Goal: Task Accomplishment & Management: Manage account settings

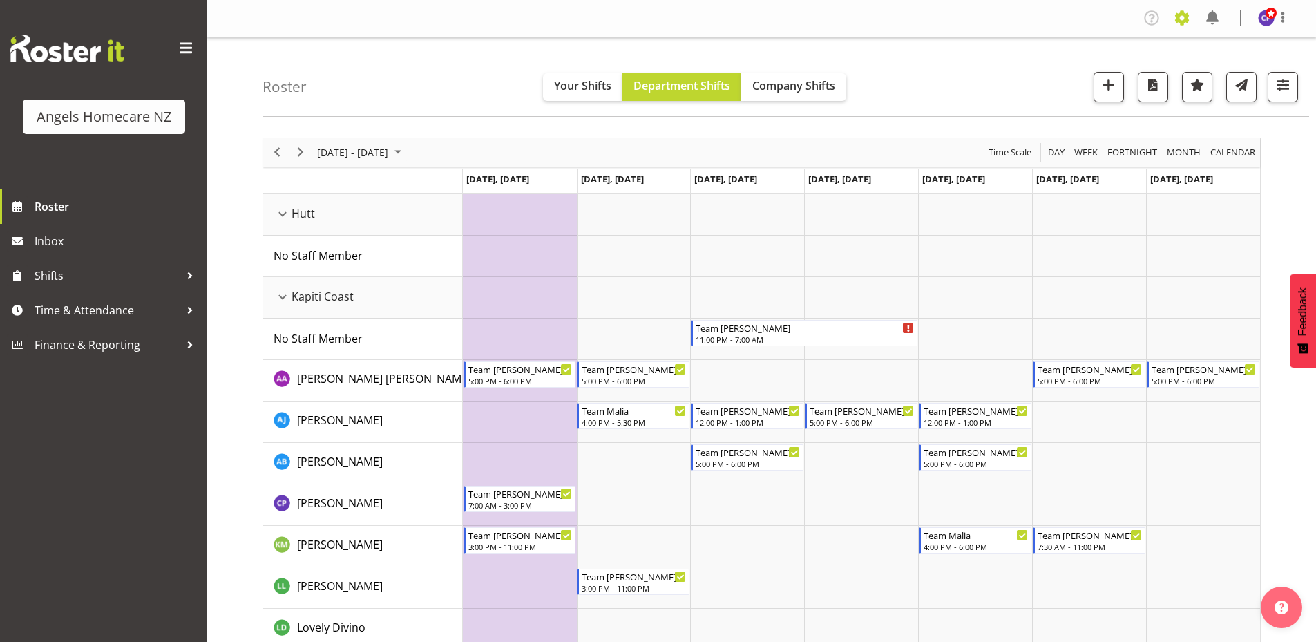
click at [1180, 18] on span at bounding box center [1182, 18] width 22 height 22
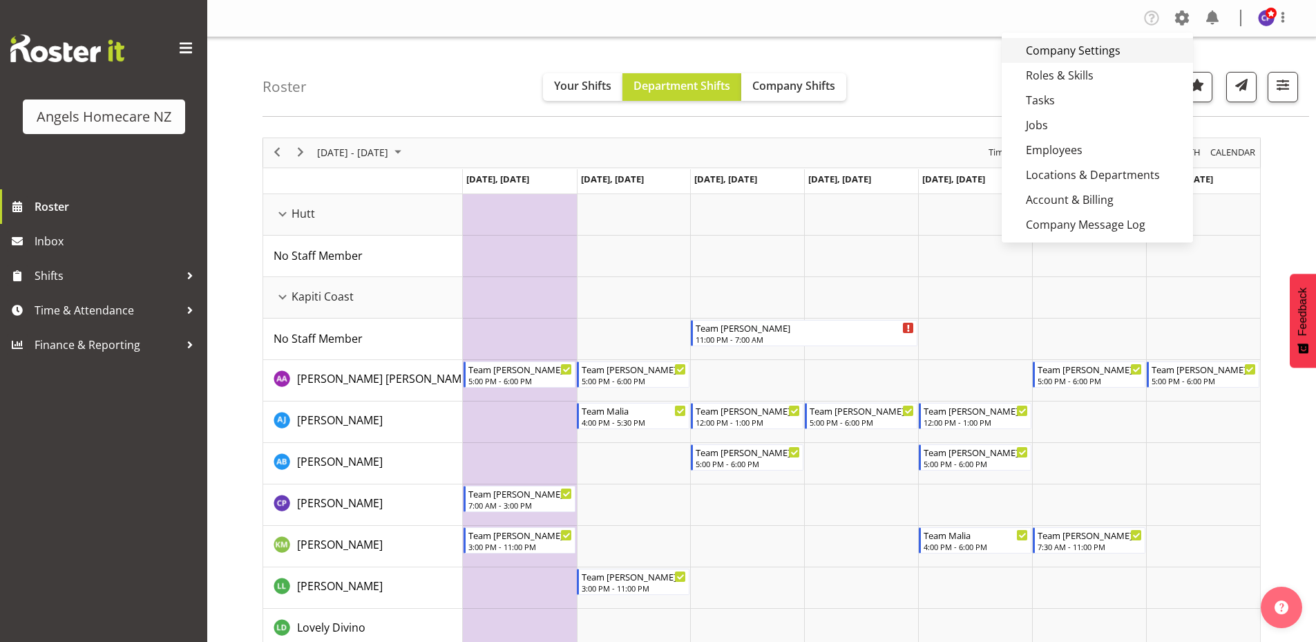
click at [1113, 49] on link "Company Settings" at bounding box center [1096, 50] width 191 height 25
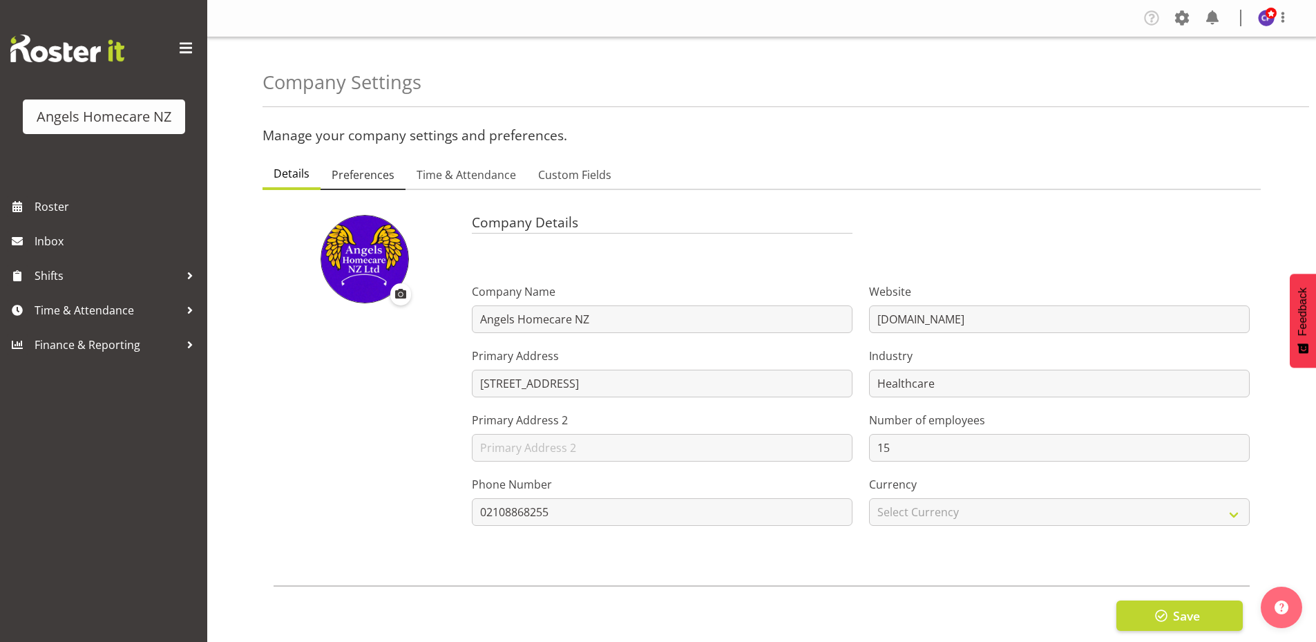
click at [391, 179] on span "Preferences" at bounding box center [363, 174] width 63 height 17
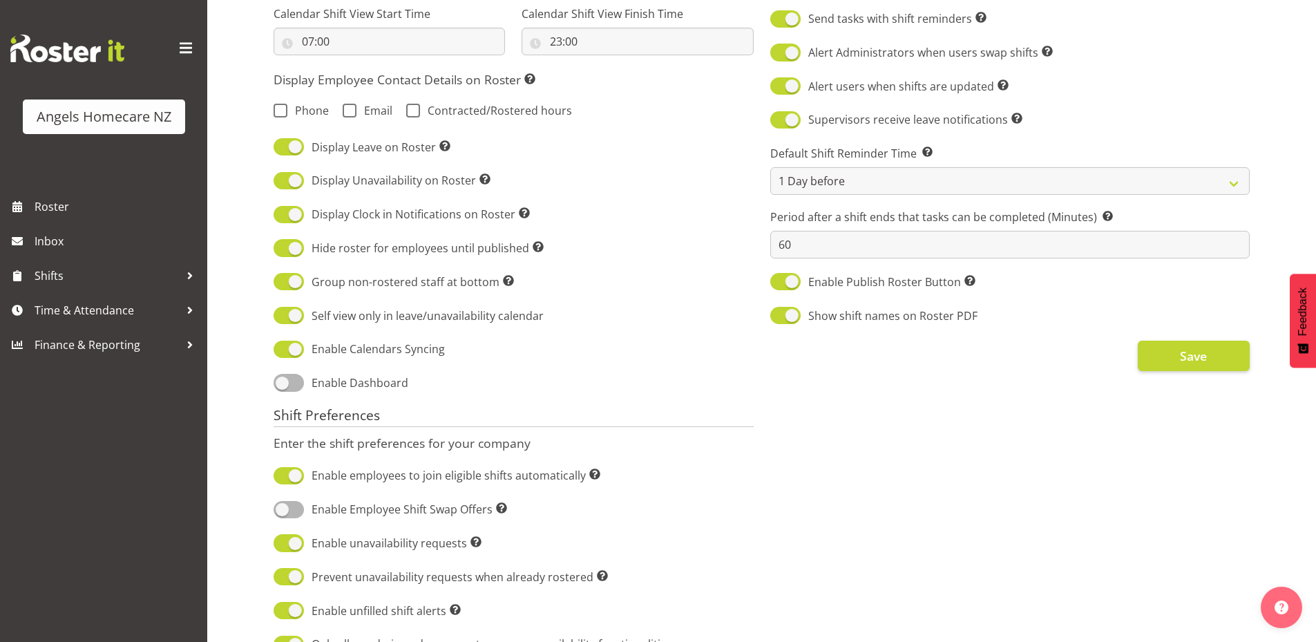
scroll to position [414, 0]
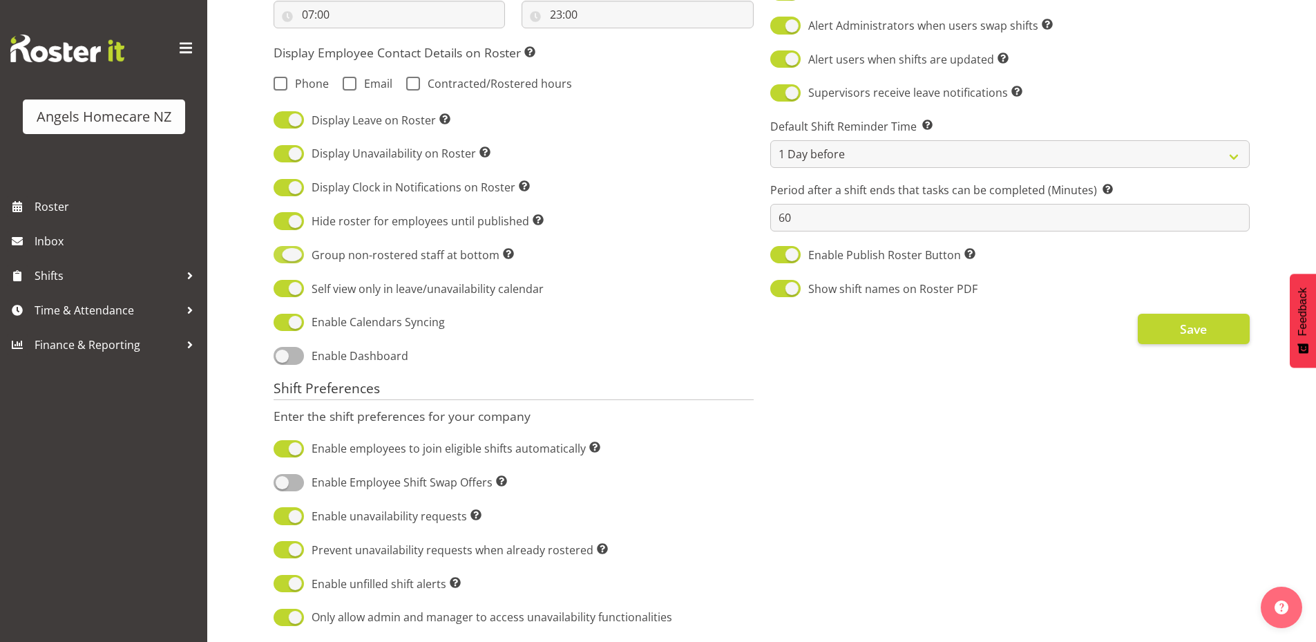
click at [277, 258] on span at bounding box center [288, 254] width 30 height 17
click at [277, 258] on input "Group non-rostered staff at bottom Groups employees without roster entries at t…" at bounding box center [277, 254] width 9 height 9
checkbox input "false"
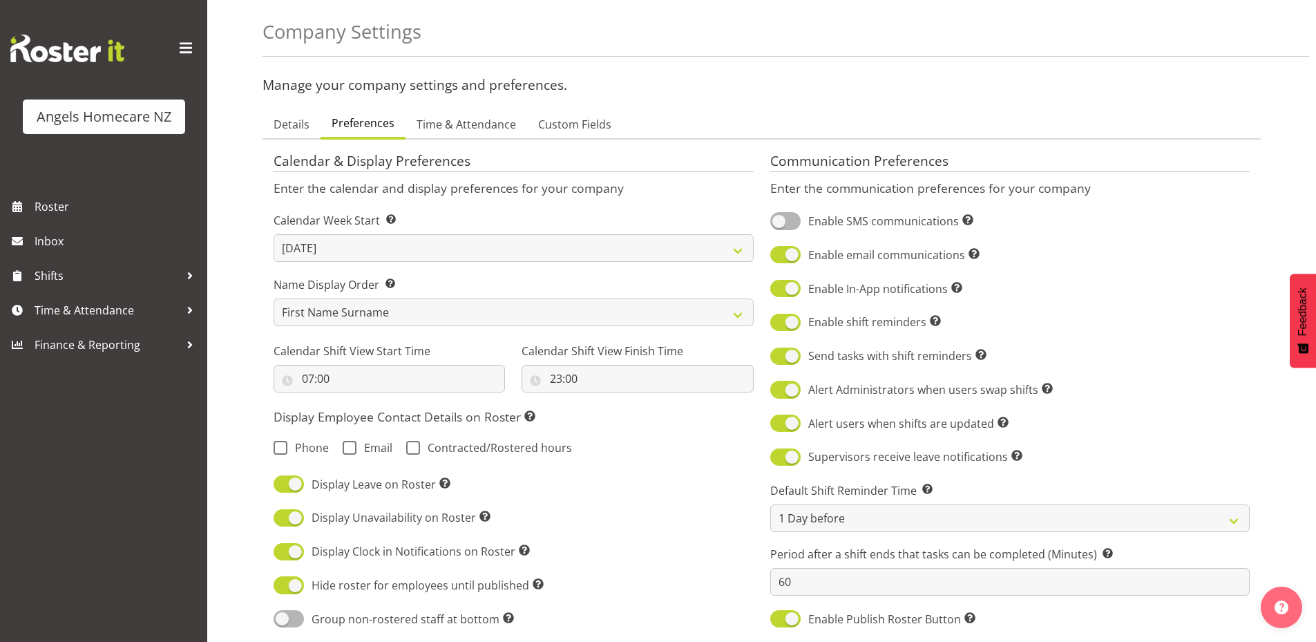
scroll to position [345, 0]
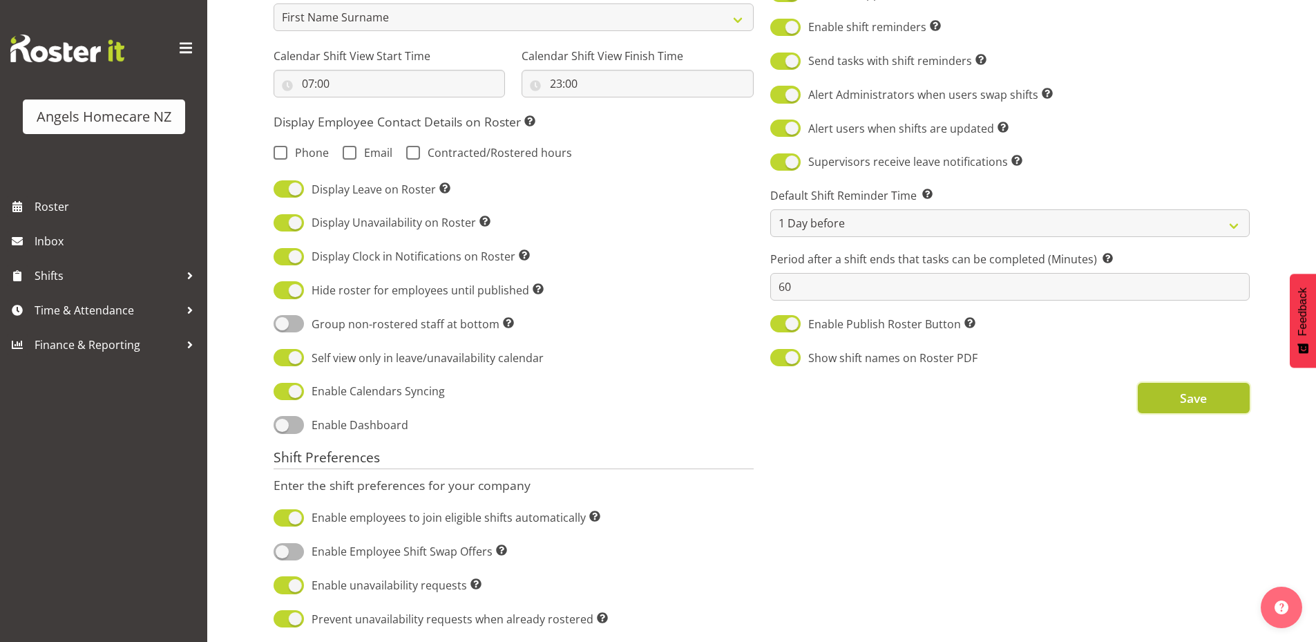
click at [1189, 399] on span "Save" at bounding box center [1193, 398] width 27 height 18
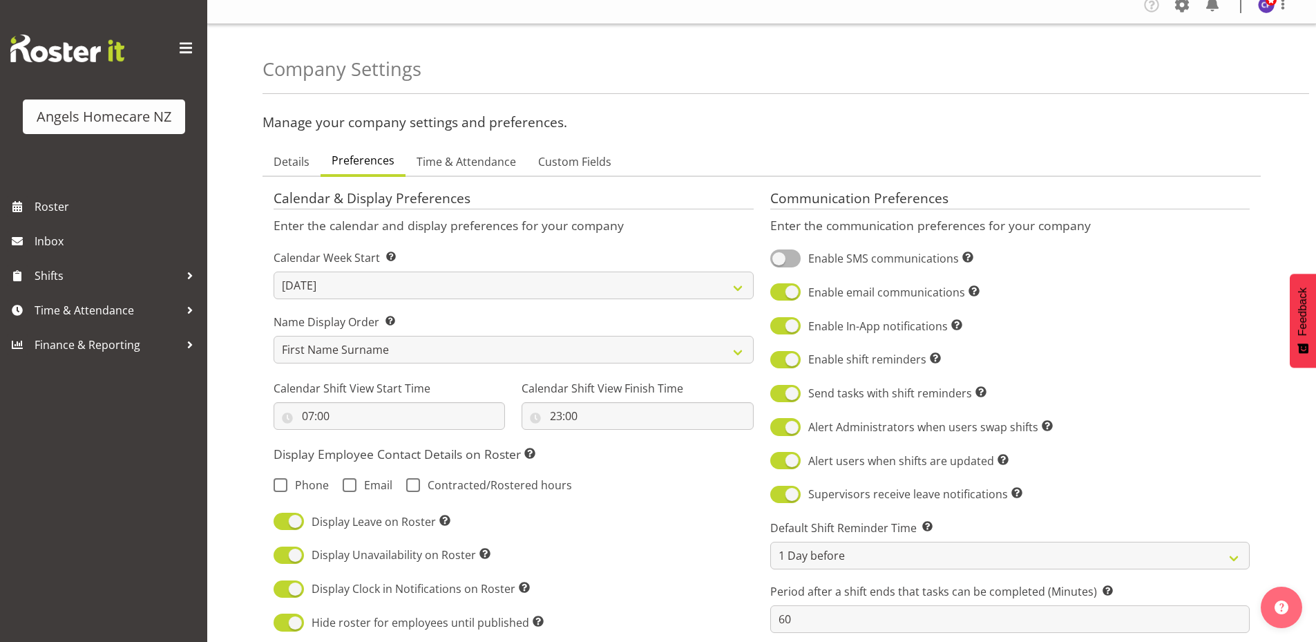
scroll to position [0, 0]
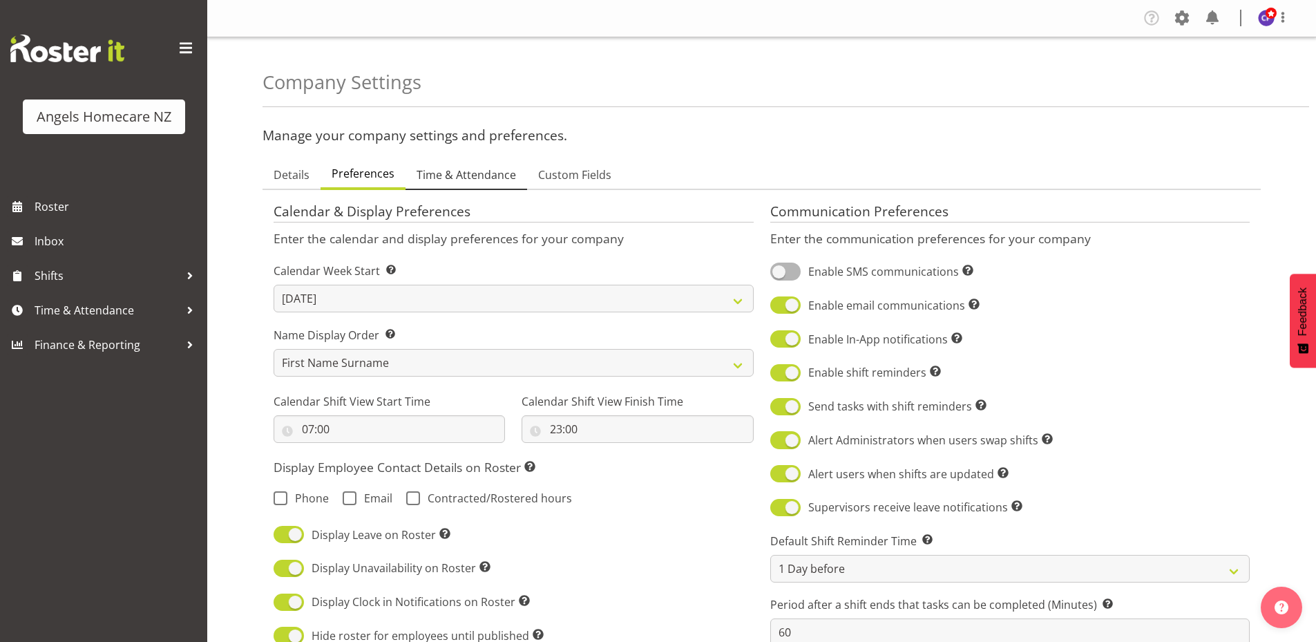
click at [476, 177] on span "Time & Attendance" at bounding box center [465, 174] width 99 height 17
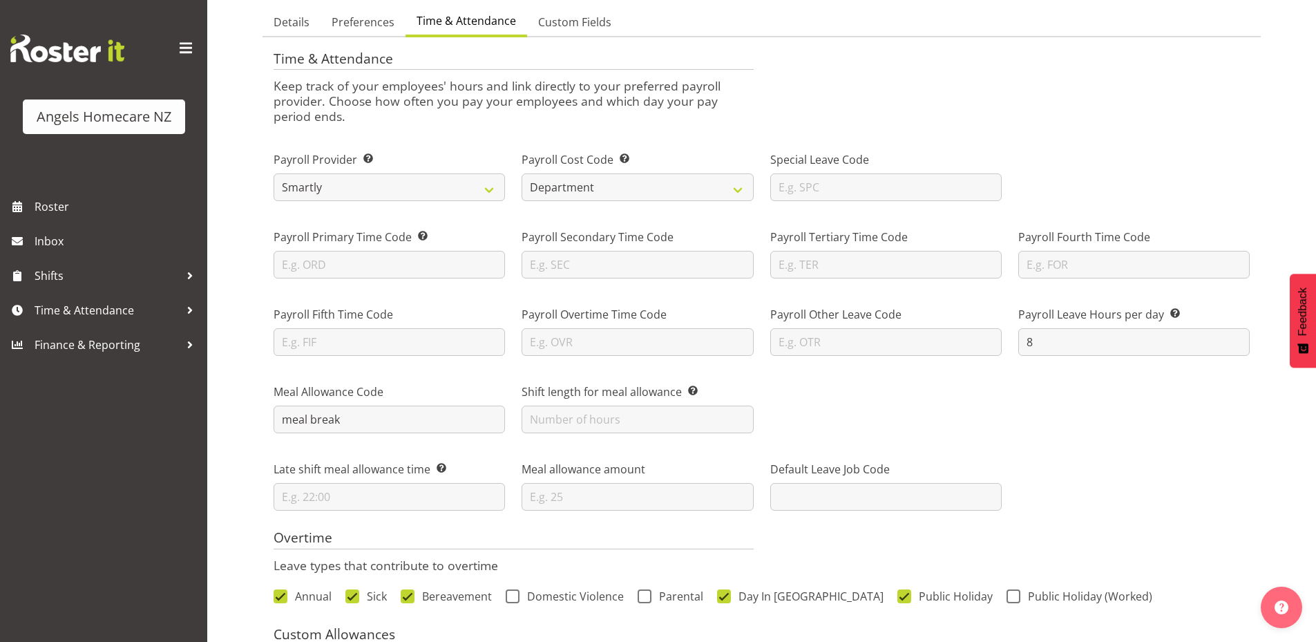
scroll to position [207, 0]
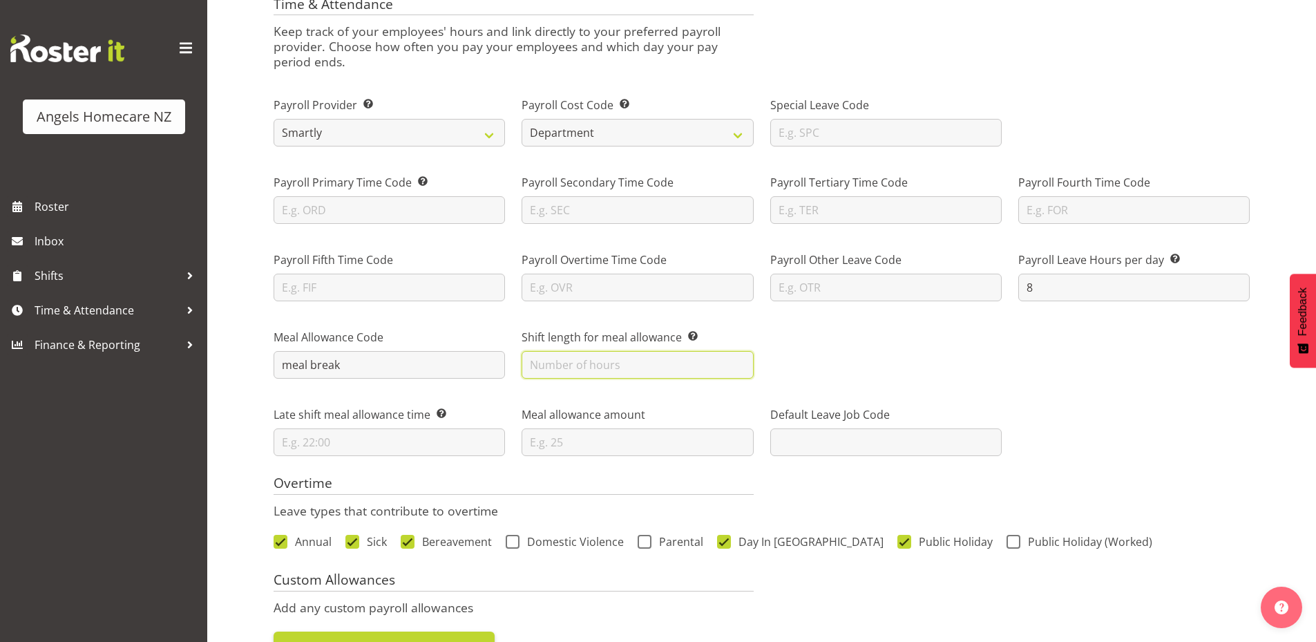
click at [568, 360] on input "text" at bounding box center [636, 365] width 231 height 28
type input "0.5"
click at [878, 346] on div "Meal Allowance Code meal break Shift length for meal allowance This is the numb…" at bounding box center [761, 347] width 992 height 77
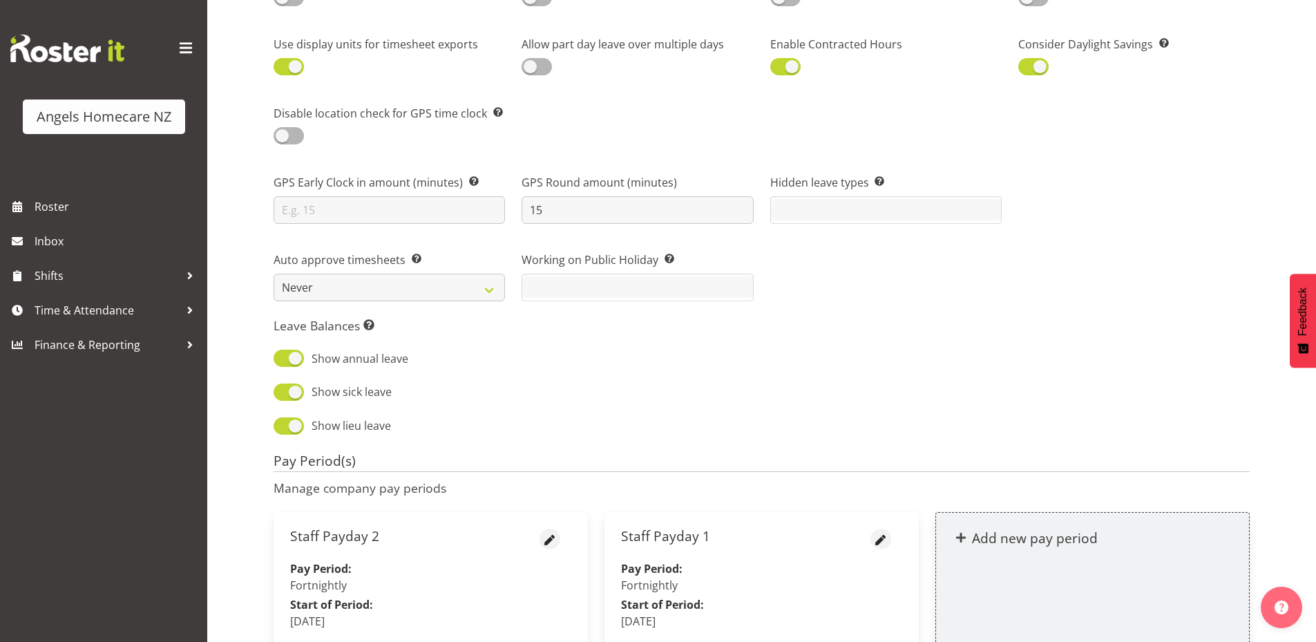
scroll to position [1294, 0]
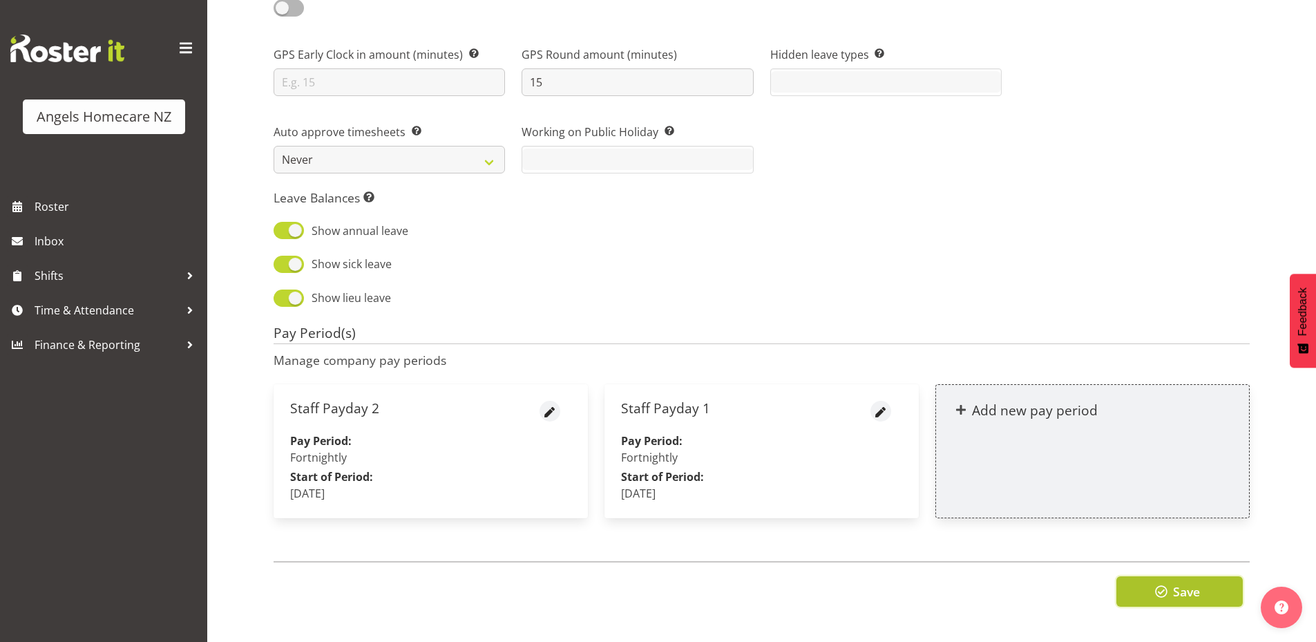
click at [1157, 582] on span "button" at bounding box center [1161, 591] width 18 height 18
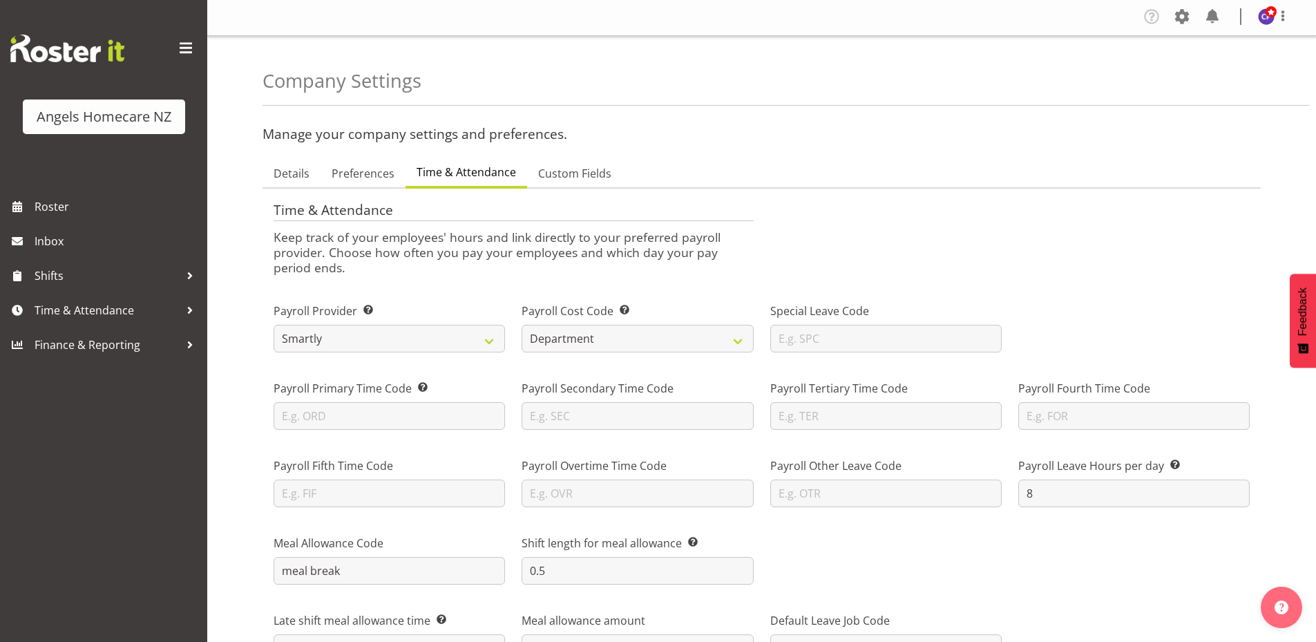
scroll to position [0, 0]
click at [570, 171] on span "Custom Fields" at bounding box center [574, 174] width 73 height 17
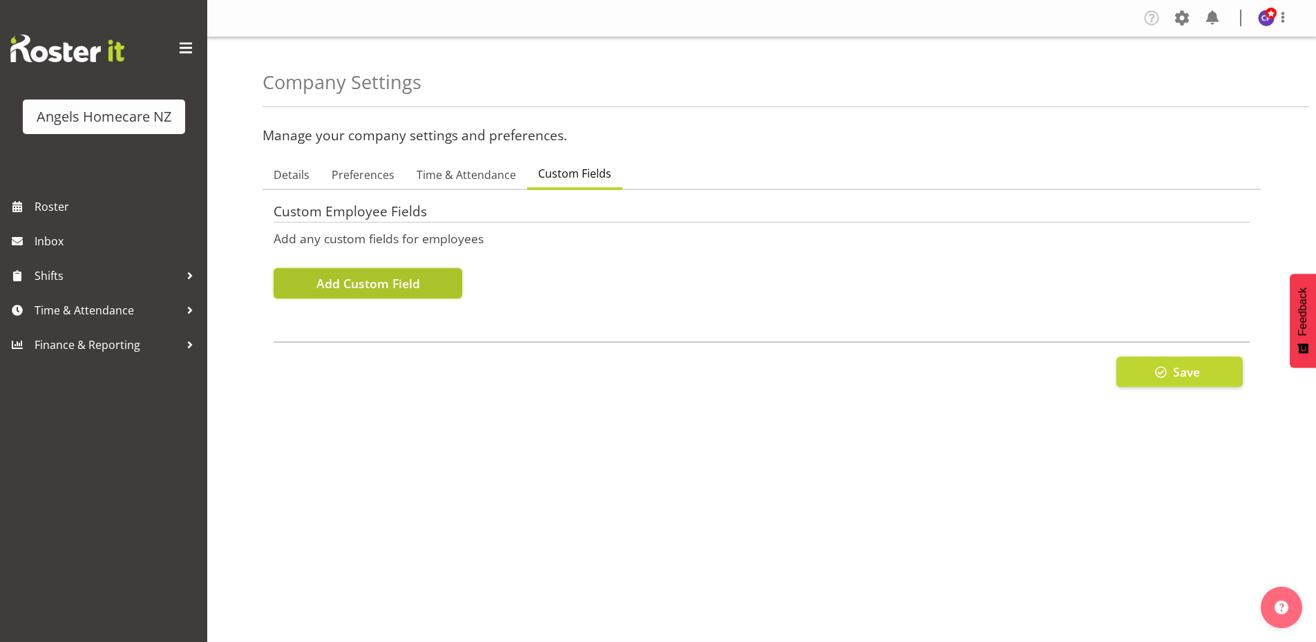
click at [326, 280] on span "Add Custom Field" at bounding box center [368, 283] width 104 height 18
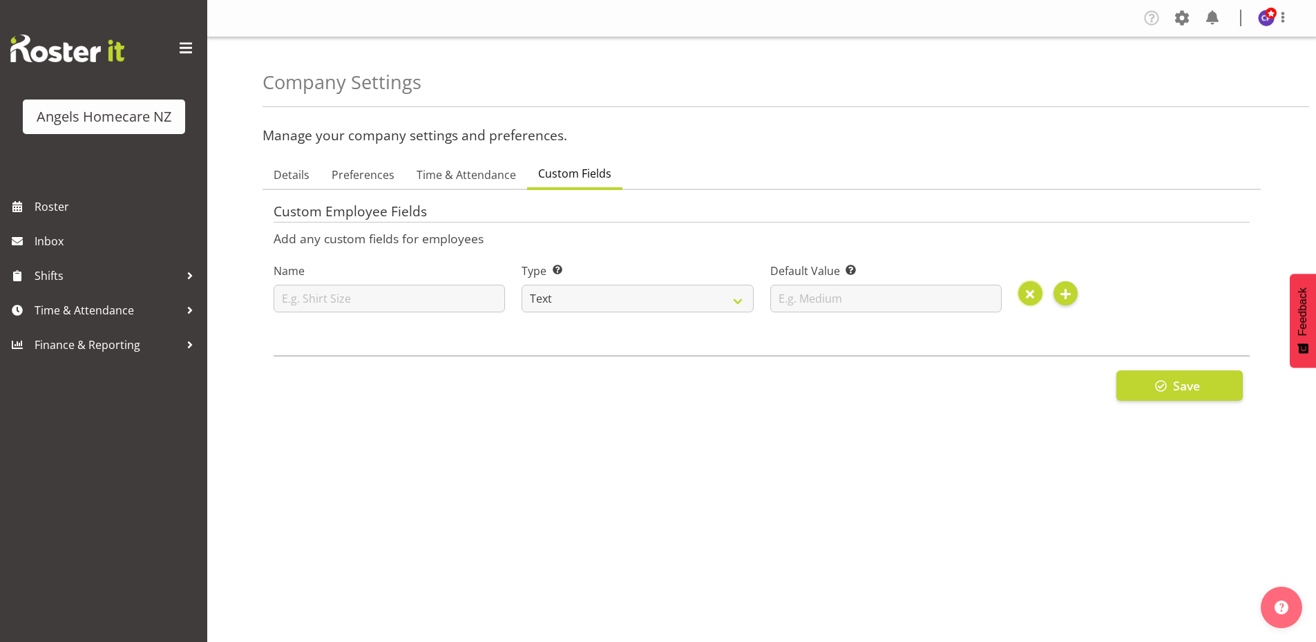
click at [1032, 296] on span "button" at bounding box center [1029, 294] width 21 height 21
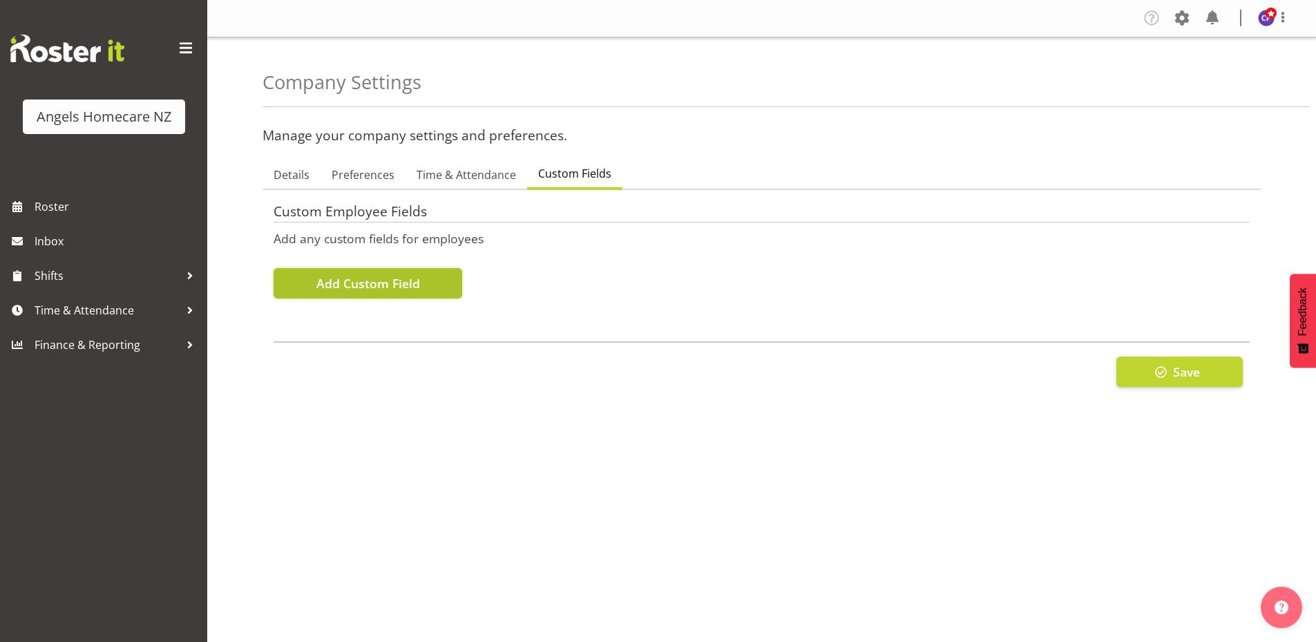
click at [381, 296] on button "Add Custom Field" at bounding box center [367, 283] width 189 height 30
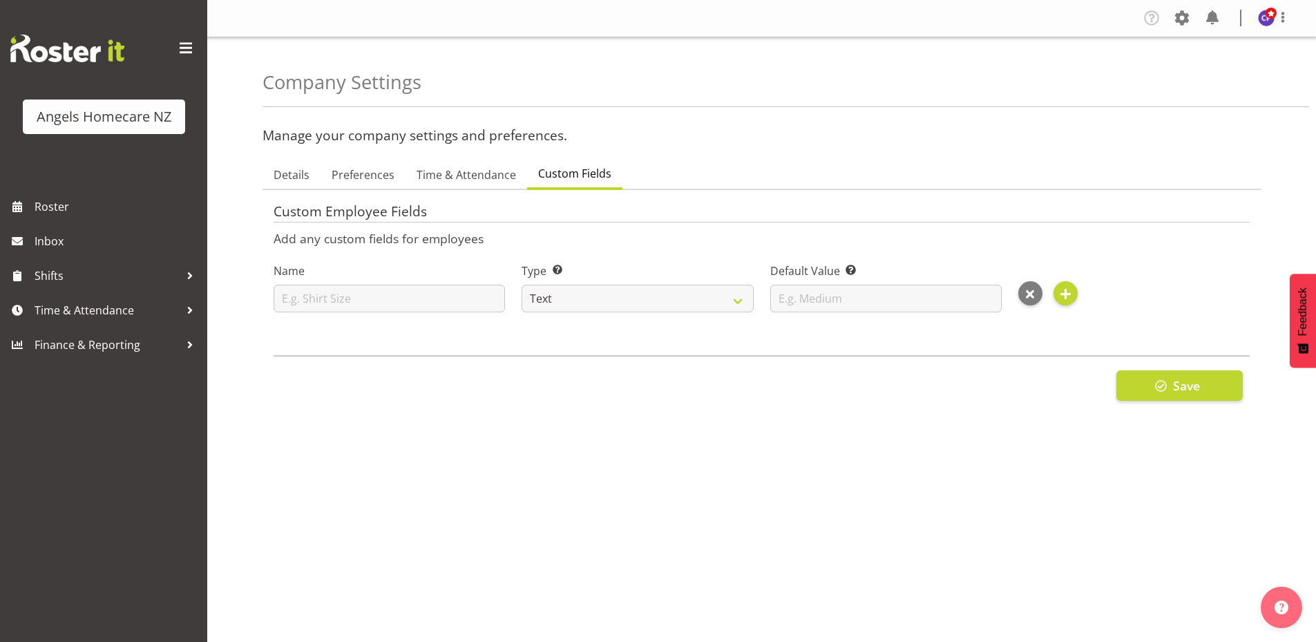
click at [579, 222] on h4 "Custom Employee Fields" at bounding box center [761, 213] width 976 height 19
click at [1026, 291] on span "button" at bounding box center [1029, 294] width 21 height 21
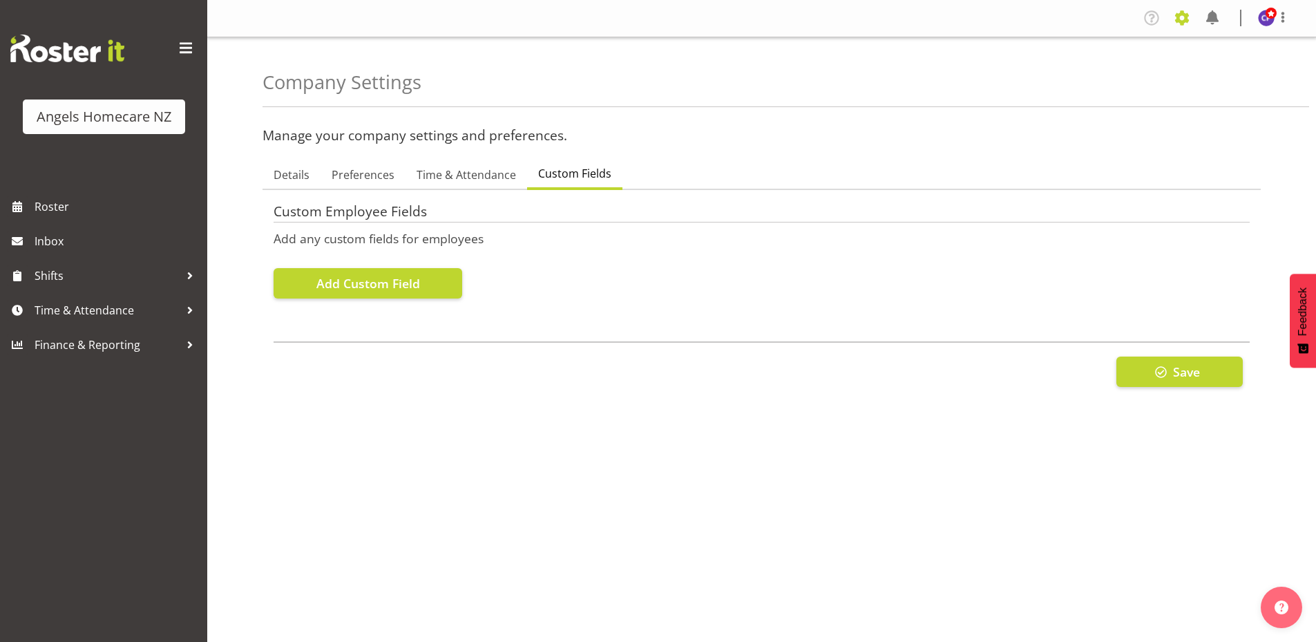
click at [1182, 17] on span at bounding box center [1182, 18] width 22 height 22
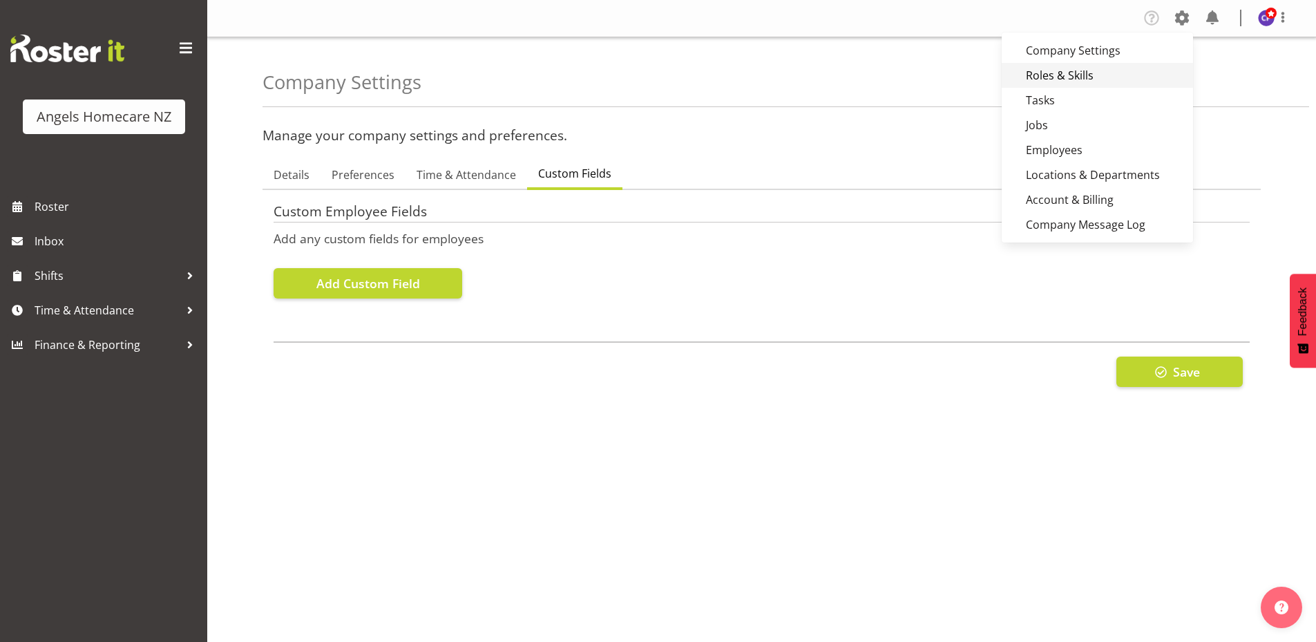
click at [1095, 78] on link "Roles & Skills" at bounding box center [1096, 75] width 191 height 25
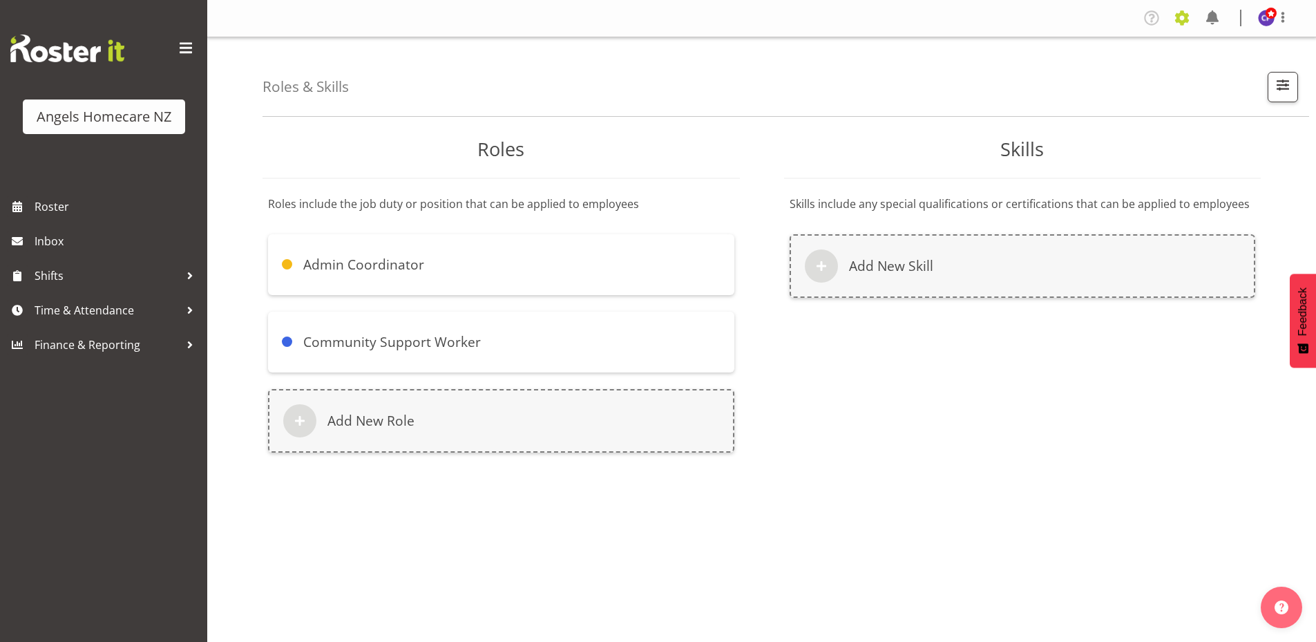
click at [1180, 15] on span at bounding box center [1182, 18] width 22 height 22
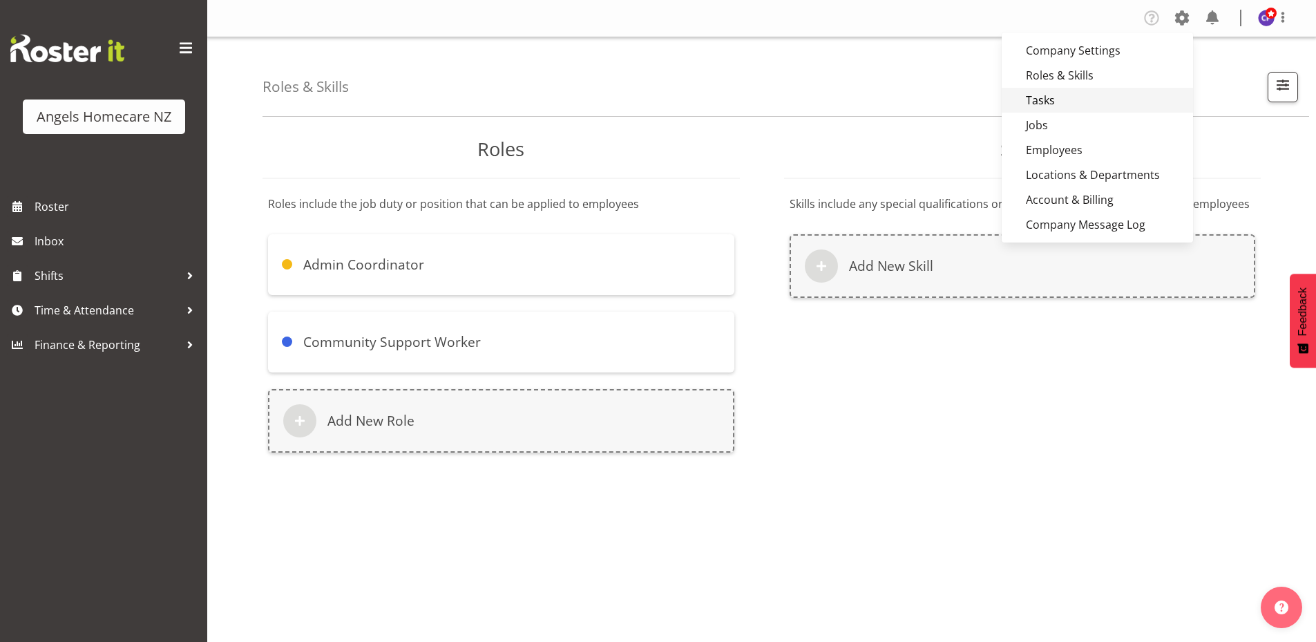
click at [1070, 106] on link "Tasks" at bounding box center [1096, 100] width 191 height 25
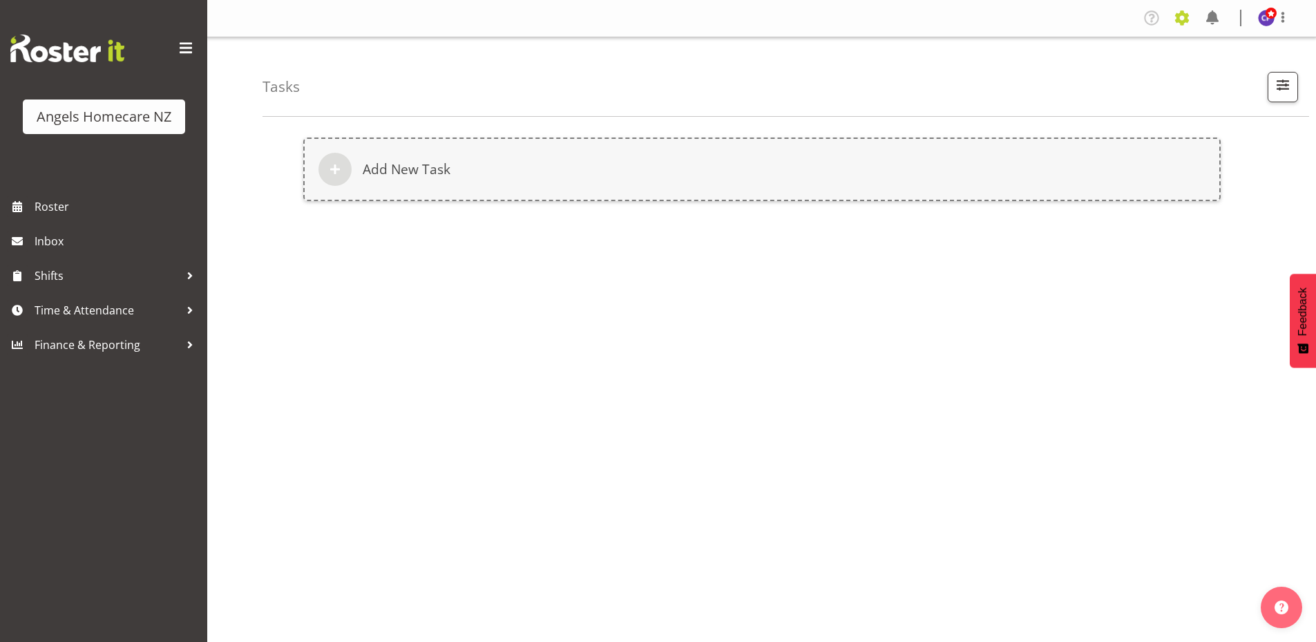
click at [1178, 22] on span at bounding box center [1182, 18] width 22 height 22
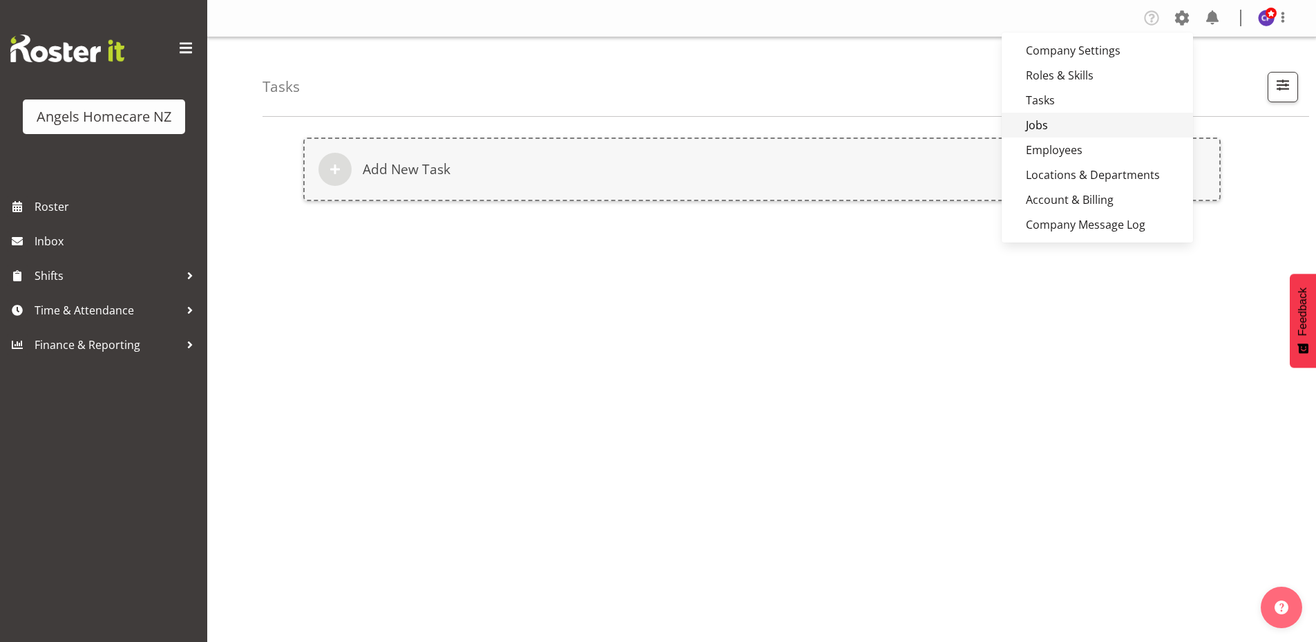
click at [1091, 126] on link "Jobs" at bounding box center [1096, 125] width 191 height 25
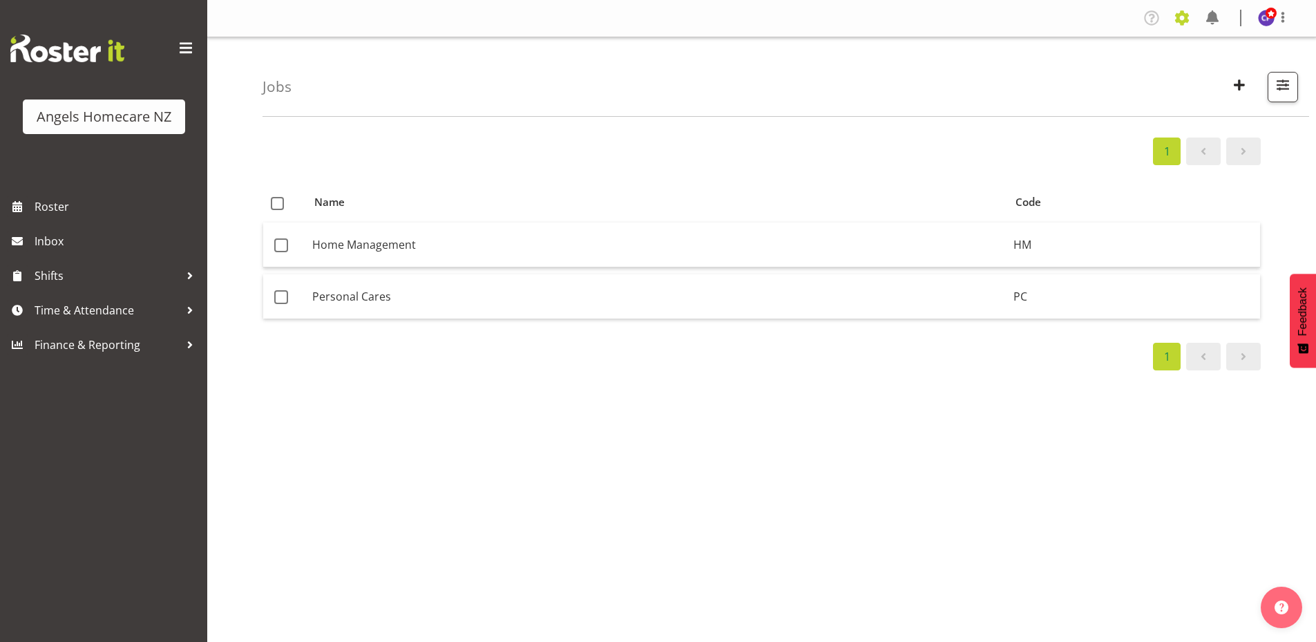
click at [1183, 19] on span at bounding box center [1182, 18] width 22 height 22
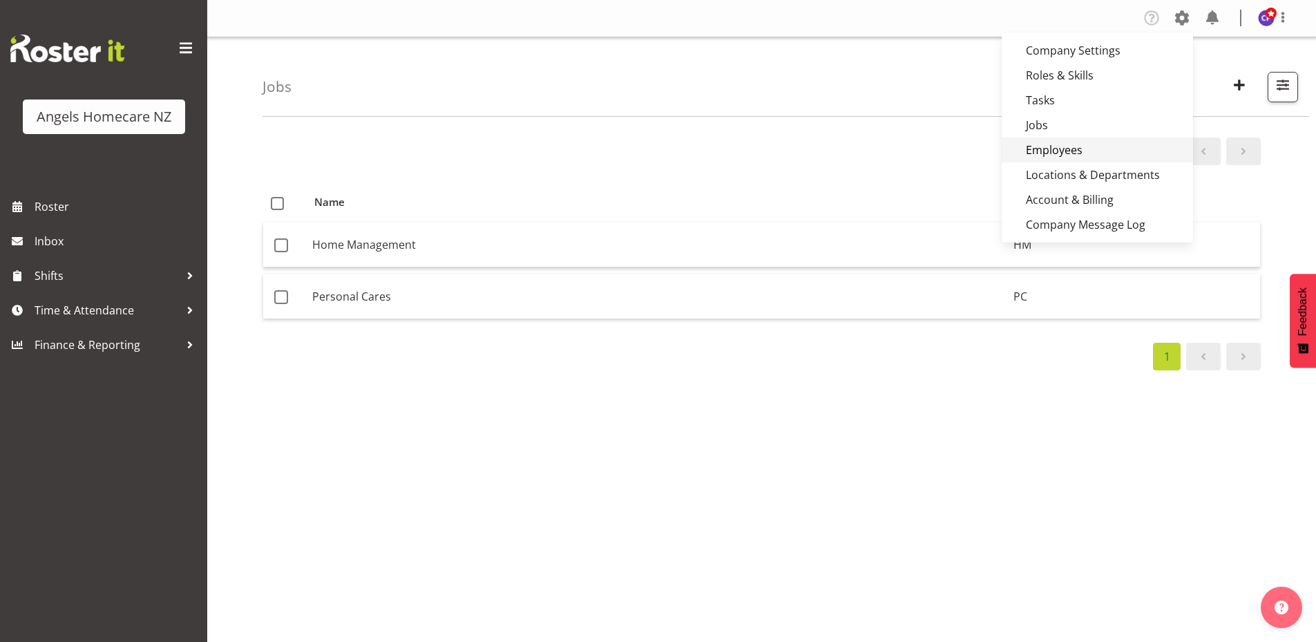
click at [1091, 144] on link "Employees" at bounding box center [1096, 149] width 191 height 25
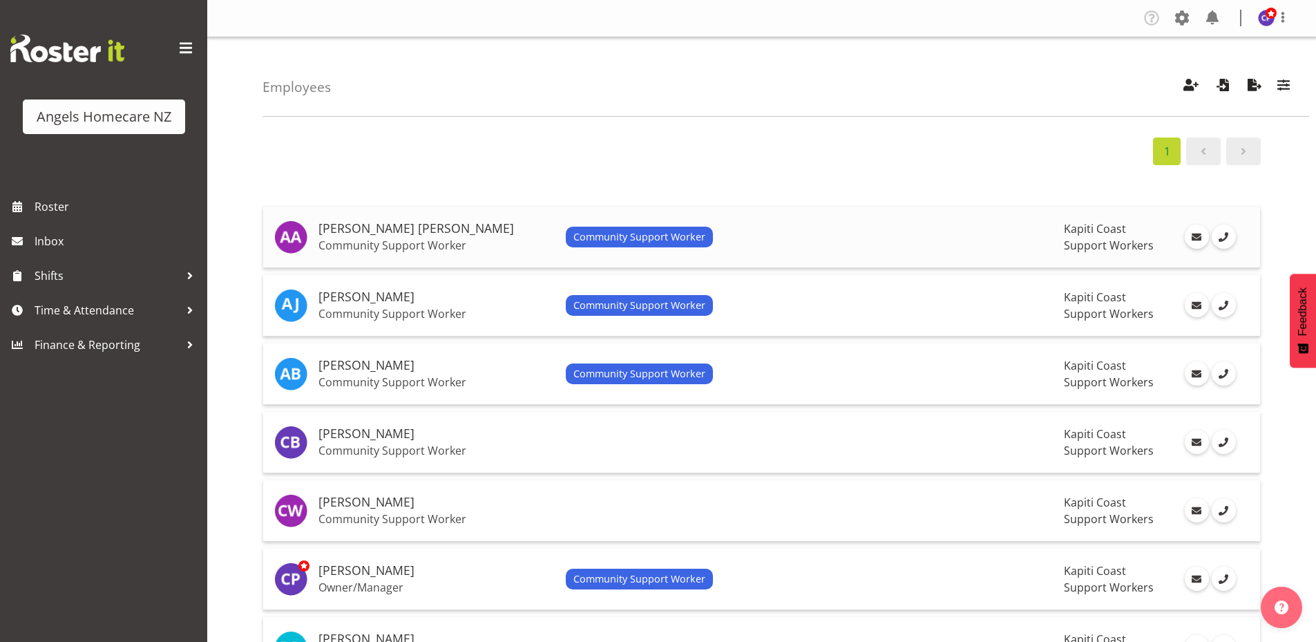
click at [874, 226] on td "Community Support Worker" at bounding box center [809, 236] width 499 height 61
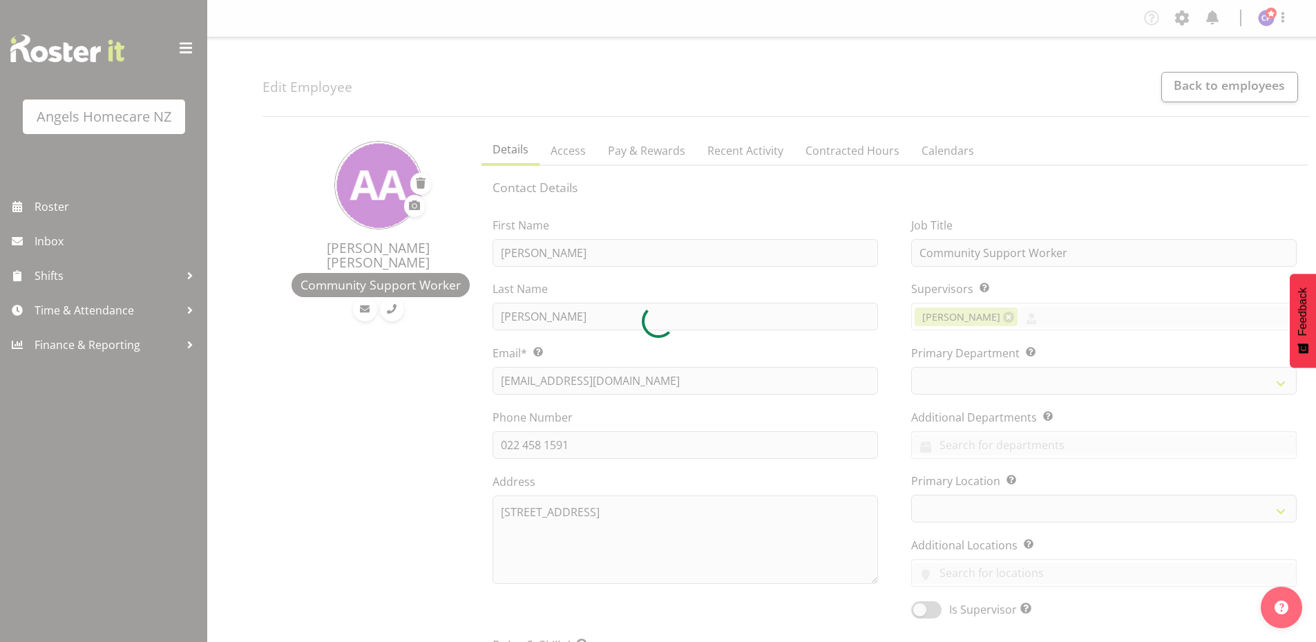
select select "TimelineWeek"
select select "1287"
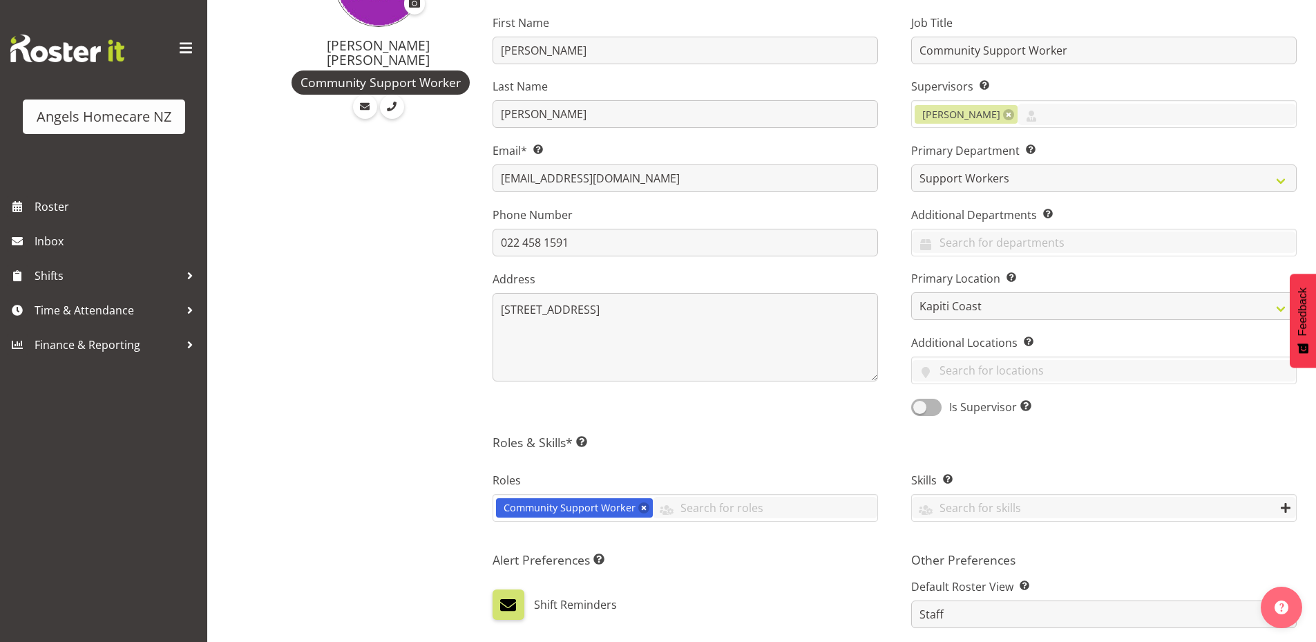
scroll to position [207, 0]
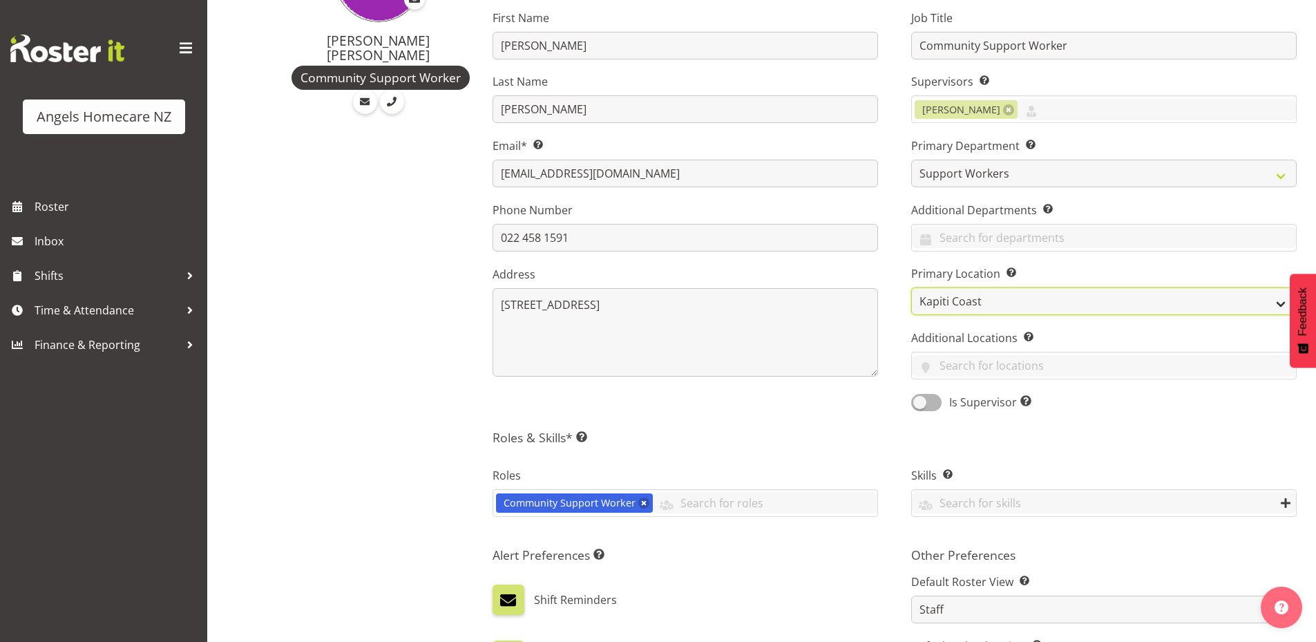
click at [1275, 299] on select "Hutt Kapiti Coast Paraparaumu Te Horo Waikanae Wellington" at bounding box center [1103, 301] width 385 height 28
click at [911, 287] on select "Hutt Kapiti Coast Paraparaumu Te Horo Waikanae Wellington" at bounding box center [1103, 301] width 385 height 28
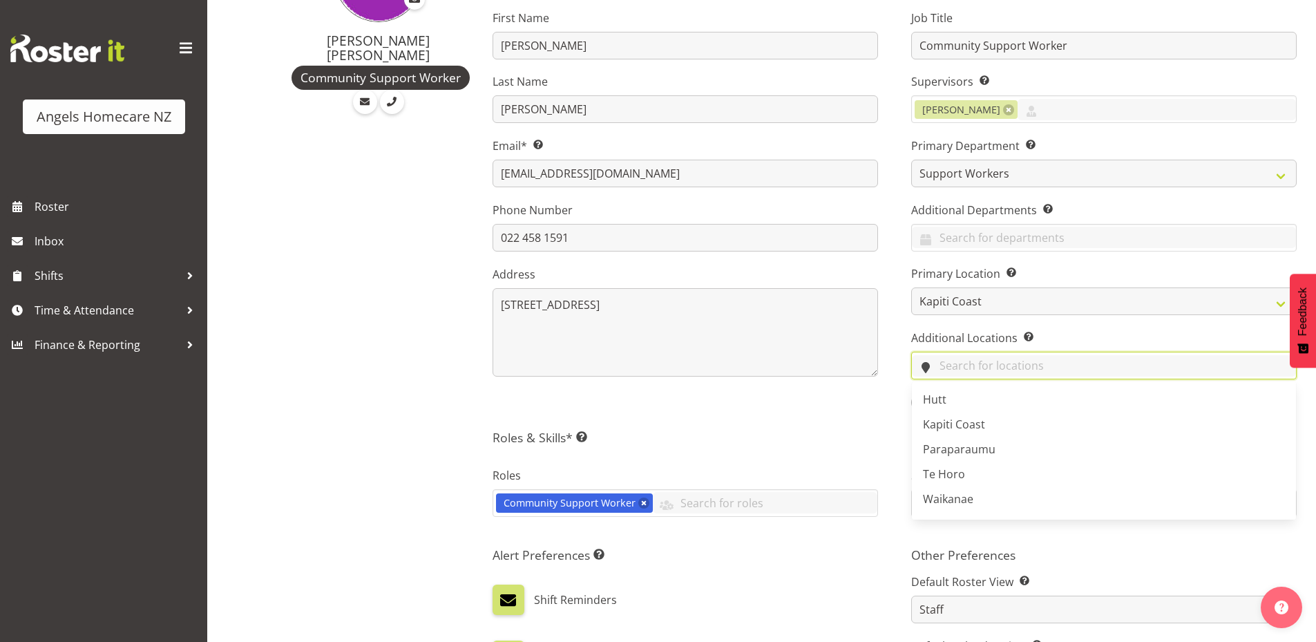
click at [963, 363] on input "text" at bounding box center [1104, 365] width 384 height 21
click at [972, 496] on span "Waikanae" at bounding box center [948, 498] width 50 height 15
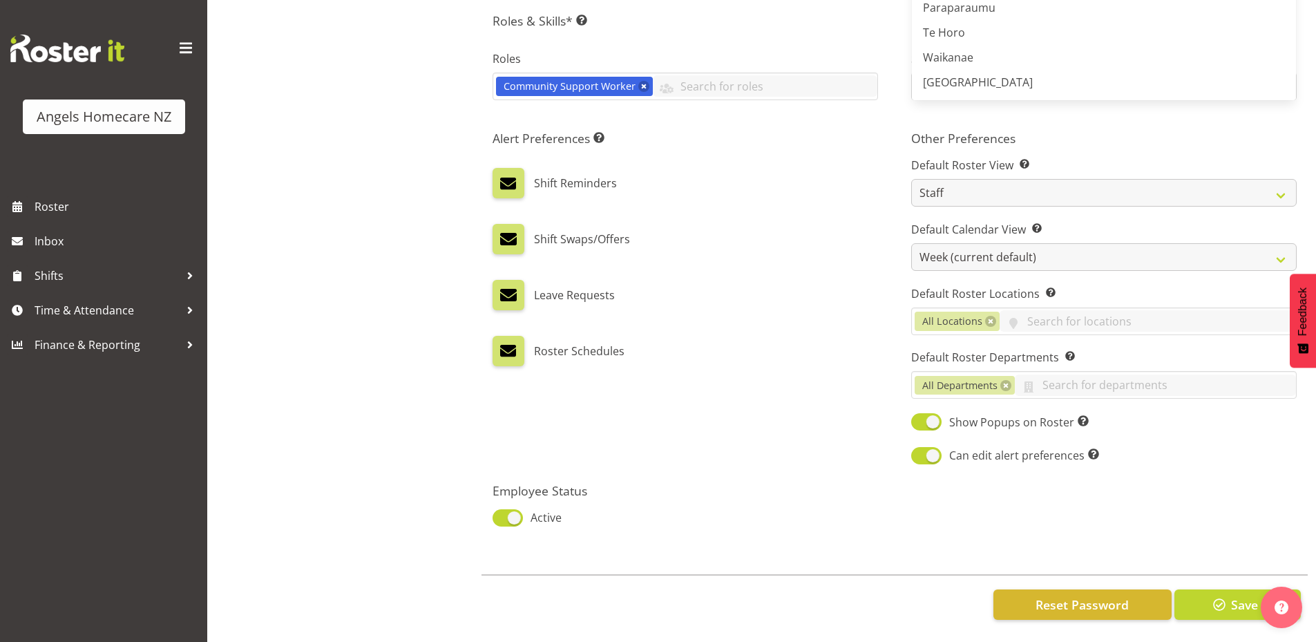
scroll to position [634, 0]
click at [1220, 595] on span "button" at bounding box center [1219, 604] width 18 height 18
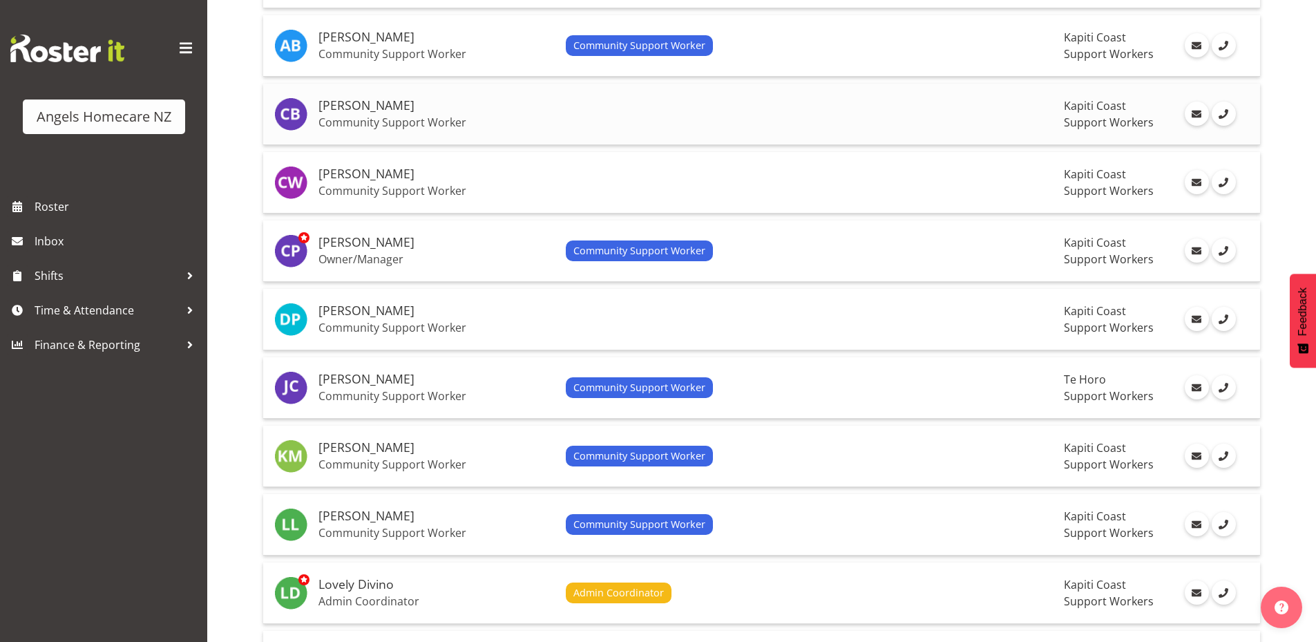
scroll to position [345, 0]
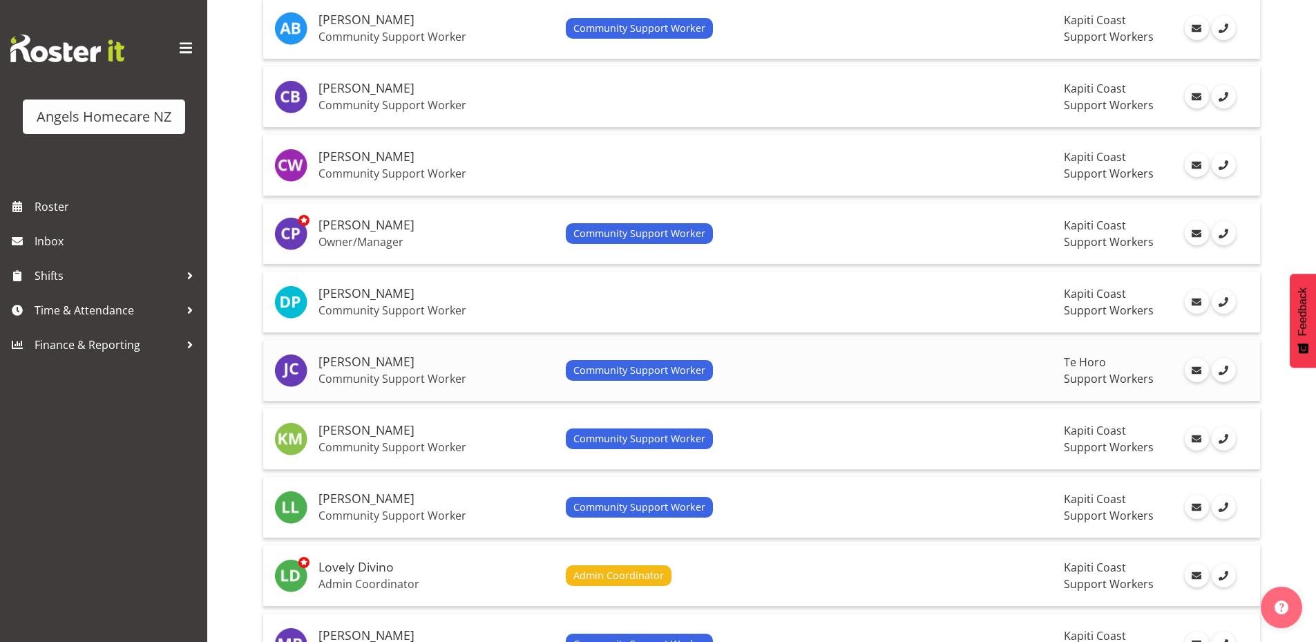
click at [1016, 363] on div "Community Support Worker" at bounding box center [810, 370] width 488 height 21
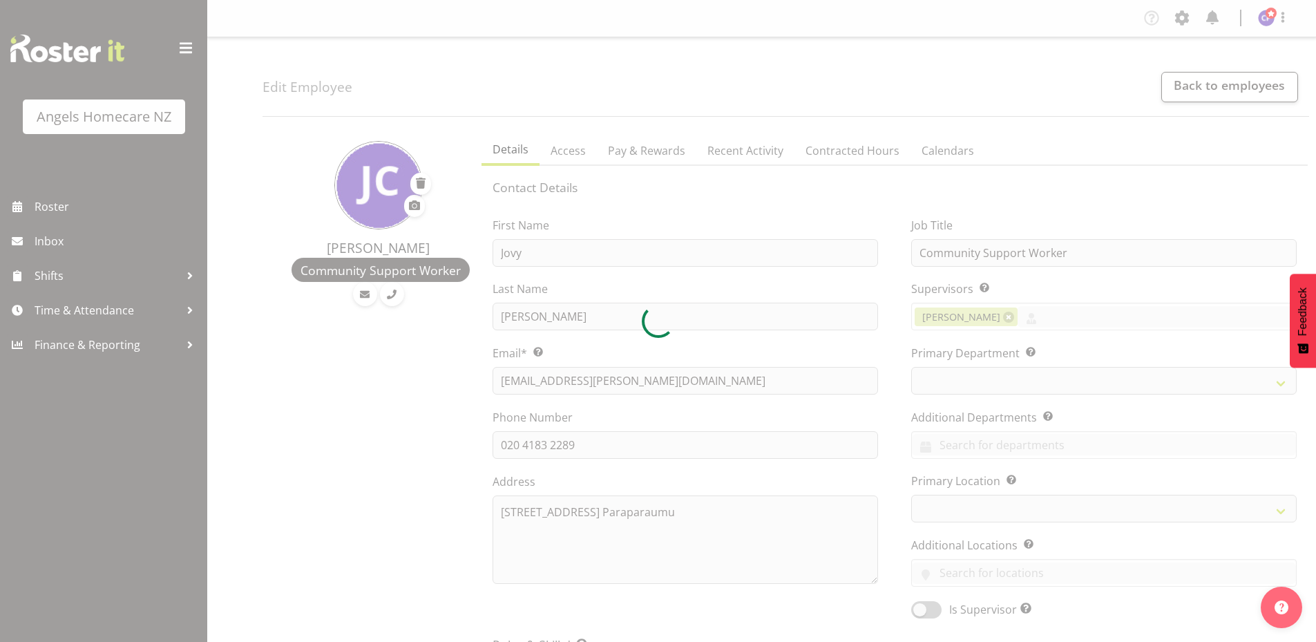
select select "TimelineWeek"
select select "1285"
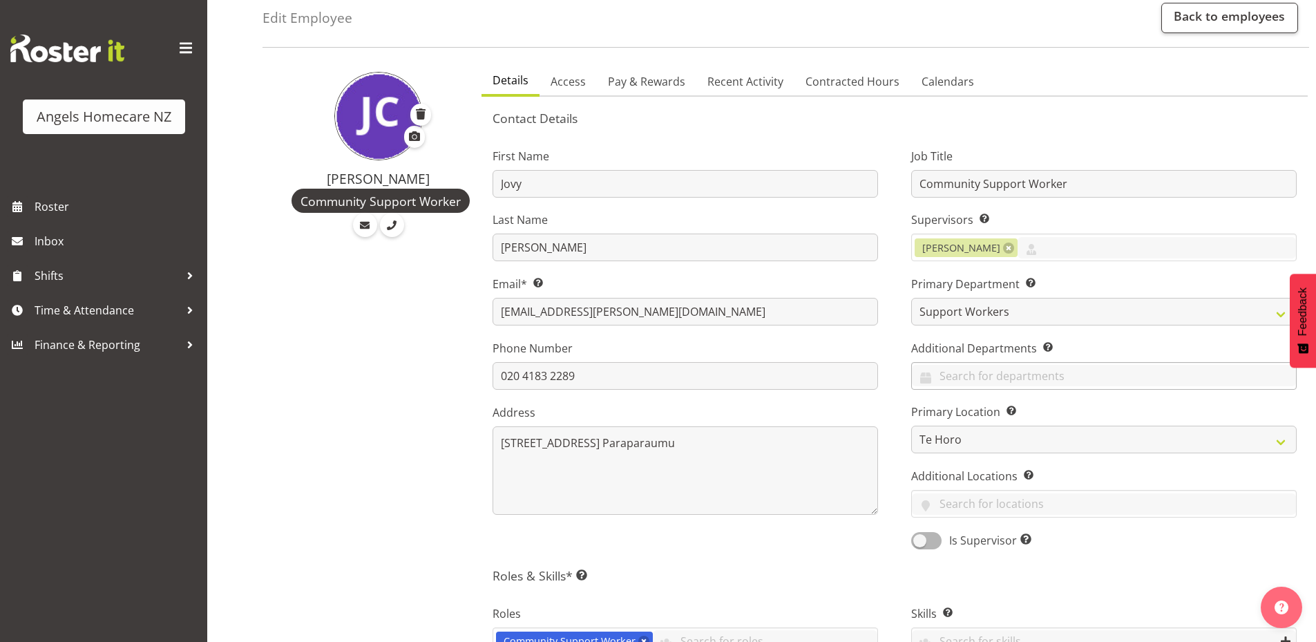
scroll to position [207, 0]
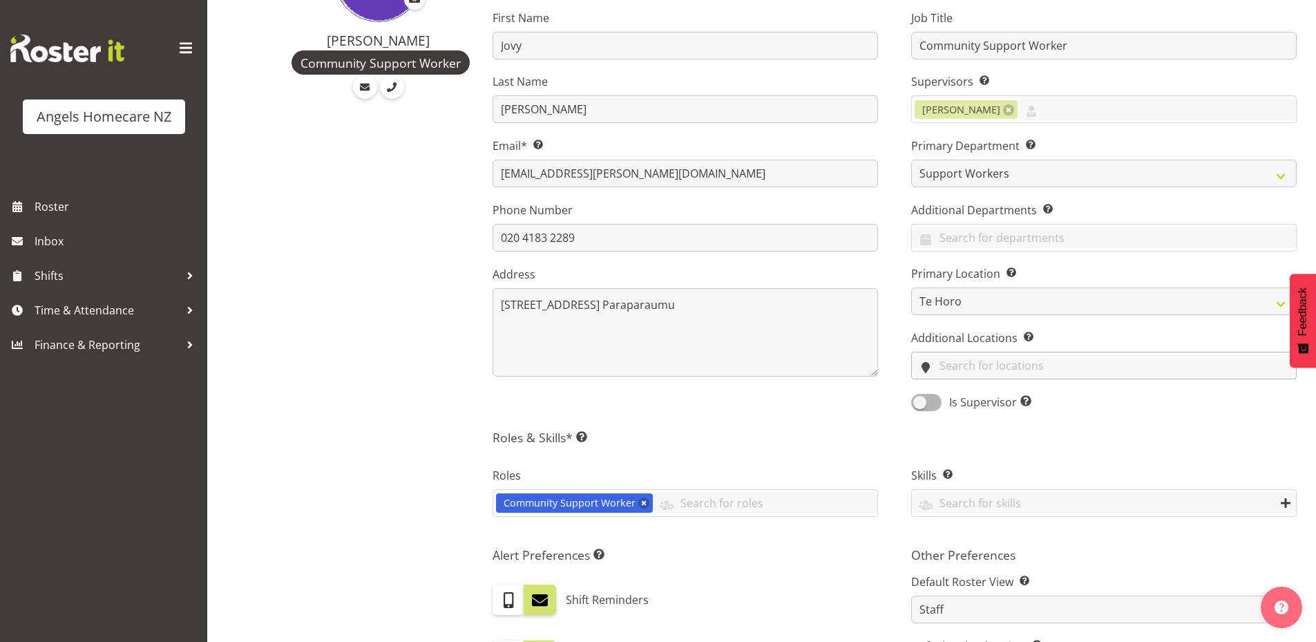
click at [1015, 367] on input "text" at bounding box center [1104, 365] width 384 height 21
click at [963, 476] on span "Te Horo" at bounding box center [944, 473] width 42 height 15
click at [857, 431] on h5 "Roles & Skills* This is a required field. Add as many roles and skills as requi…" at bounding box center [894, 437] width 804 height 15
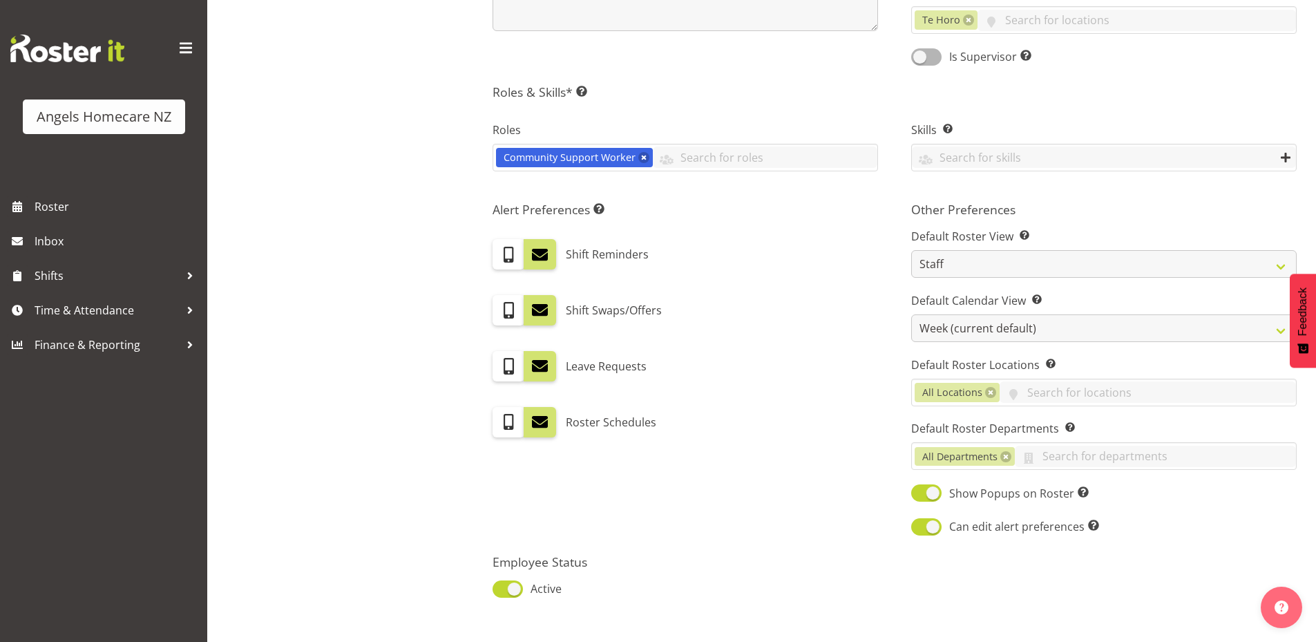
scroll to position [634, 0]
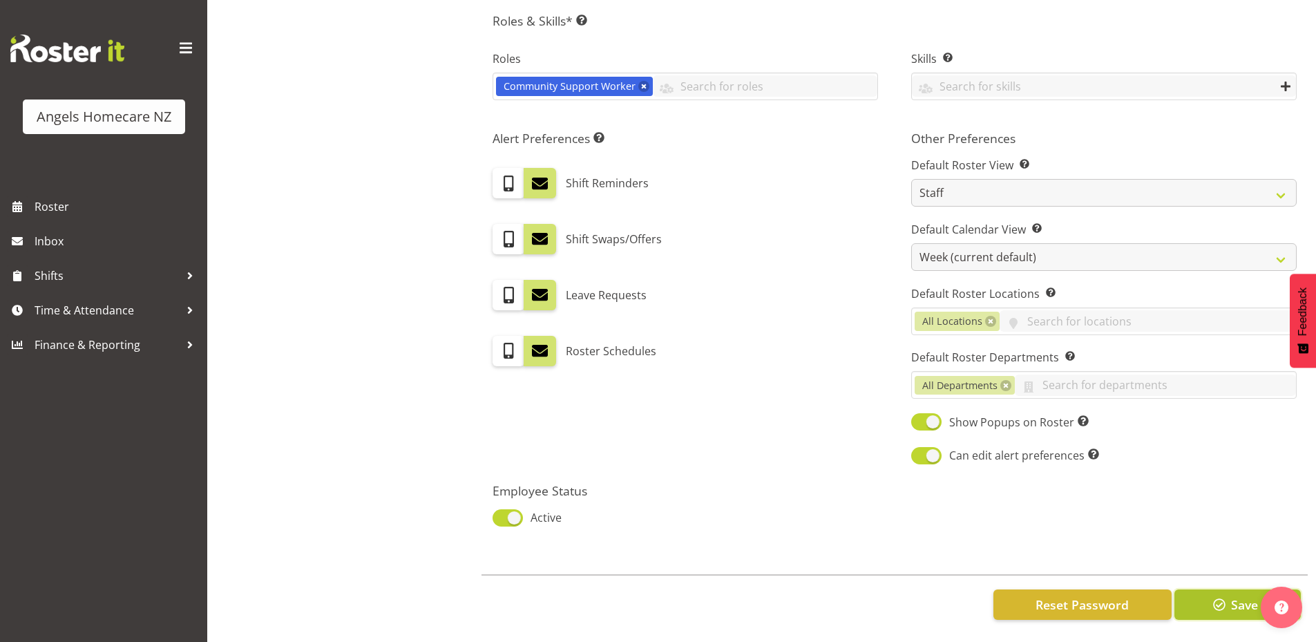
click at [1227, 600] on span "button" at bounding box center [1219, 604] width 18 height 18
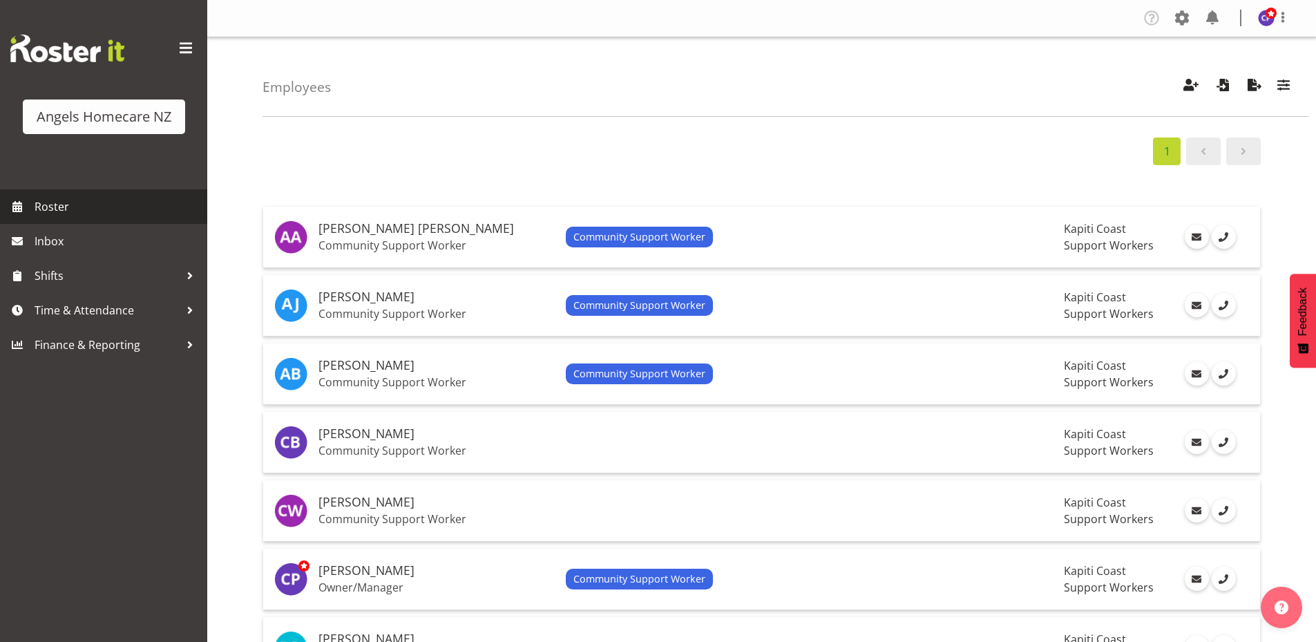
click at [61, 209] on span "Roster" at bounding box center [118, 206] width 166 height 21
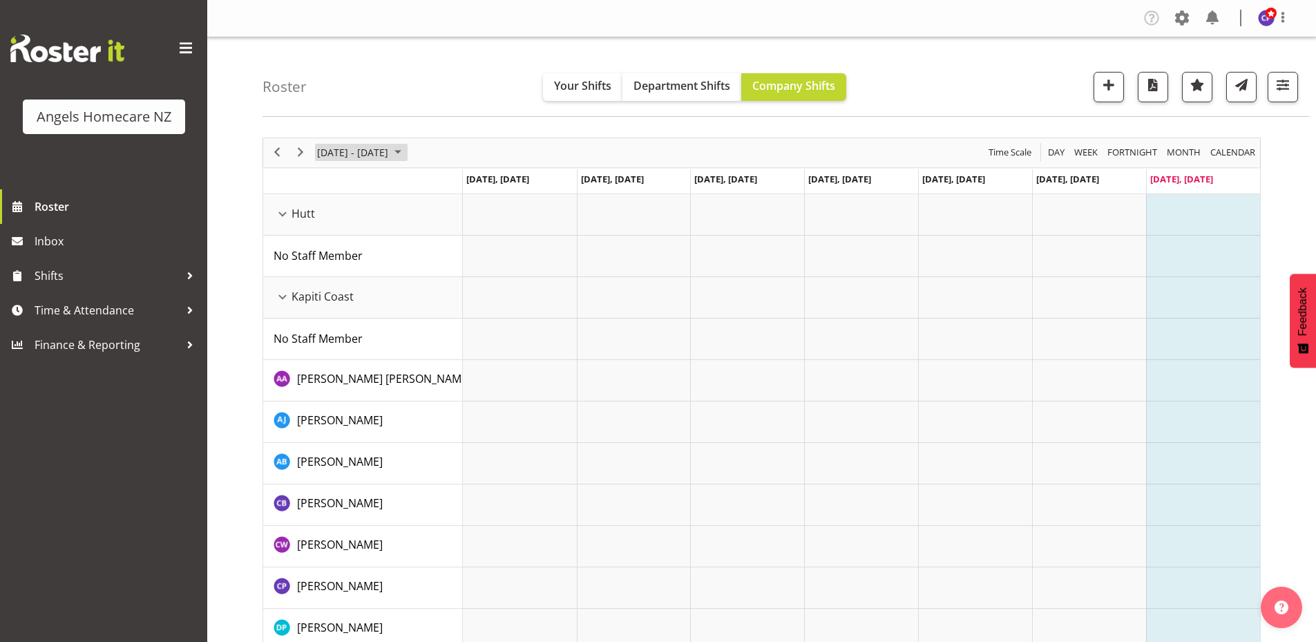
click at [406, 154] on span "September 2025" at bounding box center [398, 152] width 17 height 17
click at [335, 302] on span "22" at bounding box center [331, 305] width 21 height 21
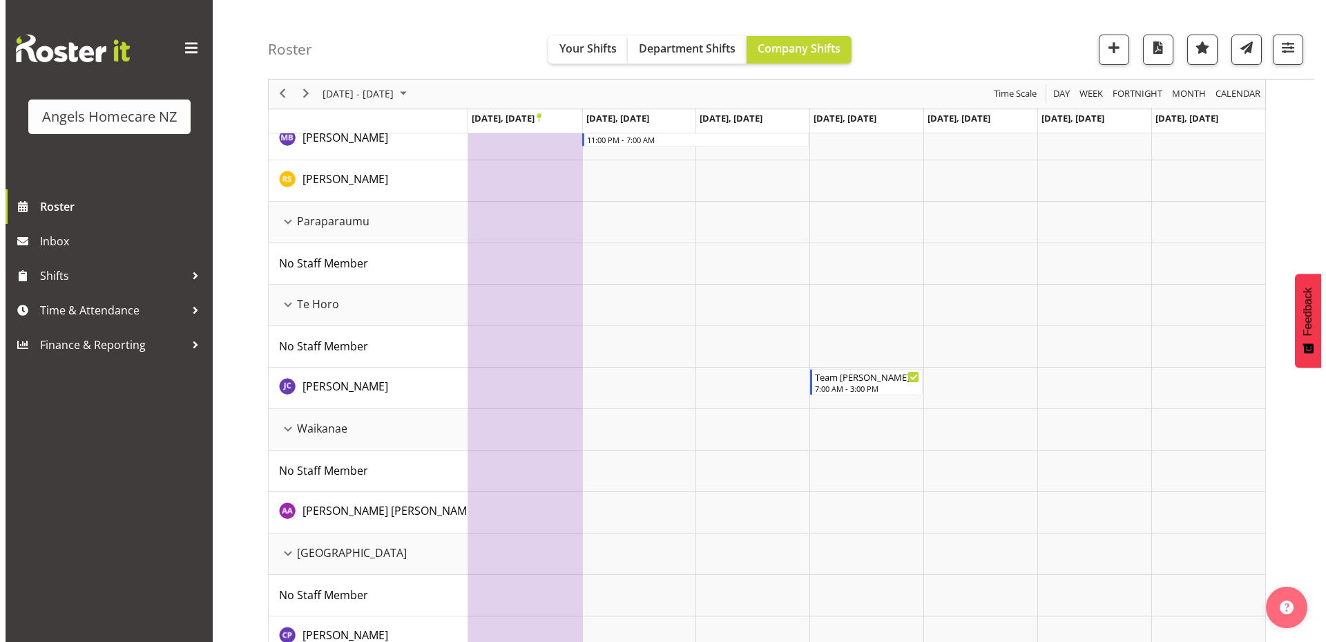
scroll to position [682, 0]
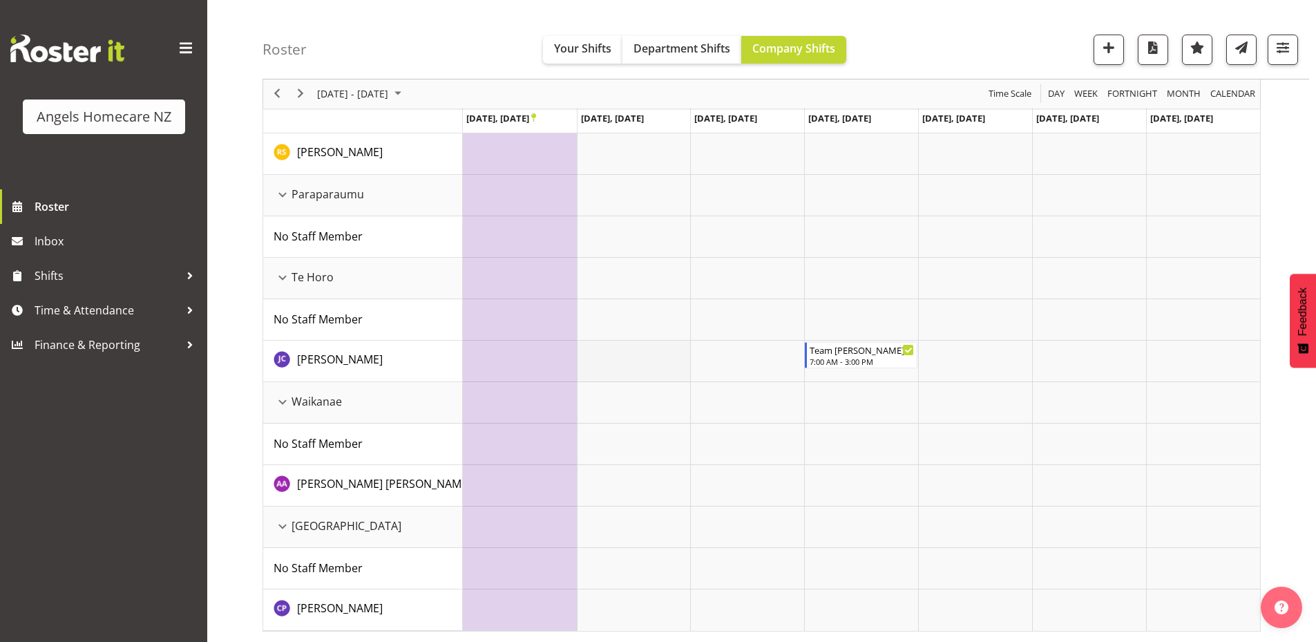
click at [640, 358] on td "Timeline Week of September 22, 2025" at bounding box center [634, 360] width 114 height 41
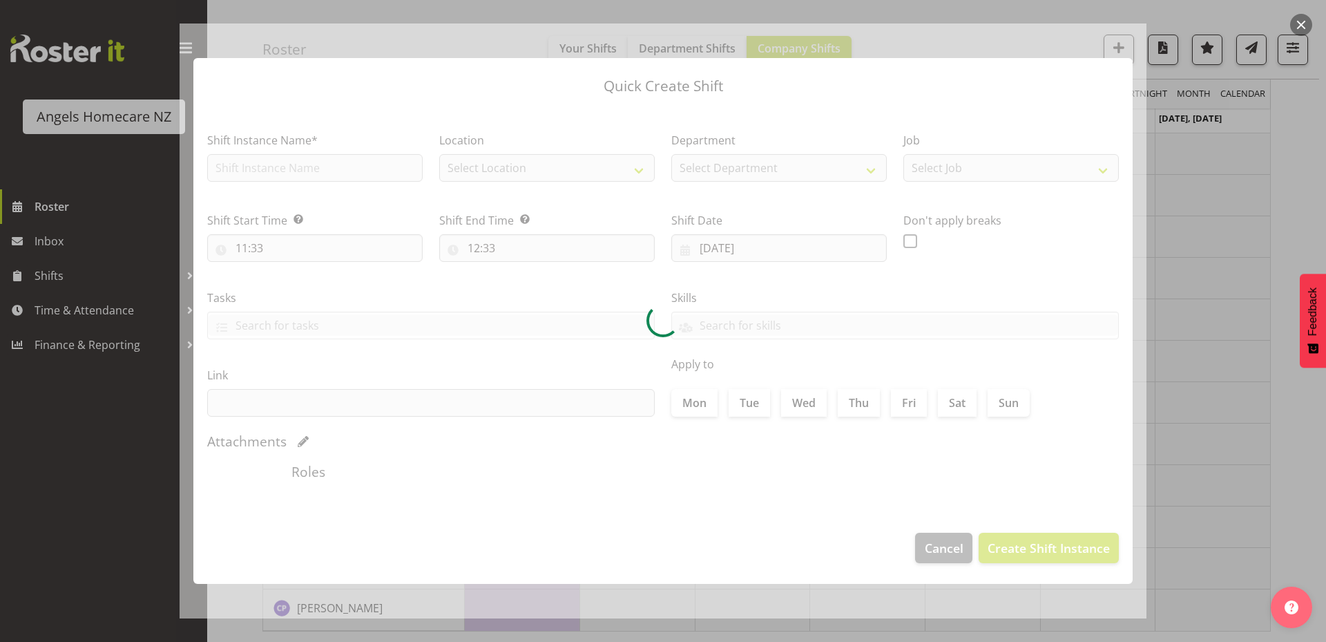
type input "23/09/2025"
checkbox input "true"
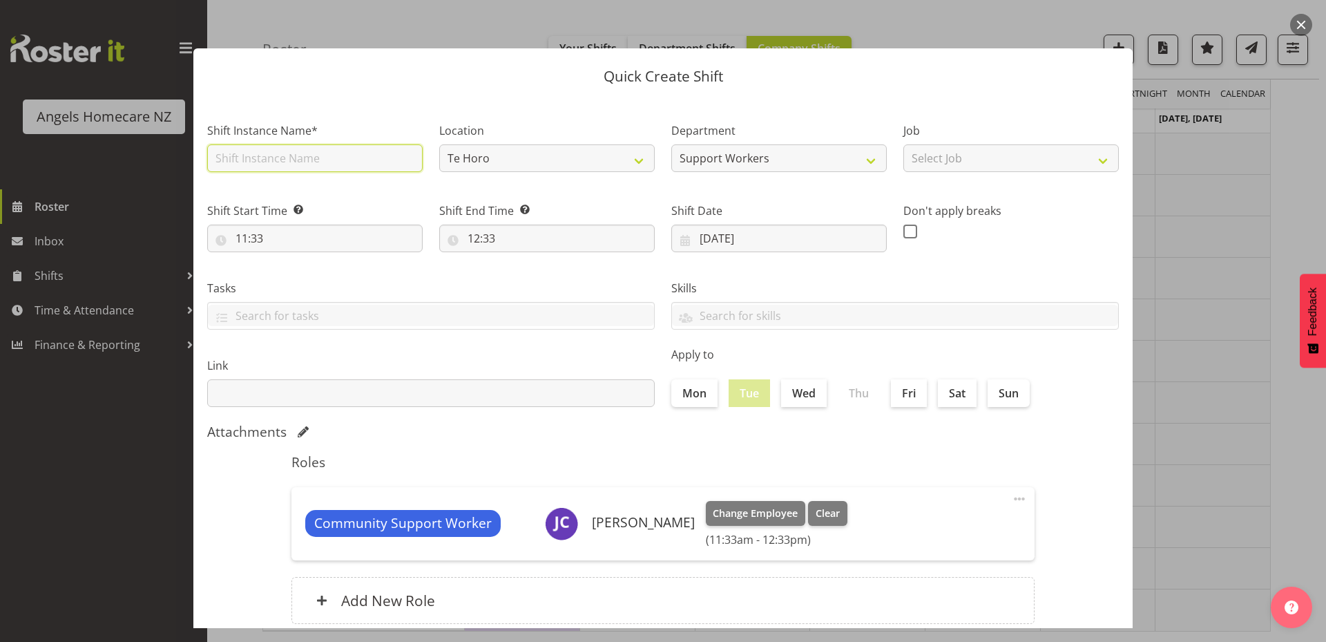
click at [367, 157] on input "text" at bounding box center [314, 158] width 215 height 28
type input "Team Kerry"
click at [955, 158] on select "Select Job Home Management Personal Cares" at bounding box center [1010, 158] width 215 height 28
select select "10686"
click at [903, 144] on select "Select Job Home Management Personal Cares" at bounding box center [1010, 158] width 215 height 28
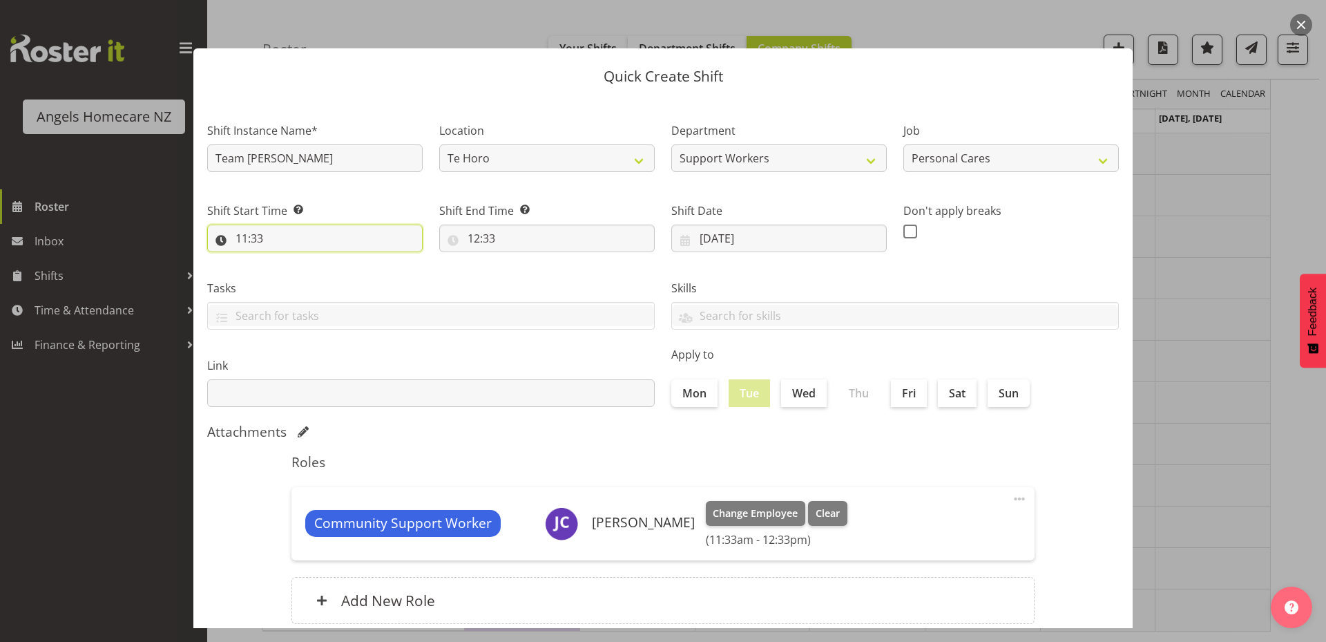
click at [253, 237] on input "11:33" at bounding box center [314, 238] width 215 height 28
click at [298, 273] on select "00 01 02 03 04 05 06 07 08 09 10 11 12 13 14 15 16 17 18 19 20 21 22 23" at bounding box center [301, 274] width 31 height 28
select select "7"
click at [286, 260] on select "00 01 02 03 04 05 06 07 08 09 10 11 12 13 14 15 16 17 18 19 20 21 22 23" at bounding box center [301, 274] width 31 height 28
type input "07:33"
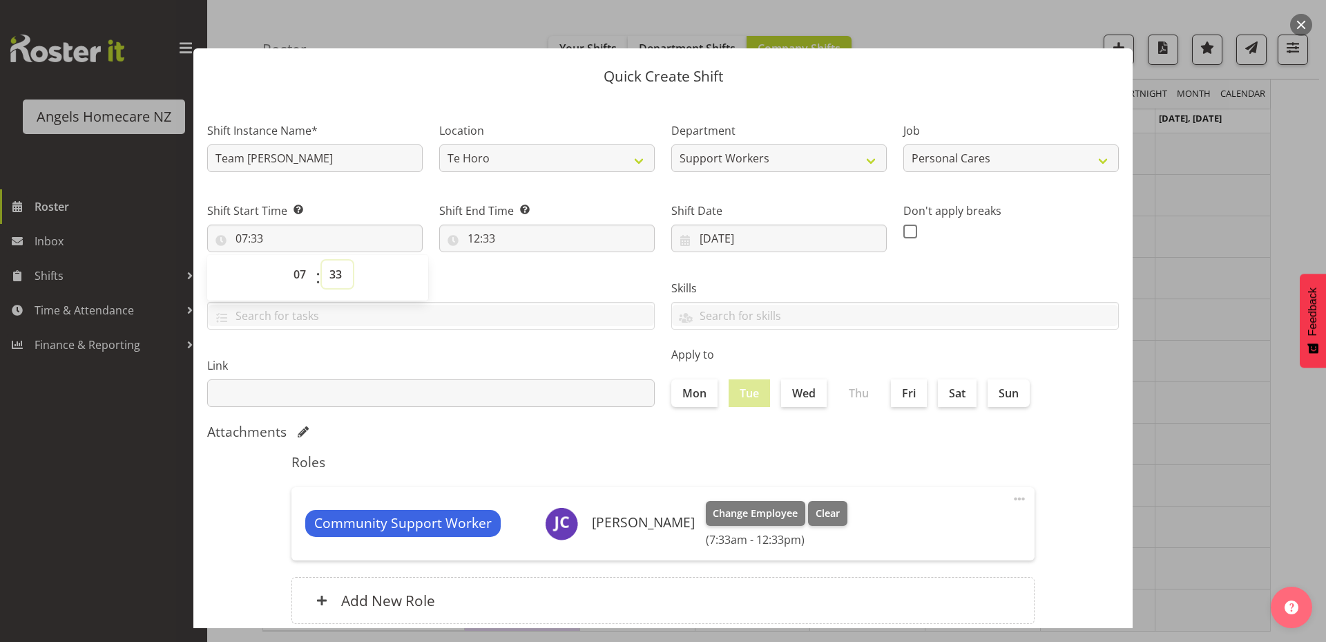
click at [340, 276] on select "00 01 02 03 04 05 06 07 08 09 10 11 12 13 14 15 16 17 18 19 20 21 22 23 24 25 2…" at bounding box center [337, 274] width 31 height 28
select select "0"
click at [322, 260] on select "00 01 02 03 04 05 06 07 08 09 10 11 12 13 14 15 16 17 18 19 20 21 22 23 24 25 2…" at bounding box center [337, 274] width 31 height 28
type input "07:00"
click at [485, 239] on input "12:33" at bounding box center [546, 238] width 215 height 28
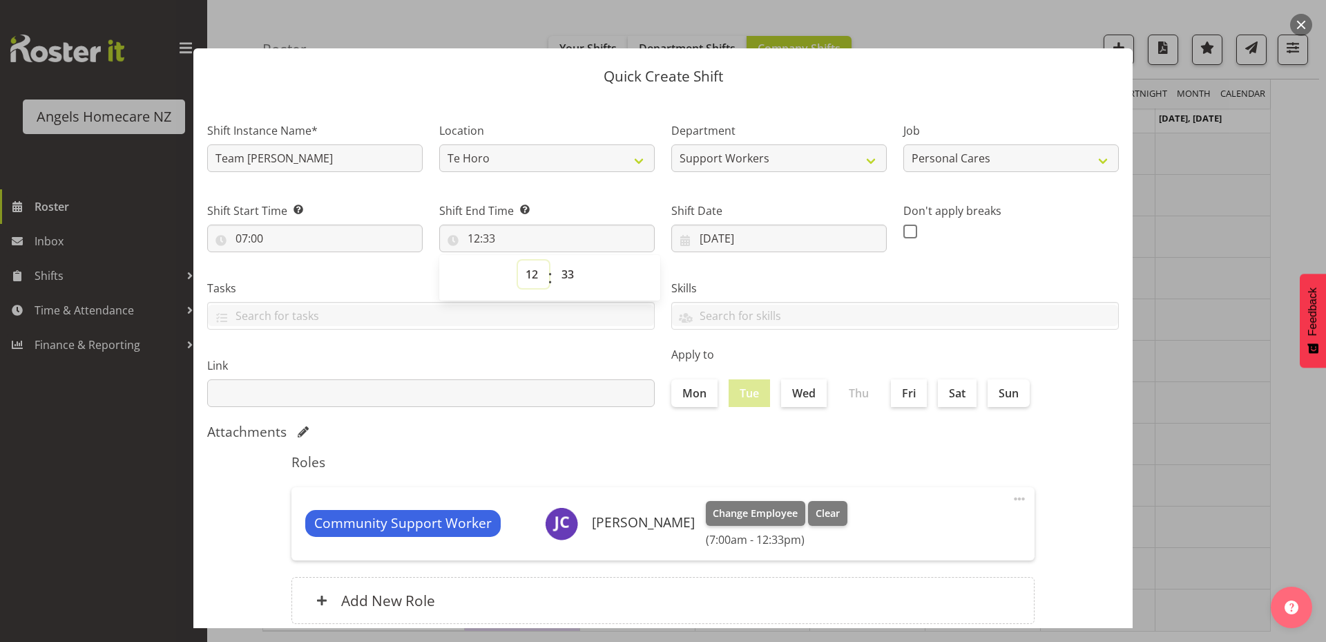
click at [533, 273] on select "00 01 02 03 04 05 06 07 08 09 10 11 12 13 14 15 16 17 18 19 20 21 22 23" at bounding box center [533, 274] width 31 height 28
select select "15"
click at [518, 260] on select "00 01 02 03 04 05 06 07 08 09 10 11 12 13 14 15 16 17 18 19 20 21 22 23" at bounding box center [533, 274] width 31 height 28
type input "15:33"
click at [567, 268] on select "00 01 02 03 04 05 06 07 08 09 10 11 12 13 14 15 16 17 18 19 20 21 22 23 24 25 2…" at bounding box center [569, 274] width 31 height 28
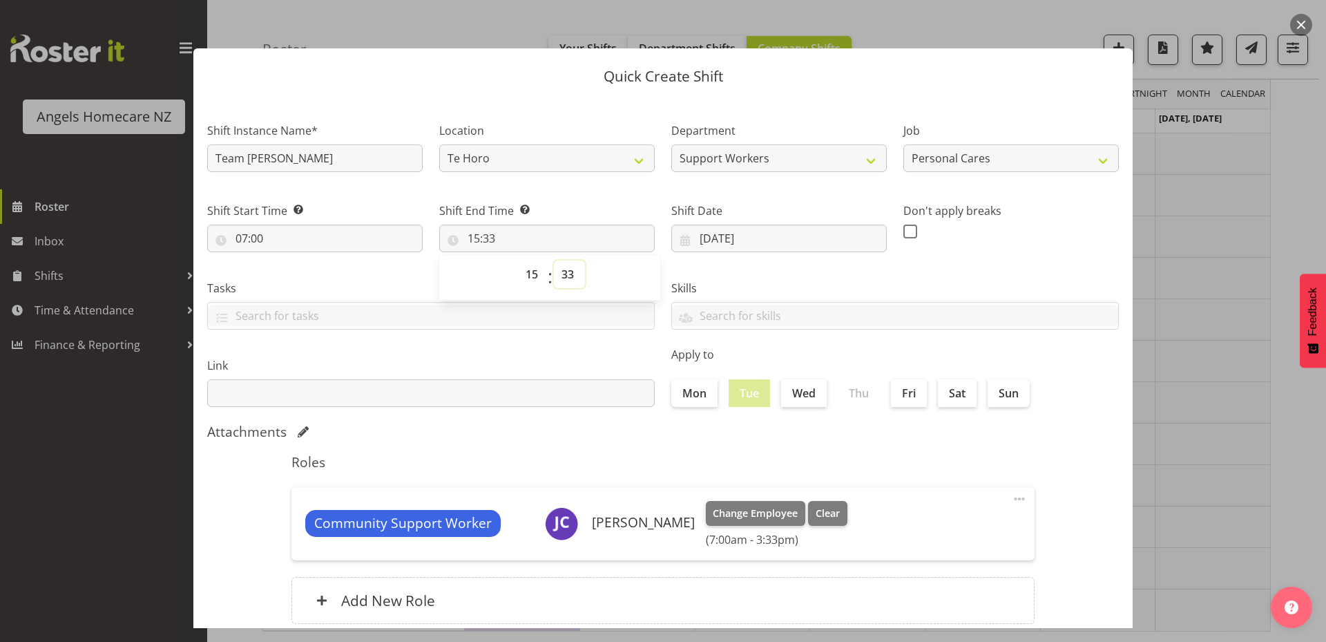
select select "0"
click at [554, 260] on select "00 01 02 03 04 05 06 07 08 09 10 11 12 13 14 15 16 17 18 19 20 21 22 23 24 25 2…" at bounding box center [569, 274] width 31 height 28
type input "15:00"
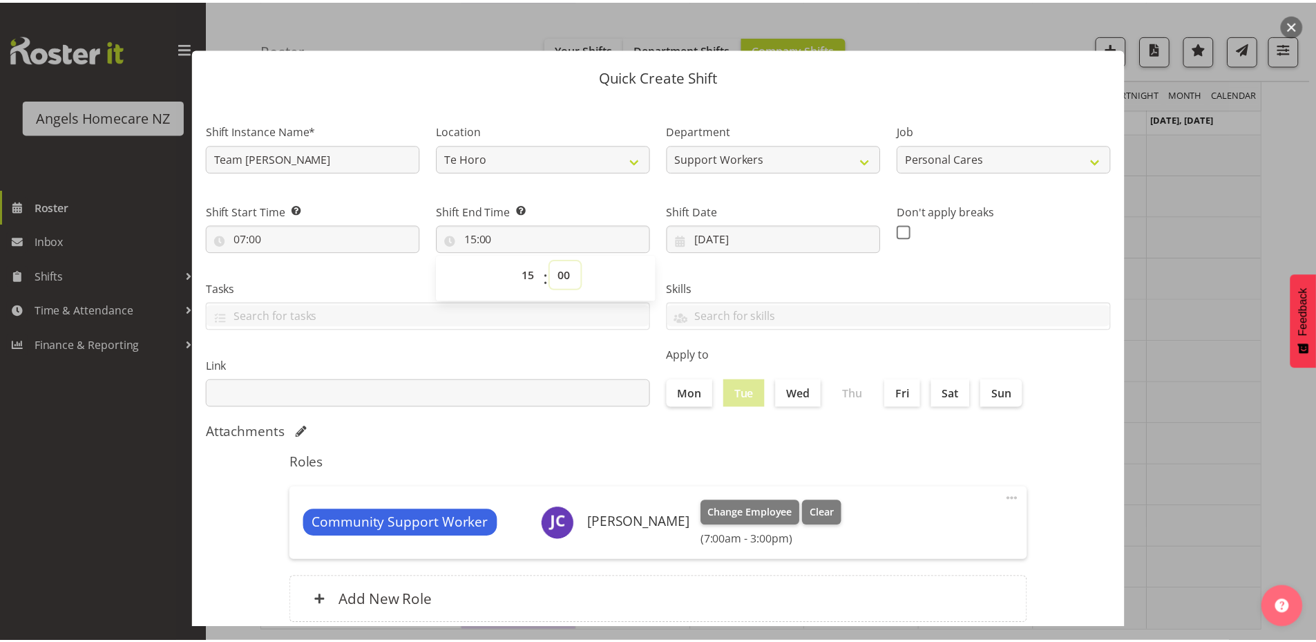
scroll to position [91, 0]
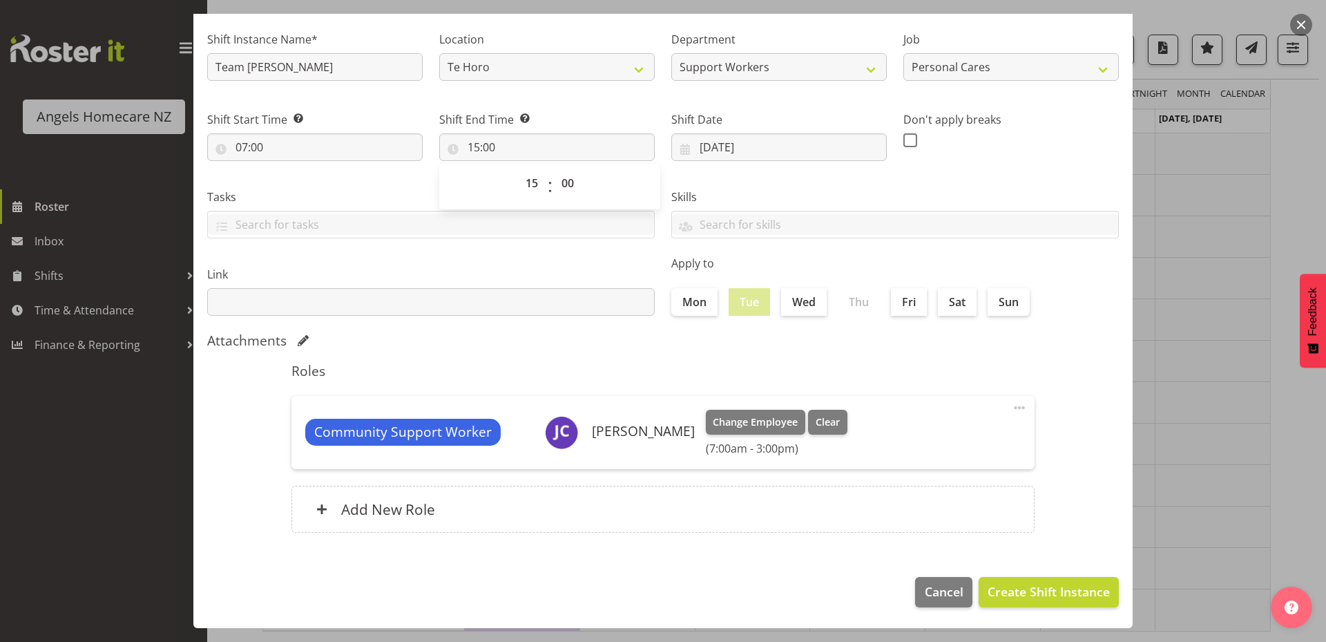
click at [622, 171] on div "00 01 02 03 04 05 06 07 08 09 10 11 12 13 14 15 16 17 18 19 20 21 22 23 : 00 01…" at bounding box center [549, 186] width 221 height 35
click at [1017, 588] on span "Create Shift Instance" at bounding box center [1049, 591] width 122 height 18
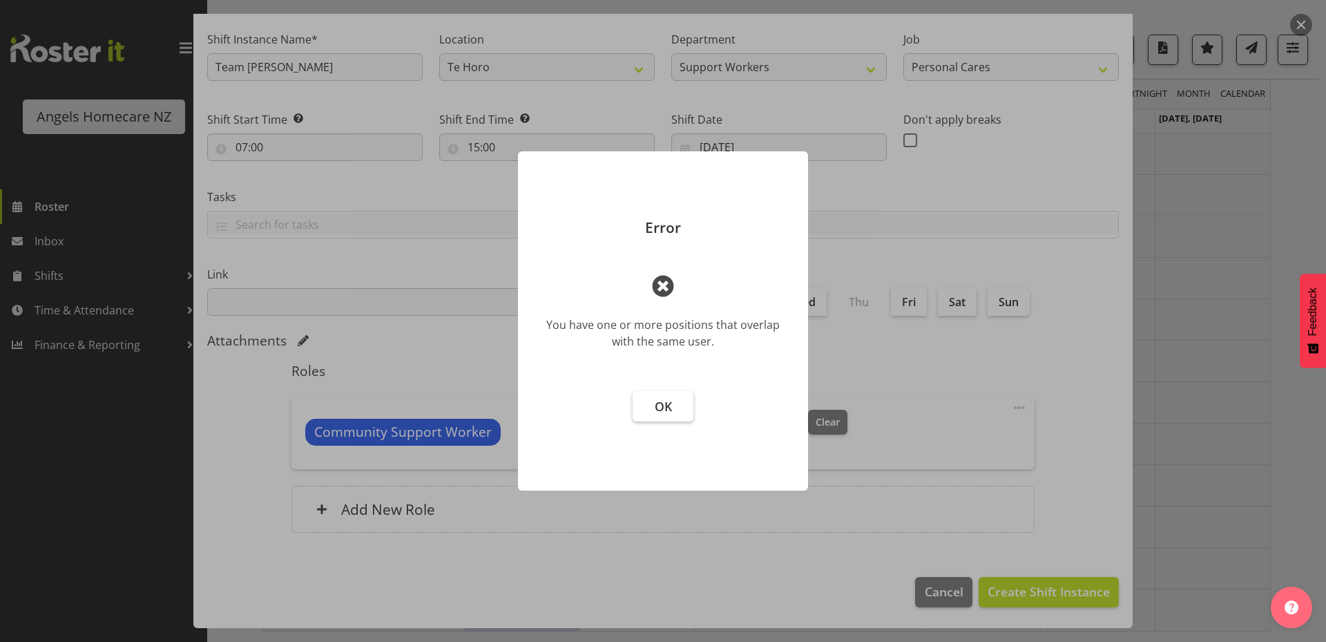
click at [666, 407] on span "OK" at bounding box center [663, 406] width 17 height 17
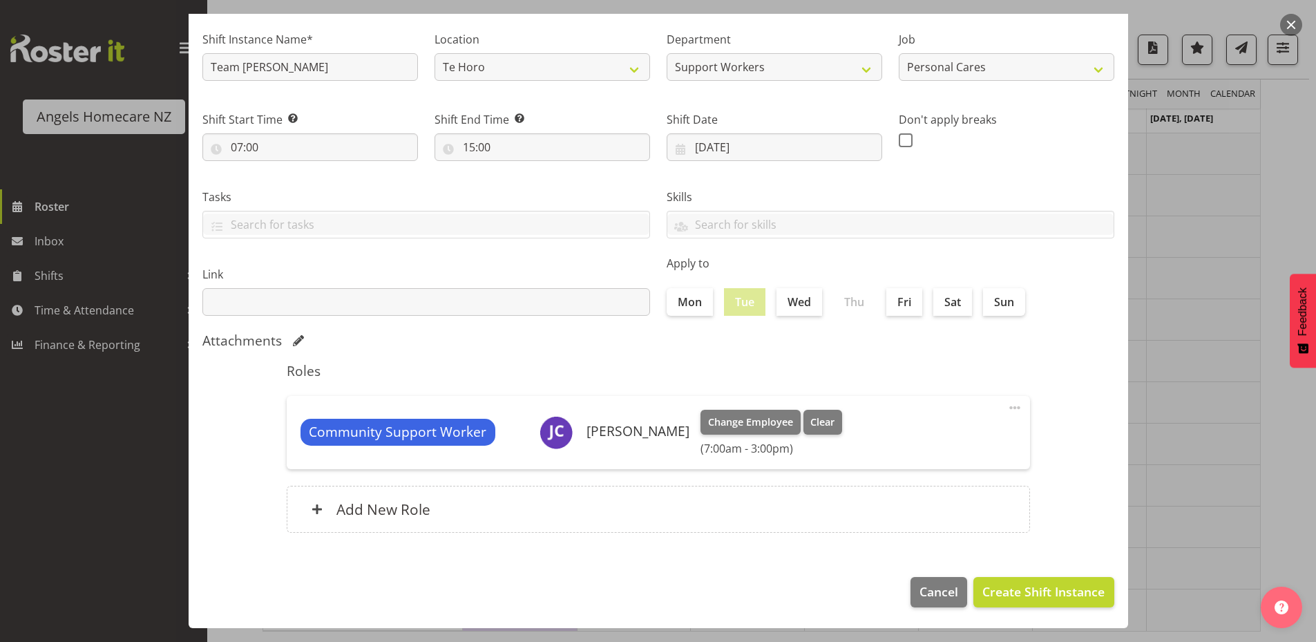
click at [1006, 405] on span at bounding box center [1014, 407] width 17 height 17
click at [899, 436] on link "Edit" at bounding box center [956, 437] width 133 height 25
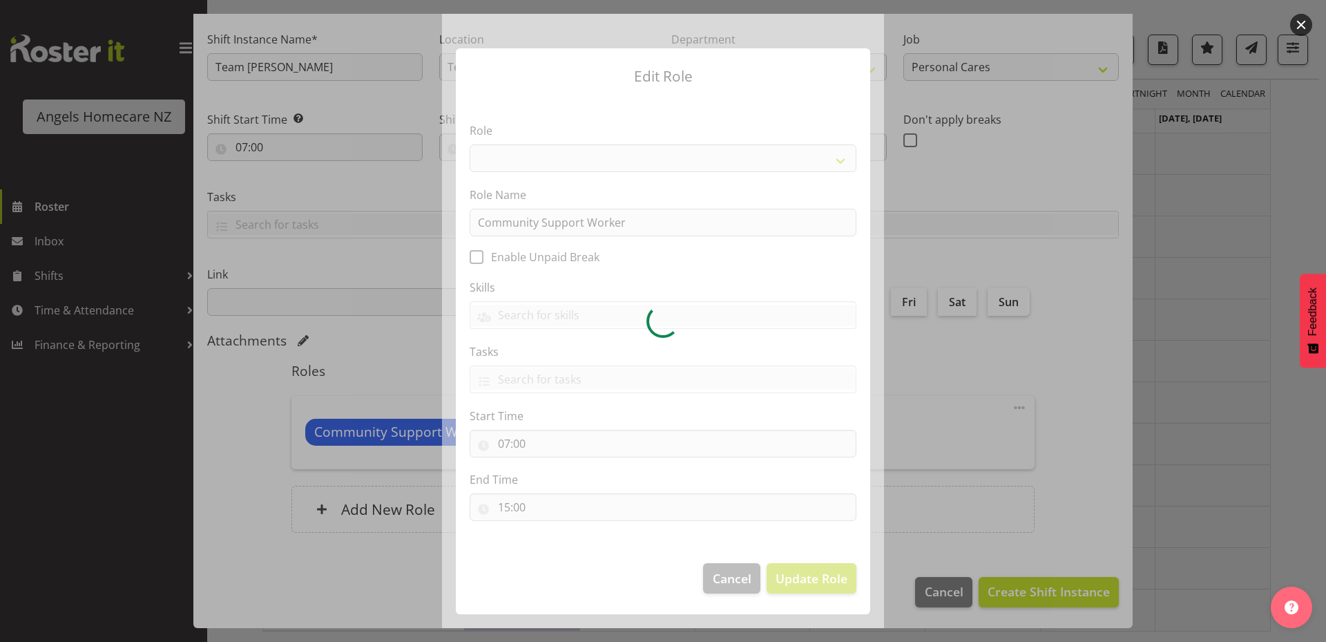
select select "1572"
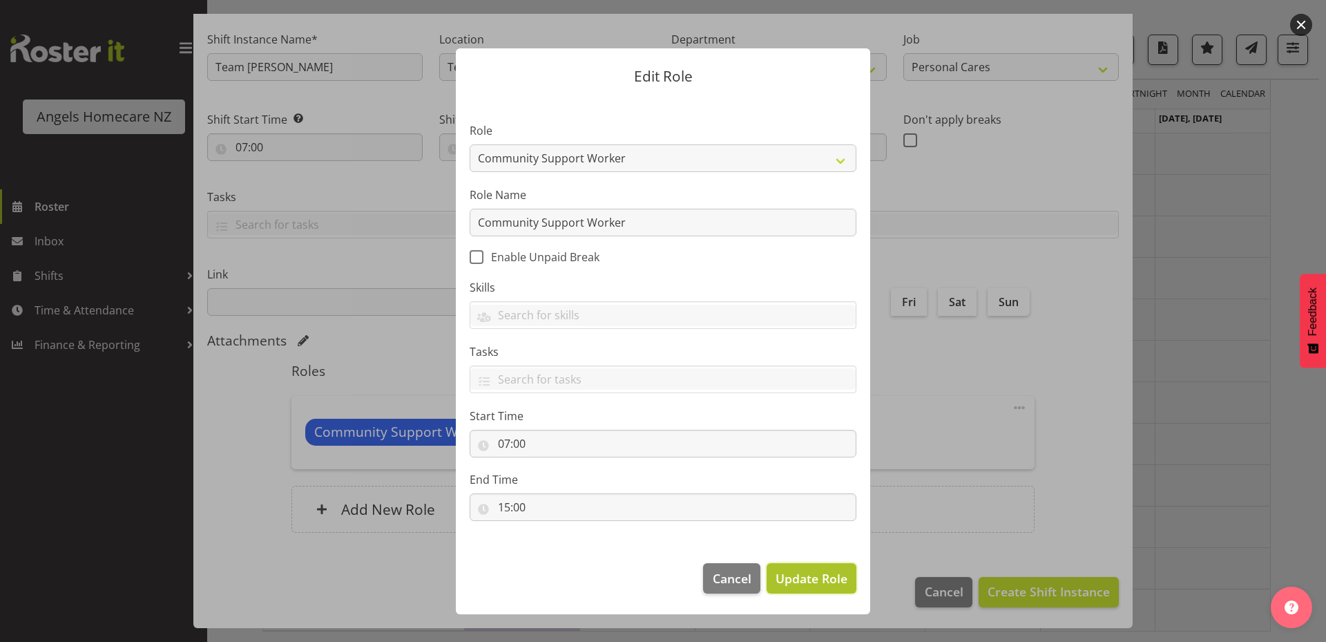
click at [815, 583] on span "Update Role" at bounding box center [812, 578] width 72 height 18
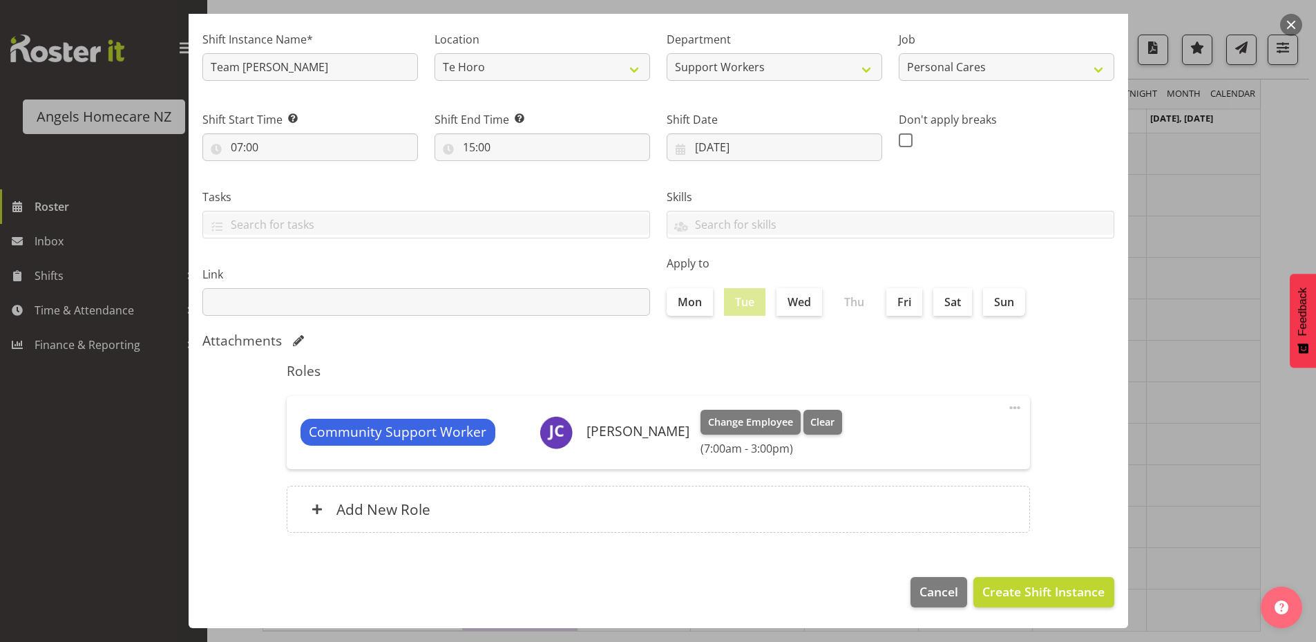
click at [1006, 406] on span at bounding box center [1014, 407] width 17 height 17
click at [900, 439] on link "Edit" at bounding box center [956, 437] width 133 height 25
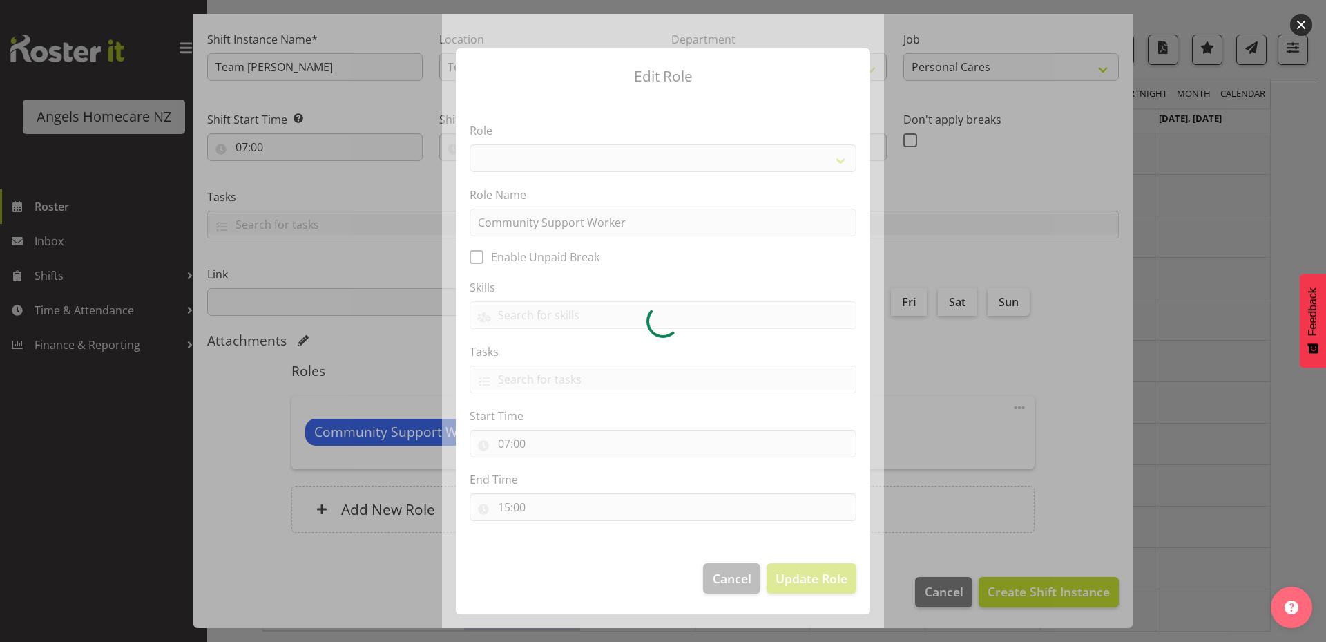
select select "1572"
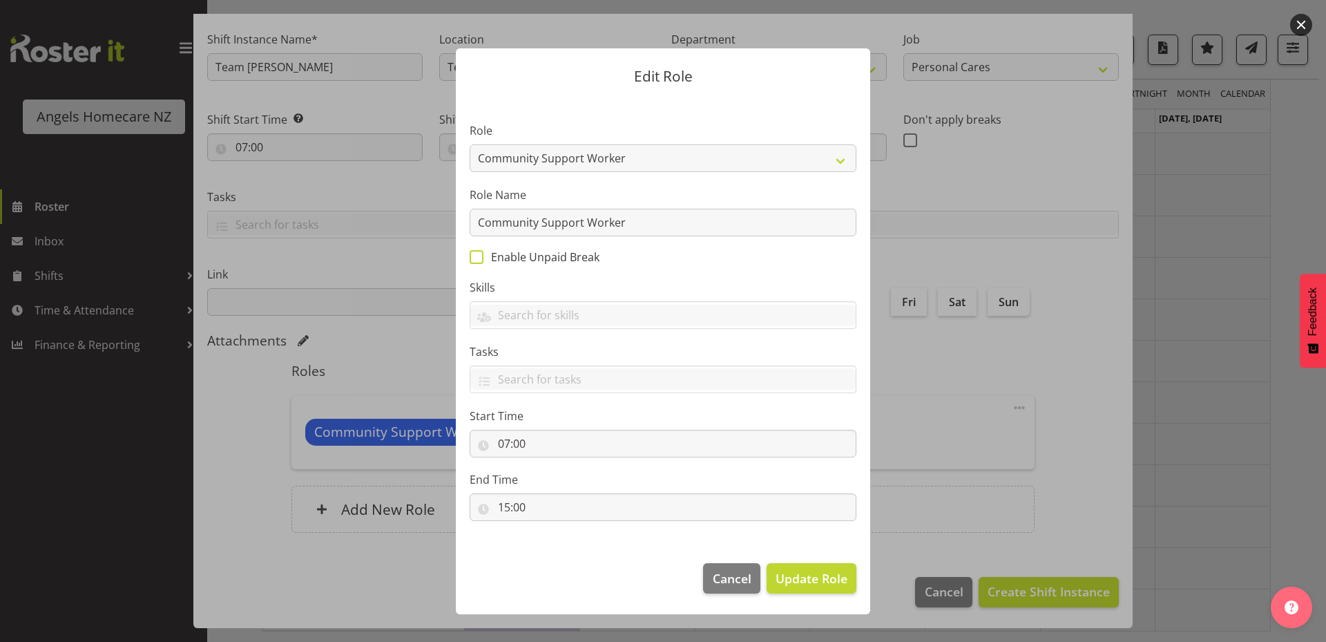
click at [481, 258] on span at bounding box center [477, 257] width 14 height 14
click at [479, 258] on input "Enable Unpaid Break" at bounding box center [474, 257] width 9 height 9
checkbox input "true"
click at [812, 574] on span "Update Role" at bounding box center [812, 578] width 72 height 18
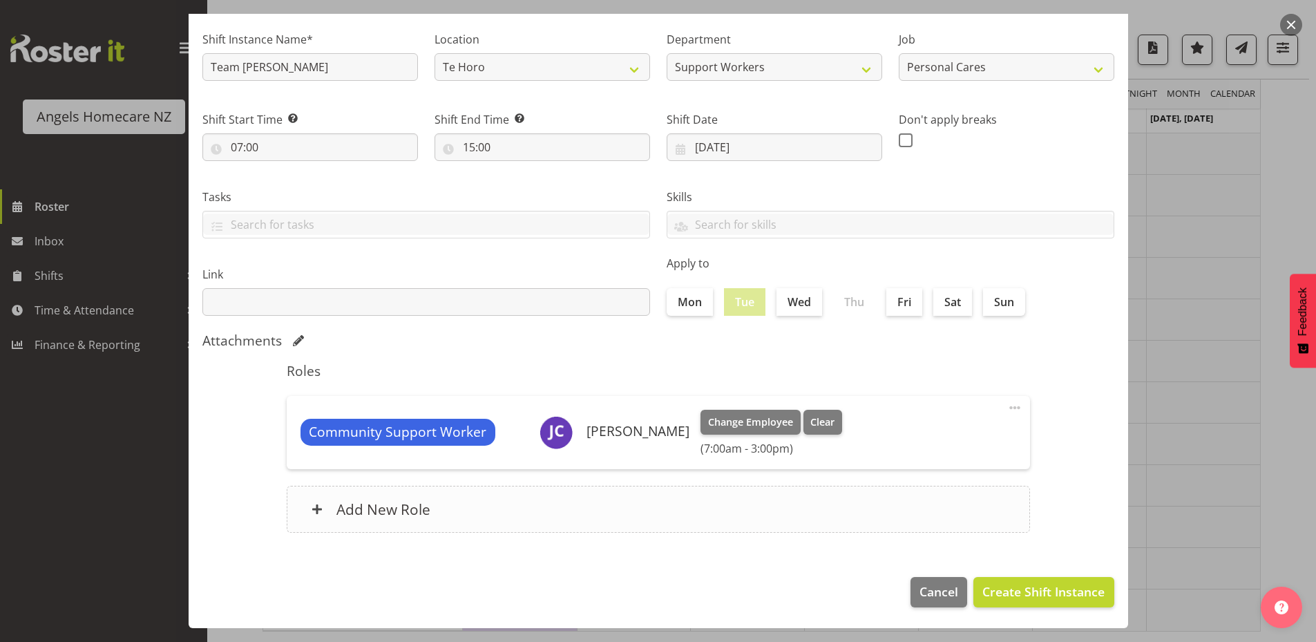
click at [405, 506] on h6 "Add New Role" at bounding box center [383, 509] width 94 height 18
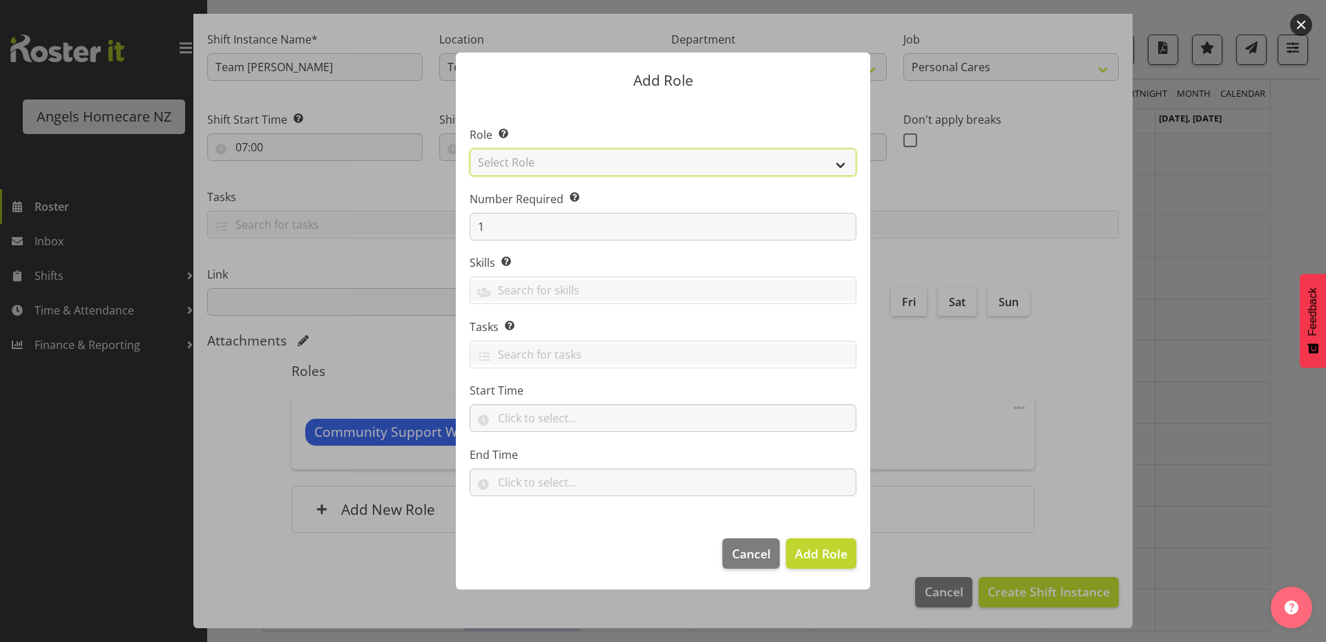
click at [606, 164] on select "Select Role Admin Coordinator Community Support Worker" at bounding box center [663, 162] width 387 height 28
select select "1572"
click at [470, 148] on select "Select Role Admin Coordinator Community Support Worker" at bounding box center [663, 162] width 387 height 28
click at [487, 419] on input "text" at bounding box center [663, 418] width 387 height 28
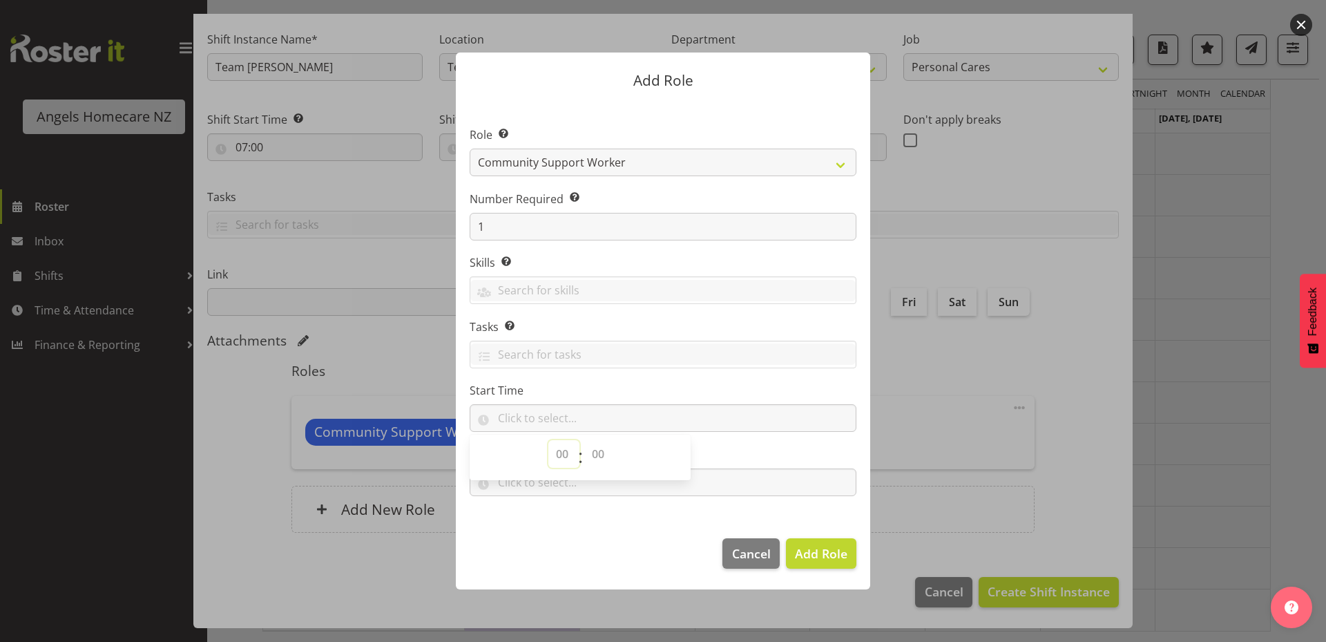
click at [565, 454] on select "00 00 01 02 03 04 05 06 07 08 09 10 11 12 13 14 15 16 17 18 19 20 21 22 23" at bounding box center [563, 454] width 31 height 28
select select "7"
click at [548, 440] on select "00 00 01 02 03 04 05 06 07 08 09 10 11 12 13 14 15 16 17 18 19 20 21 22 23" at bounding box center [563, 454] width 31 height 28
click at [602, 450] on select "00 00 01 02 03 04 05 06 07 08 09 10 11 12 13 14 15 16 17 18 19 20 21 22 23 24 2…" at bounding box center [599, 454] width 31 height 28
select select "0"
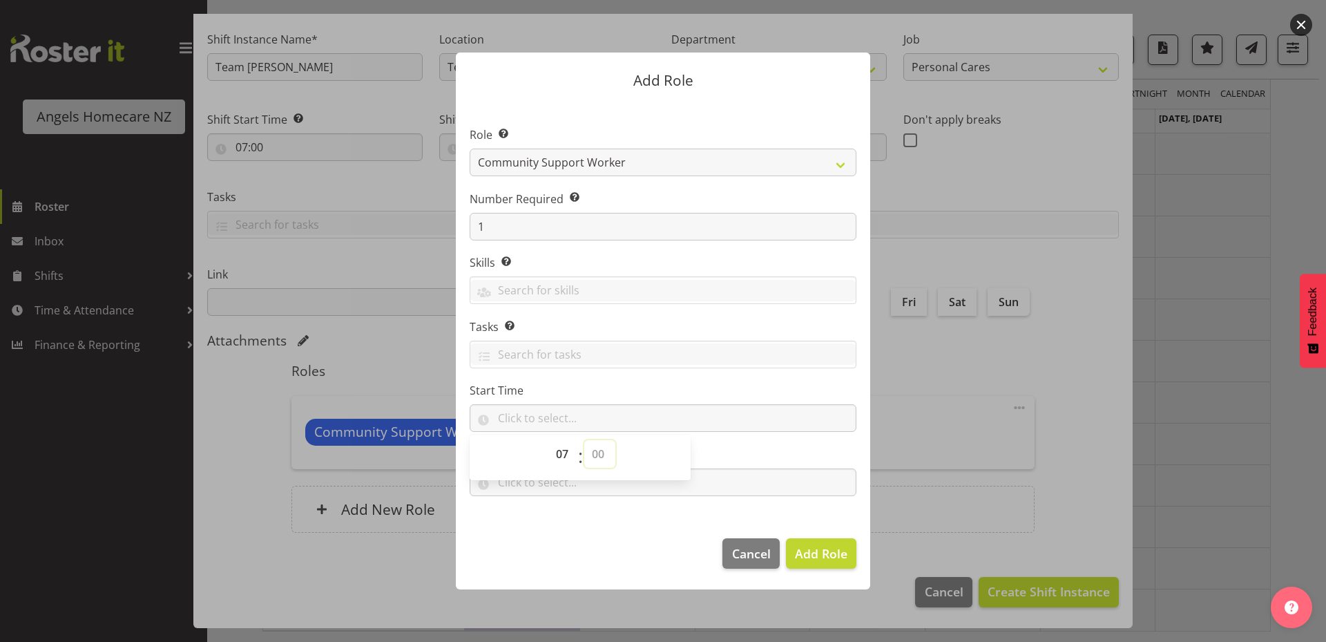
click at [584, 440] on select "00 00 01 02 03 04 05 06 07 08 09 10 11 12 13 14 15 16 17 18 19 20 21 22 23 24 2…" at bounding box center [599, 454] width 31 height 28
type input "07:00"
click at [639, 497] on section "Role Select the role you wish to add to the shift. Admin Coordinator Community …" at bounding box center [663, 313] width 414 height 423
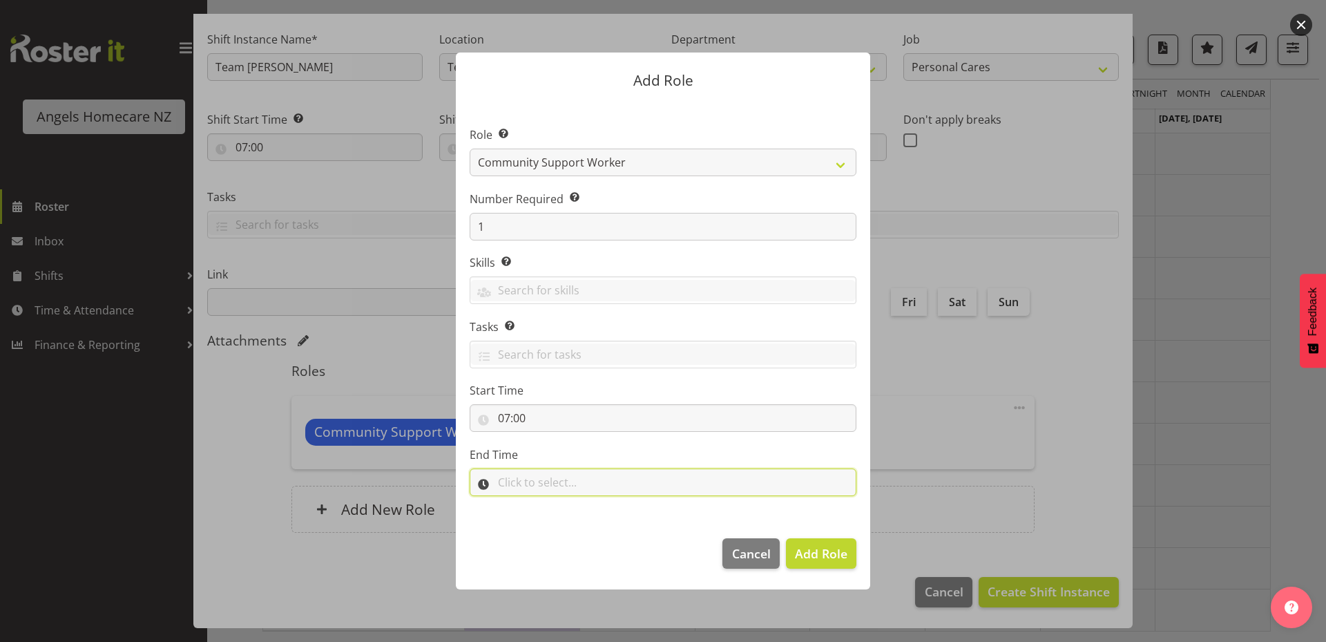
click at [559, 476] on input "text" at bounding box center [663, 482] width 387 height 28
click at [563, 516] on select "00 00 01 02 03 04 05 06 07 08 09 10 11 12 13 14 15 16 17 18 19 20 21 22 23" at bounding box center [563, 518] width 31 height 28
select select "15"
click at [548, 504] on select "00 00 01 02 03 04 05 06 07 08 09 10 11 12 13 14 15 16 17 18 19 20 21 22 23" at bounding box center [563, 518] width 31 height 28
click at [601, 518] on select "00 00 01 02 03 04 05 06 07 08 09 10 11 12 13 14 15 16 17 18 19 20 21 22 23 24 2…" at bounding box center [599, 518] width 31 height 28
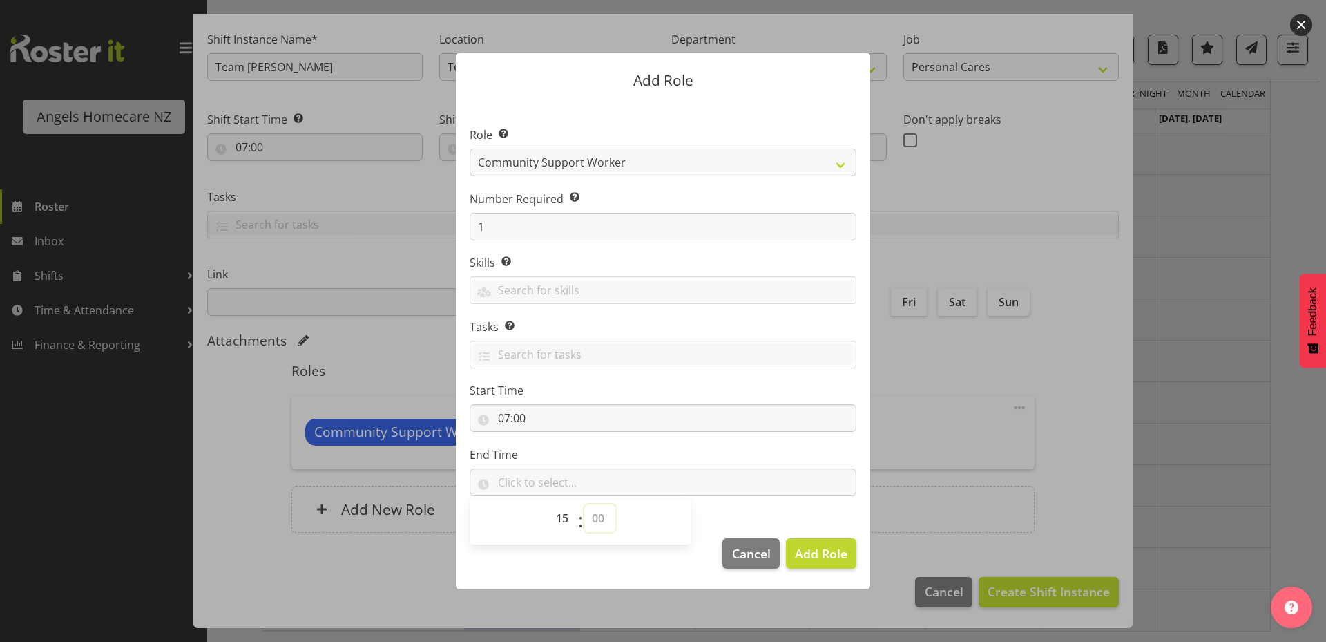
select select "30"
click at [584, 504] on select "00 00 01 02 03 04 05 06 07 08 09 10 11 12 13 14 15 16 17 18 19 20 21 22 23 24 2…" at bounding box center [599, 518] width 31 height 28
type input "15:30"
click at [811, 555] on span "Add Role" at bounding box center [821, 553] width 52 height 17
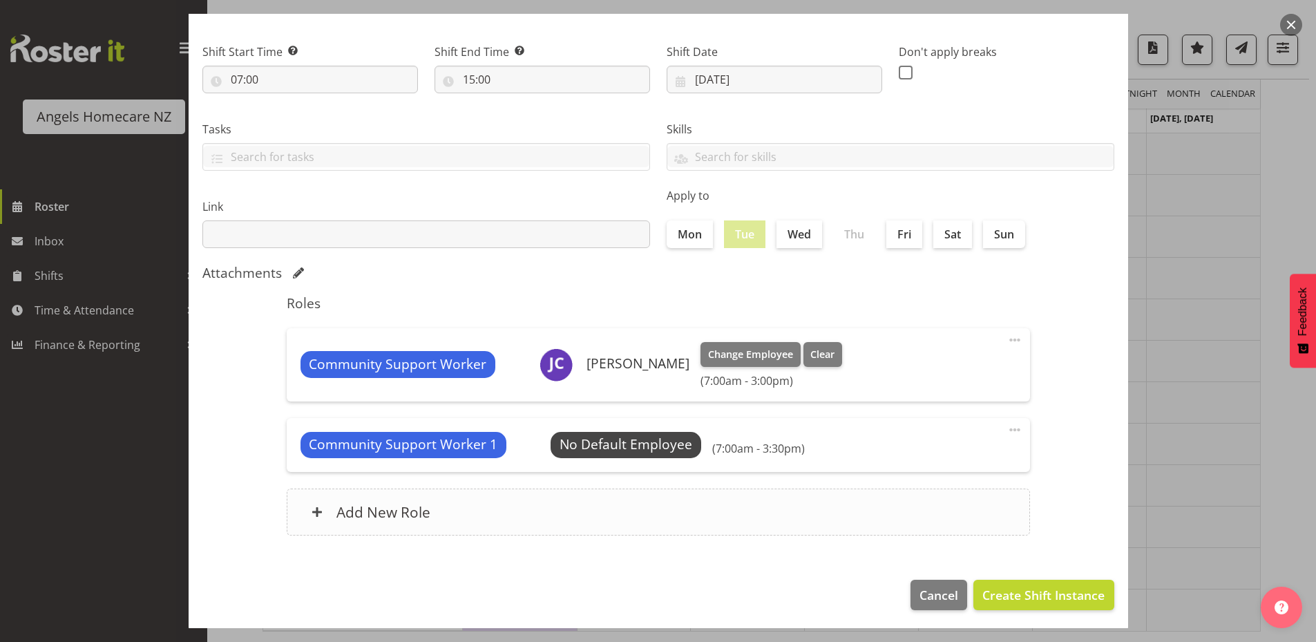
scroll to position [162, 0]
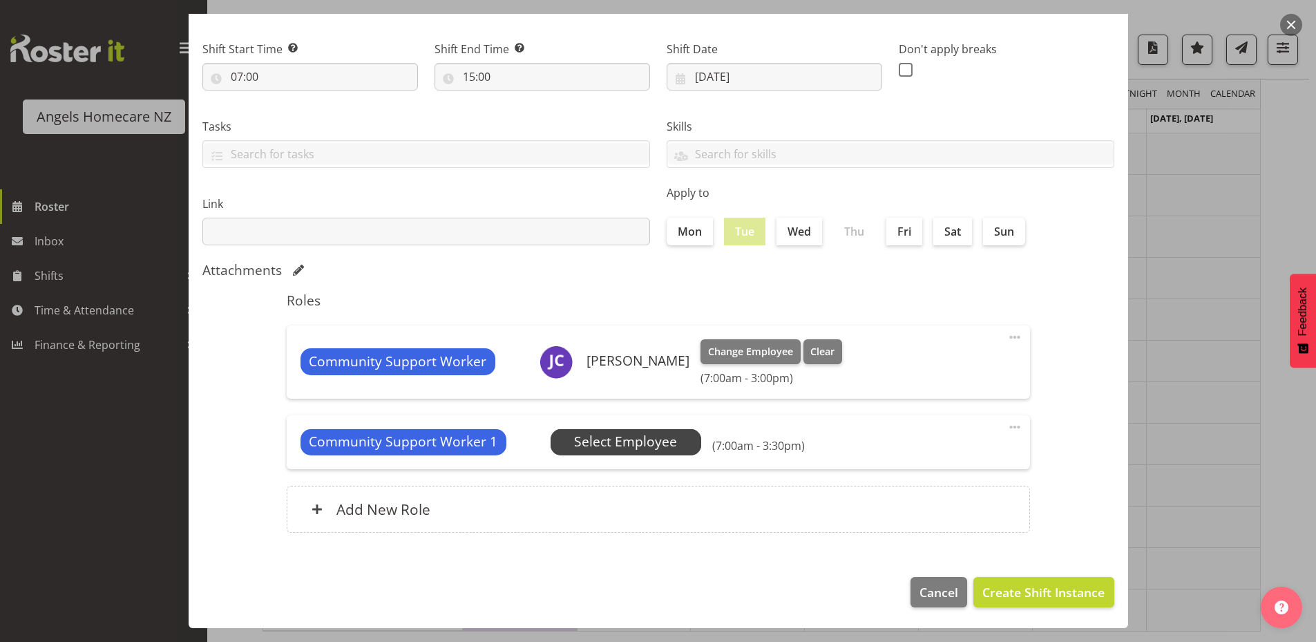
click at [631, 440] on span "Select Employee" at bounding box center [625, 442] width 103 height 20
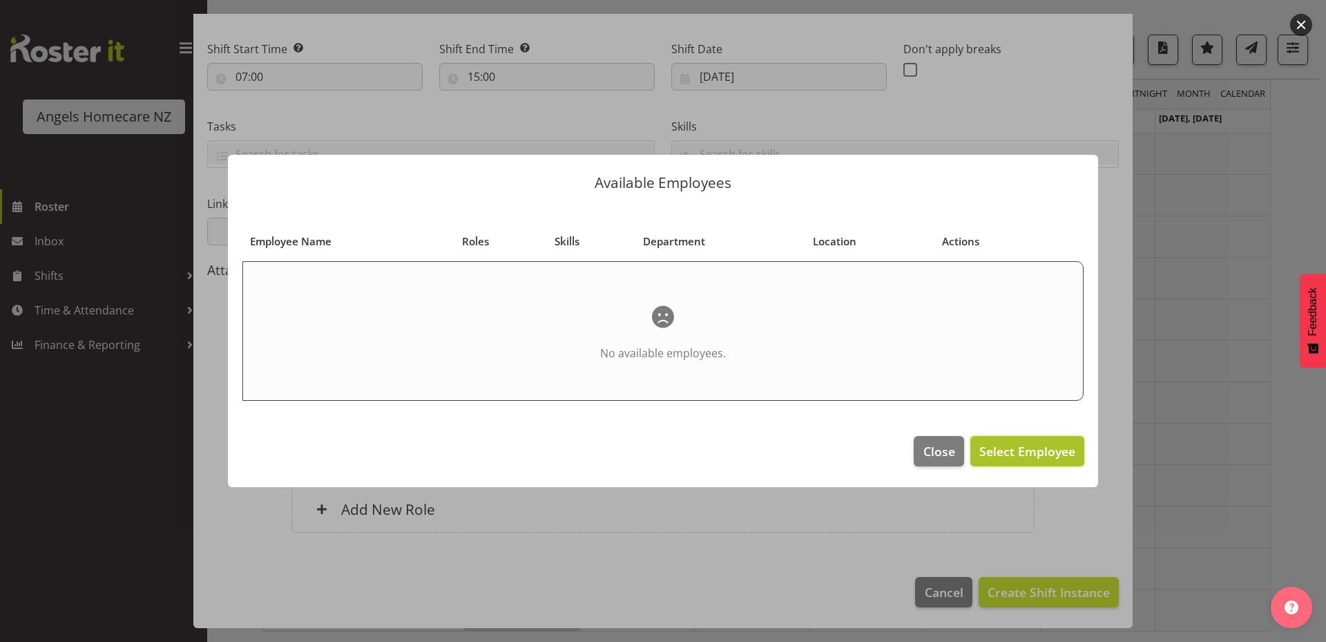
click at [1014, 450] on span "Select Employee" at bounding box center [1027, 451] width 96 height 17
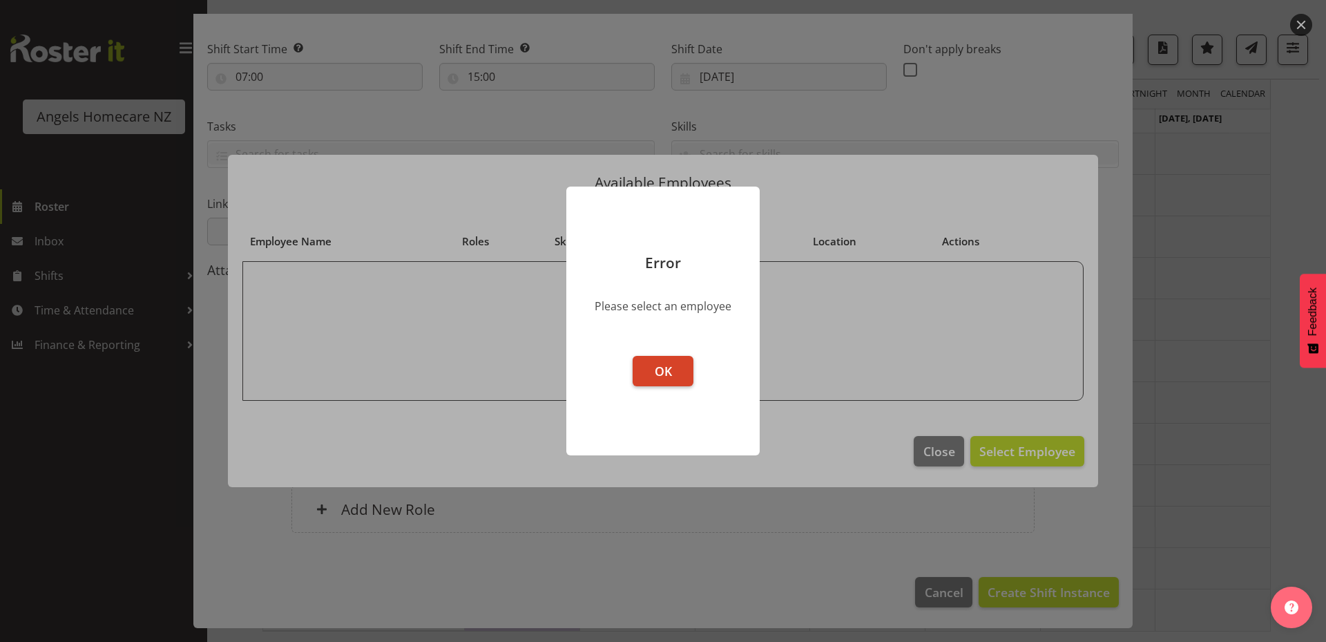
click at [670, 373] on span "OK" at bounding box center [663, 371] width 17 height 17
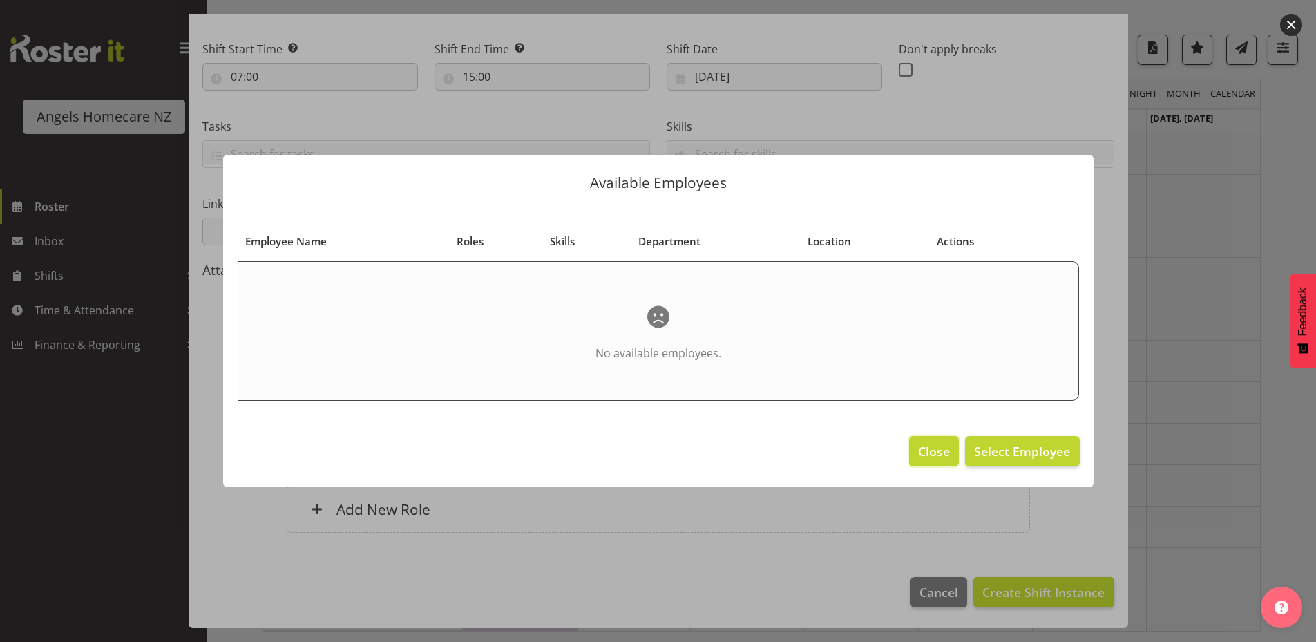
click at [928, 446] on span "Close" at bounding box center [934, 451] width 32 height 18
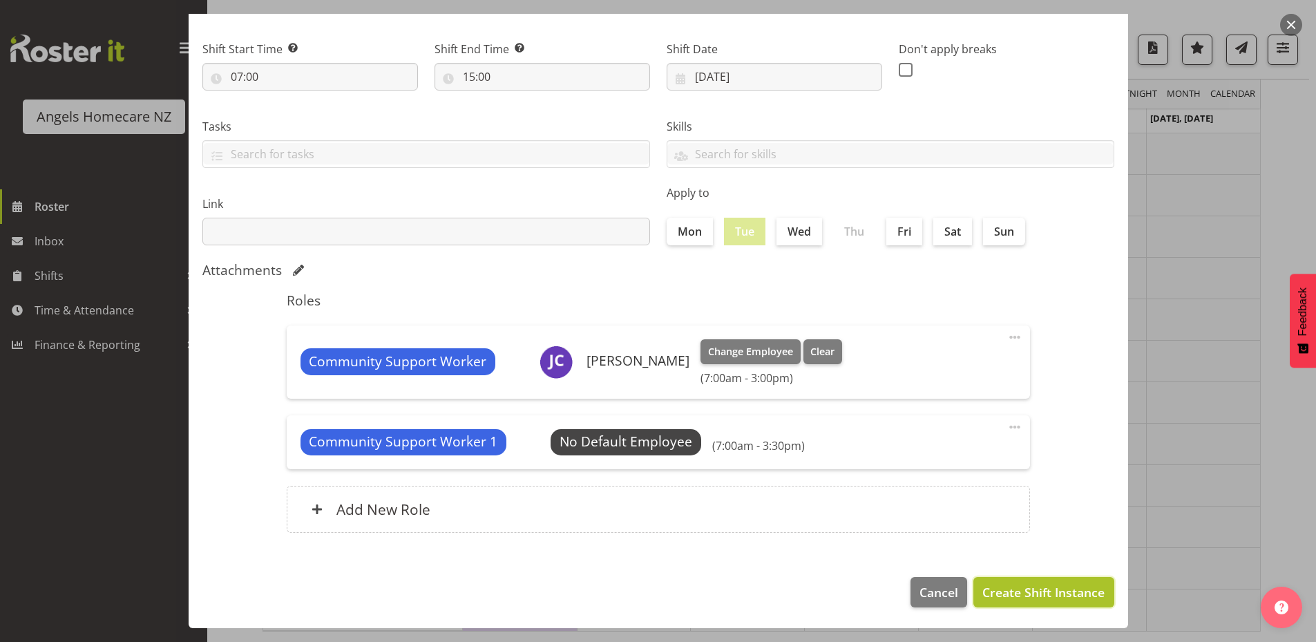
click at [999, 592] on span "Create Shift Instance" at bounding box center [1043, 592] width 122 height 18
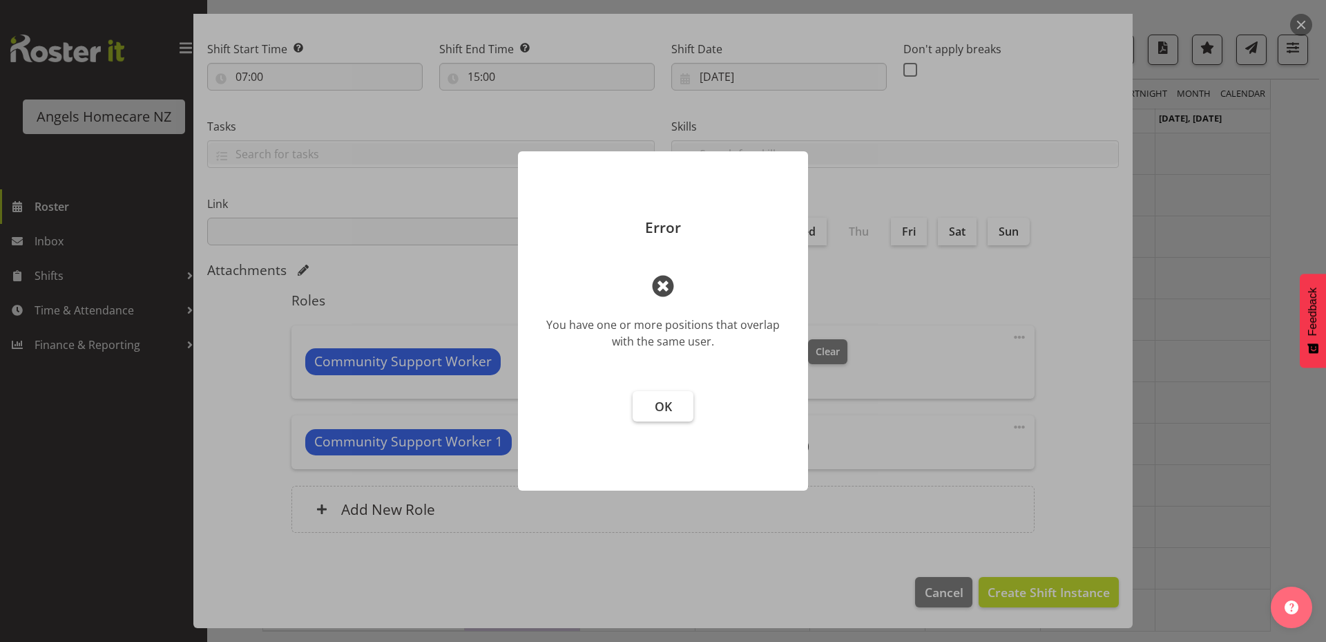
click at [670, 413] on span "OK" at bounding box center [663, 406] width 17 height 17
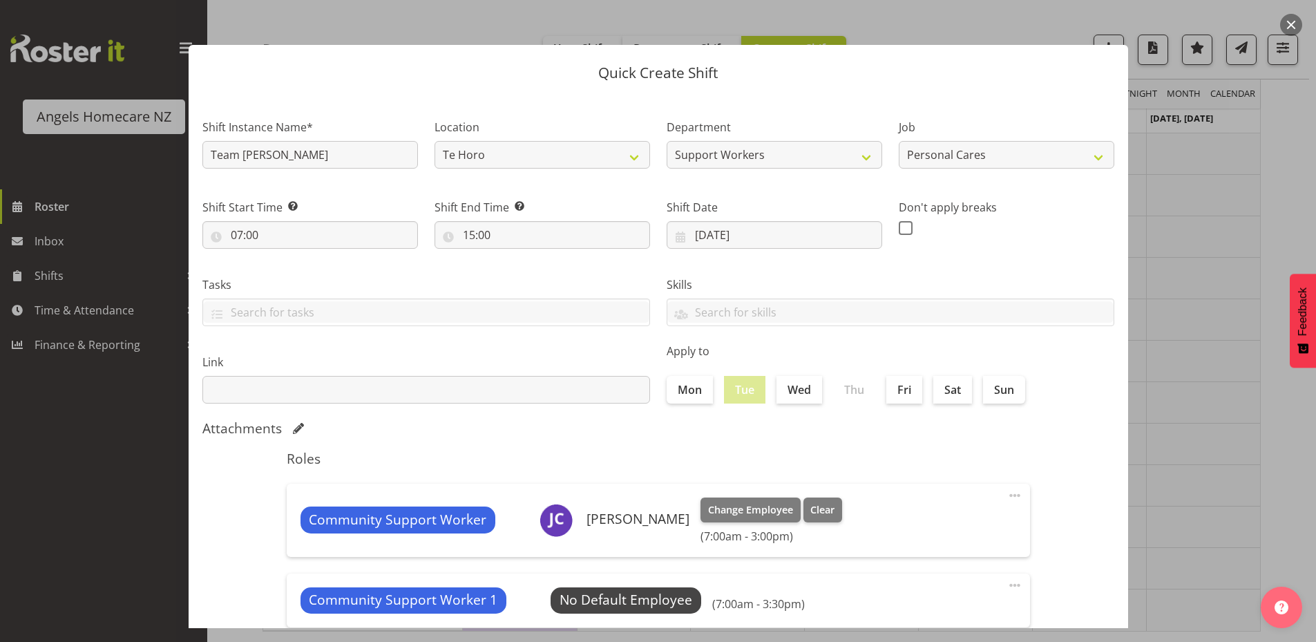
scroll to position [0, 0]
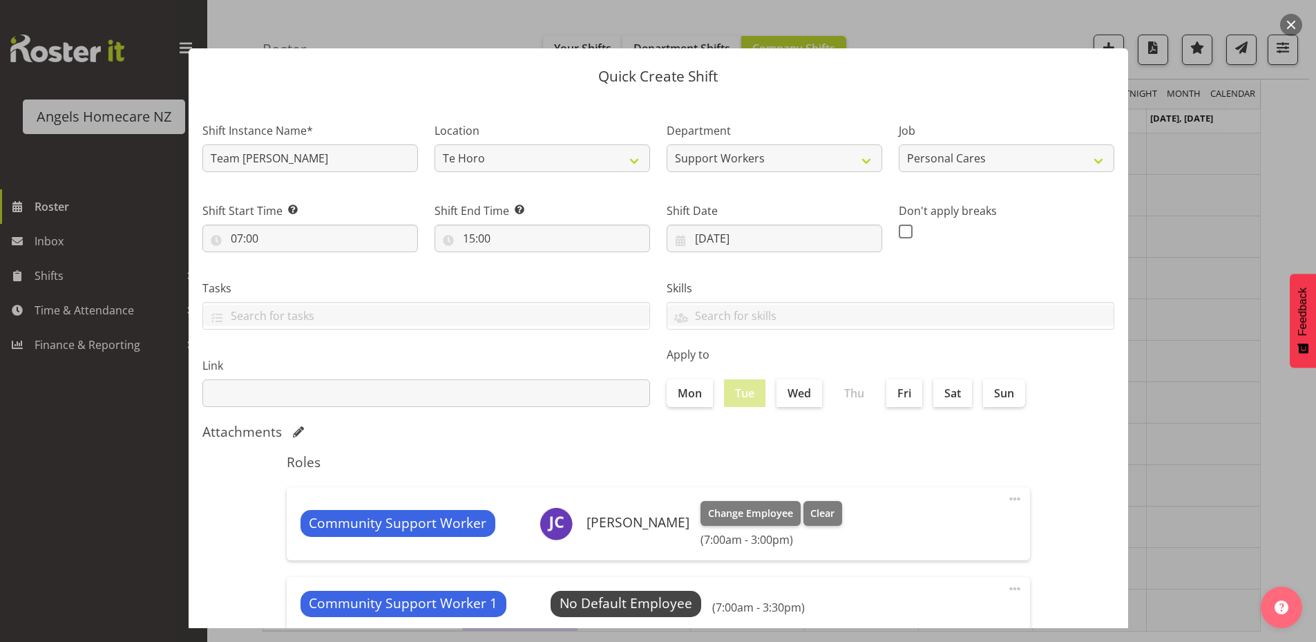
click at [1282, 417] on div at bounding box center [658, 321] width 1316 height 642
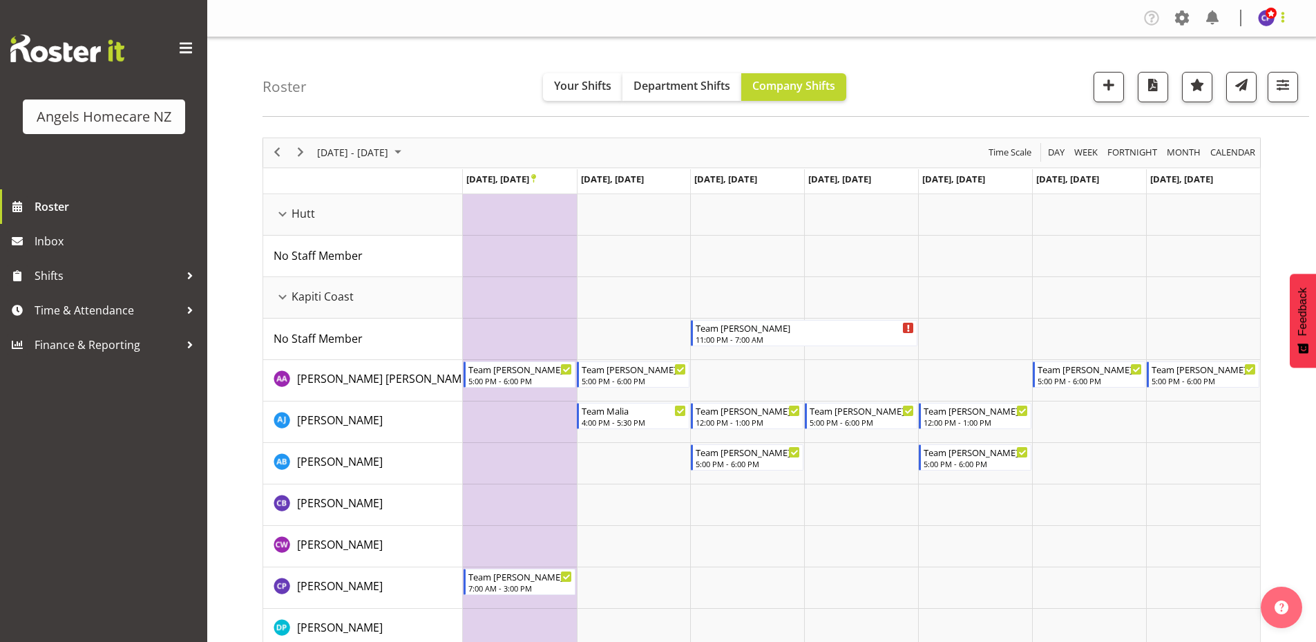
click at [1283, 16] on span at bounding box center [1282, 17] width 17 height 17
click at [1069, 63] on div "Roster Your Shifts Department Shifts Company Shifts All Locations Clear Hutt Ka…" at bounding box center [785, 76] width 1046 height 79
click at [1178, 15] on span at bounding box center [1182, 18] width 22 height 22
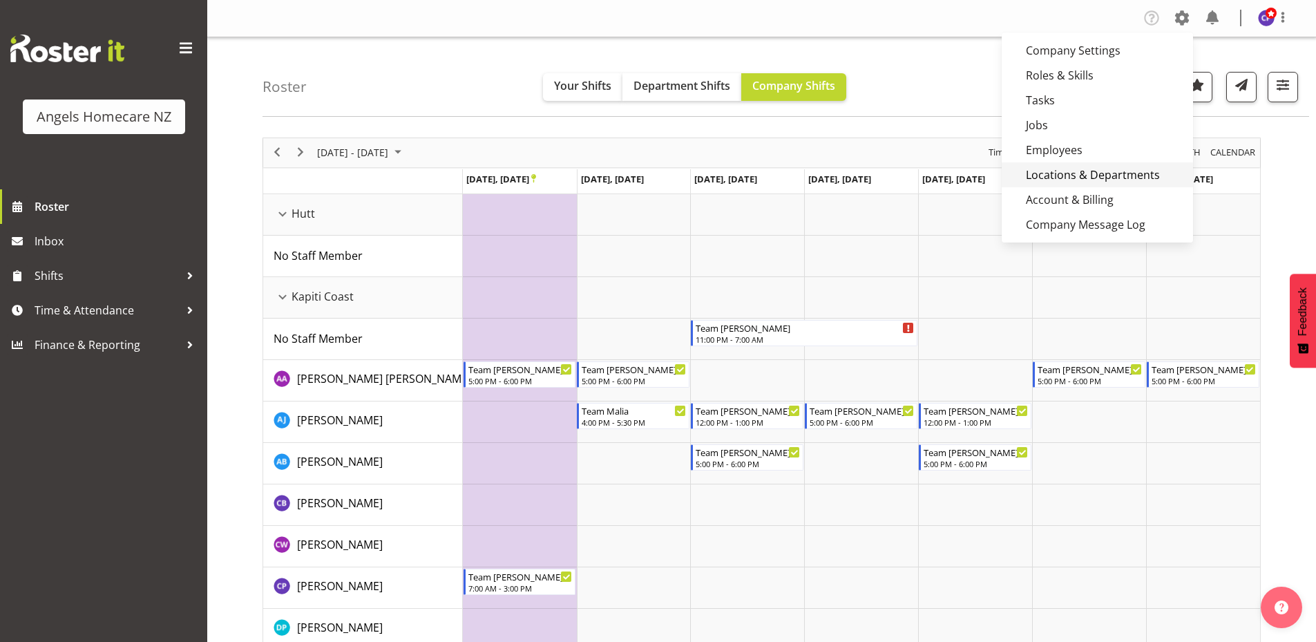
click at [1120, 174] on link "Locations & Departments" at bounding box center [1096, 174] width 191 height 25
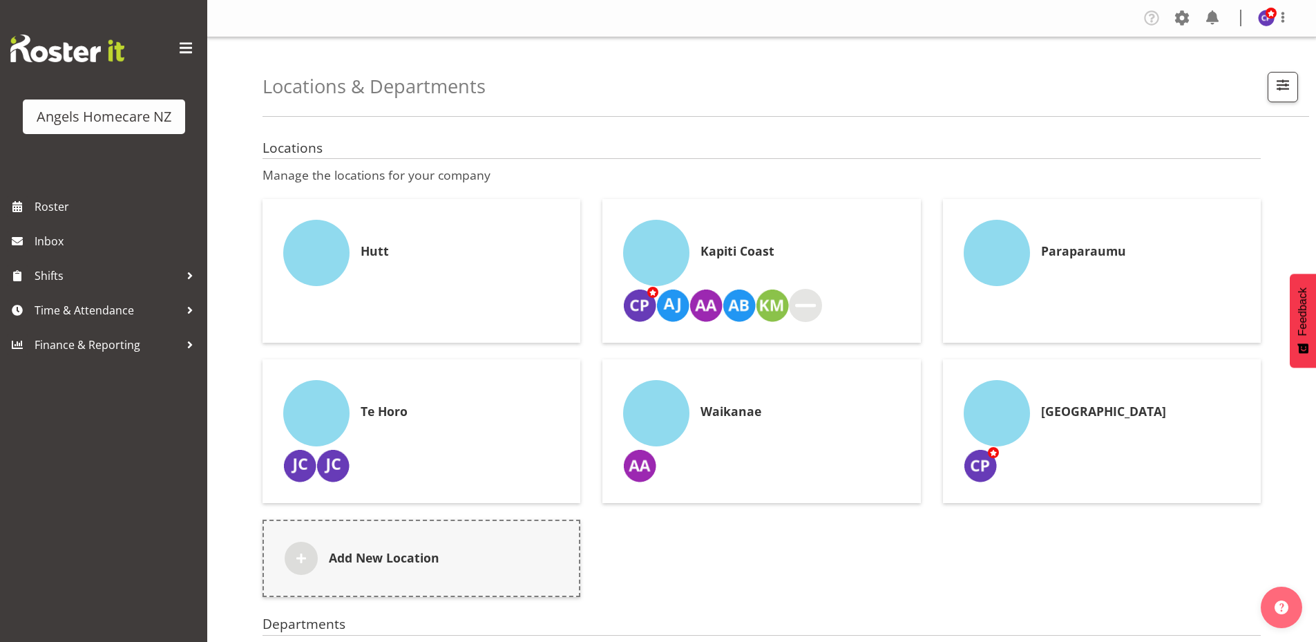
click at [738, 284] on div "Kapiti Coast" at bounding box center [761, 253] width 276 height 66
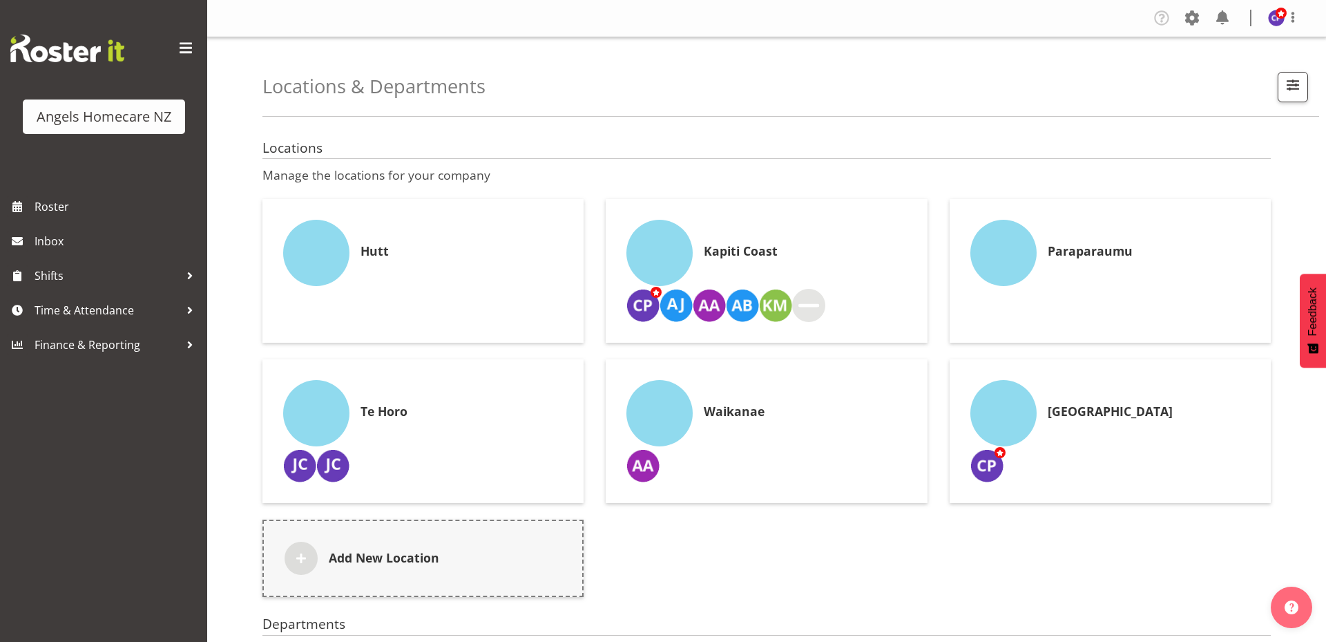
select select "13"
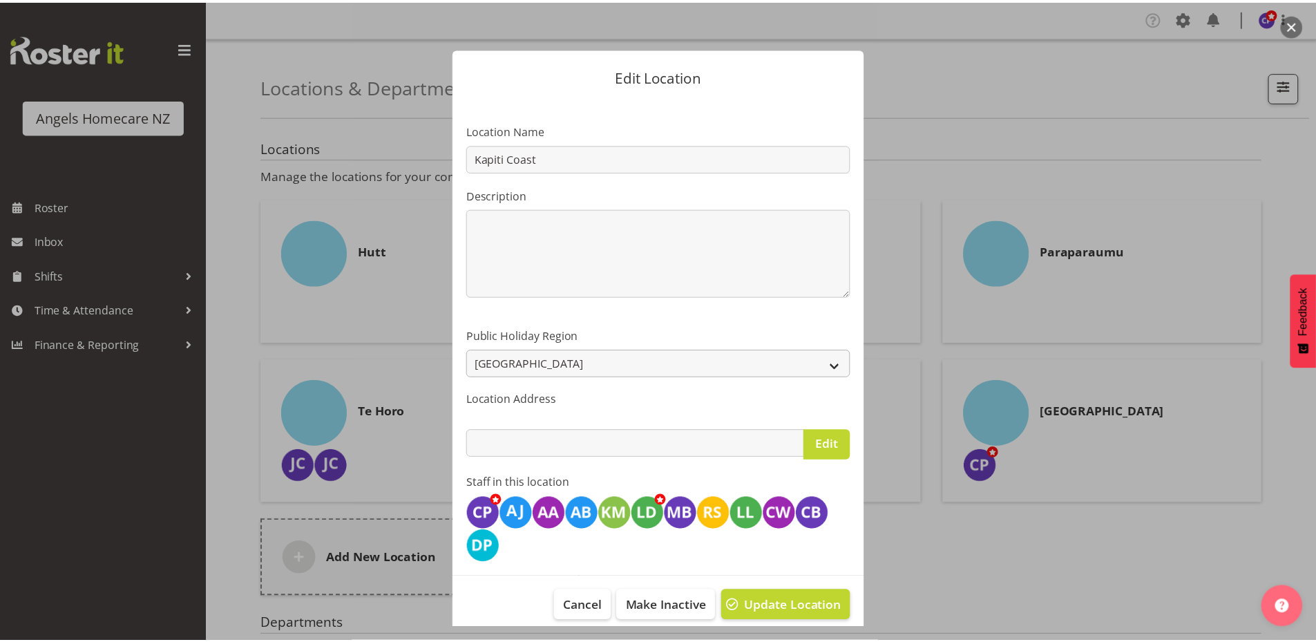
scroll to position [14, 0]
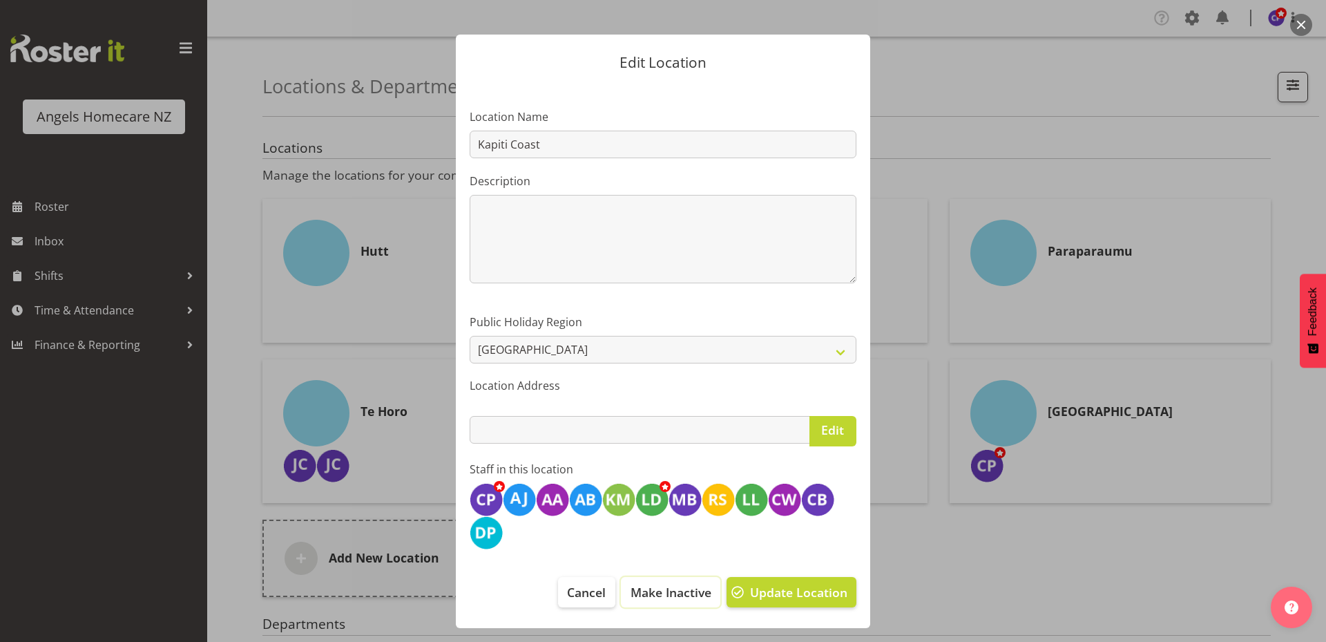
click at [663, 594] on span "Make Inactive" at bounding box center [671, 592] width 81 height 18
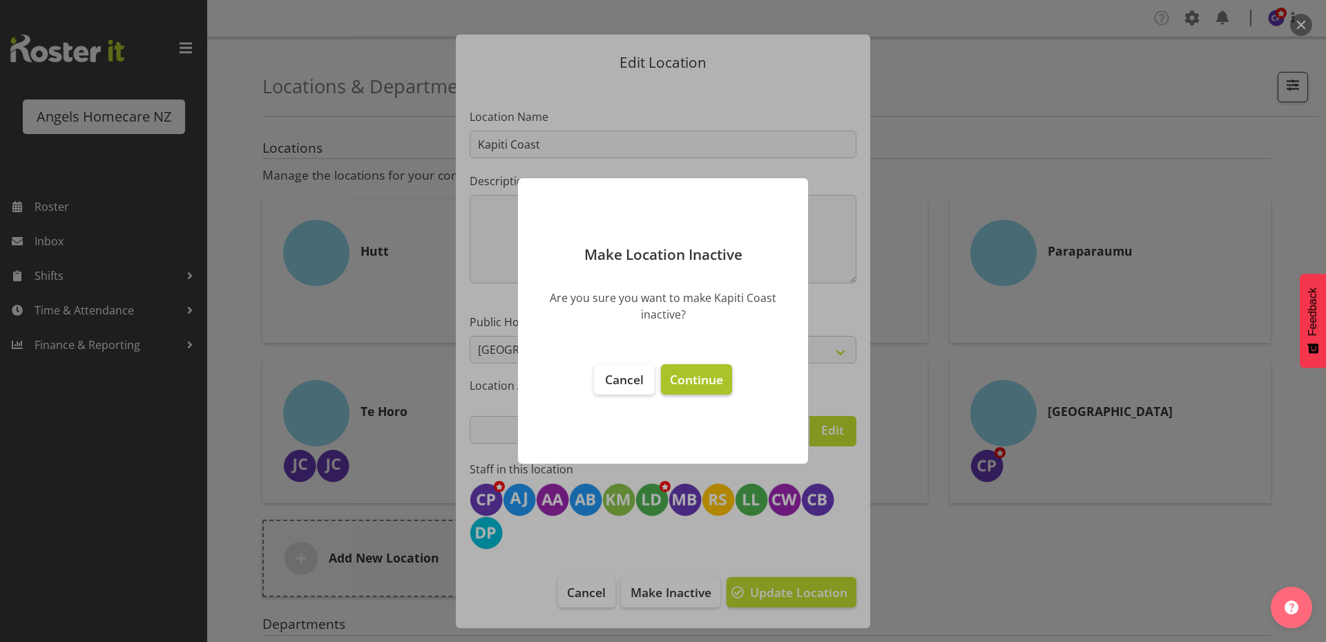
click at [689, 387] on span "Continue" at bounding box center [696, 379] width 53 height 17
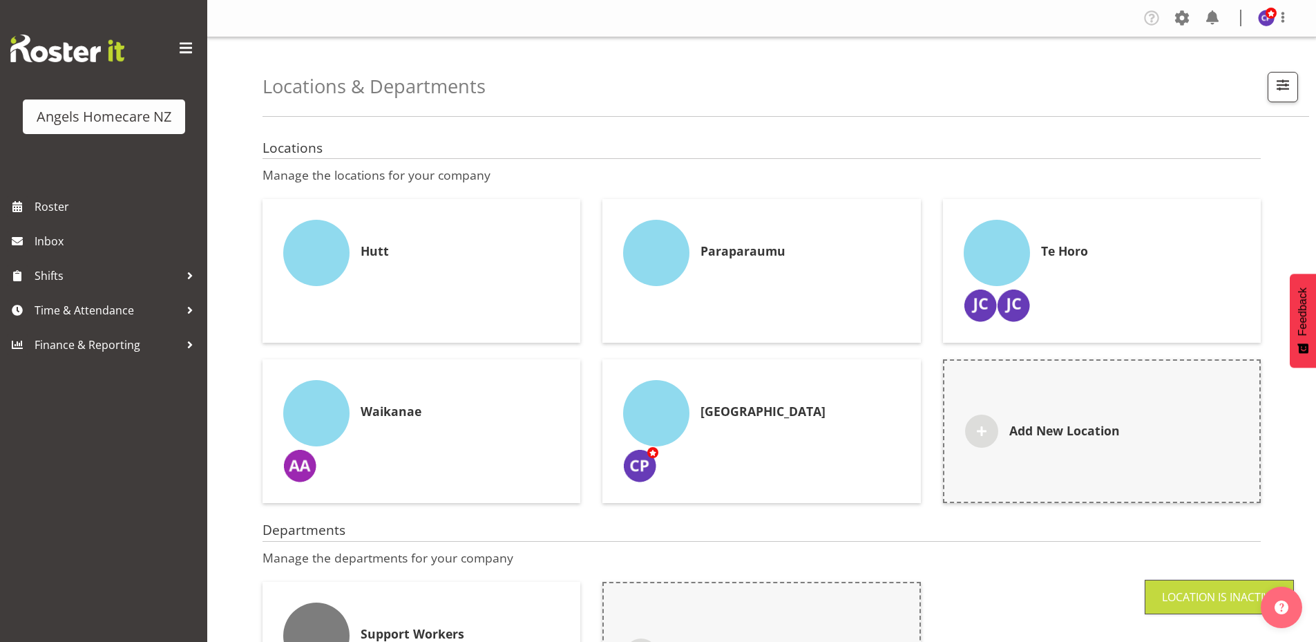
click at [669, 406] on img at bounding box center [656, 413] width 66 height 66
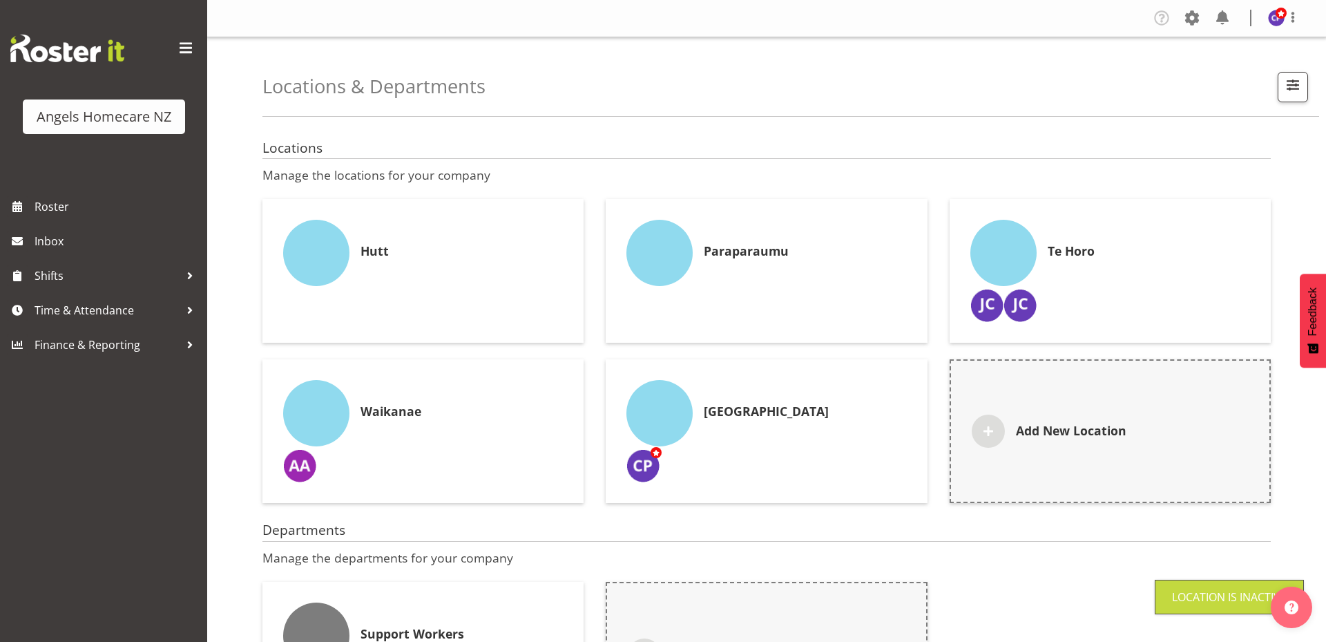
select select "13"
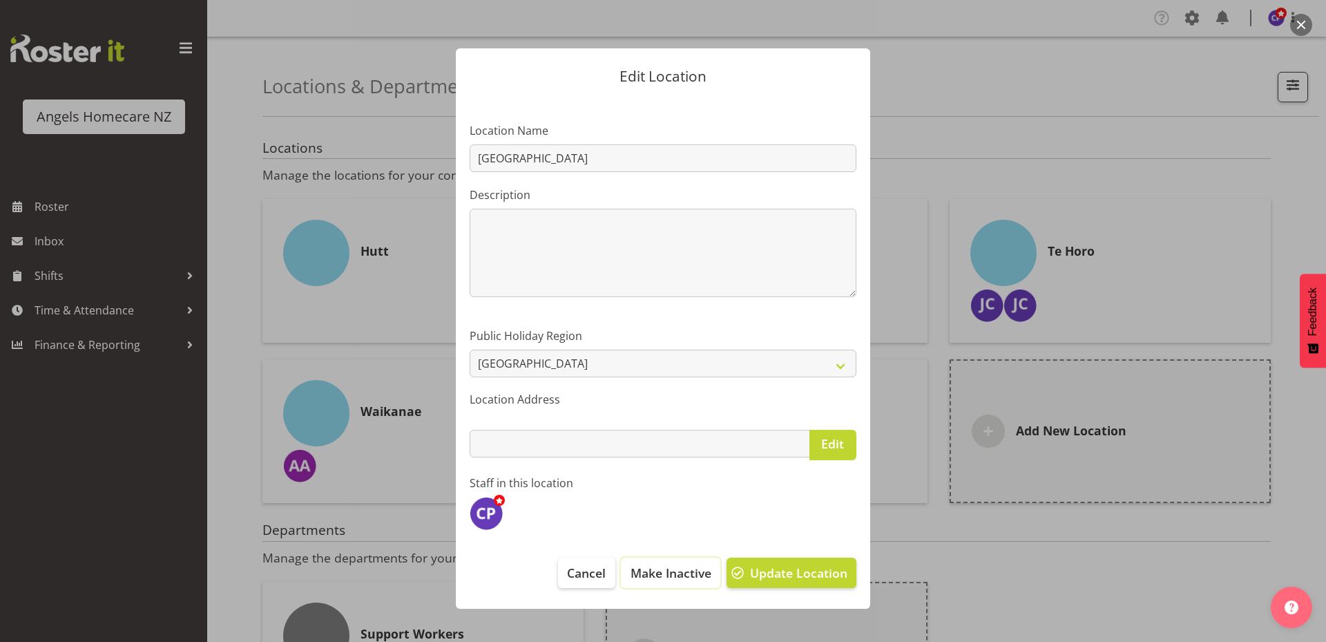
click at [678, 570] on span "Make Inactive" at bounding box center [671, 573] width 81 height 18
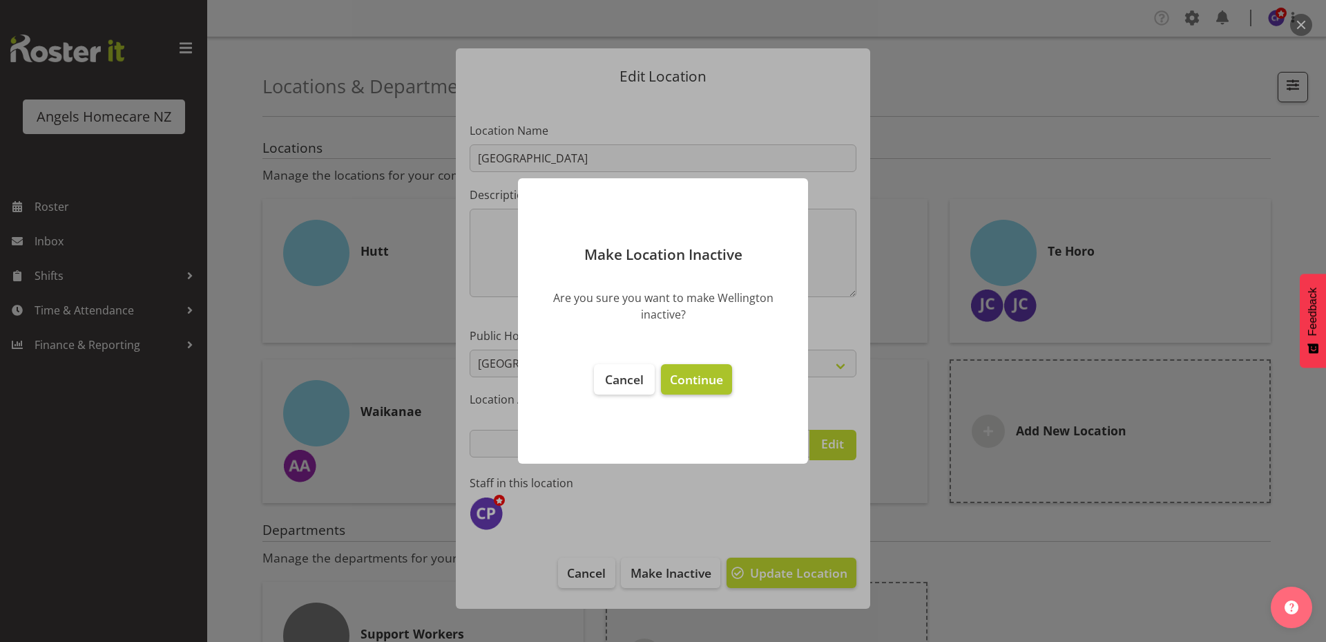
click at [698, 385] on span "Continue" at bounding box center [696, 379] width 53 height 17
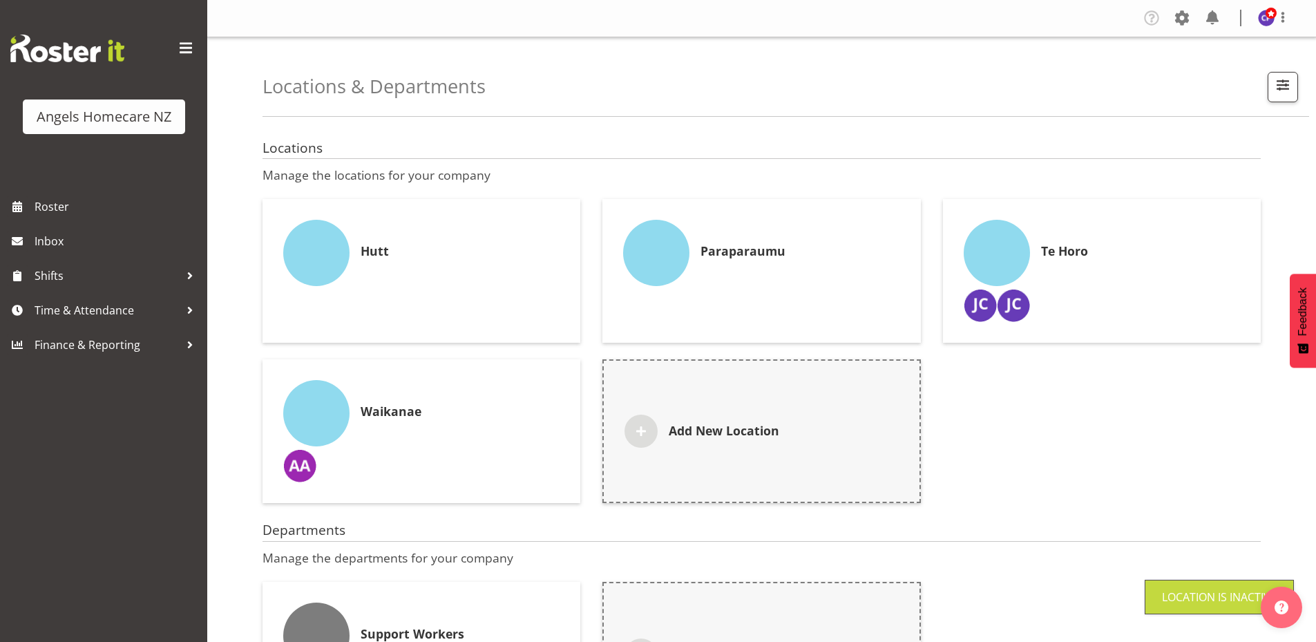
click at [1019, 265] on img at bounding box center [996, 253] width 66 height 66
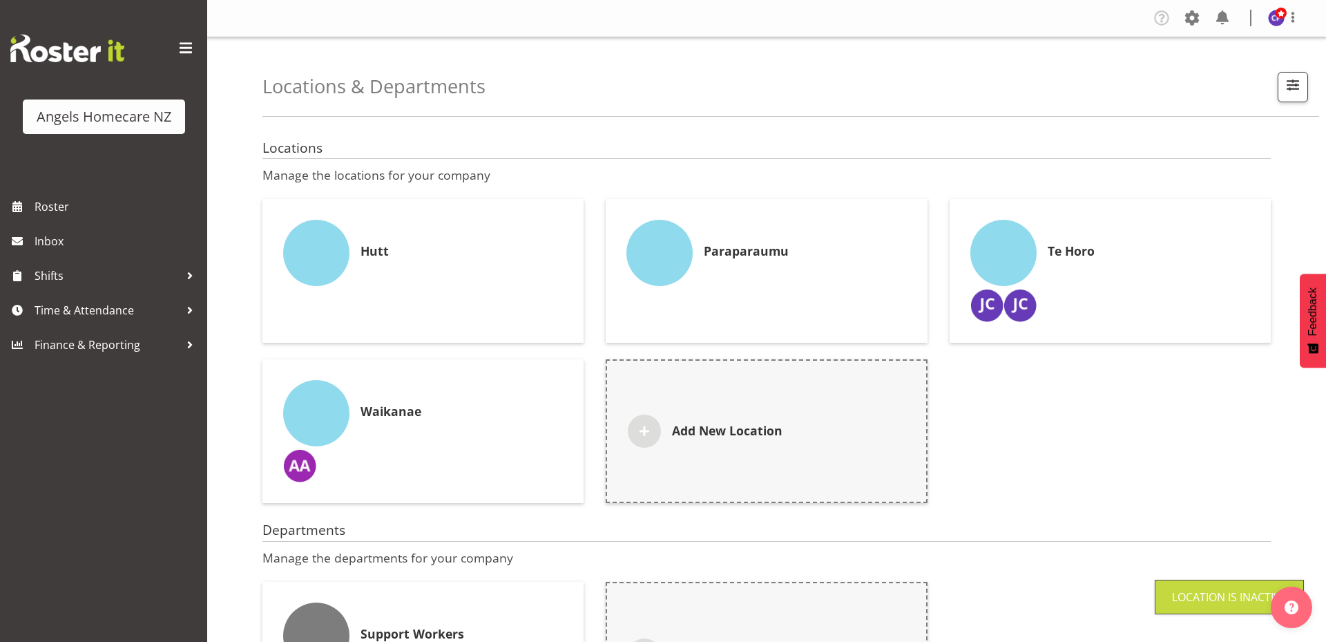
select select "13"
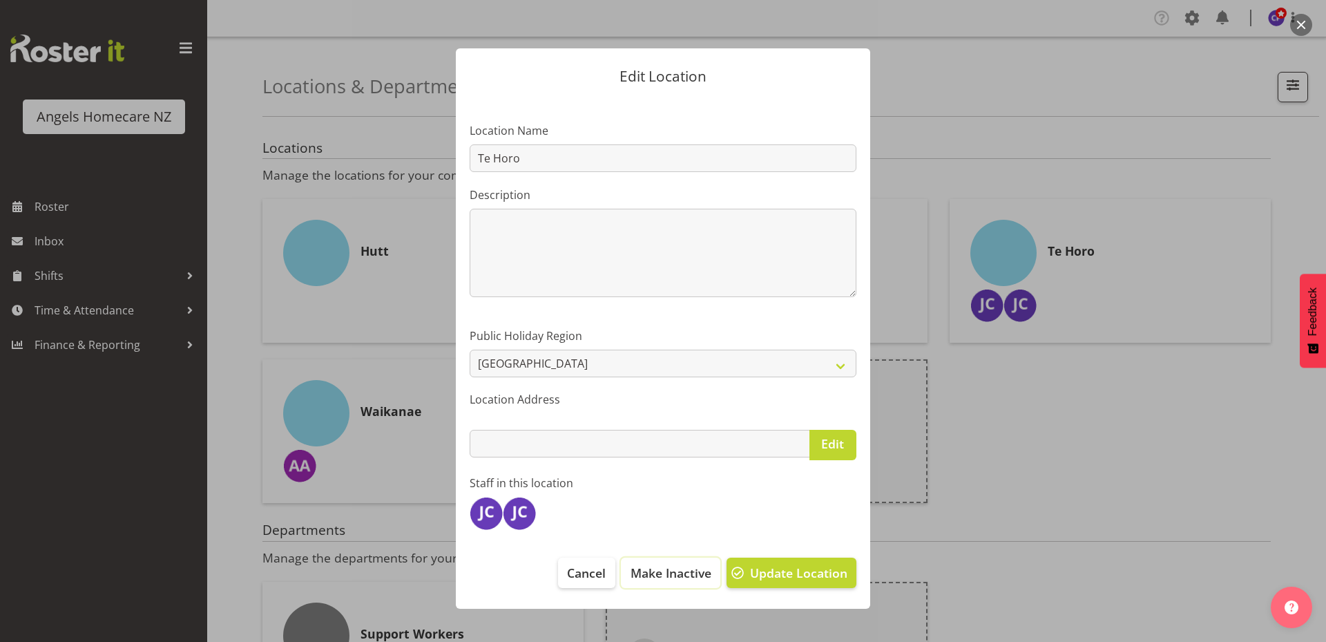
click at [679, 570] on span "Make Inactive" at bounding box center [671, 573] width 81 height 18
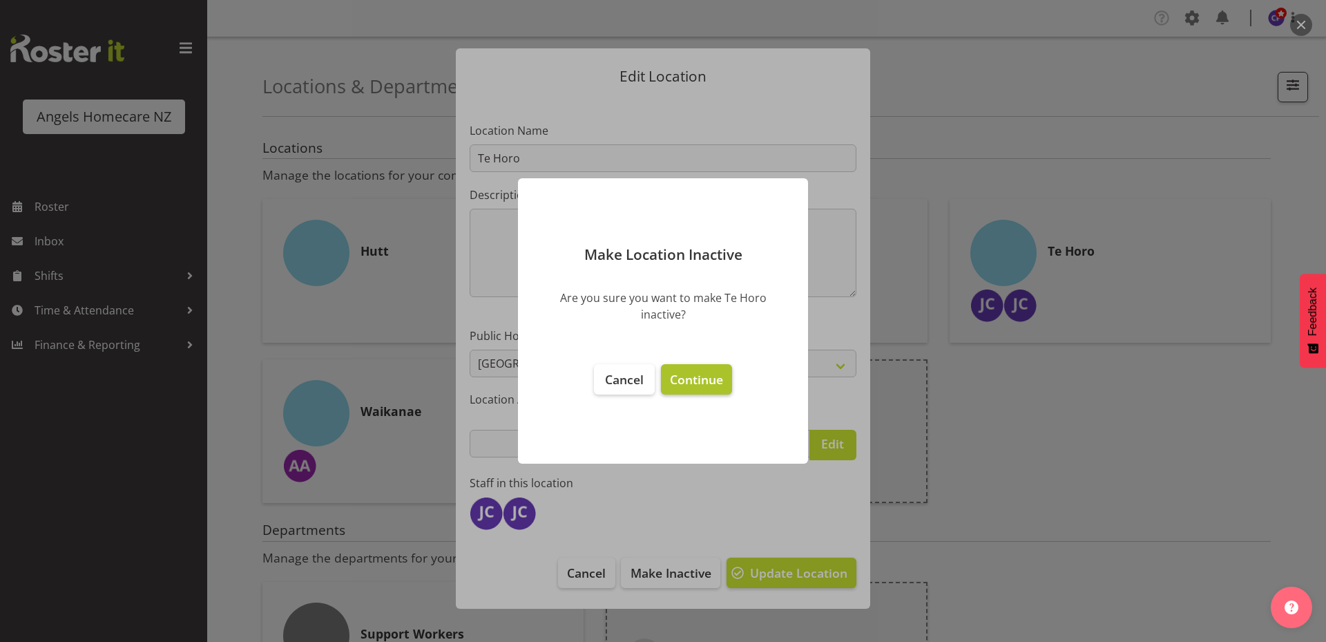
click at [700, 378] on span "Continue" at bounding box center [696, 379] width 53 height 17
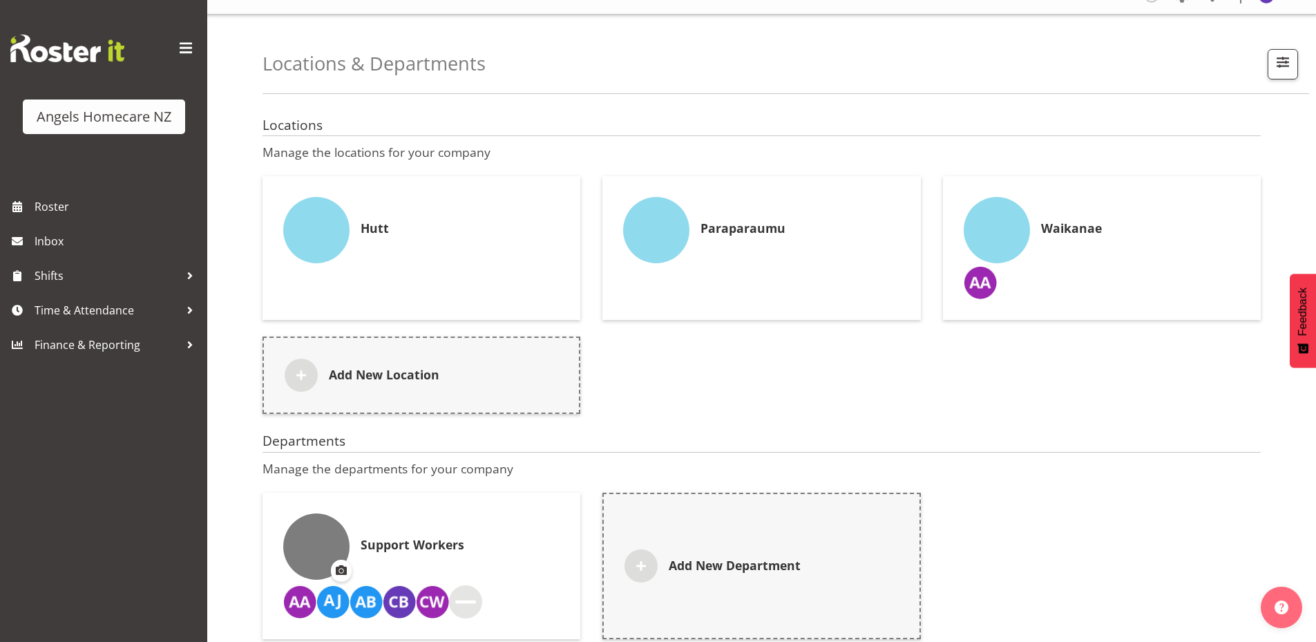
scroll to position [48, 0]
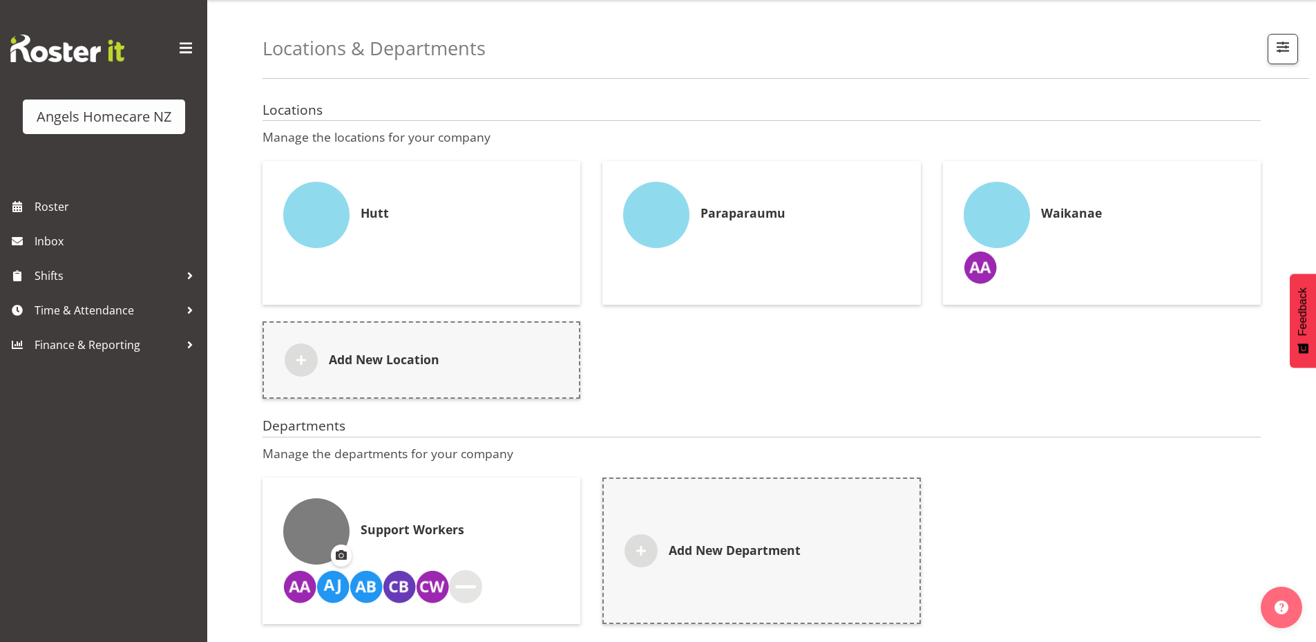
click at [399, 545] on div "Support Workers" at bounding box center [421, 531] width 276 height 66
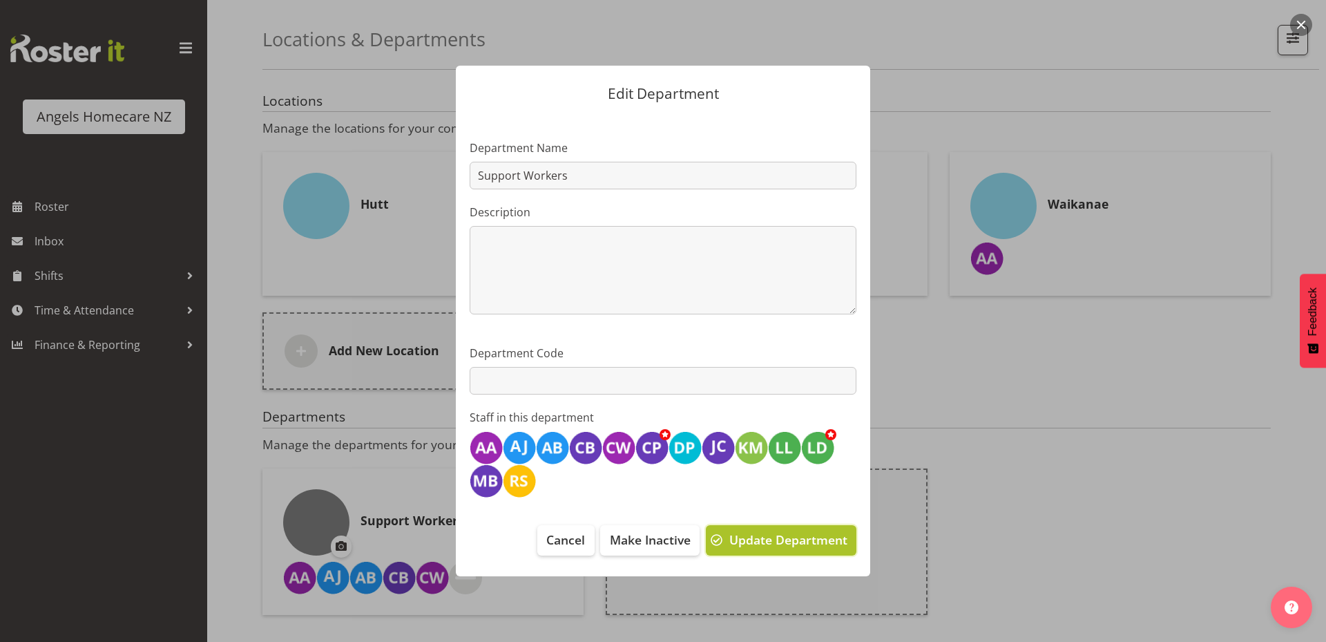
click at [774, 545] on span "Update Department" at bounding box center [788, 539] width 118 height 18
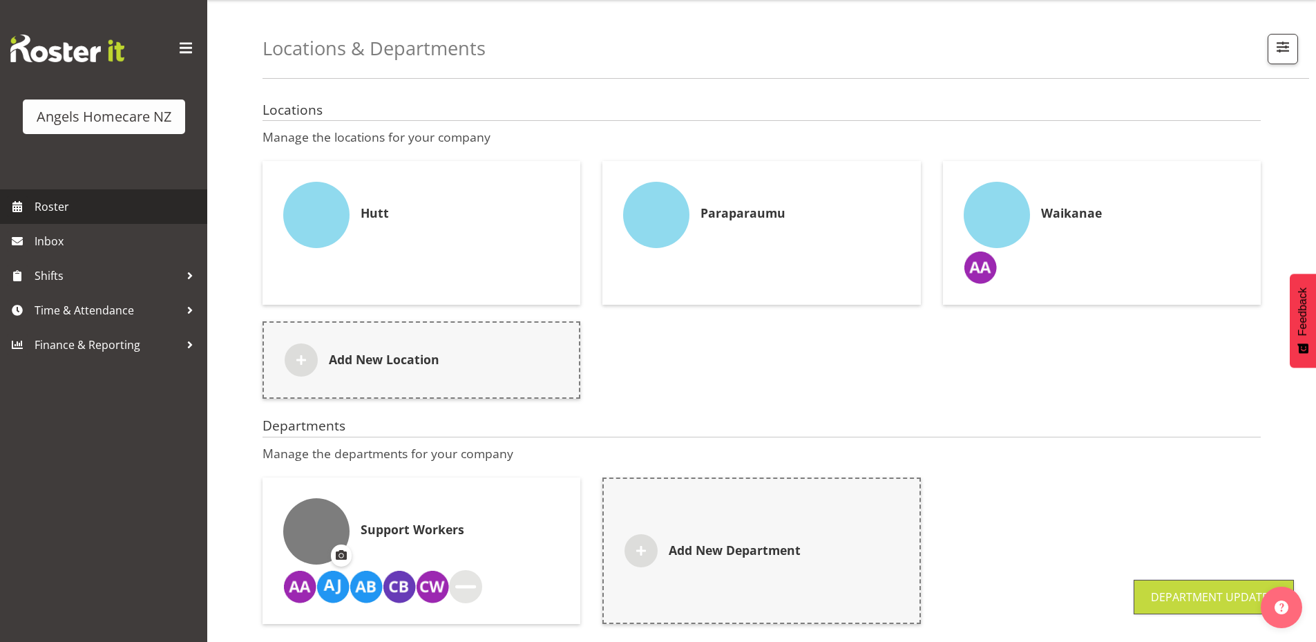
click at [66, 209] on span "Roster" at bounding box center [118, 206] width 166 height 21
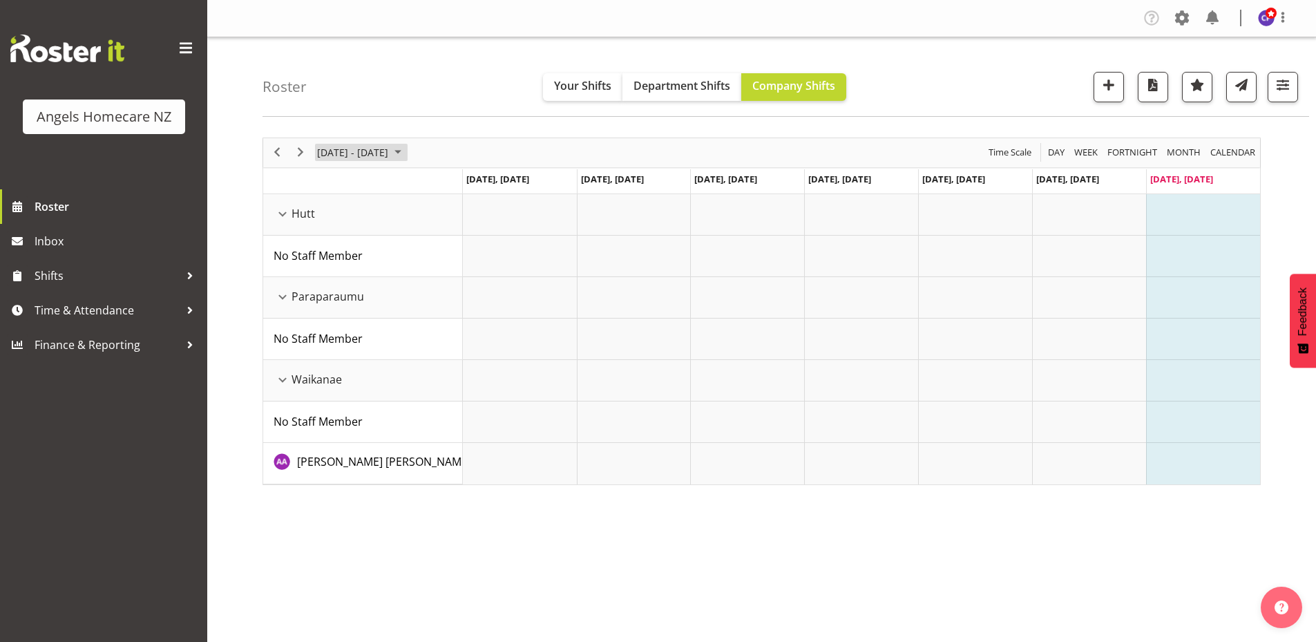
click at [406, 153] on span "September 2025" at bounding box center [398, 152] width 17 height 17
click at [325, 305] on span "22" at bounding box center [331, 305] width 21 height 21
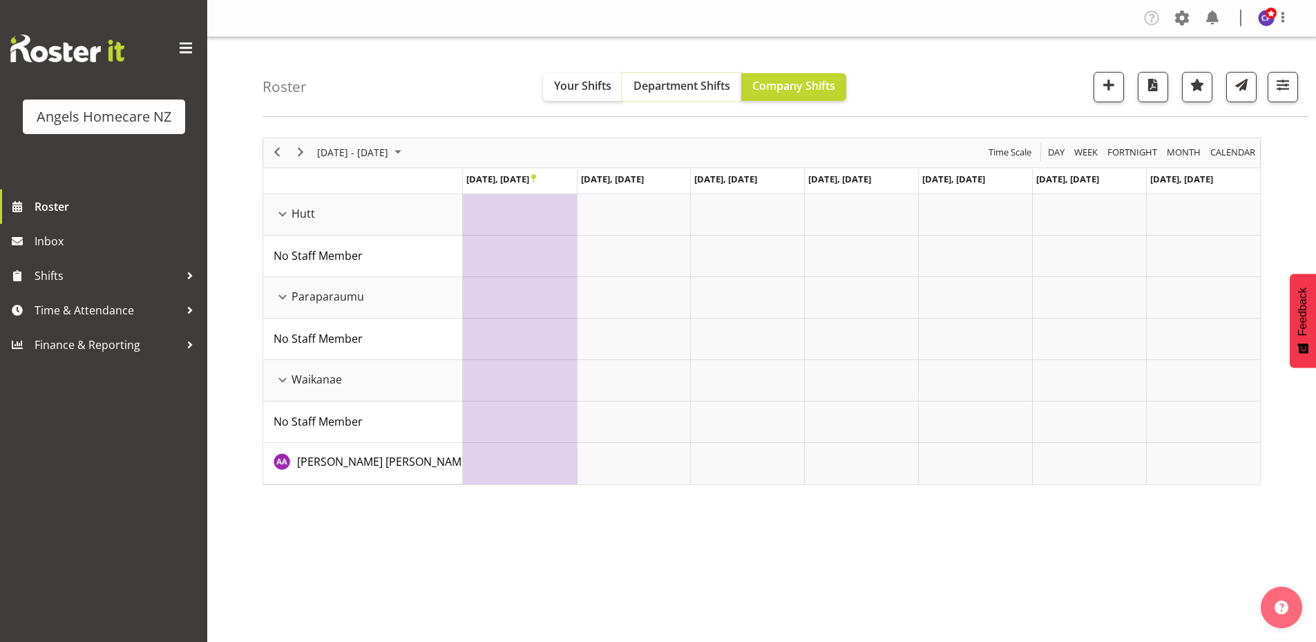
click at [657, 87] on span "Department Shifts" at bounding box center [681, 85] width 97 height 15
click at [811, 88] on span "Company Shifts" at bounding box center [793, 85] width 83 height 15
click at [1179, 11] on span at bounding box center [1182, 18] width 22 height 22
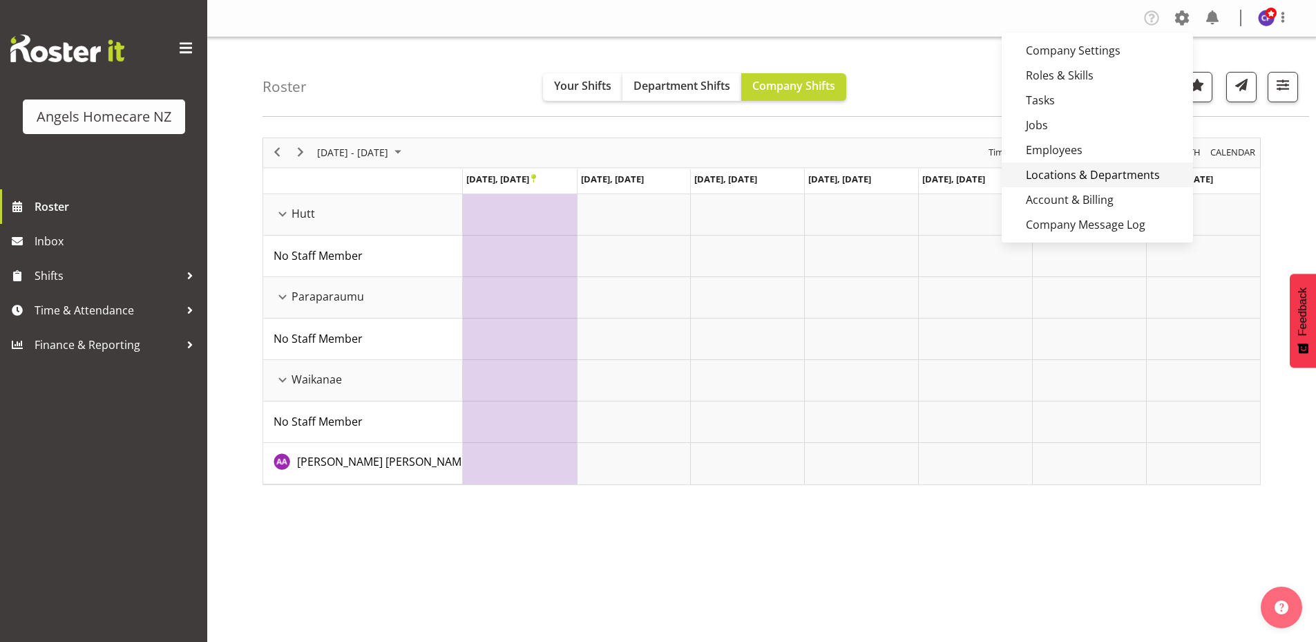
click at [1097, 180] on link "Locations & Departments" at bounding box center [1096, 174] width 191 height 25
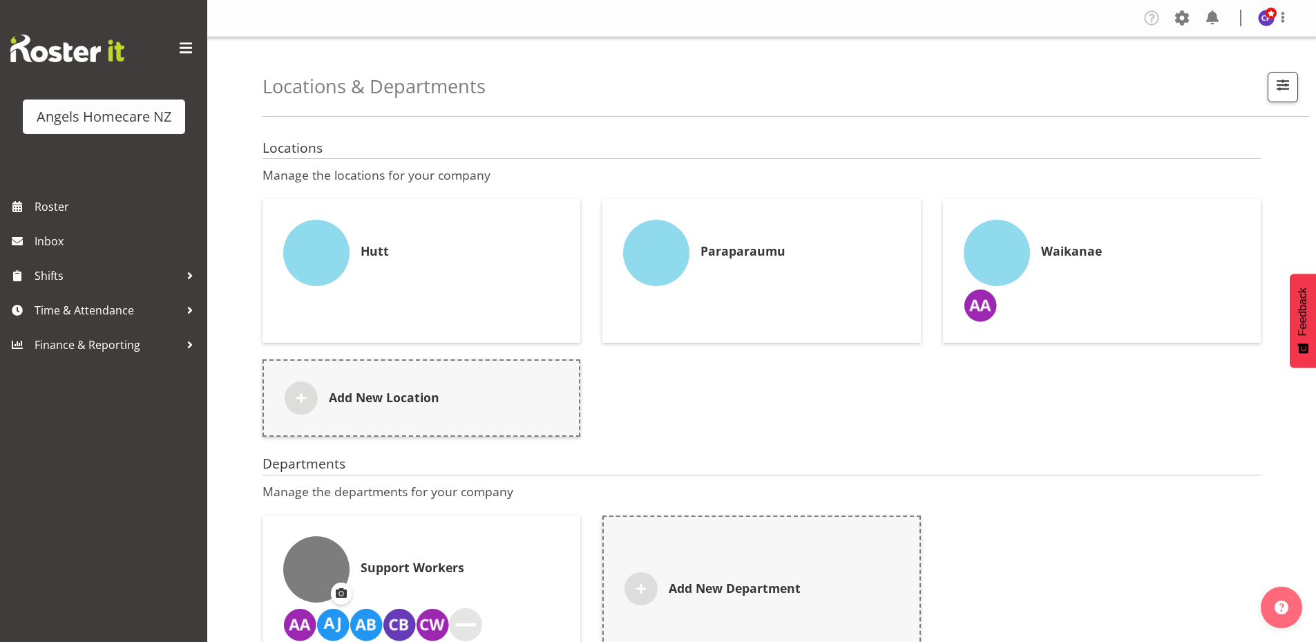
click at [1002, 254] on img at bounding box center [996, 253] width 66 height 66
select select "13"
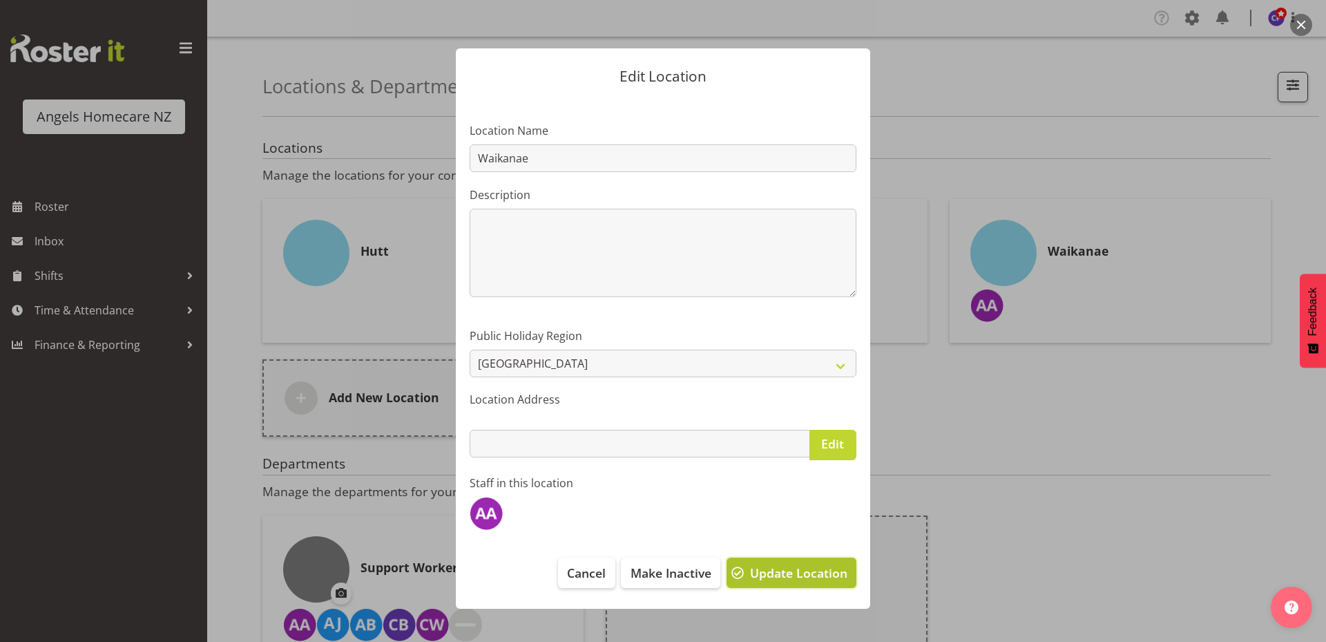
click at [797, 575] on span "Update Location" at bounding box center [798, 573] width 97 height 18
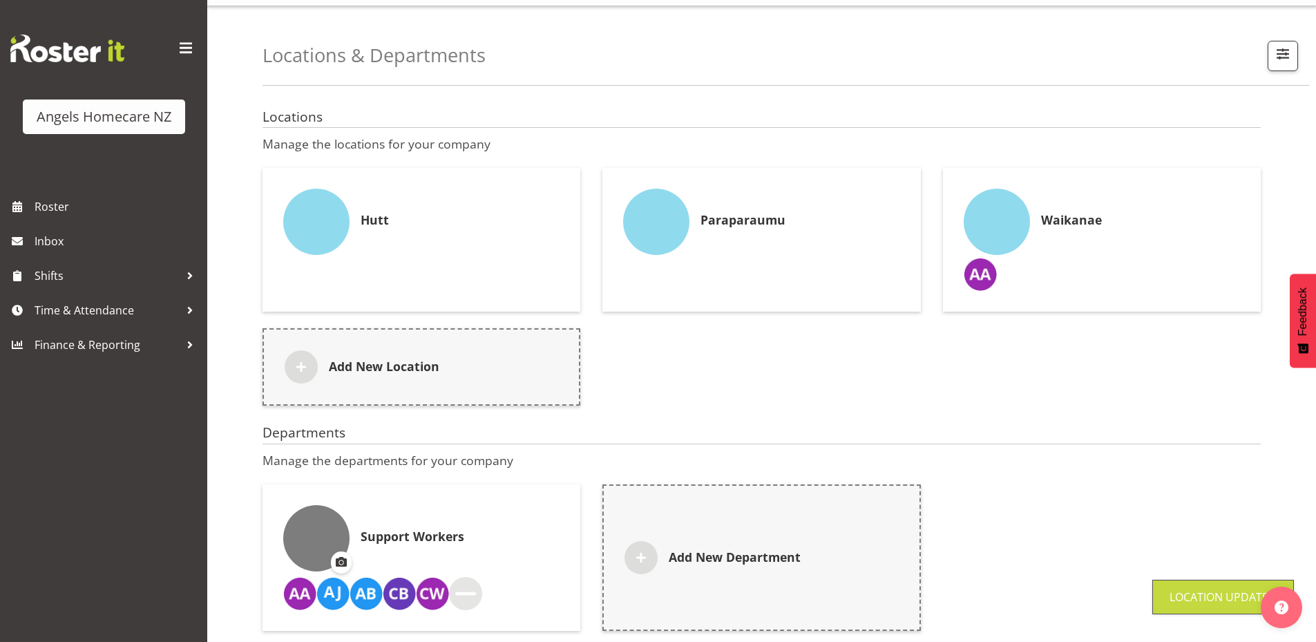
scroll to position [48, 0]
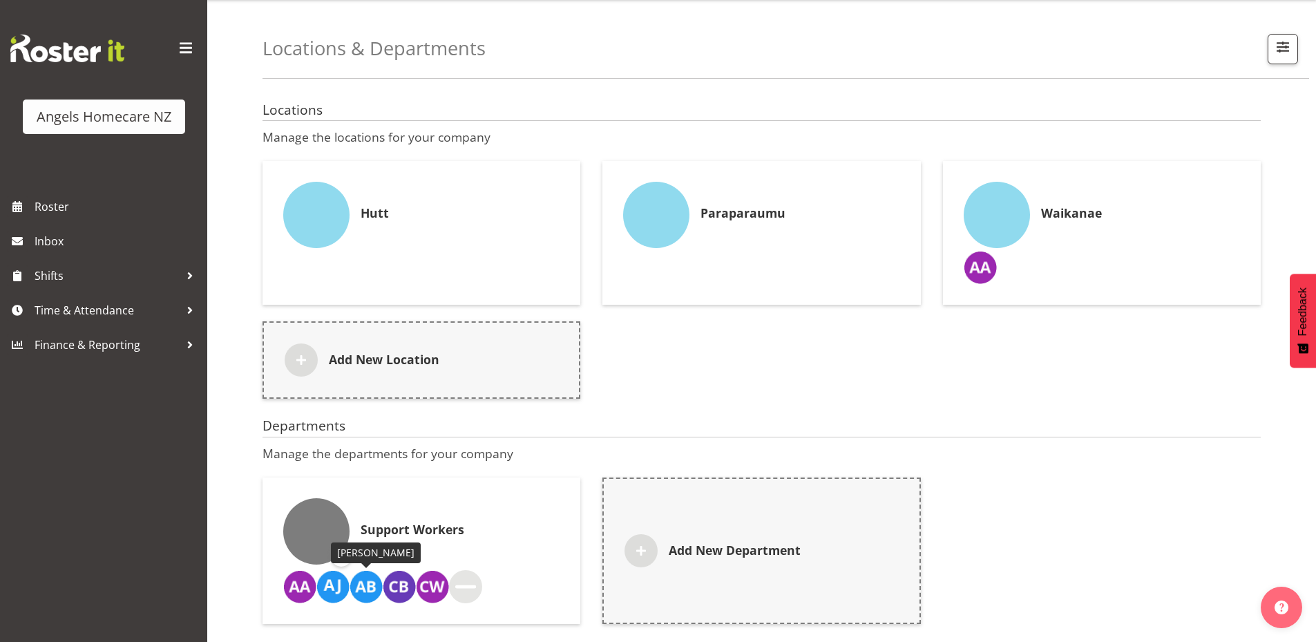
click at [372, 570] on img at bounding box center [365, 586] width 33 height 33
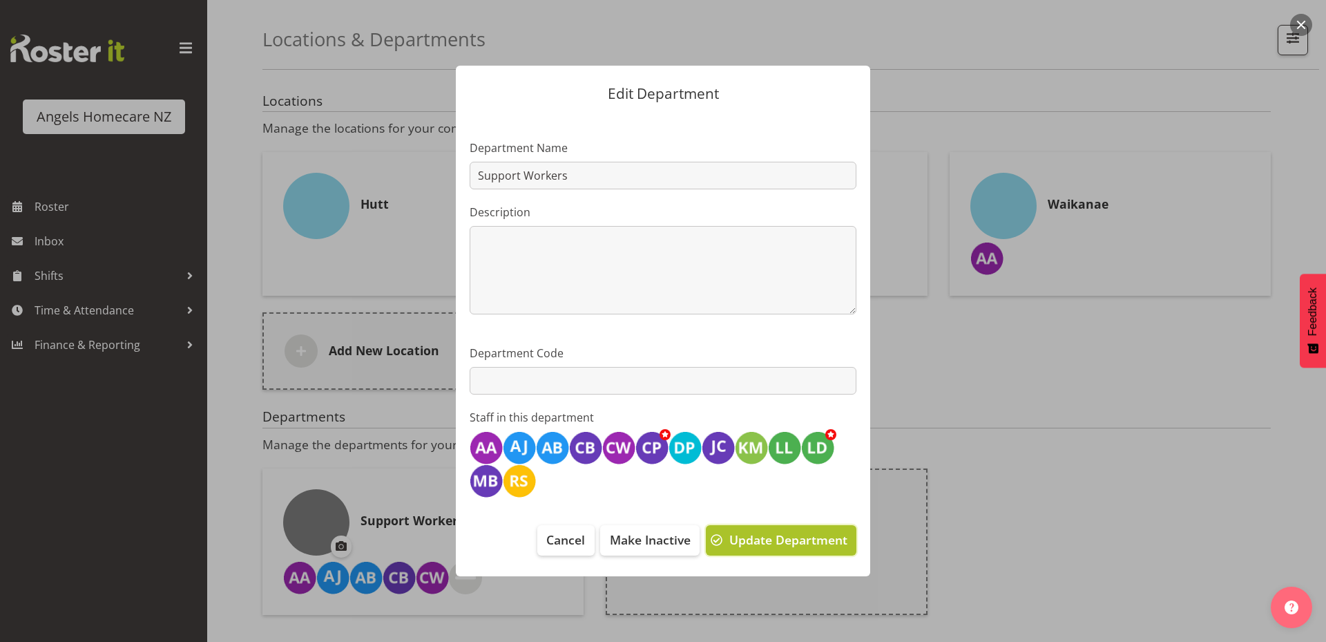
click at [759, 541] on span "Update Department" at bounding box center [788, 539] width 118 height 18
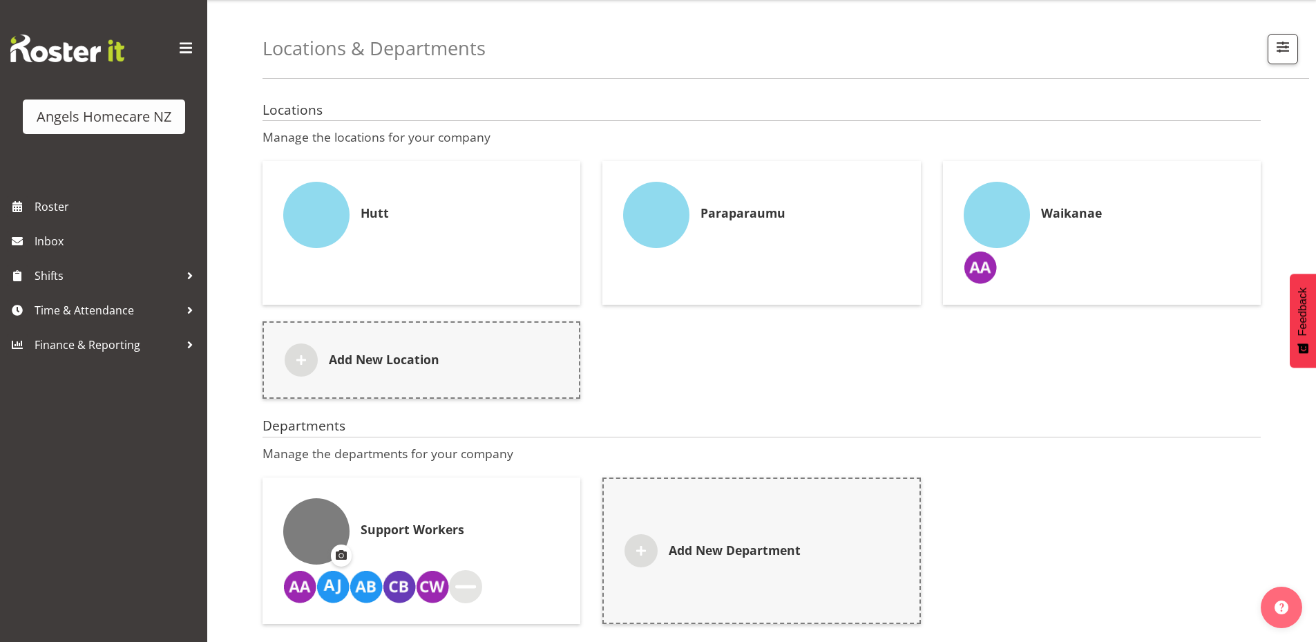
click at [999, 204] on img at bounding box center [996, 215] width 66 height 66
select select "13"
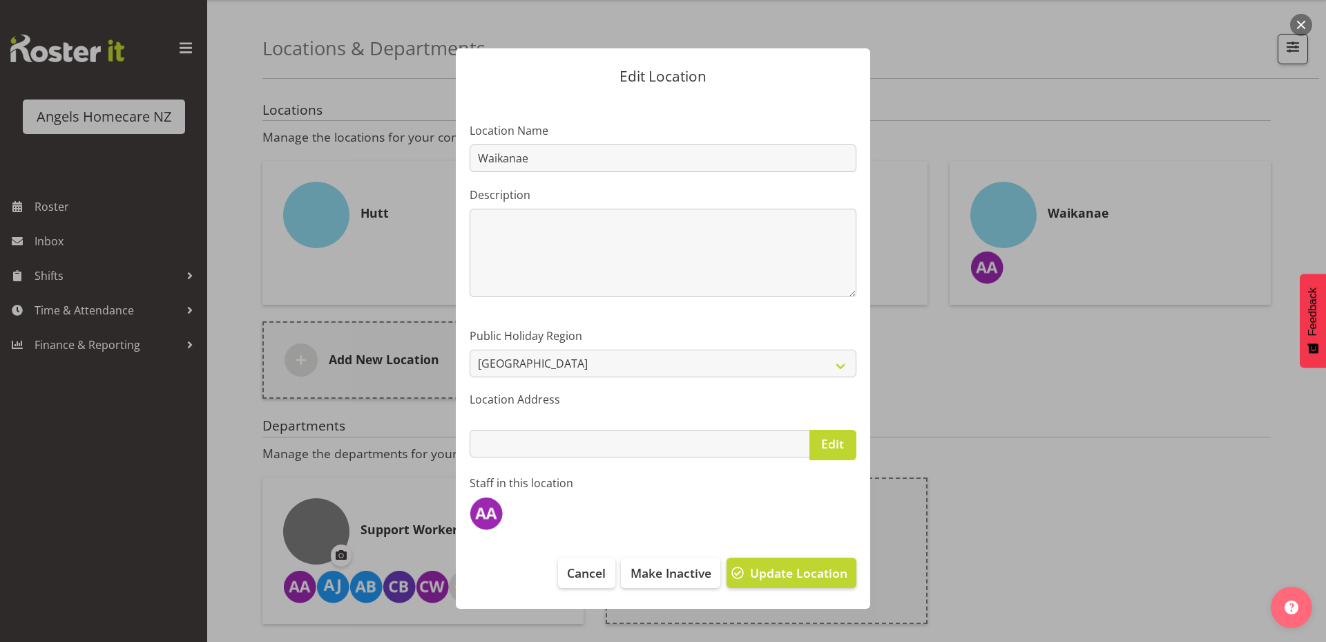
click at [1267, 551] on div at bounding box center [663, 321] width 1326 height 642
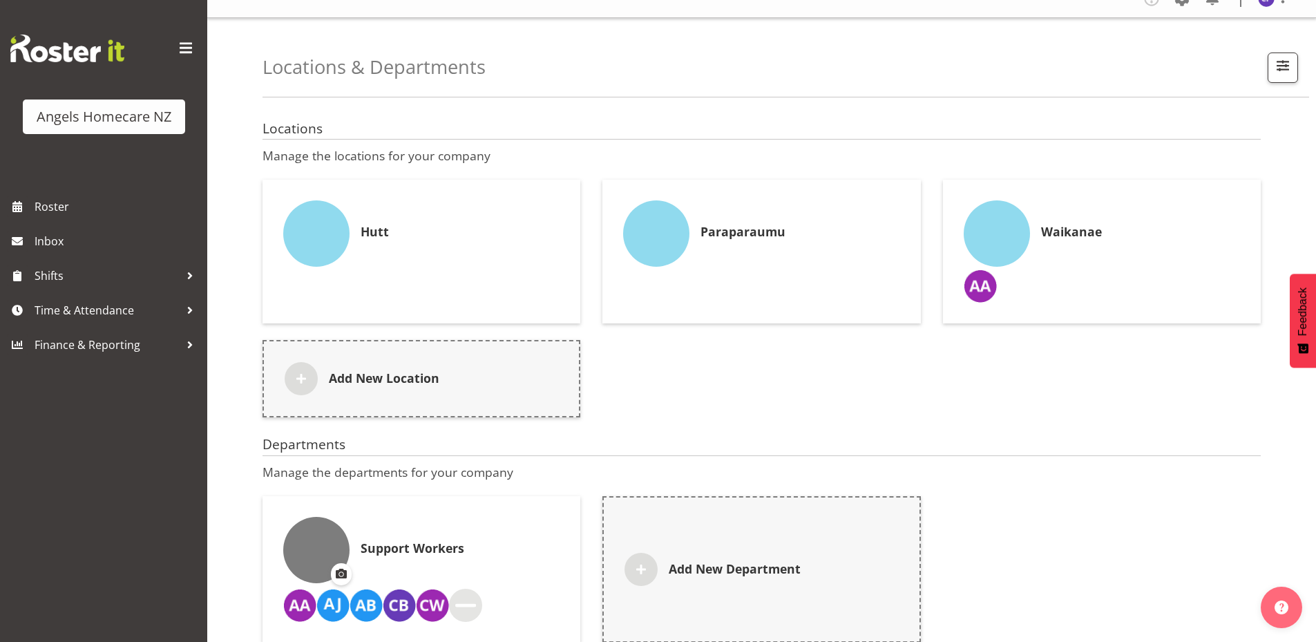
scroll to position [0, 0]
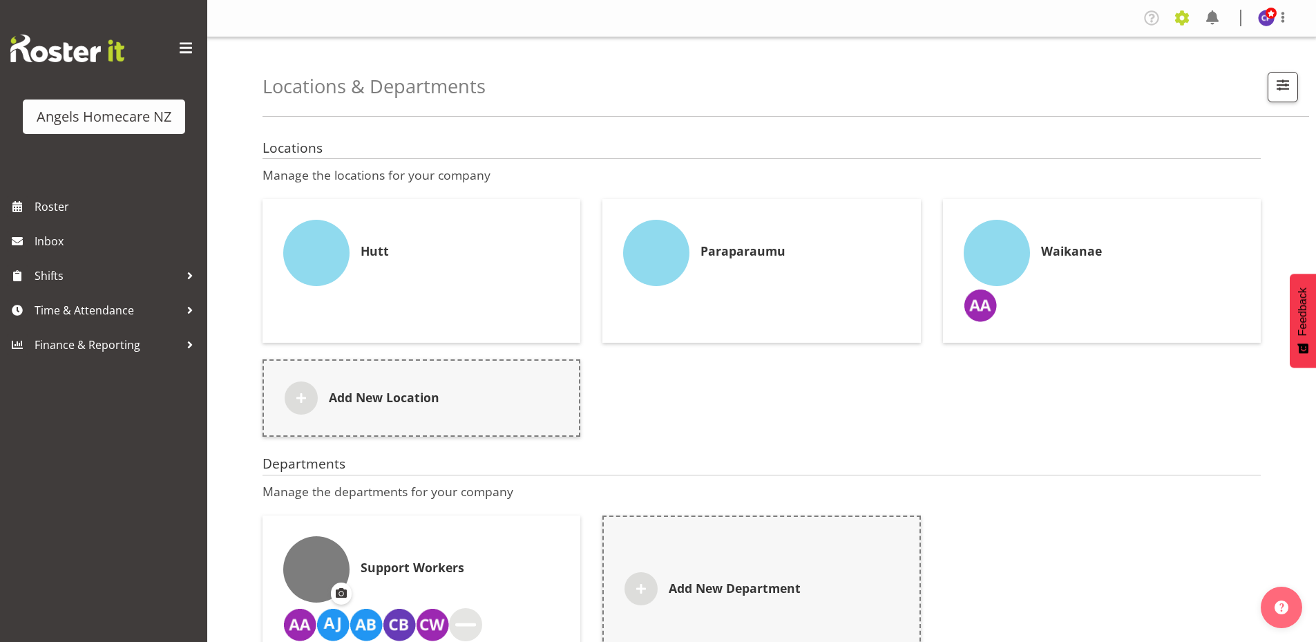
click at [1186, 20] on span at bounding box center [1182, 18] width 22 height 22
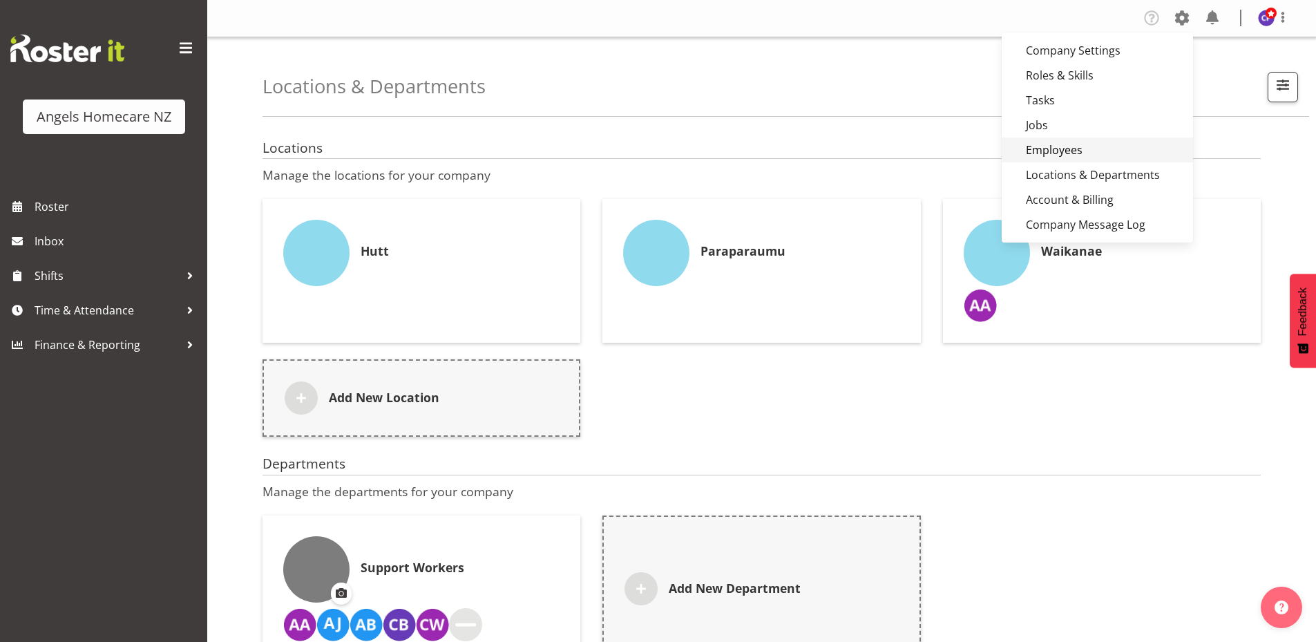
click at [1046, 148] on link "Employees" at bounding box center [1096, 149] width 191 height 25
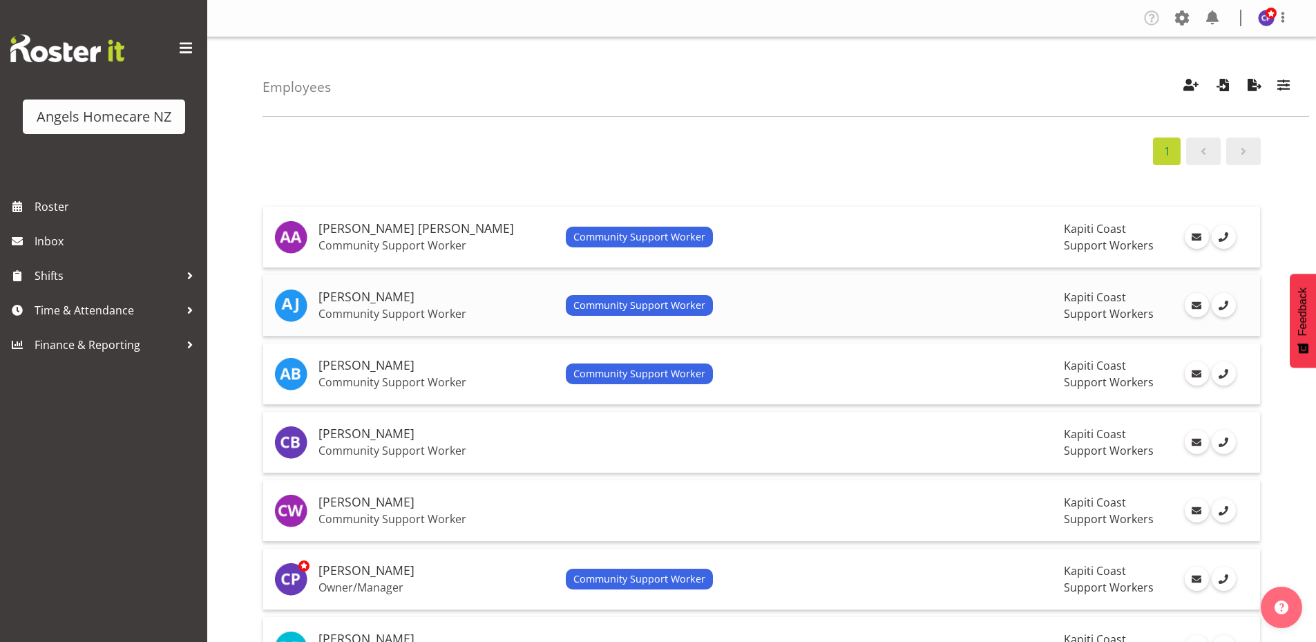
click at [1064, 307] on span "Support Workers" at bounding box center [1109, 313] width 90 height 15
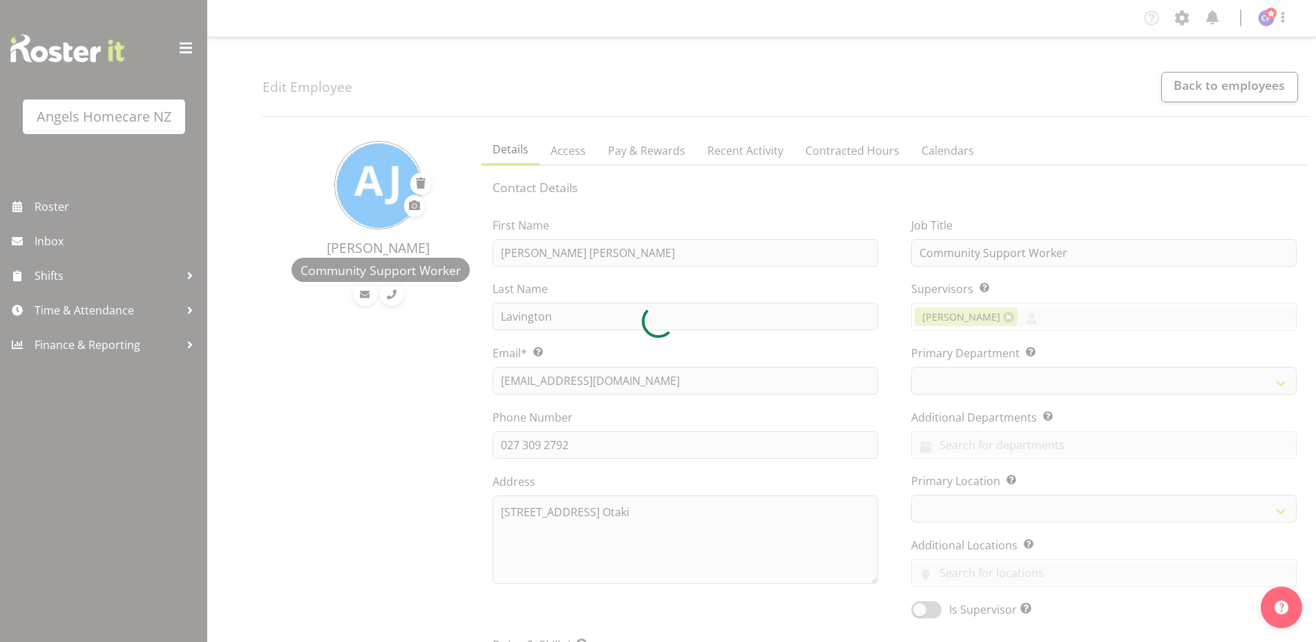
select select "TimelineWeek"
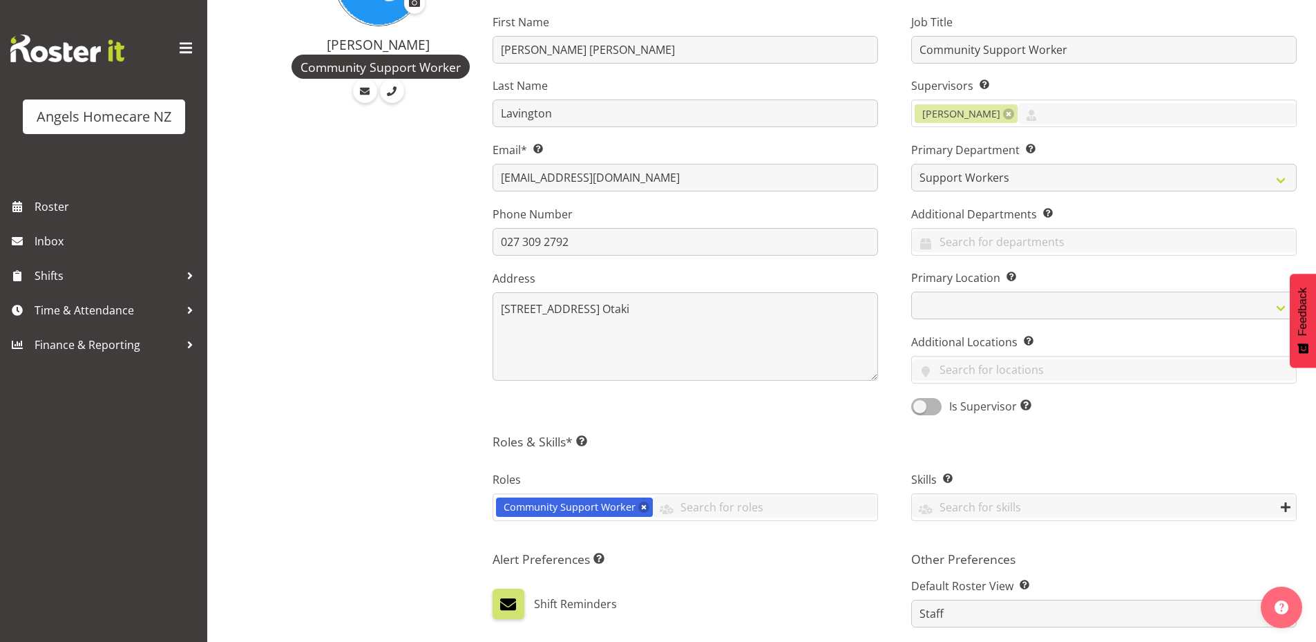
scroll to position [207, 0]
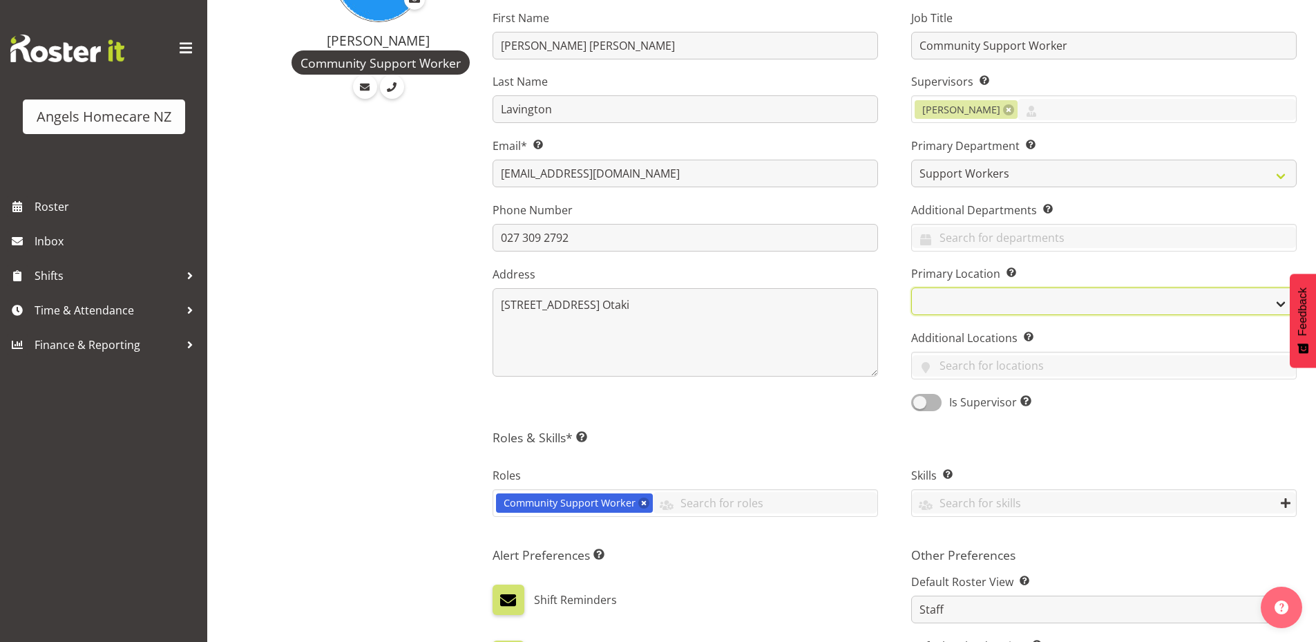
click at [931, 297] on select "Hutt Paraparaumu [GEOGRAPHIC_DATA]" at bounding box center [1103, 301] width 385 height 28
click at [911, 287] on select "Hutt Paraparaumu [GEOGRAPHIC_DATA]" at bounding box center [1103, 301] width 385 height 28
click at [946, 295] on select "Hutt Paraparaumu [GEOGRAPHIC_DATA]" at bounding box center [1103, 301] width 385 height 28
select select "1284"
click at [911, 287] on select "Hutt Paraparaumu [GEOGRAPHIC_DATA]" at bounding box center [1103, 301] width 385 height 28
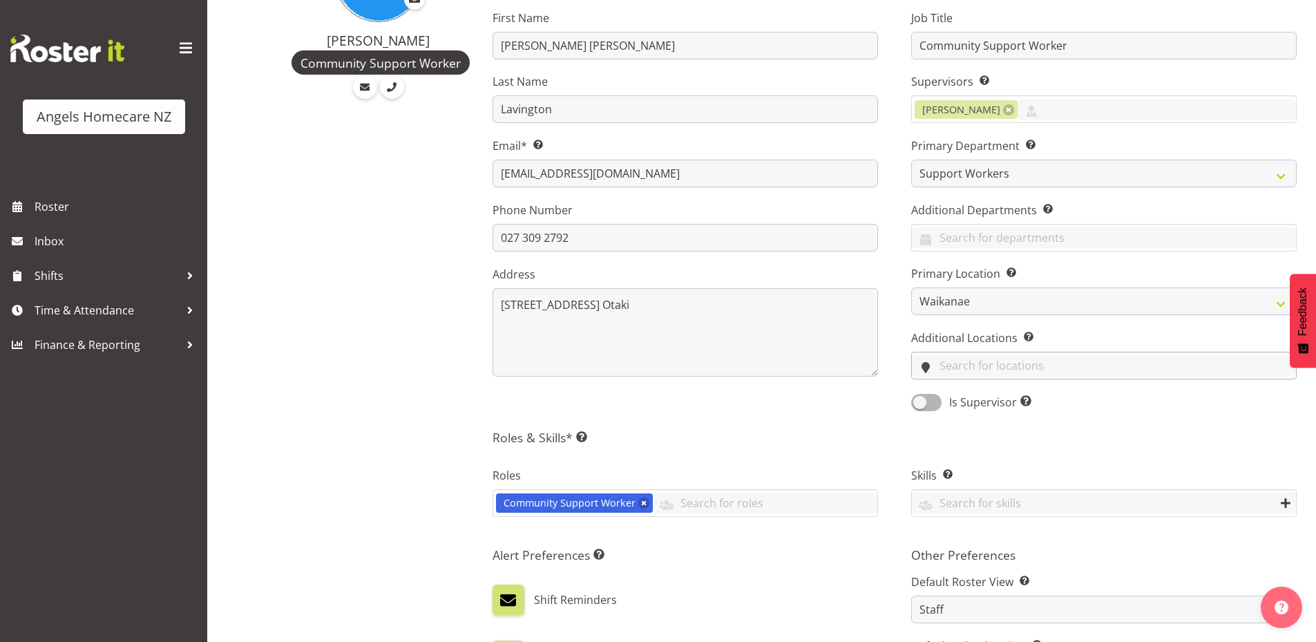
click at [956, 365] on input "text" at bounding box center [1104, 365] width 384 height 21
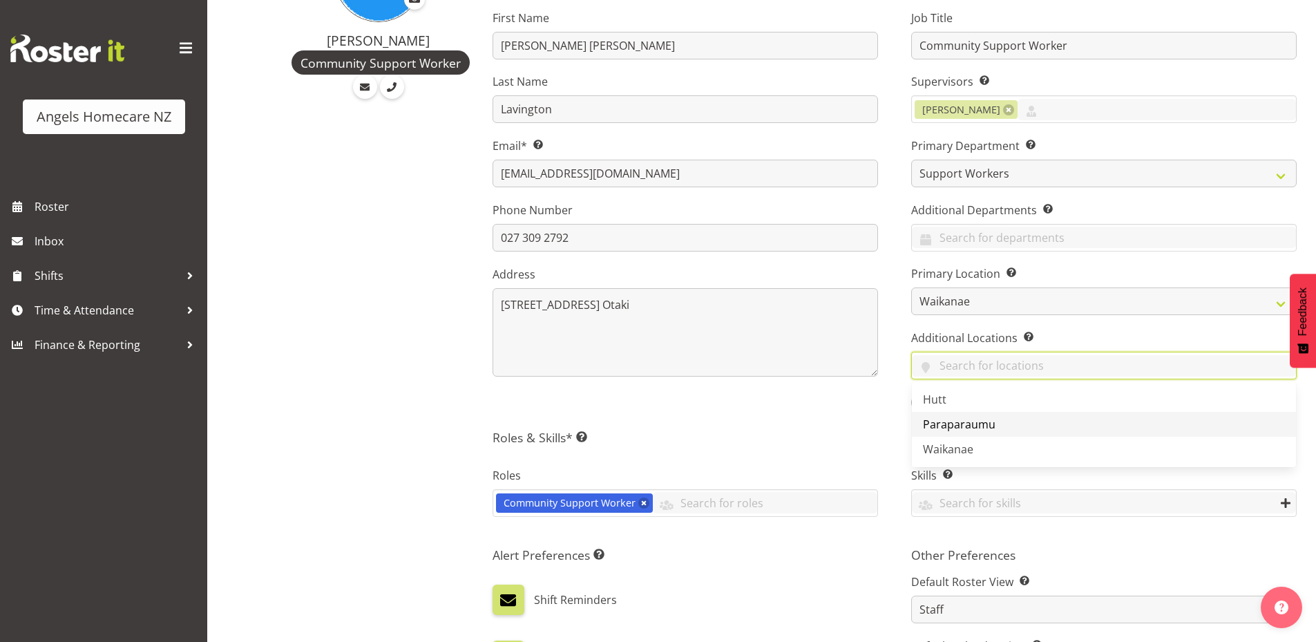
click at [956, 428] on span "Paraparaumu" at bounding box center [959, 423] width 73 height 15
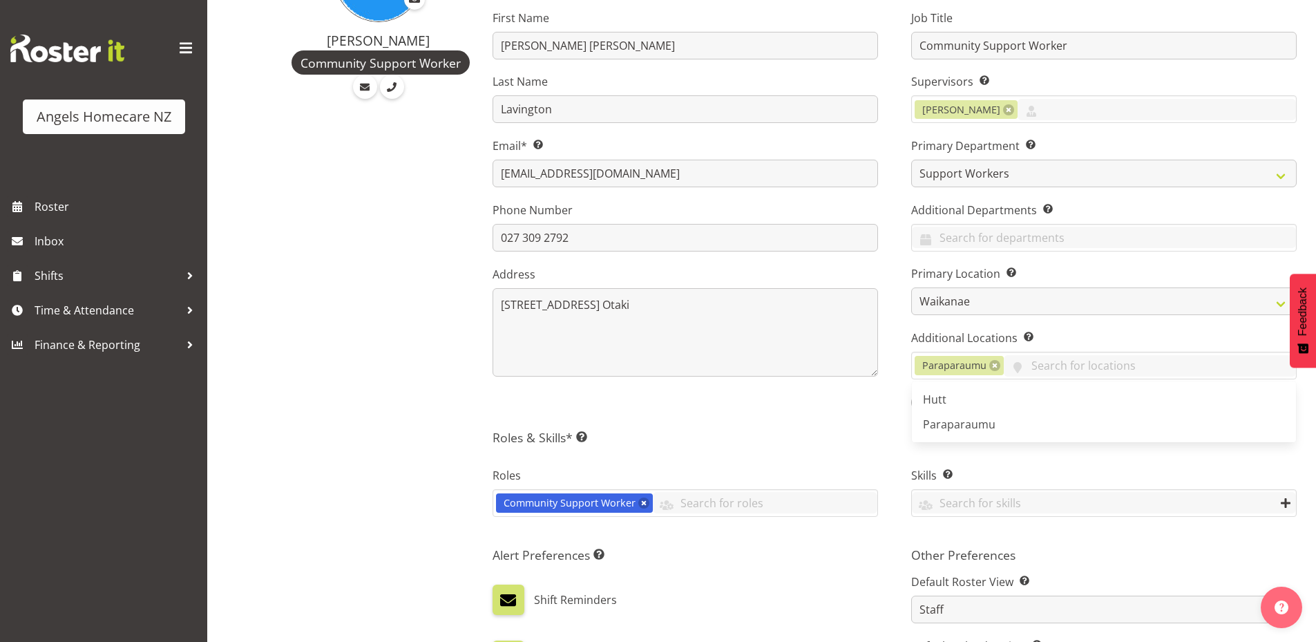
click at [841, 431] on h5 "Roles & Skills* This is a required field. Add as many roles and skills as requi…" at bounding box center [894, 437] width 804 height 15
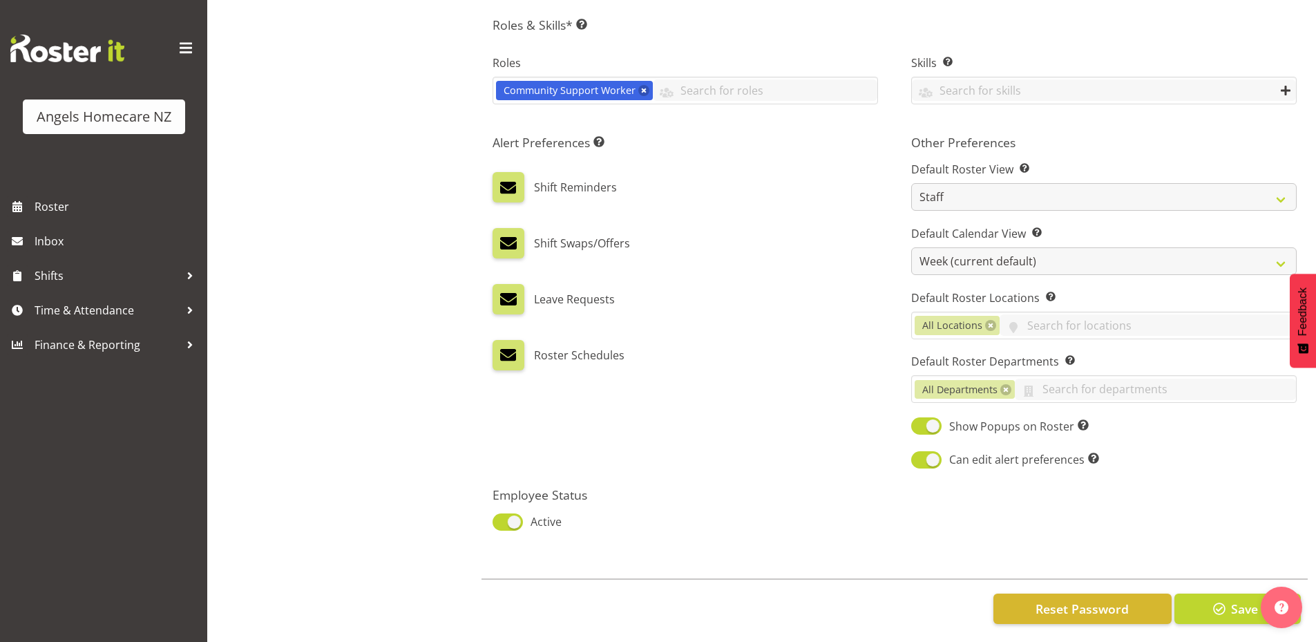
scroll to position [634, 0]
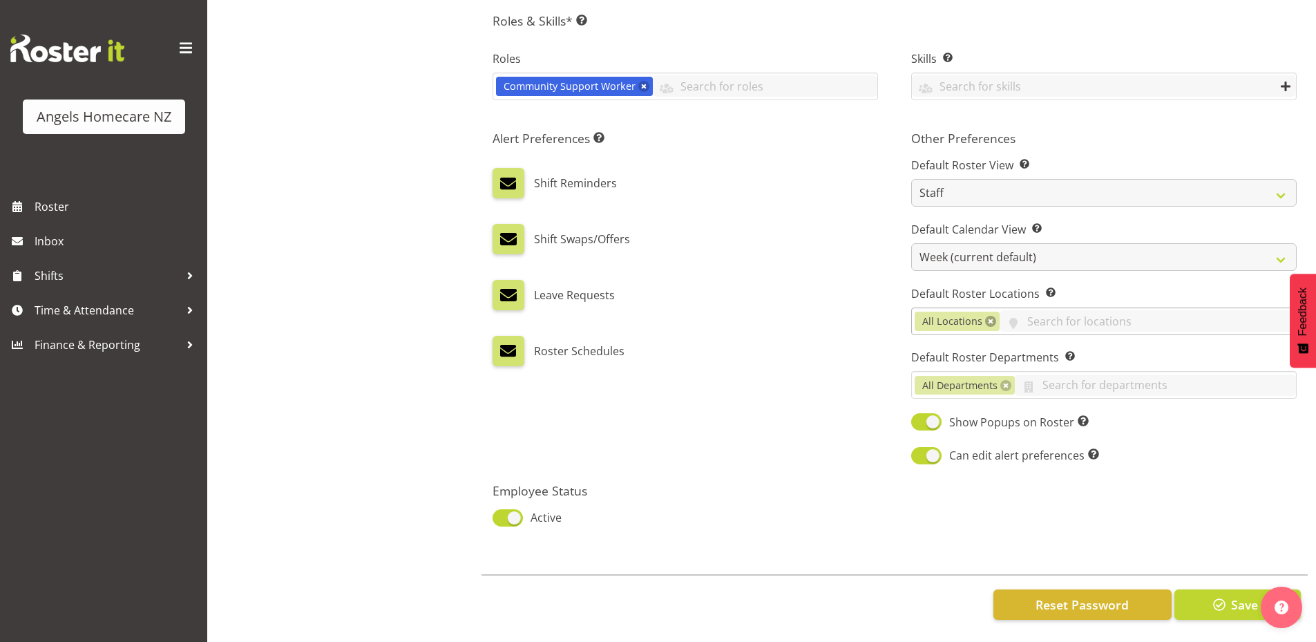
click at [988, 316] on link at bounding box center [990, 321] width 11 height 11
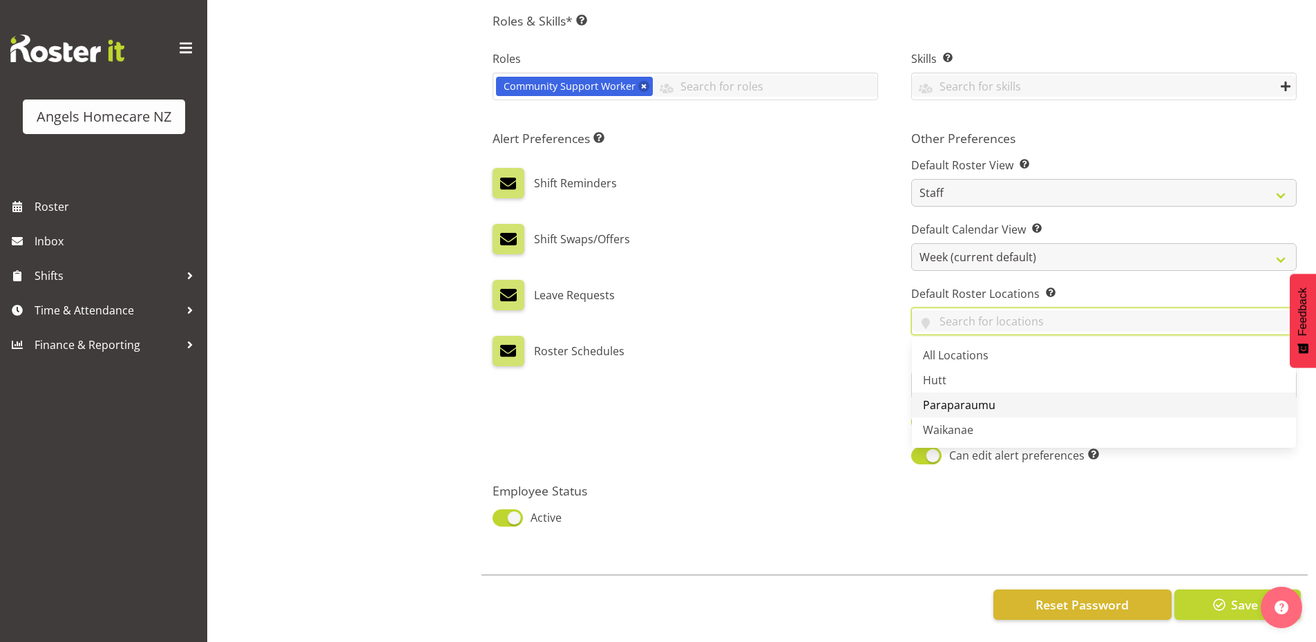
click at [963, 397] on span "Paraparaumu" at bounding box center [959, 404] width 73 height 15
click at [1056, 311] on input "text" at bounding box center [1149, 320] width 292 height 21
click at [845, 369] on div "Alert Preferences Specifies what type(s) of communication the employee will rec…" at bounding box center [685, 298] width 419 height 352
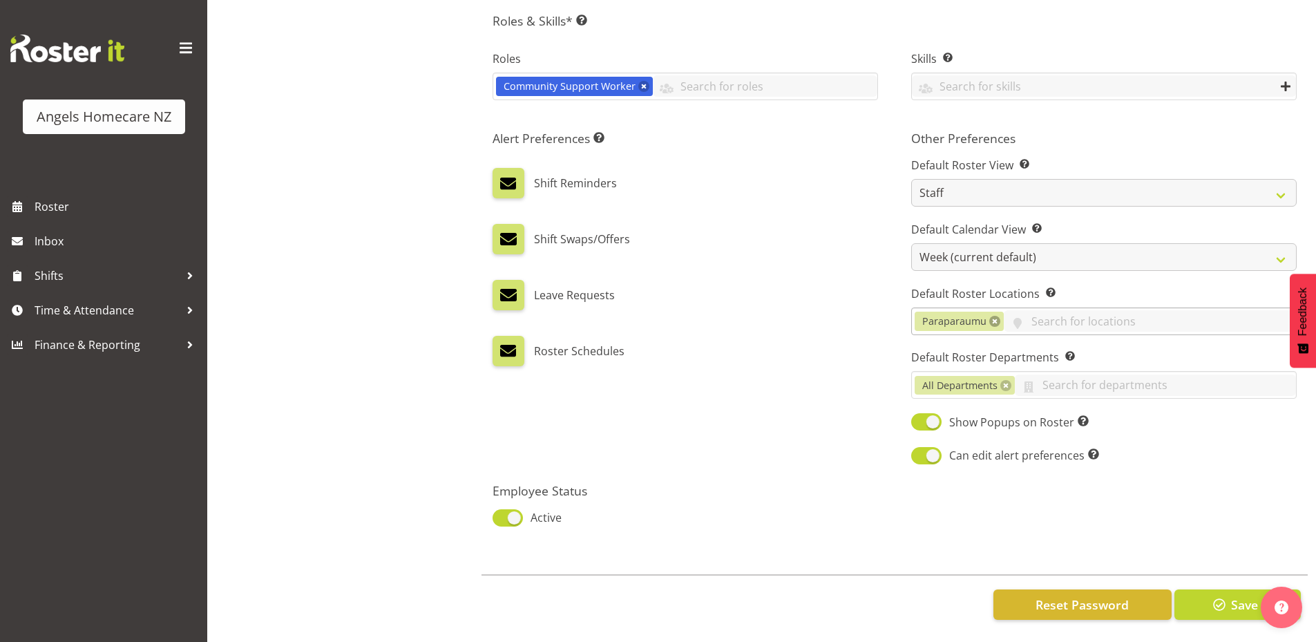
click at [992, 316] on link at bounding box center [994, 321] width 11 height 11
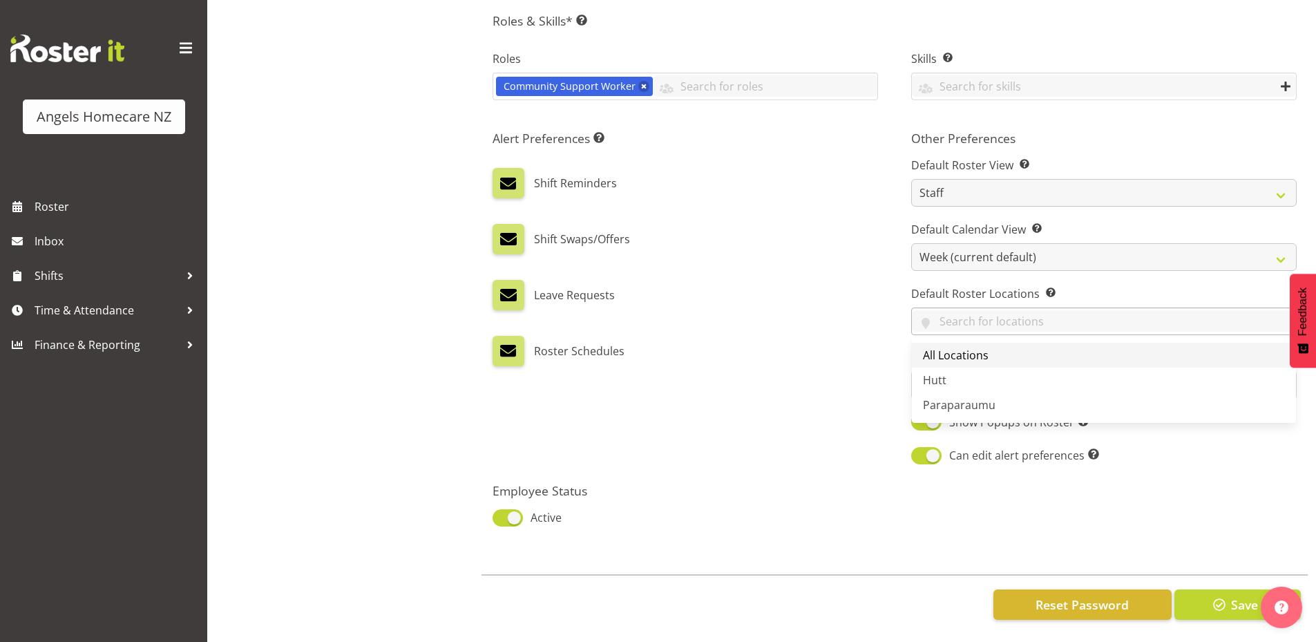
click at [974, 347] on span "All Locations" at bounding box center [956, 354] width 66 height 15
click at [845, 374] on div "Alert Preferences Specifies what type(s) of communication the employee will rec…" at bounding box center [685, 298] width 419 height 352
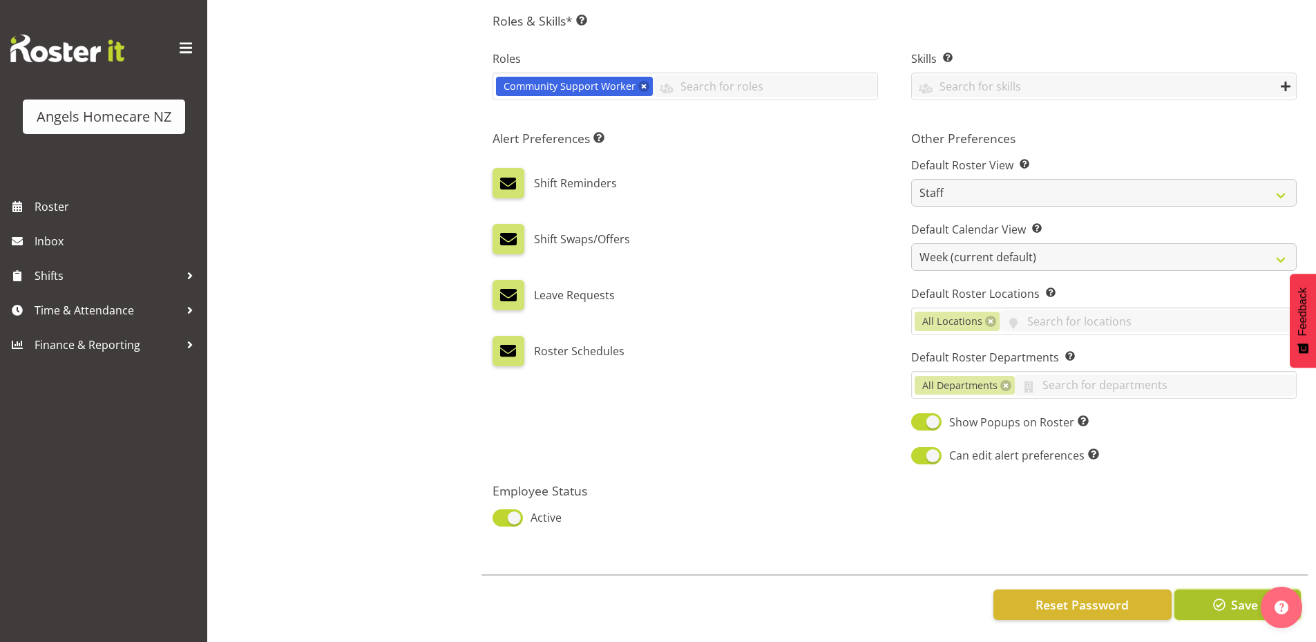
click at [1249, 596] on span "Save" at bounding box center [1244, 604] width 27 height 18
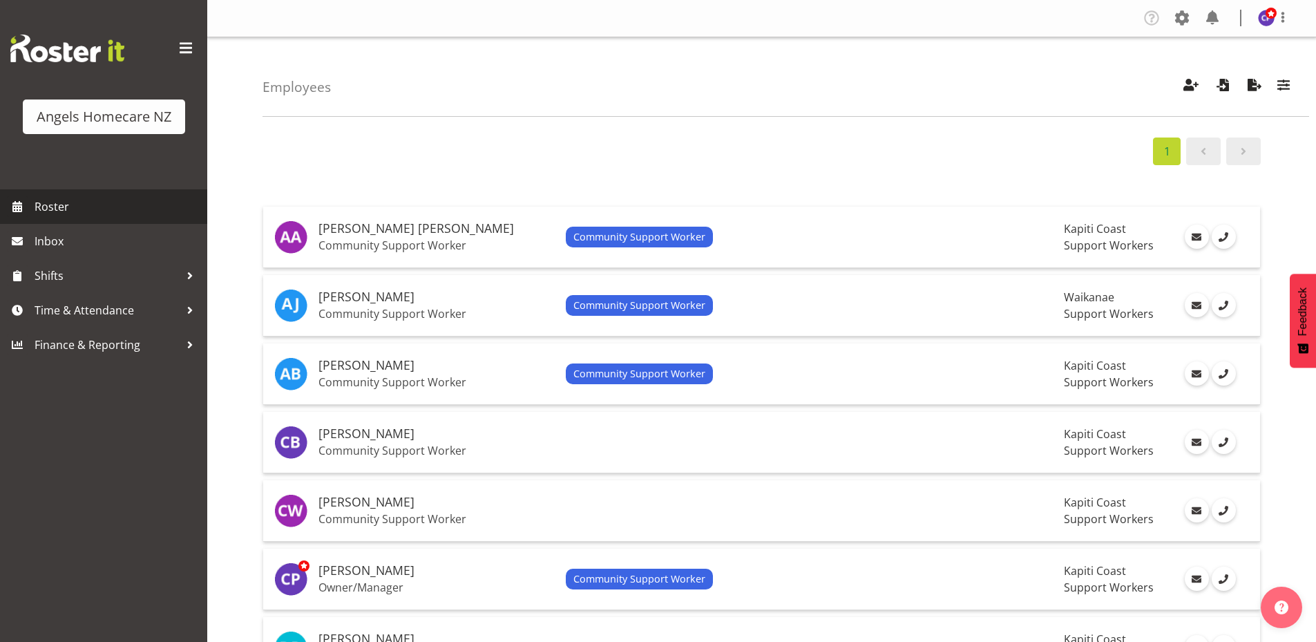
click at [55, 206] on span "Roster" at bounding box center [118, 206] width 166 height 21
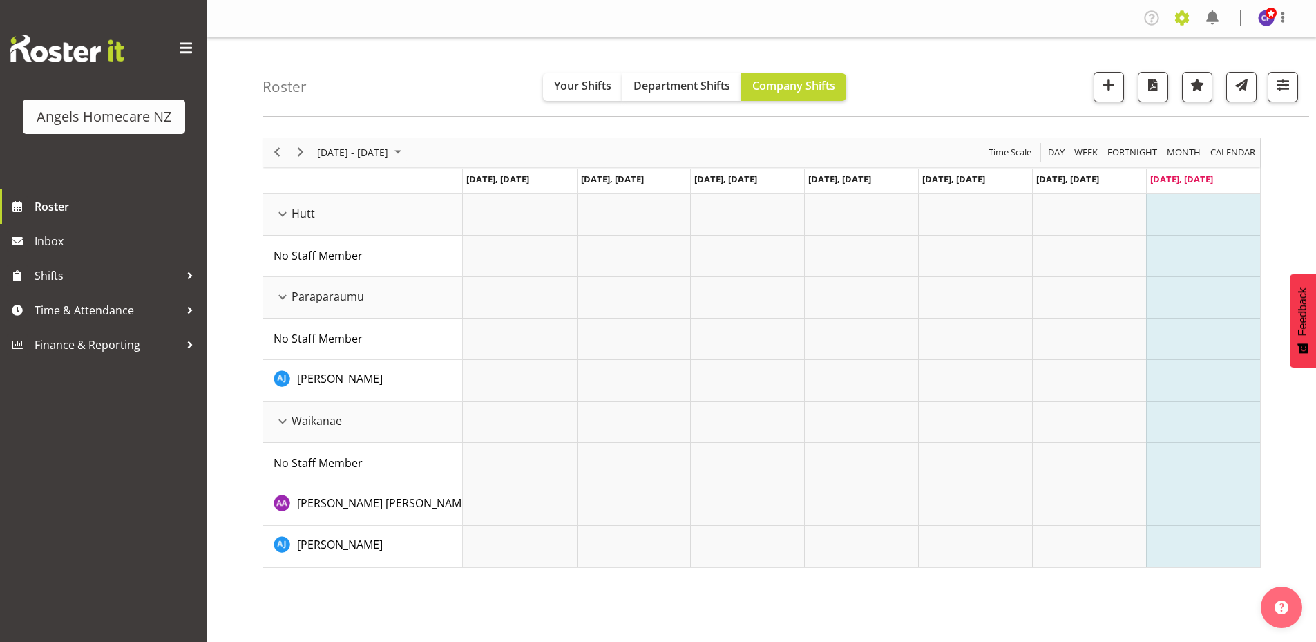
click at [1183, 21] on span at bounding box center [1182, 18] width 22 height 22
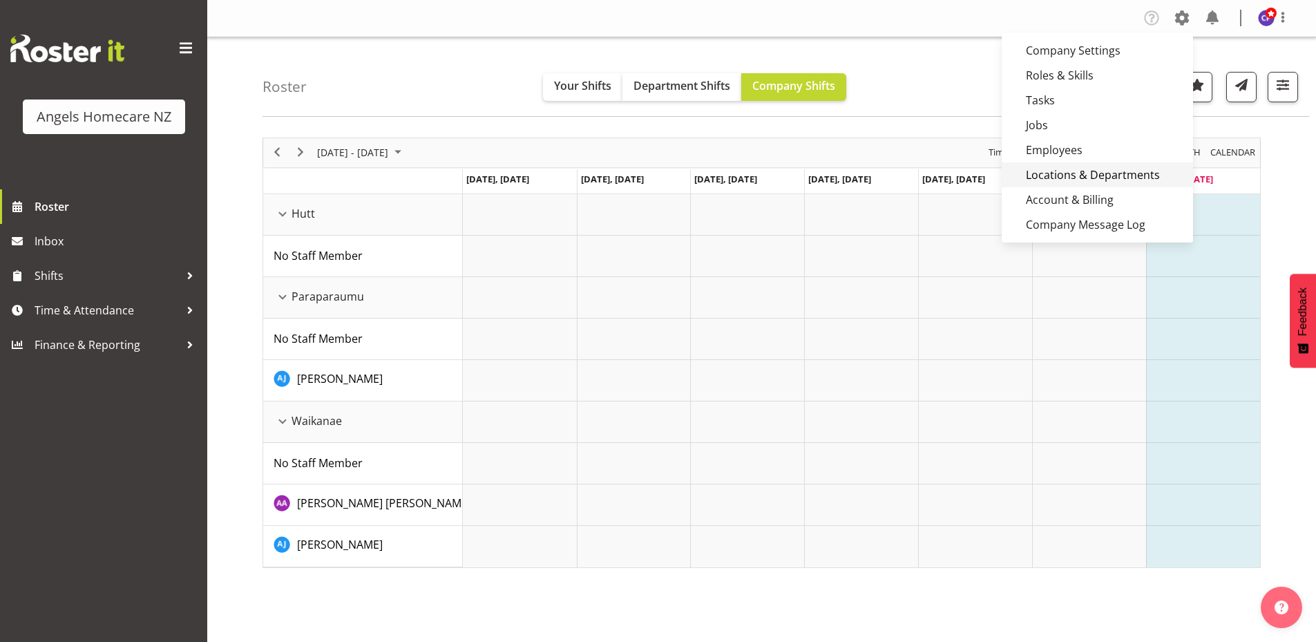
click at [1079, 175] on link "Locations & Departments" at bounding box center [1096, 174] width 191 height 25
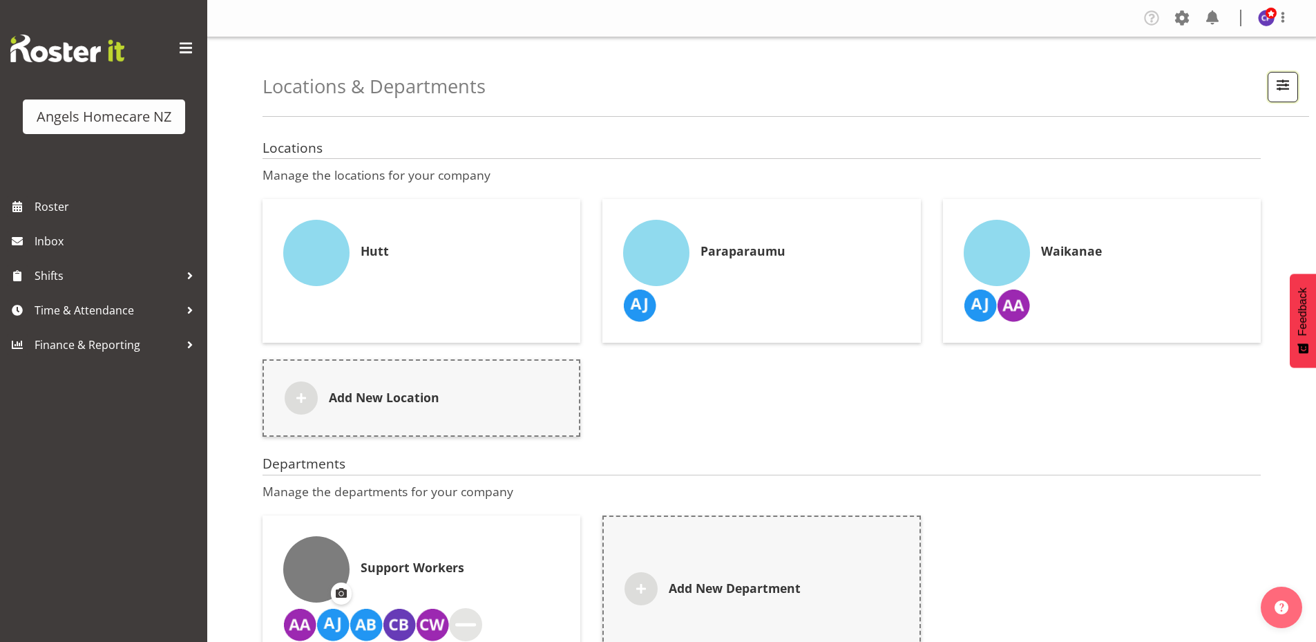
click at [1285, 84] on span "button" at bounding box center [1283, 85] width 18 height 18
click at [1104, 124] on span at bounding box center [1117, 123] width 30 height 17
click at [1104, 124] on input "Showing active items" at bounding box center [1106, 123] width 9 height 9
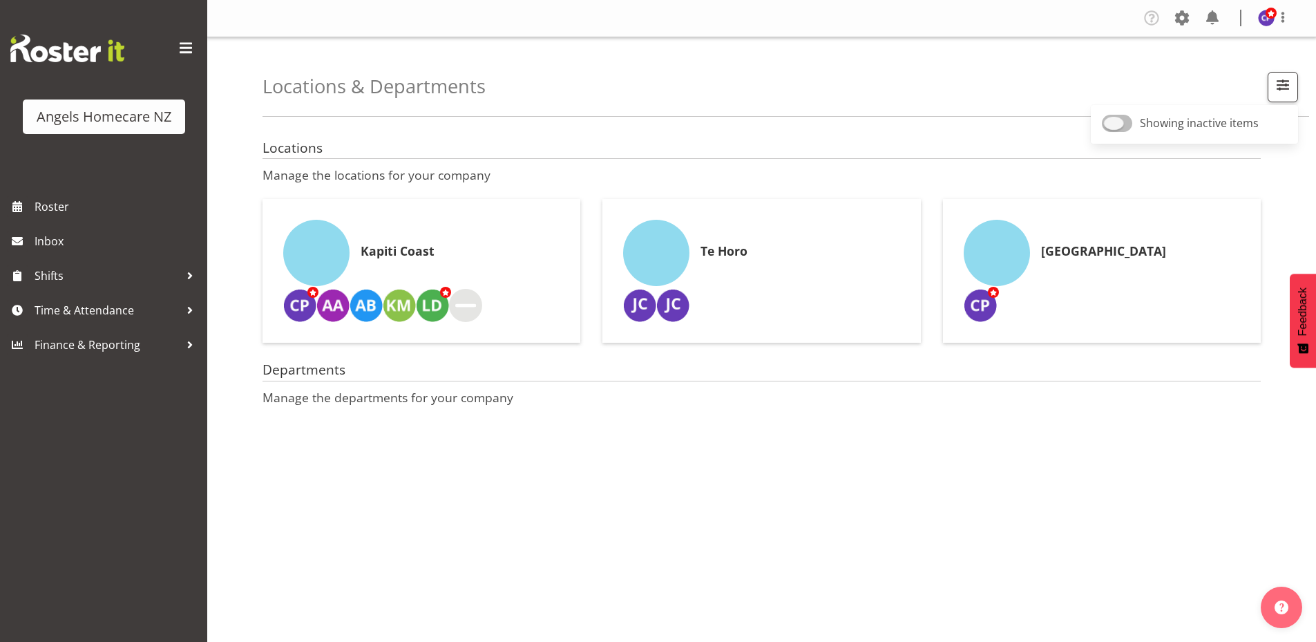
click at [1120, 126] on span at bounding box center [1117, 123] width 30 height 17
click at [1111, 126] on input "Showing inactive items" at bounding box center [1106, 123] width 9 height 9
checkbox input "true"
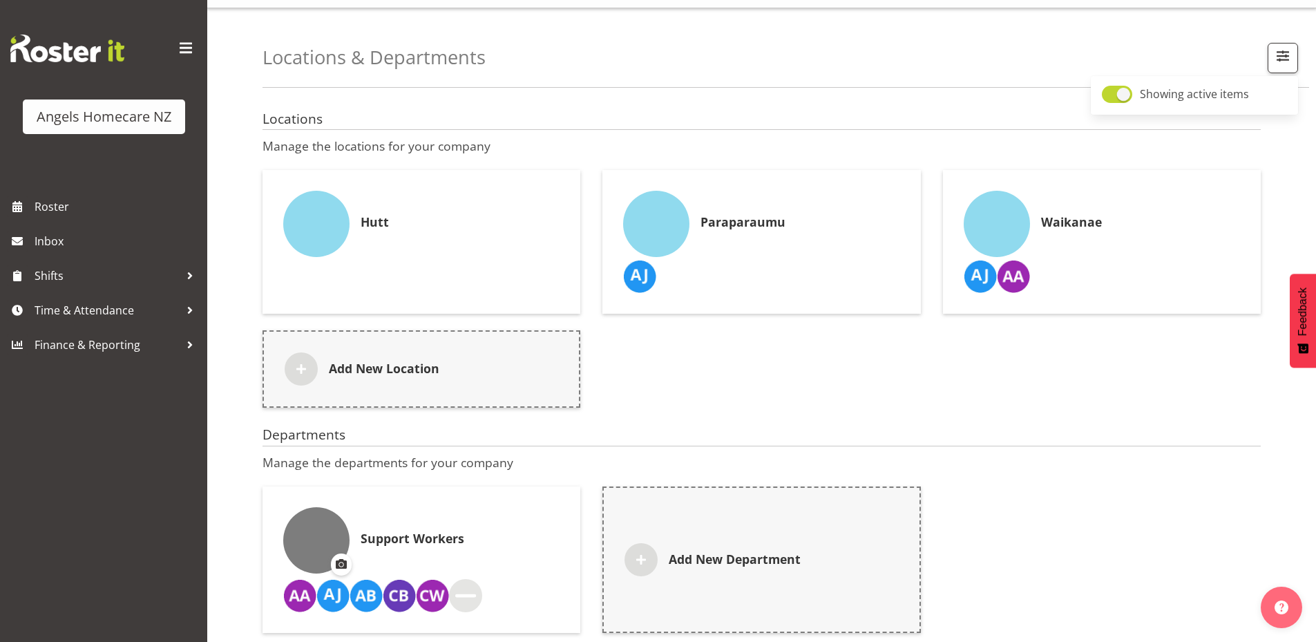
scroll to position [48, 0]
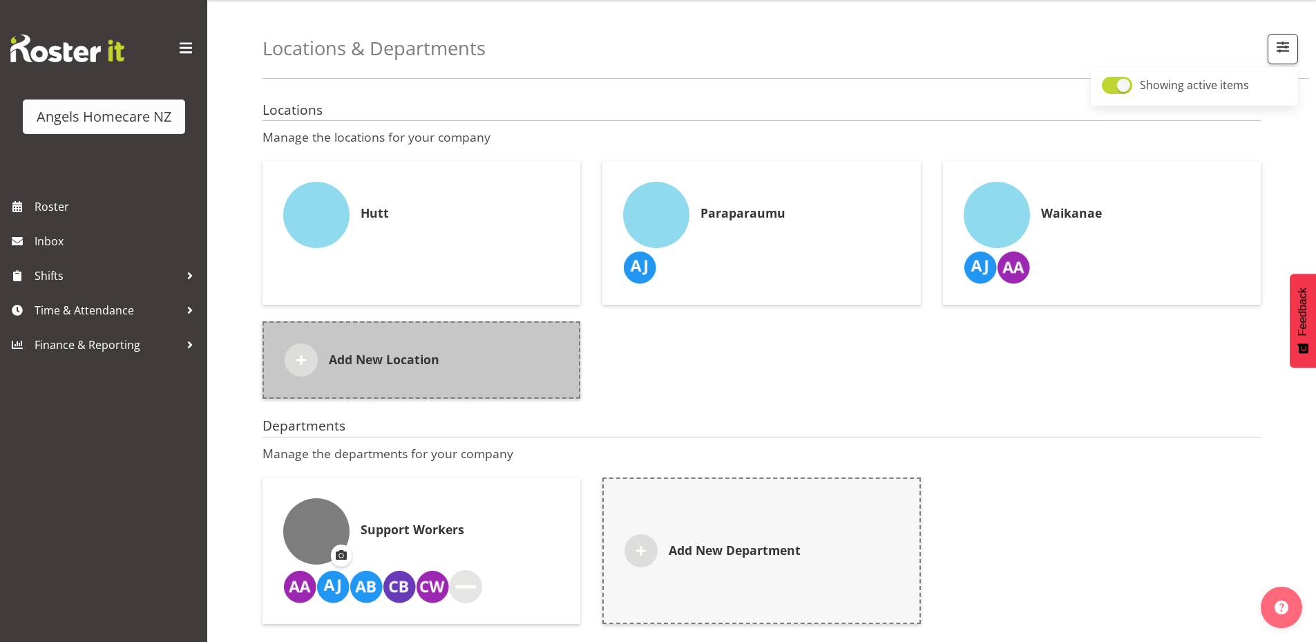
click at [407, 338] on div "Add New Location" at bounding box center [421, 359] width 318 height 77
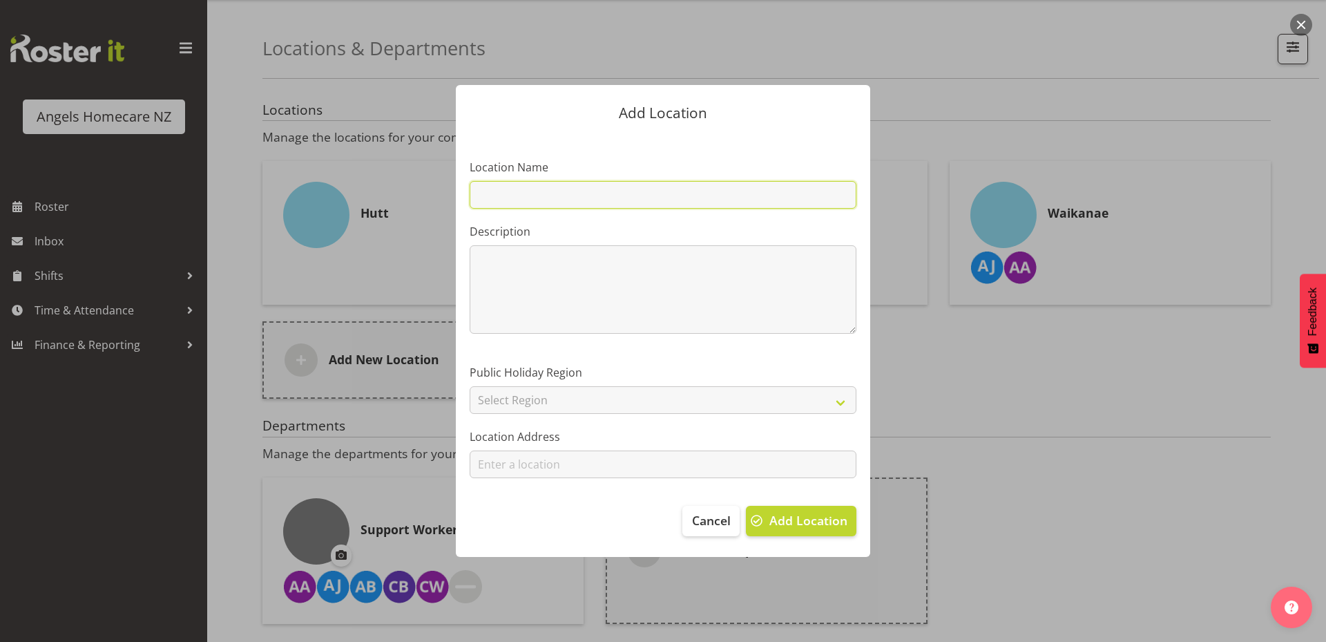
click at [564, 193] on input "text" at bounding box center [663, 195] width 387 height 28
type input "Te Horo"
click at [595, 394] on select "Select Region [GEOGRAPHIC_DATA] [GEOGRAPHIC_DATA] [GEOGRAPHIC_DATA] ([GEOGRAPHI…" at bounding box center [663, 400] width 387 height 28
select select "13"
click at [470, 386] on select "Select Region [GEOGRAPHIC_DATA] [GEOGRAPHIC_DATA] [GEOGRAPHIC_DATA] ([GEOGRAPHI…" at bounding box center [663, 400] width 387 height 28
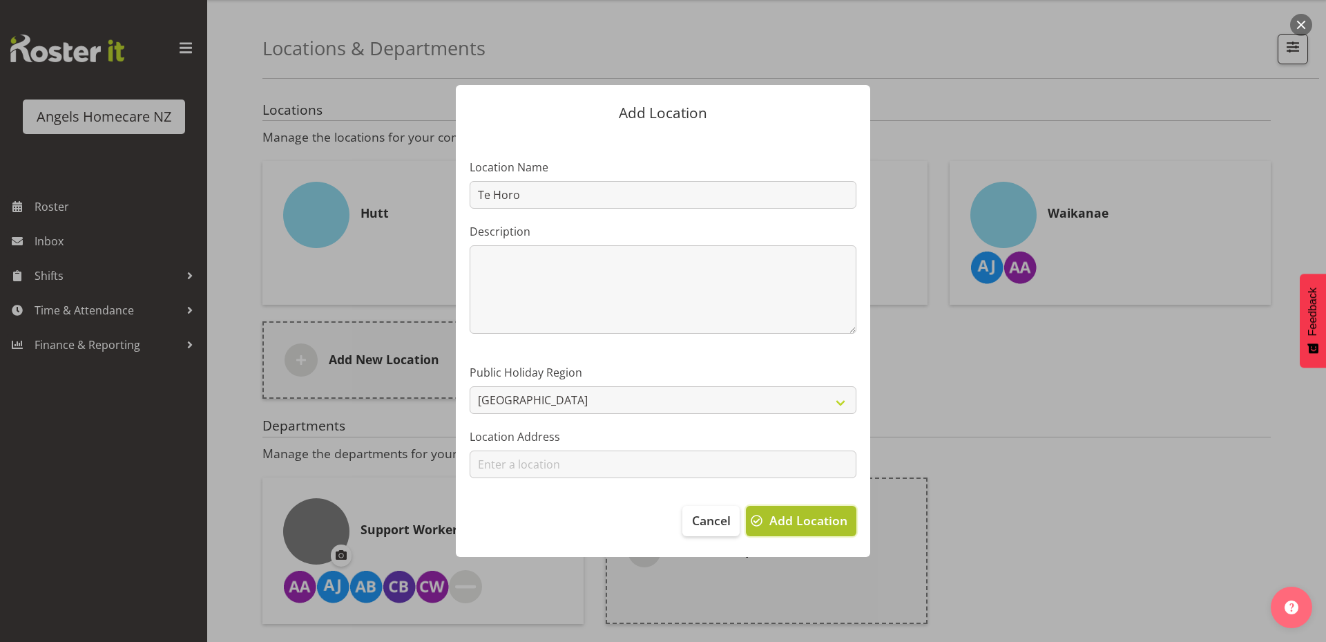
click at [805, 522] on span "Add Location" at bounding box center [808, 520] width 78 height 18
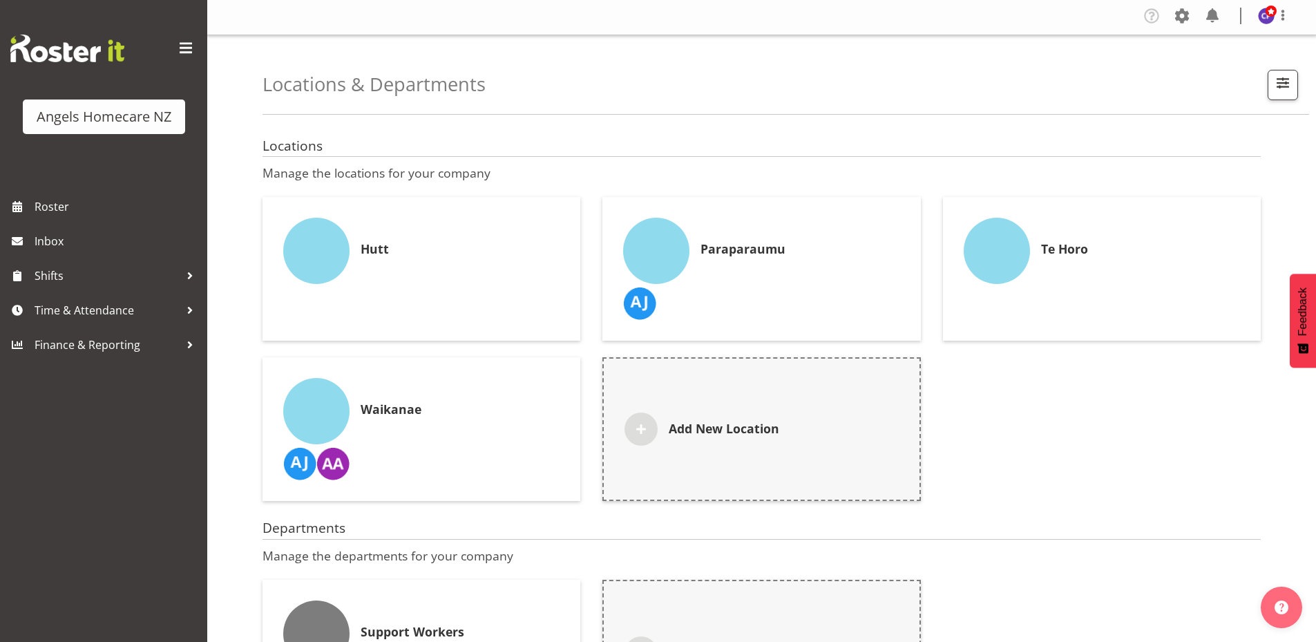
scroll to position [0, 0]
click at [1185, 17] on span at bounding box center [1182, 18] width 22 height 22
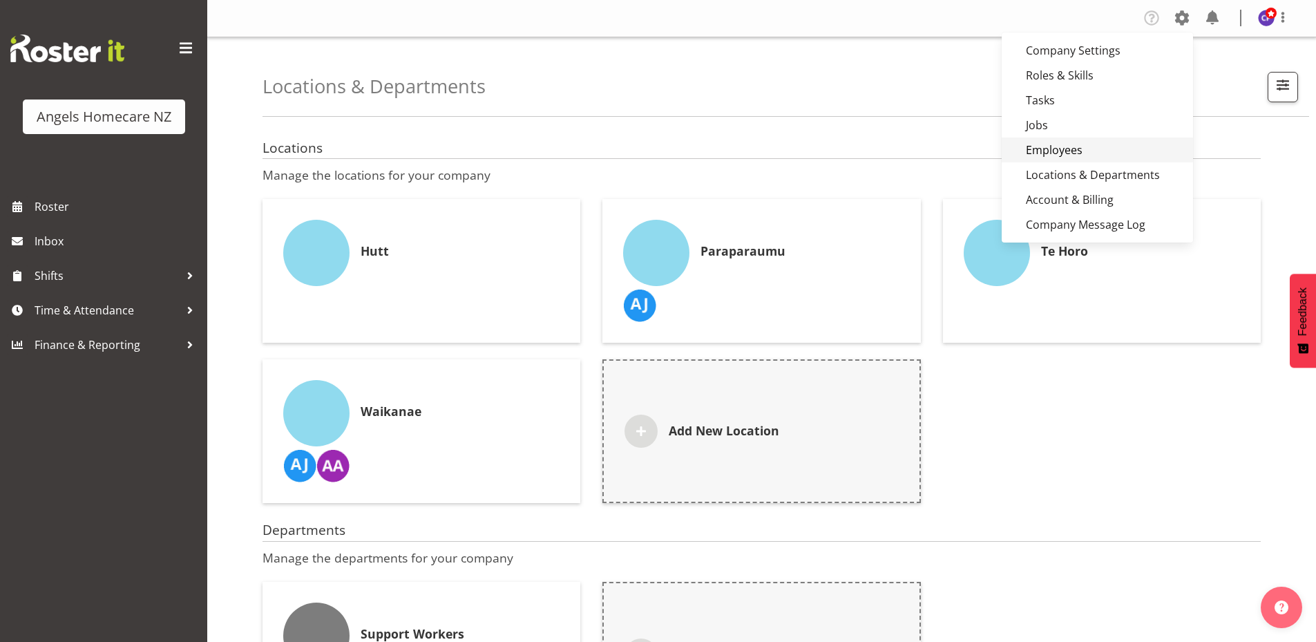
click at [1073, 149] on link "Employees" at bounding box center [1096, 149] width 191 height 25
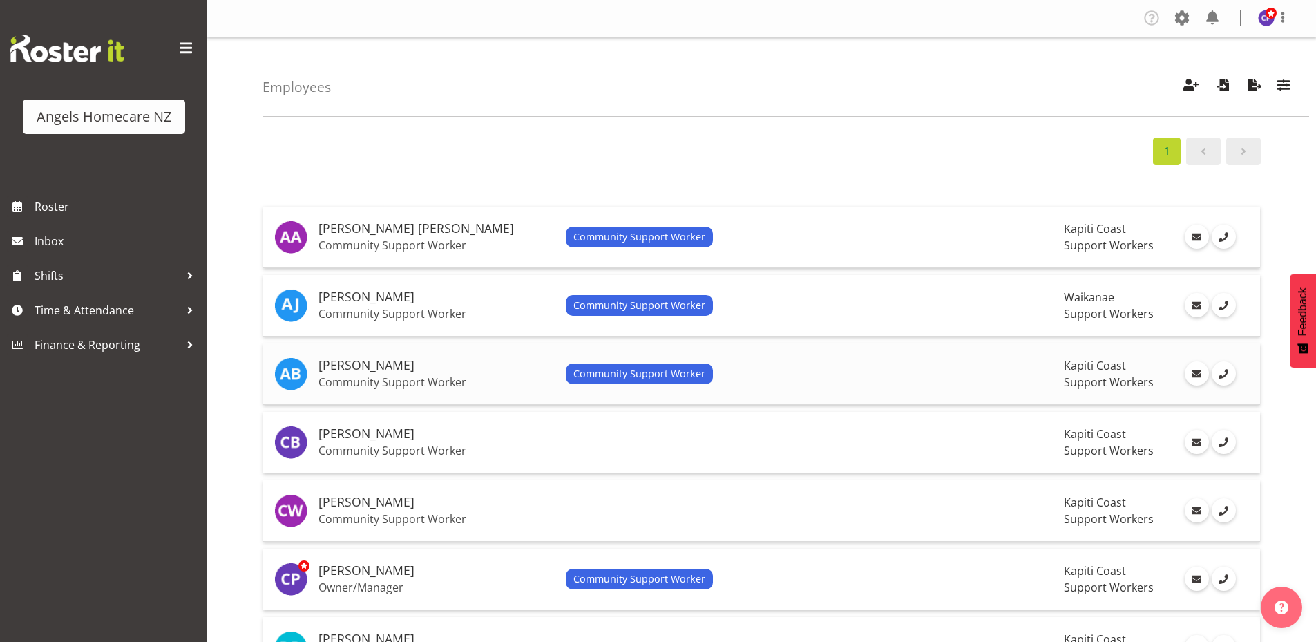
click at [992, 369] on div "Community Support Worker" at bounding box center [810, 373] width 488 height 21
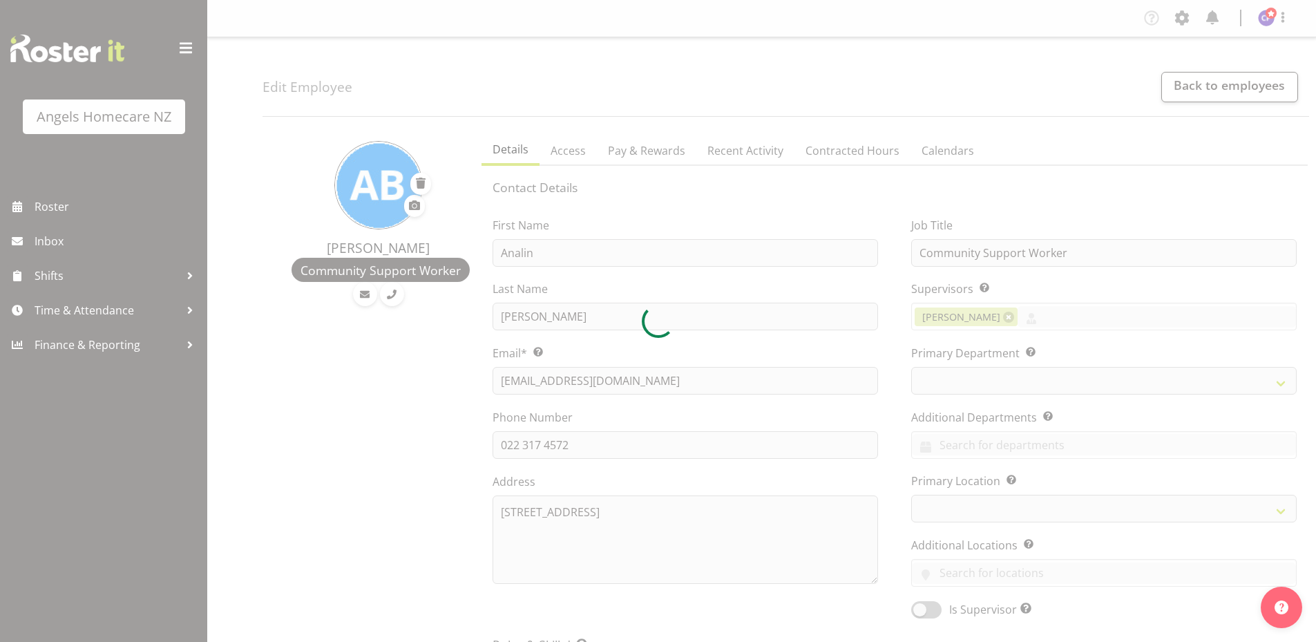
select select "TimelineWeek"
select select
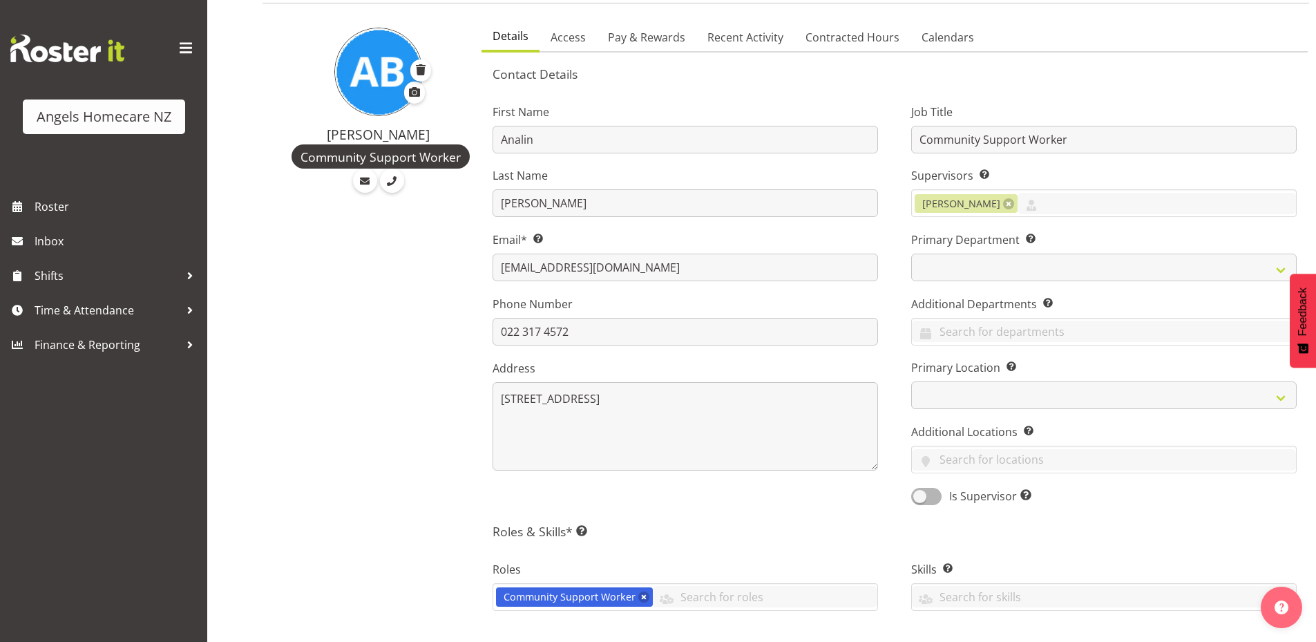
scroll to position [138, 0]
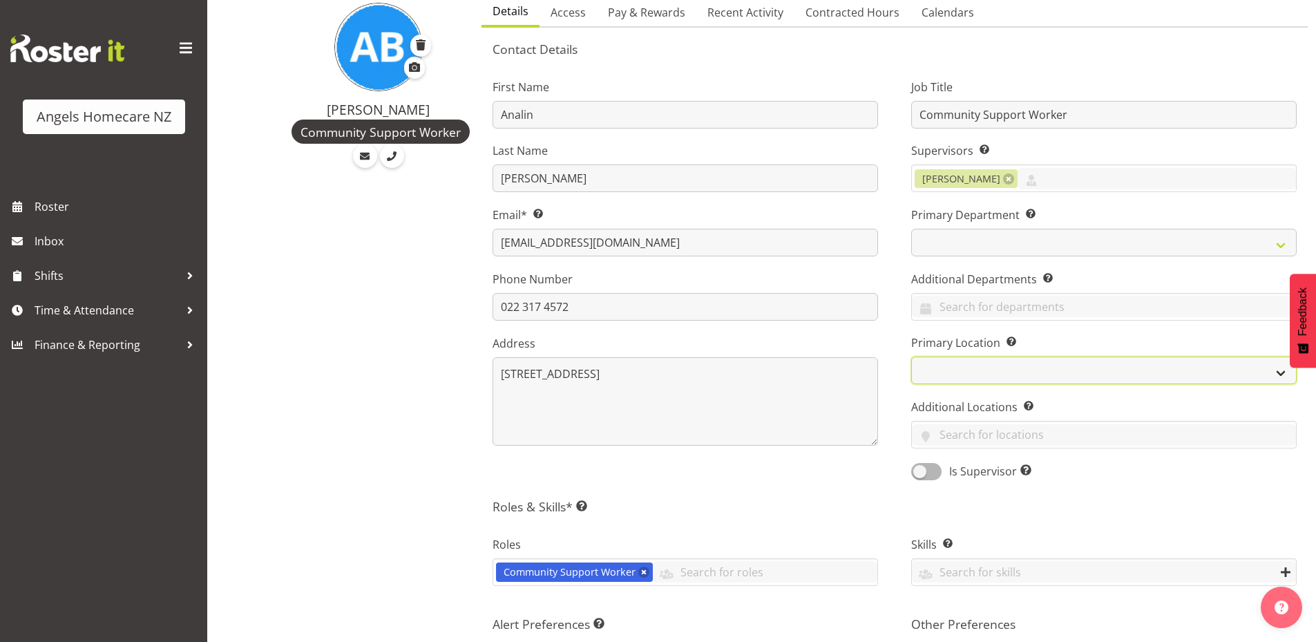
click at [983, 374] on select "Hutt Paraparaumu Te Horo Waikanae" at bounding box center [1103, 370] width 385 height 28
select select "1284"
click at [911, 356] on select "Hutt Paraparaumu Te Horo Waikanae" at bounding box center [1103, 370] width 385 height 28
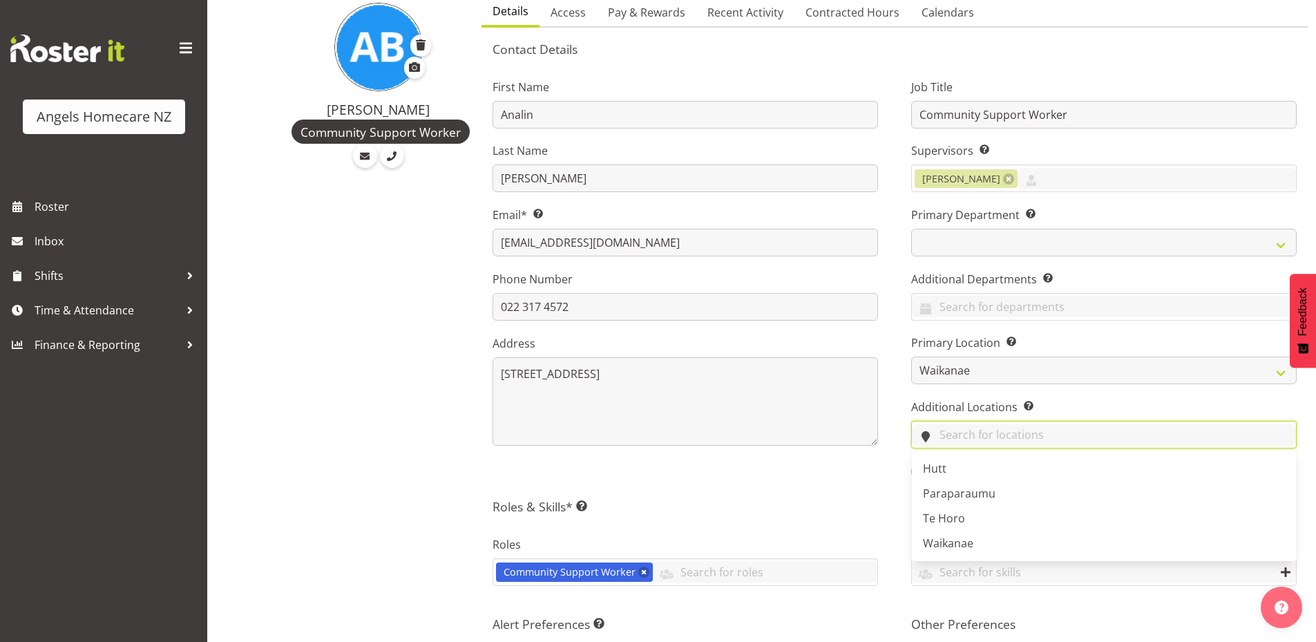
click at [990, 439] on input "text" at bounding box center [1104, 434] width 384 height 21
click at [986, 489] on span "Paraparaumu" at bounding box center [959, 493] width 73 height 15
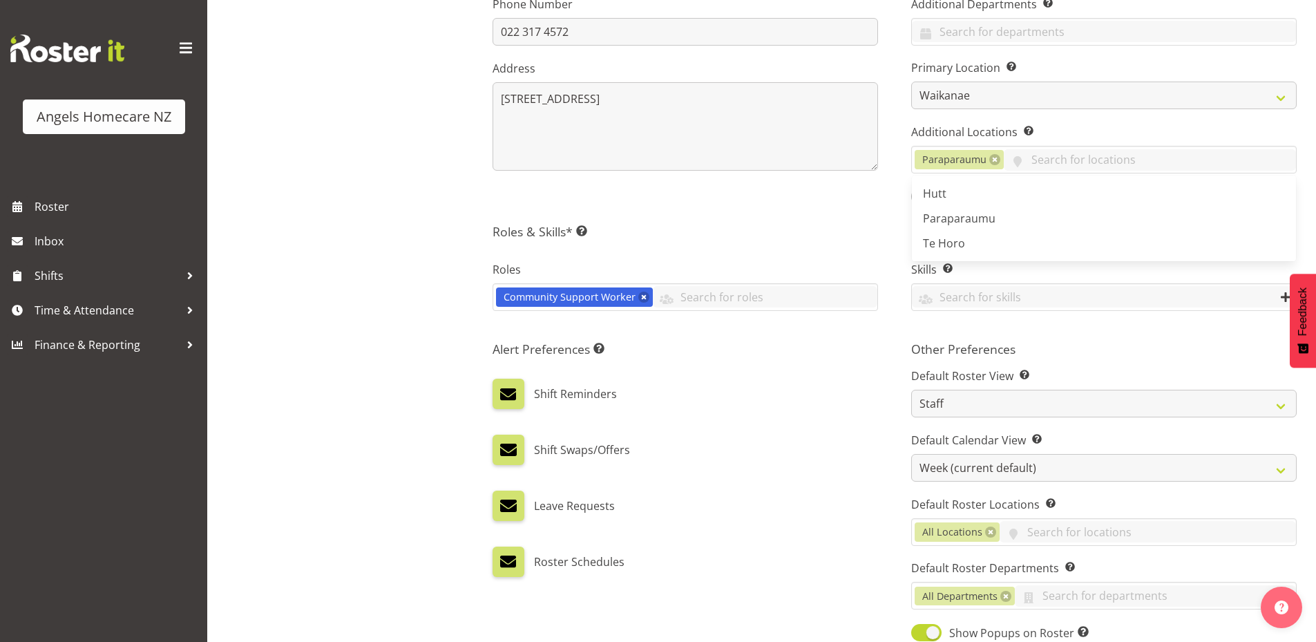
scroll to position [414, 0]
click at [837, 412] on div "Alert Preferences Specifies what type(s) of communication the employee will rec…" at bounding box center [685, 508] width 419 height 352
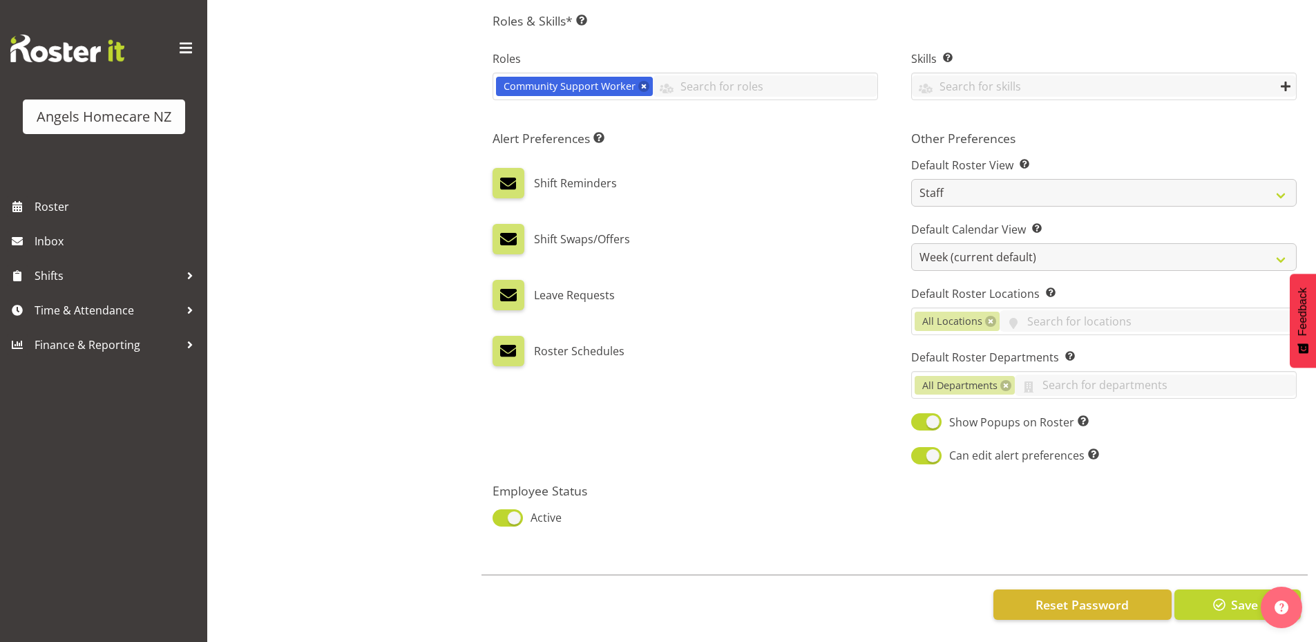
scroll to position [634, 0]
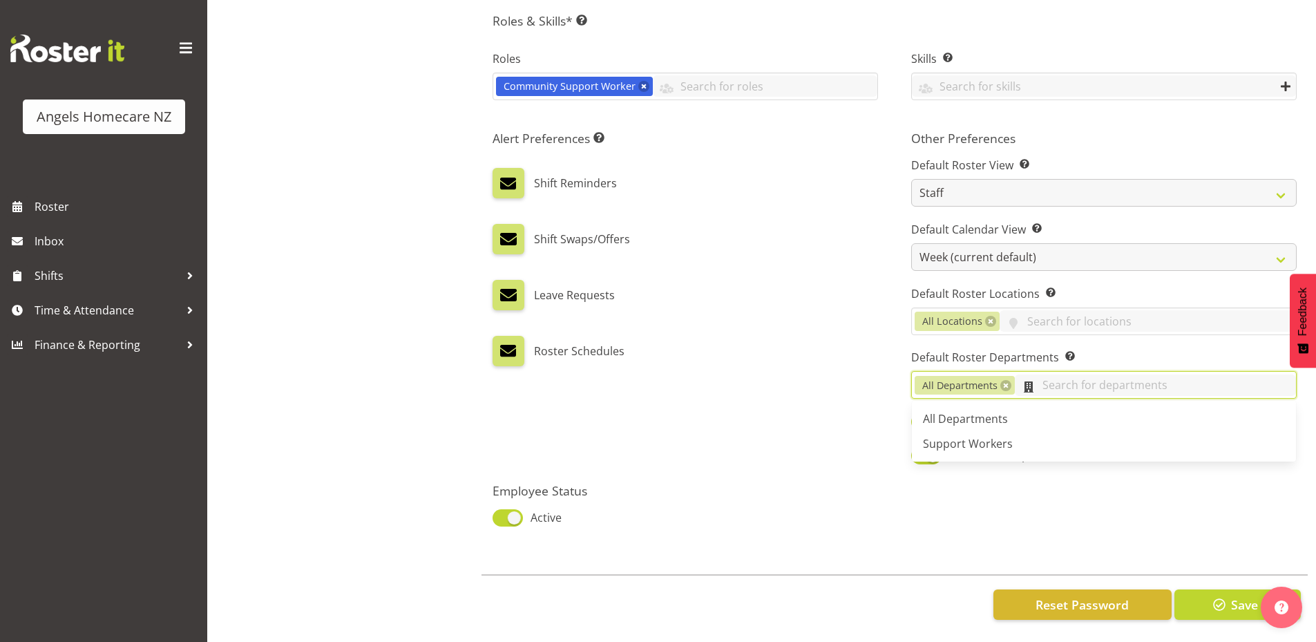
click at [1115, 379] on input "text" at bounding box center [1155, 384] width 281 height 21
click at [990, 436] on span "Support Workers" at bounding box center [968, 443] width 90 height 15
click at [1006, 380] on link at bounding box center [1005, 385] width 11 height 11
click at [971, 374] on input "text" at bounding box center [1104, 384] width 384 height 21
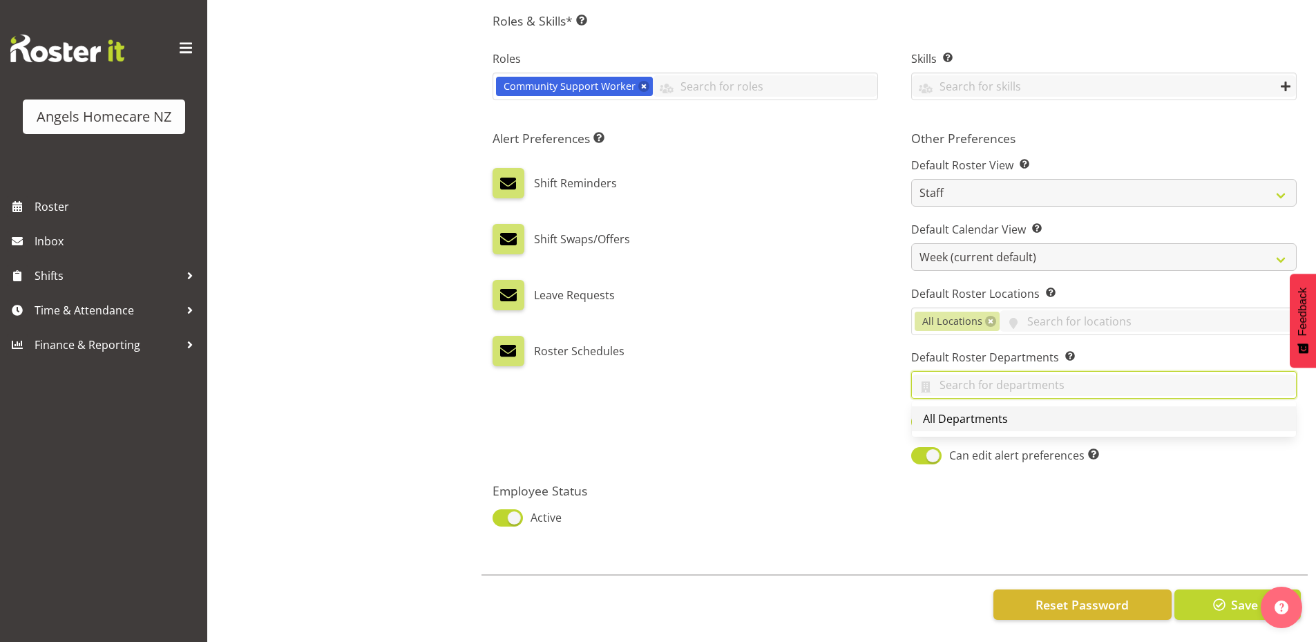
click at [945, 411] on span "All Departments" at bounding box center [965, 418] width 85 height 15
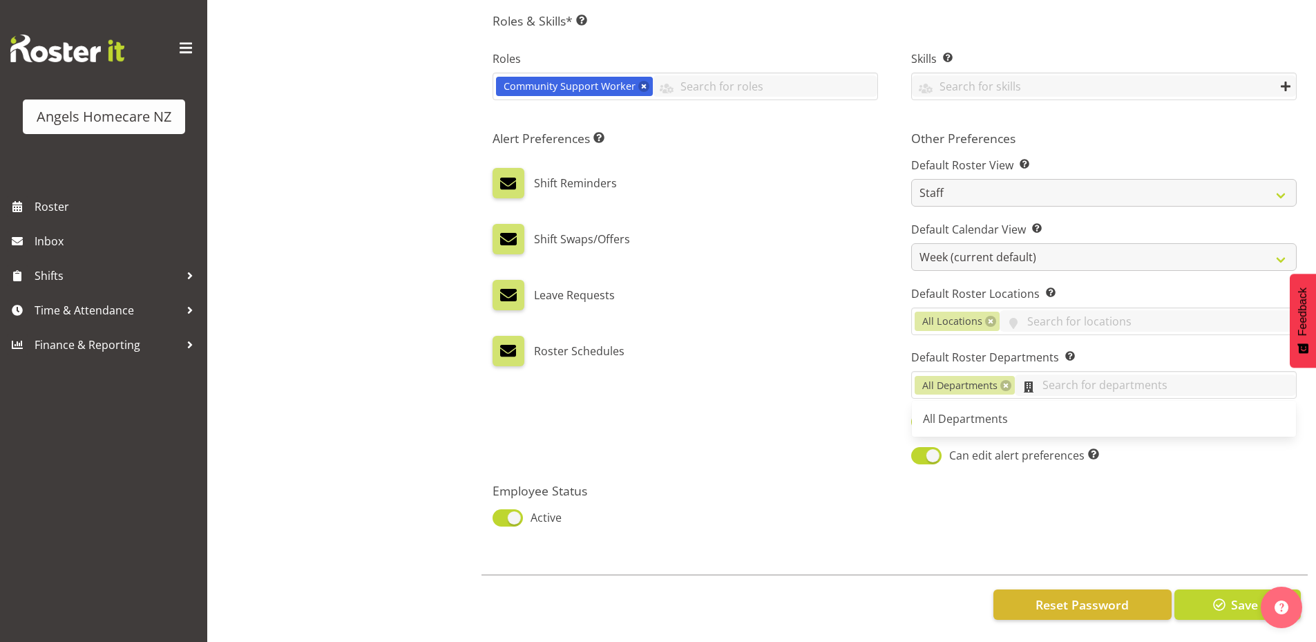
click at [1066, 374] on input "text" at bounding box center [1155, 384] width 281 height 21
click at [814, 386] on div "Alert Preferences Specifies what type(s) of communication the employee will rec…" at bounding box center [685, 298] width 419 height 352
click at [1006, 380] on link at bounding box center [1005, 385] width 11 height 11
click at [847, 416] on div "Alert Preferences Specifies what type(s) of communication the employee will rec…" at bounding box center [685, 298] width 419 height 352
click at [963, 378] on input "text" at bounding box center [1104, 384] width 384 height 21
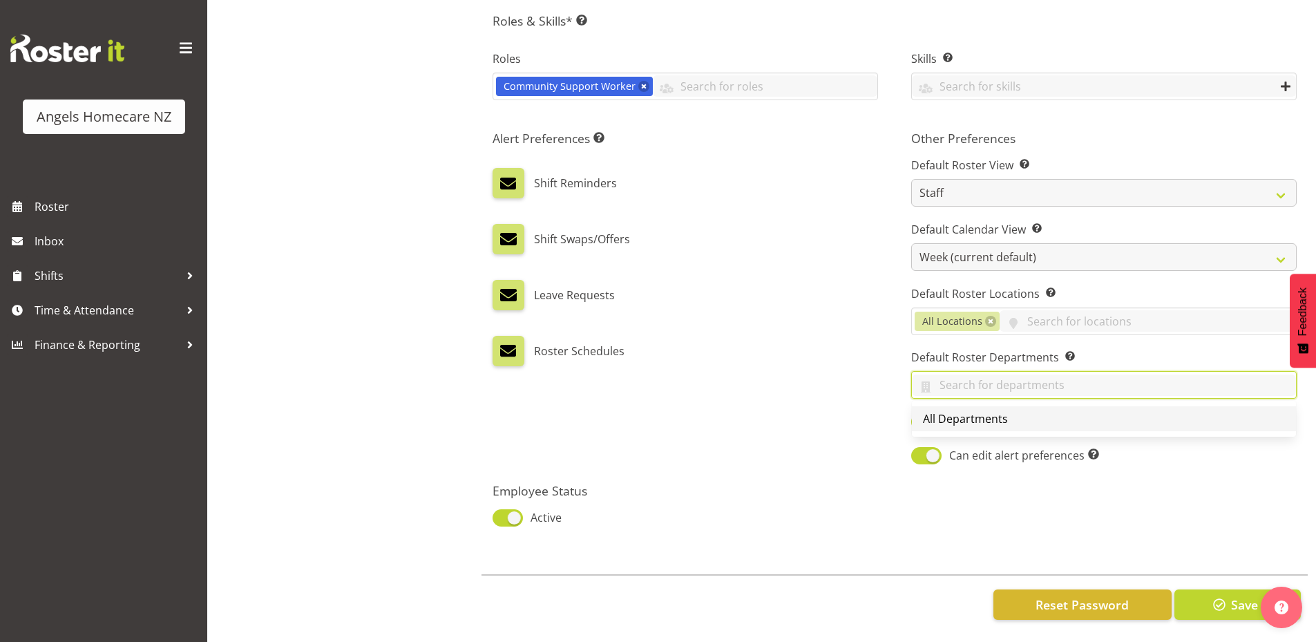
click at [966, 411] on span "All Departments" at bounding box center [965, 418] width 85 height 15
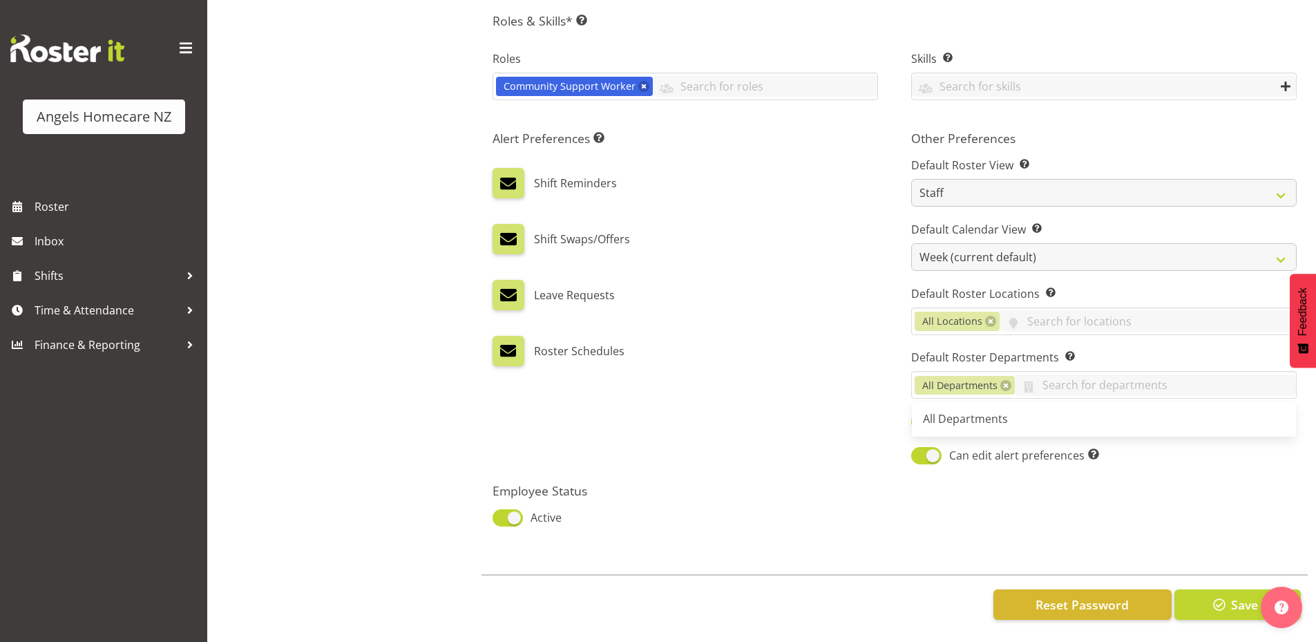
click at [827, 432] on div "Alert Preferences Specifies what type(s) of communication the employee will rec…" at bounding box center [685, 298] width 419 height 352
click at [1207, 595] on button "Save" at bounding box center [1237, 604] width 126 height 30
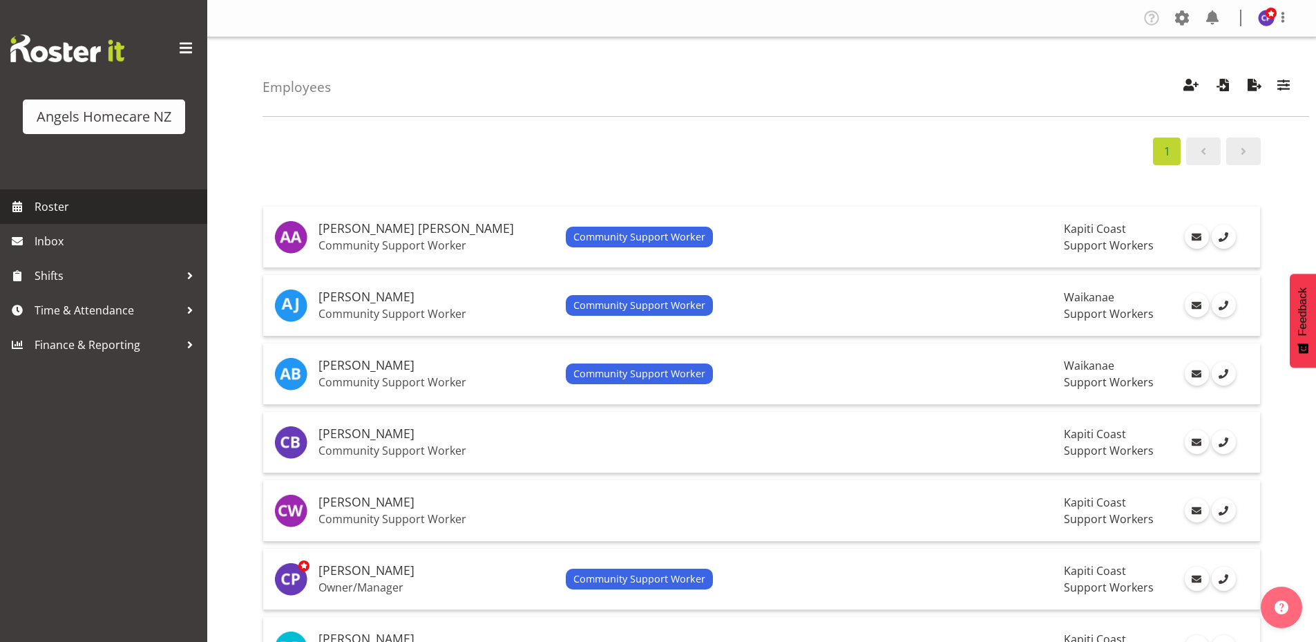
click at [50, 206] on span "Roster" at bounding box center [118, 206] width 166 height 21
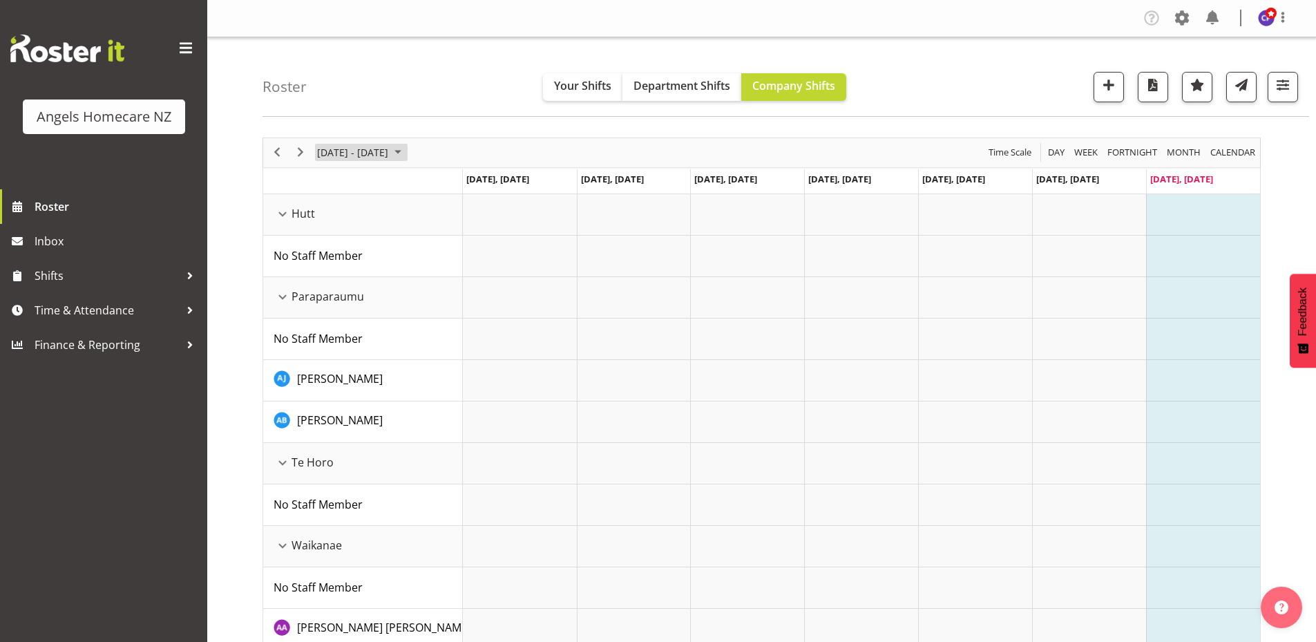
click at [406, 149] on span "September 2025" at bounding box center [398, 152] width 17 height 17
click at [329, 300] on span "22" at bounding box center [331, 305] width 21 height 21
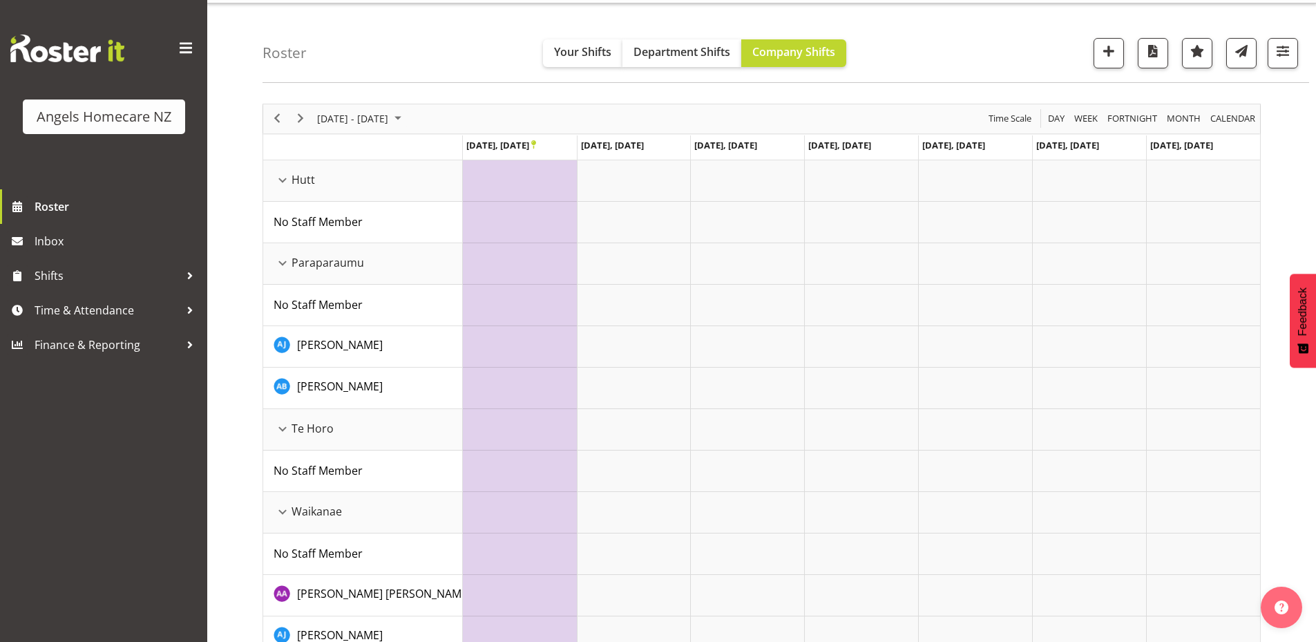
scroll to position [33, 0]
click at [347, 306] on span "No Staff Member" at bounding box center [317, 305] width 89 height 15
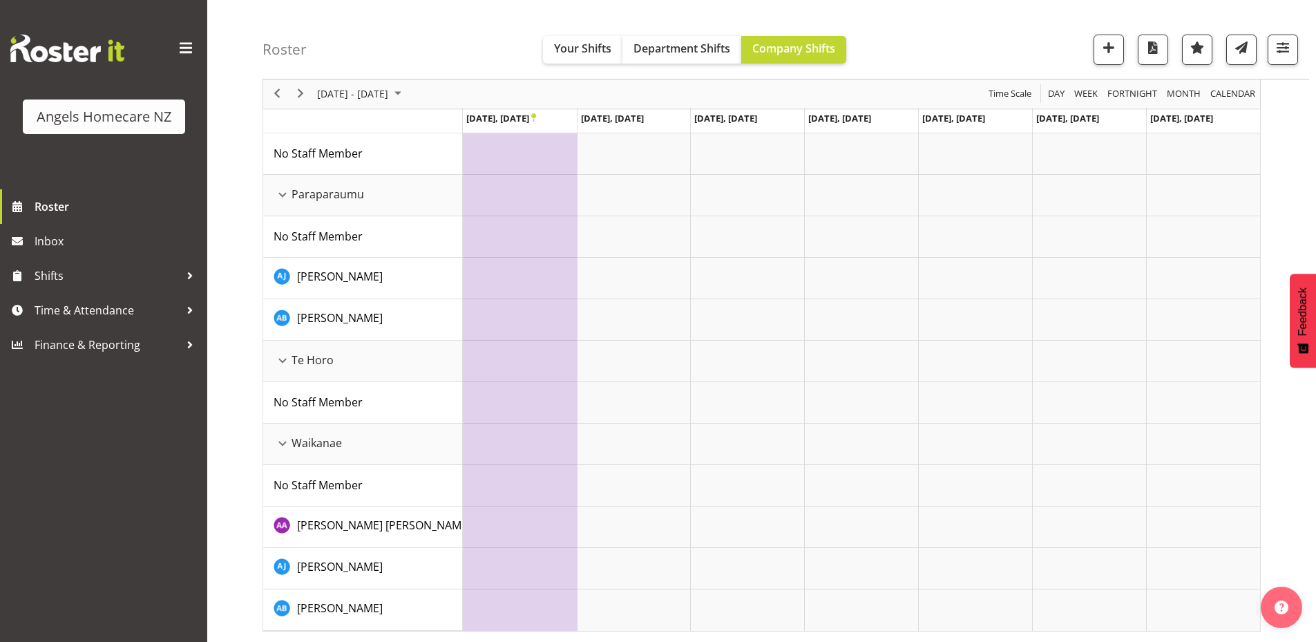
scroll to position [0, 0]
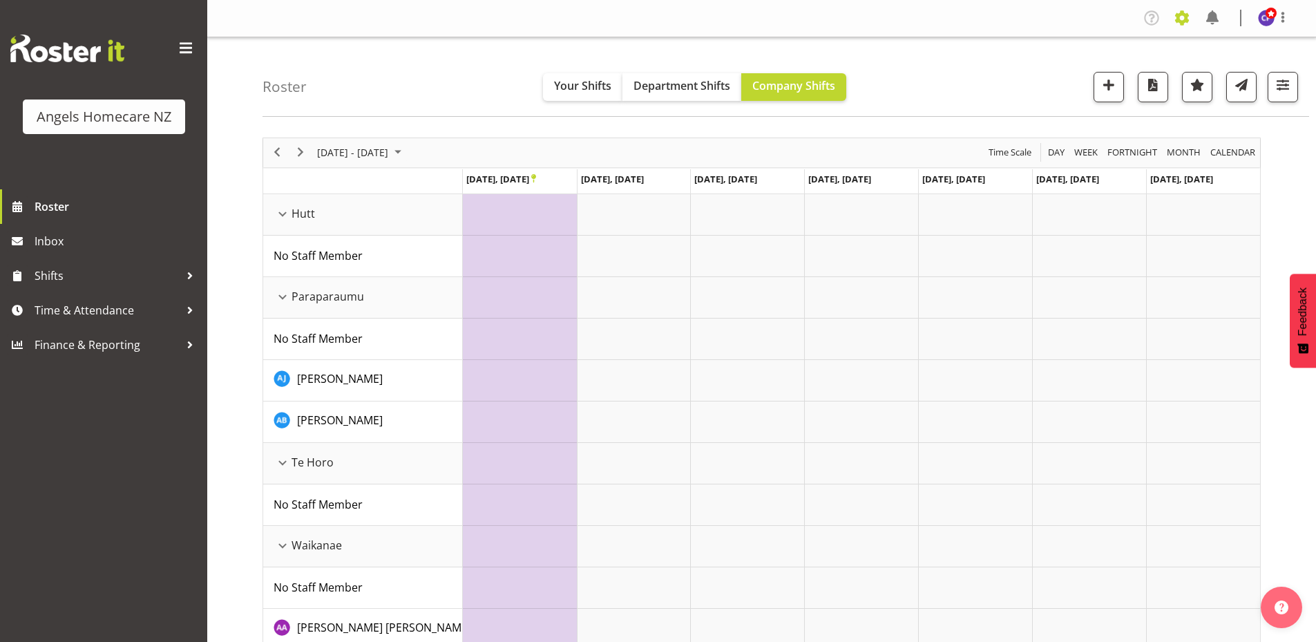
click at [1181, 18] on span at bounding box center [1182, 18] width 22 height 22
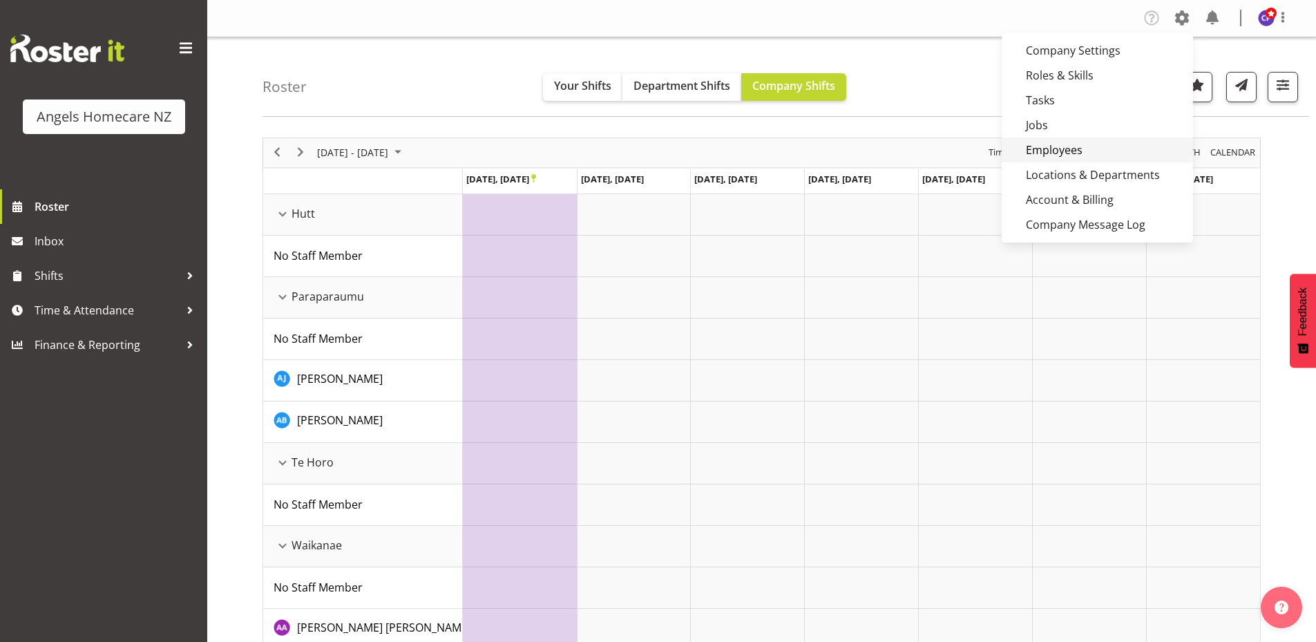
click at [1072, 149] on link "Employees" at bounding box center [1096, 149] width 191 height 25
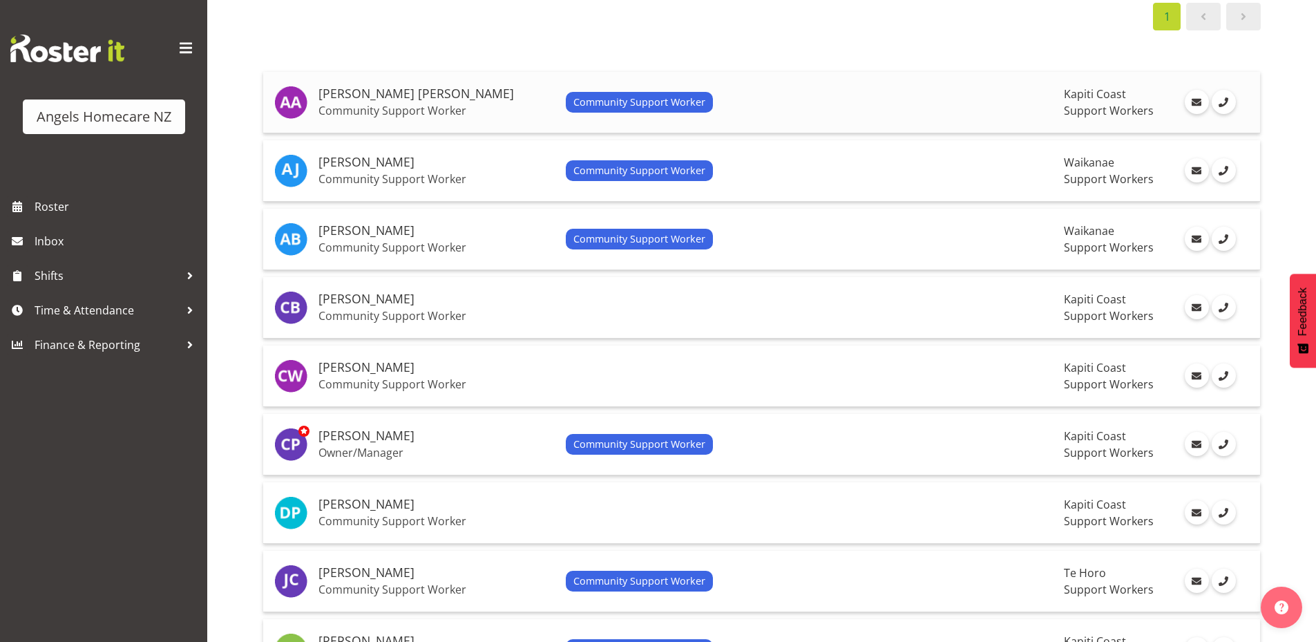
scroll to position [138, 0]
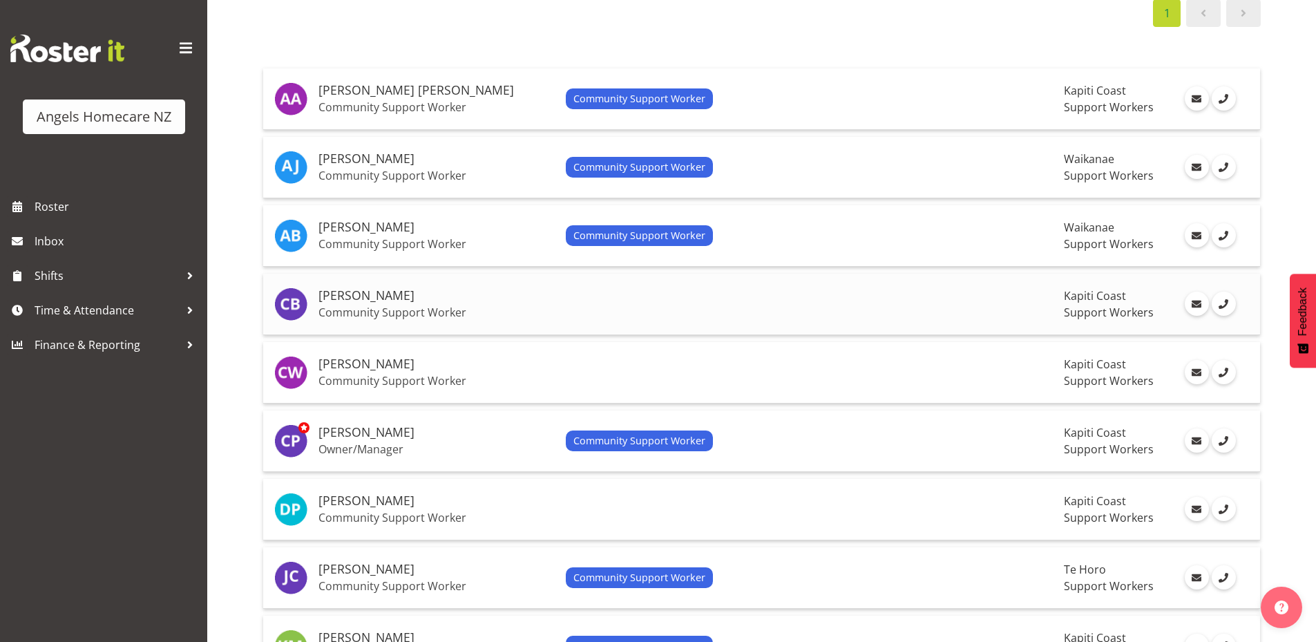
click at [932, 307] on td at bounding box center [809, 303] width 499 height 61
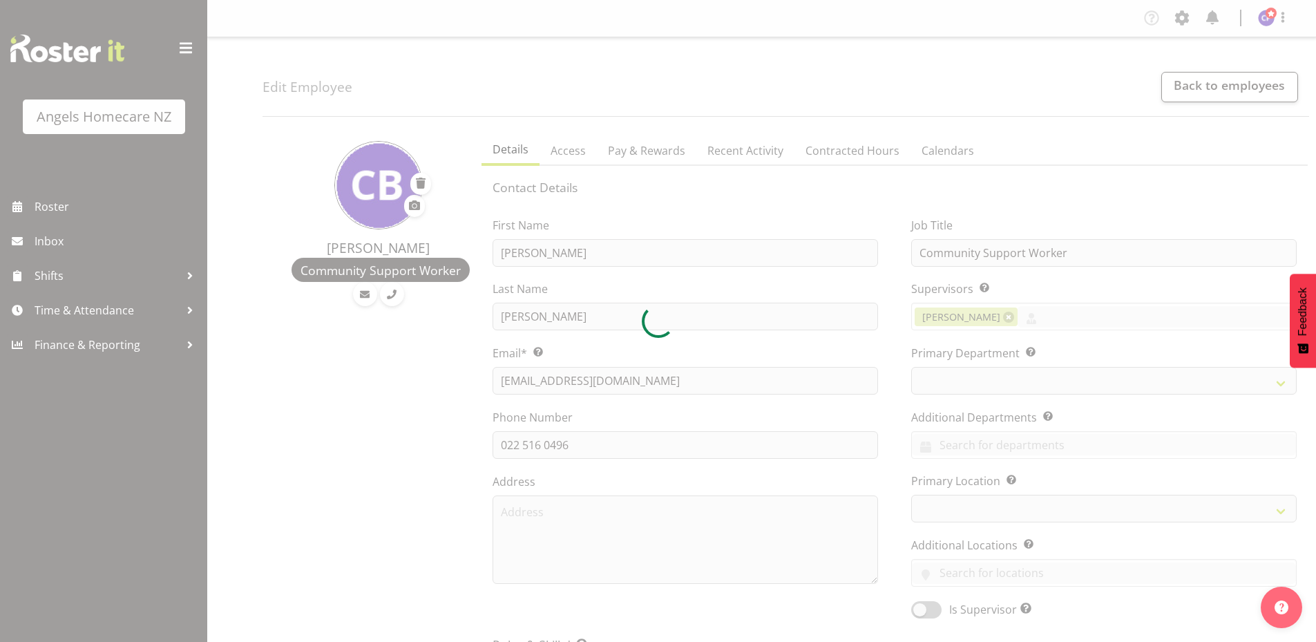
select select "TimelineWeek"
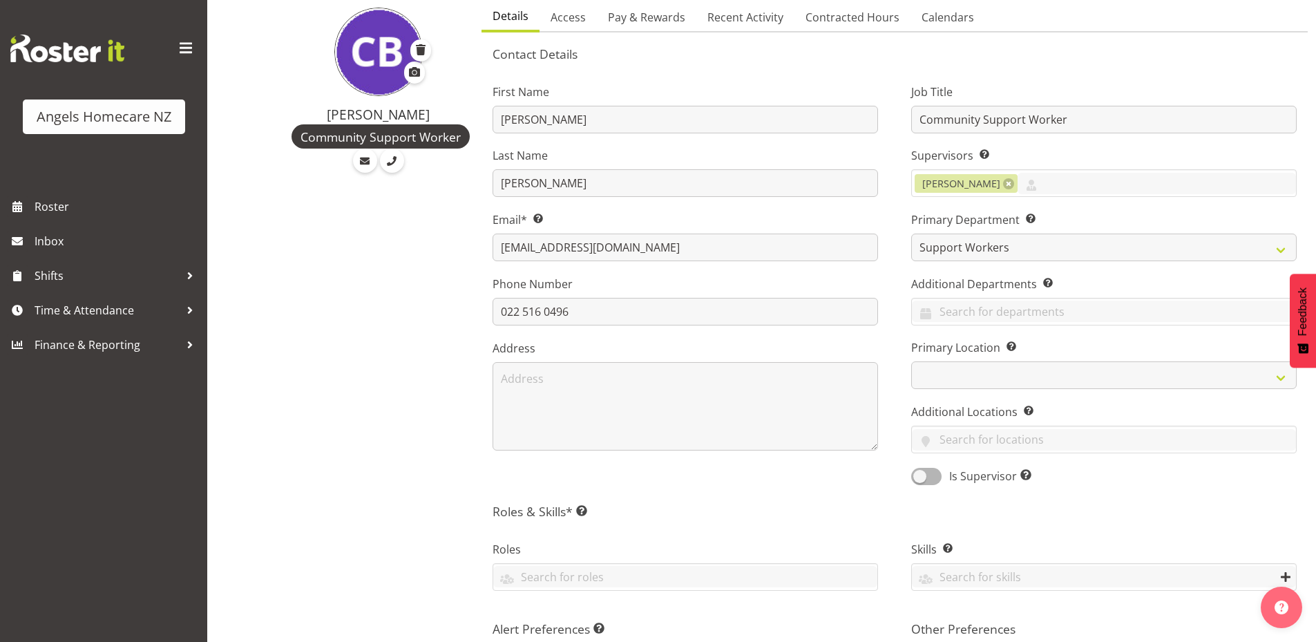
scroll to position [138, 0]
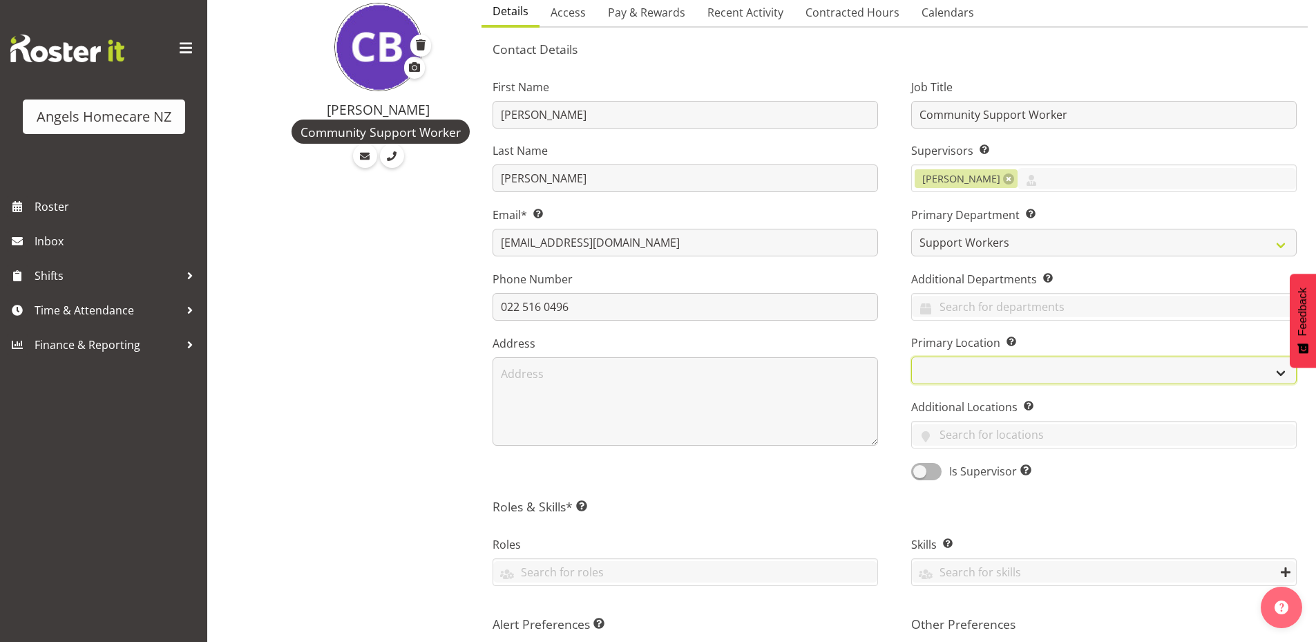
click at [979, 371] on select "Hutt Paraparaumu Te Horo [GEOGRAPHIC_DATA]" at bounding box center [1103, 370] width 385 height 28
select select "1290"
click at [911, 356] on select "Hutt Paraparaumu Te Horo [GEOGRAPHIC_DATA]" at bounding box center [1103, 370] width 385 height 28
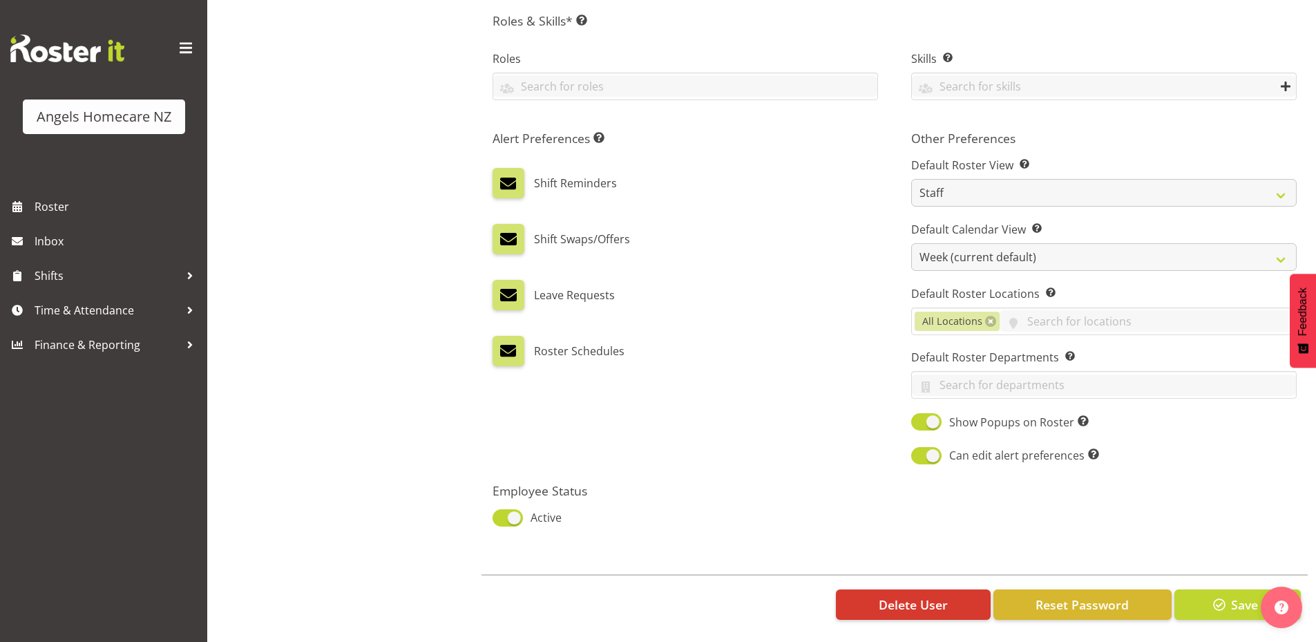
scroll to position [634, 0]
click at [1210, 595] on span "button" at bounding box center [1219, 604] width 18 height 18
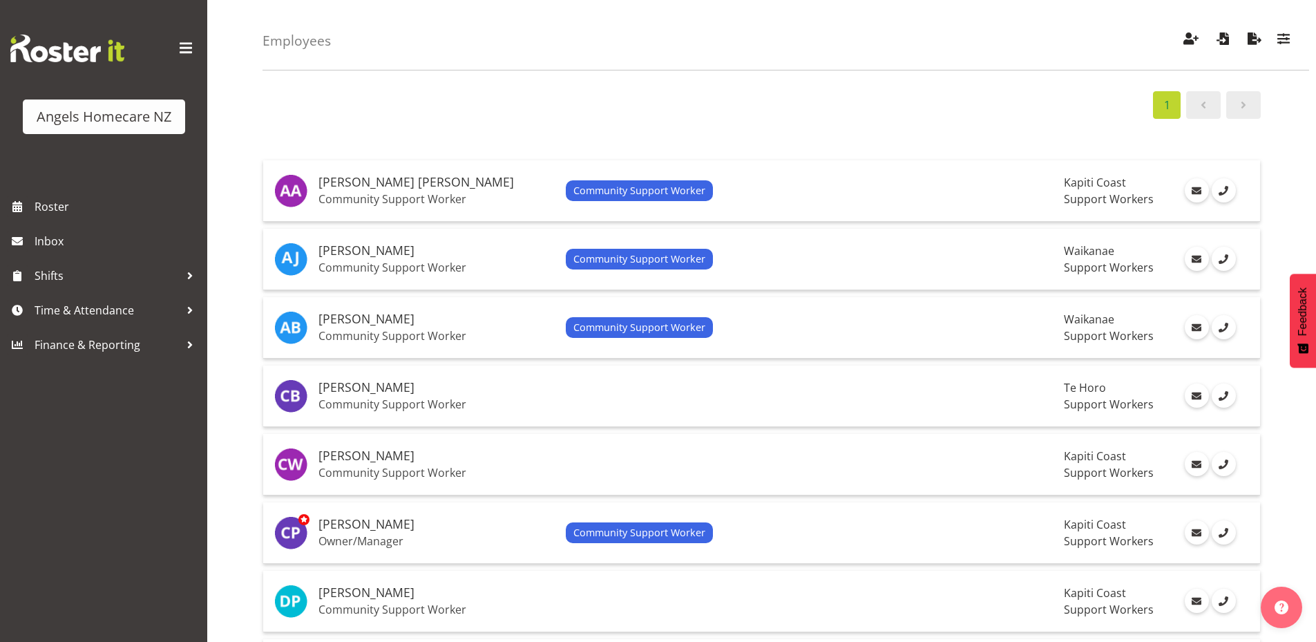
scroll to position [138, 0]
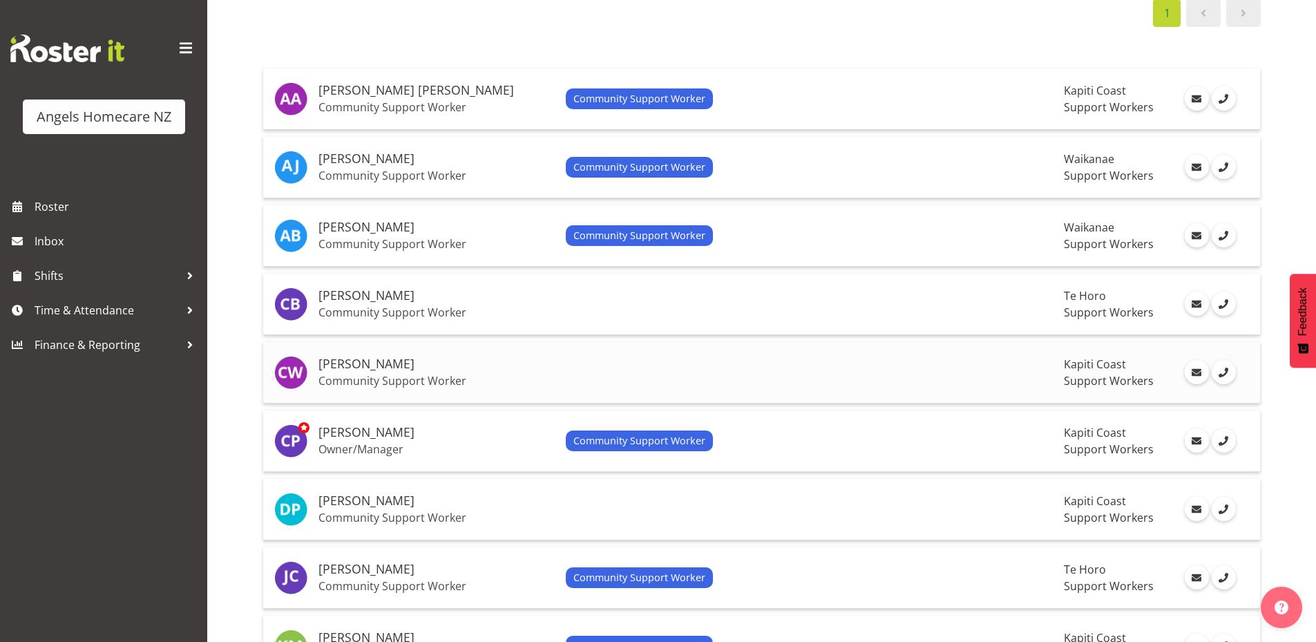
click at [786, 363] on td at bounding box center [809, 372] width 499 height 61
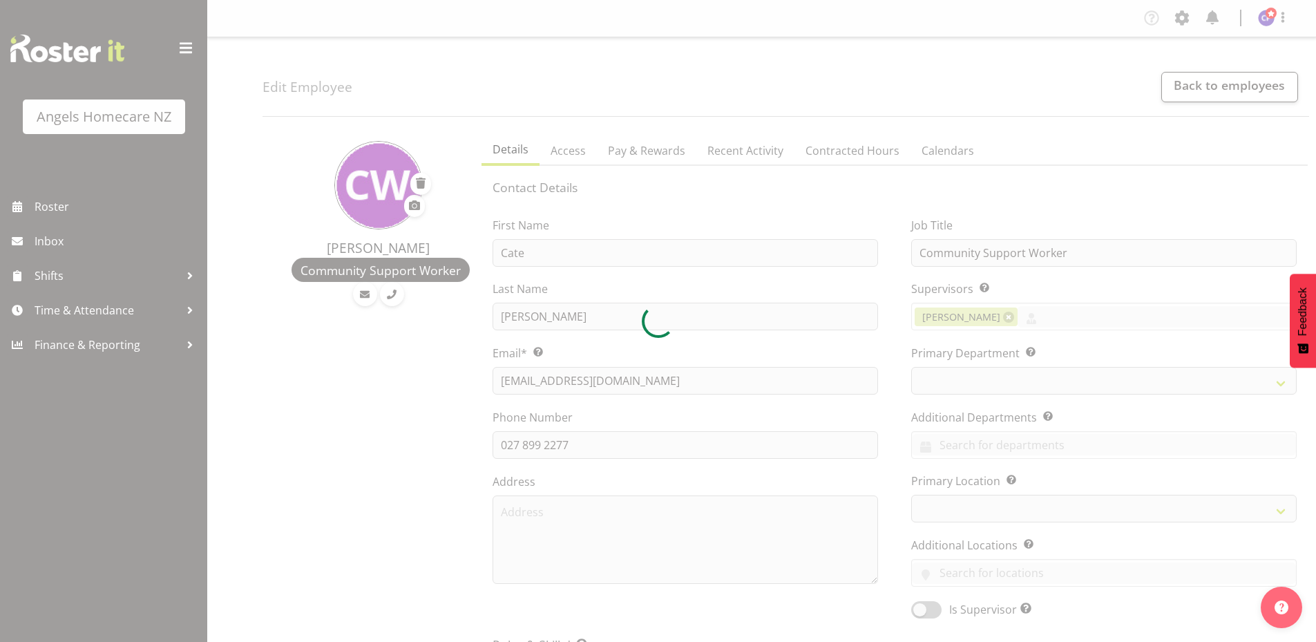
select select "TimelineWeek"
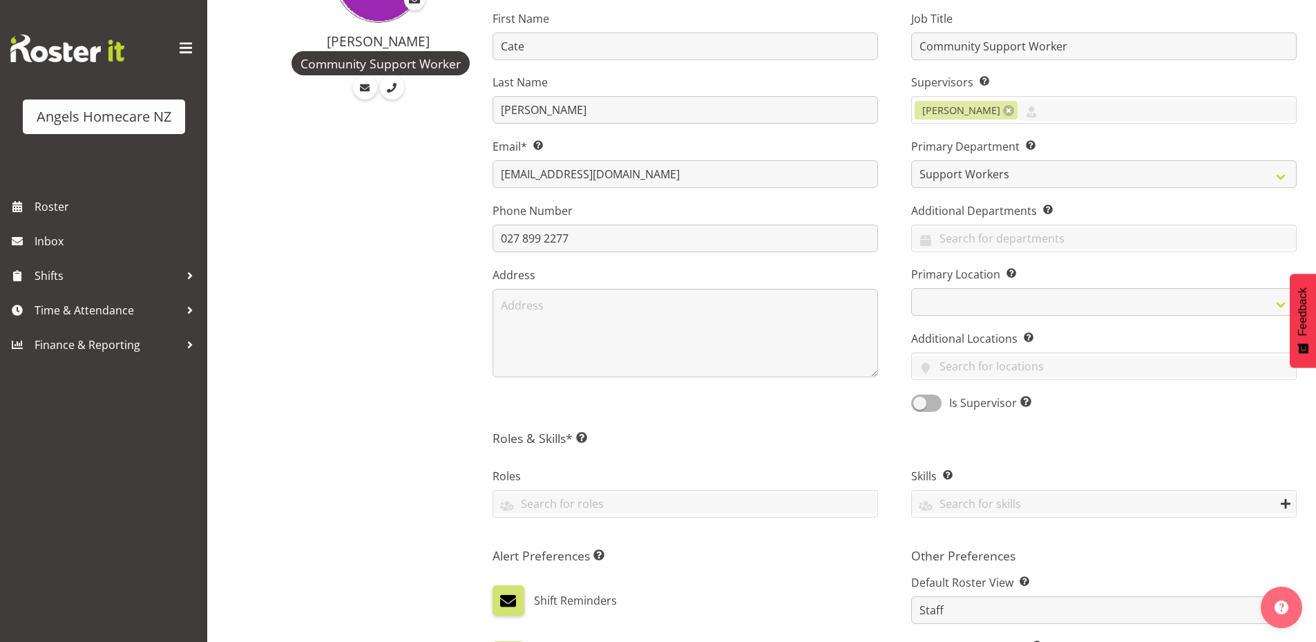
scroll to position [207, 0]
click at [997, 296] on select "Hutt Paraparaumu Te Horo [GEOGRAPHIC_DATA]" at bounding box center [1103, 301] width 385 height 28
select select "1290"
click at [911, 287] on select "Hutt Paraparaumu Te Horo [GEOGRAPHIC_DATA]" at bounding box center [1103, 301] width 385 height 28
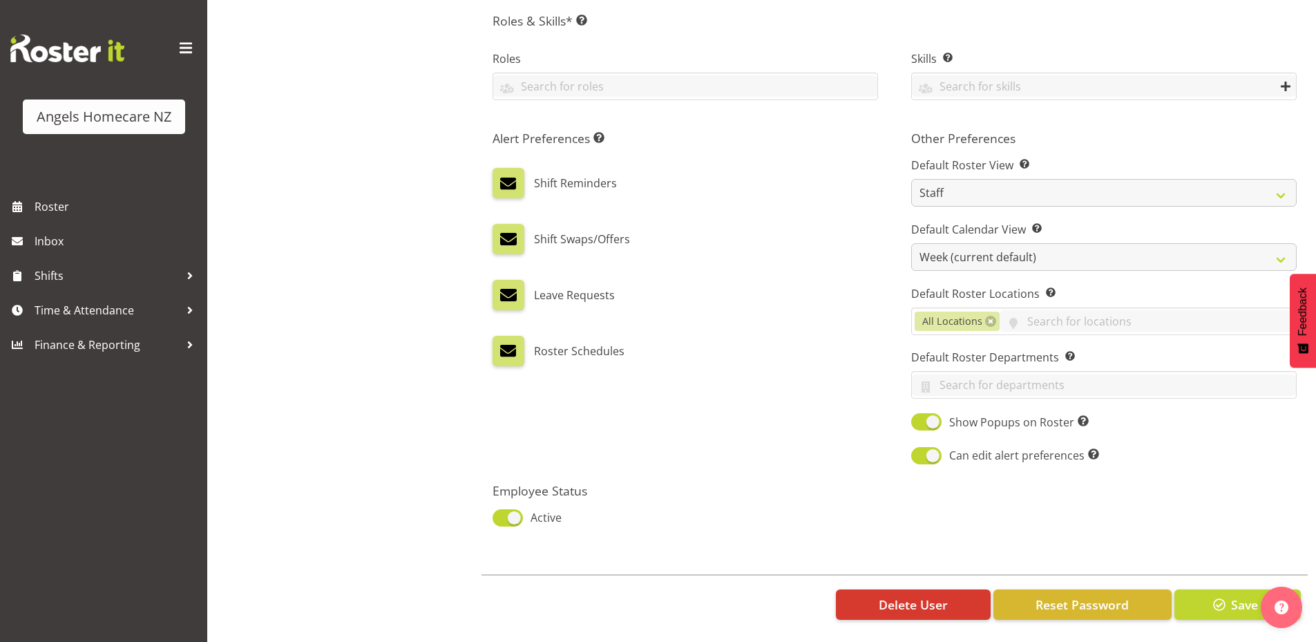
scroll to position [634, 0]
click at [1213, 597] on span "button" at bounding box center [1219, 604] width 18 height 18
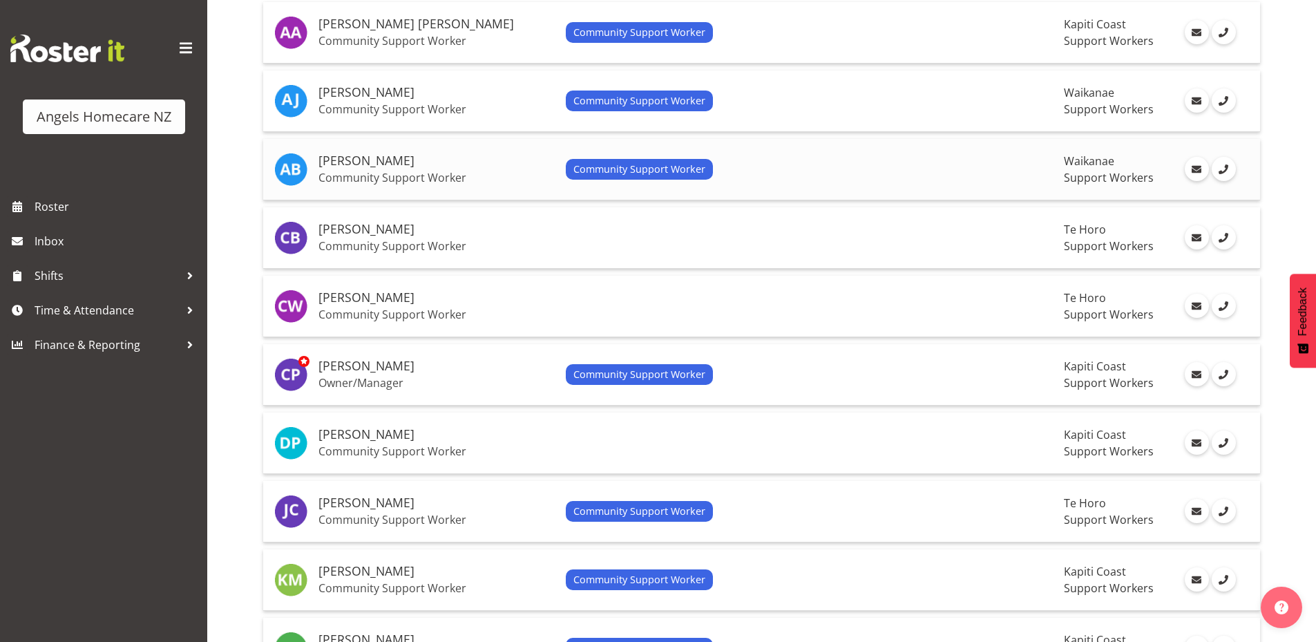
scroll to position [207, 0]
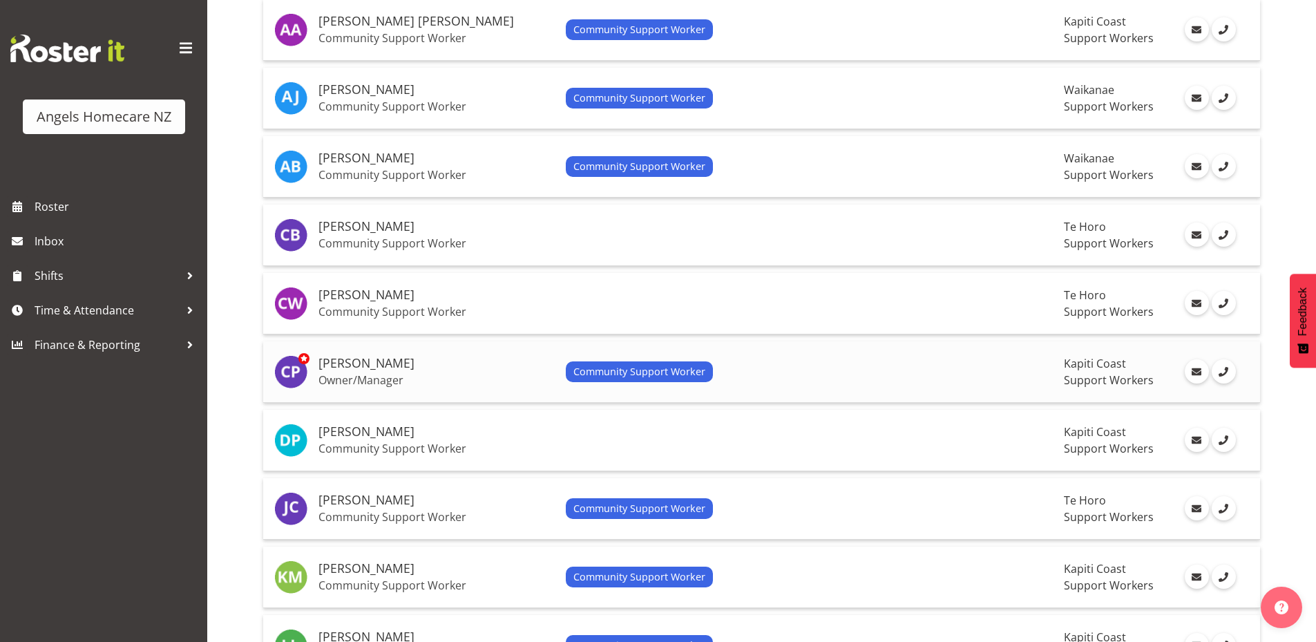
click at [745, 369] on div "Community Support Worker" at bounding box center [810, 371] width 488 height 21
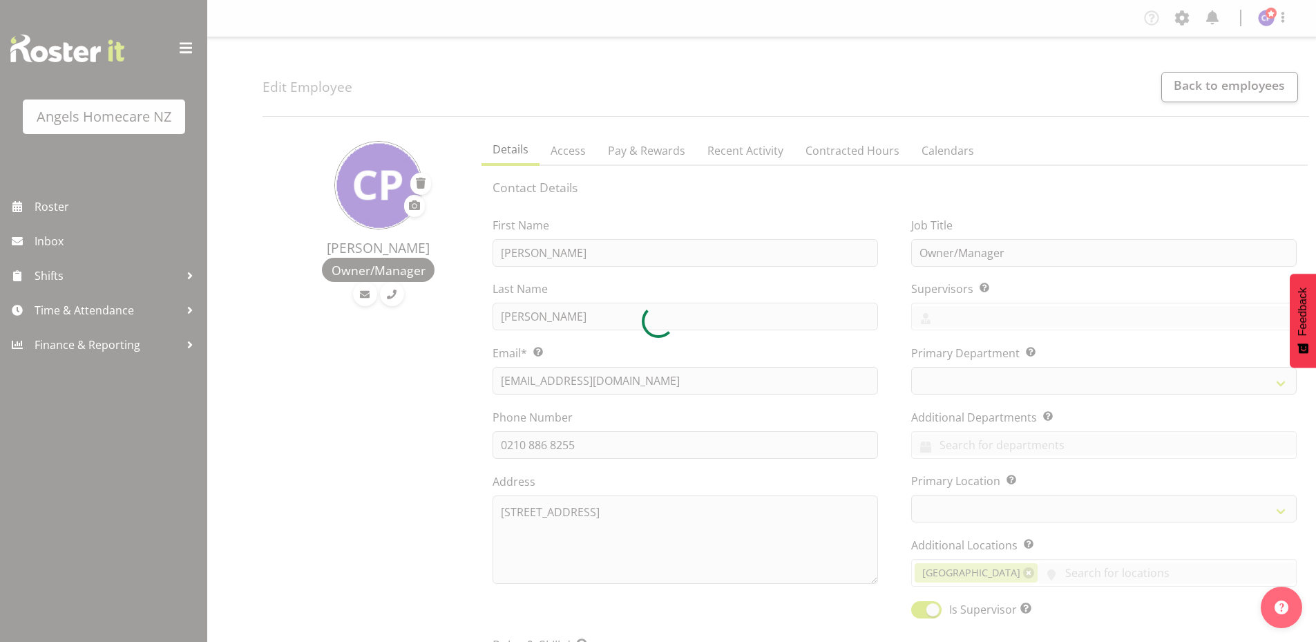
select select "location"
select select "TimelineWeek"
select select
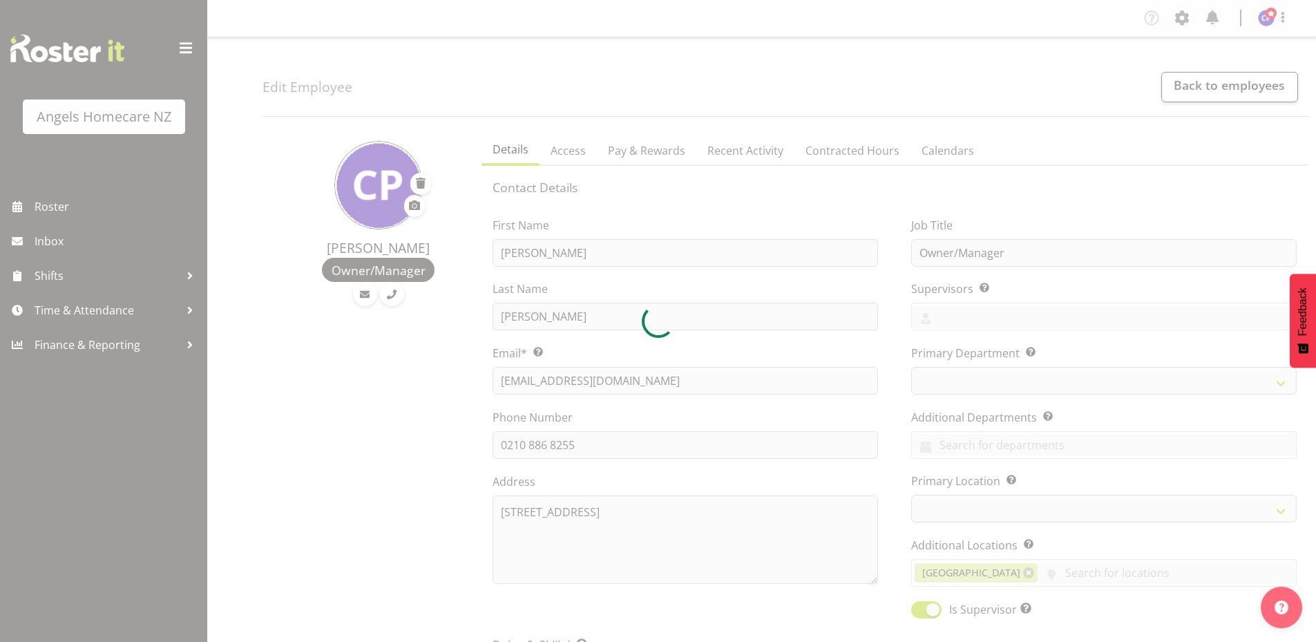
select select
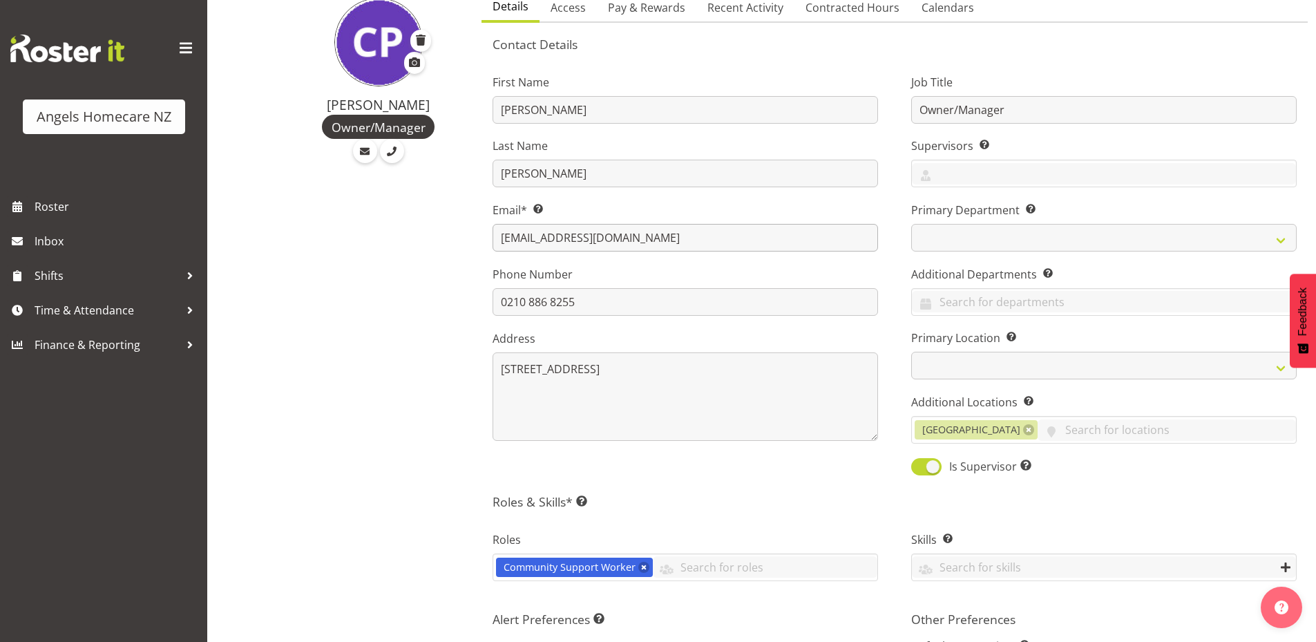
scroll to position [207, 0]
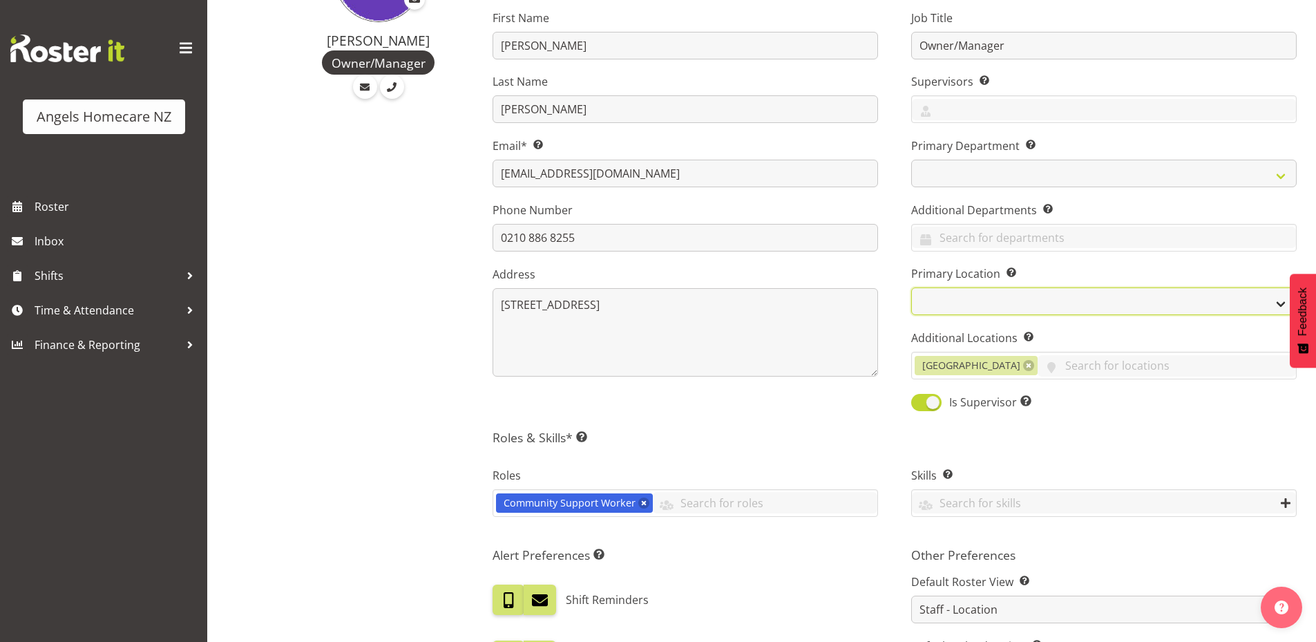
click at [960, 302] on select "Hutt Paraparaumu Te Horo [GEOGRAPHIC_DATA]" at bounding box center [1103, 301] width 385 height 28
select select "1290"
click at [911, 287] on select "Hutt Paraparaumu Te Horo [GEOGRAPHIC_DATA]" at bounding box center [1103, 301] width 385 height 28
click at [1037, 365] on input "text" at bounding box center [1166, 365] width 258 height 21
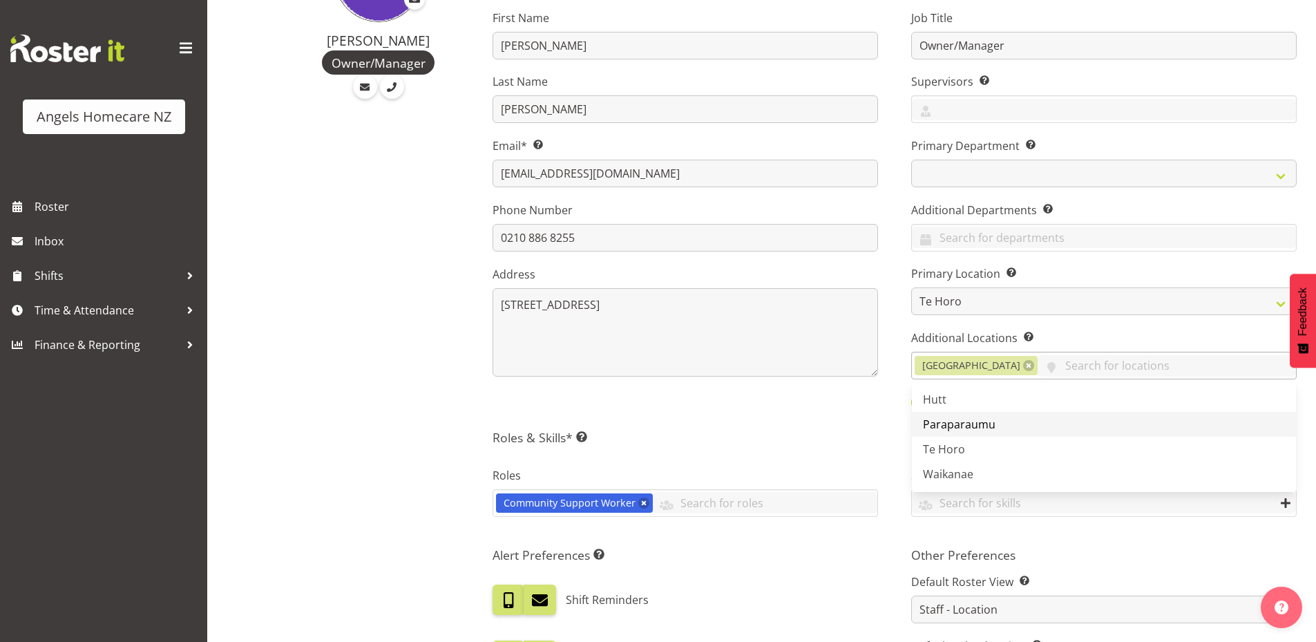
click at [1021, 430] on link "Paraparaumu" at bounding box center [1104, 424] width 384 height 25
click at [1129, 360] on input "text" at bounding box center [1212, 365] width 166 height 21
click at [1037, 451] on link "Waikanae" at bounding box center [1104, 448] width 384 height 25
click at [796, 434] on h5 "Roles & Skills* This is a required field. Add as many roles and skills as requi…" at bounding box center [894, 437] width 804 height 15
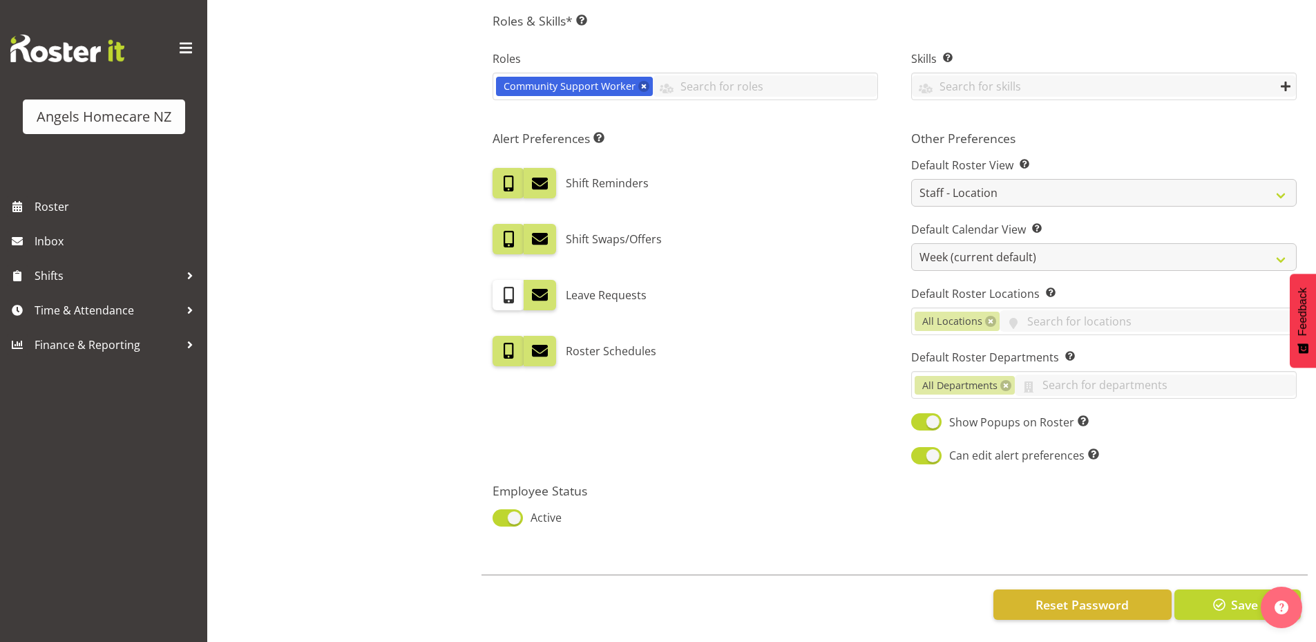
scroll to position [634, 0]
click at [1209, 589] on button "Save" at bounding box center [1237, 604] width 126 height 30
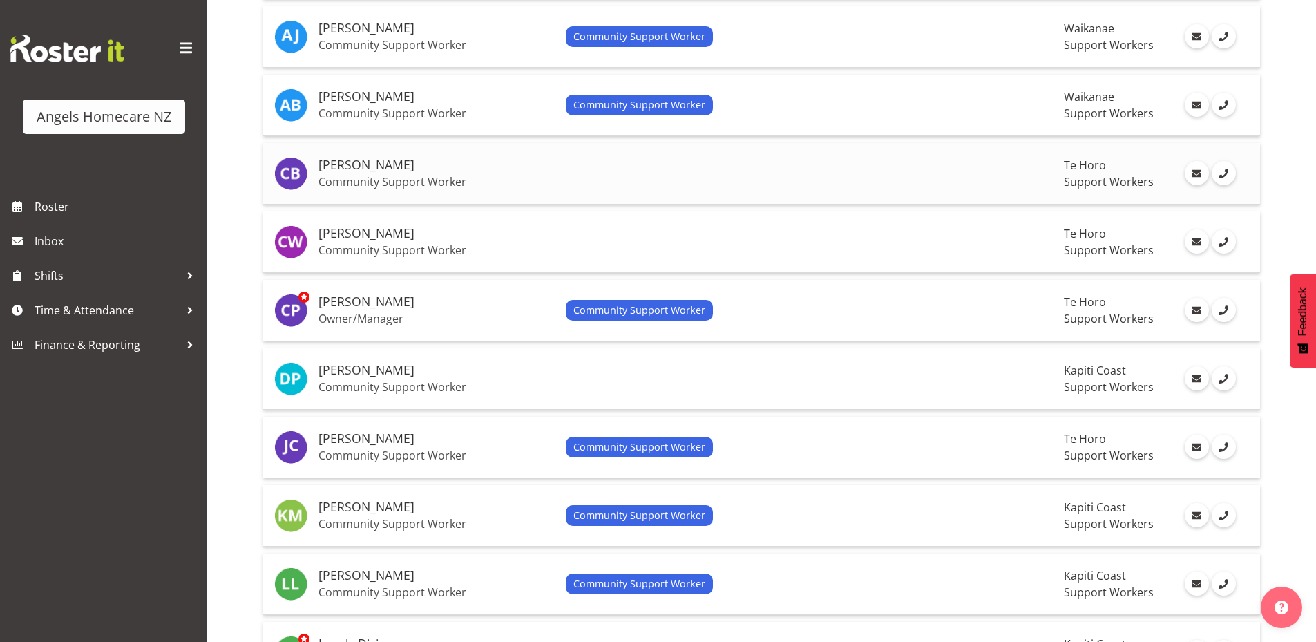
scroll to position [276, 0]
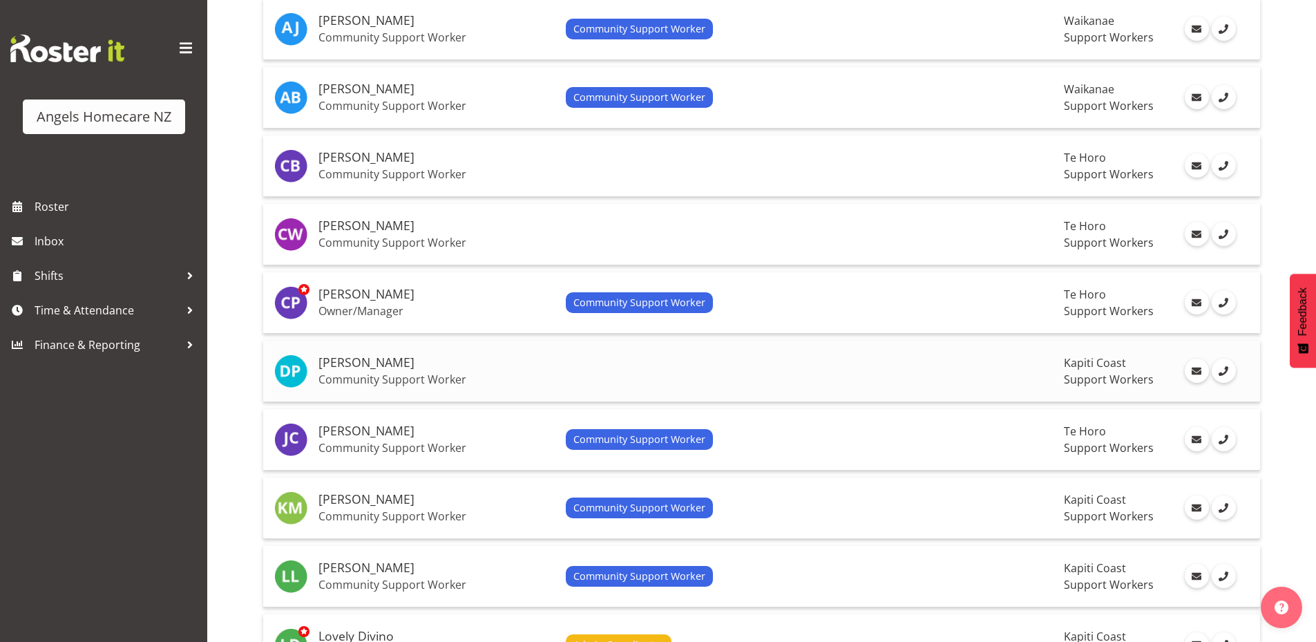
click at [790, 360] on td at bounding box center [809, 370] width 499 height 61
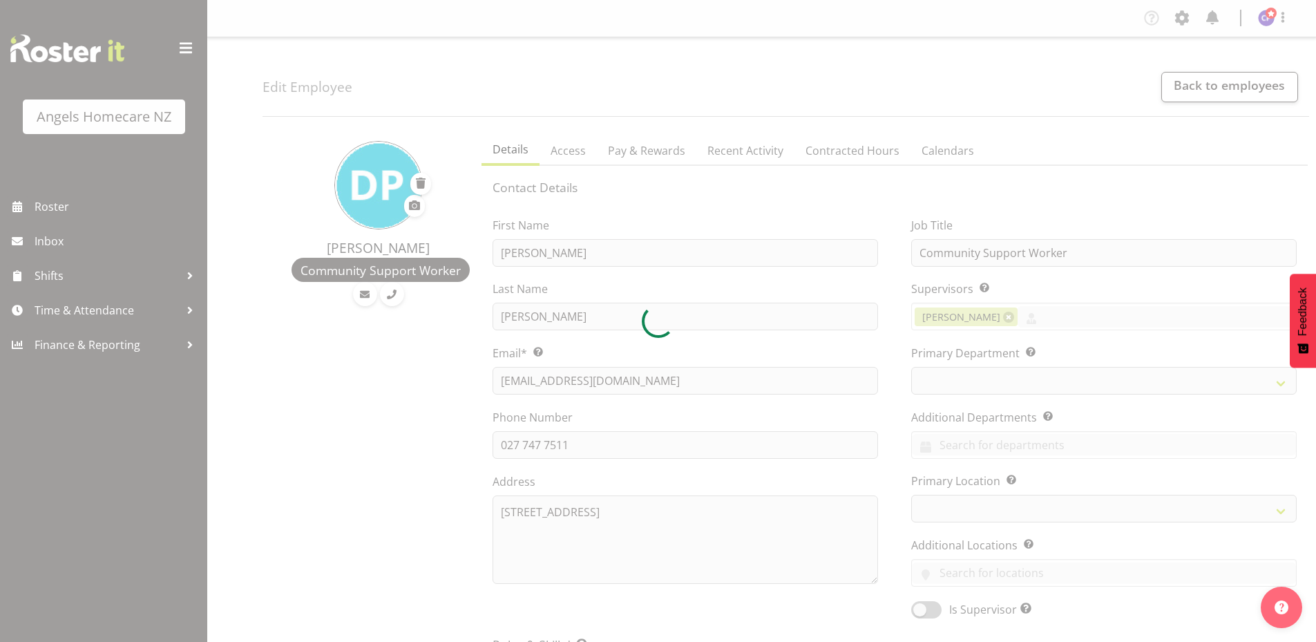
select select "TimelineWeek"
select select
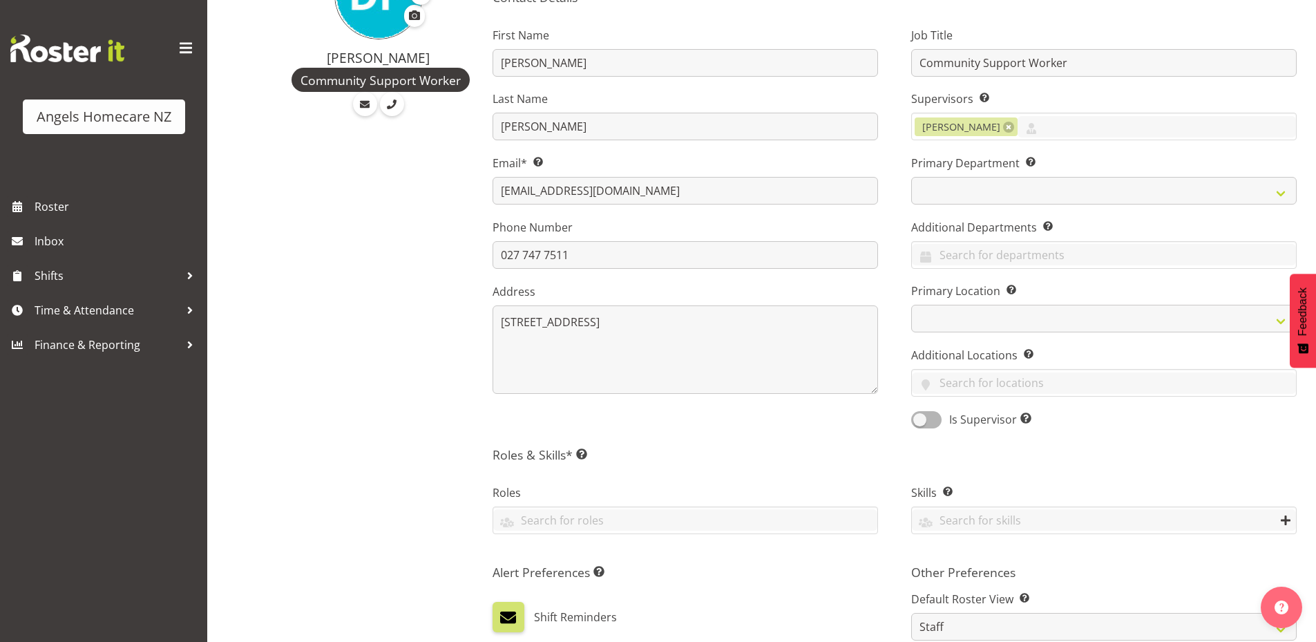
scroll to position [207, 0]
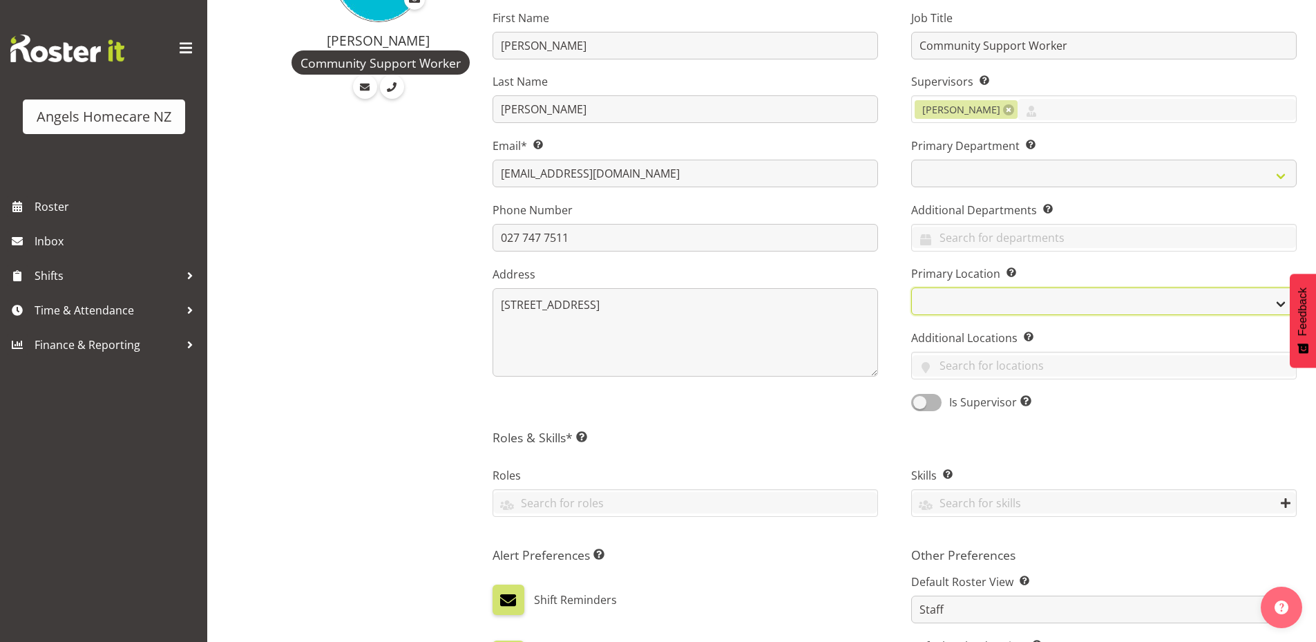
click at [975, 303] on select "Hutt Paraparaumu Te Horo [GEOGRAPHIC_DATA]" at bounding box center [1103, 301] width 385 height 28
select select "1284"
click at [911, 287] on select "Hutt Paraparaumu Te Horo [GEOGRAPHIC_DATA]" at bounding box center [1103, 301] width 385 height 28
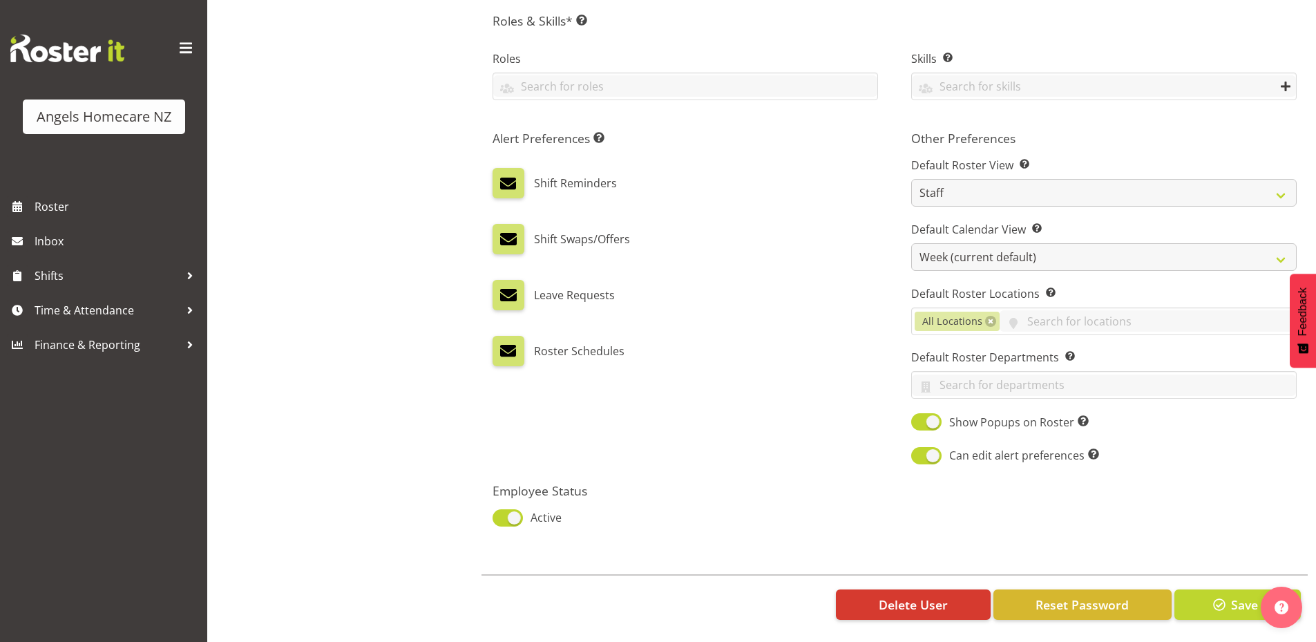
scroll to position [634, 0]
click at [1231, 597] on span "Save" at bounding box center [1244, 604] width 27 height 18
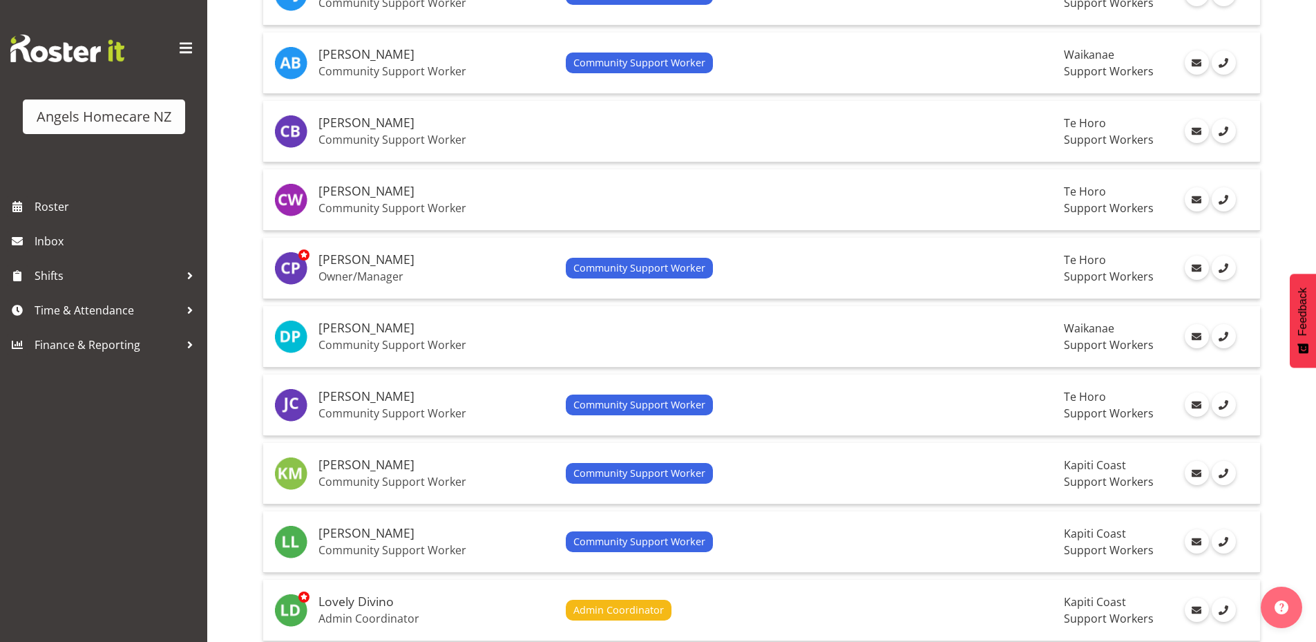
scroll to position [345, 0]
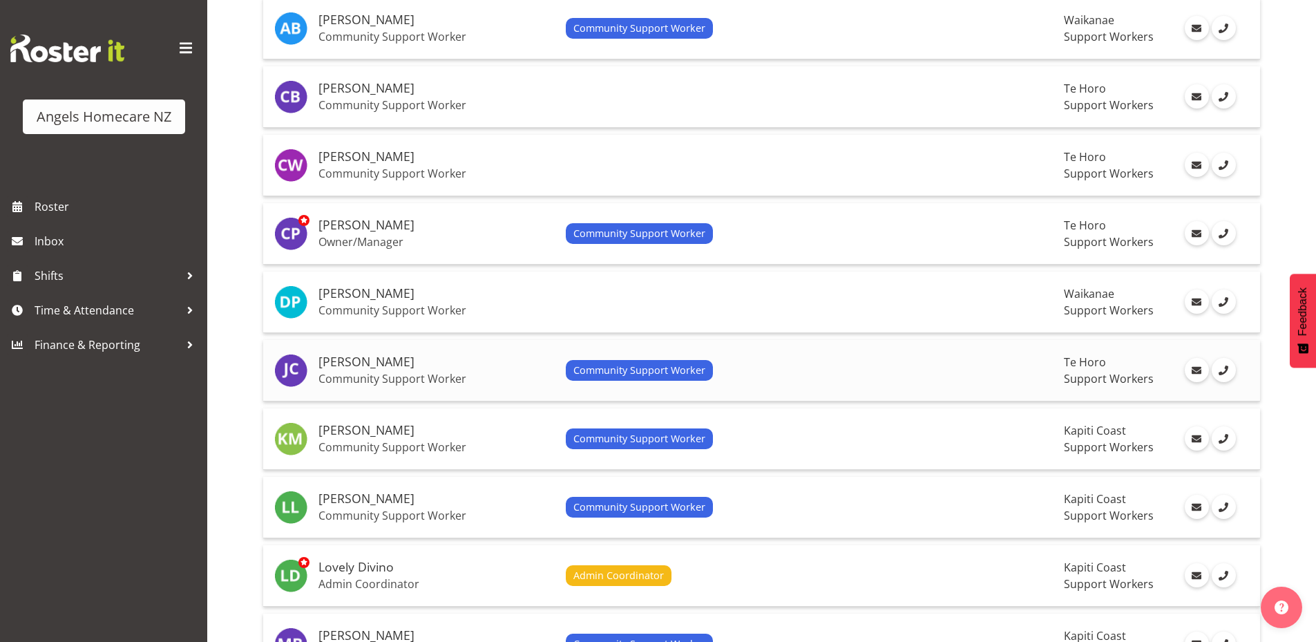
click at [839, 379] on div "Community Support Worker" at bounding box center [810, 370] width 488 height 21
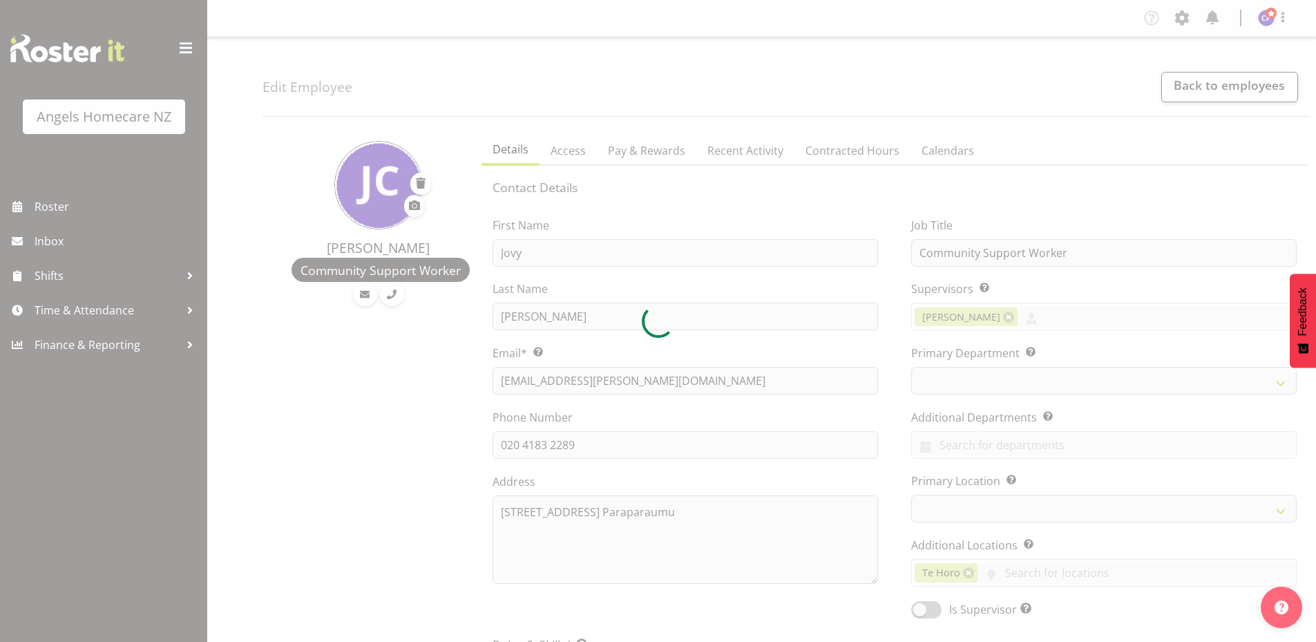
select select "TimelineWeek"
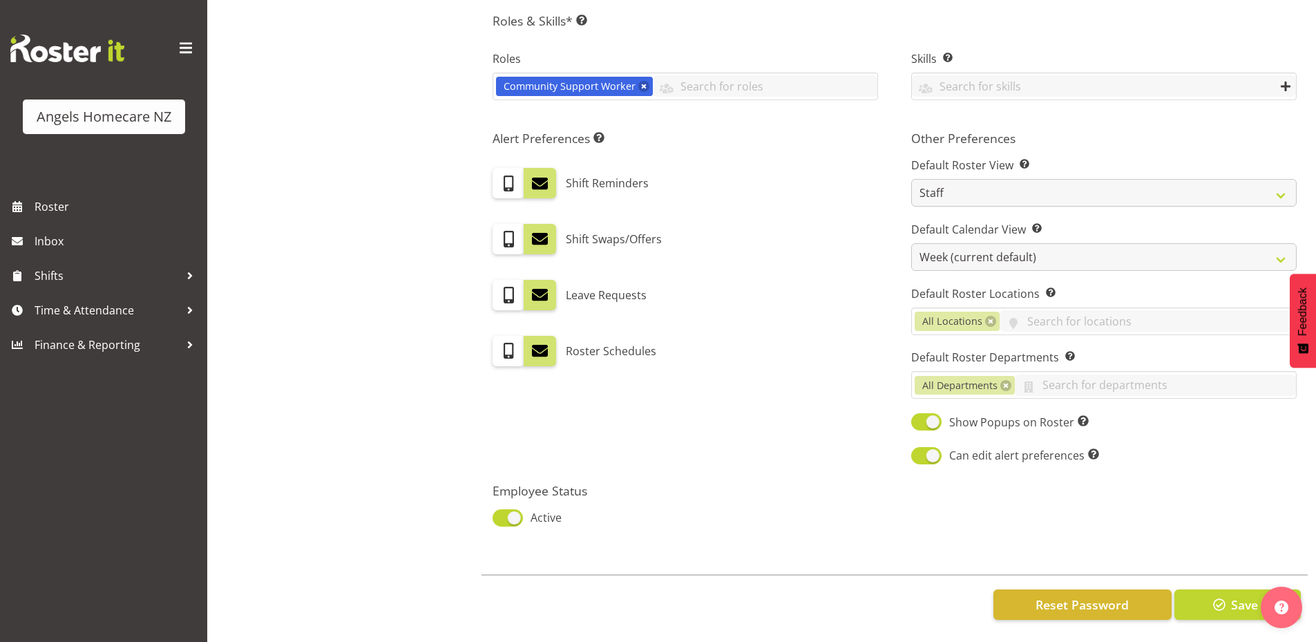
scroll to position [634, 0]
click at [1008, 380] on link at bounding box center [1005, 385] width 11 height 11
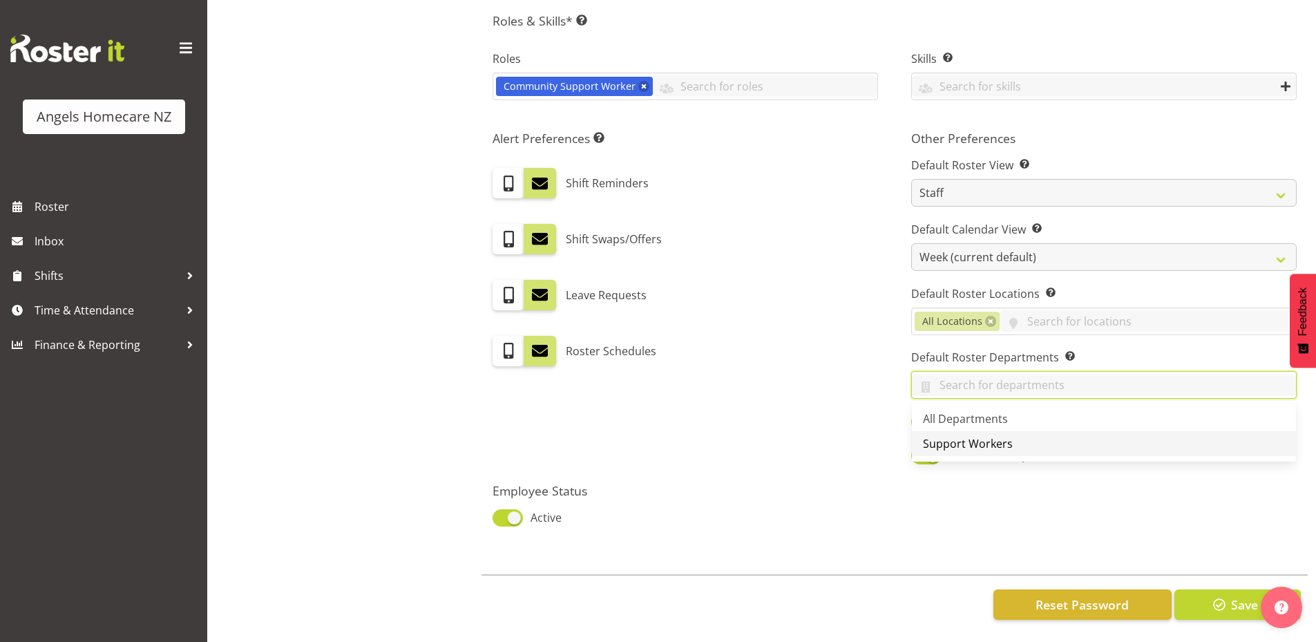
click at [1001, 439] on span "Support Workers" at bounding box center [968, 443] width 90 height 15
select select
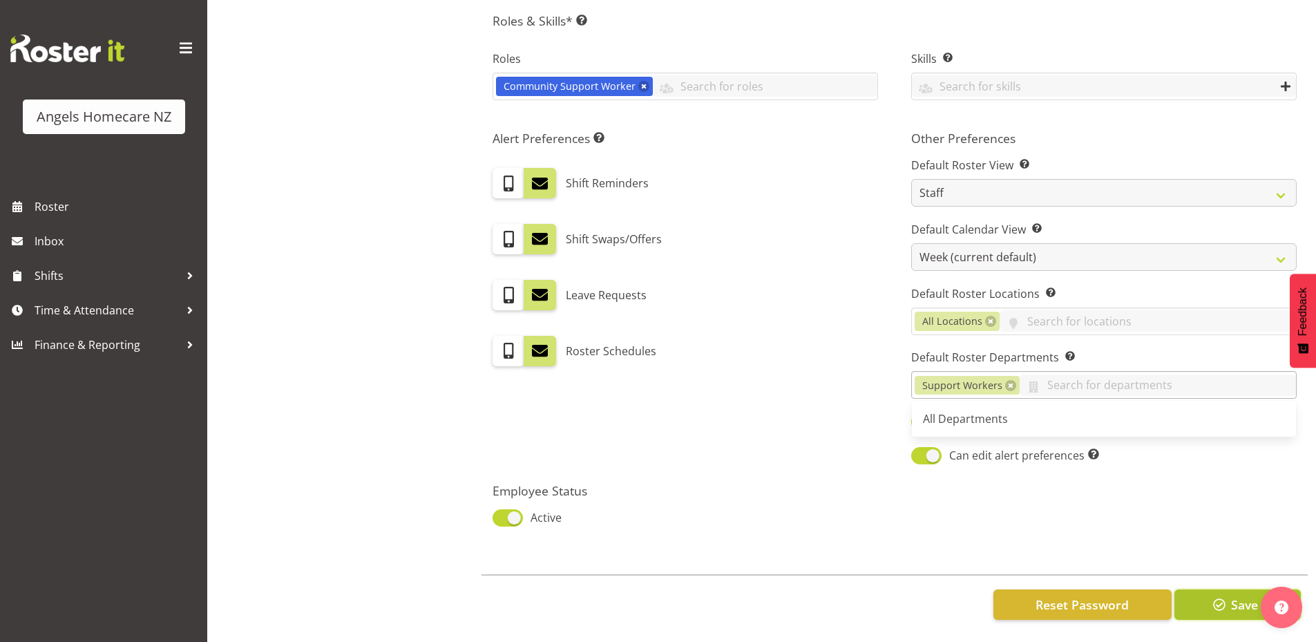
click at [1242, 595] on span "Save" at bounding box center [1244, 604] width 27 height 18
select select
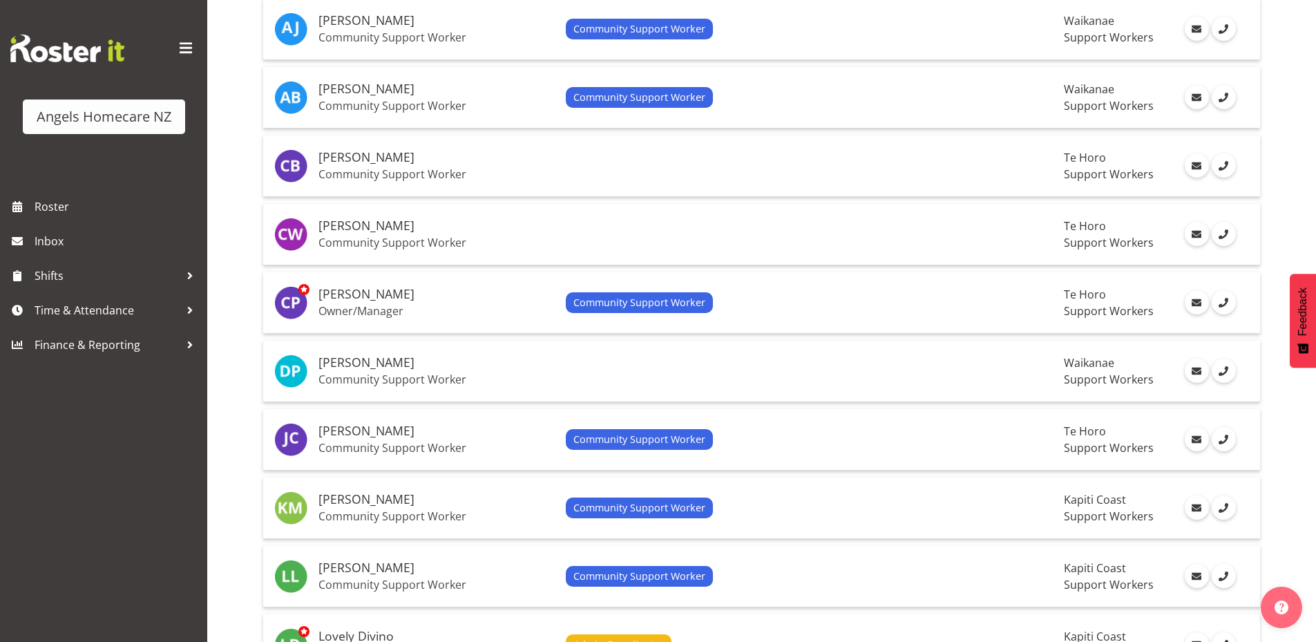
scroll to position [414, 0]
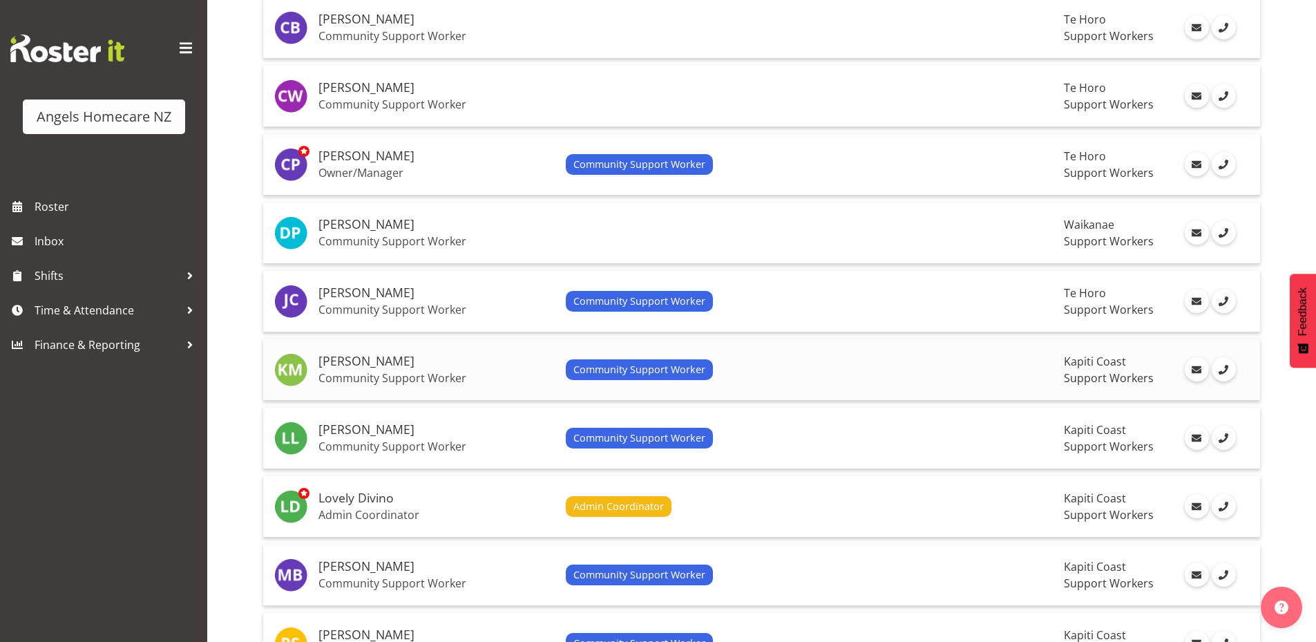
click at [798, 381] on td "Community Support Worker" at bounding box center [809, 369] width 499 height 61
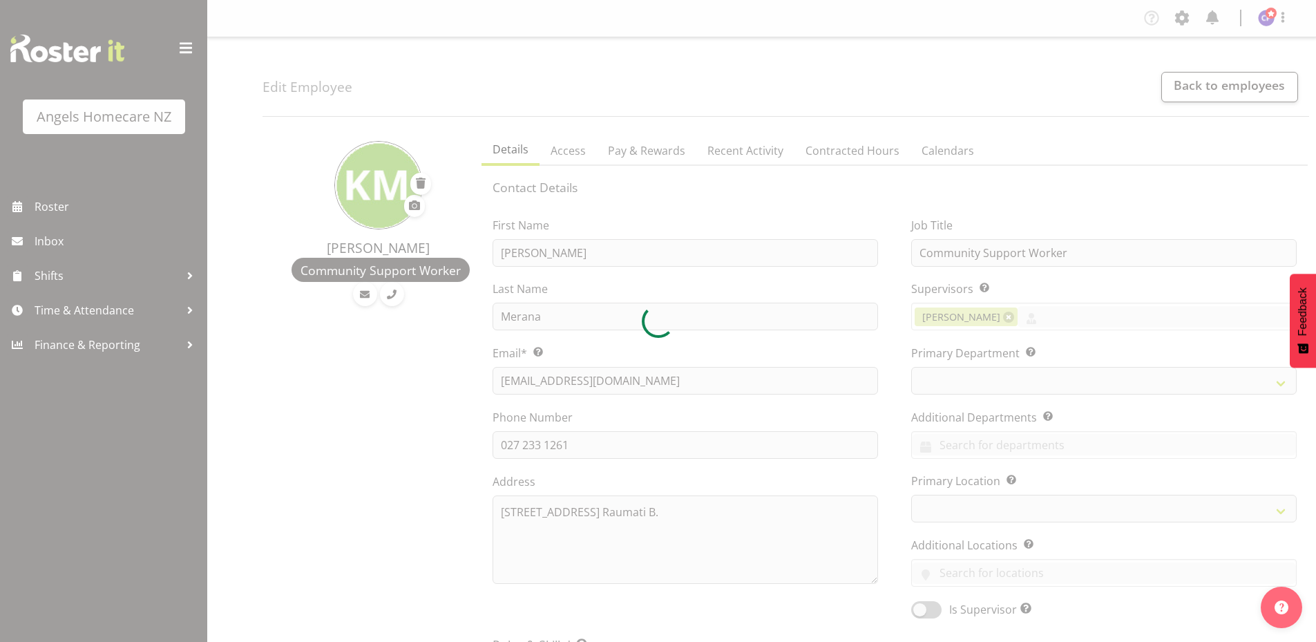
select select "TimelineWeek"
select select "928"
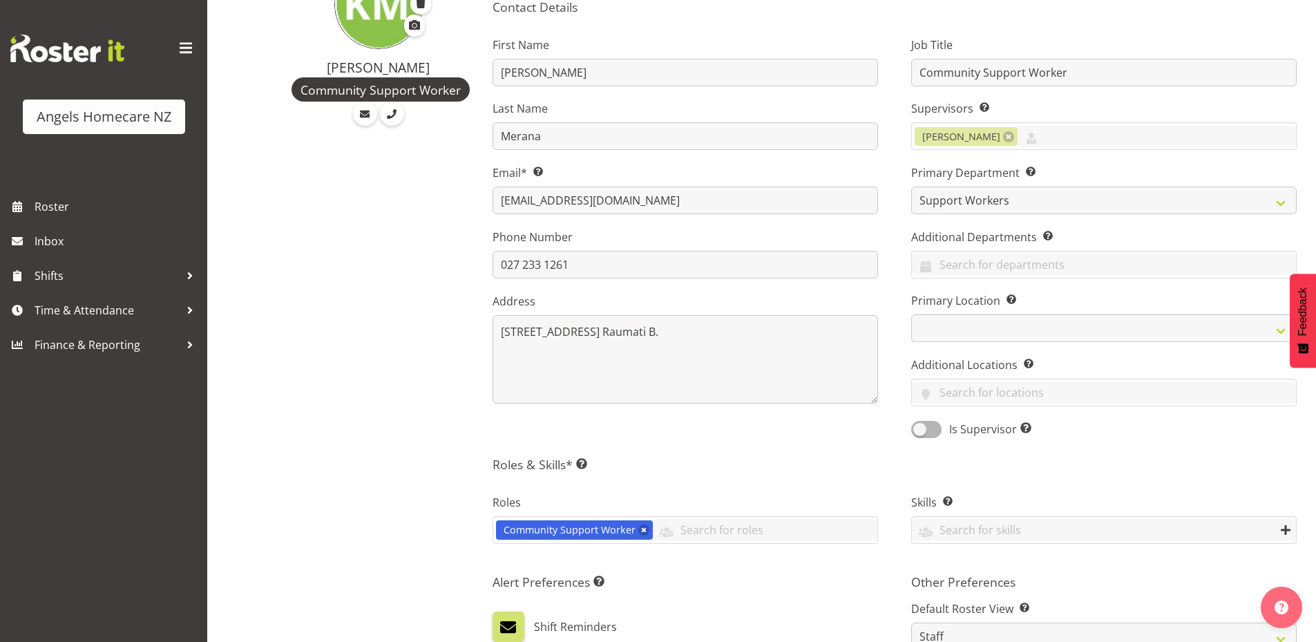
scroll to position [207, 0]
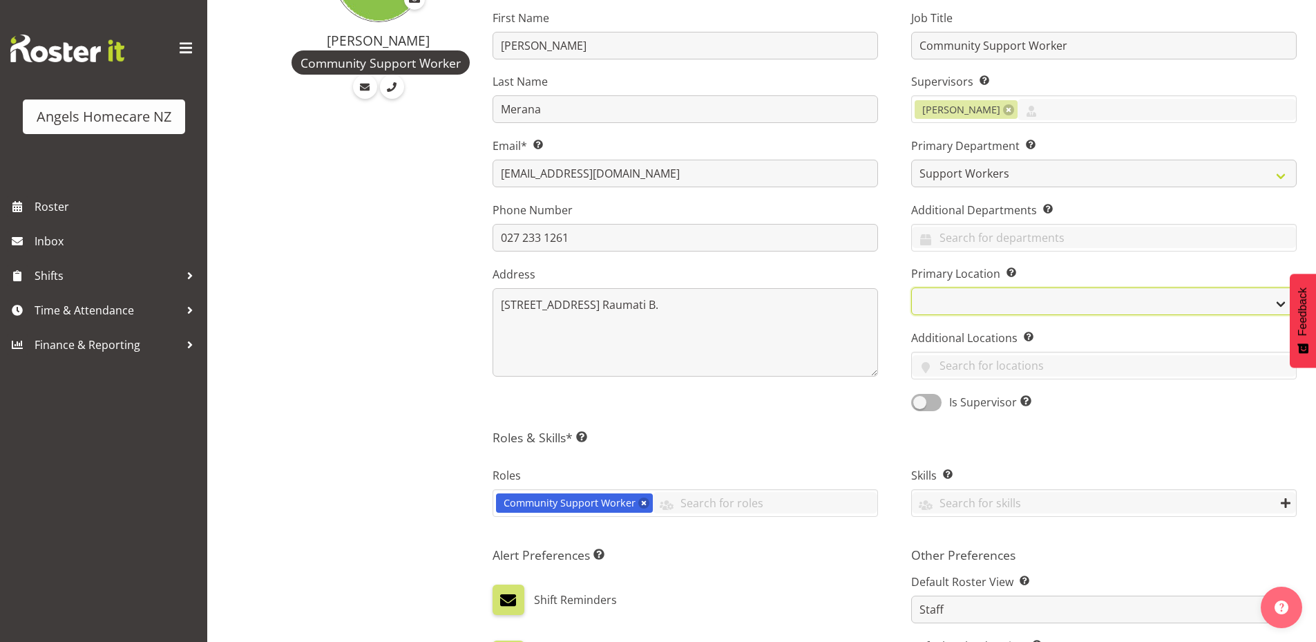
click at [937, 304] on select "Hutt Paraparaumu Te Horo Waikanae" at bounding box center [1103, 301] width 385 height 28
select select "1290"
click at [911, 287] on select "Hutt Paraparaumu Te Horo Waikanae" at bounding box center [1103, 301] width 385 height 28
click at [950, 372] on input "text" at bounding box center [1104, 365] width 384 height 21
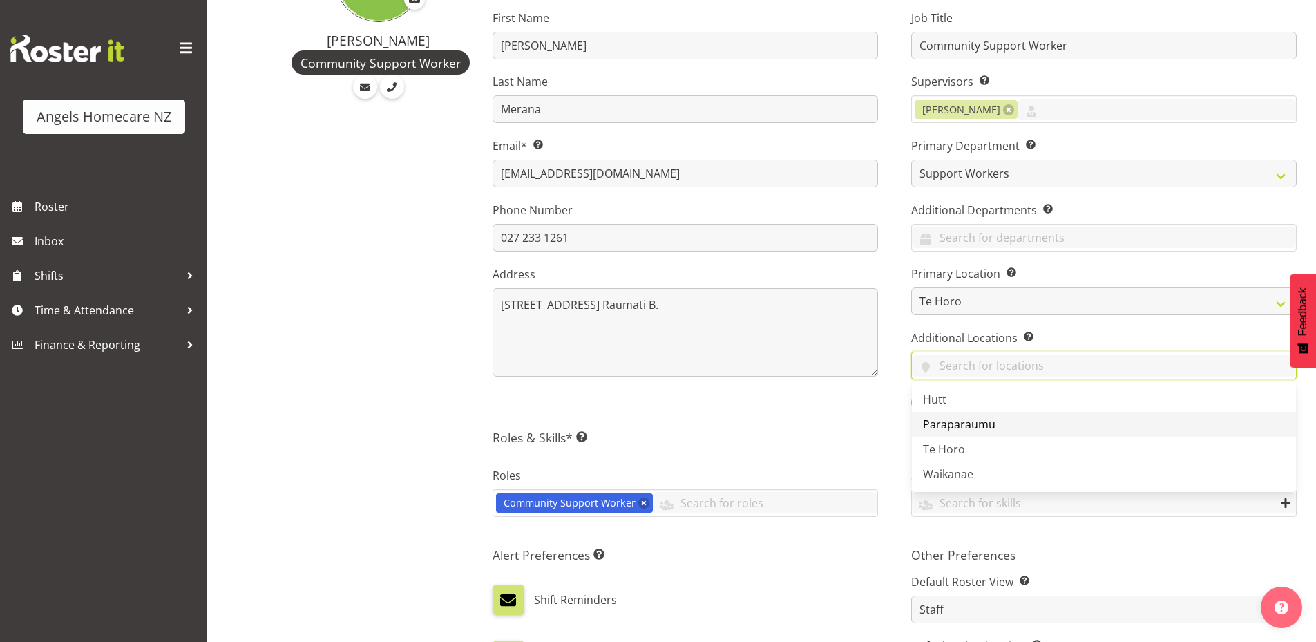
click at [974, 423] on span "Paraparaumu" at bounding box center [959, 423] width 73 height 15
click at [1085, 370] on input "text" at bounding box center [1149, 365] width 292 height 21
click at [1013, 445] on link "Waikanae" at bounding box center [1104, 448] width 384 height 25
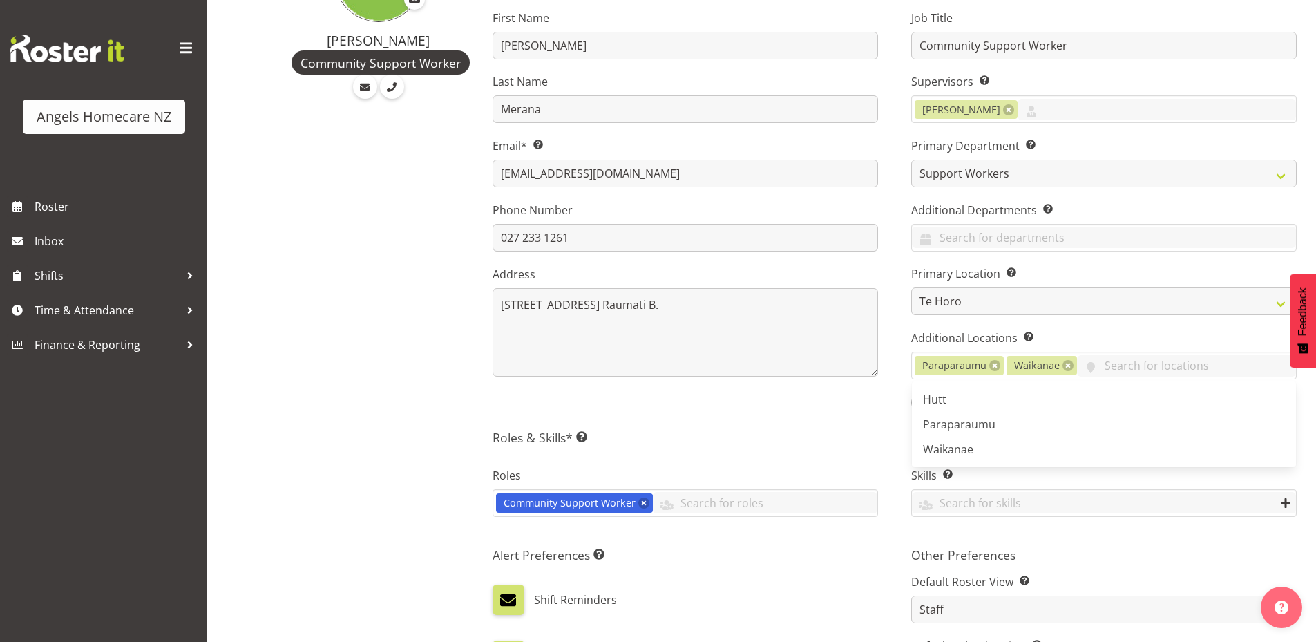
click at [858, 432] on h5 "Roles & Skills* This is a required field. Add as many roles and skills as requi…" at bounding box center [894, 437] width 804 height 15
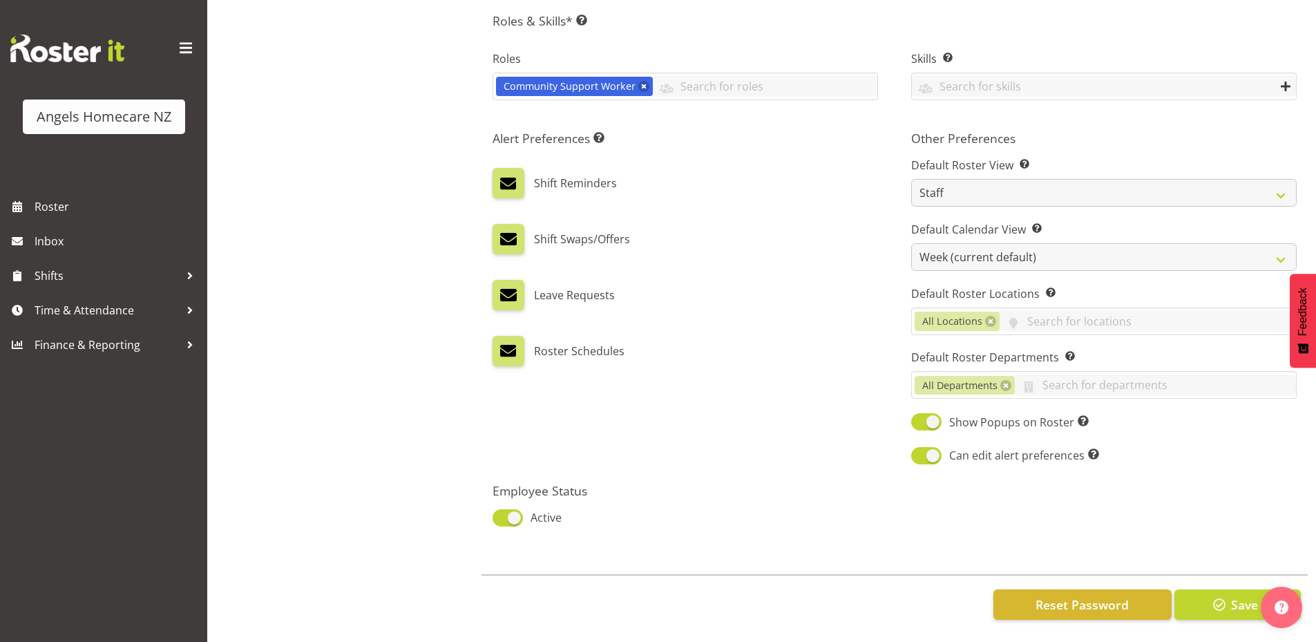
scroll to position [634, 0]
click at [1006, 380] on link at bounding box center [1005, 385] width 11 height 11
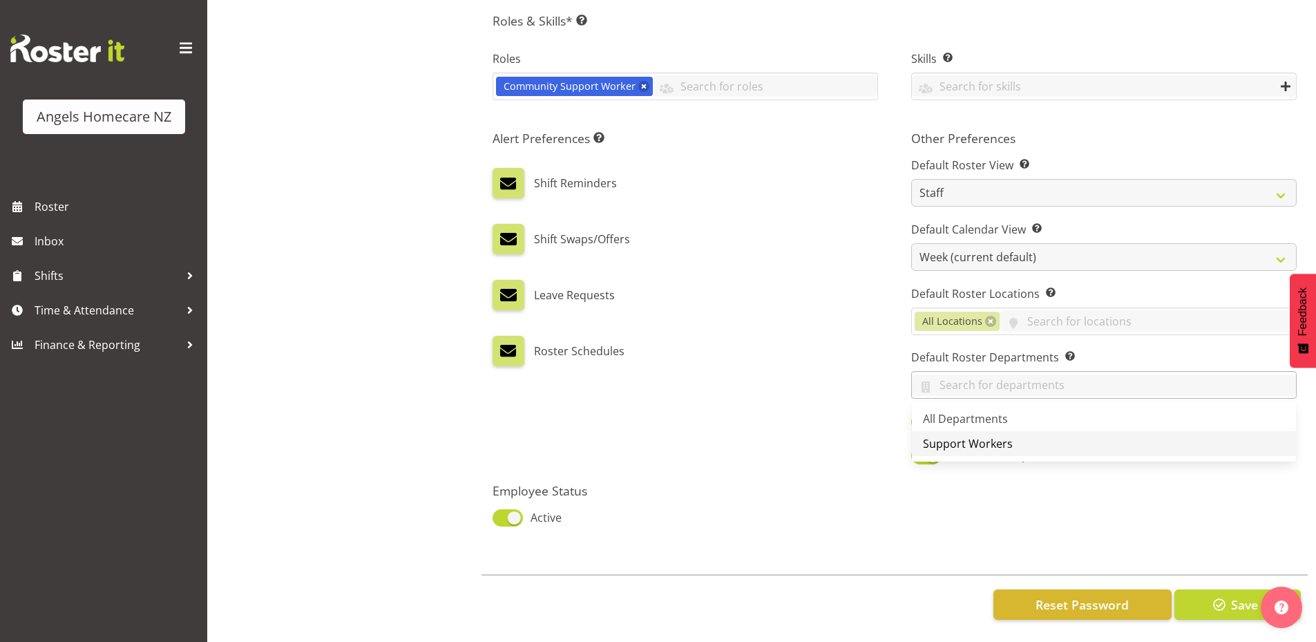
click at [975, 436] on span "Support Workers" at bounding box center [968, 443] width 90 height 15
click at [1225, 601] on span "button" at bounding box center [1219, 604] width 18 height 18
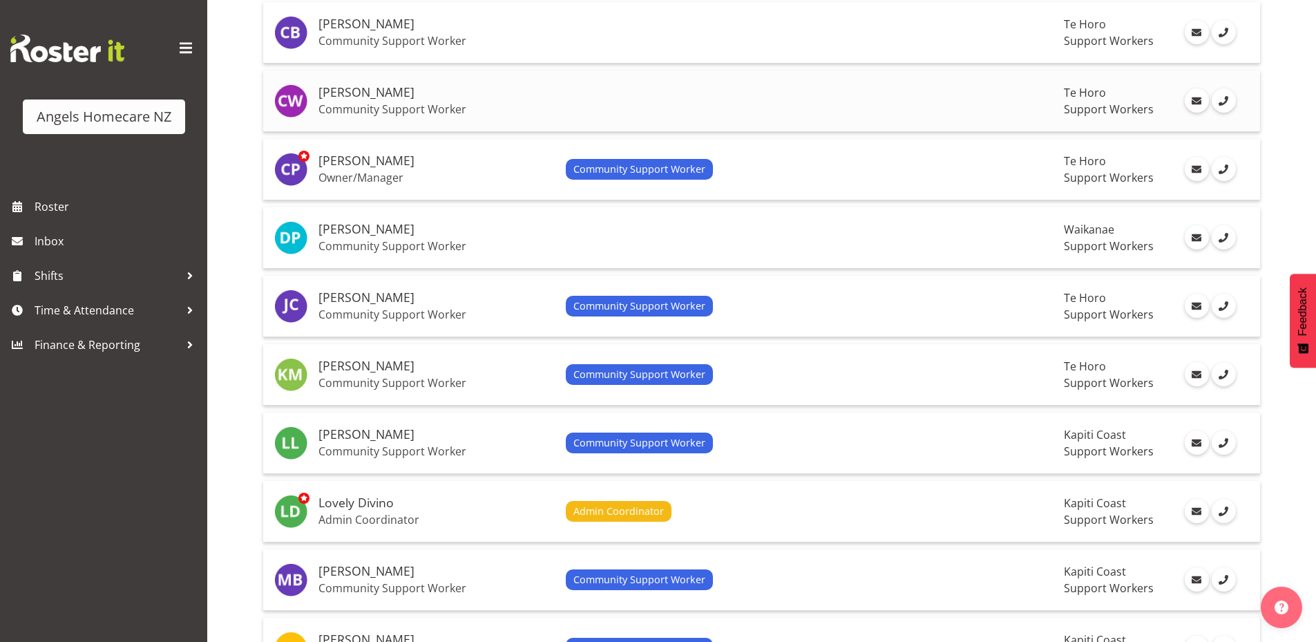
scroll to position [414, 0]
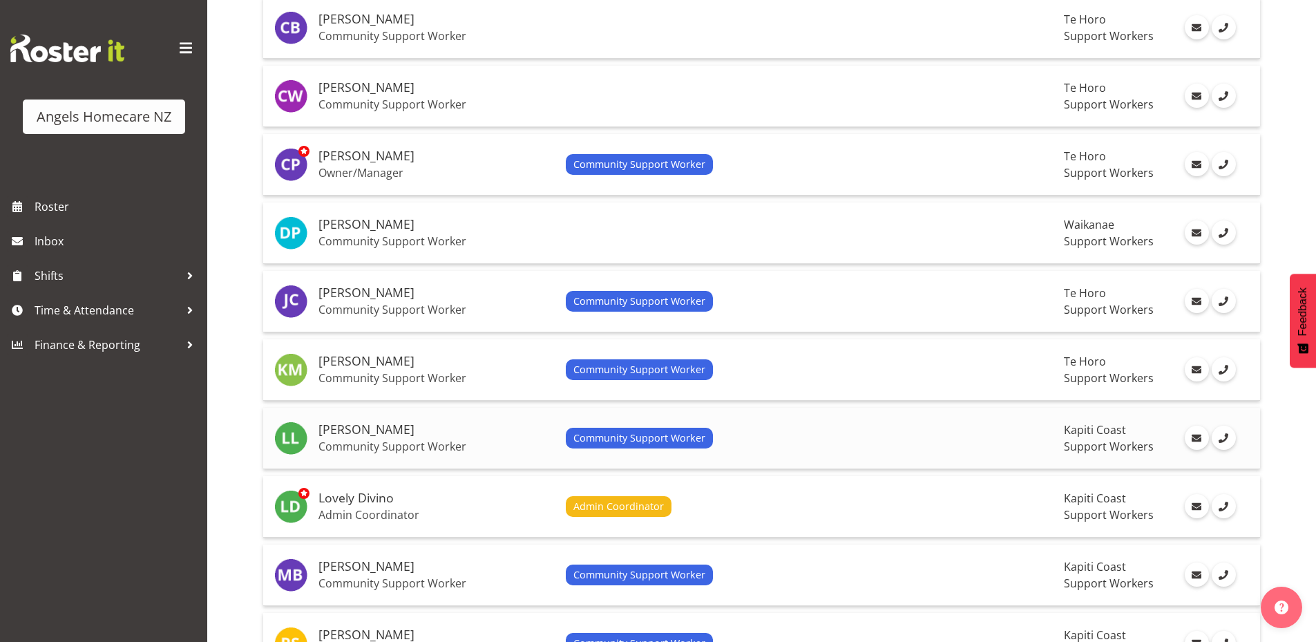
click at [786, 431] on div "Community Support Worker" at bounding box center [810, 438] width 488 height 21
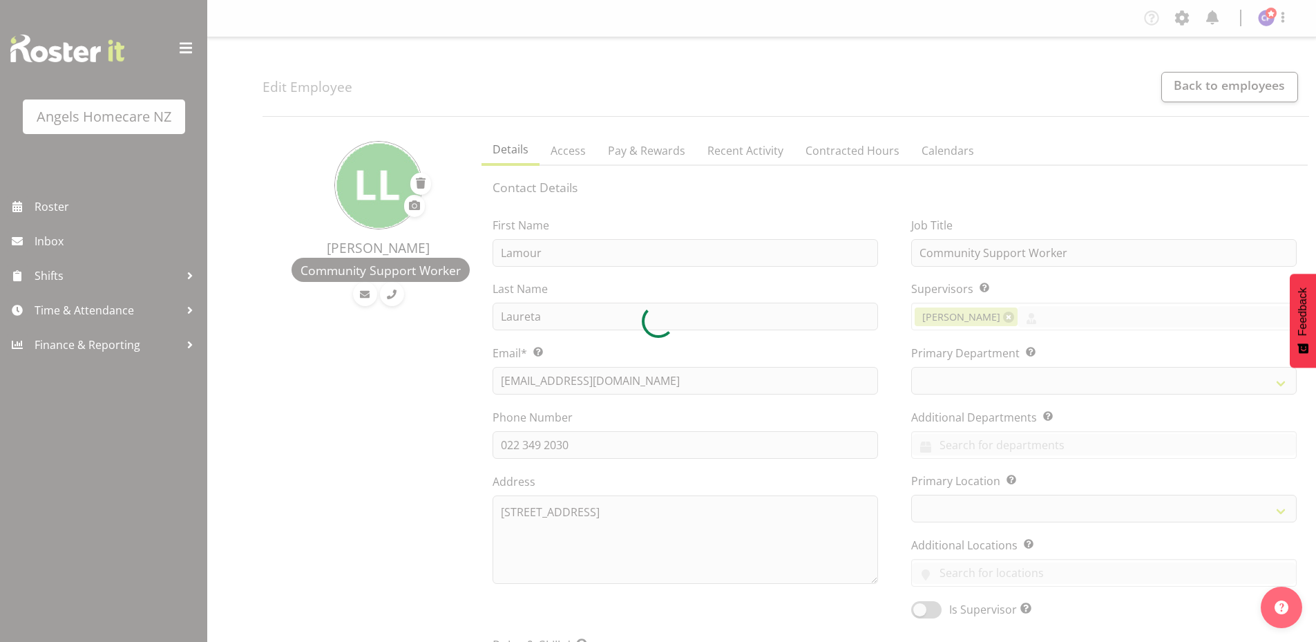
select select "TimelineWeek"
select select
select select "928"
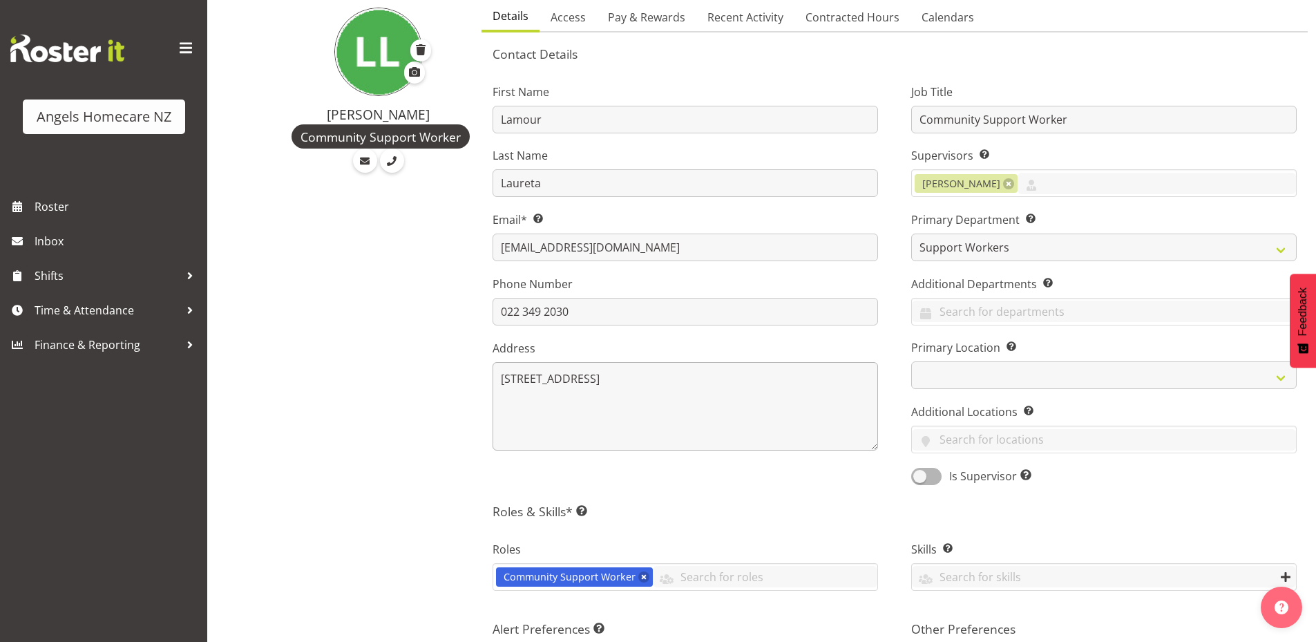
scroll to position [138, 0]
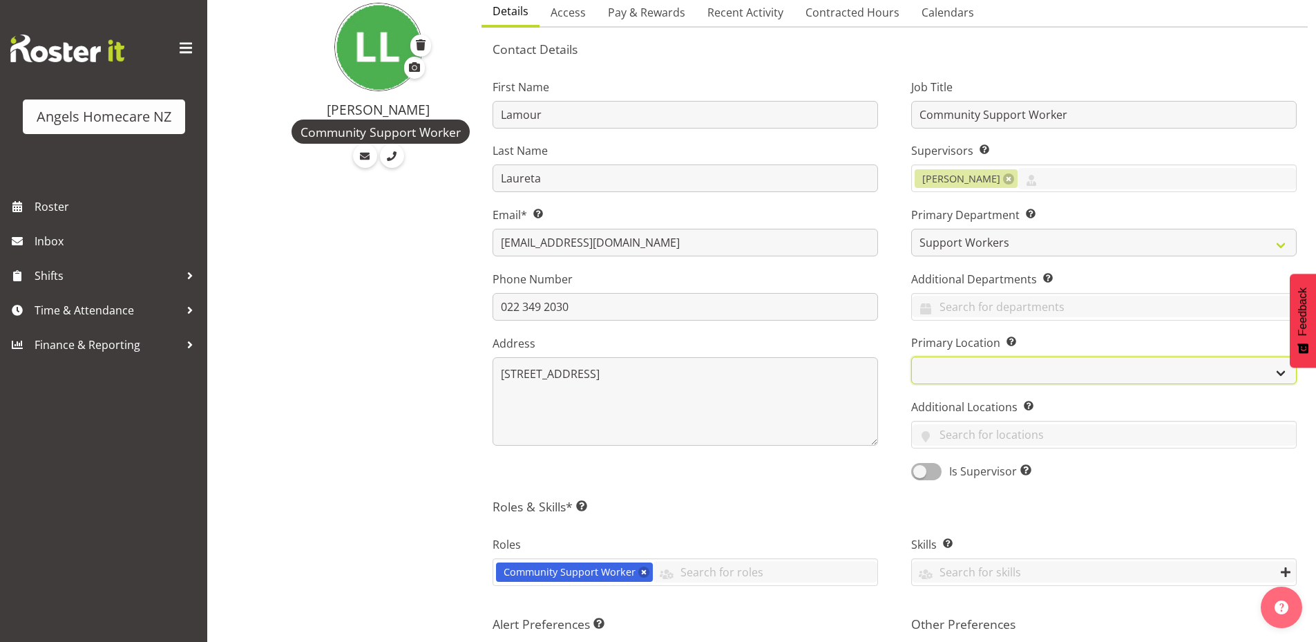
click at [982, 369] on select "Hutt Paraparaumu Te Horo [GEOGRAPHIC_DATA]" at bounding box center [1103, 370] width 385 height 28
select select "1290"
click at [911, 356] on select "Hutt Paraparaumu Te Horo [GEOGRAPHIC_DATA]" at bounding box center [1103, 370] width 385 height 28
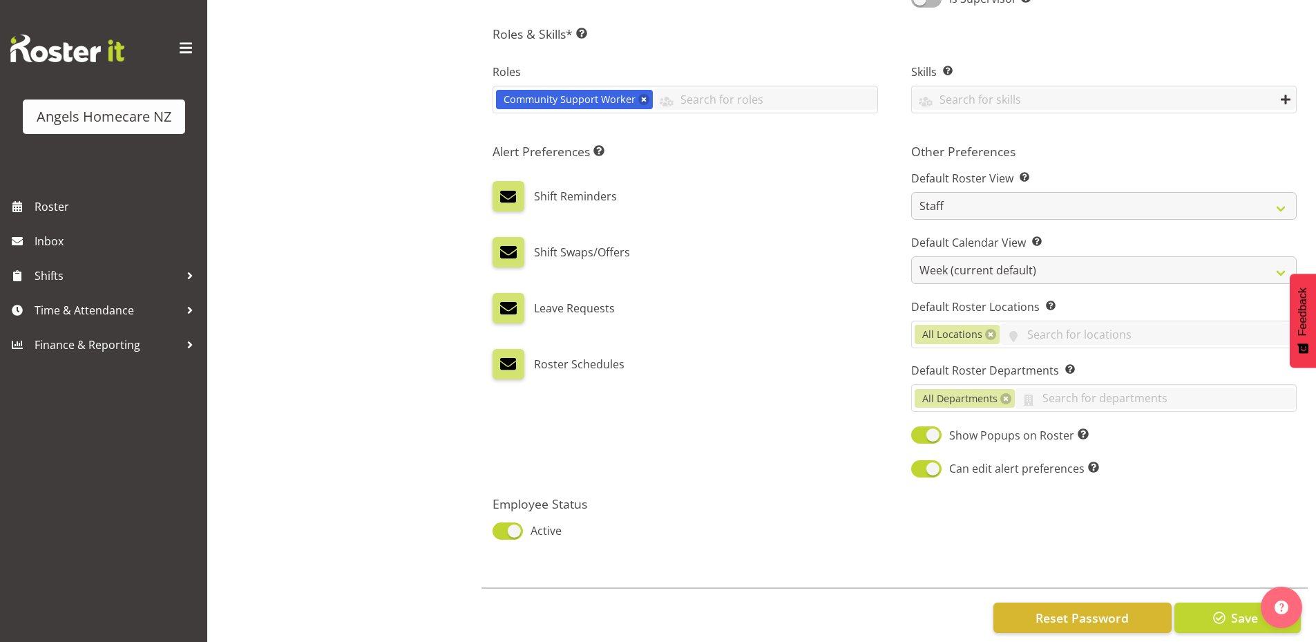
scroll to position [622, 0]
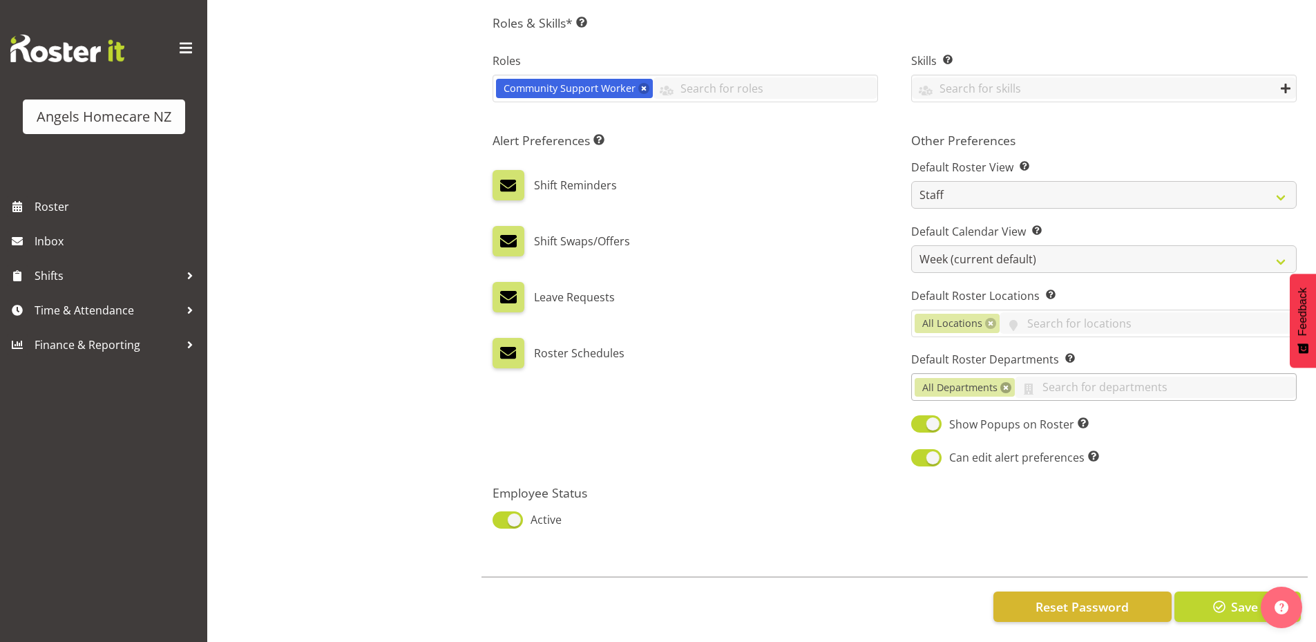
click at [1003, 390] on link at bounding box center [1005, 387] width 11 height 11
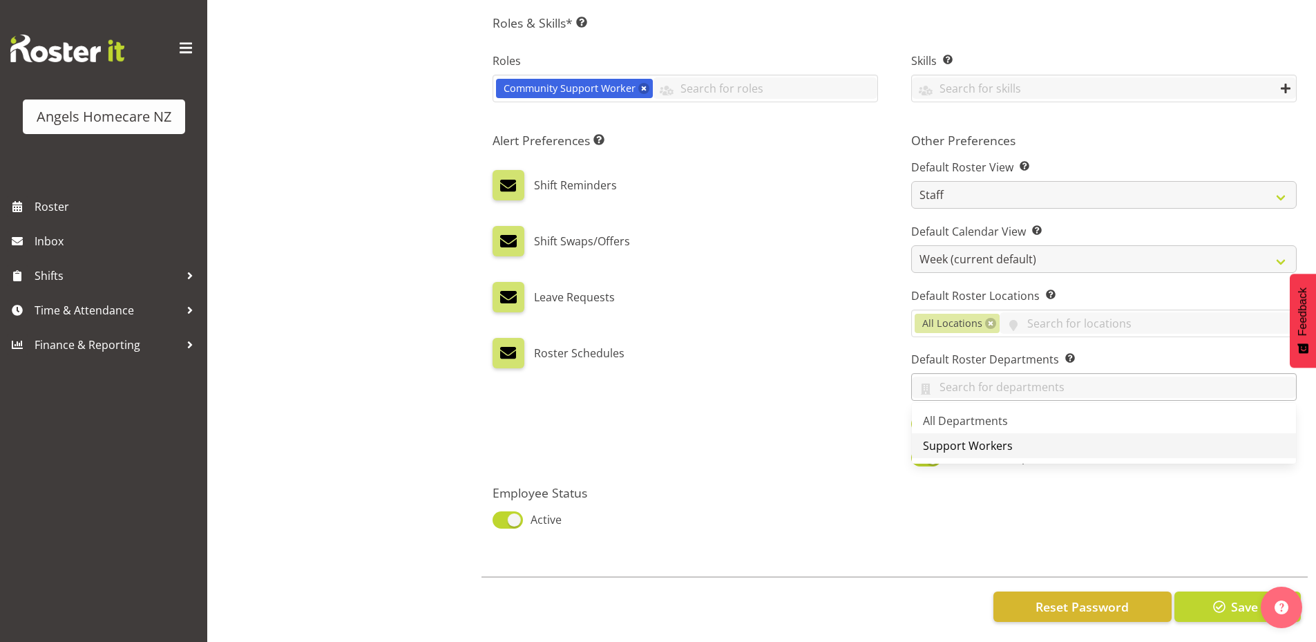
click at [990, 445] on span "Support Workers" at bounding box center [968, 445] width 90 height 15
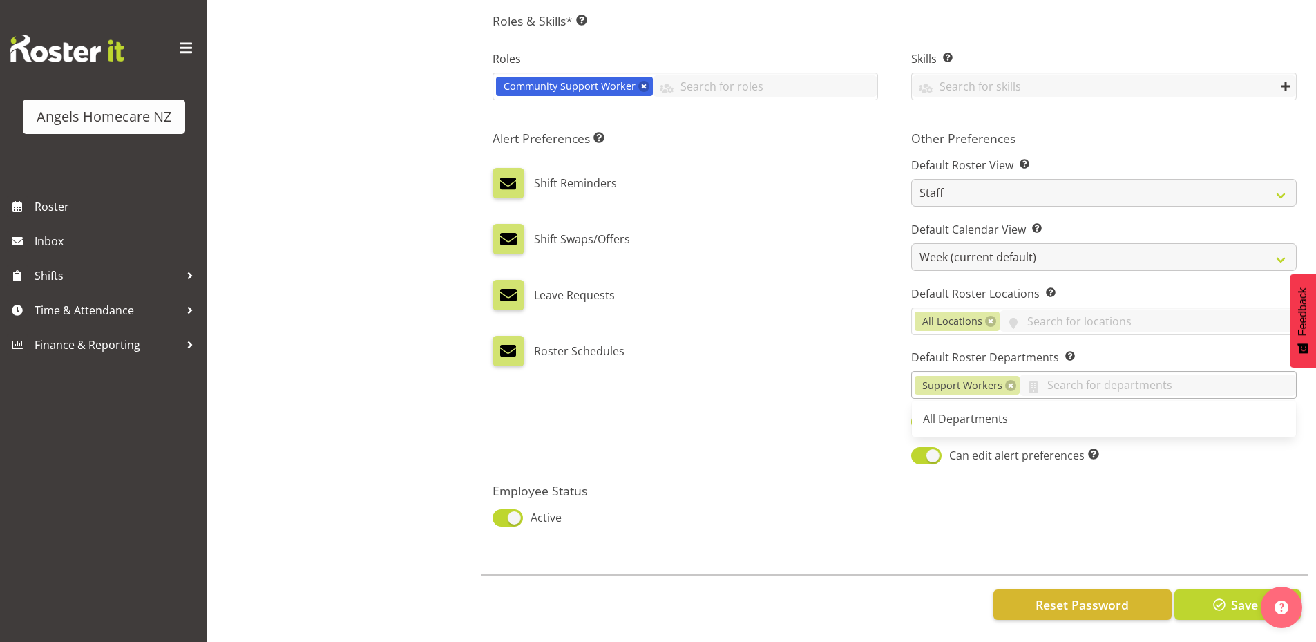
scroll to position [634, 0]
click at [1229, 590] on button "Save" at bounding box center [1237, 604] width 126 height 30
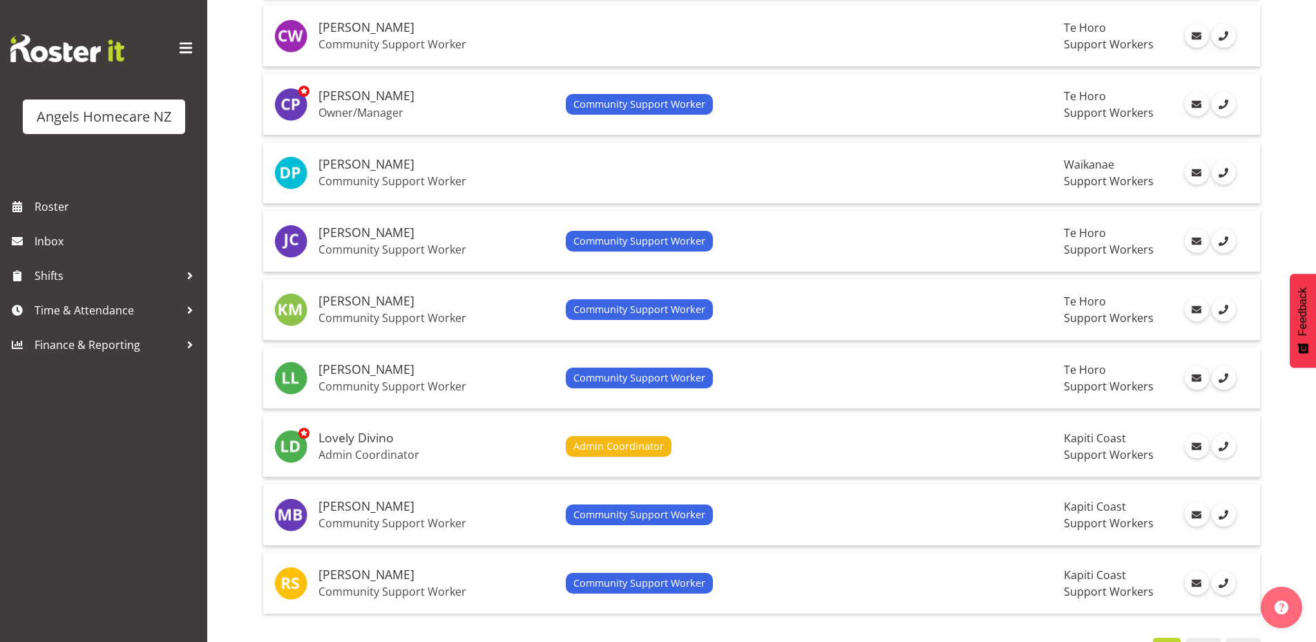
scroll to position [483, 0]
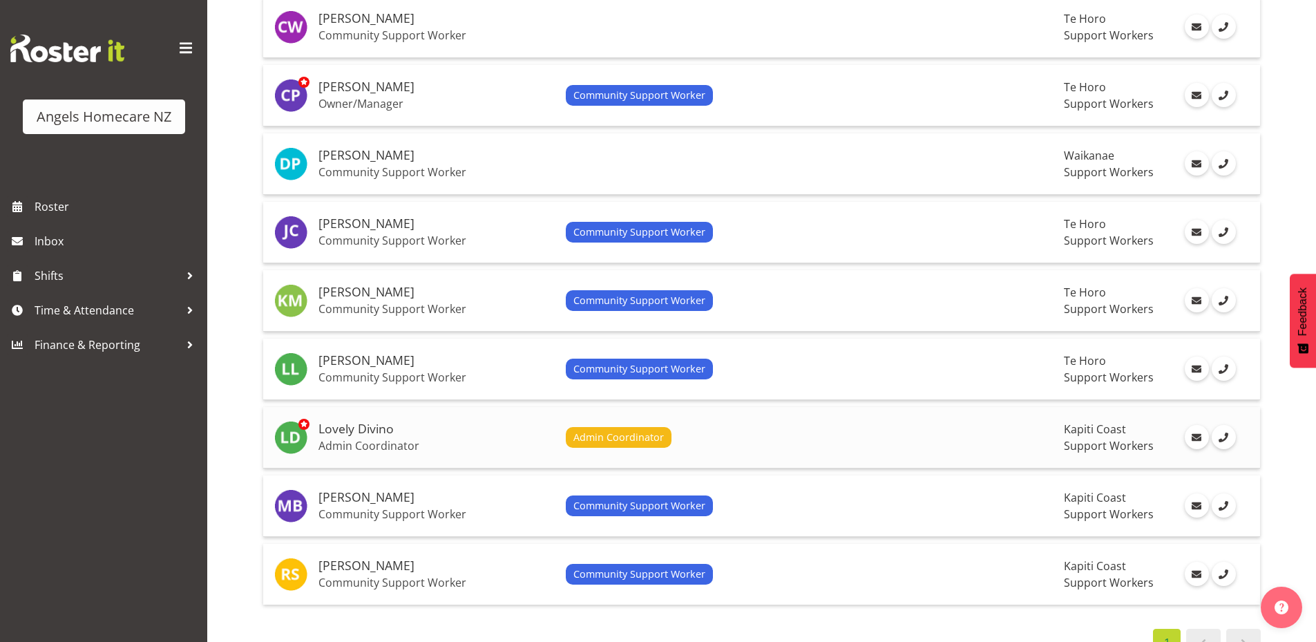
click at [860, 433] on div "Admin Coordinator" at bounding box center [810, 437] width 488 height 21
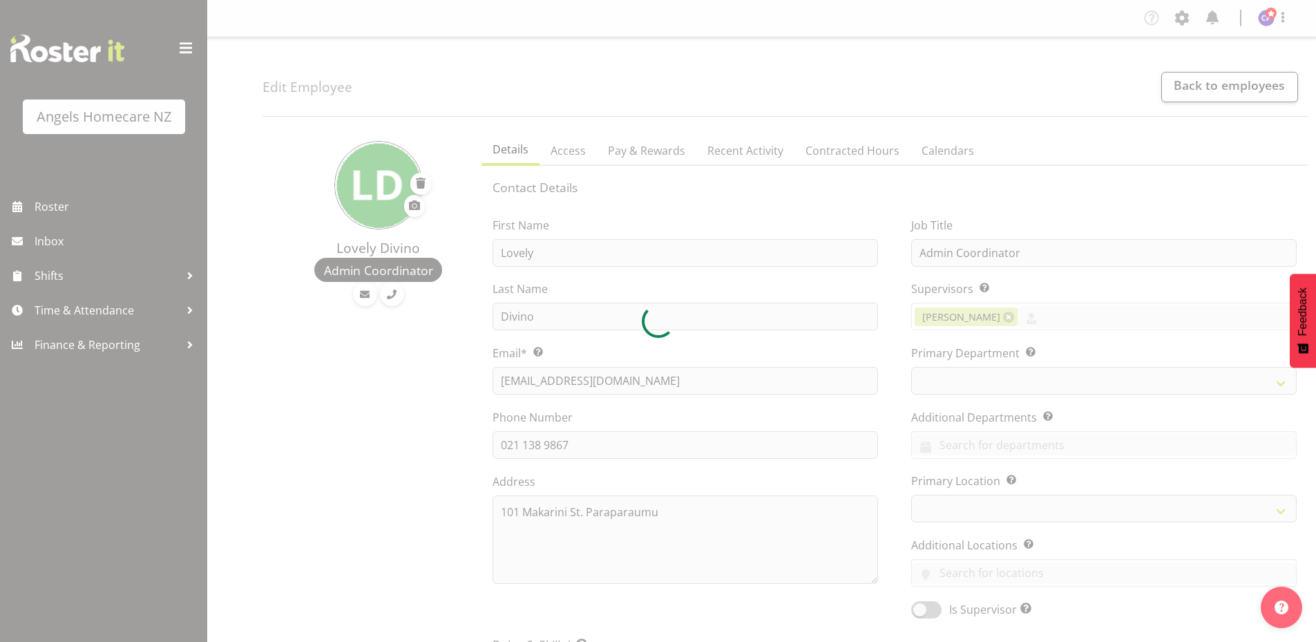
select select "TimelineWeek"
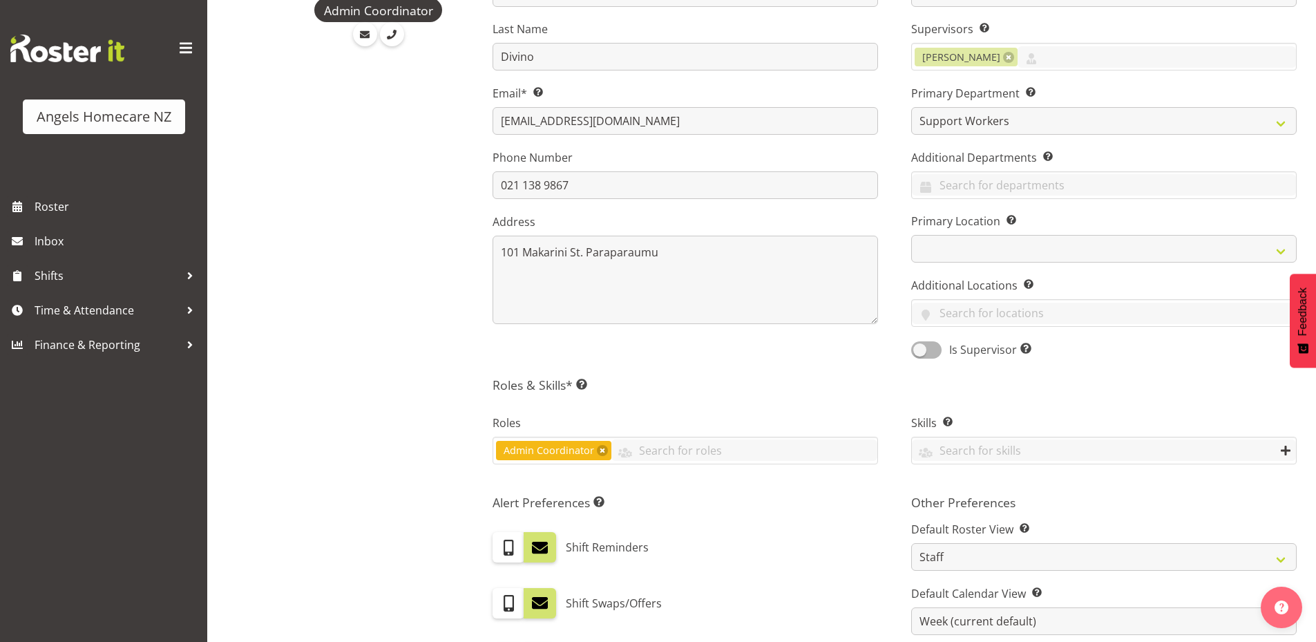
scroll to position [276, 0]
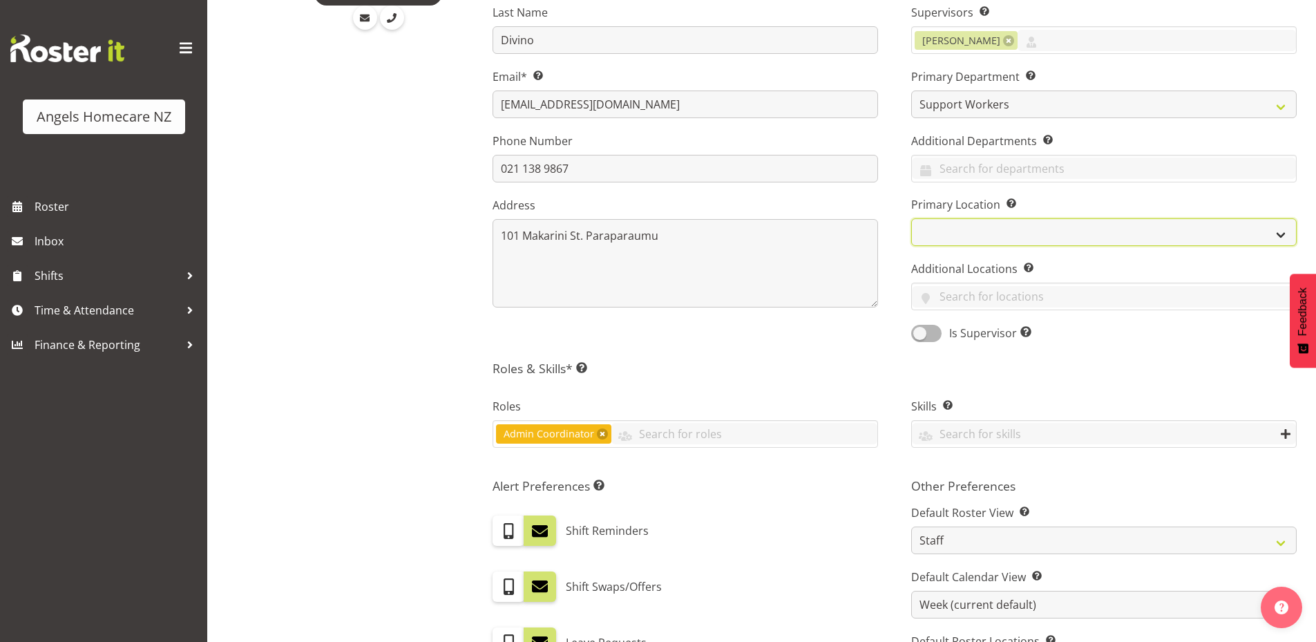
click at [988, 225] on select "Hutt Paraparaumu Te Horo [GEOGRAPHIC_DATA]" at bounding box center [1103, 232] width 385 height 28
select select "1290"
click at [911, 218] on select "Hutt Paraparaumu Te Horo [GEOGRAPHIC_DATA]" at bounding box center [1103, 232] width 385 height 28
click at [890, 351] on div "First Name Lovely Last Name Divino Email* This is a required field. lovely_dena…" at bounding box center [685, 136] width 419 height 431
click at [968, 298] on input "text" at bounding box center [1104, 296] width 384 height 21
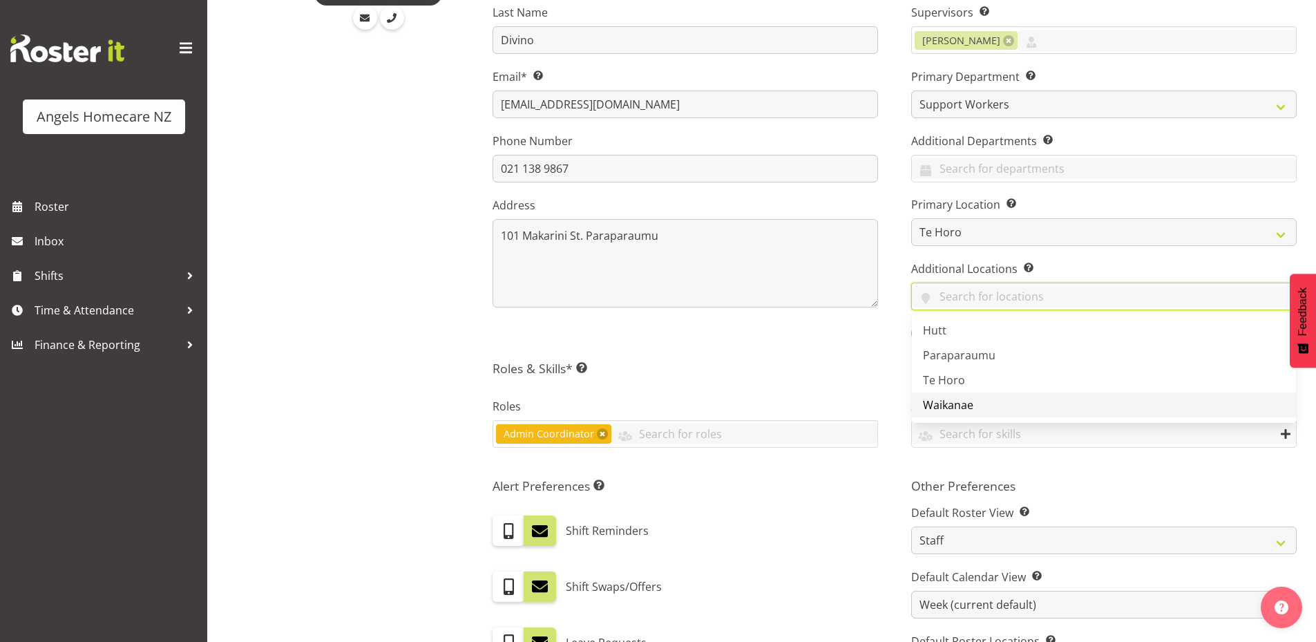
click at [979, 405] on link "Waikanae" at bounding box center [1104, 404] width 384 height 25
click at [952, 358] on span "Paraparaumu" at bounding box center [959, 354] width 73 height 15
click at [827, 370] on h5 "Roles & Skills* This is a required field. Add as many roles and skills as requi…" at bounding box center [894, 368] width 804 height 15
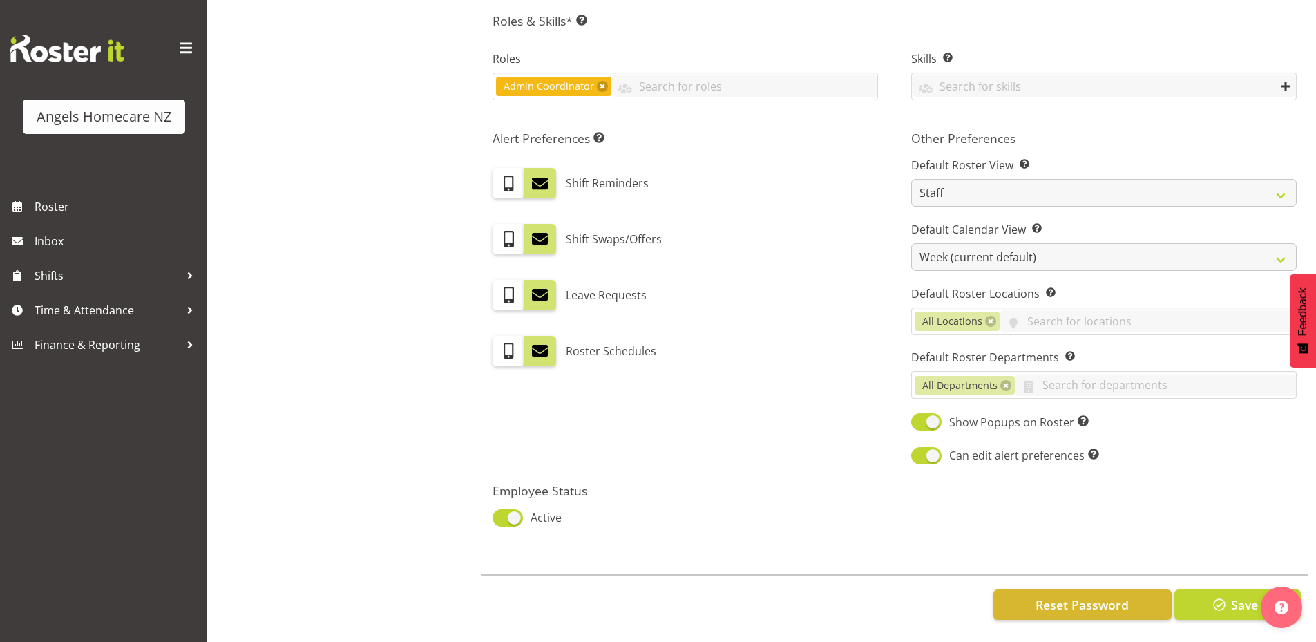
scroll to position [634, 0]
click at [1003, 380] on link at bounding box center [1005, 385] width 11 height 11
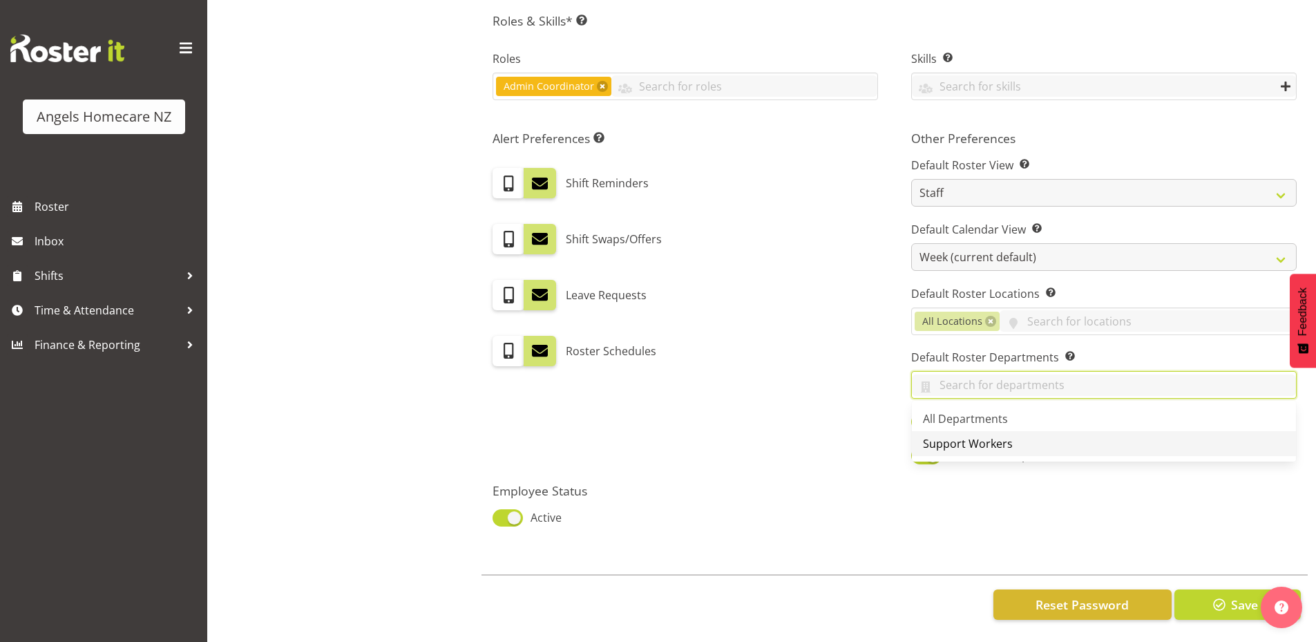
click at [988, 436] on span "Support Workers" at bounding box center [968, 443] width 90 height 15
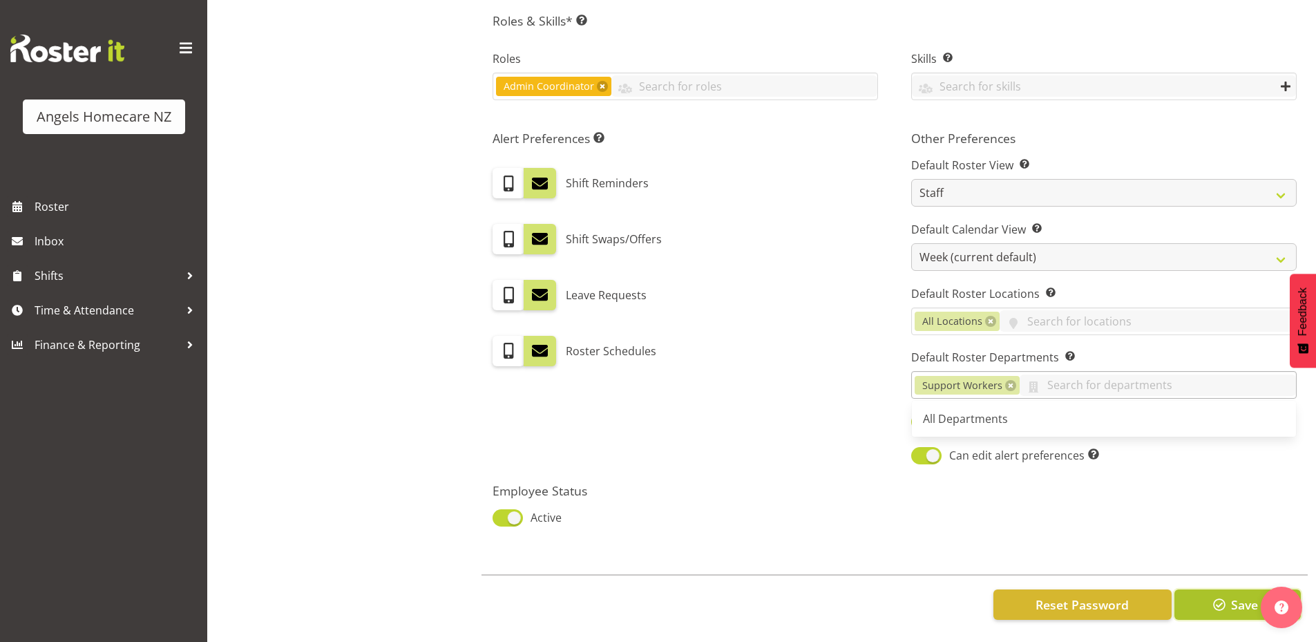
click at [1219, 597] on span "button" at bounding box center [1219, 604] width 18 height 18
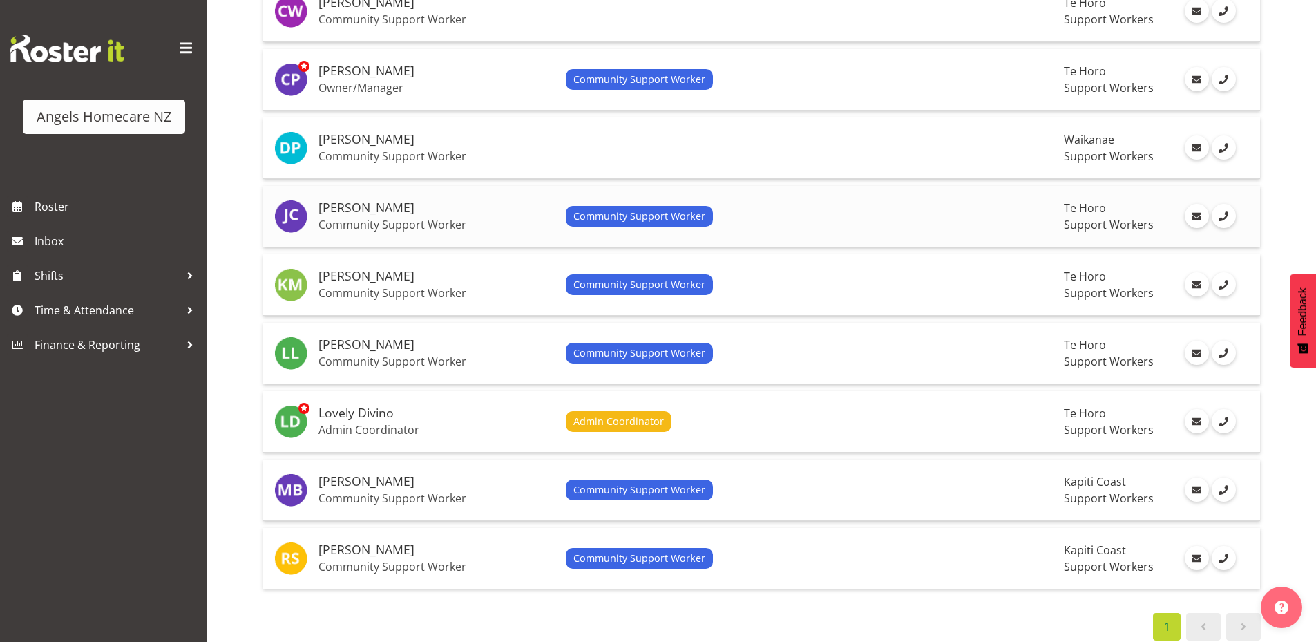
scroll to position [519, 0]
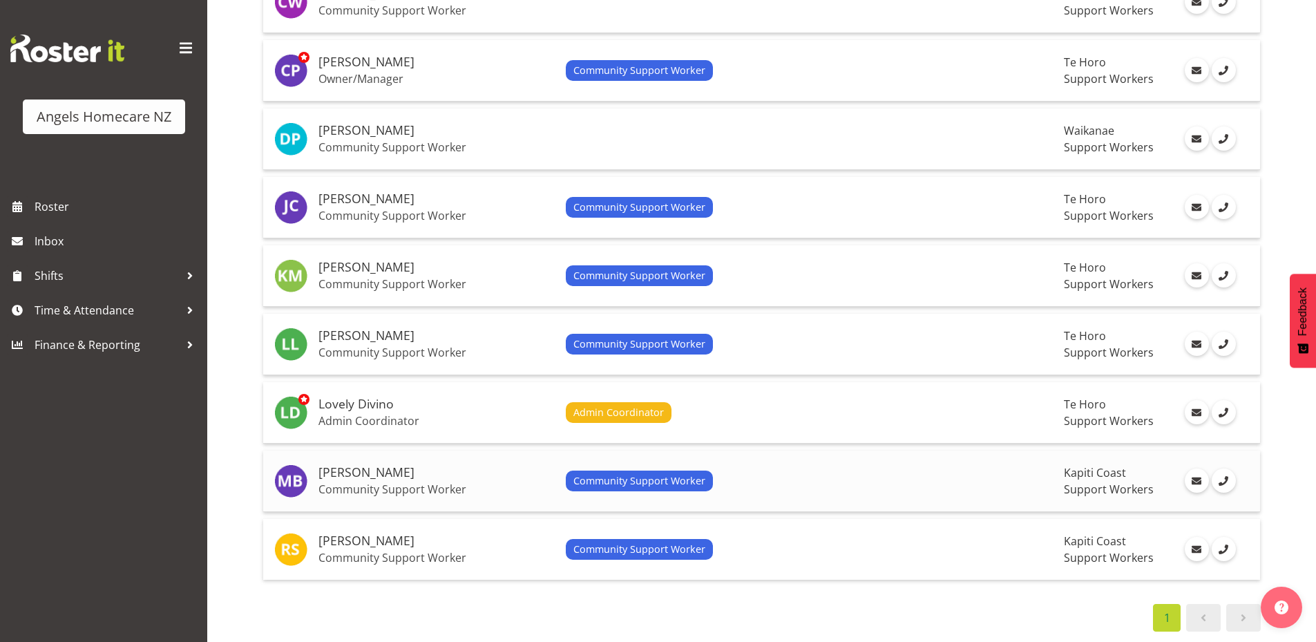
click at [889, 470] on div "Community Support Worker" at bounding box center [810, 480] width 488 height 21
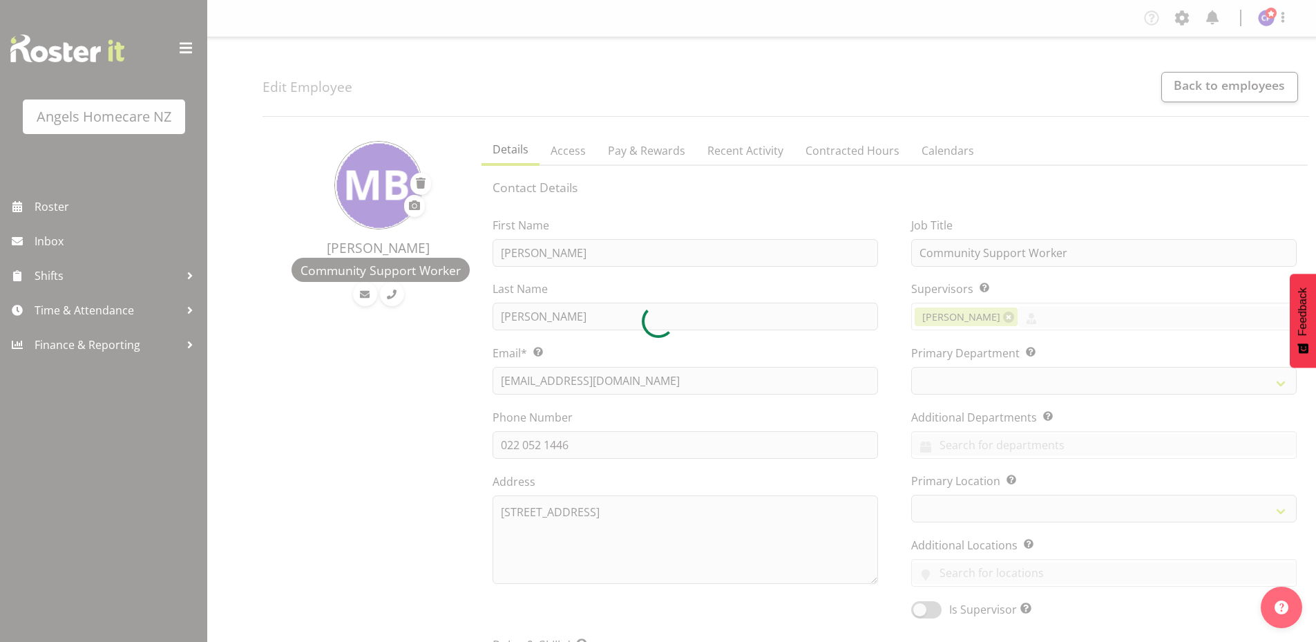
select select "TimelineWeek"
select select
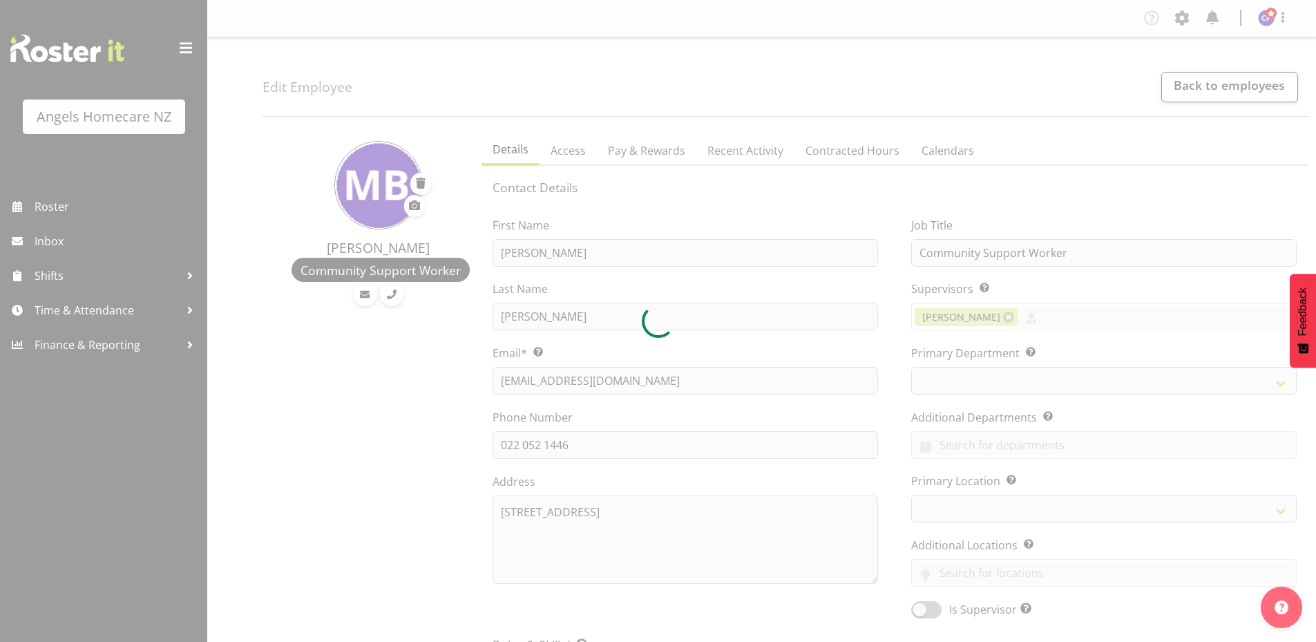
select select "928"
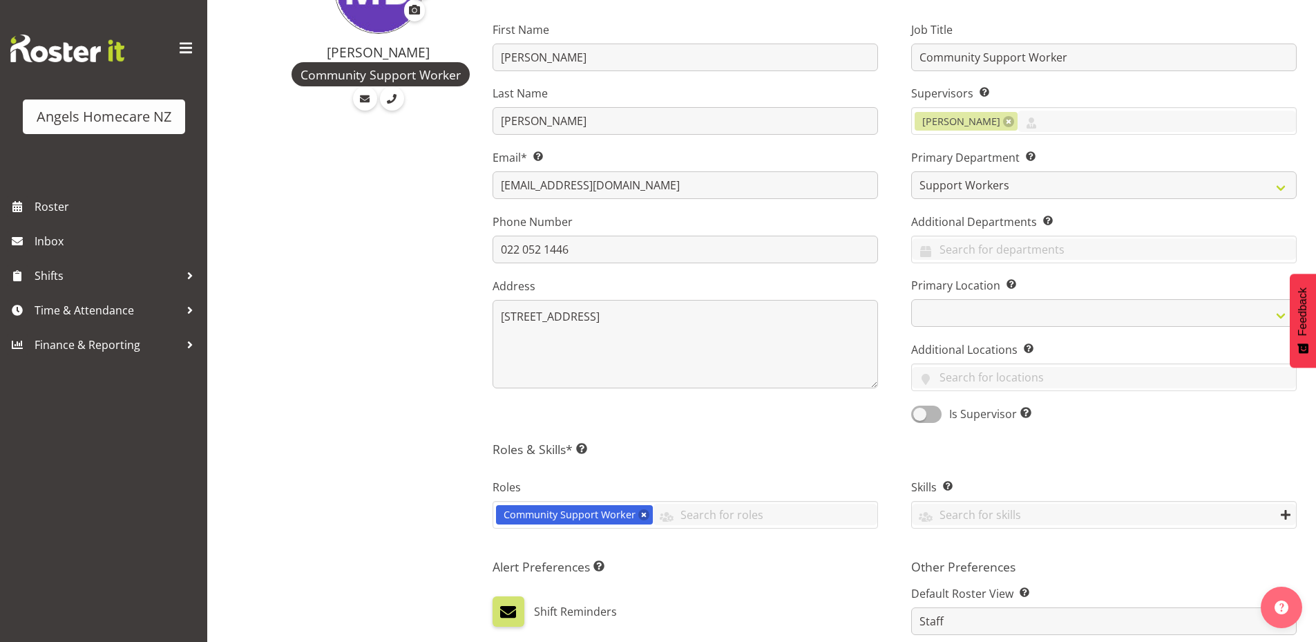
scroll to position [207, 0]
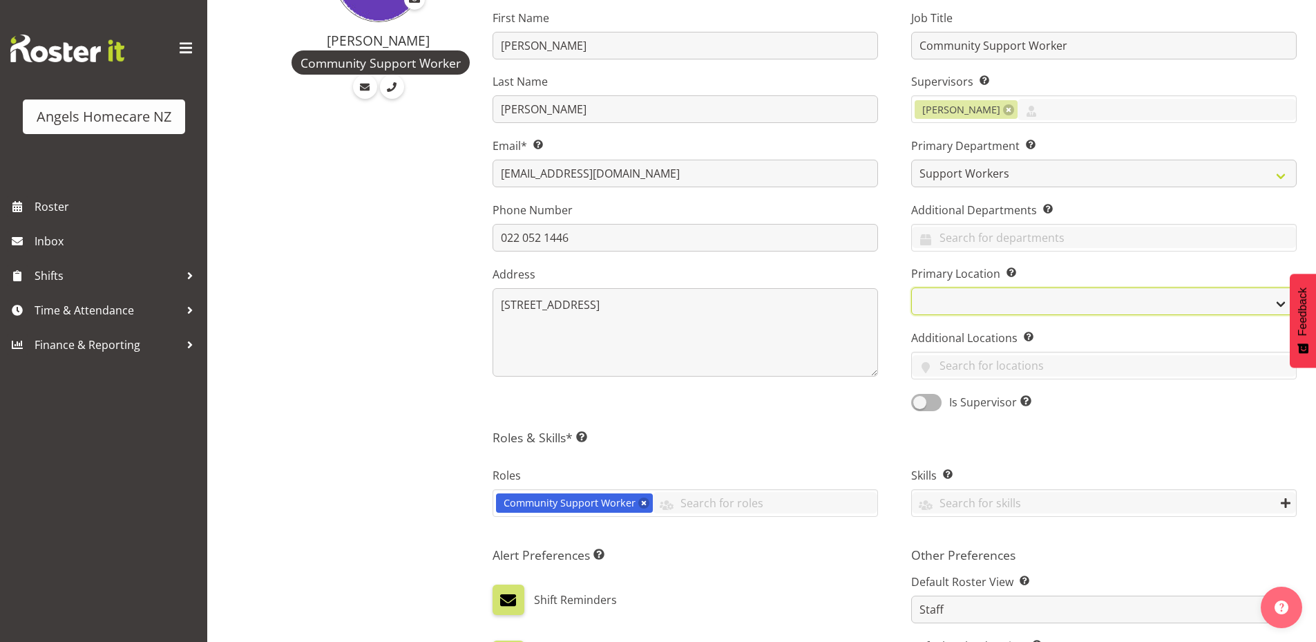
click at [967, 304] on select "Hutt Paraparaumu Te Horo [GEOGRAPHIC_DATA]" at bounding box center [1103, 301] width 385 height 28
select select "1290"
click at [911, 287] on select "Hutt Paraparaumu Te Horo Waikanae" at bounding box center [1103, 301] width 385 height 28
click at [955, 366] on input "text" at bounding box center [1104, 365] width 384 height 21
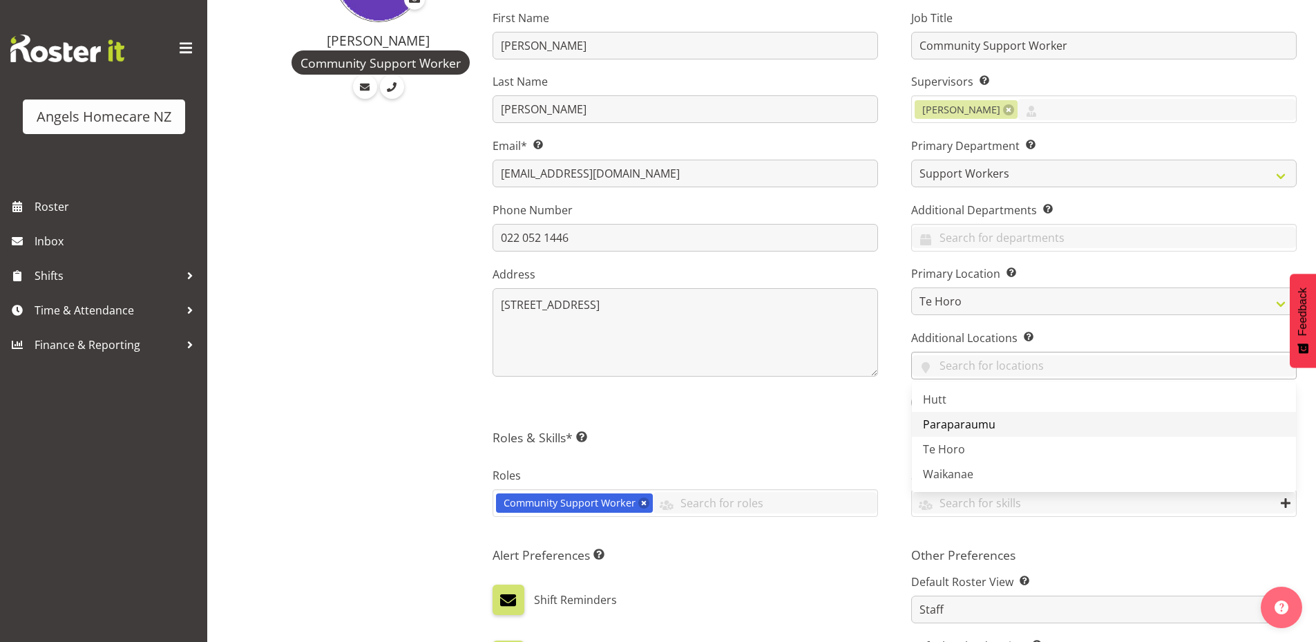
click at [955, 423] on span "Paraparaumu" at bounding box center [959, 423] width 73 height 15
click at [1036, 361] on input "text" at bounding box center [1149, 365] width 292 height 21
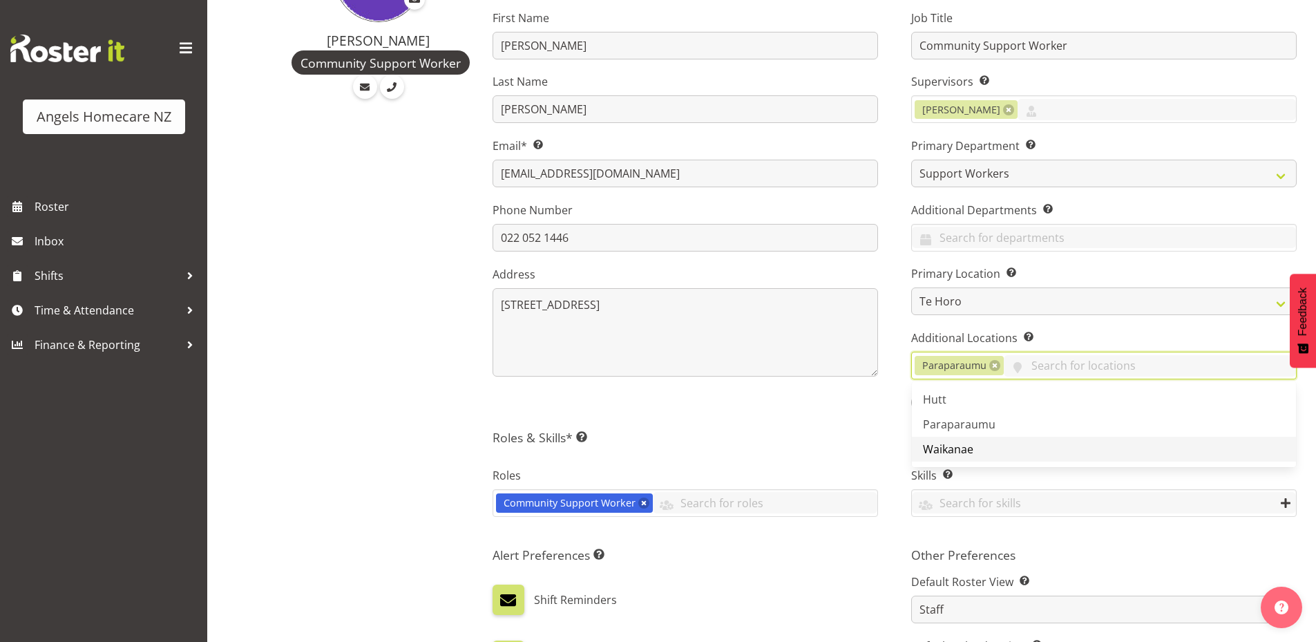
click at [1013, 453] on link "Waikanae" at bounding box center [1104, 448] width 384 height 25
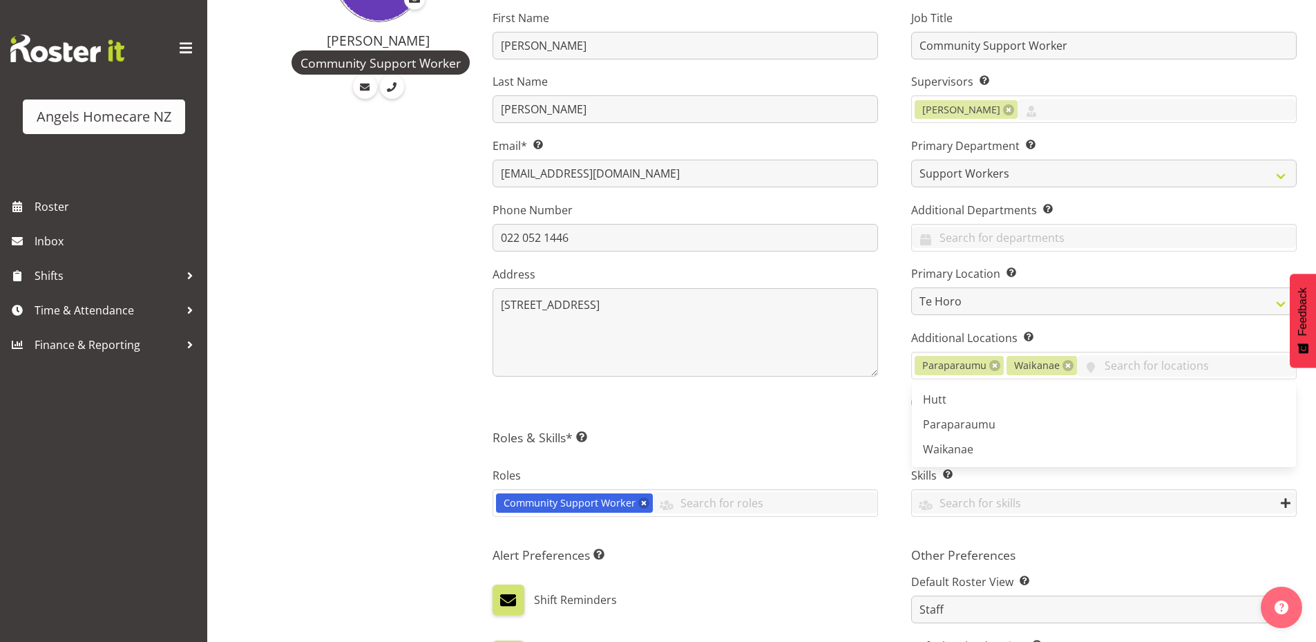
scroll to position [553, 0]
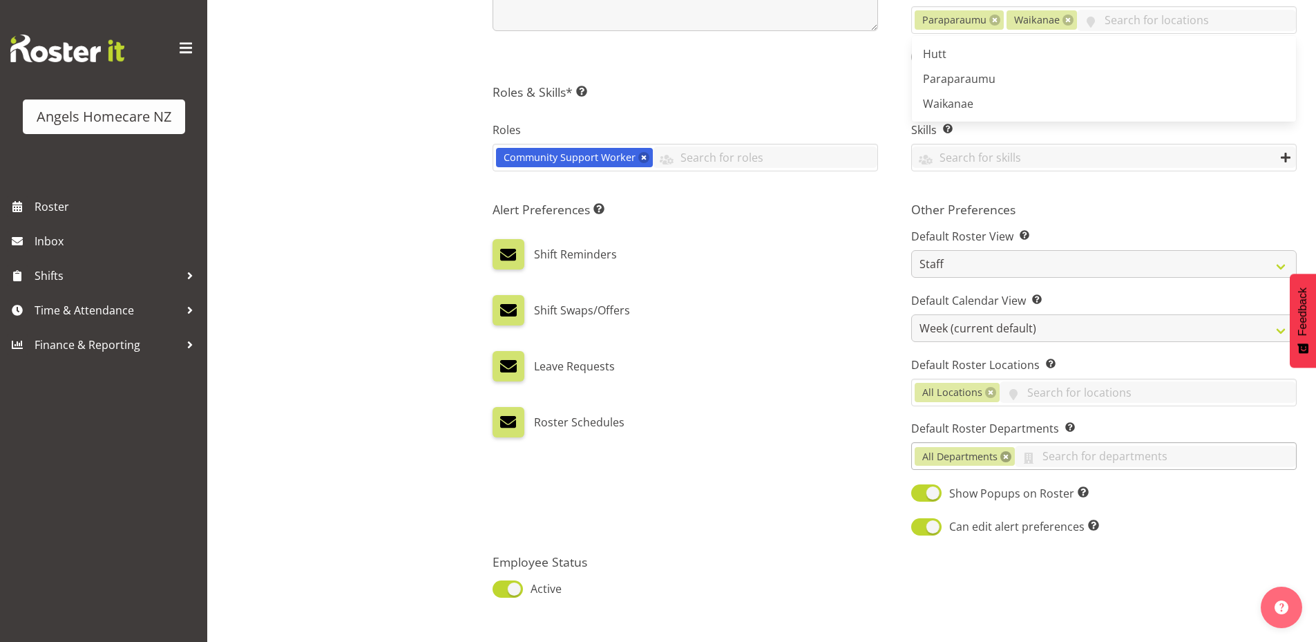
click at [1003, 458] on link at bounding box center [1005, 456] width 11 height 11
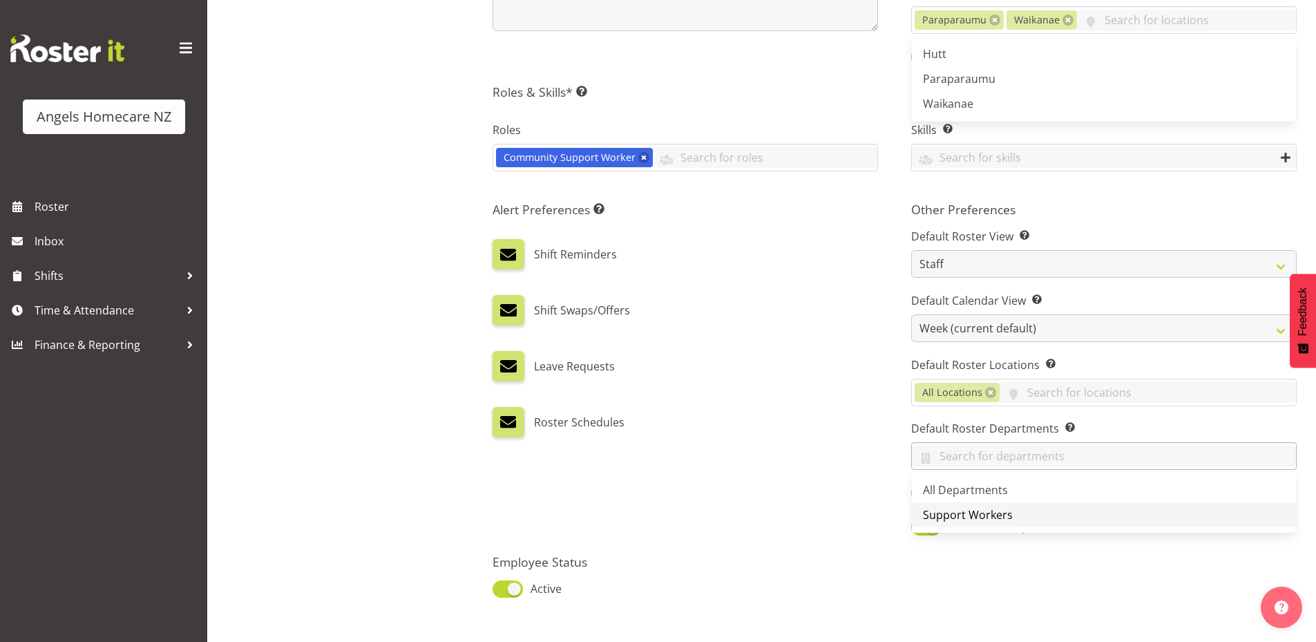
click at [999, 512] on span "Support Workers" at bounding box center [968, 514] width 90 height 15
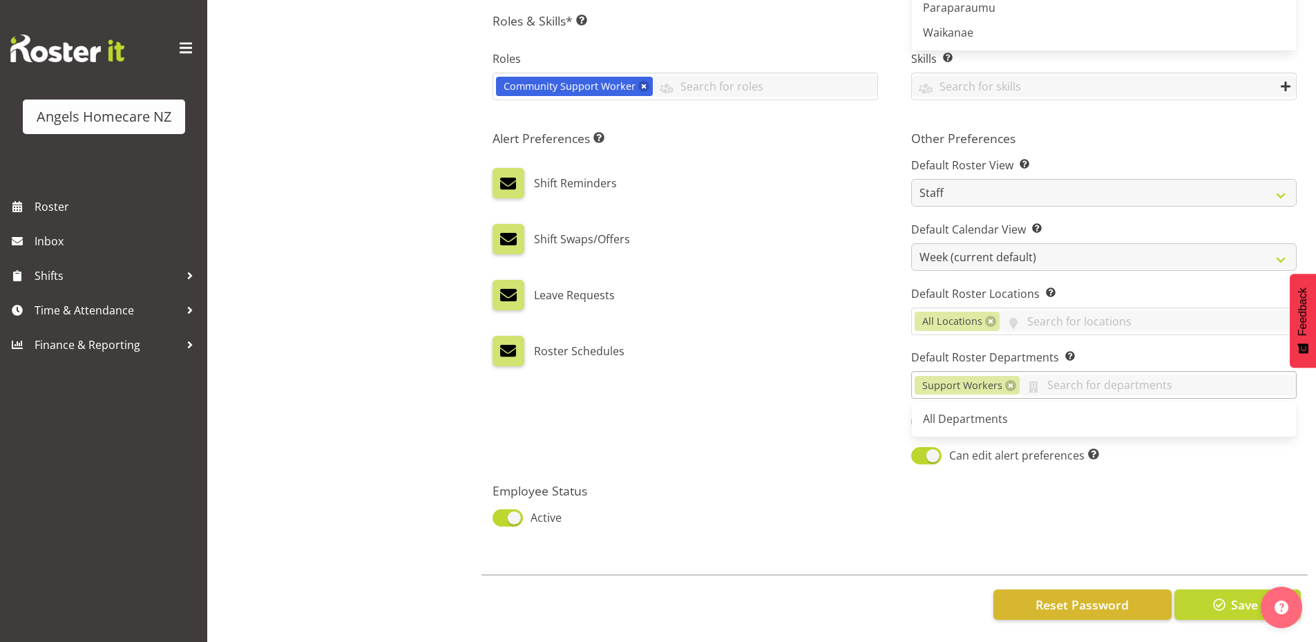
scroll to position [634, 0]
click at [1222, 595] on span "button" at bounding box center [1219, 604] width 18 height 18
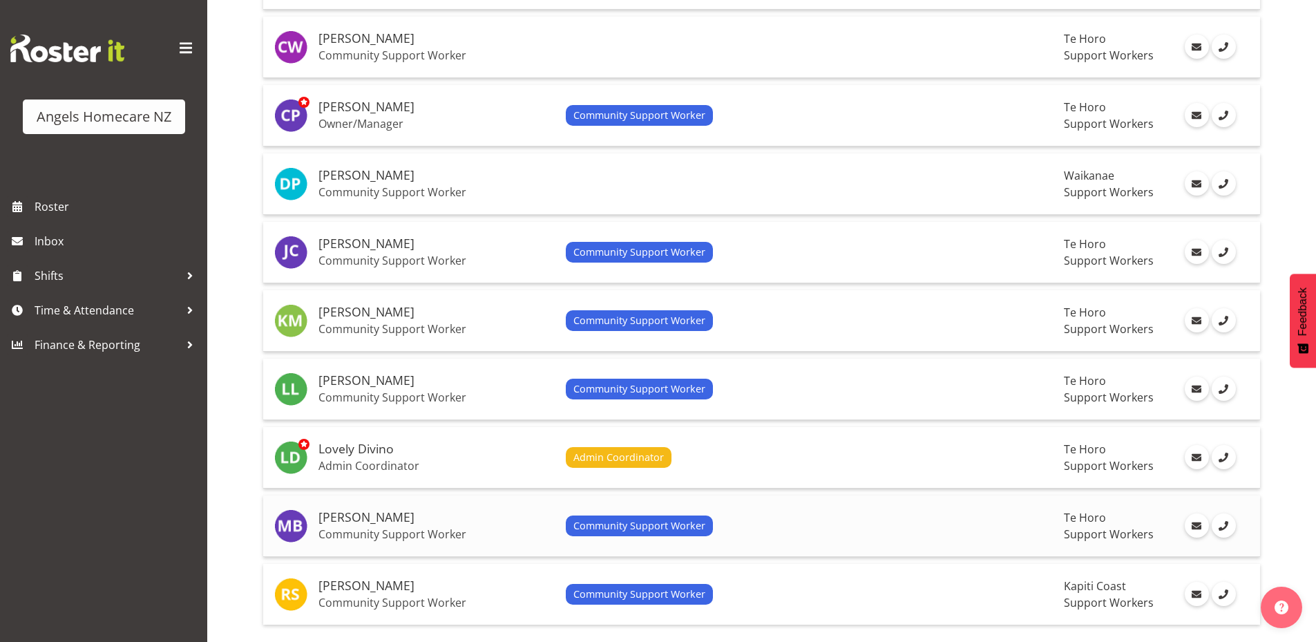
scroll to position [519, 0]
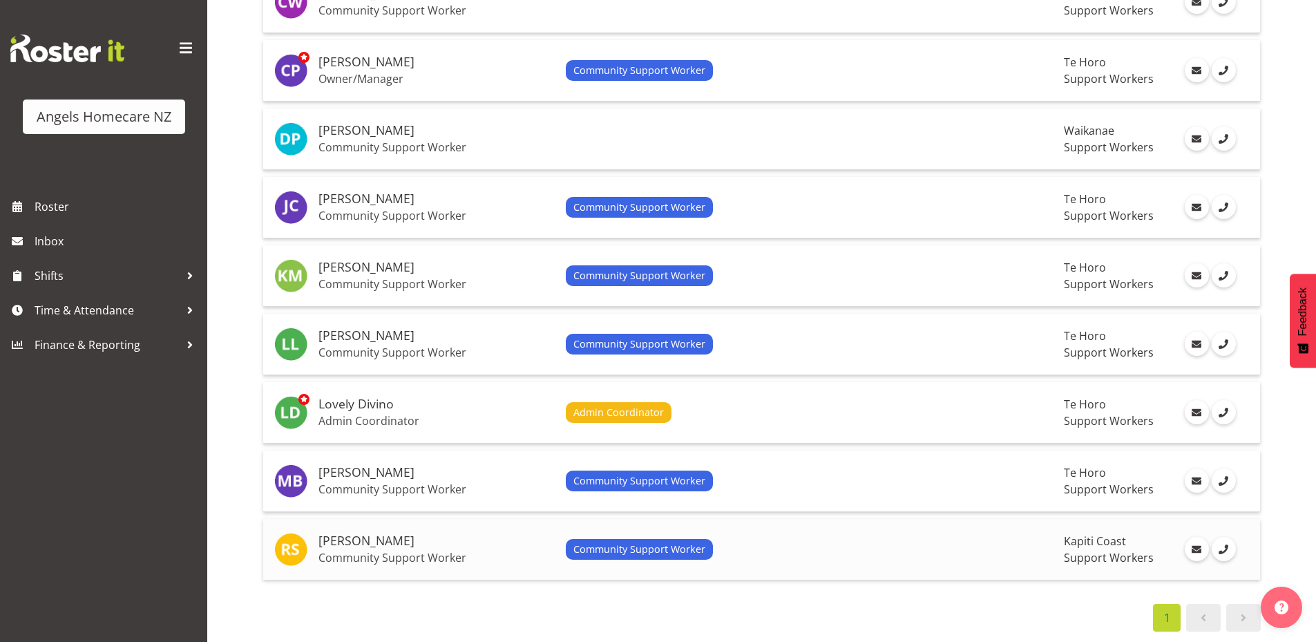
click at [846, 546] on div "Community Support Worker" at bounding box center [810, 549] width 488 height 21
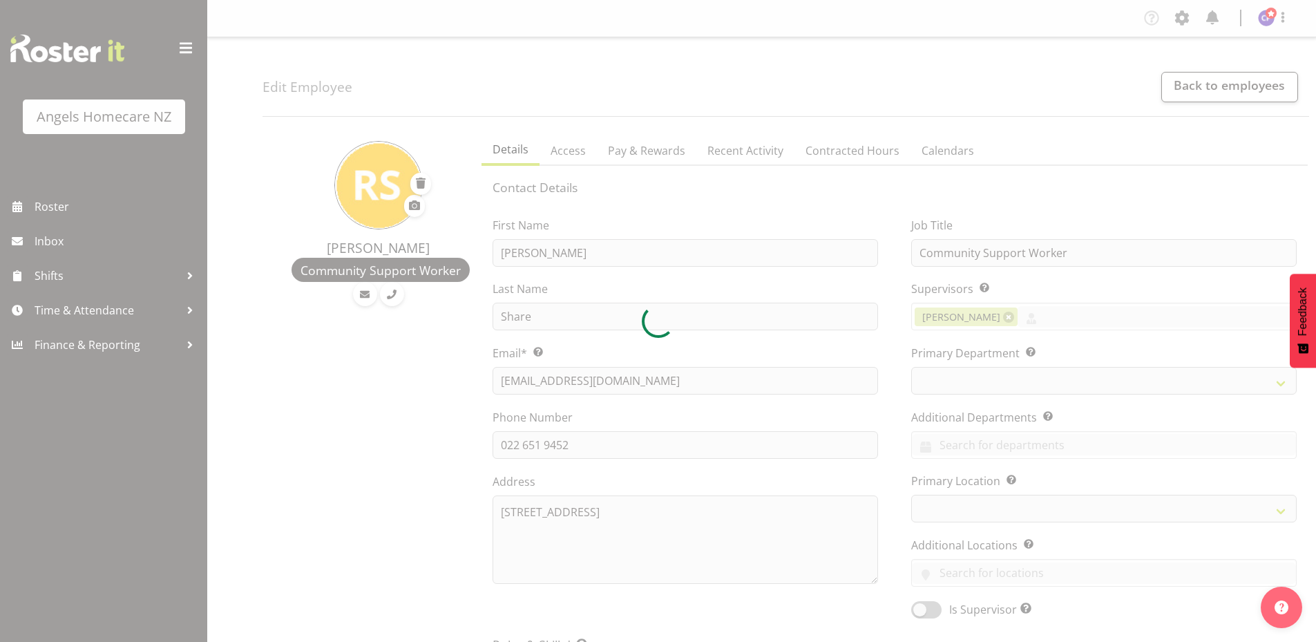
select select "TimelineWeek"
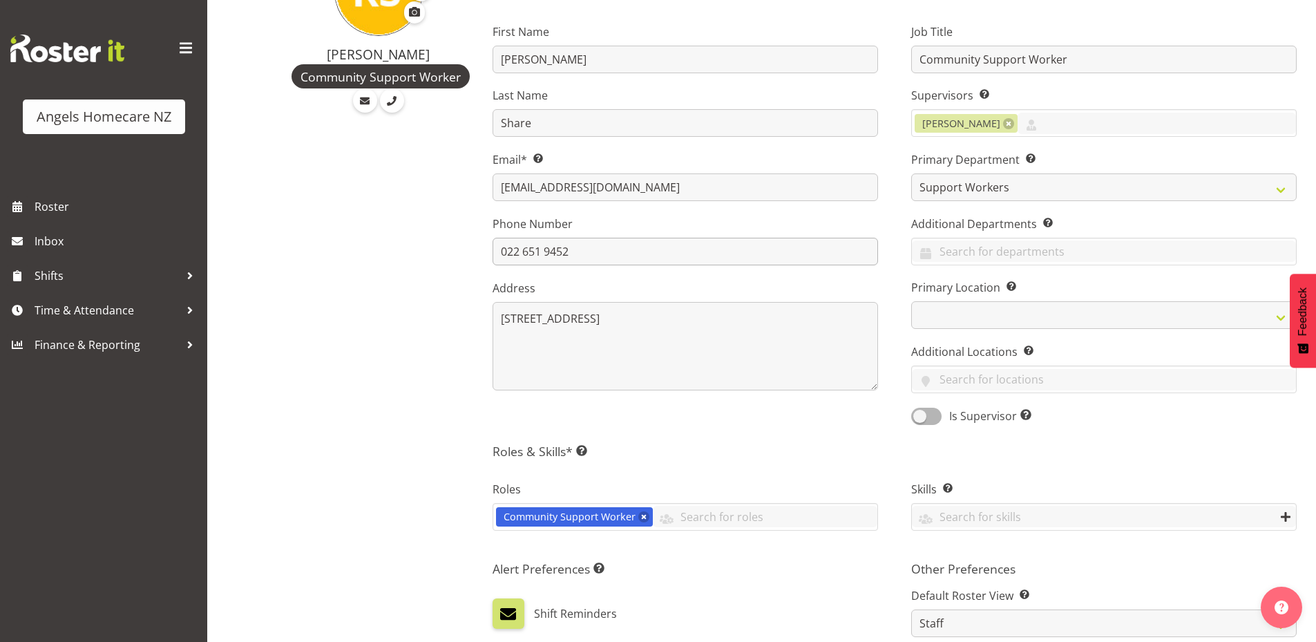
scroll to position [207, 0]
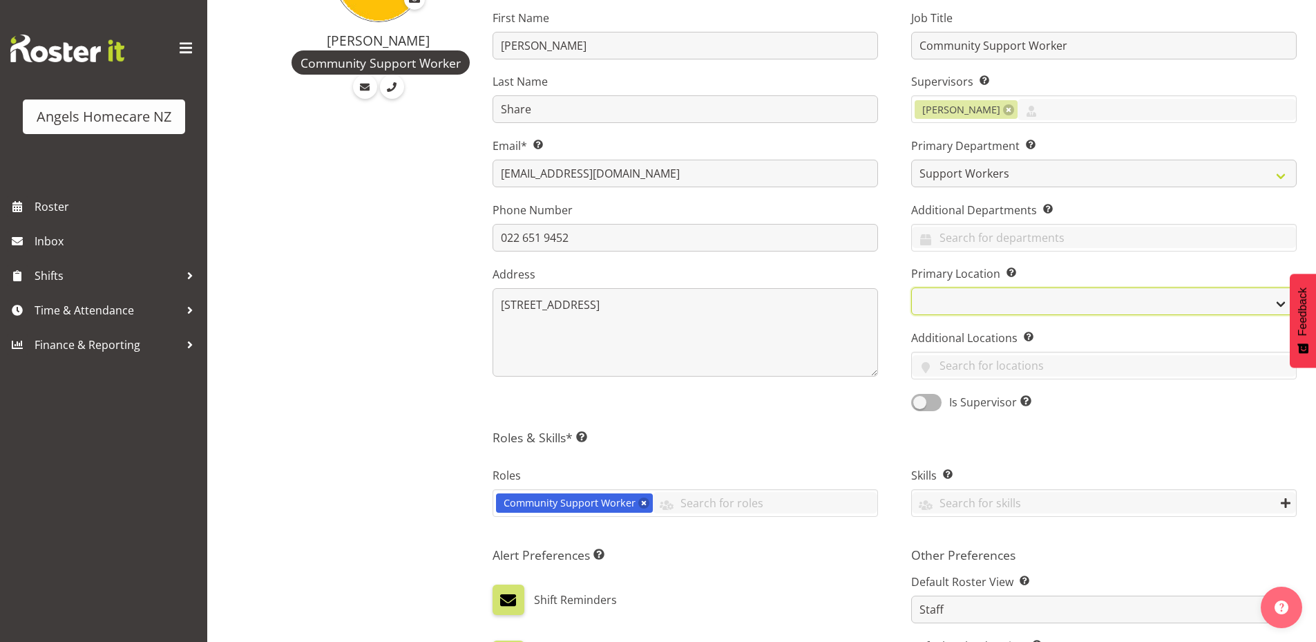
click at [956, 300] on select "Hutt Paraparaumu Te Horo [GEOGRAPHIC_DATA]" at bounding box center [1103, 301] width 385 height 28
select select "1290"
click at [911, 287] on select "Hutt Paraparaumu Te Horo [GEOGRAPHIC_DATA]" at bounding box center [1103, 301] width 385 height 28
click at [955, 361] on input "text" at bounding box center [1104, 365] width 384 height 21
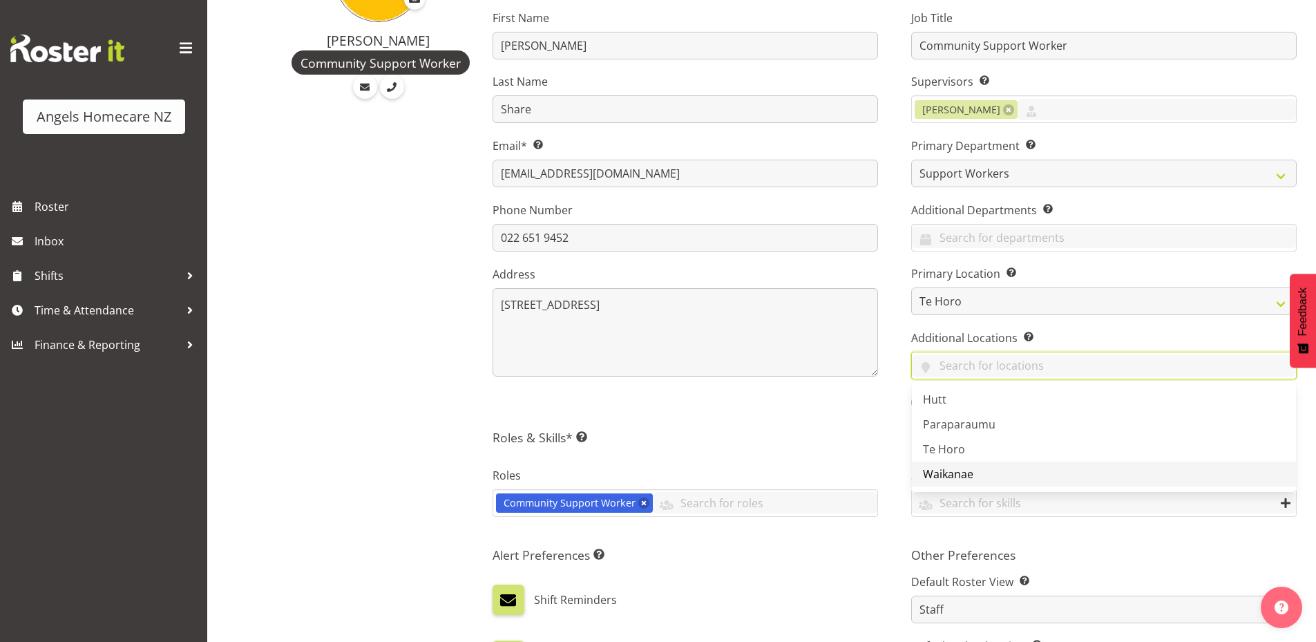
click at [985, 470] on link "Waikanae" at bounding box center [1104, 473] width 384 height 25
click at [987, 425] on span "Paraparaumu" at bounding box center [959, 423] width 73 height 15
click at [822, 432] on h5 "Roles & Skills* This is a required field. Add as many roles and skills as requi…" at bounding box center [894, 437] width 804 height 15
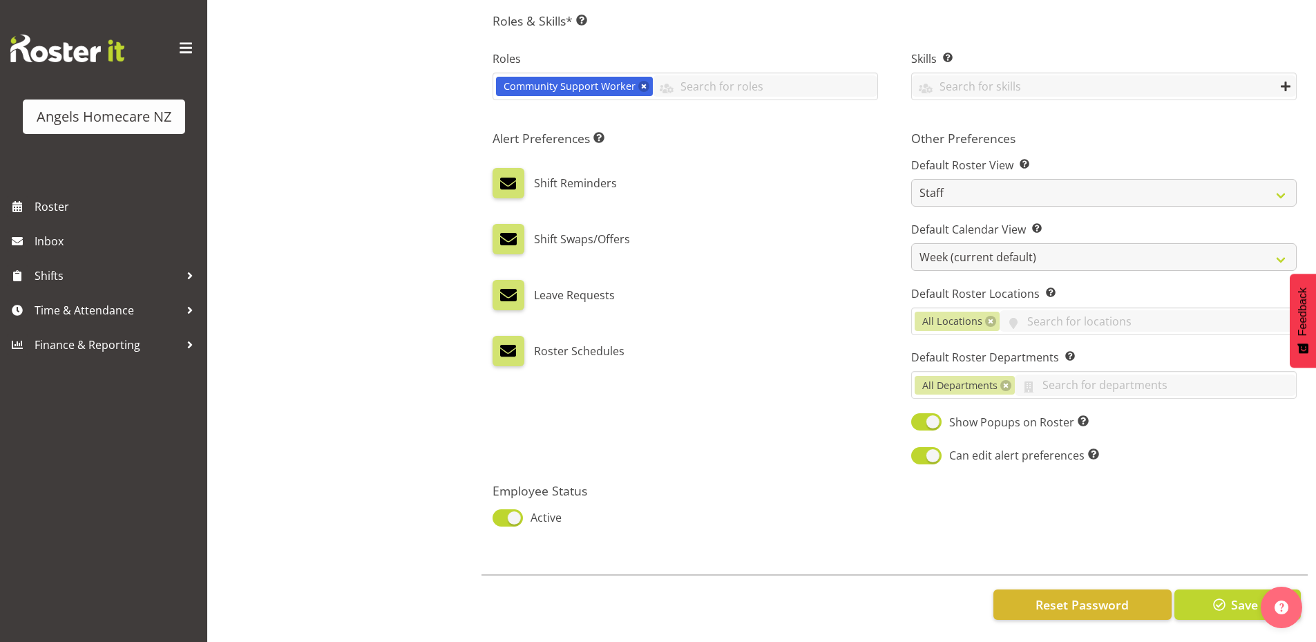
scroll to position [634, 0]
click at [1006, 380] on link at bounding box center [1005, 385] width 11 height 11
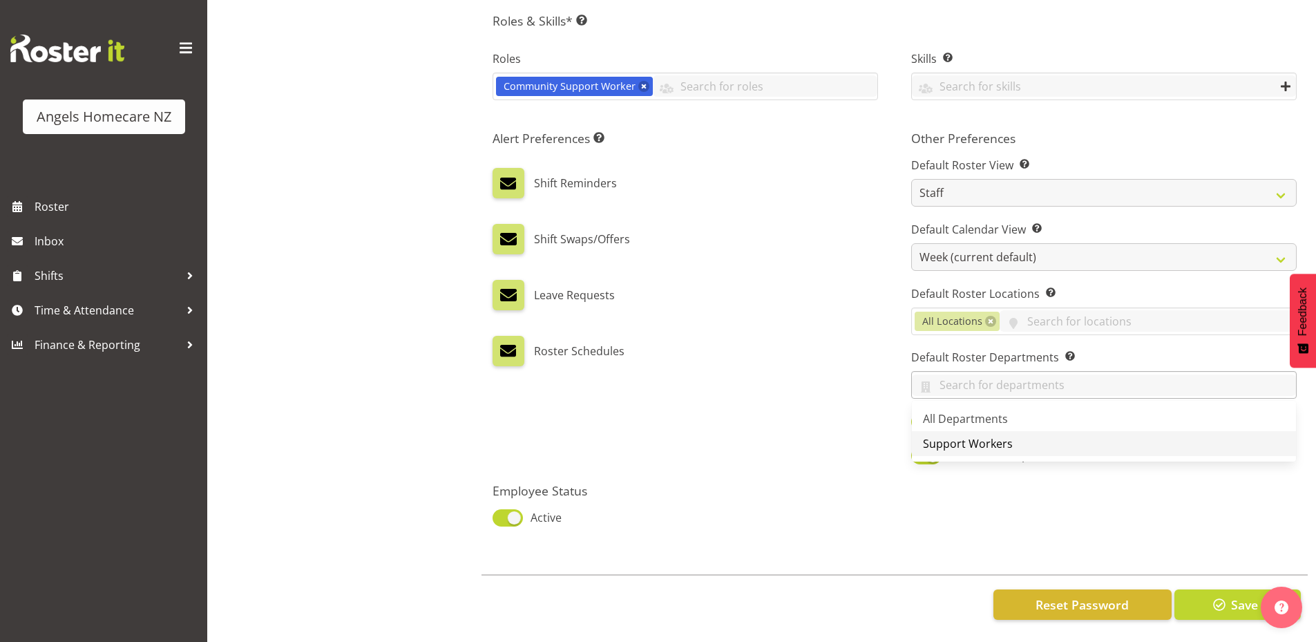
click at [996, 436] on span "Support Workers" at bounding box center [968, 443] width 90 height 15
click at [847, 460] on div "Alert Preferences Specifies what type(s) of communication the employee will rec…" at bounding box center [685, 298] width 419 height 352
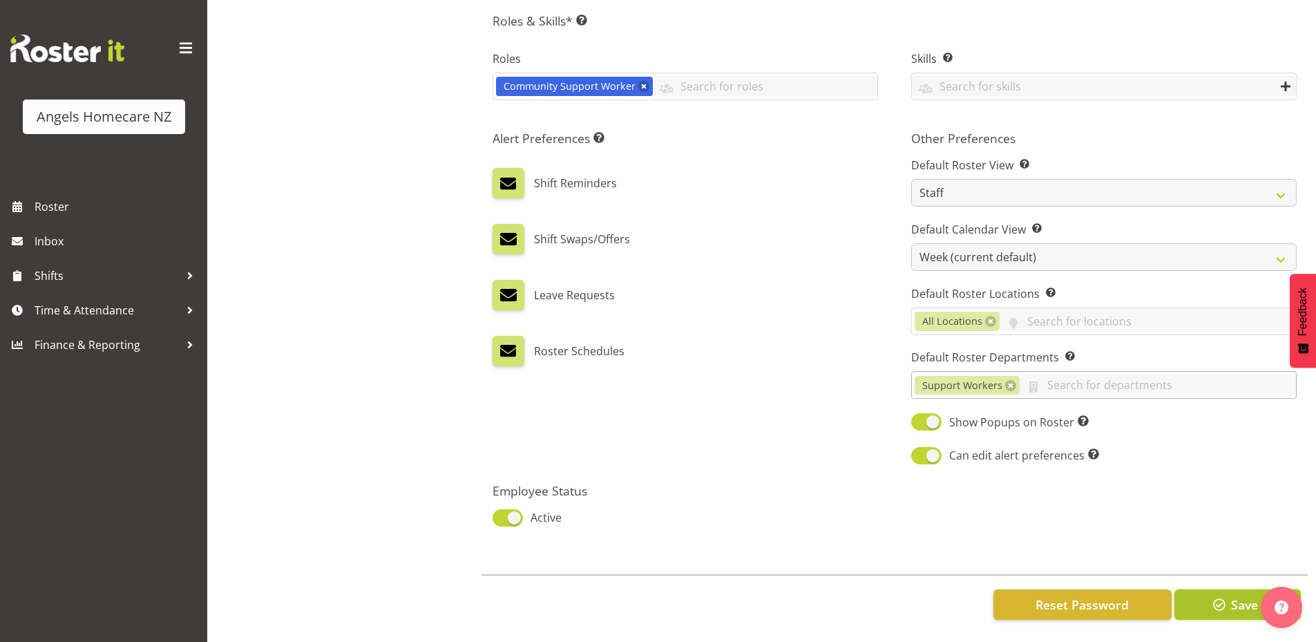
click at [1244, 595] on span "Save" at bounding box center [1244, 604] width 27 height 18
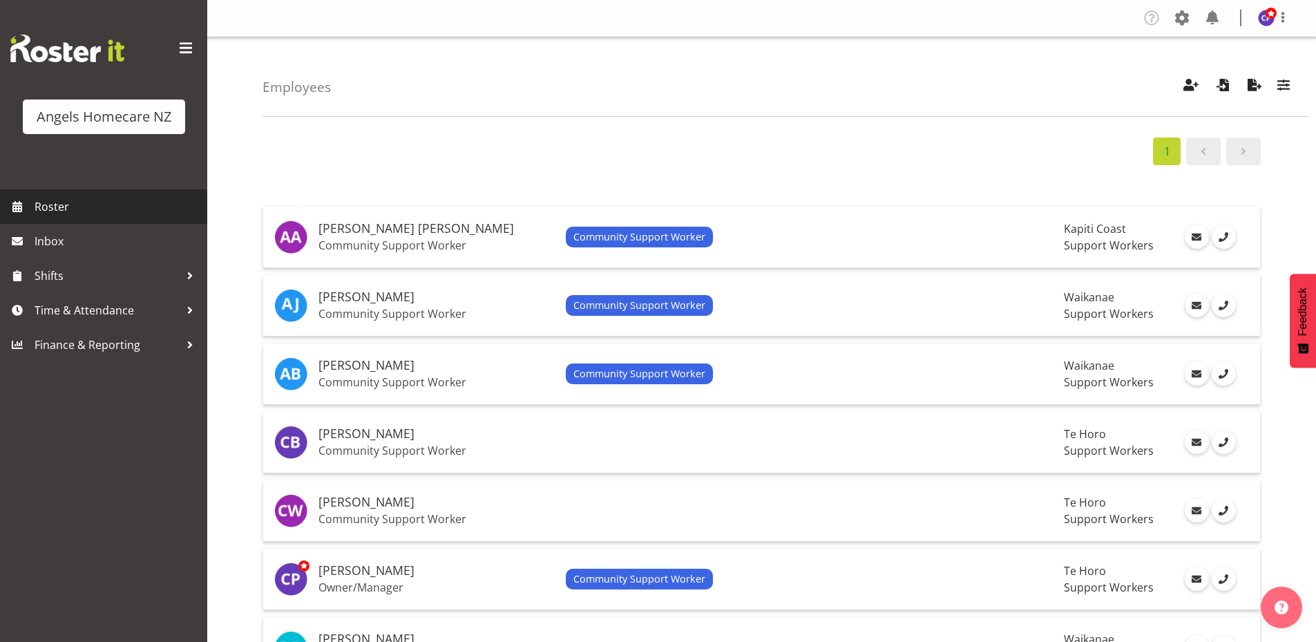
click at [64, 200] on span "Roster" at bounding box center [118, 206] width 166 height 21
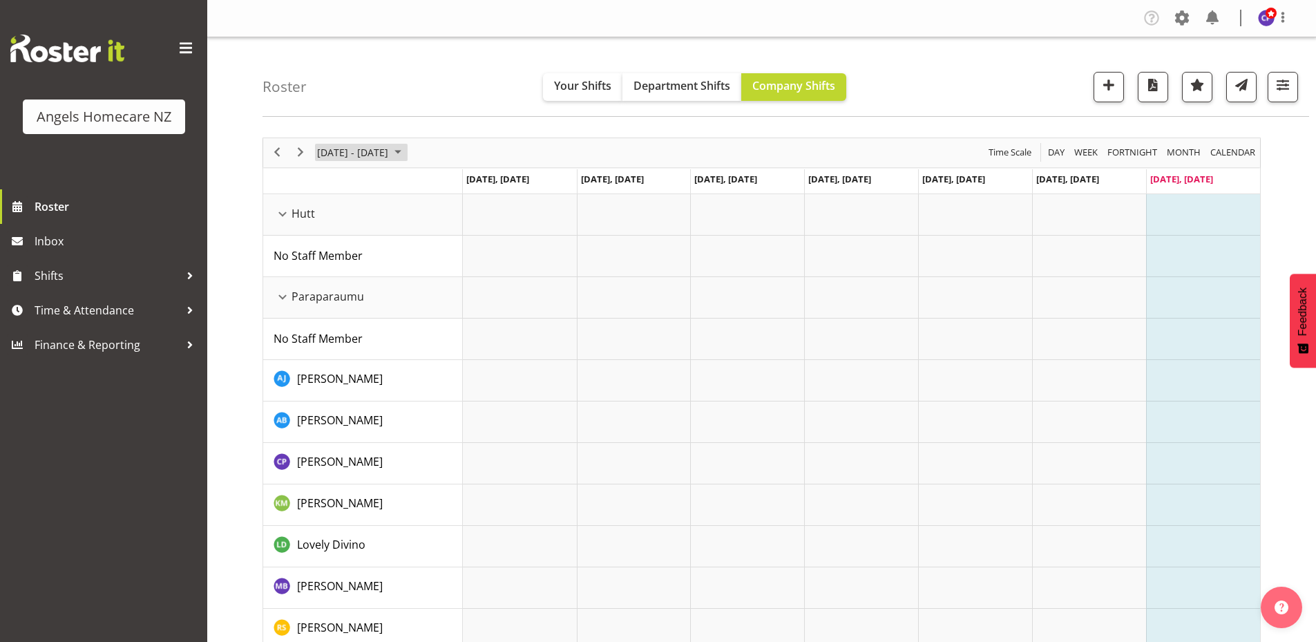
click at [406, 151] on span "September 2025" at bounding box center [398, 152] width 17 height 17
click at [327, 305] on span "22" at bounding box center [331, 305] width 21 height 21
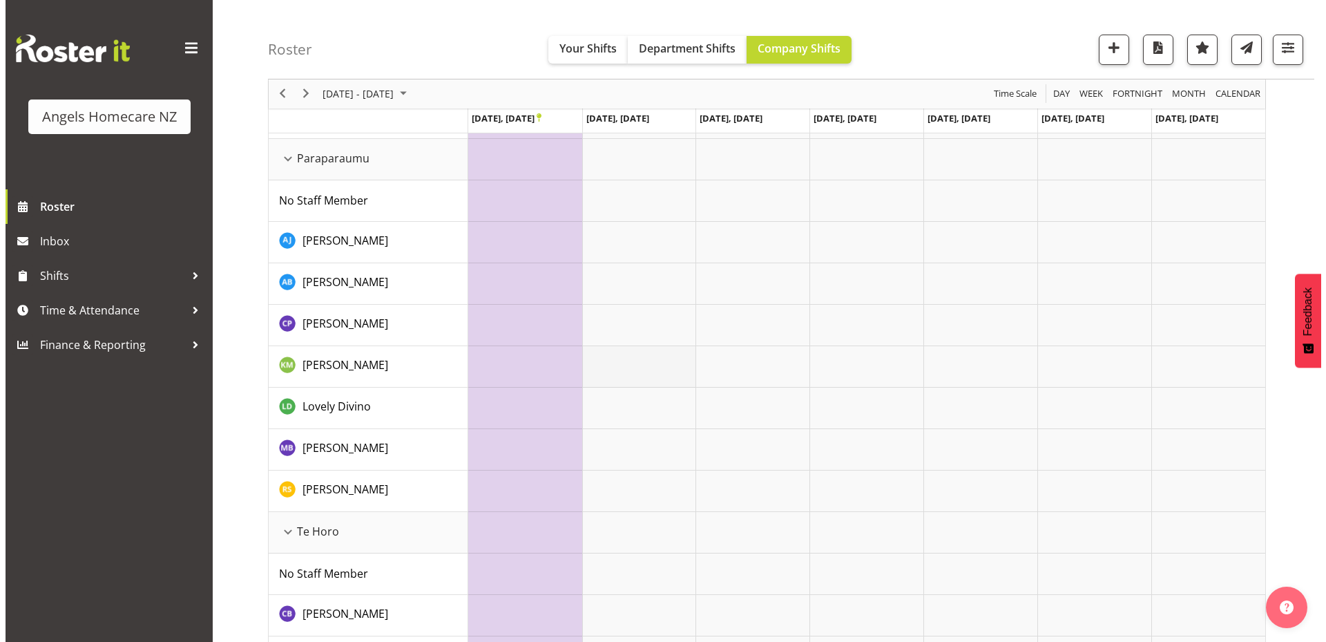
scroll to position [69, 0]
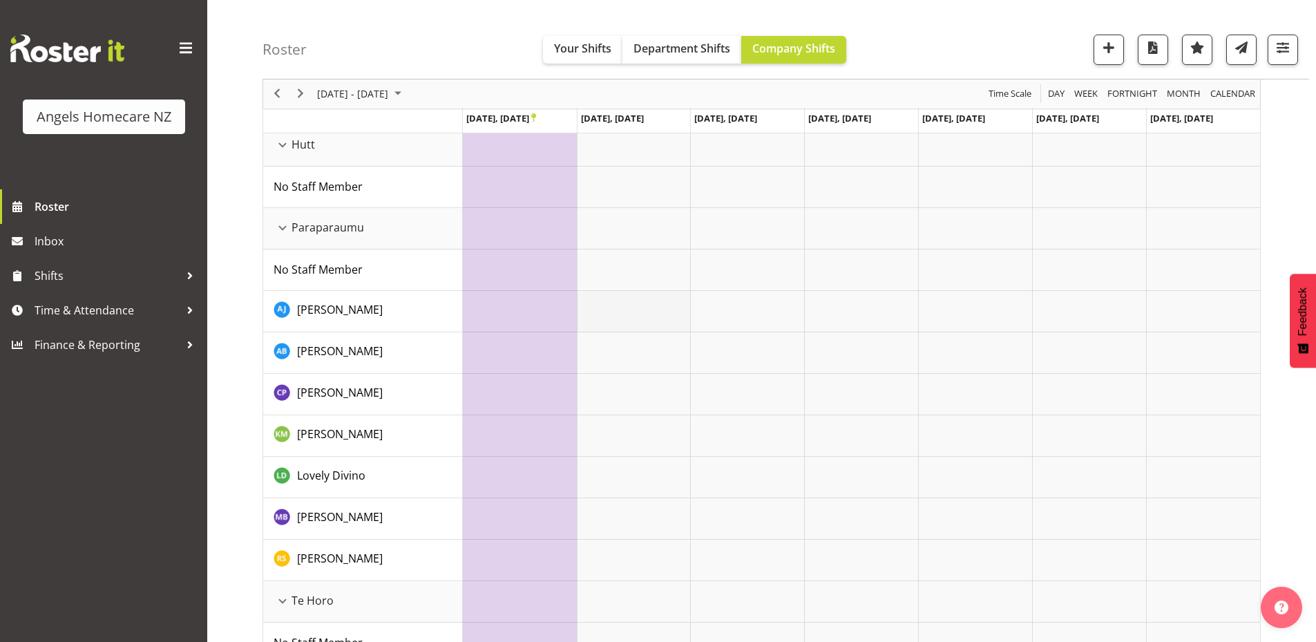
click at [631, 311] on td "Timeline Week of September 22, 2025" at bounding box center [634, 311] width 114 height 41
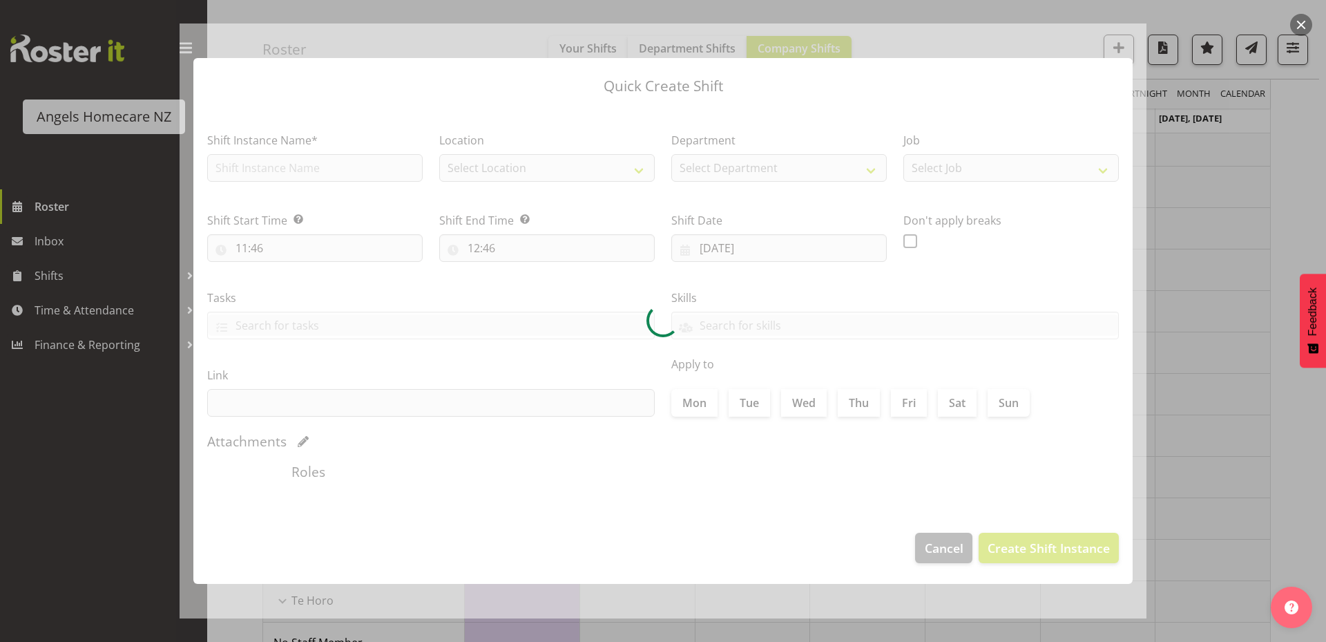
type input "[DATE]"
checkbox input "true"
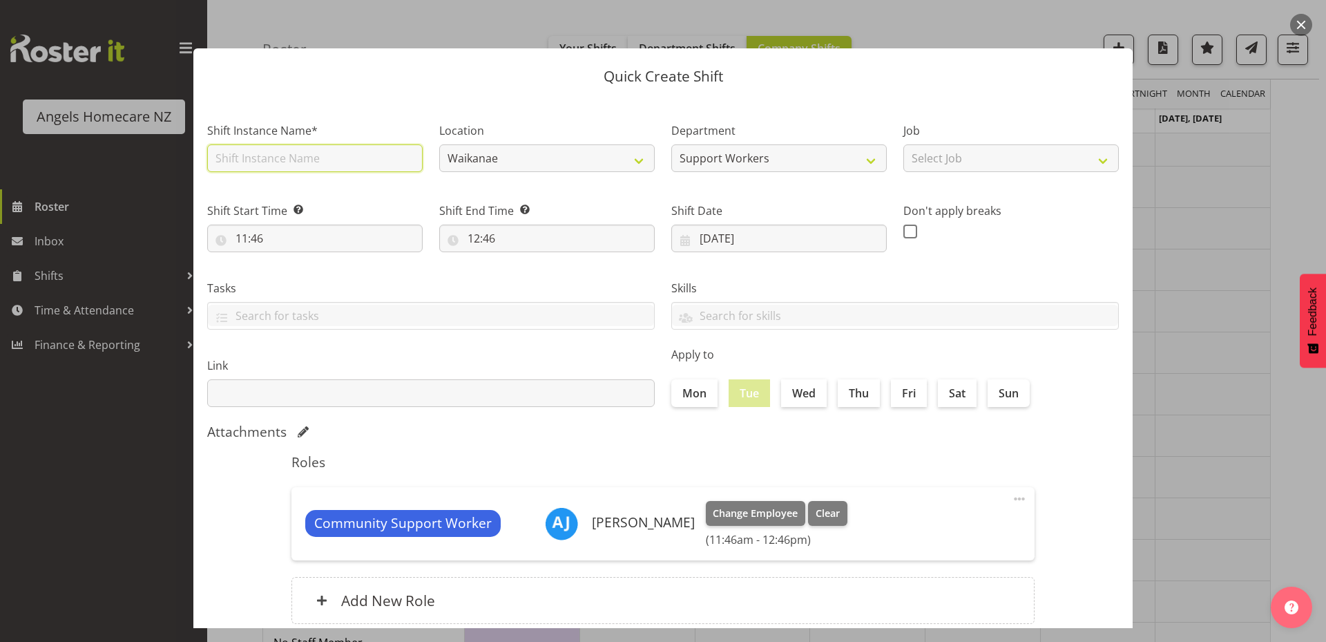
click at [381, 156] on input "text" at bounding box center [314, 158] width 215 height 28
type input "Team [PERSON_NAME]"
click at [218, 240] on input "11:46" at bounding box center [314, 238] width 215 height 28
click at [298, 278] on select "00 01 02 03 04 05 06 07 08 09 10 11 12 13 14 15 16 17 18 19 20 21 22 23" at bounding box center [301, 274] width 31 height 28
select select "12"
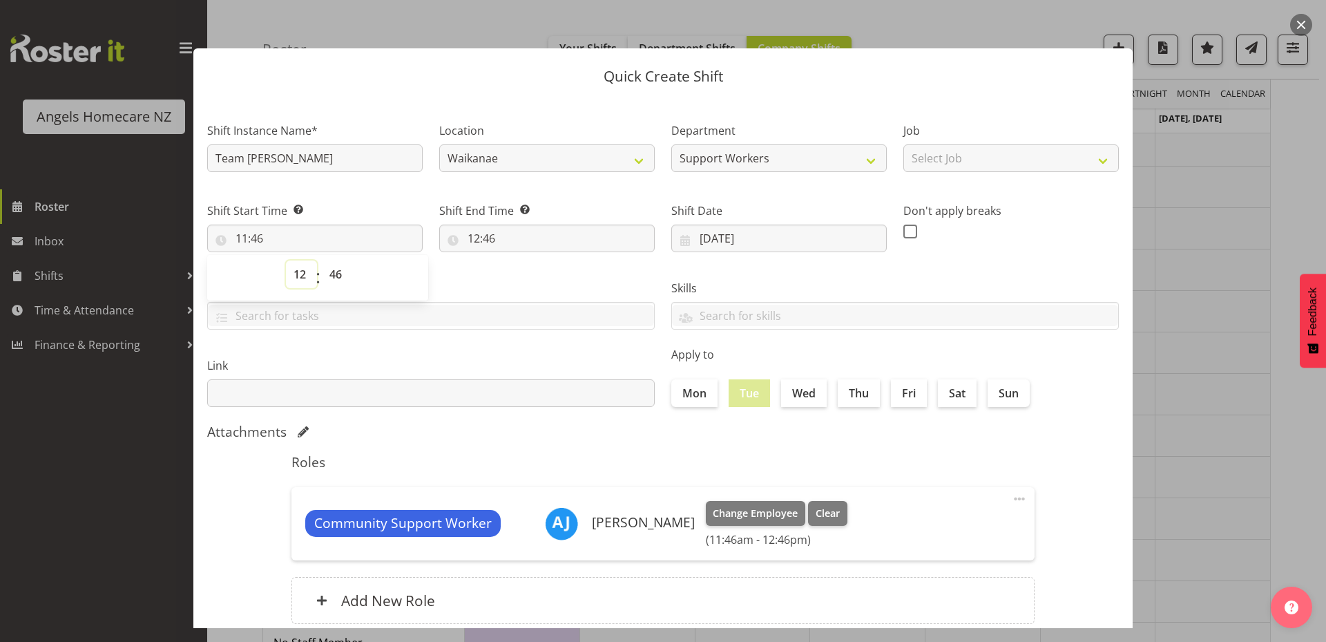
click at [286, 260] on select "00 01 02 03 04 05 06 07 08 09 10 11 12 13 14 15 16 17 18 19 20 21 22 23" at bounding box center [301, 274] width 31 height 28
type input "12:46"
click at [336, 271] on select "00 01 02 03 04 05 06 07 08 09 10 11 12 13 14 15 16 17 18 19 20 21 22 23 24 25 2…" at bounding box center [337, 274] width 31 height 28
select select "0"
click at [322, 260] on select "00 01 02 03 04 05 06 07 08 09 10 11 12 13 14 15 16 17 18 19 20 21 22 23 24 25 2…" at bounding box center [337, 274] width 31 height 28
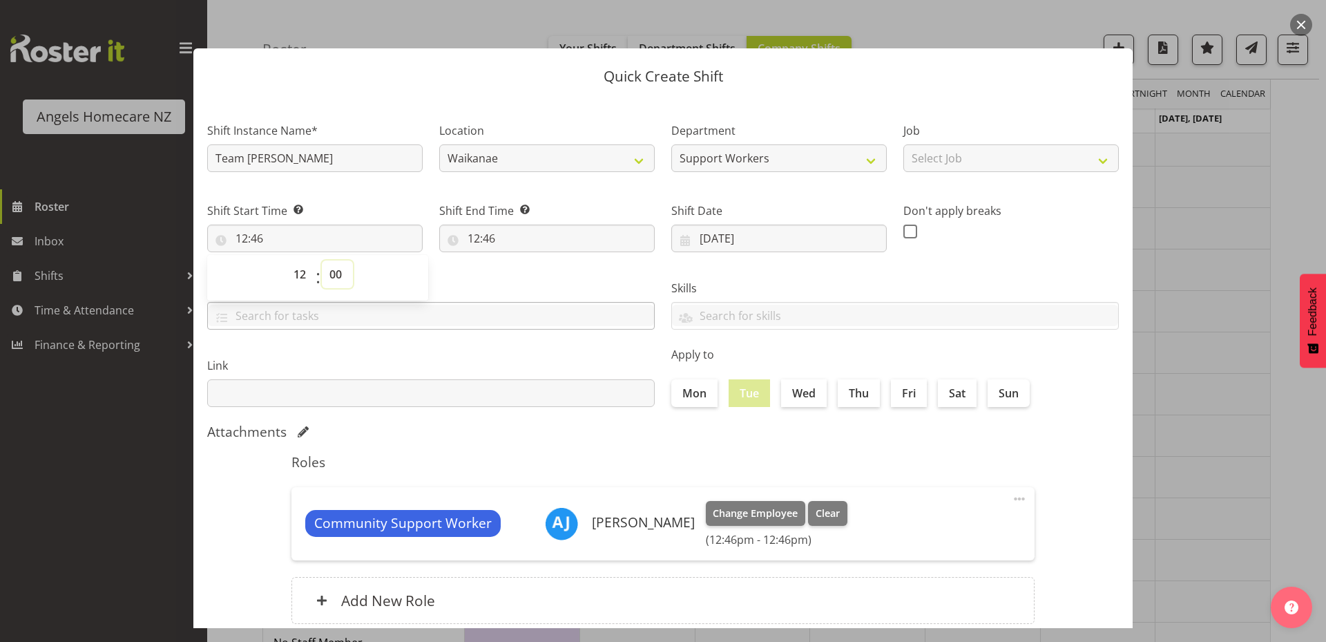
type input "12:00"
click at [472, 265] on div "Tasks" at bounding box center [431, 298] width 464 height 77
click at [479, 240] on input "12:46" at bounding box center [546, 238] width 215 height 28
click at [532, 271] on select "00 01 02 03 04 05 06 07 08 09 10 11 12 13 14 15 16 17 18 19 20 21 22 23" at bounding box center [533, 274] width 31 height 28
select select "13"
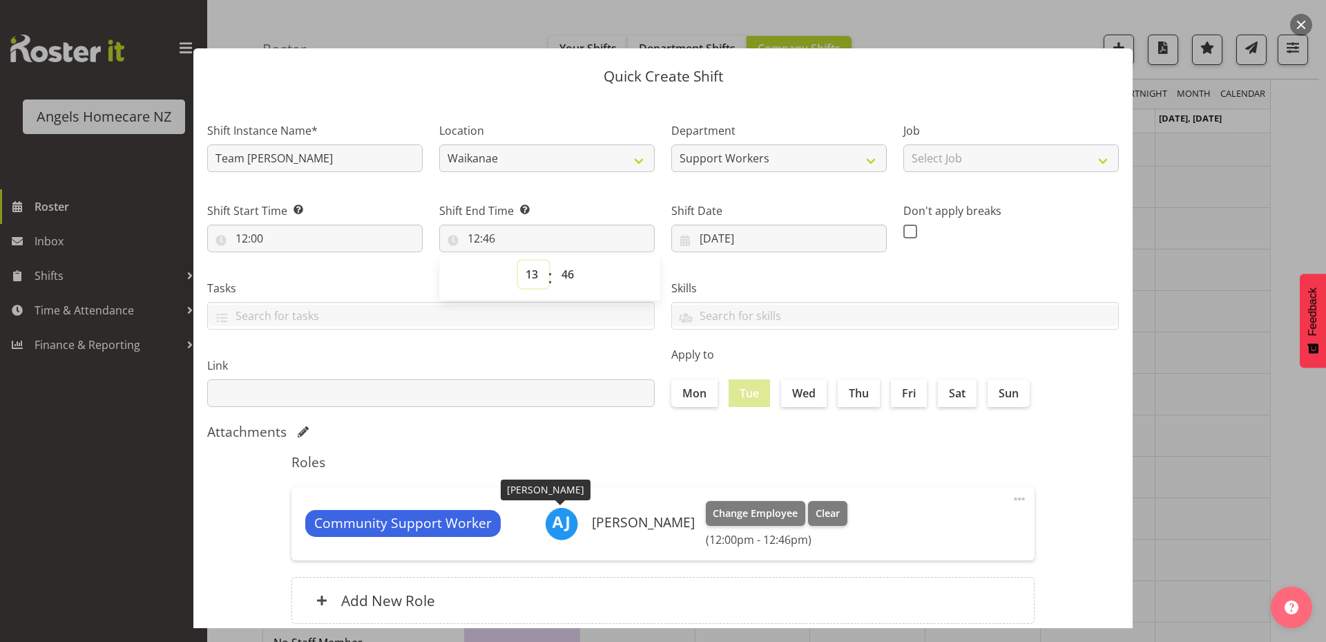
click at [518, 260] on select "00 01 02 03 04 05 06 07 08 09 10 11 12 13 14 15 16 17 18 19 20 21 22 23" at bounding box center [533, 274] width 31 height 28
type input "13:46"
click at [558, 275] on select "00 01 02 03 04 05 06 07 08 09 10 11 12 13 14 15 16 17 18 19 20 21 22 23 24 25 2…" at bounding box center [569, 274] width 31 height 28
select select "0"
click at [554, 260] on select "00 01 02 03 04 05 06 07 08 09 10 11 12 13 14 15 16 17 18 19 20 21 22 23 24 25 2…" at bounding box center [569, 274] width 31 height 28
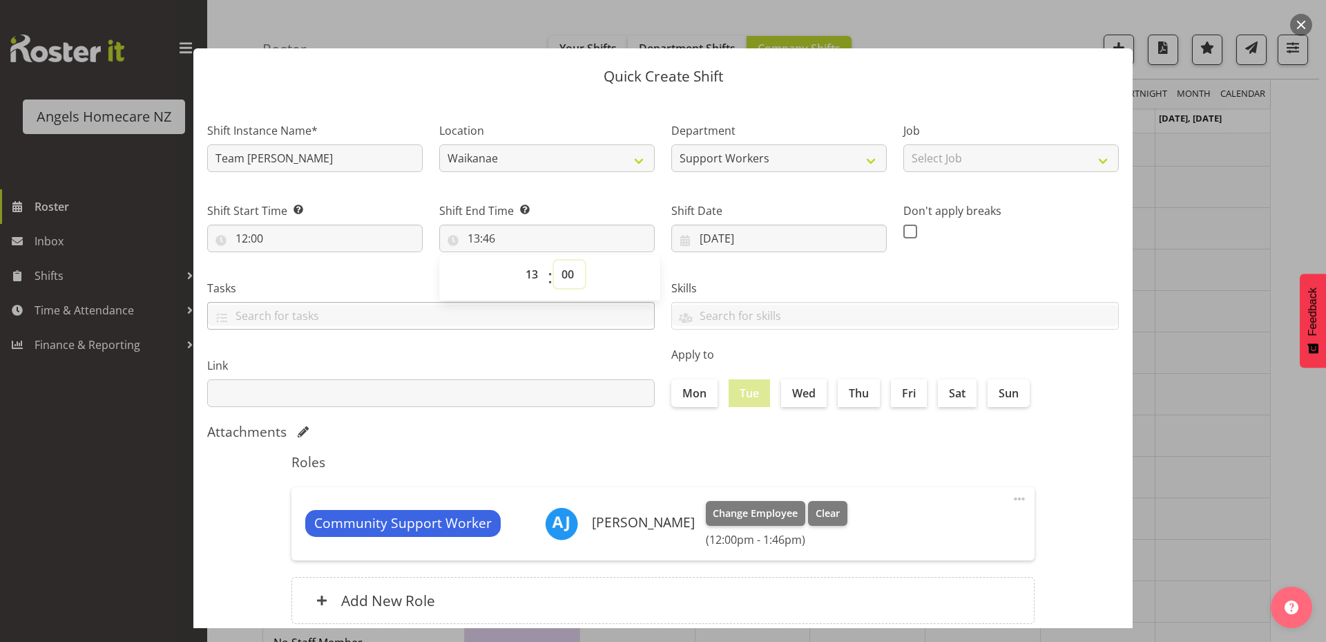
type input "13:00"
click at [546, 363] on label "Link" at bounding box center [431, 365] width 448 height 17
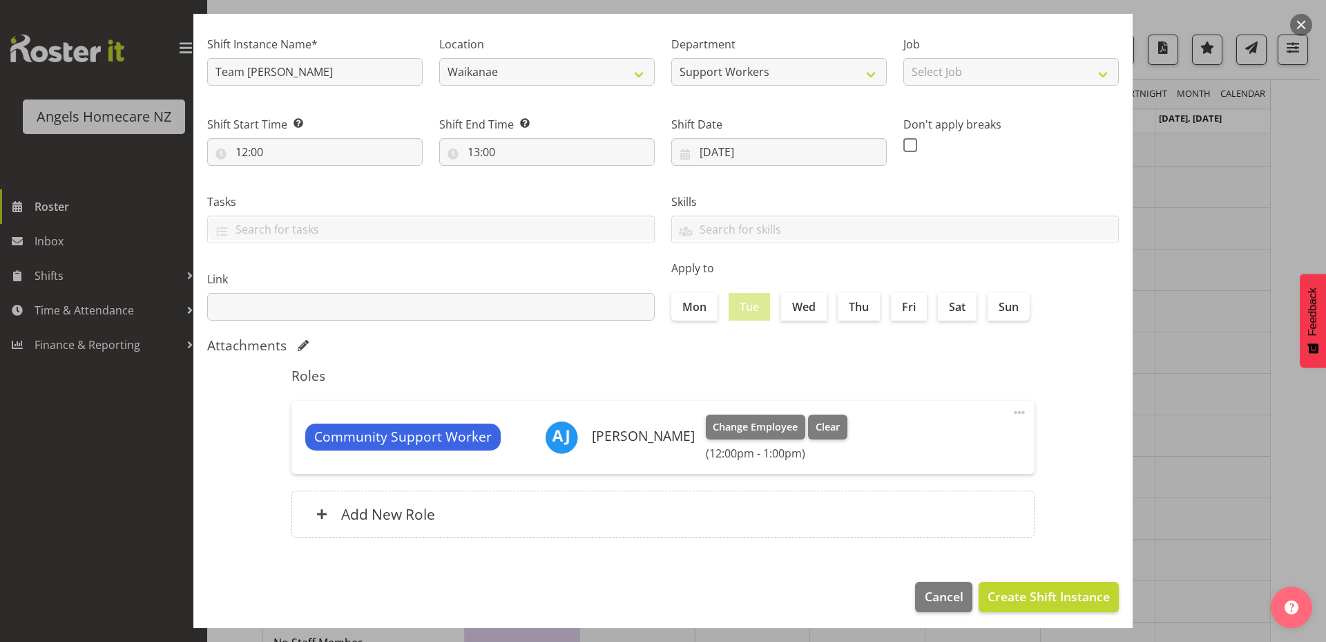
scroll to position [91, 0]
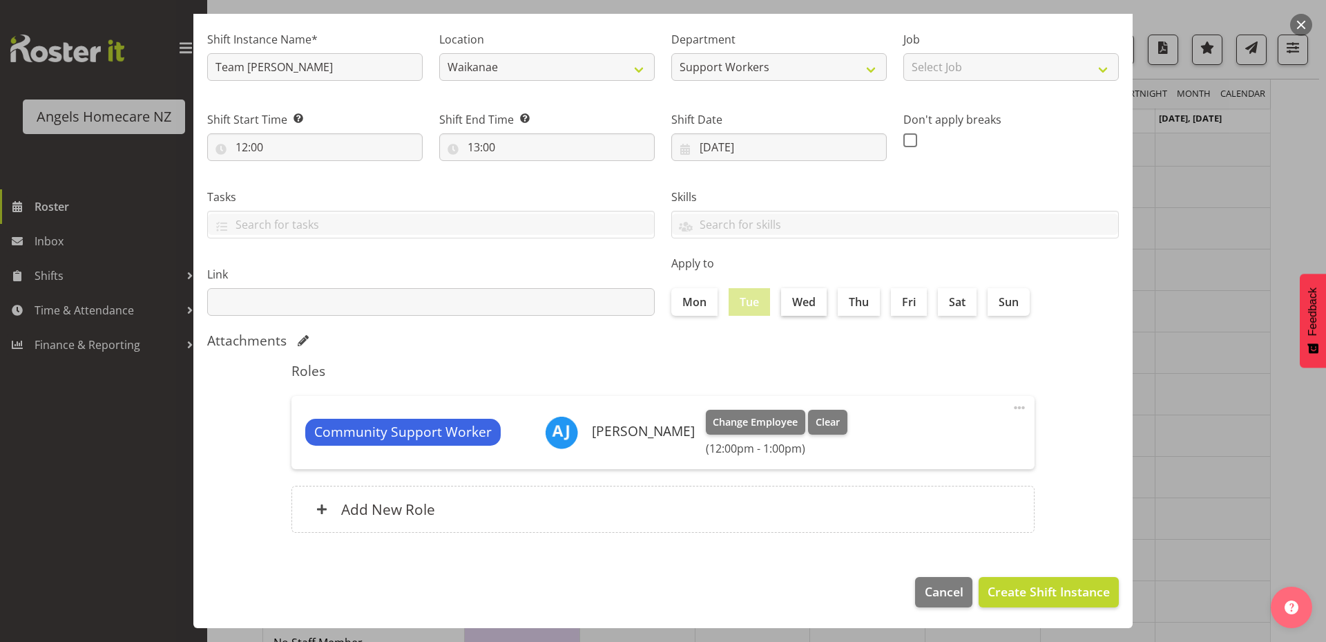
click at [797, 305] on label "Wed" at bounding box center [804, 302] width 46 height 28
click at [790, 305] on input "Wed" at bounding box center [785, 301] width 9 height 9
checkbox input "true"
click at [846, 304] on label "Thu" at bounding box center [859, 302] width 42 height 28
click at [846, 304] on input "Thu" at bounding box center [842, 301] width 9 height 9
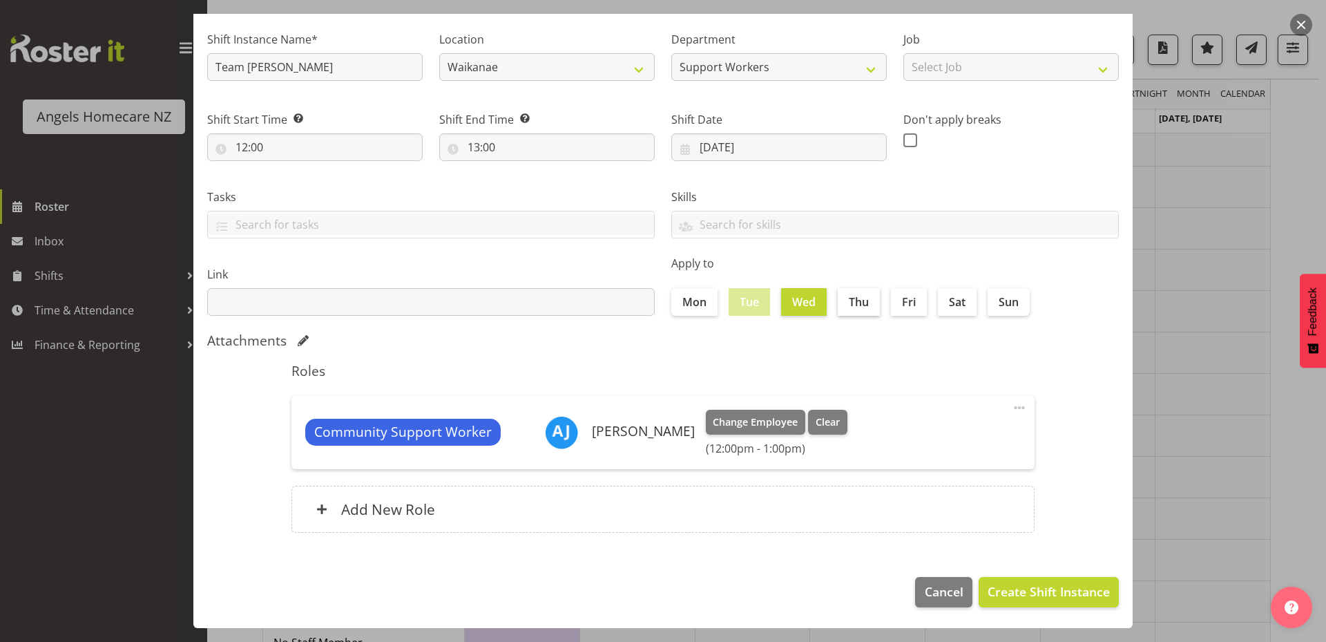
checkbox input "true"
click at [744, 311] on label "Tue" at bounding box center [749, 302] width 41 height 28
click at [903, 307] on label "Fri" at bounding box center [909, 302] width 36 height 28
click at [900, 306] on input "Fri" at bounding box center [895, 301] width 9 height 9
checkbox input "true"
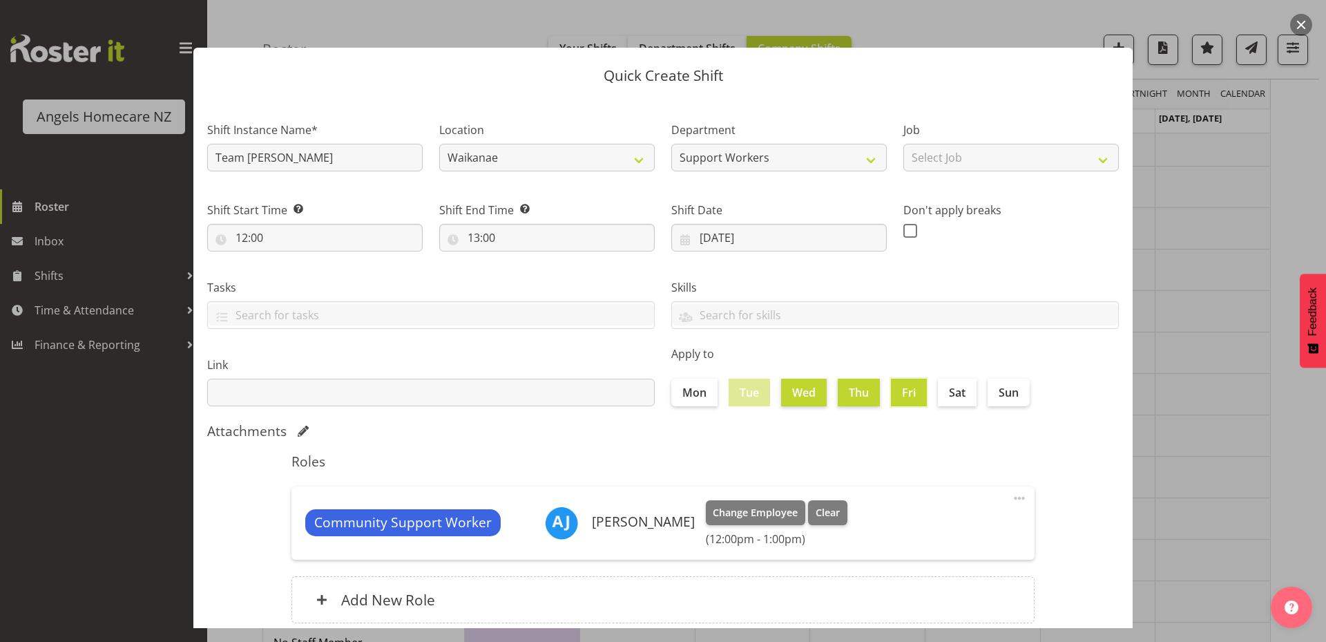
scroll to position [0, 0]
click at [679, 242] on input "23/09/2025" at bounding box center [778, 238] width 215 height 28
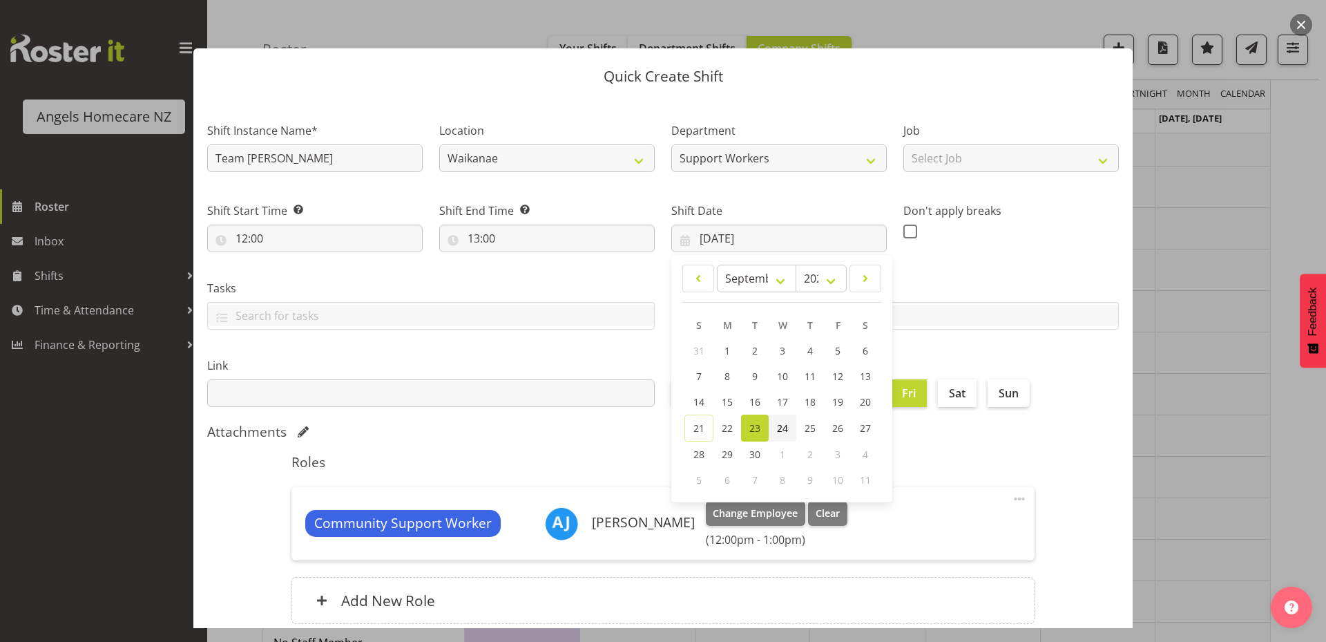
click at [777, 423] on span "24" at bounding box center [782, 427] width 11 height 13
type input "24/09/2025"
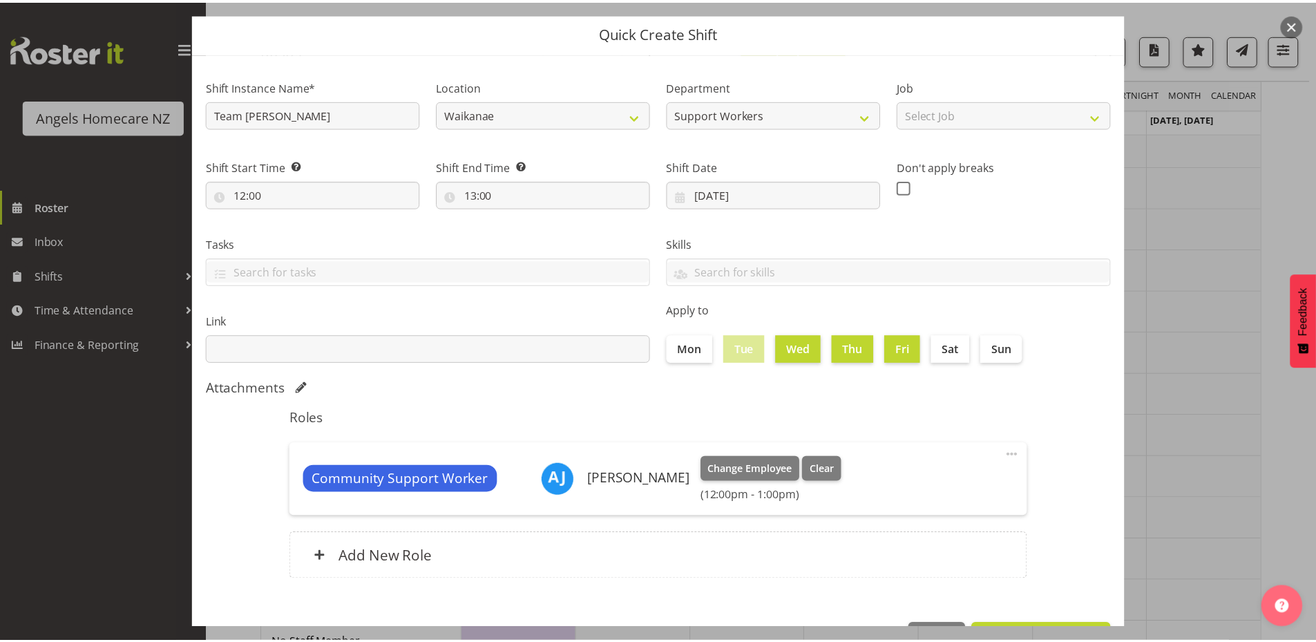
scroll to position [91, 0]
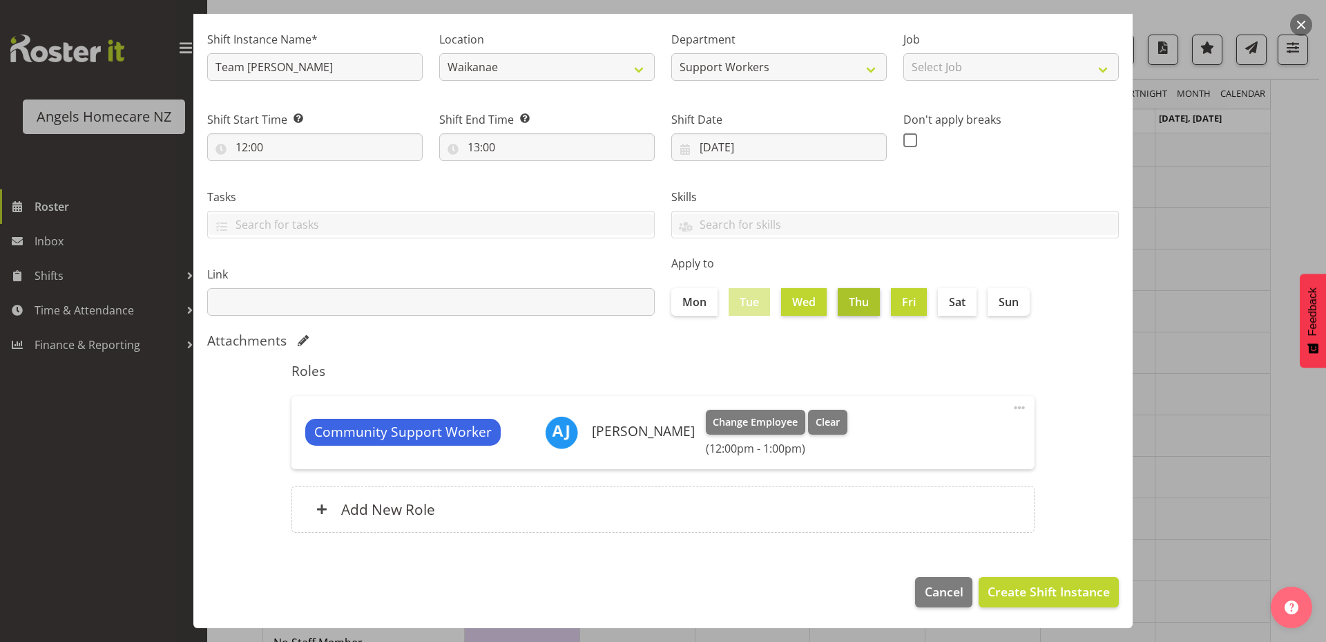
click at [861, 306] on label "Thu" at bounding box center [859, 302] width 42 height 28
click at [847, 306] on input "Thu" at bounding box center [842, 301] width 9 height 9
checkbox input "false"
click at [407, 510] on h6 "Add New Role" at bounding box center [388, 509] width 94 height 18
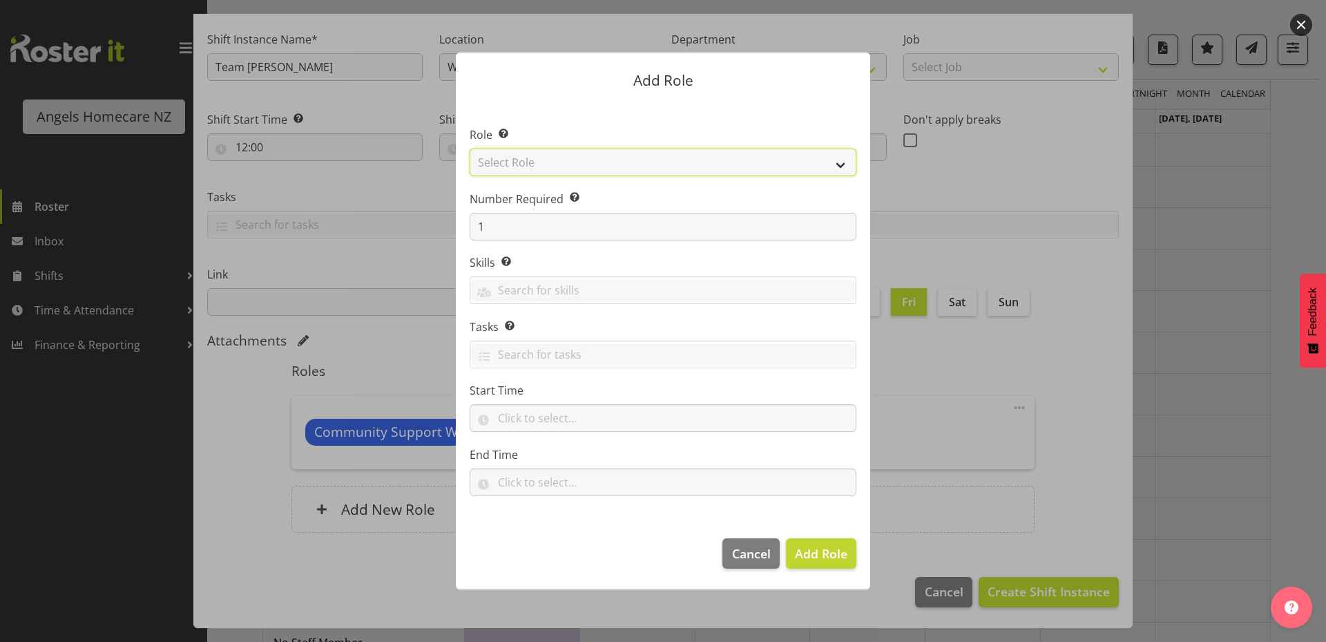
click at [592, 171] on select "Select Role Admin Coordinator Community Support Worker" at bounding box center [663, 162] width 387 height 28
select select "1572"
click at [470, 148] on select "Select Role Admin Coordinator Community Support Worker" at bounding box center [663, 162] width 387 height 28
click at [496, 413] on input "text" at bounding box center [663, 418] width 387 height 28
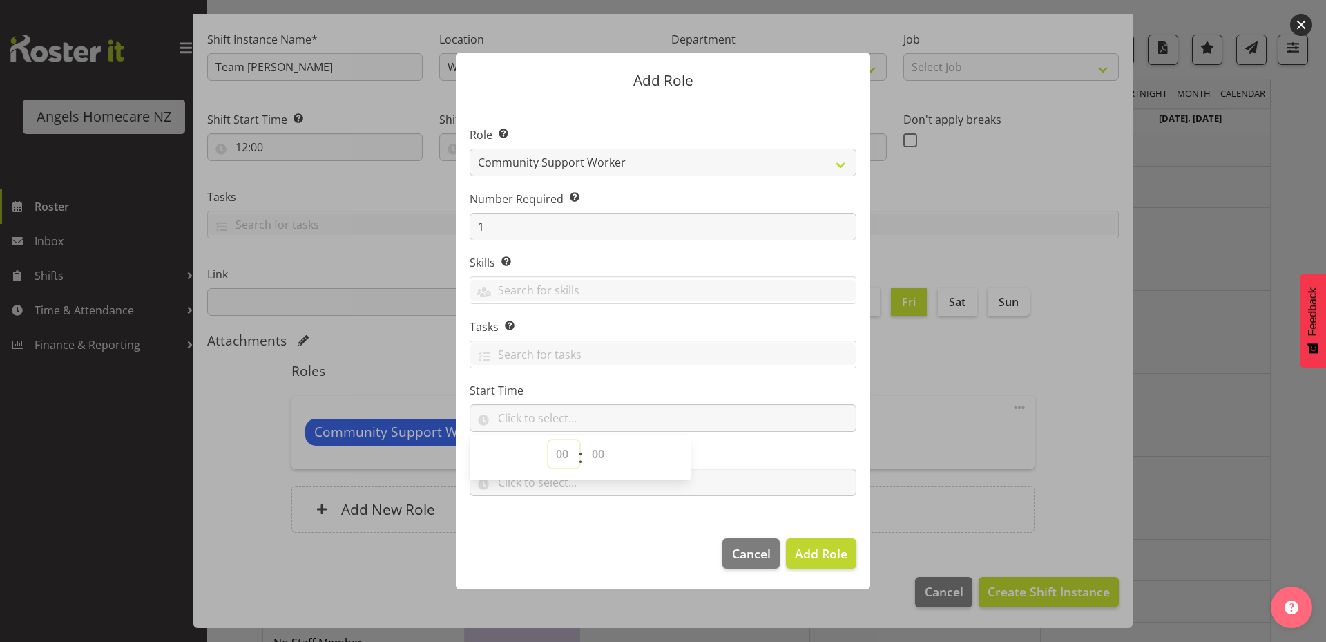
click at [559, 456] on select "00 00 01 02 03 04 05 06 07 08 09 10 11 12 13 14 15 16 17 18 19 20 21 22 23" at bounding box center [563, 454] width 31 height 28
select select "17"
click at [548, 440] on select "00 00 01 02 03 04 05 06 07 08 09 10 11 12 13 14 15 16 17 18 19 20 21 22 23" at bounding box center [563, 454] width 31 height 28
click at [602, 454] on select "00 00 01 02 03 04 05 06 07 08 09 10 11 12 13 14 15 16 17 18 19 20 21 22 23 24 2…" at bounding box center [599, 454] width 31 height 28
select select "0"
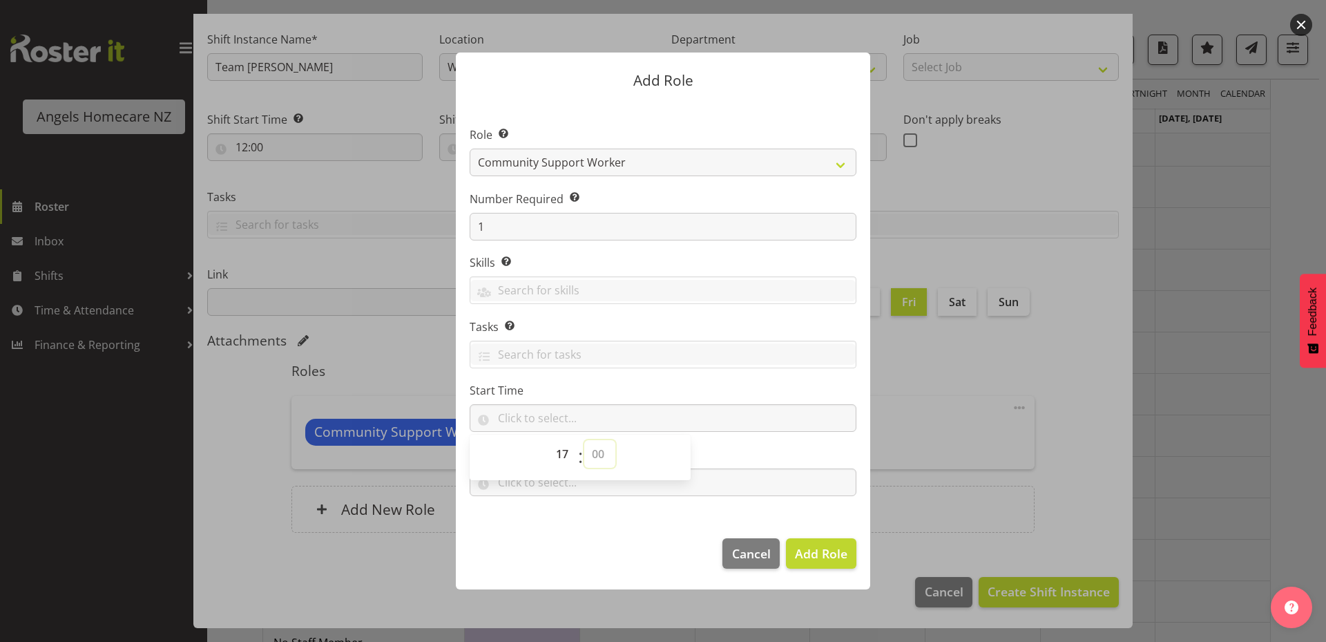
click at [584, 440] on select "00 00 01 02 03 04 05 06 07 08 09 10 11 12 13 14 15 16 17 18 19 20 21 22 23 24 2…" at bounding box center [599, 454] width 31 height 28
type input "17:00"
click at [629, 540] on footer "Cancel Add Role" at bounding box center [663, 556] width 414 height 65
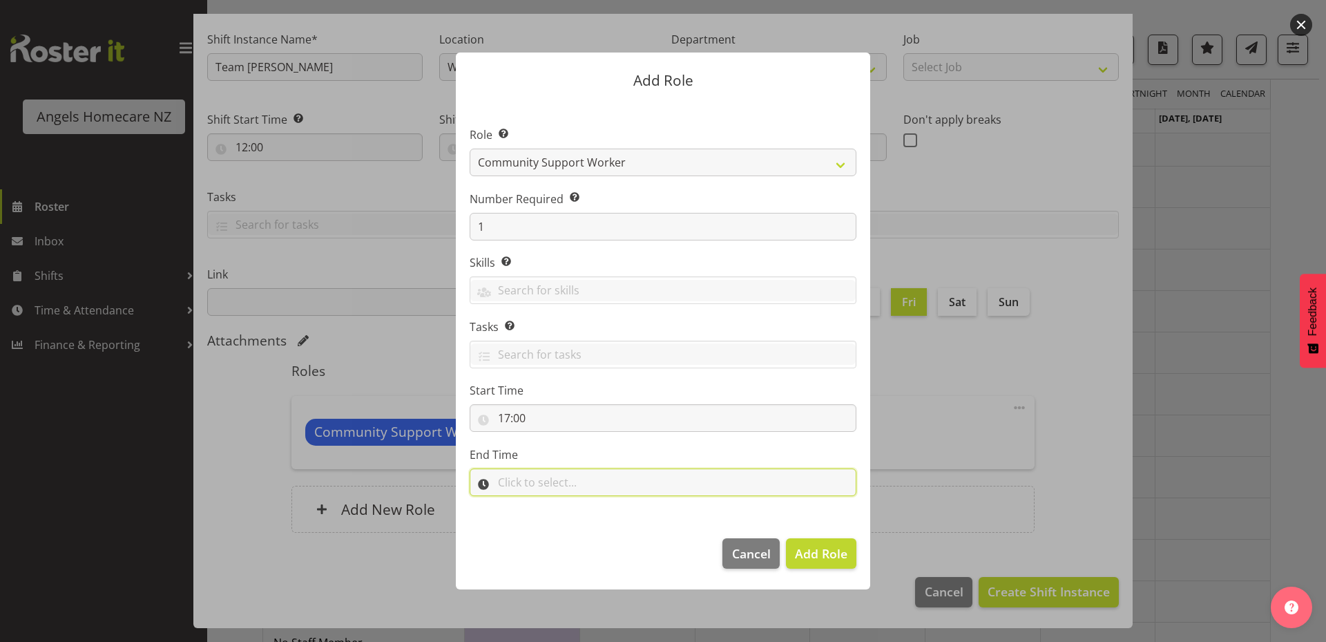
click at [584, 490] on input "text" at bounding box center [663, 482] width 387 height 28
click at [552, 519] on select "00 00 01 02 03 04 05 06 07 08 09 10 11 12 13 14 15 16 17 18 19 20 21 22 23" at bounding box center [563, 518] width 31 height 28
select select "18"
click at [548, 504] on select "00 00 01 02 03 04 05 06 07 08 09 10 11 12 13 14 15 16 17 18 19 20 21 22 23" at bounding box center [563, 518] width 31 height 28
click at [599, 519] on select "00 00 01 02 03 04 05 06 07 08 09 10 11 12 13 14 15 16 17 18 19 20 21 22 23 24 2…" at bounding box center [599, 518] width 31 height 28
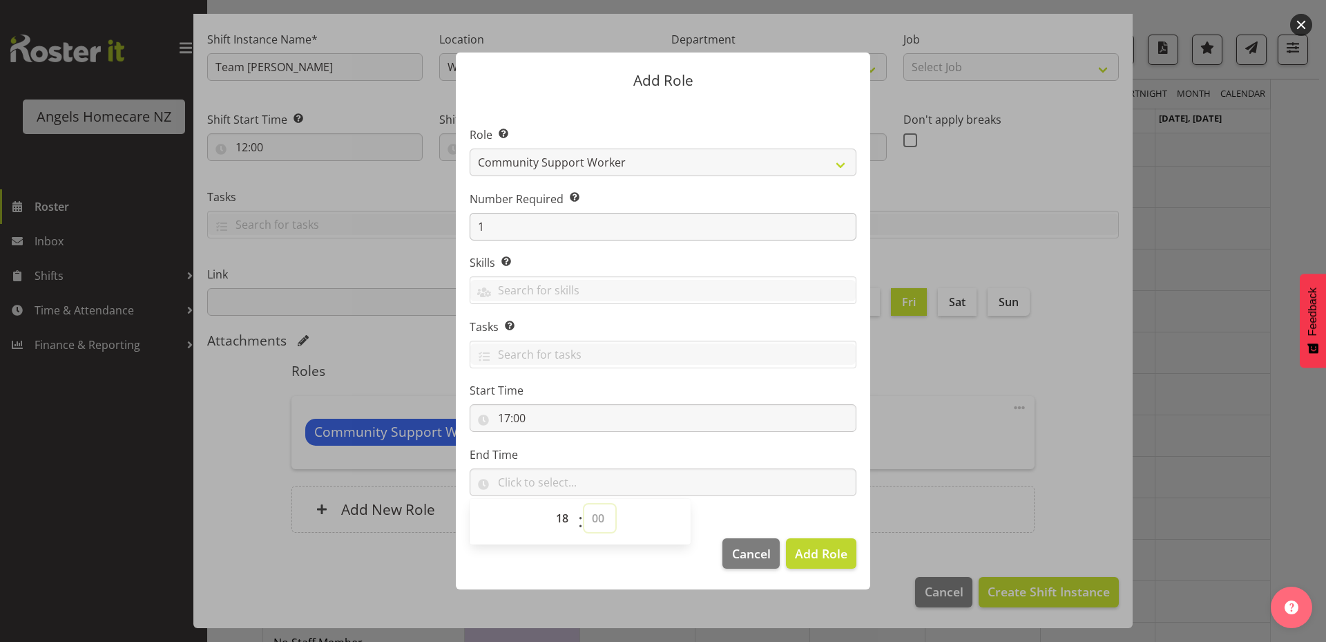
select select "0"
click at [584, 504] on select "00 00 01 02 03 04 05 06 07 08 09 10 11 12 13 14 15 16 17 18 19 20 21 22 23 24 2…" at bounding box center [599, 518] width 31 height 28
type input "18:00"
click at [811, 554] on span "Add Role" at bounding box center [821, 553] width 52 height 17
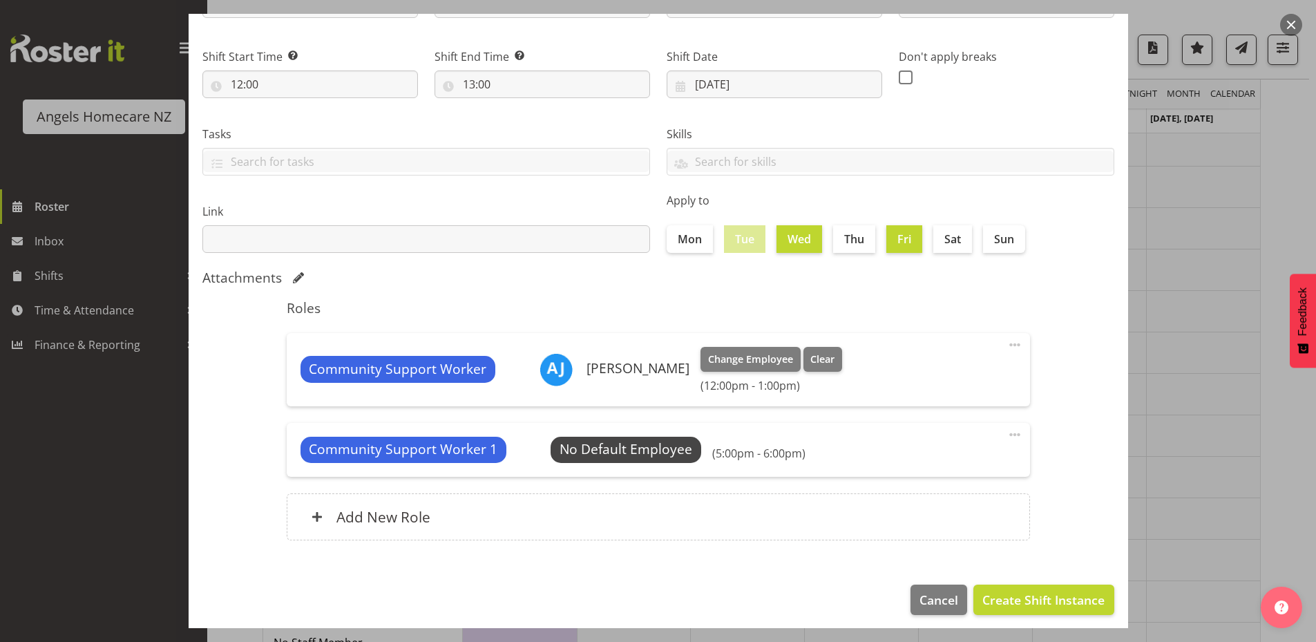
scroll to position [162, 0]
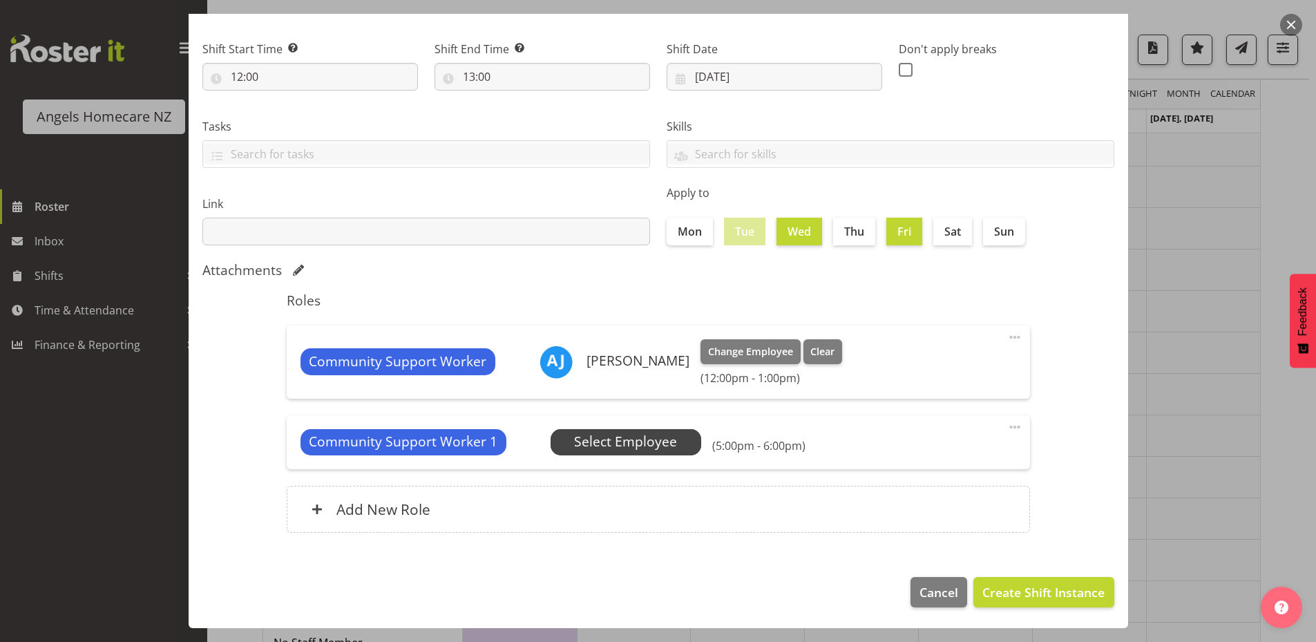
click at [617, 450] on span "Select Employee" at bounding box center [625, 442] width 103 height 20
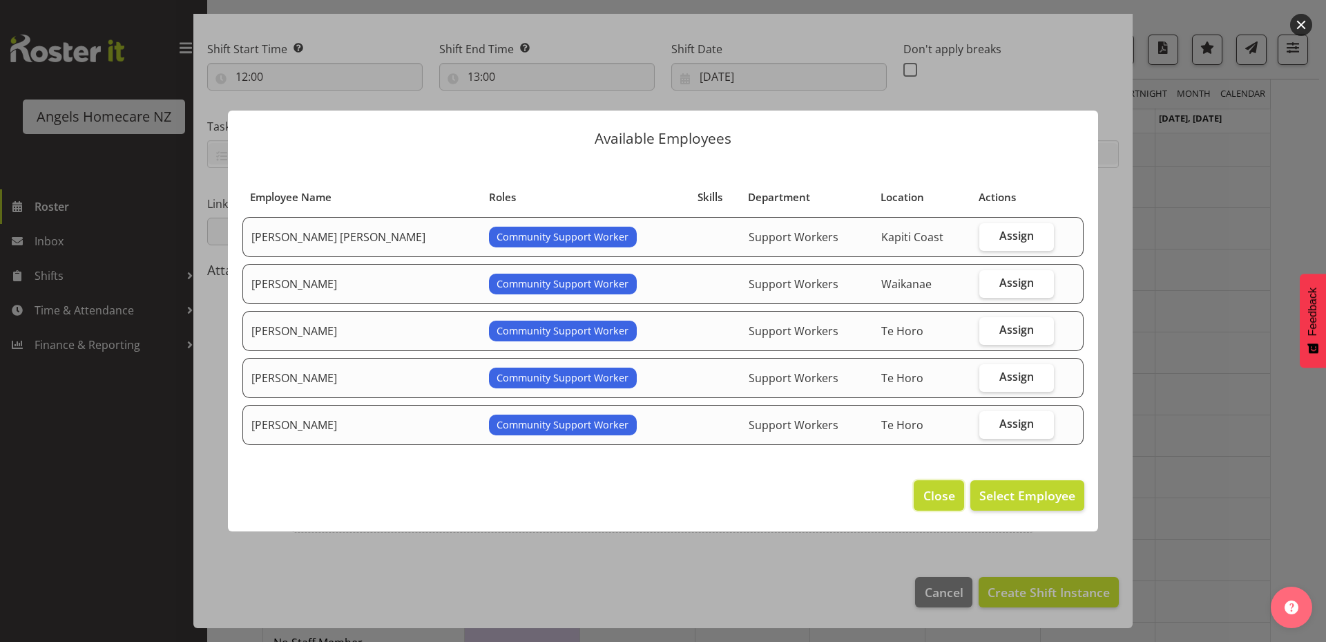
click at [926, 494] on span "Close" at bounding box center [939, 495] width 32 height 18
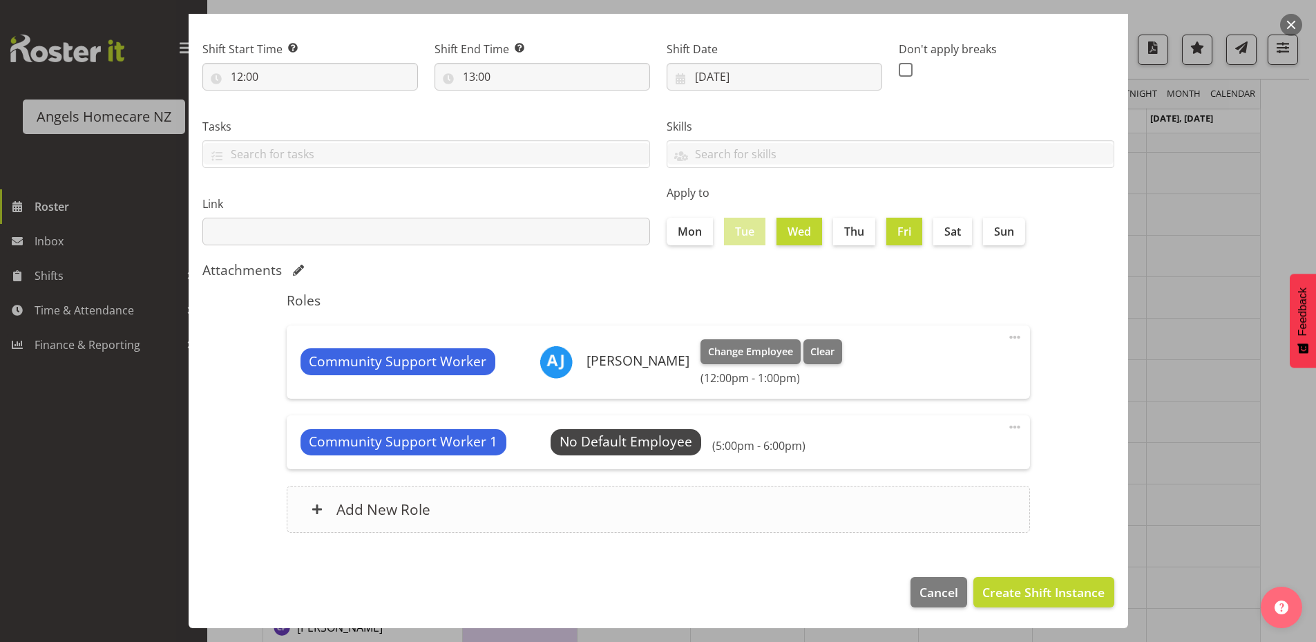
scroll to position [276, 0]
click at [850, 233] on label "Thu" at bounding box center [854, 232] width 42 height 28
click at [842, 233] on input "Thu" at bounding box center [837, 231] width 9 height 9
click at [854, 238] on label "Thu" at bounding box center [854, 232] width 42 height 28
click at [842, 236] on input "Thu" at bounding box center [837, 231] width 9 height 9
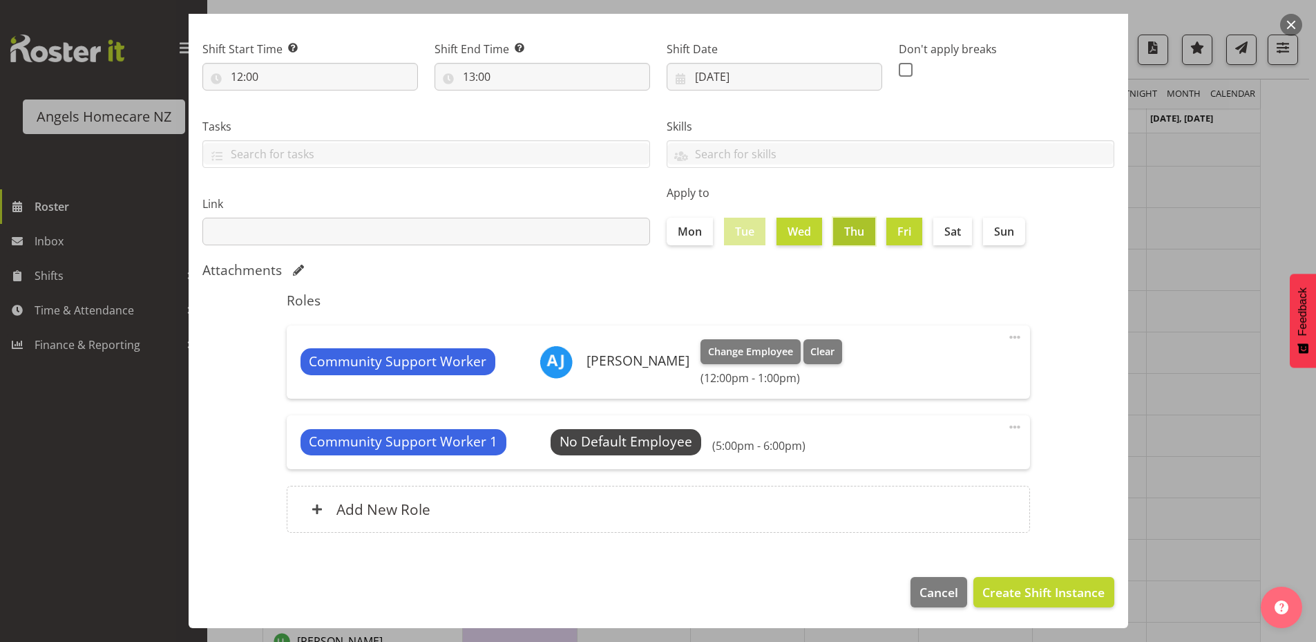
checkbox input "false"
click at [1006, 423] on span at bounding box center [1014, 427] width 17 height 17
click at [1078, 423] on section "Shift Instance Name* Team Mary Location Waikanae Paraparaumu Department Support…" at bounding box center [658, 249] width 939 height 627
click at [1059, 588] on span "Create Shift Instance" at bounding box center [1043, 592] width 122 height 18
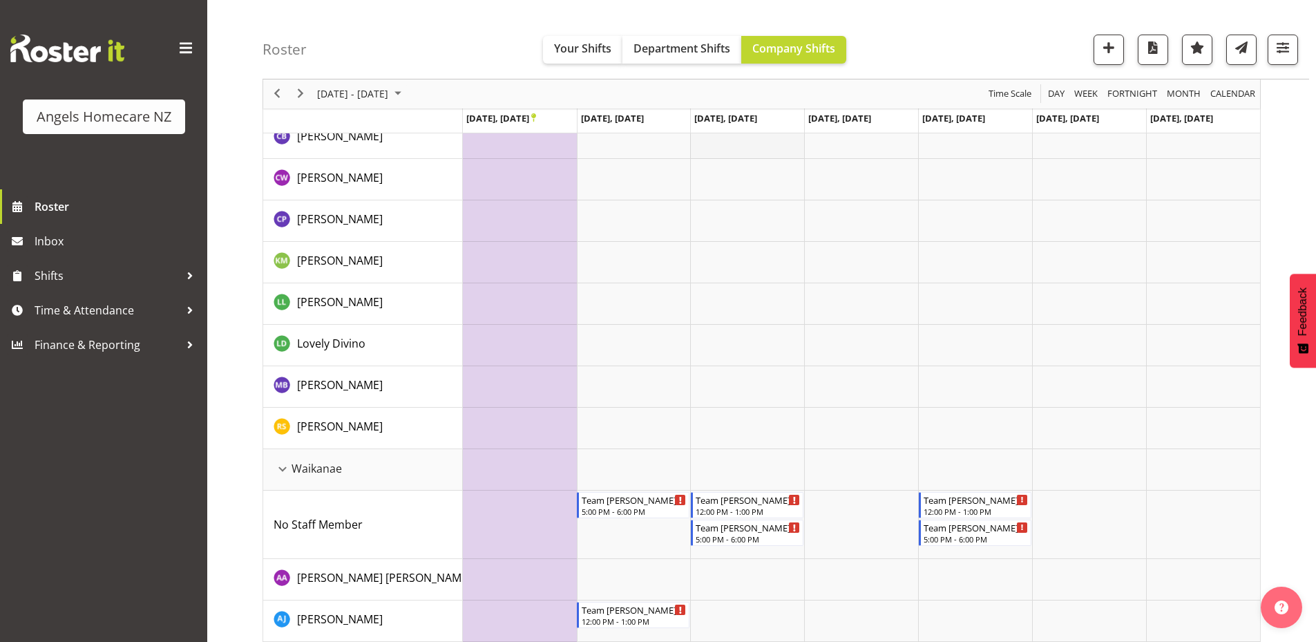
scroll to position [691, 0]
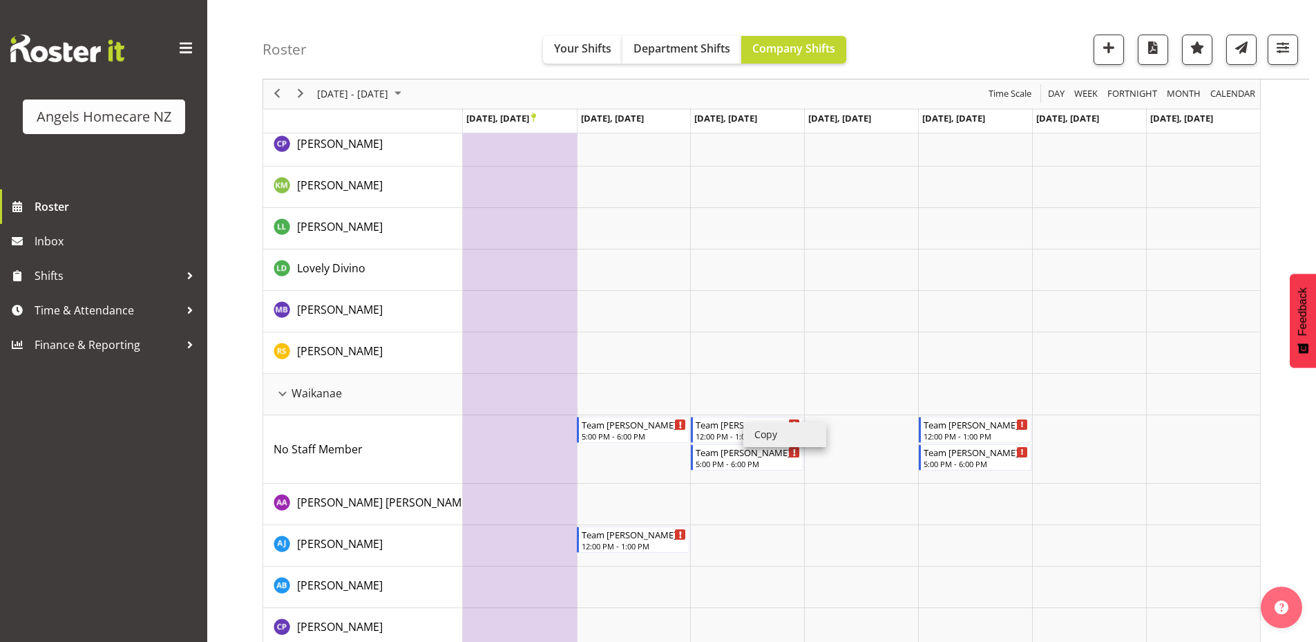
click at [751, 432] on li "Copy" at bounding box center [784, 434] width 83 height 25
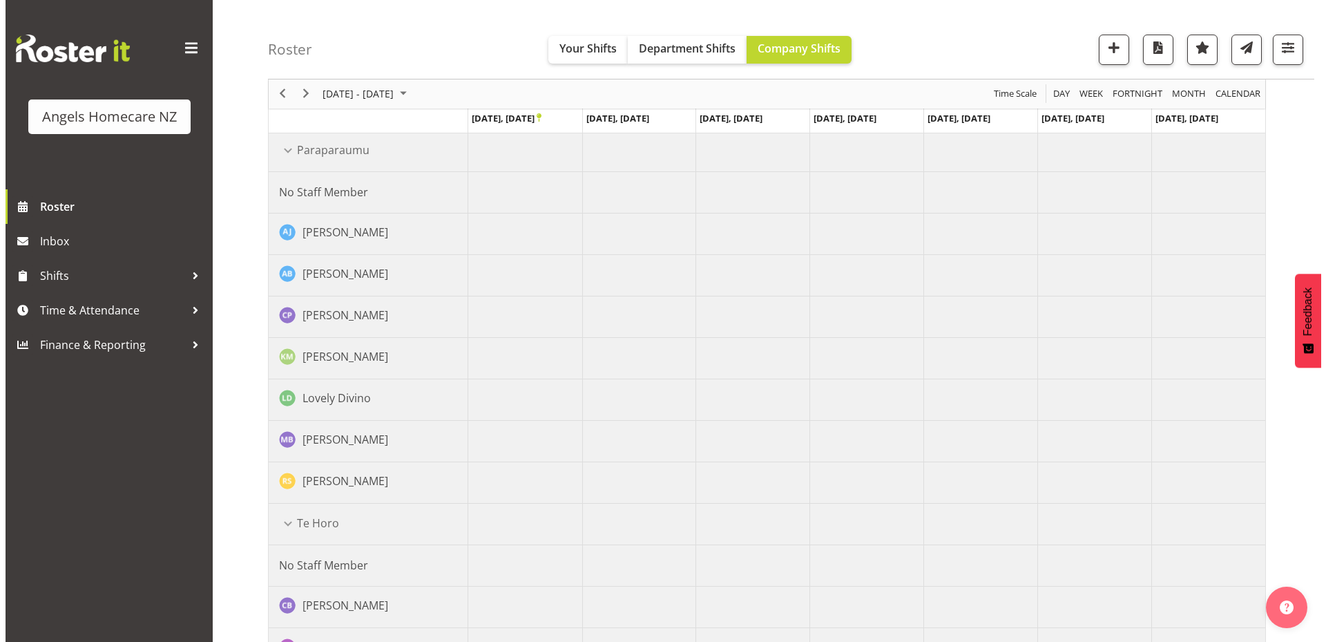
scroll to position [69, 0]
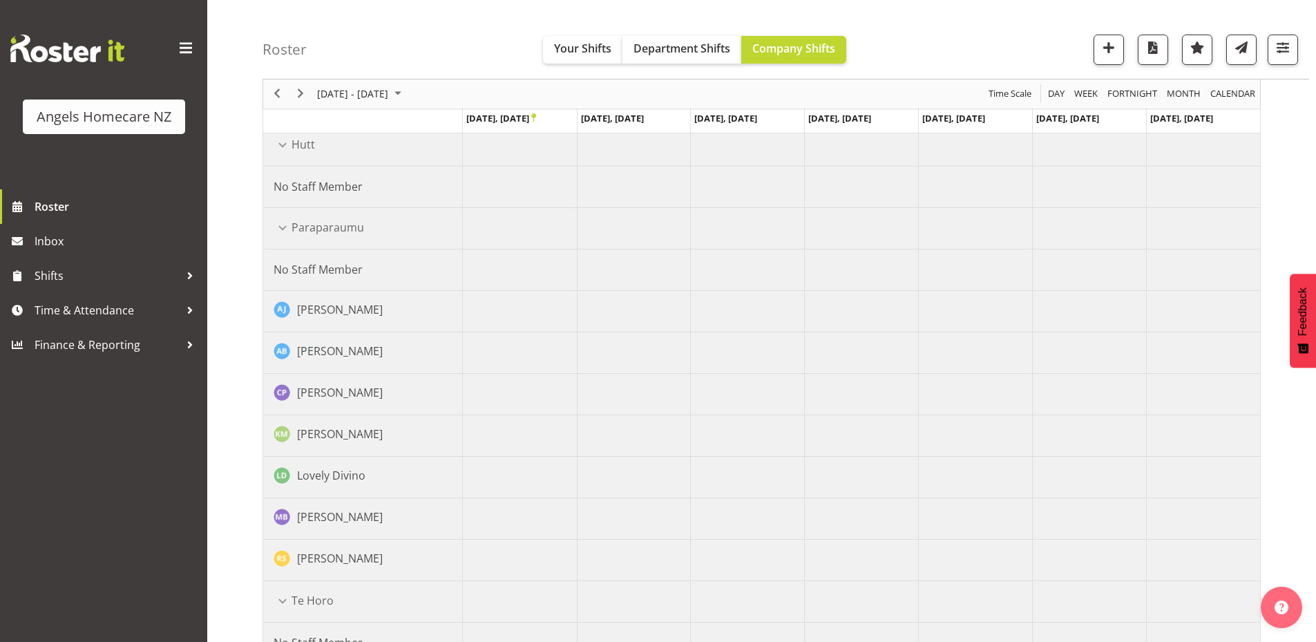
click at [722, 314] on td "Timeline Week of September 22, 2025" at bounding box center [747, 311] width 114 height 41
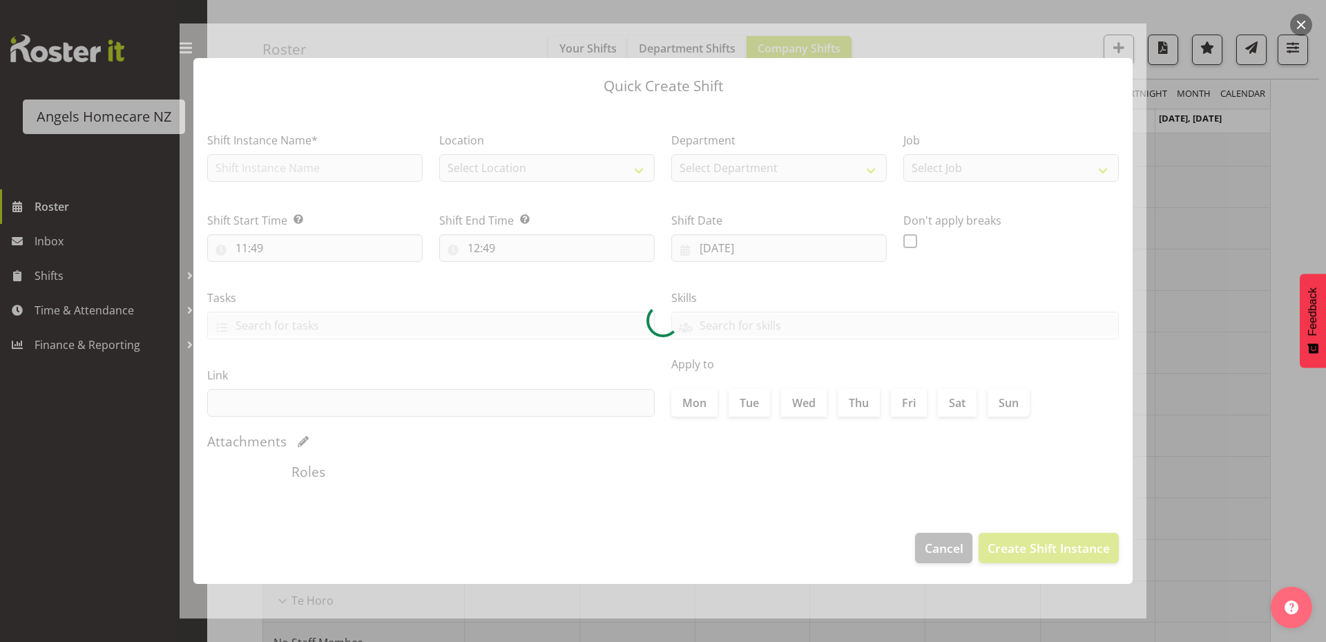
type input "24/09/2025"
checkbox input "true"
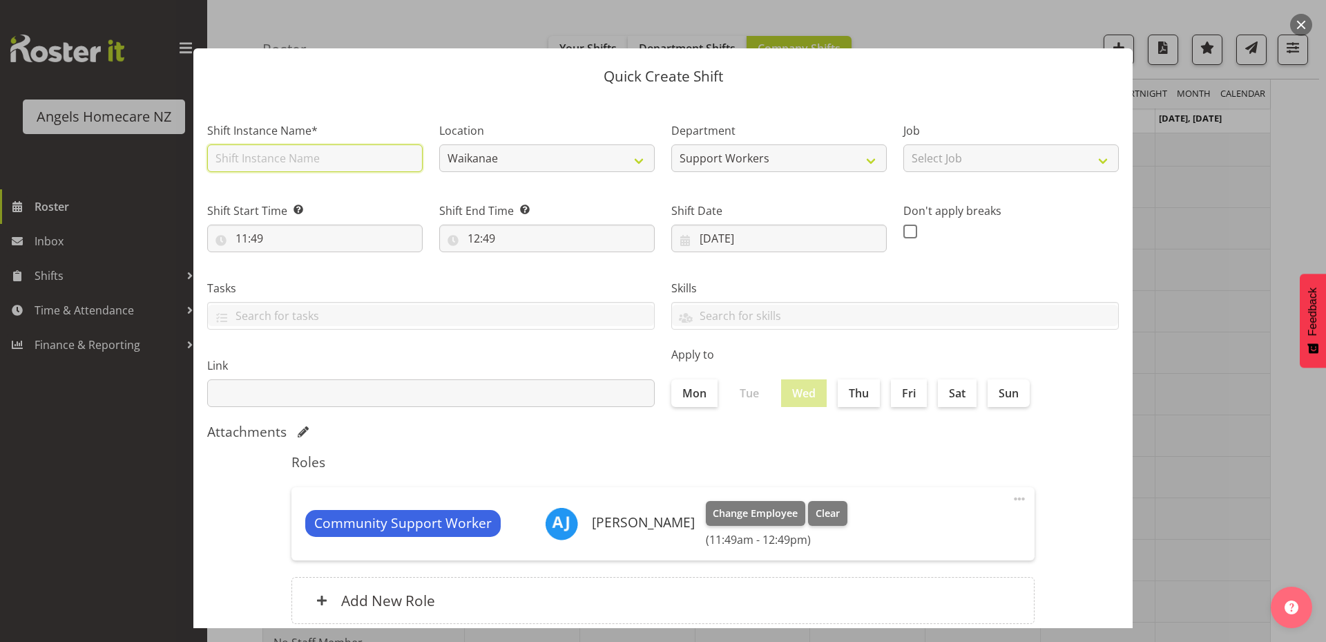
click at [347, 160] on input "text" at bounding box center [314, 158] width 215 height 28
type input "Team [PERSON_NAME]"
click at [1023, 157] on select "Select Job Home Management Personal Cares" at bounding box center [1010, 158] width 215 height 28
select select "10686"
click at [903, 144] on select "Select Job Home Management Personal Cares" at bounding box center [1010, 158] width 215 height 28
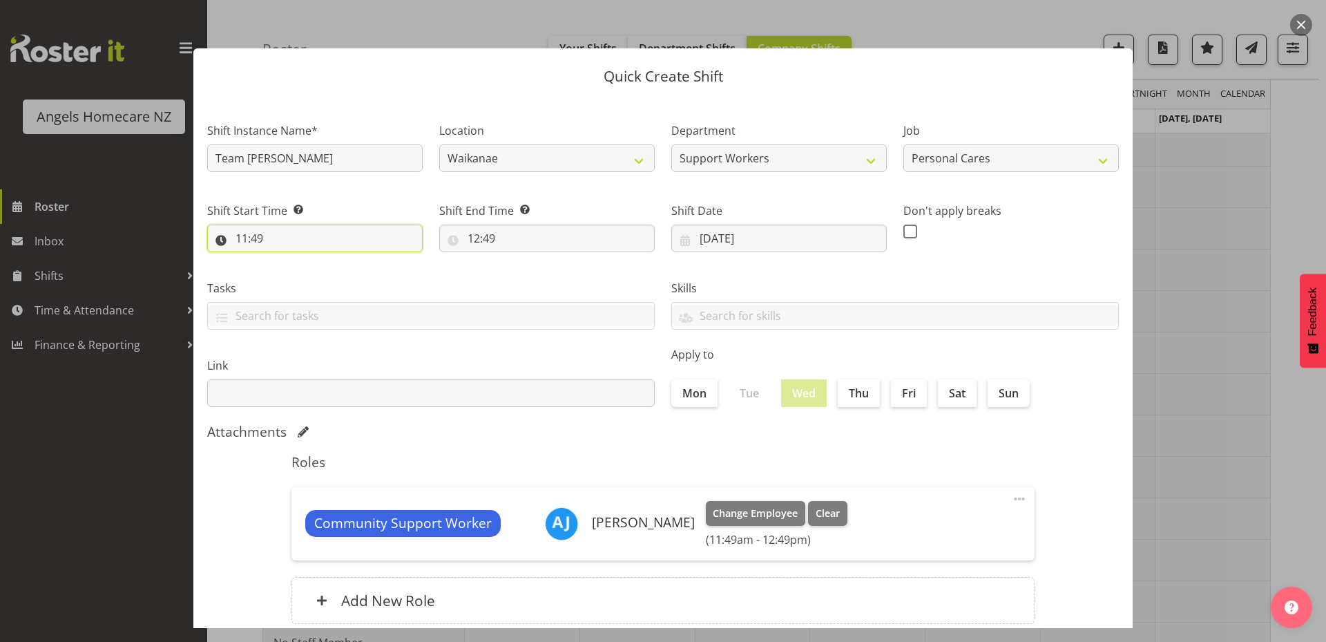
click at [249, 239] on input "11:49" at bounding box center [314, 238] width 215 height 28
click at [294, 276] on select "00 01 02 03 04 05 06 07 08 09 10 11 12 13 14 15 16 17 18 19 20 21 22 23" at bounding box center [301, 274] width 31 height 28
select select "12"
click at [286, 260] on select "00 01 02 03 04 05 06 07 08 09 10 11 12 13 14 15 16 17 18 19 20 21 22 23" at bounding box center [301, 274] width 31 height 28
type input "12:49"
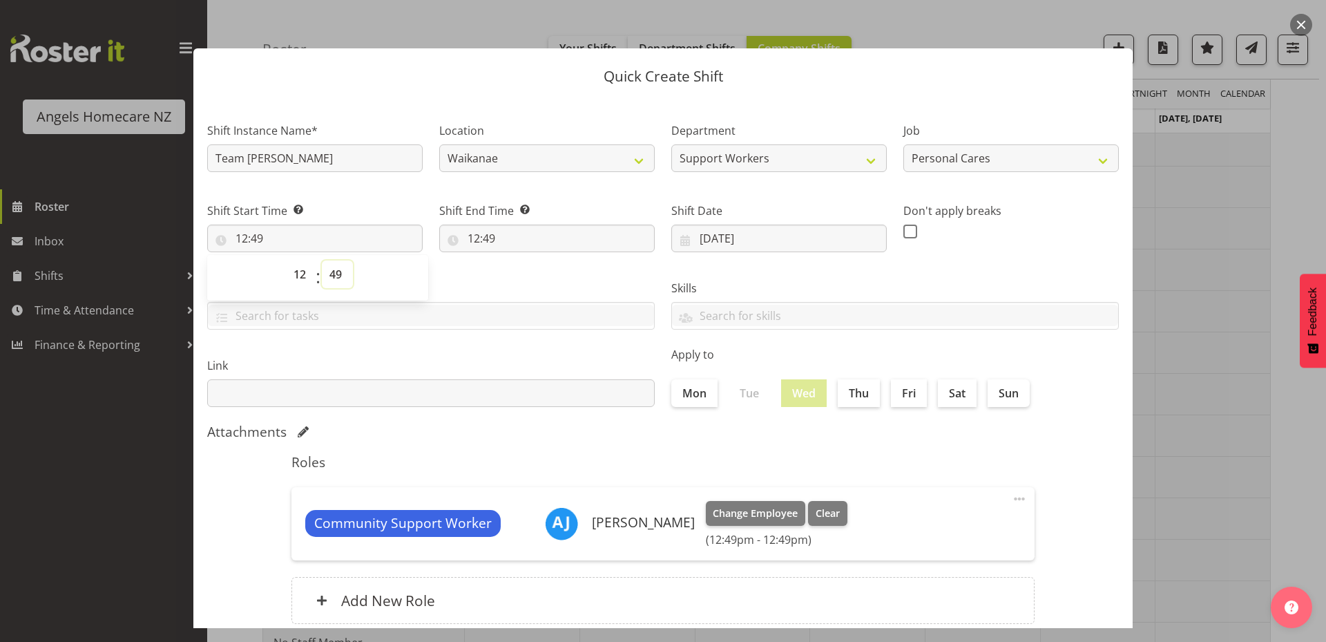
click at [336, 277] on select "00 01 02 03 04 05 06 07 08 09 10 11 12 13 14 15 16 17 18 19 20 21 22 23 24 25 2…" at bounding box center [337, 274] width 31 height 28
select select "0"
click at [322, 260] on select "00 01 02 03 04 05 06 07 08 09 10 11 12 13 14 15 16 17 18 19 20 21 22 23 24 25 2…" at bounding box center [337, 274] width 31 height 28
type input "12:00"
click at [499, 278] on div "Tasks" at bounding box center [431, 298] width 464 height 77
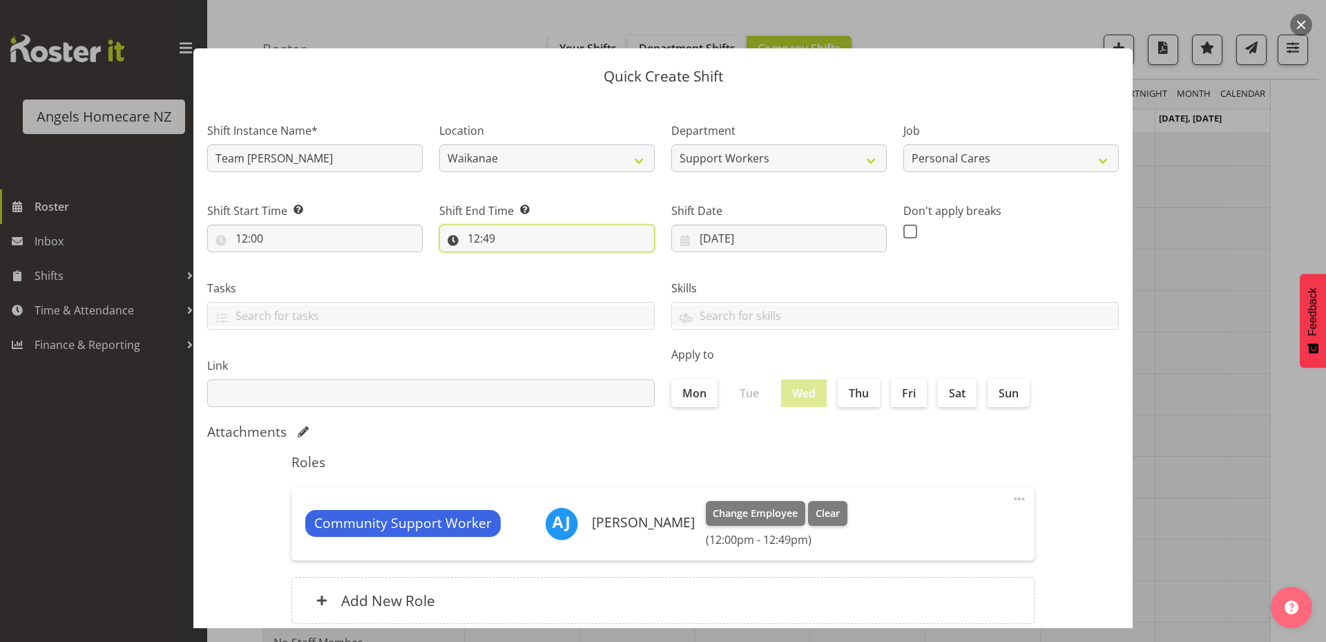
click at [490, 241] on input "12:49" at bounding box center [546, 238] width 215 height 28
click at [526, 276] on select "00 01 02 03 04 05 06 07 08 09 10 11 12 13 14 15 16 17 18 19 20 21 22 23" at bounding box center [533, 274] width 31 height 28
select select "13"
click at [518, 260] on select "00 01 02 03 04 05 06 07 08 09 10 11 12 13 14 15 16 17 18 19 20 21 22 23" at bounding box center [533, 274] width 31 height 28
type input "13:49"
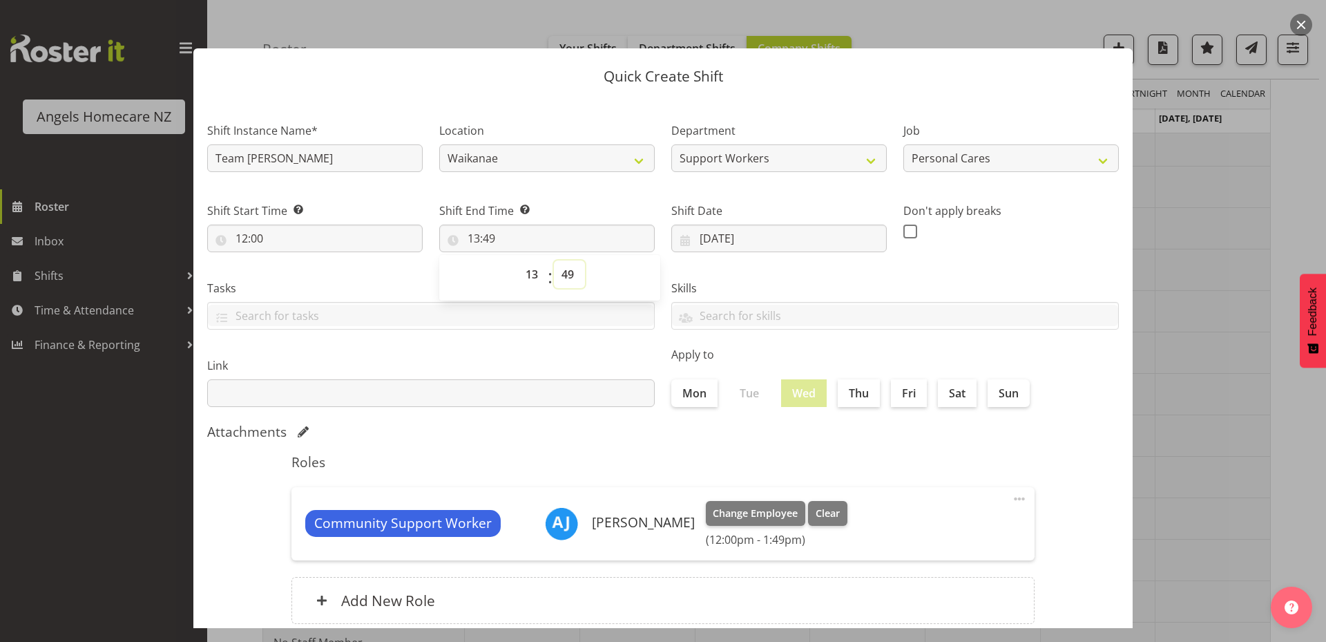
click at [566, 275] on select "00 01 02 03 04 05 06 07 08 09 10 11 12 13 14 15 16 17 18 19 20 21 22 23 24 25 2…" at bounding box center [569, 274] width 31 height 28
select select "0"
click at [554, 260] on select "00 01 02 03 04 05 06 07 08 09 10 11 12 13 14 15 16 17 18 19 20 21 22 23 24 25 2…" at bounding box center [569, 274] width 31 height 28
type input "13:00"
click at [597, 341] on div "Link" at bounding box center [431, 376] width 464 height 77
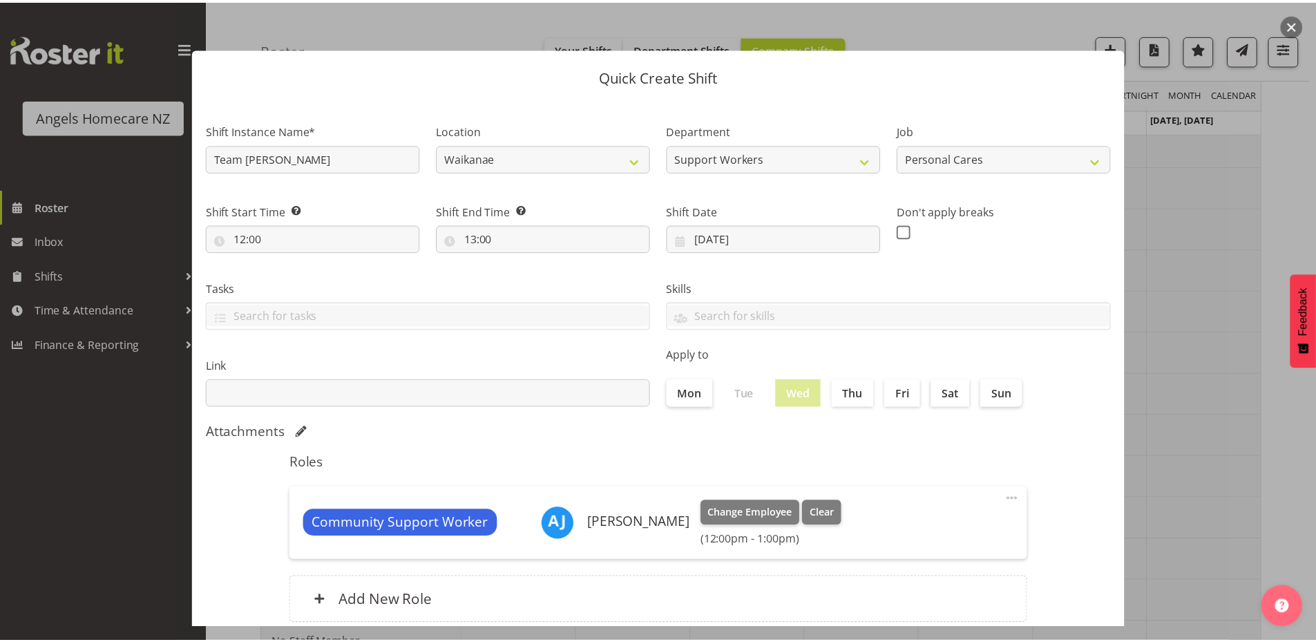
scroll to position [91, 0]
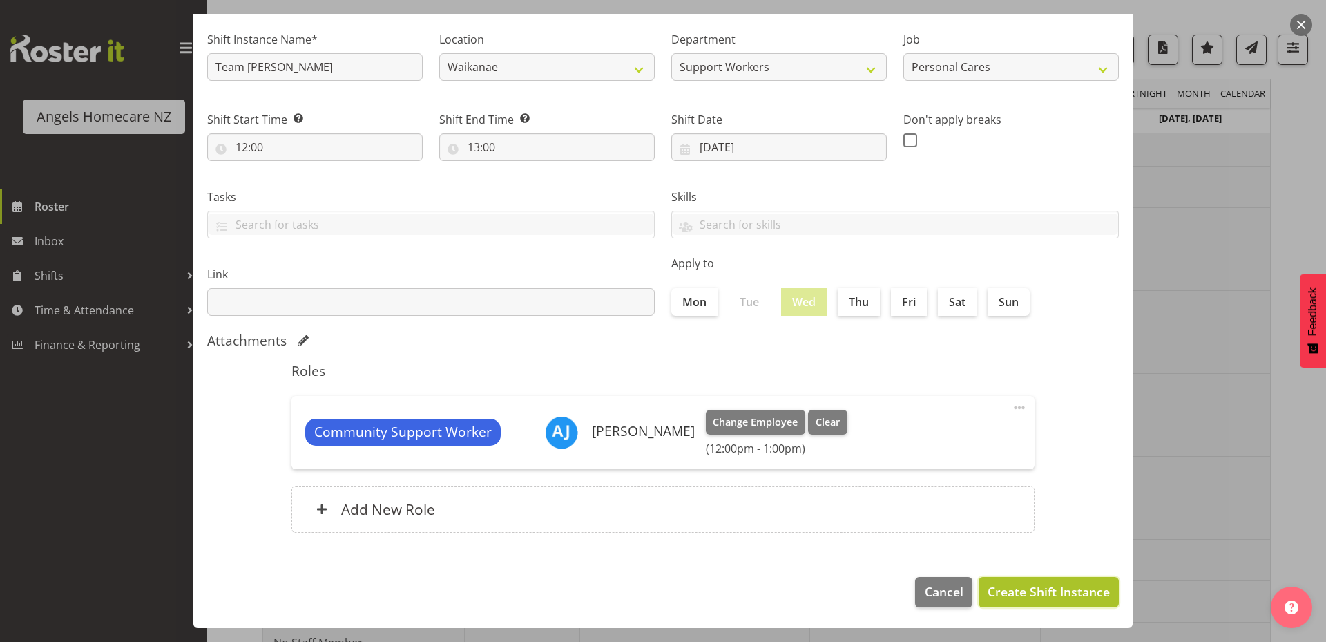
click at [1022, 590] on span "Create Shift Instance" at bounding box center [1049, 591] width 122 height 18
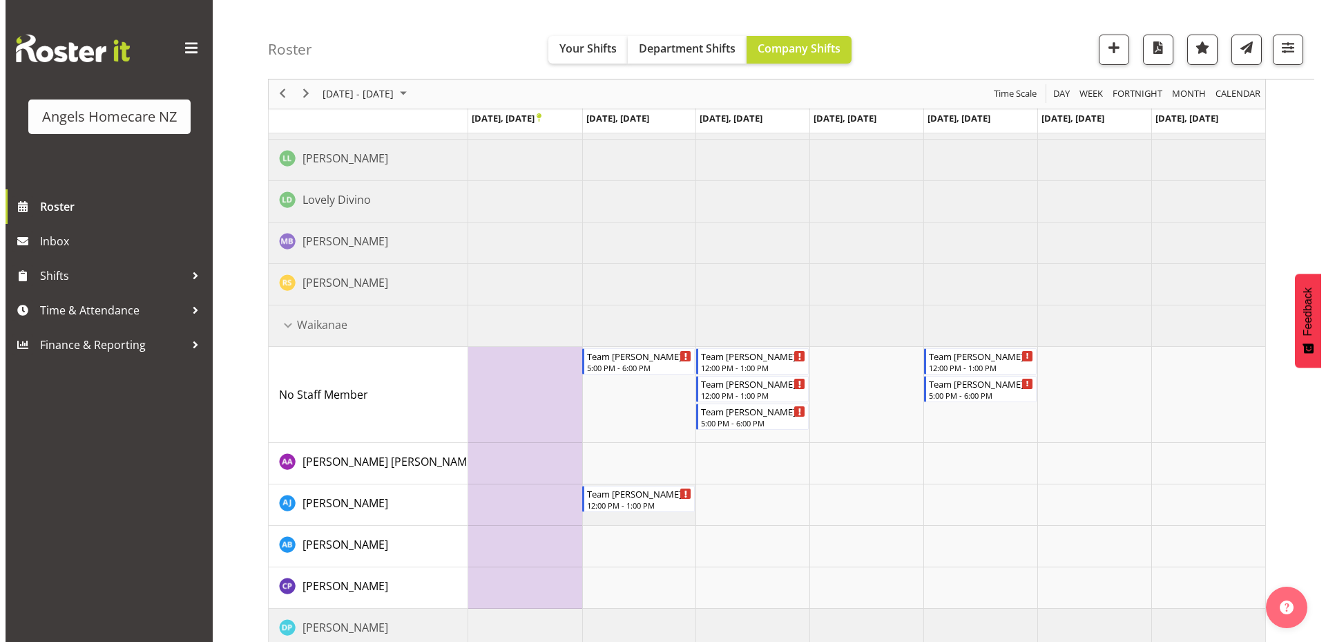
scroll to position [760, 0]
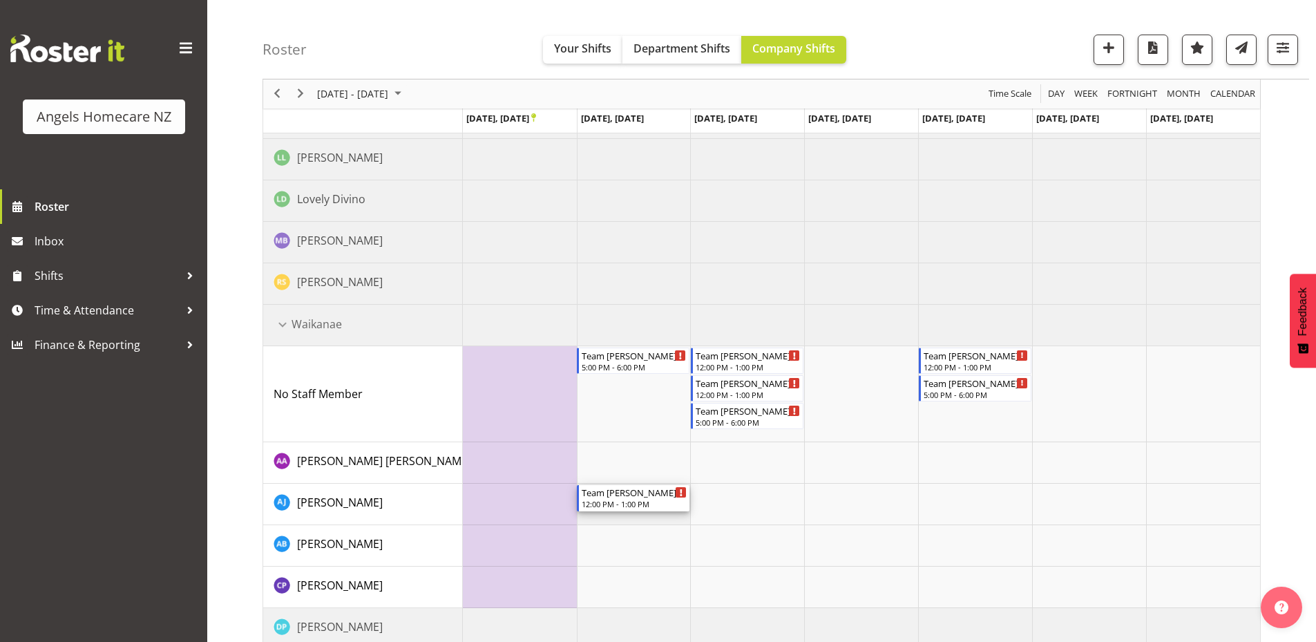
click at [619, 498] on div "Team [PERSON_NAME]" at bounding box center [634, 492] width 105 height 14
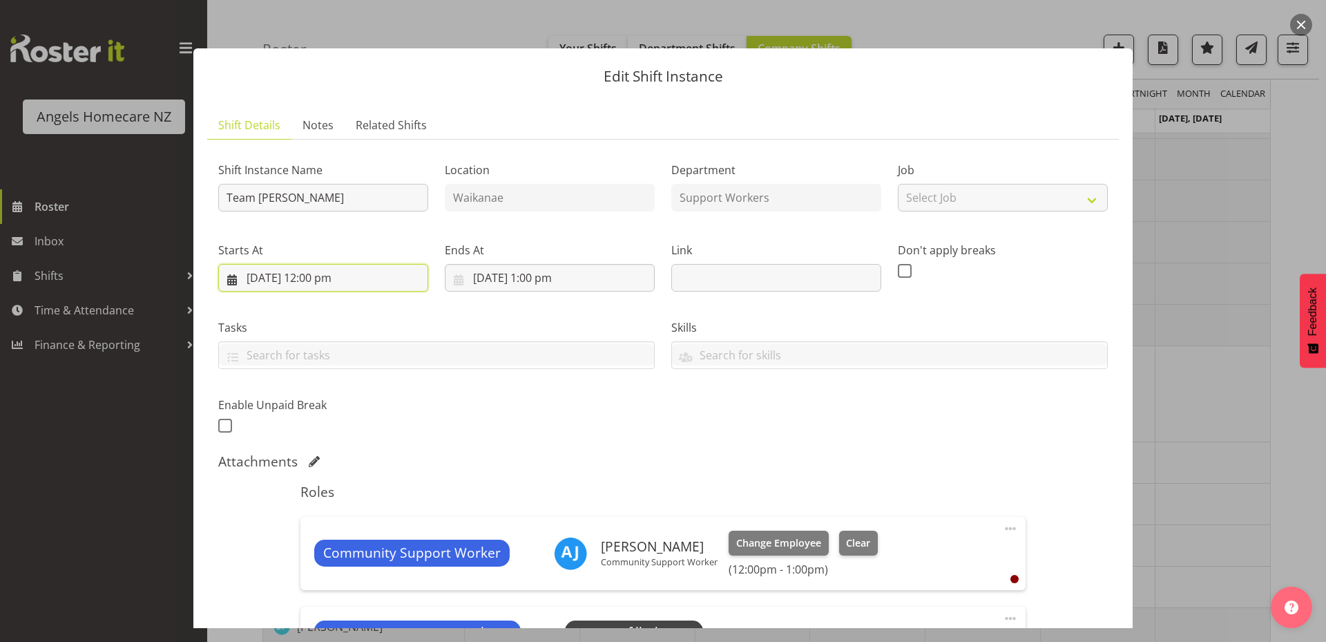
click at [229, 280] on input "23/09/2025, 12:00 pm" at bounding box center [323, 278] width 210 height 28
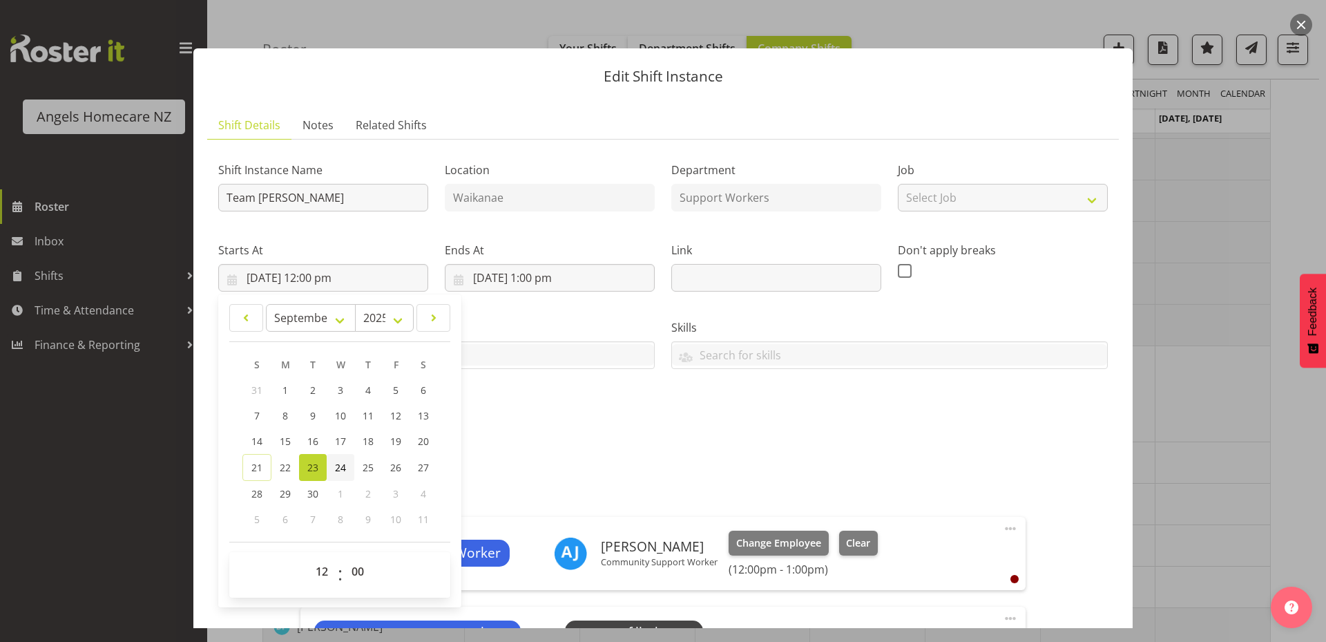
click at [339, 469] on span "24" at bounding box center [340, 467] width 11 height 13
type input "24/09/2025, 12:00 pm"
click at [548, 472] on div "Attachments" at bounding box center [663, 462] width 890 height 19
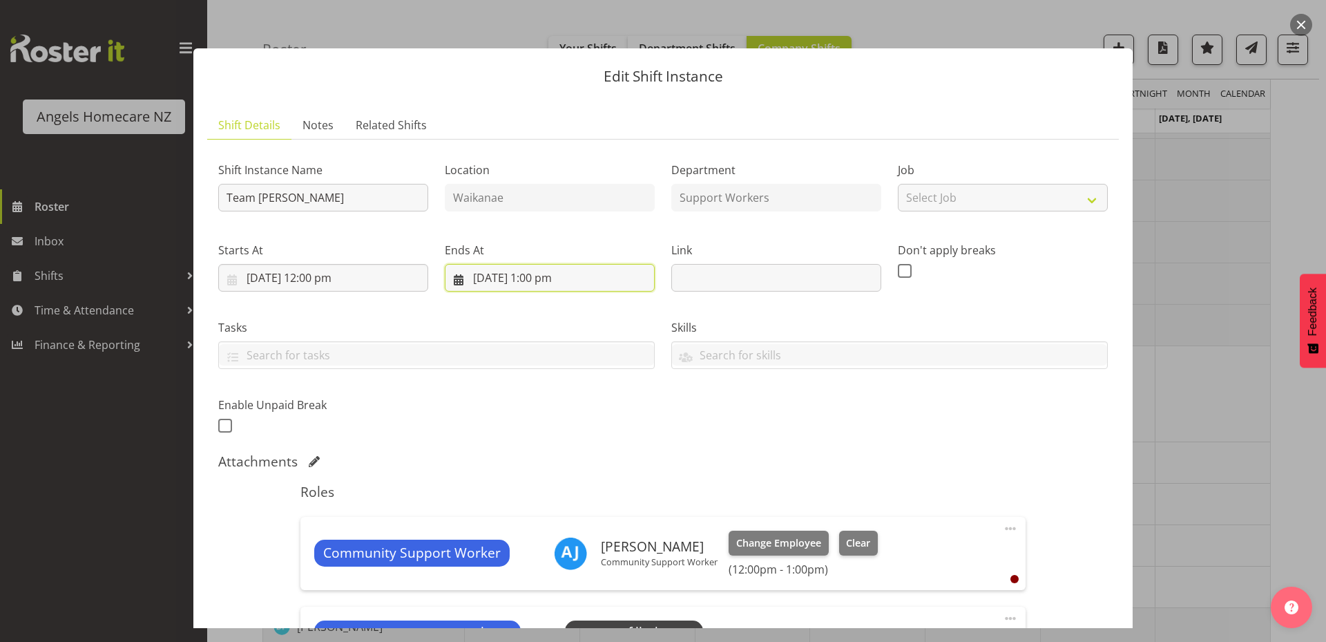
click at [458, 282] on input "23/09/2025, 1:00 pm" at bounding box center [550, 278] width 210 height 28
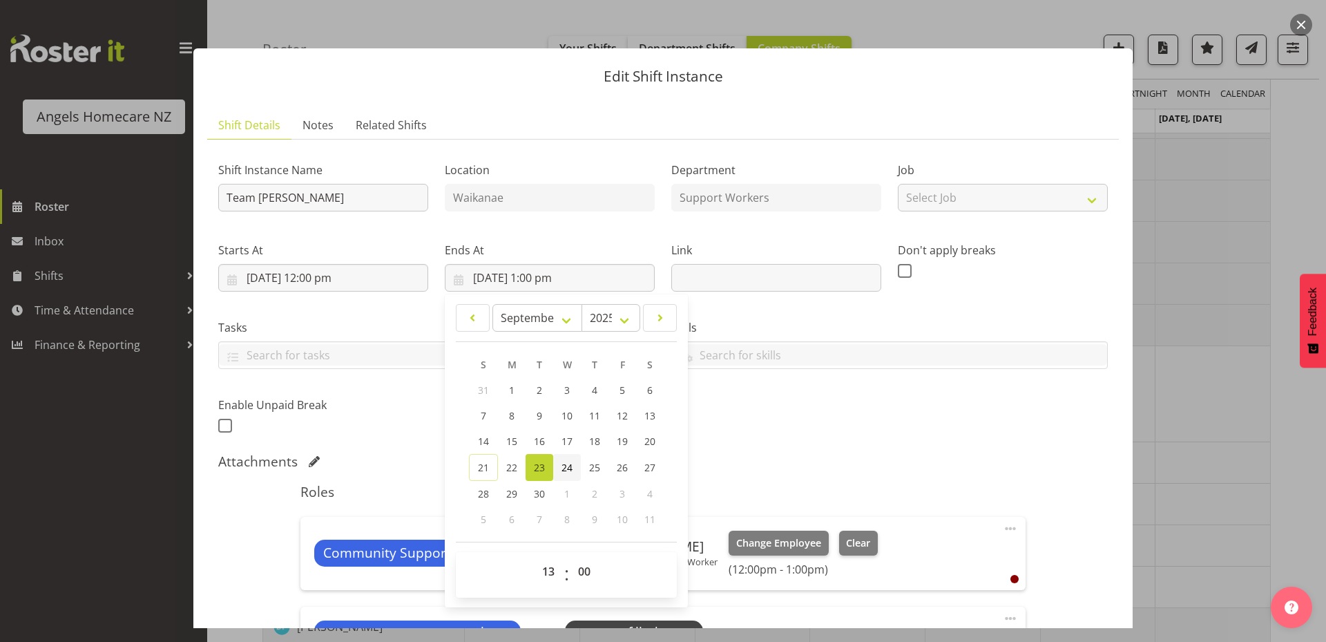
click at [567, 470] on span "24" at bounding box center [566, 467] width 11 height 13
type input "24/09/2025, 1:00 pm"
click at [725, 454] on div "Attachments" at bounding box center [663, 461] width 890 height 17
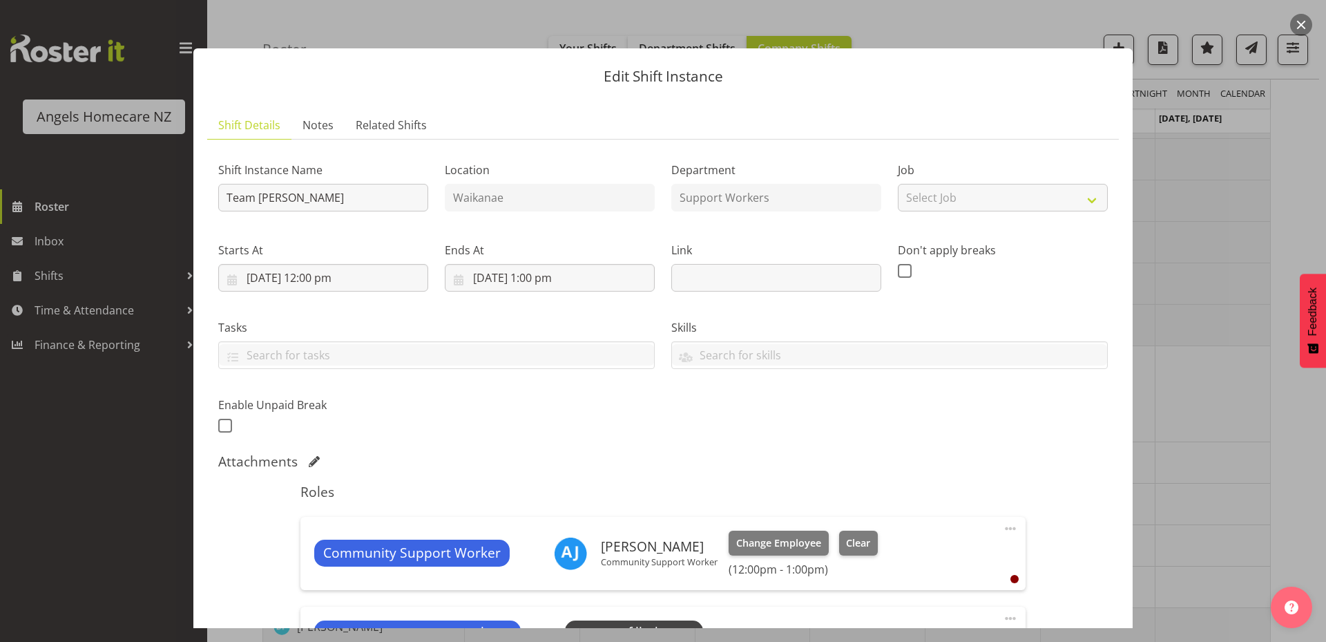
scroll to position [219, 0]
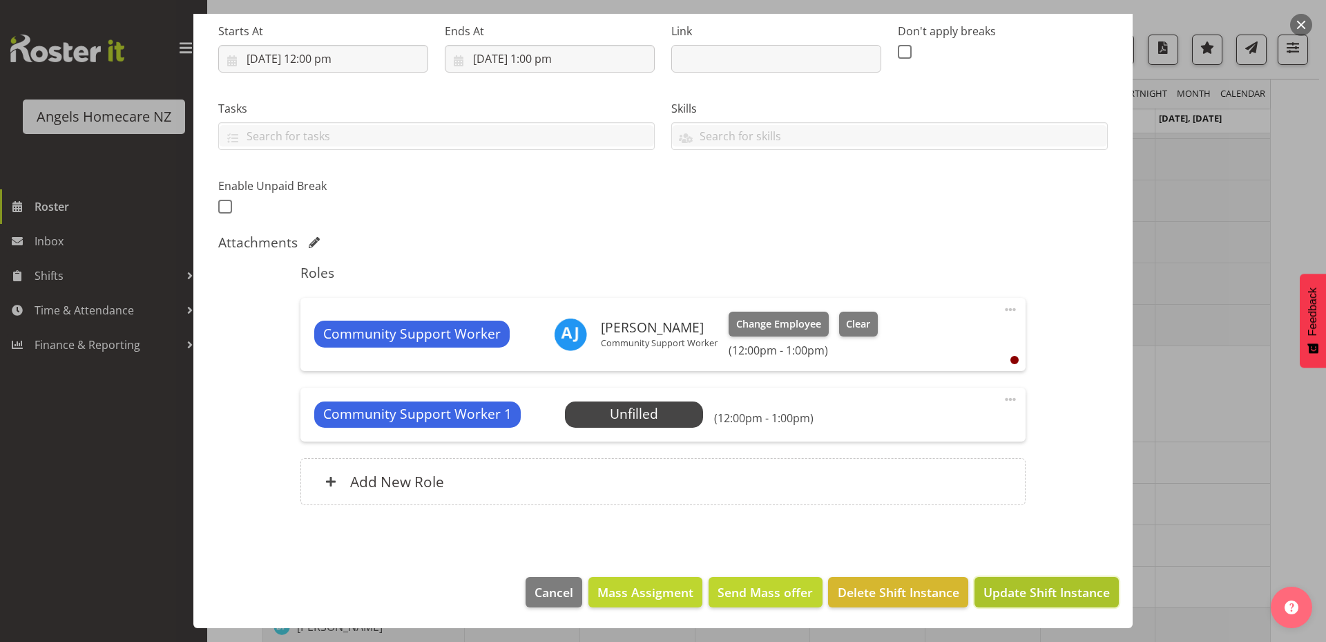
click at [1012, 589] on span "Update Shift Instance" at bounding box center [1046, 592] width 126 height 18
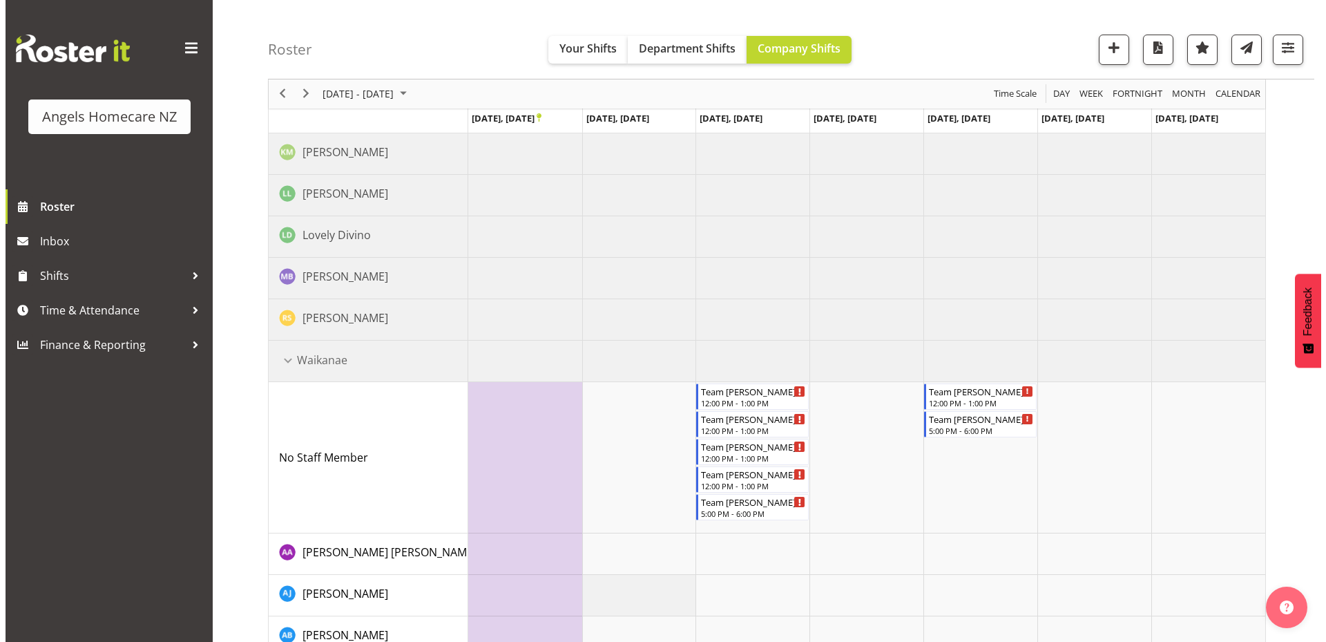
scroll to position [723, 0]
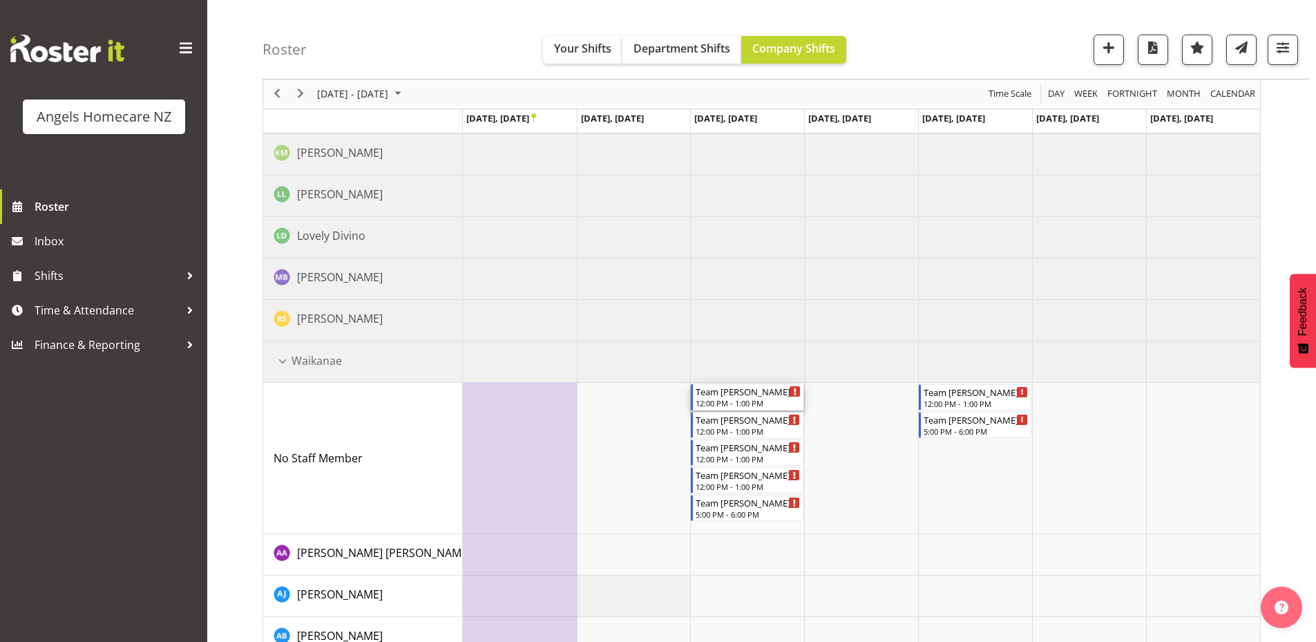
click at [719, 394] on div "Team [PERSON_NAME]" at bounding box center [747, 391] width 105 height 14
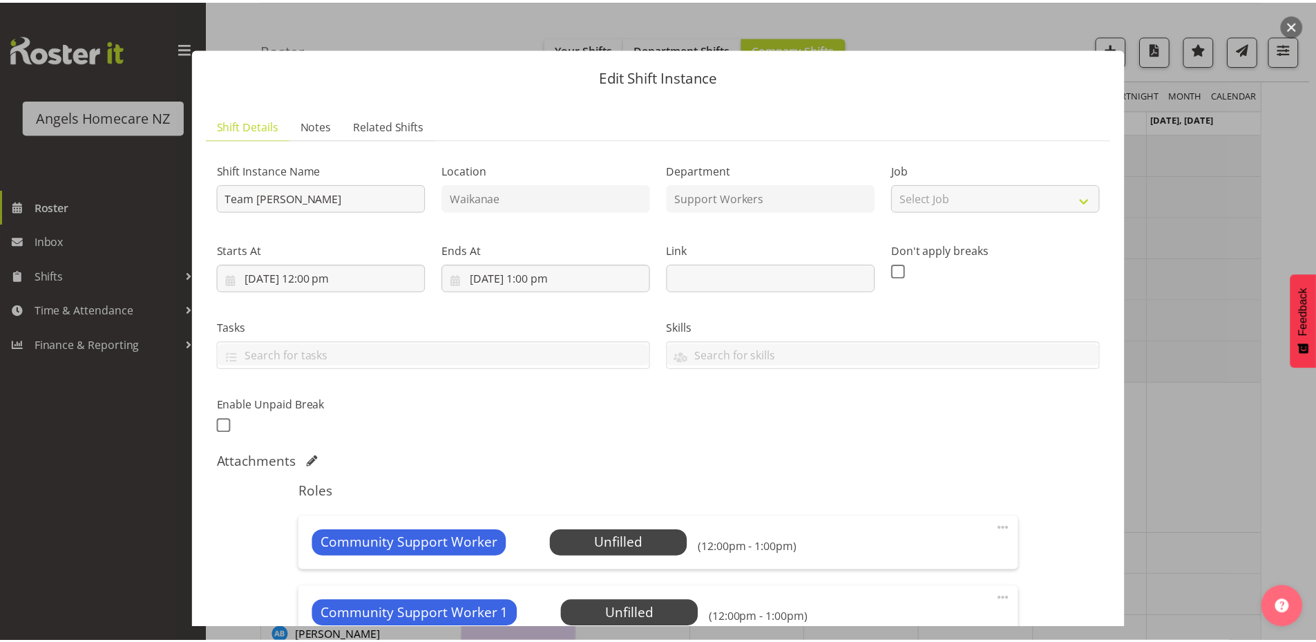
scroll to position [200, 0]
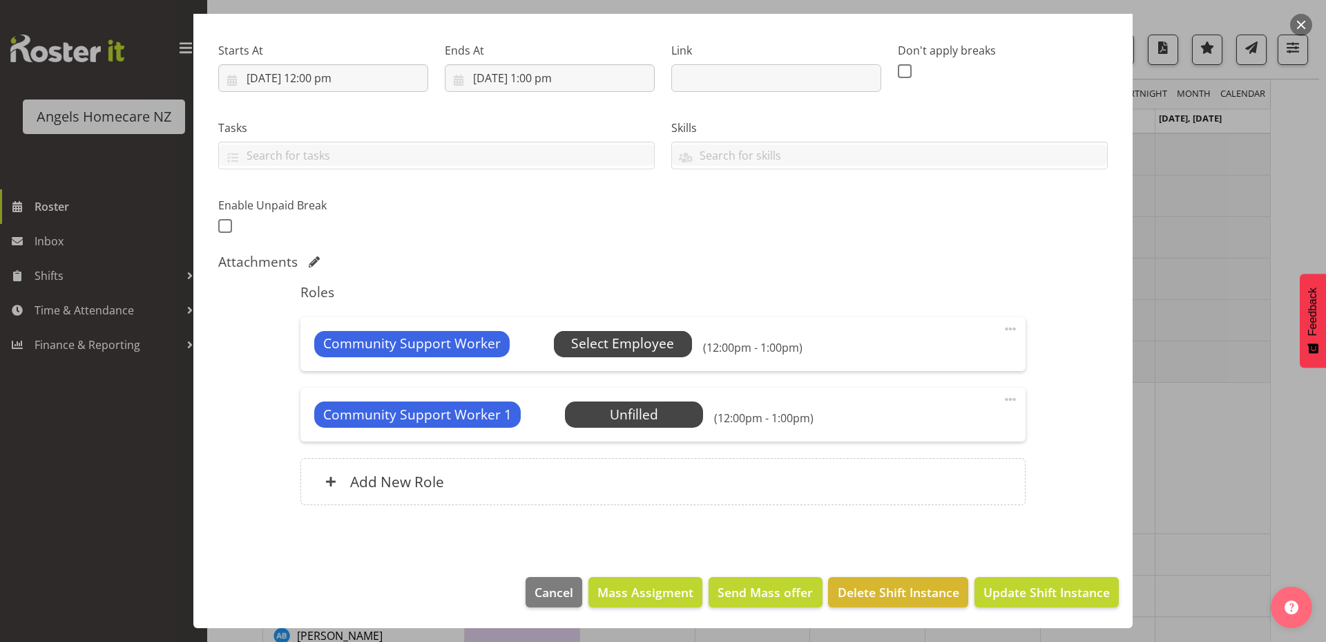
click at [639, 345] on span "Select Employee" at bounding box center [622, 344] width 103 height 20
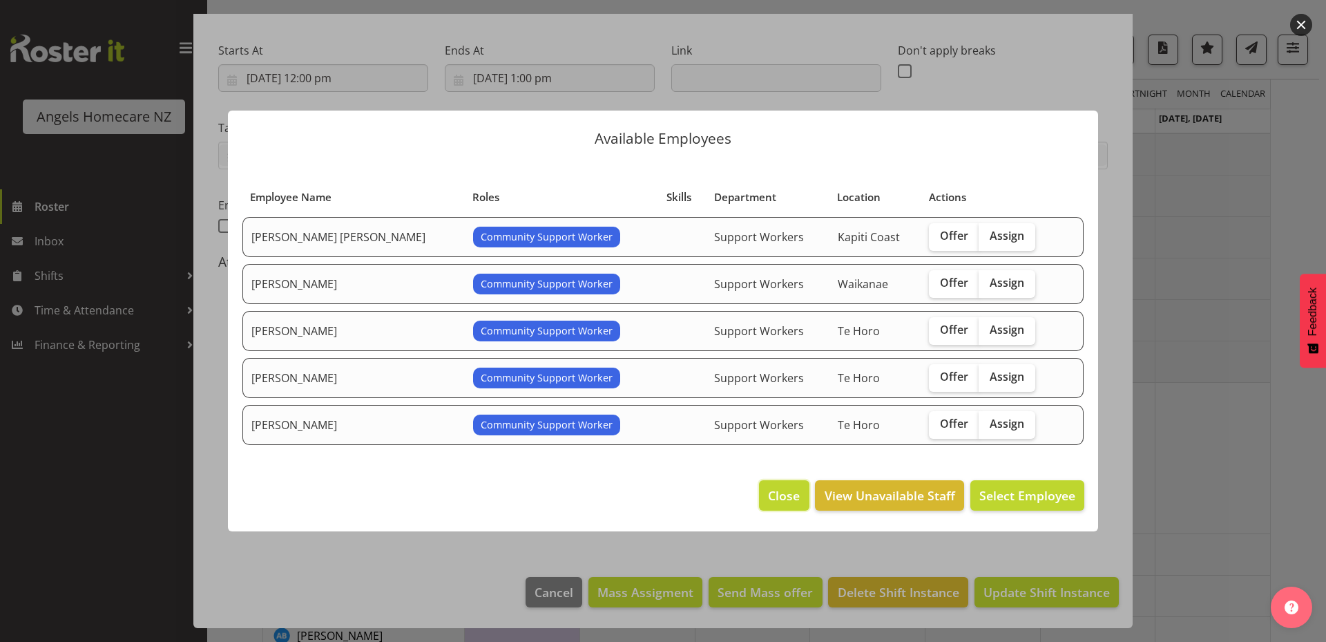
click at [777, 495] on span "Close" at bounding box center [784, 495] width 32 height 18
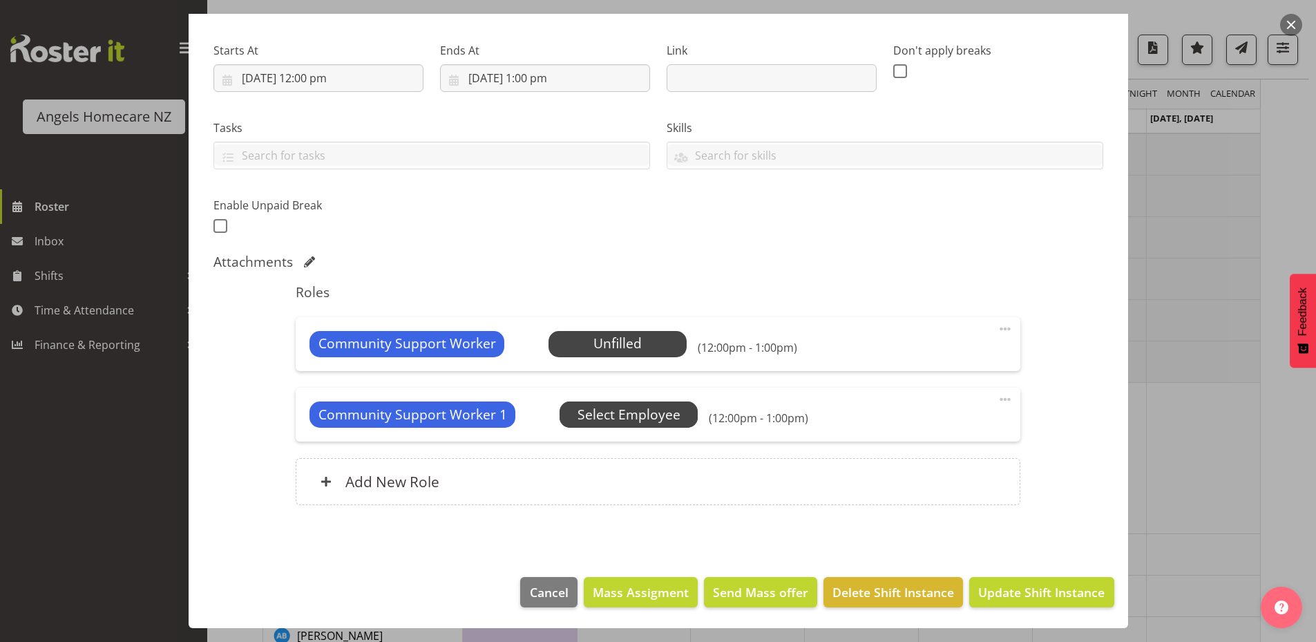
click at [631, 416] on span "Select Employee" at bounding box center [628, 415] width 103 height 20
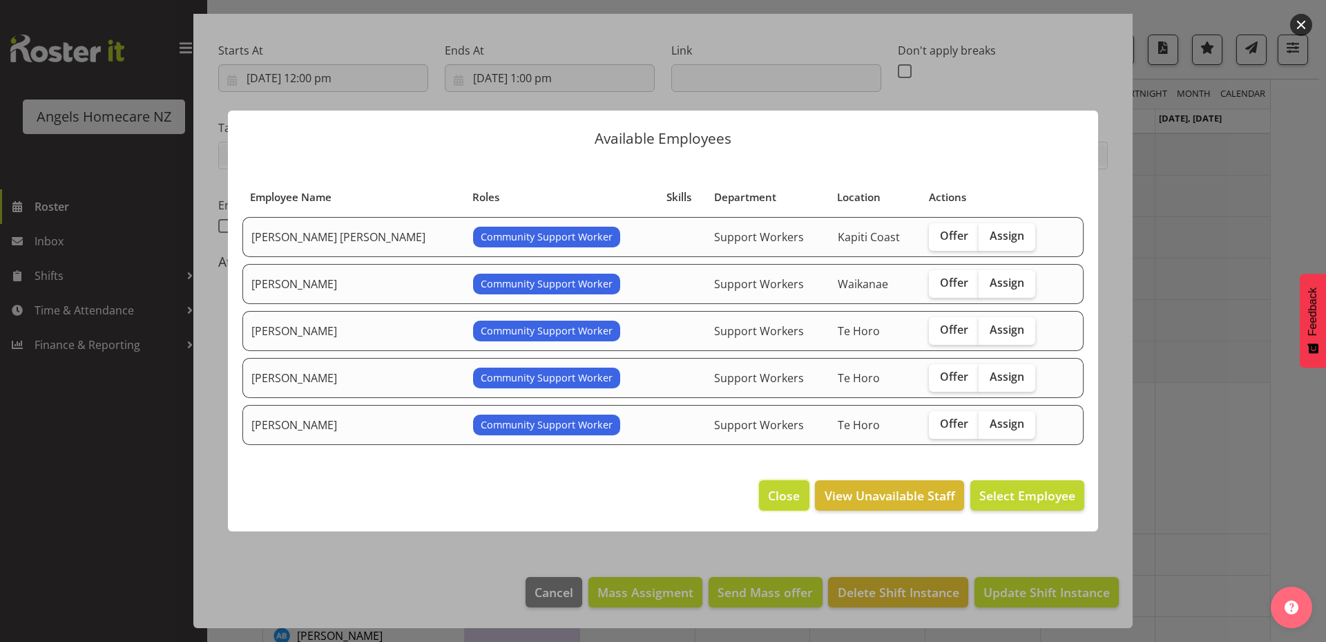
click at [780, 492] on span "Close" at bounding box center [784, 495] width 32 height 18
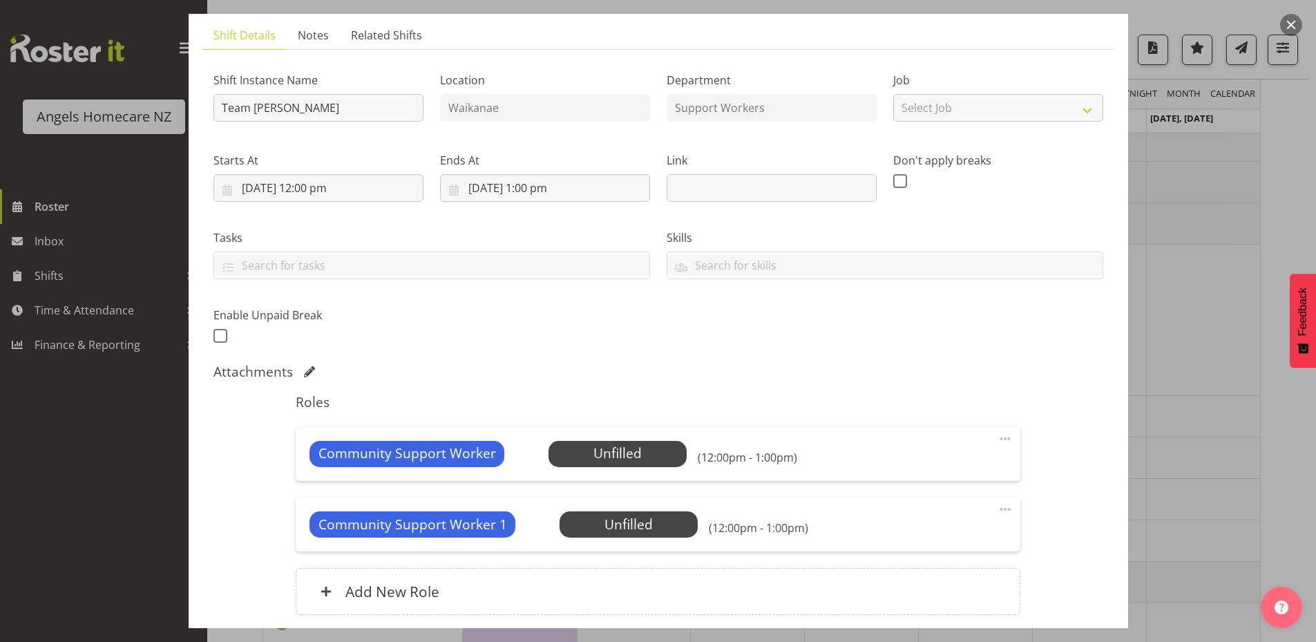
scroll to position [61, 0]
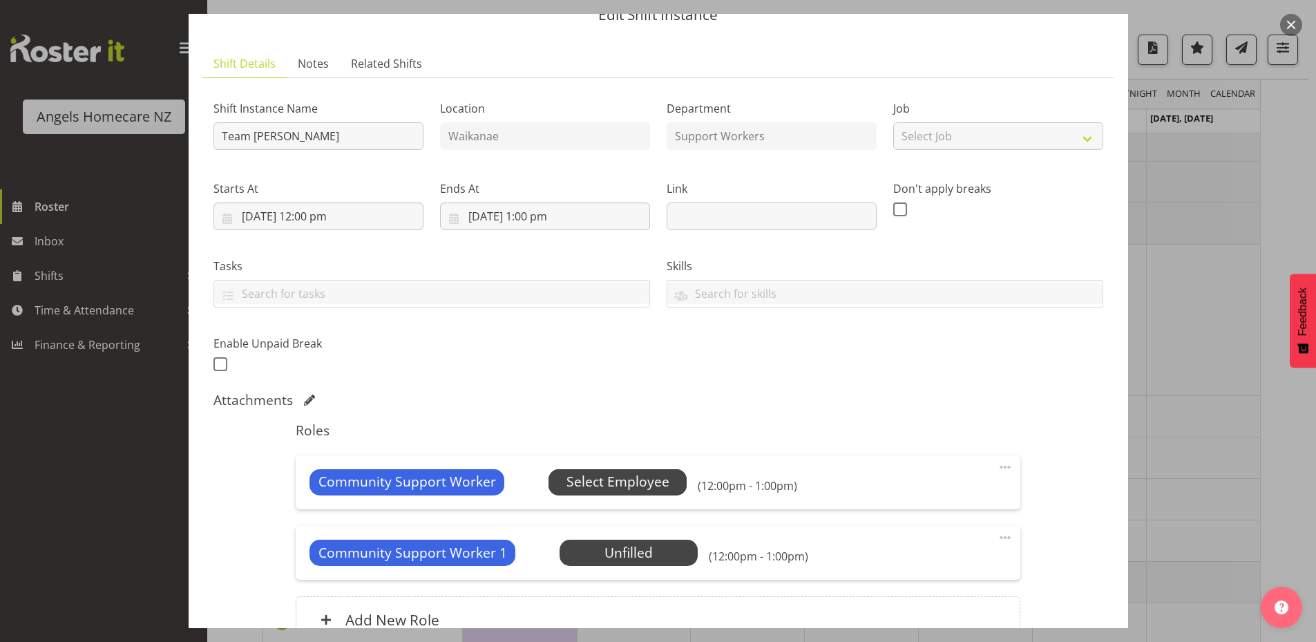
click at [618, 480] on span "Select Employee" at bounding box center [617, 482] width 103 height 20
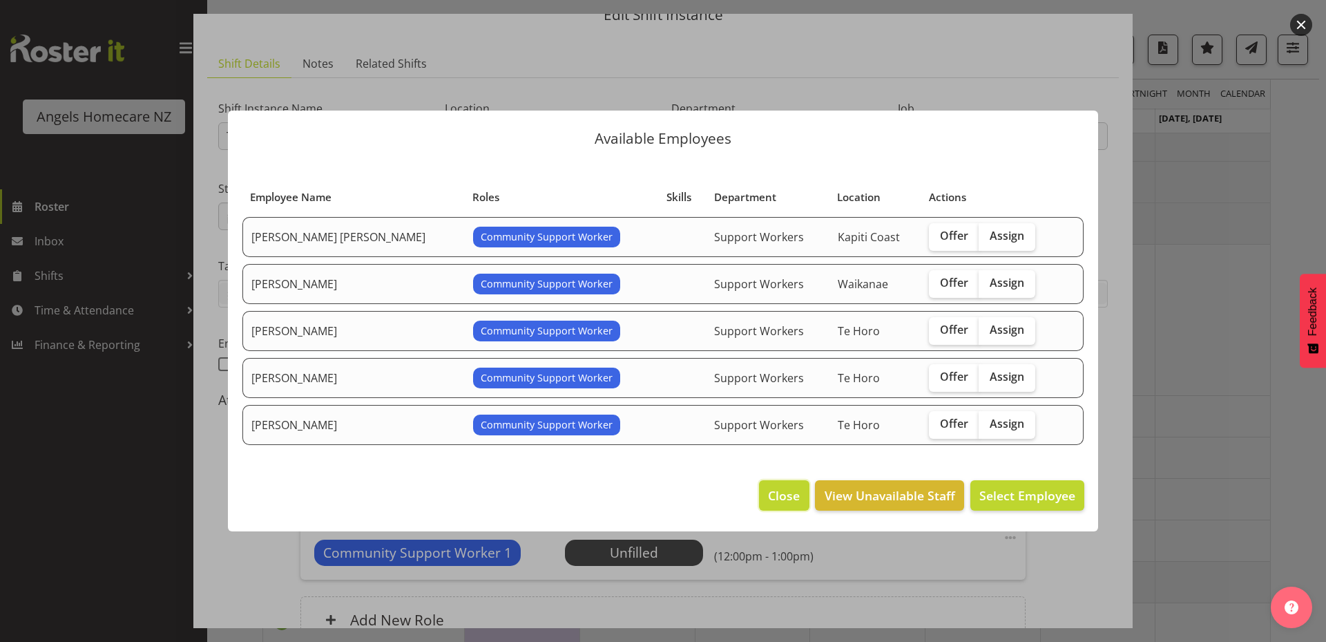
click at [790, 494] on span "Close" at bounding box center [784, 495] width 32 height 18
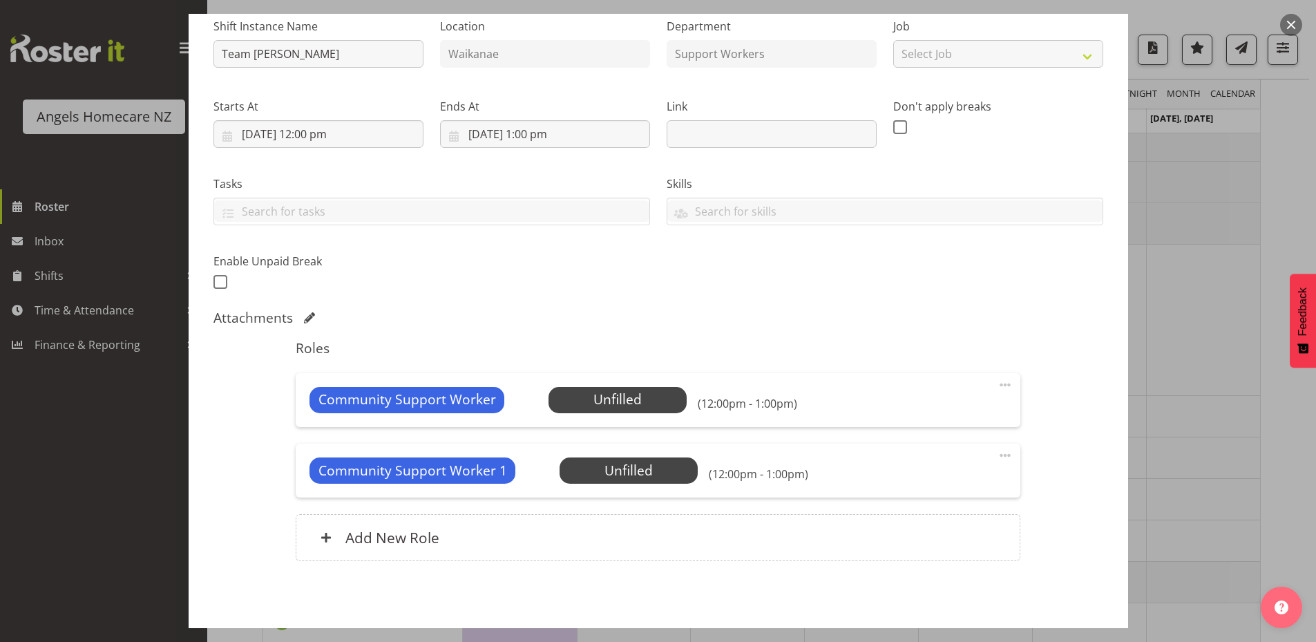
scroll to position [200, 0]
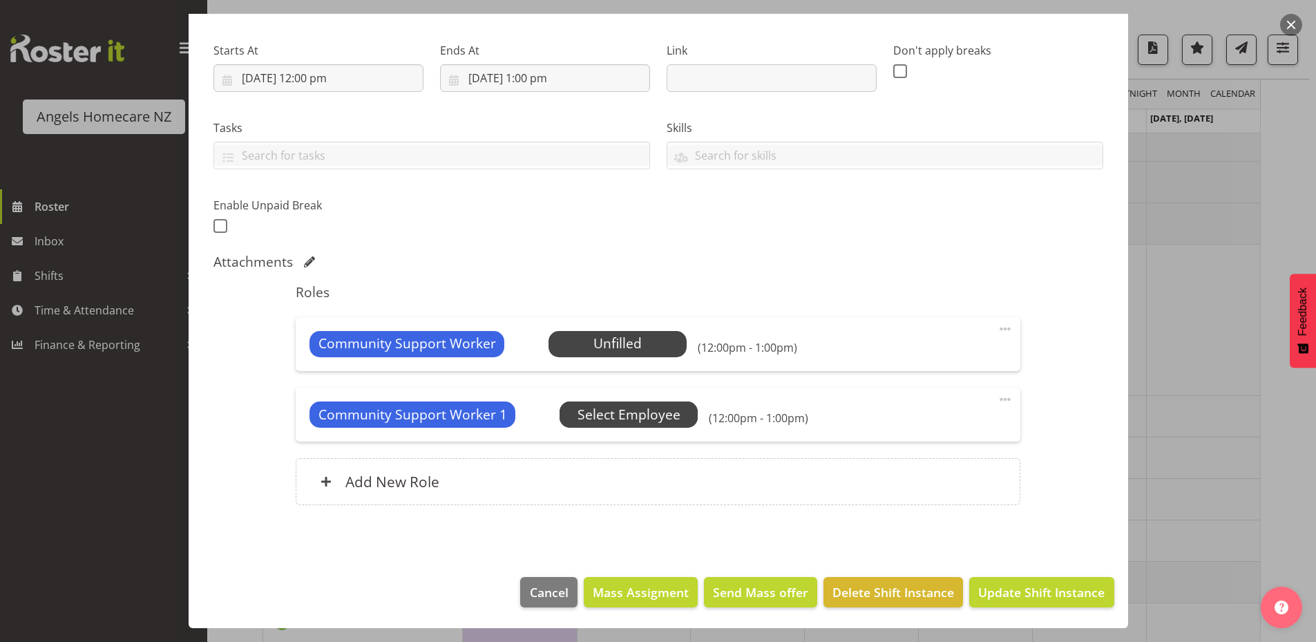
click at [609, 412] on span "Select Employee" at bounding box center [628, 415] width 103 height 20
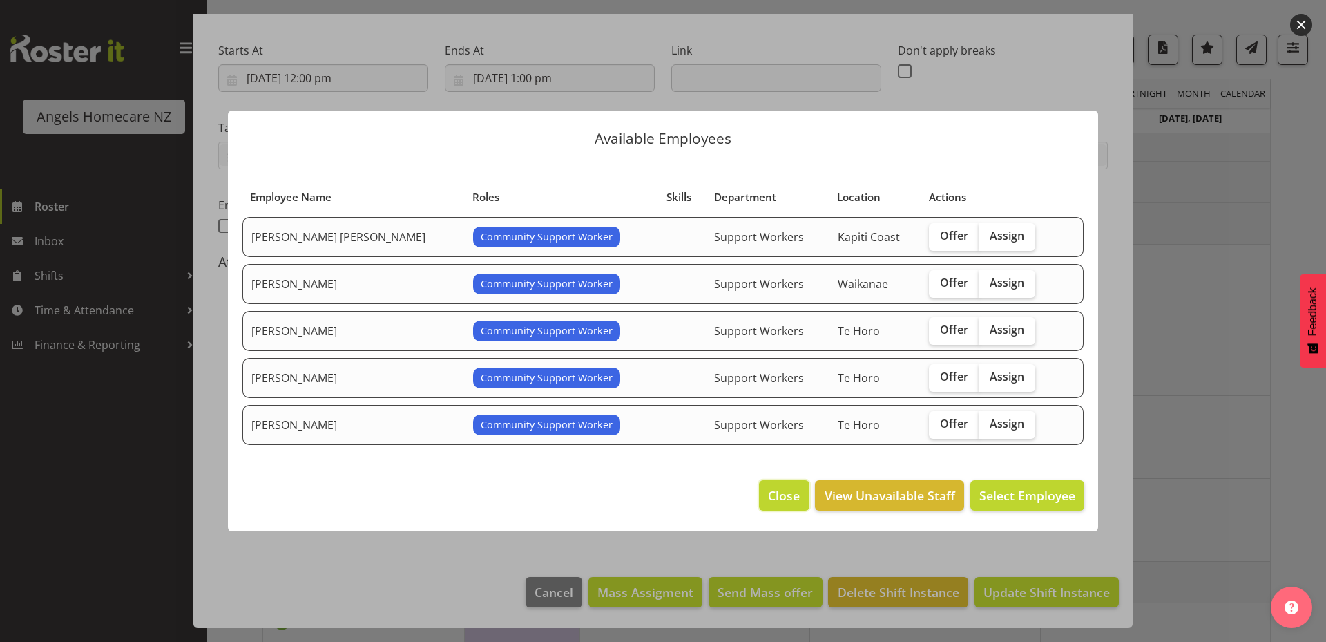
click at [784, 486] on span "Close" at bounding box center [784, 495] width 32 height 18
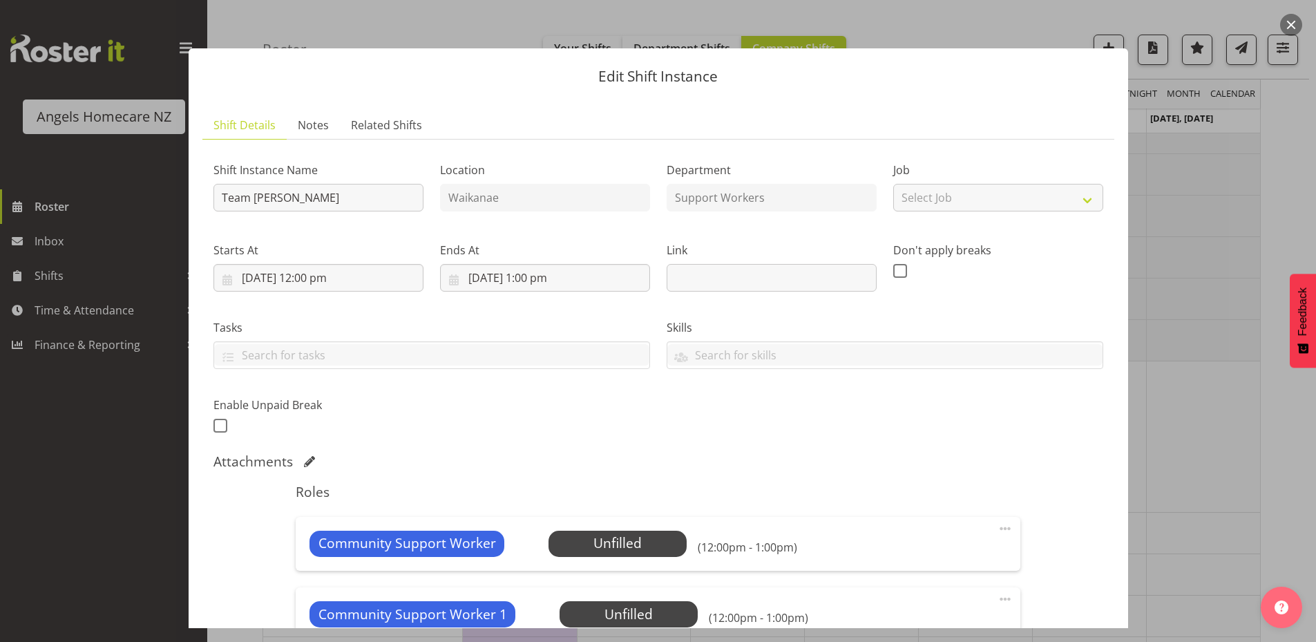
scroll to position [723, 0]
click at [1276, 487] on div at bounding box center [658, 321] width 1316 height 642
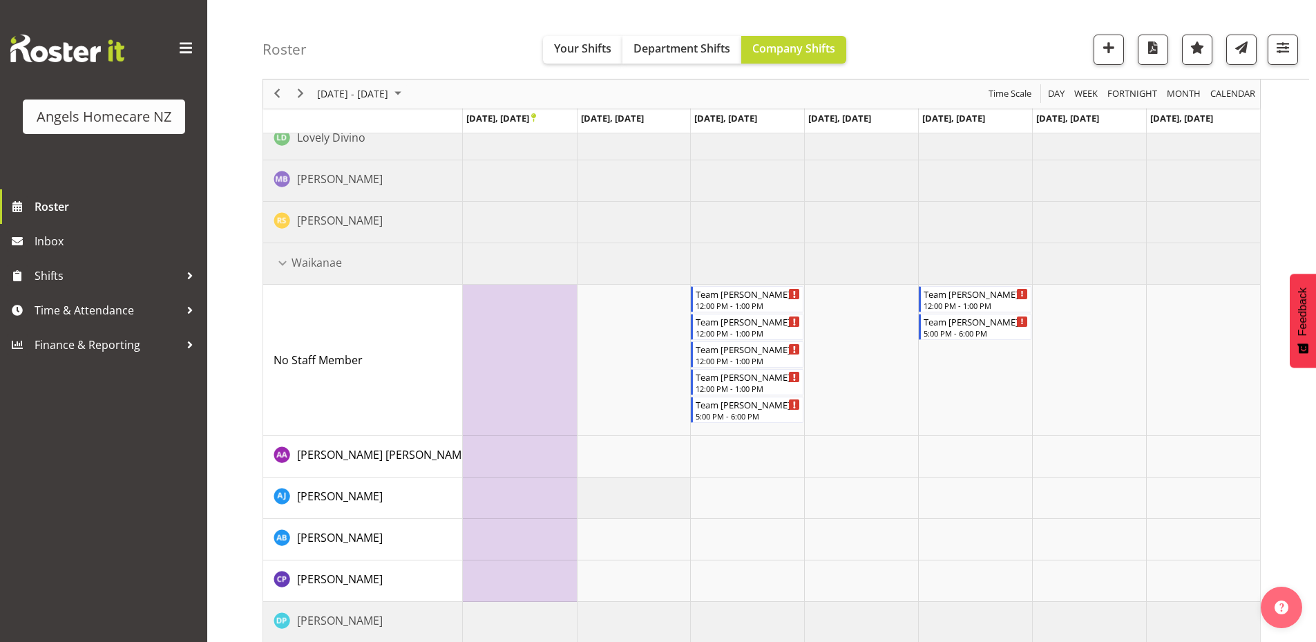
scroll to position [999, 0]
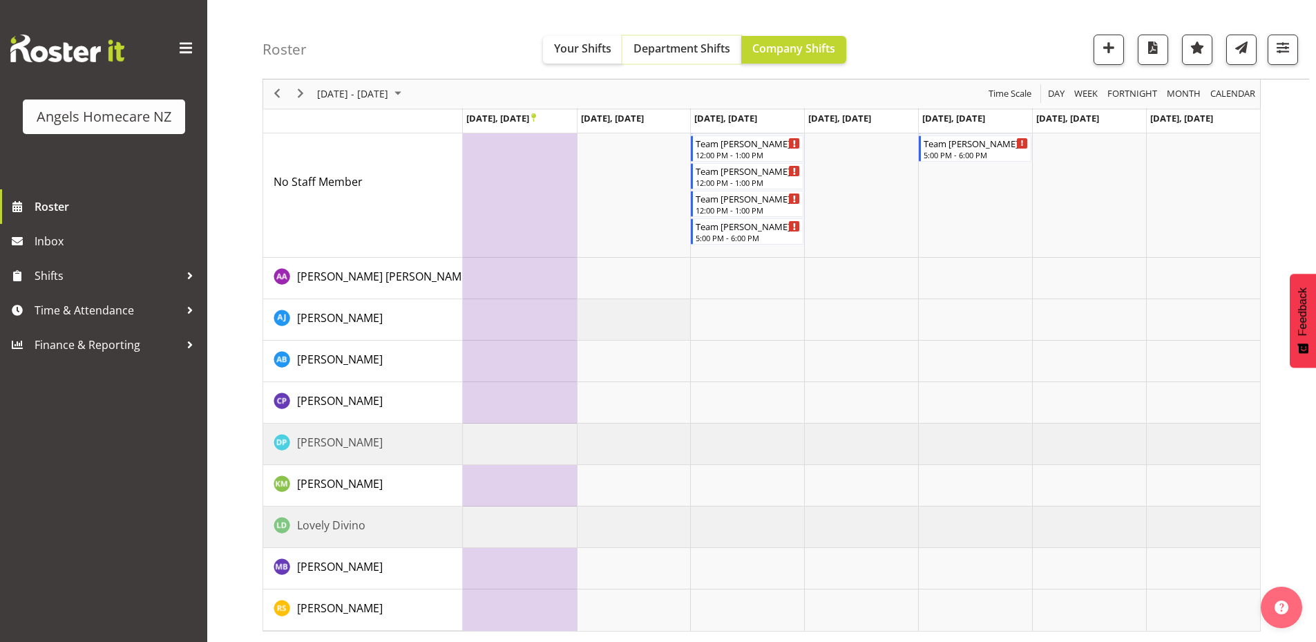
click at [711, 51] on span "Department Shifts" at bounding box center [681, 48] width 97 height 15
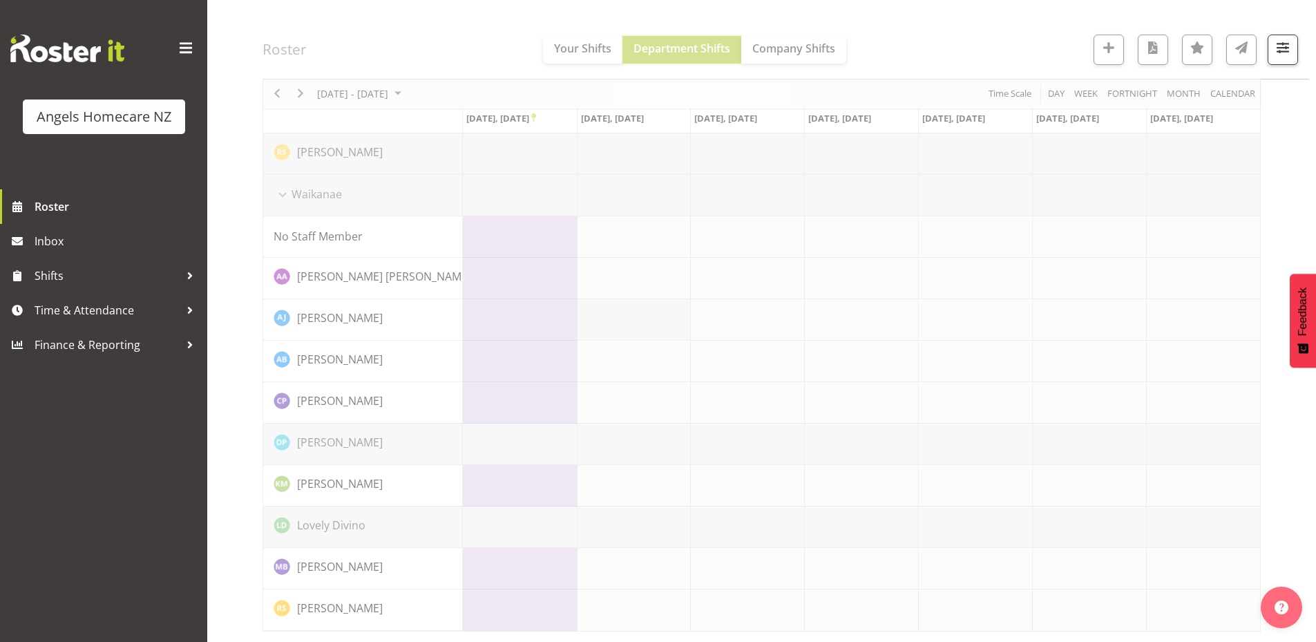
scroll to position [890, 0]
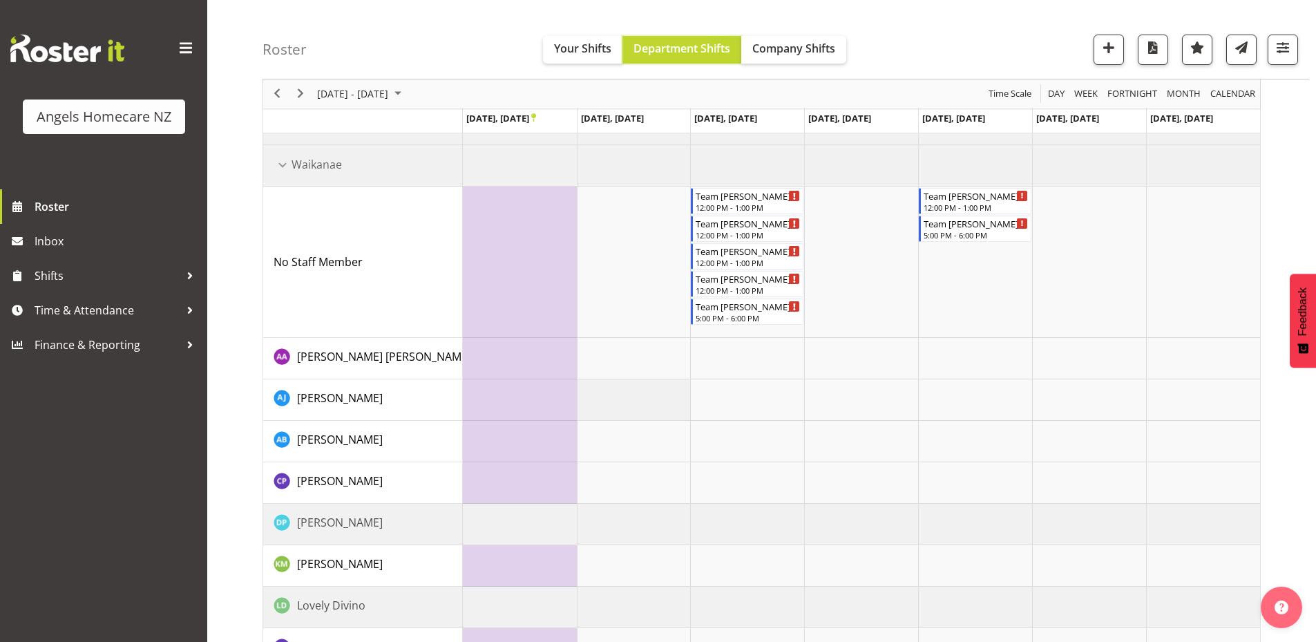
scroll to position [930, 0]
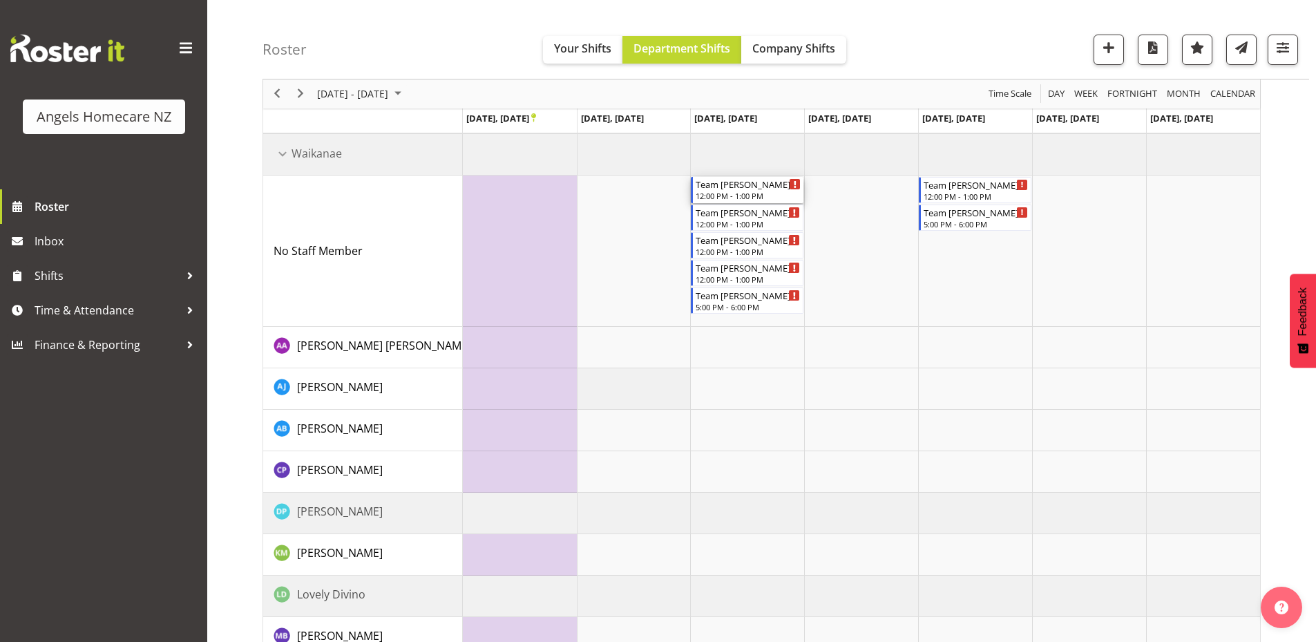
drag, startPoint x: 749, startPoint y: 193, endPoint x: 718, endPoint y: 184, distance: 32.2
click at [765, 202] on li "Copy" at bounding box center [783, 201] width 83 height 25
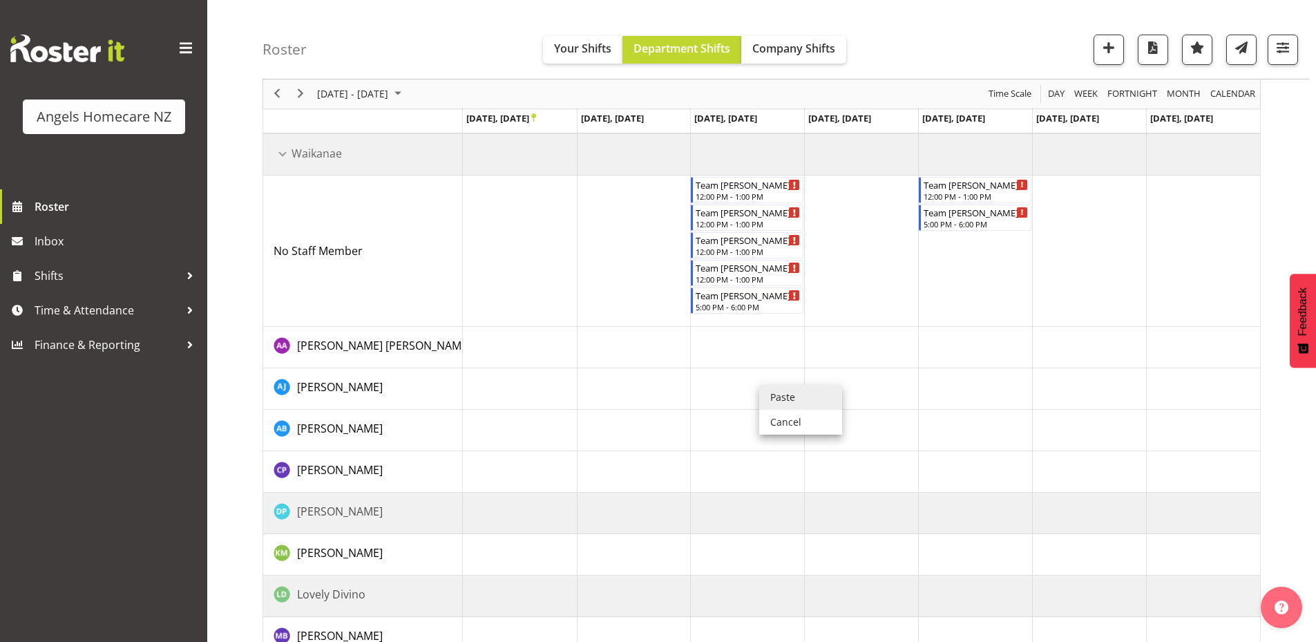
click at [781, 397] on li "Paste" at bounding box center [800, 397] width 83 height 25
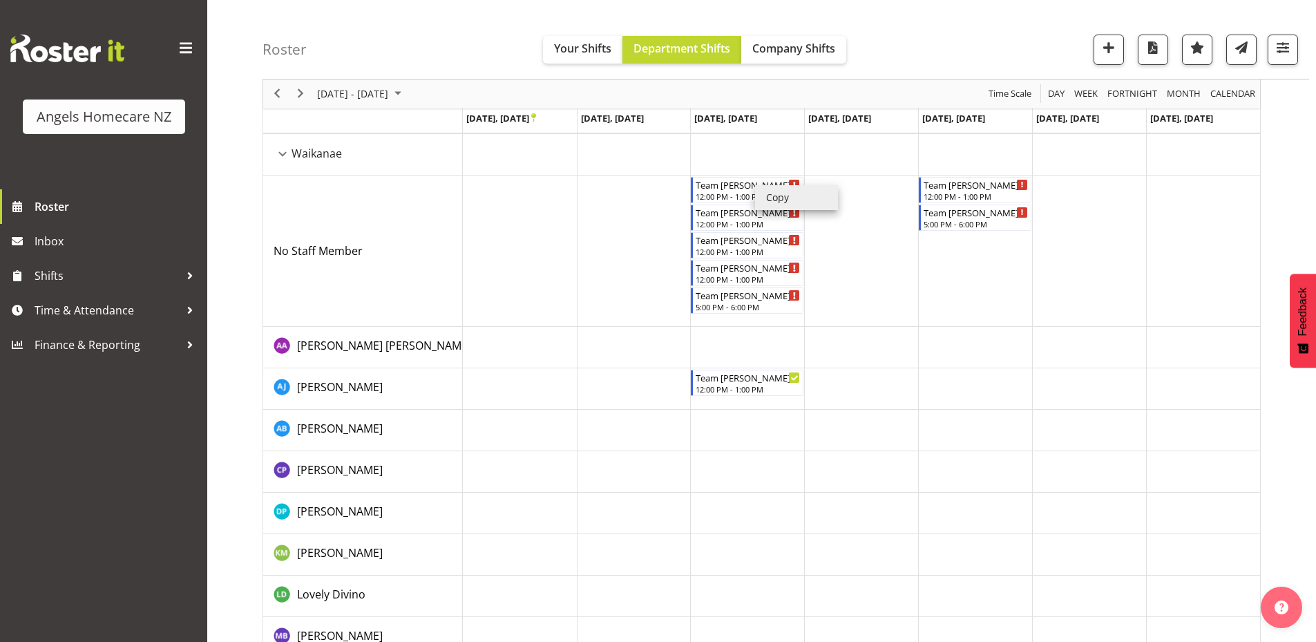
click at [769, 194] on li "Copy" at bounding box center [796, 197] width 83 height 25
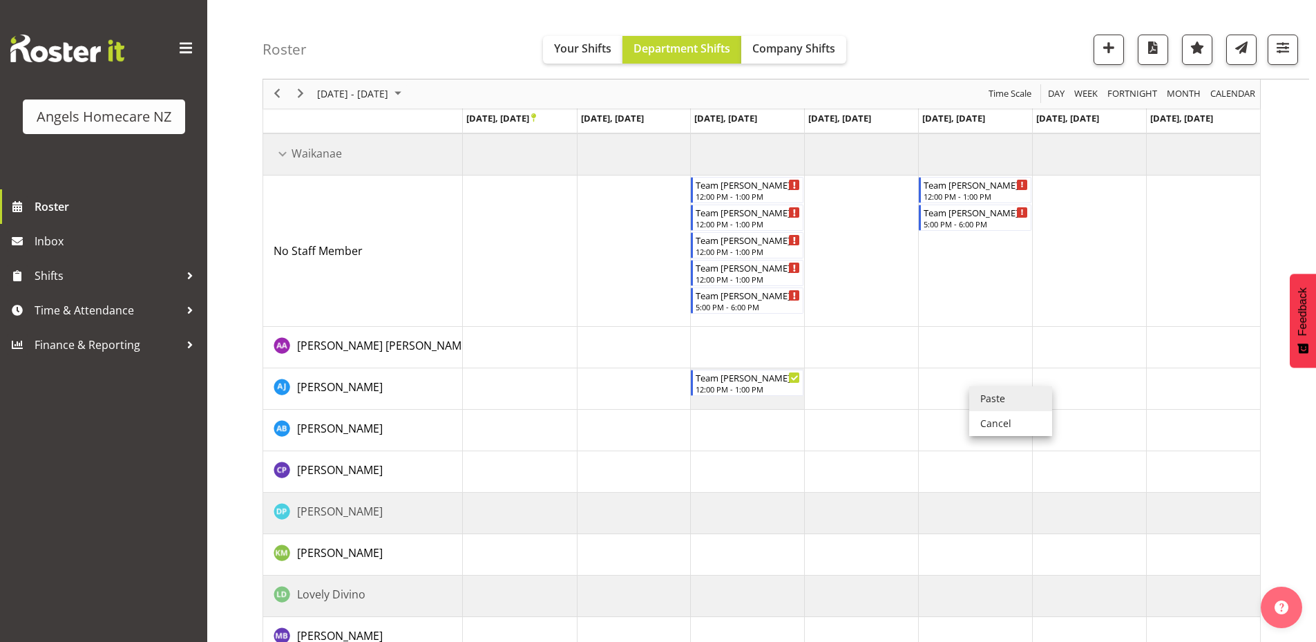
click at [977, 396] on li "Paste" at bounding box center [1010, 398] width 83 height 25
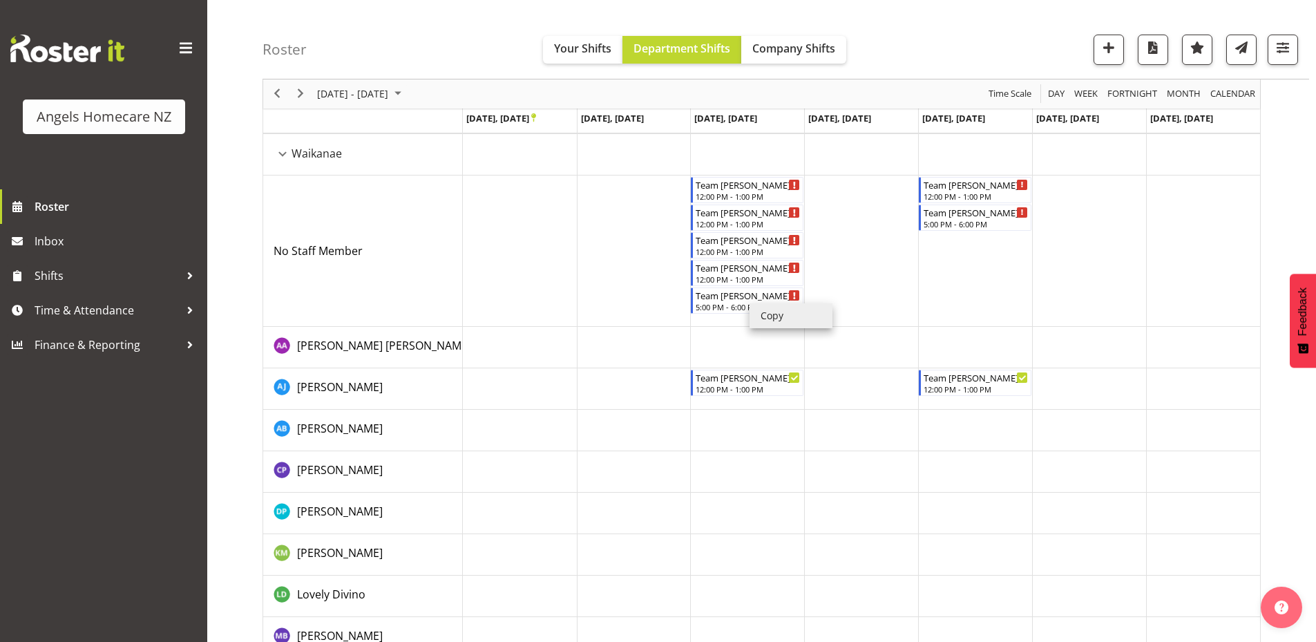
click at [758, 313] on li "Copy" at bounding box center [790, 315] width 83 height 25
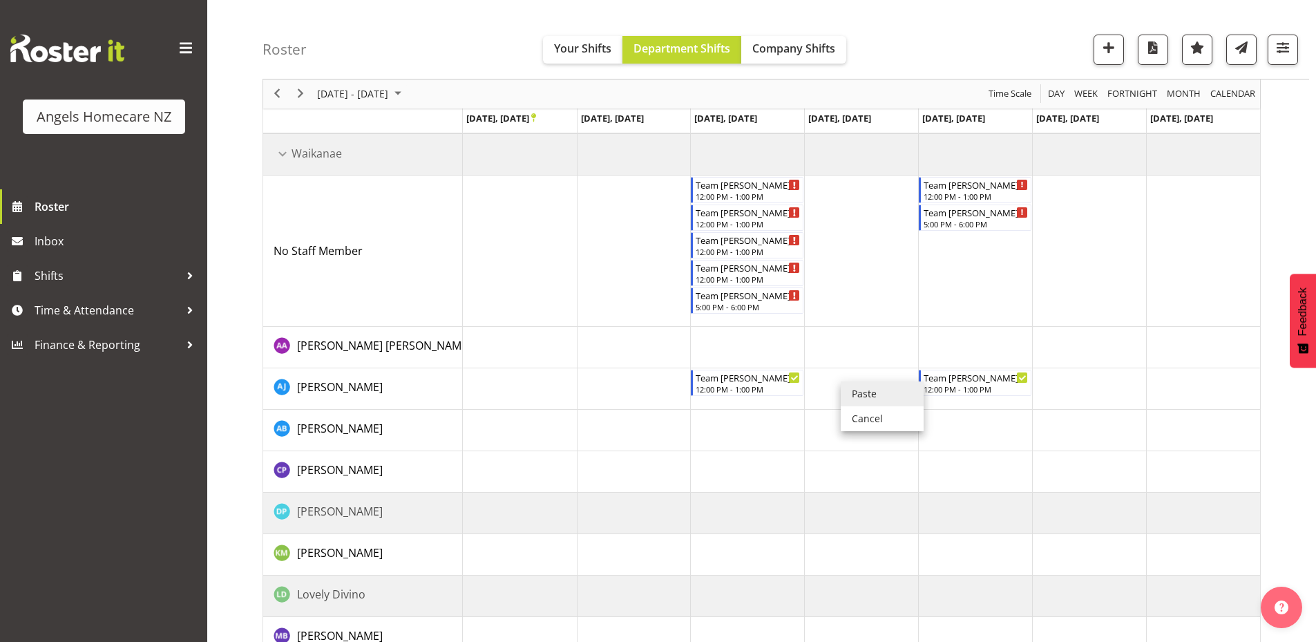
click at [850, 394] on li "Paste" at bounding box center [881, 393] width 83 height 25
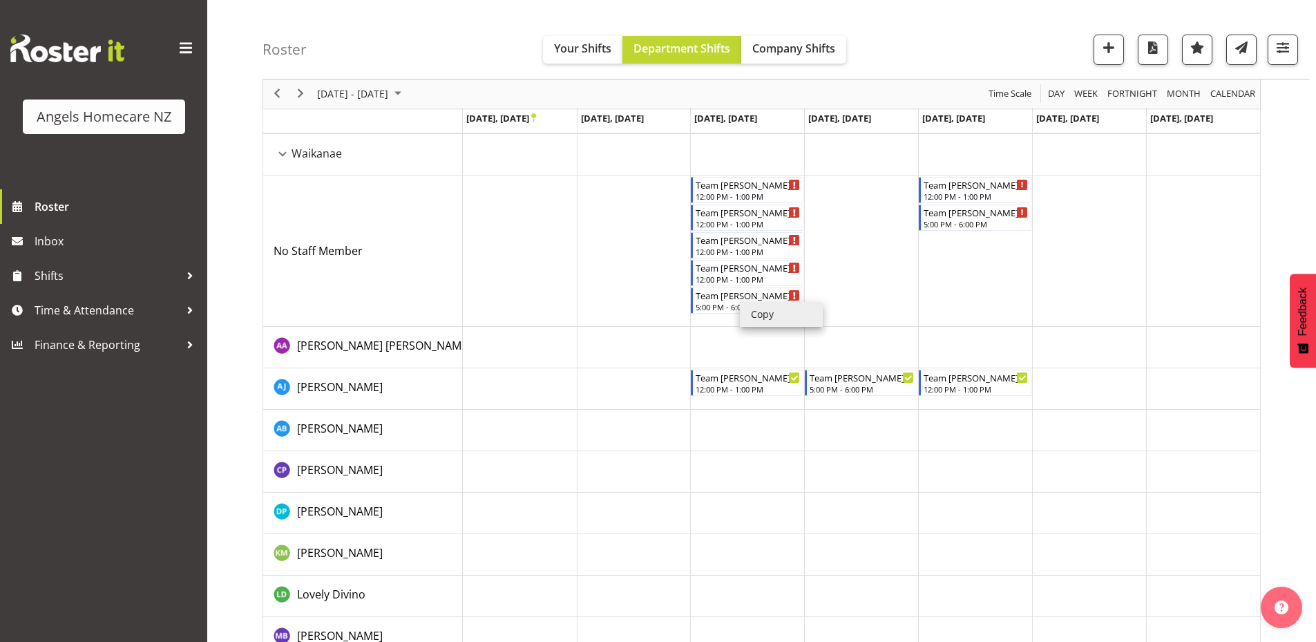
click at [751, 311] on li "Copy" at bounding box center [781, 314] width 83 height 25
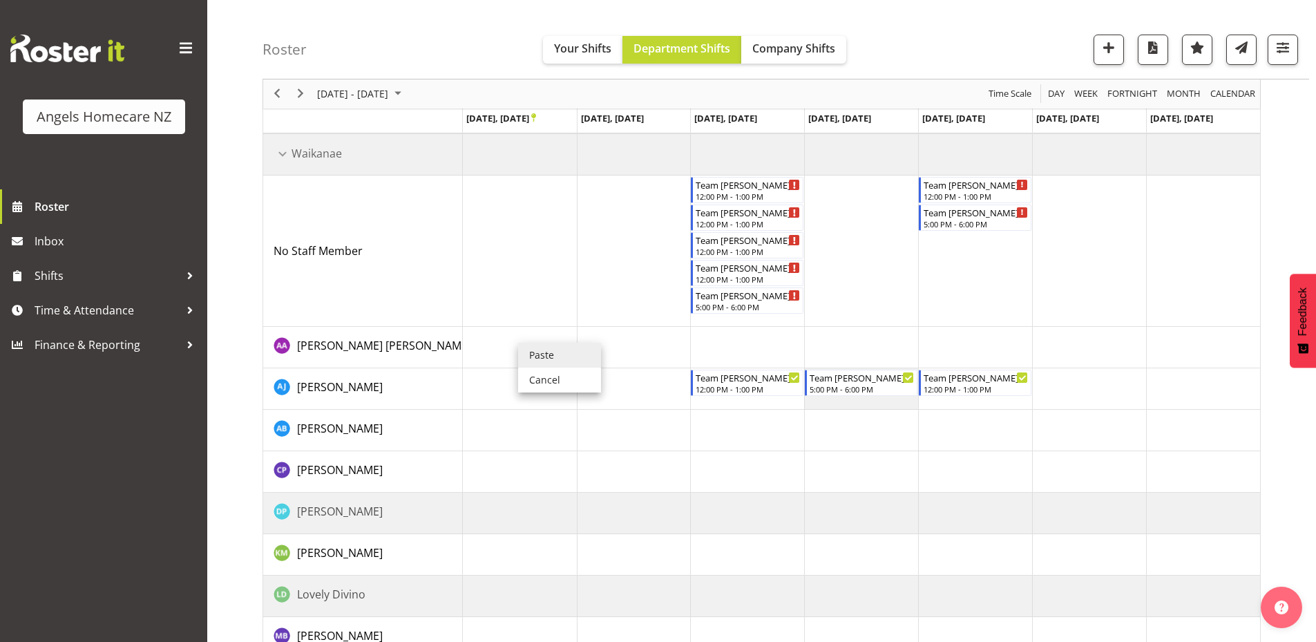
click at [528, 354] on li "Paste" at bounding box center [559, 355] width 83 height 25
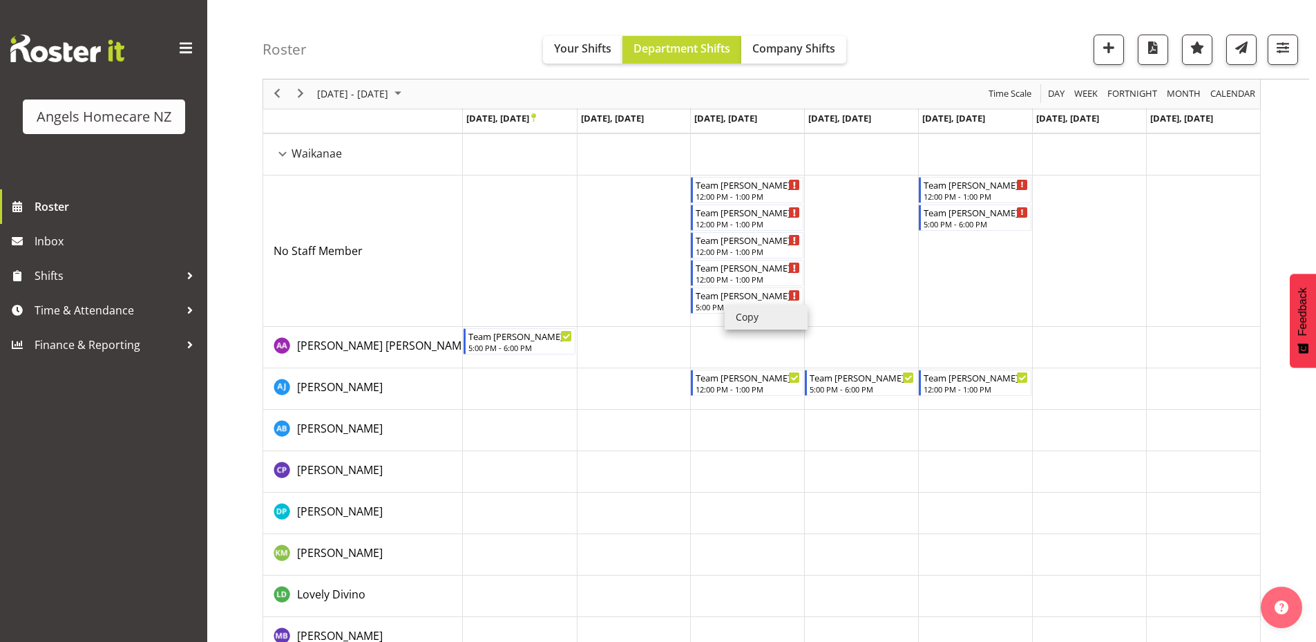
click at [731, 314] on li "Copy" at bounding box center [765, 317] width 83 height 25
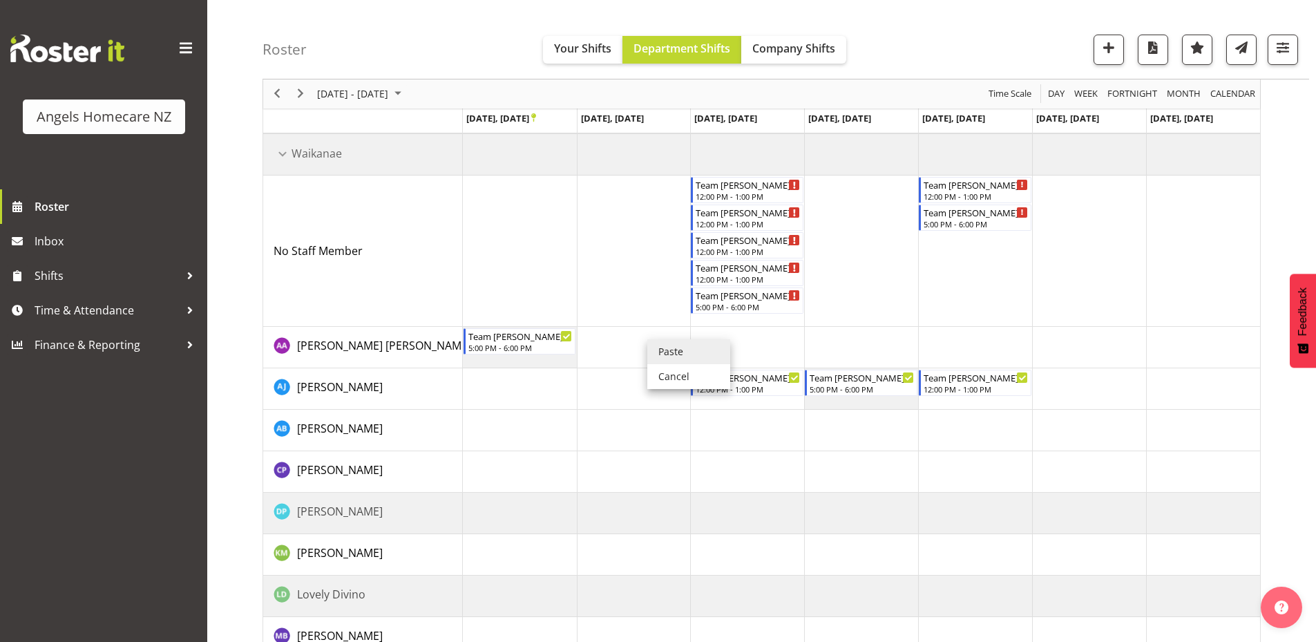
click at [651, 347] on li "Paste" at bounding box center [688, 351] width 83 height 25
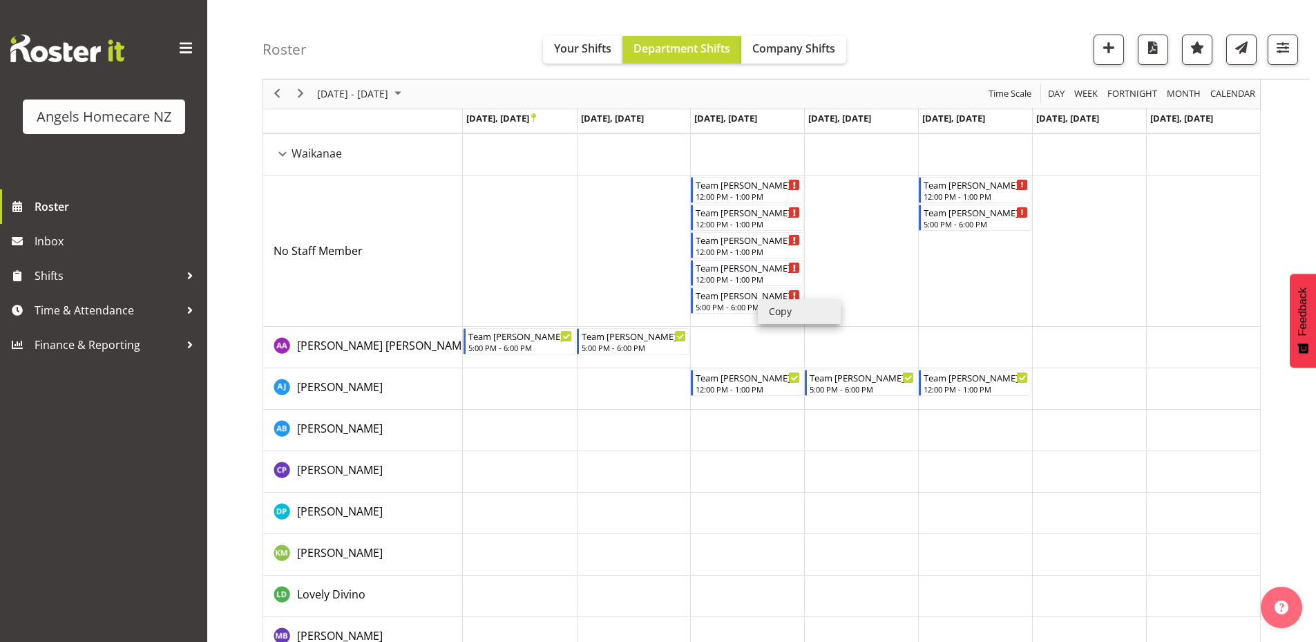
click at [773, 315] on li "Copy" at bounding box center [799, 311] width 83 height 25
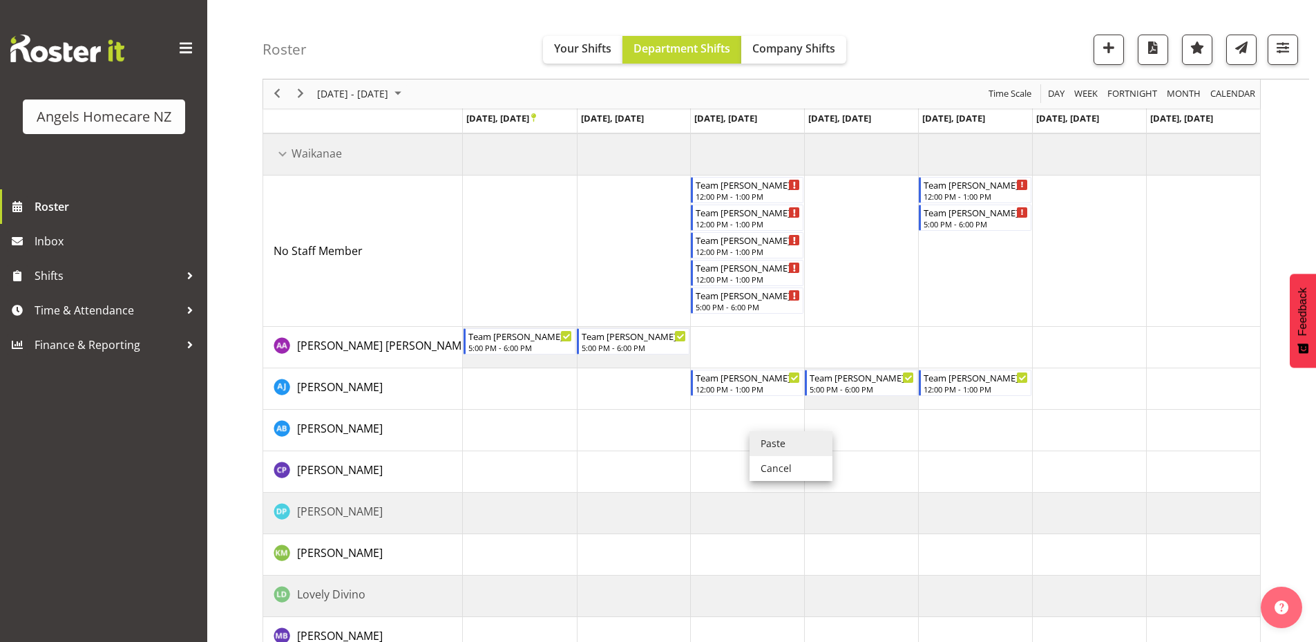
click at [774, 441] on li "Paste" at bounding box center [790, 443] width 83 height 25
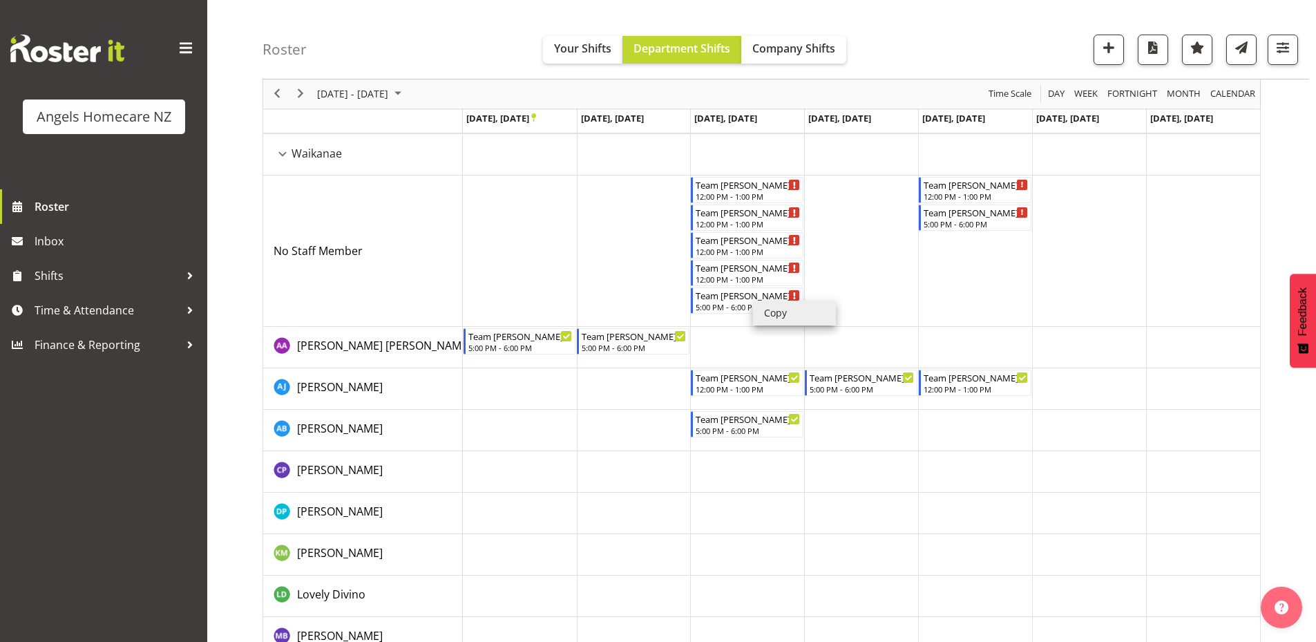
click at [761, 311] on li "Copy" at bounding box center [794, 312] width 83 height 25
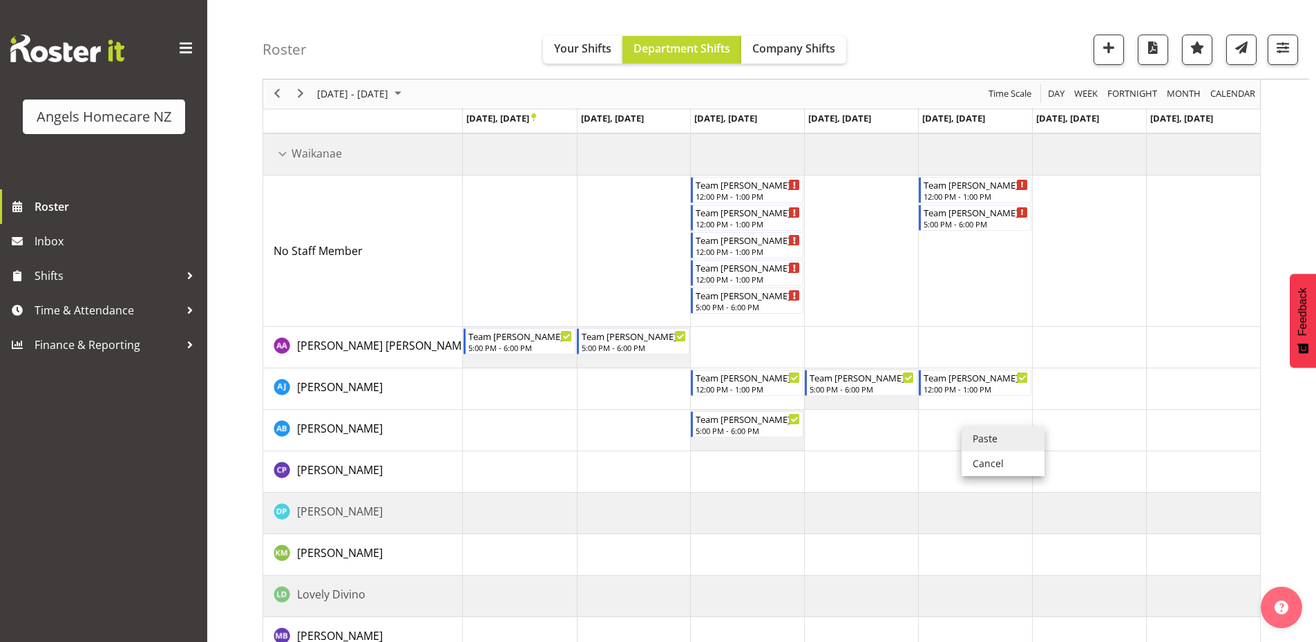
click at [981, 440] on li "Paste" at bounding box center [1002, 438] width 83 height 25
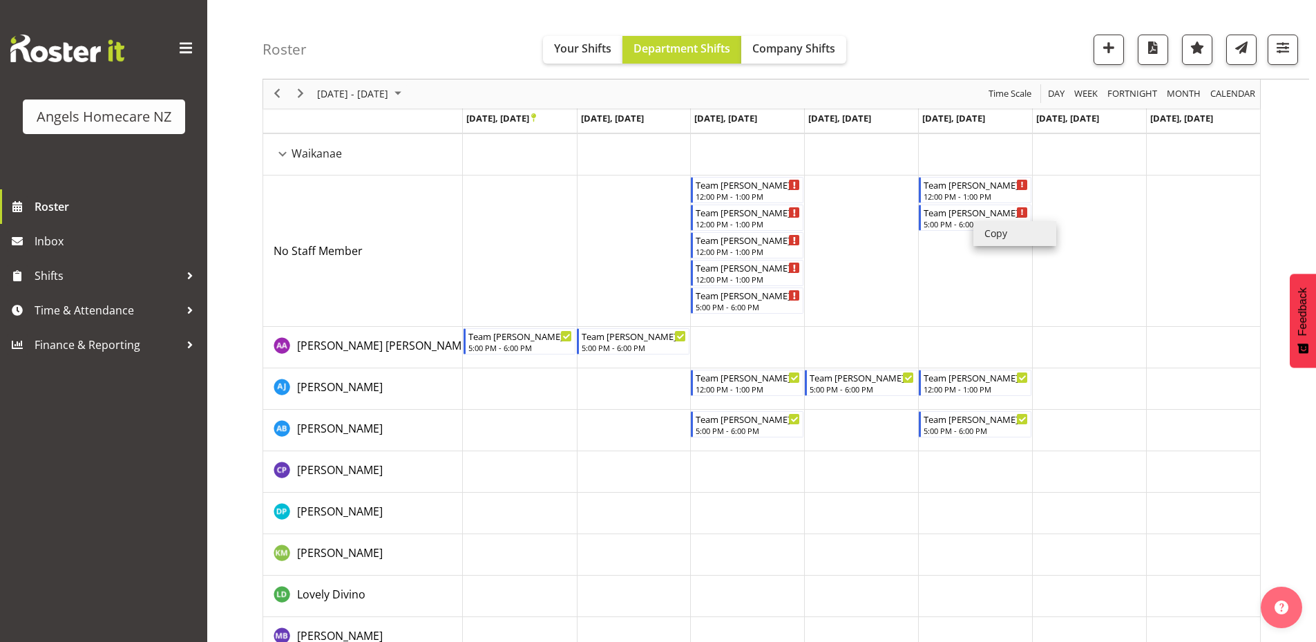
click at [995, 233] on li "Copy" at bounding box center [1014, 233] width 83 height 25
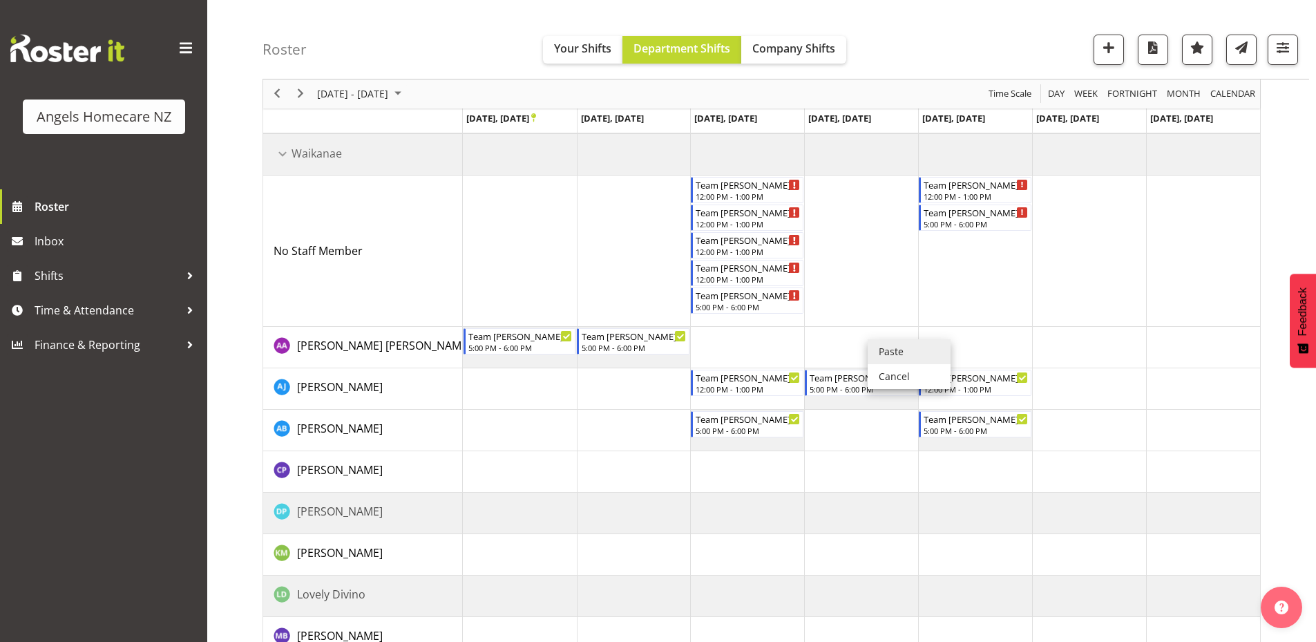
click at [877, 347] on li "Paste" at bounding box center [908, 351] width 83 height 25
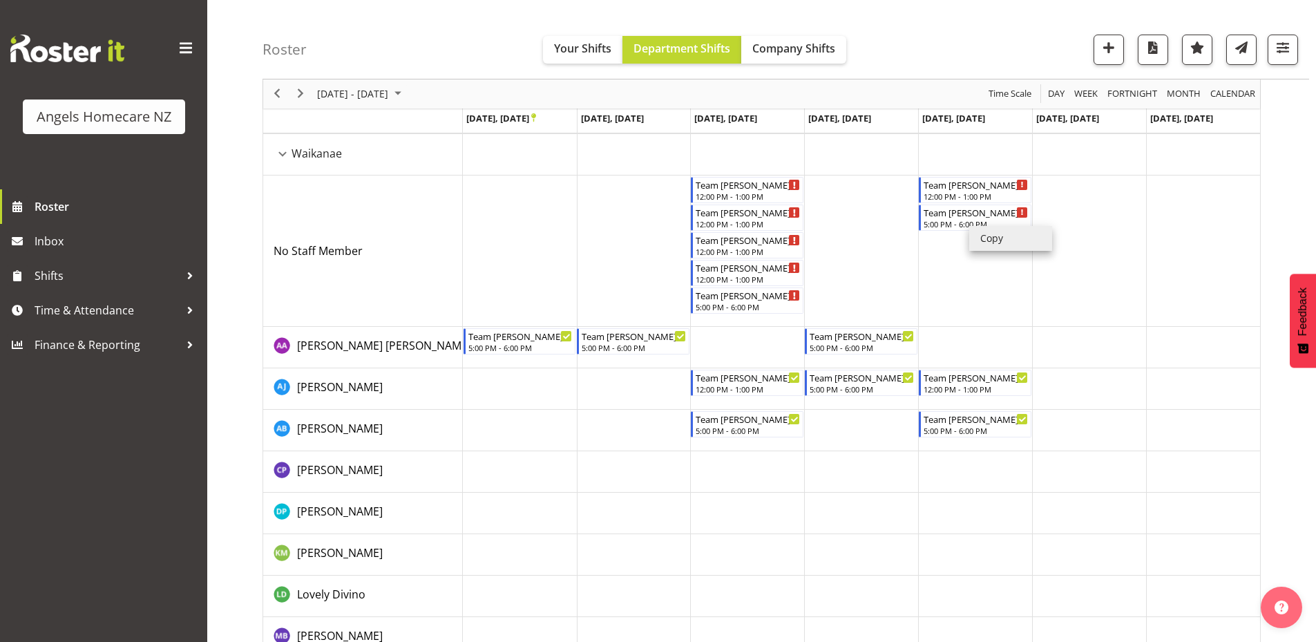
click at [976, 233] on li "Copy" at bounding box center [1010, 238] width 83 height 25
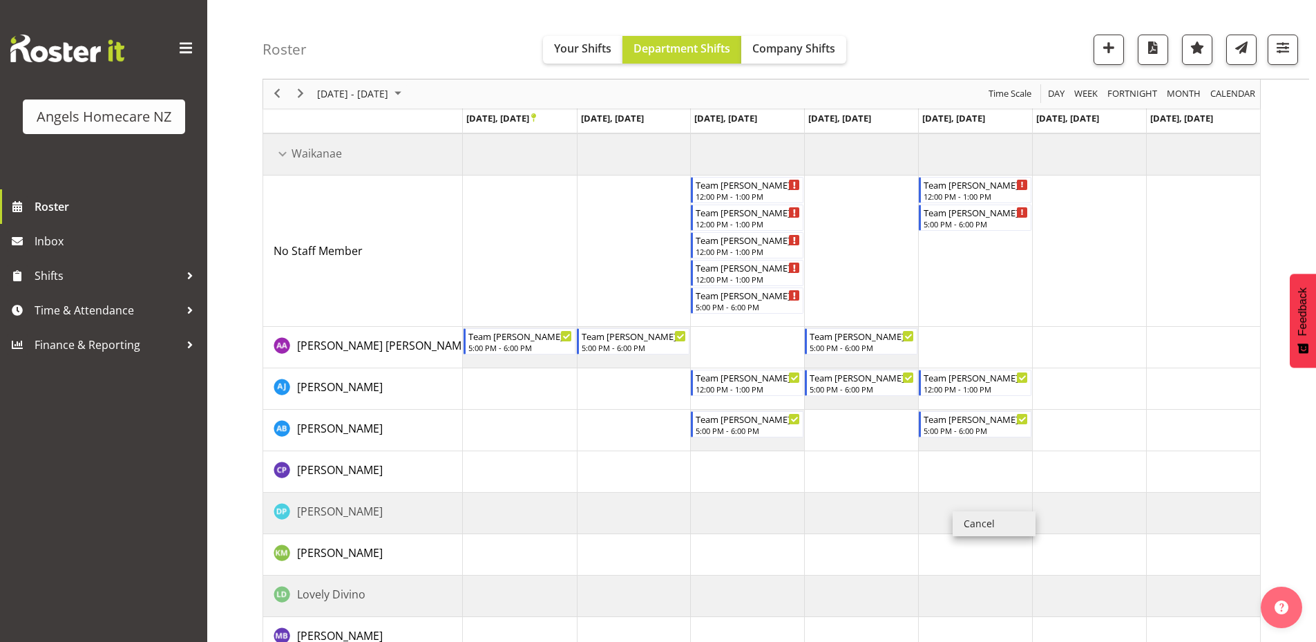
click at [945, 249] on td "Timeline Week of September 22, 2025" at bounding box center [975, 250] width 114 height 151
click at [975, 229] on li "Copy" at bounding box center [1008, 234] width 83 height 25
click at [946, 468] on td "Timeline Week of September 22, 2025" at bounding box center [975, 471] width 114 height 41
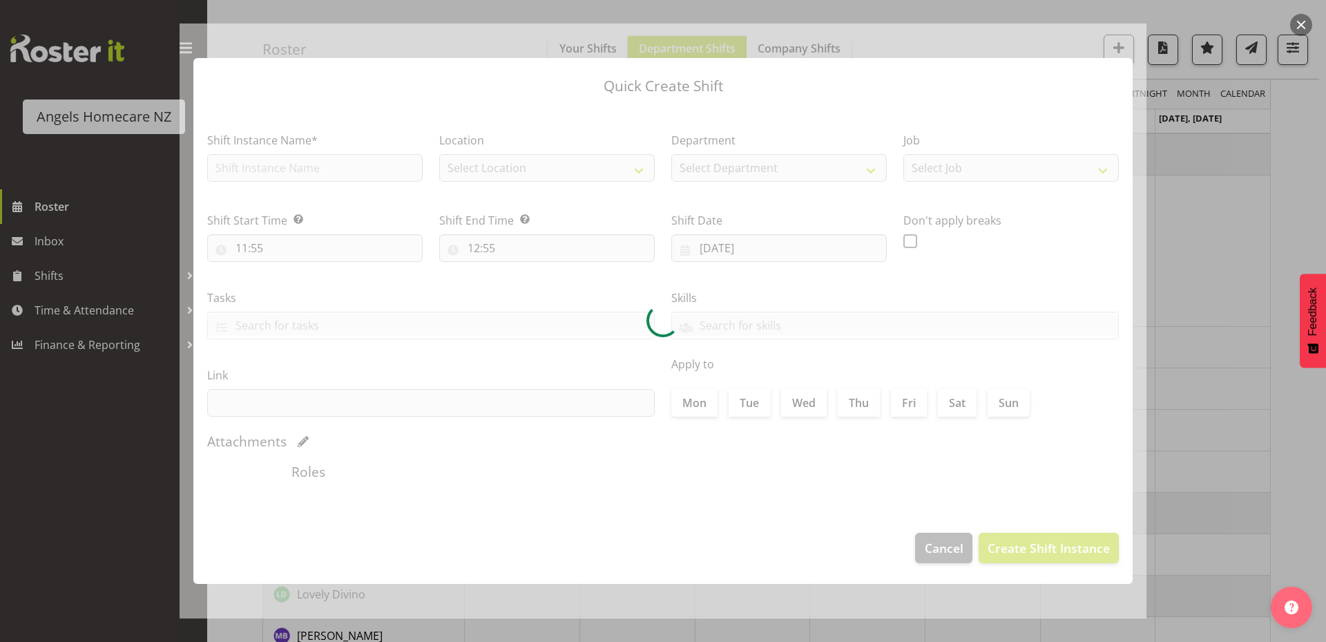
type input "26/09/2025"
checkbox input "true"
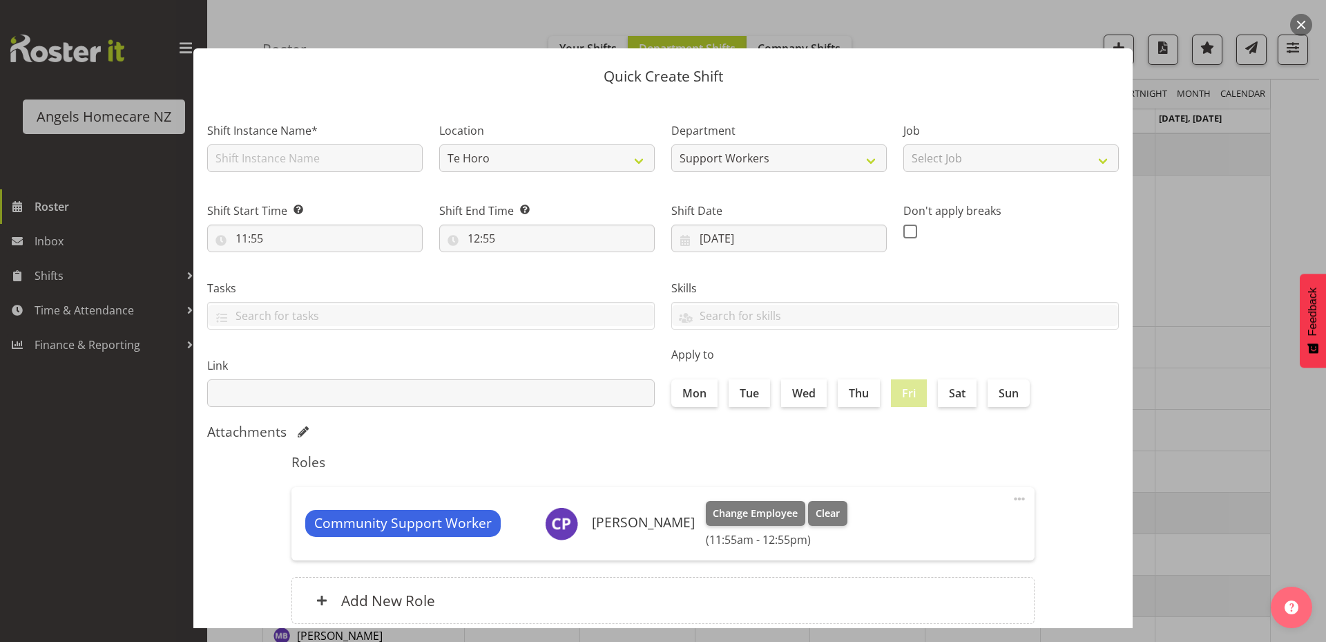
click at [1212, 377] on div at bounding box center [663, 321] width 1326 height 642
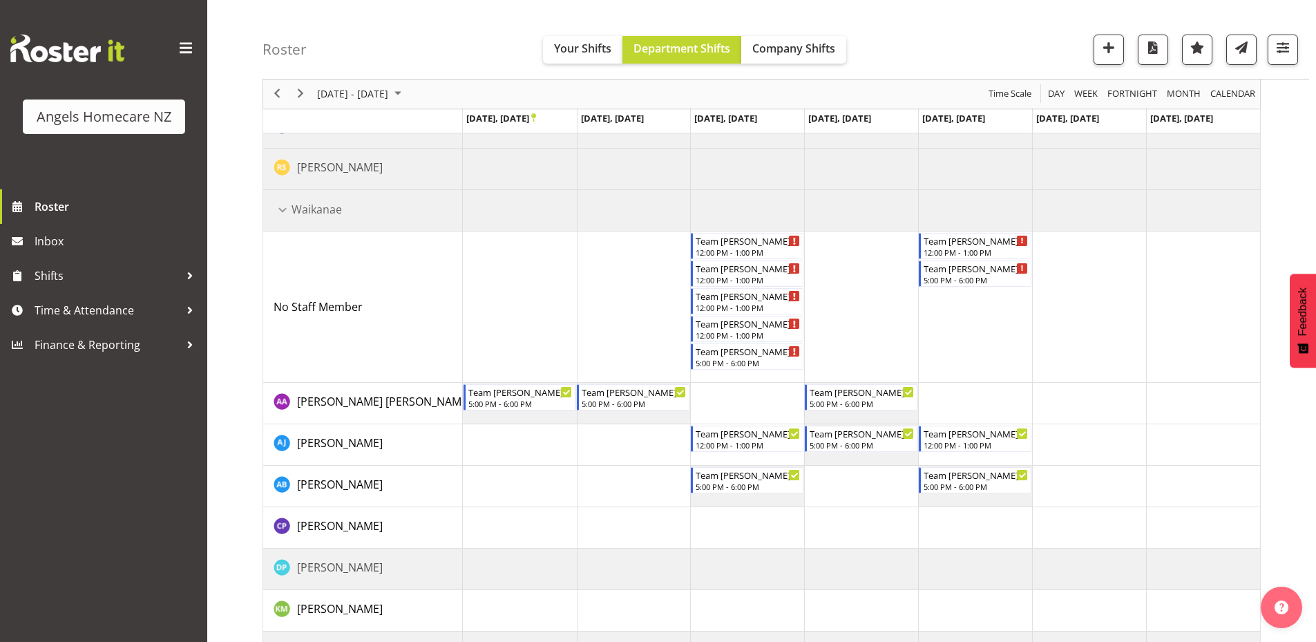
scroll to position [999, 0]
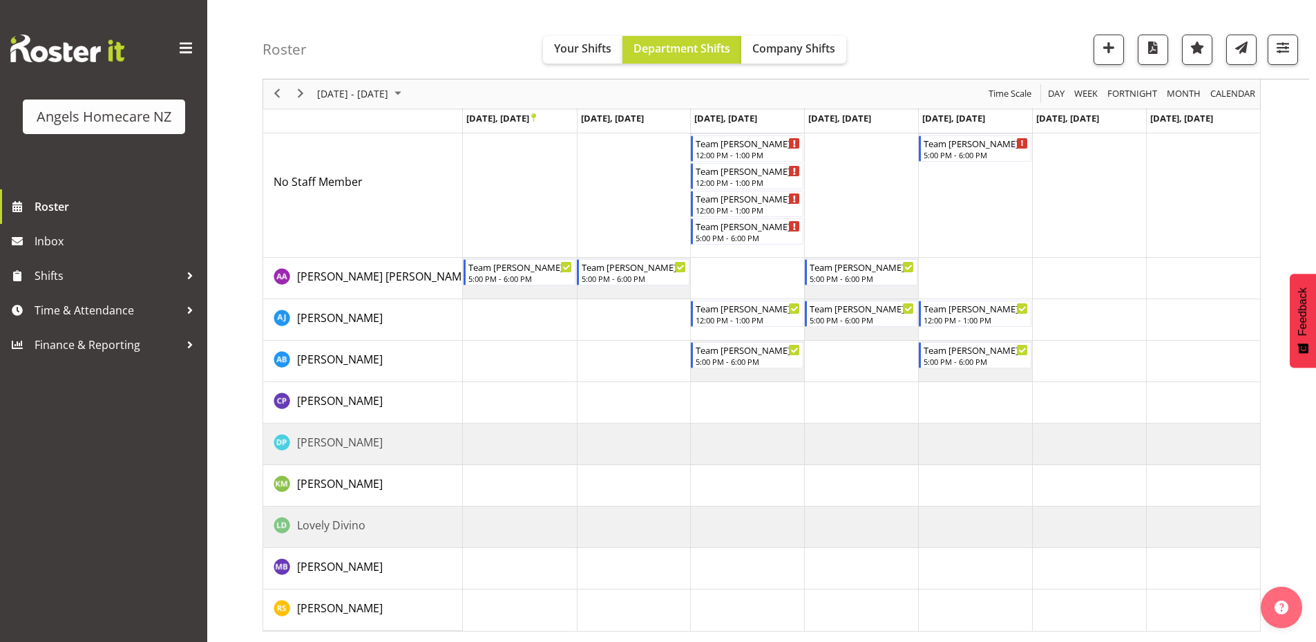
click at [390, 444] on div "[PERSON_NAME]" at bounding box center [367, 444] width 189 height 20
click at [485, 447] on td "Timeline Week of September 22, 2025" at bounding box center [520, 443] width 114 height 41
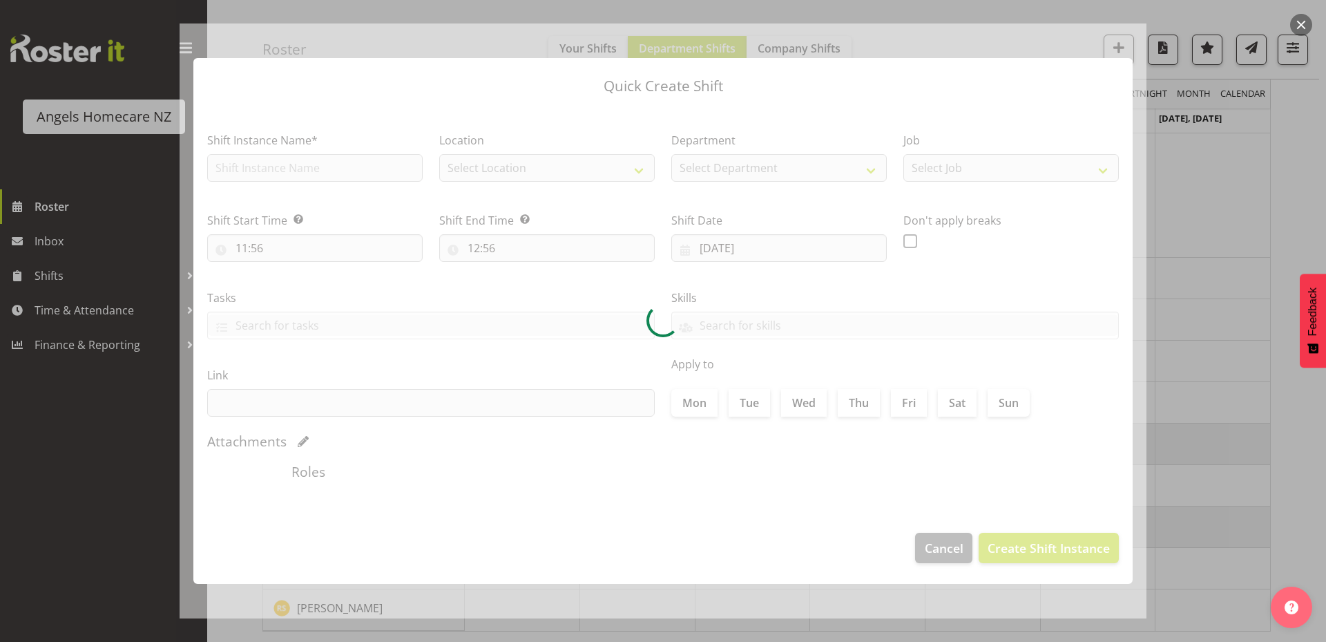
type input "22/09/2025"
checkbox input "true"
click at [1305, 497] on div at bounding box center [663, 321] width 1326 height 642
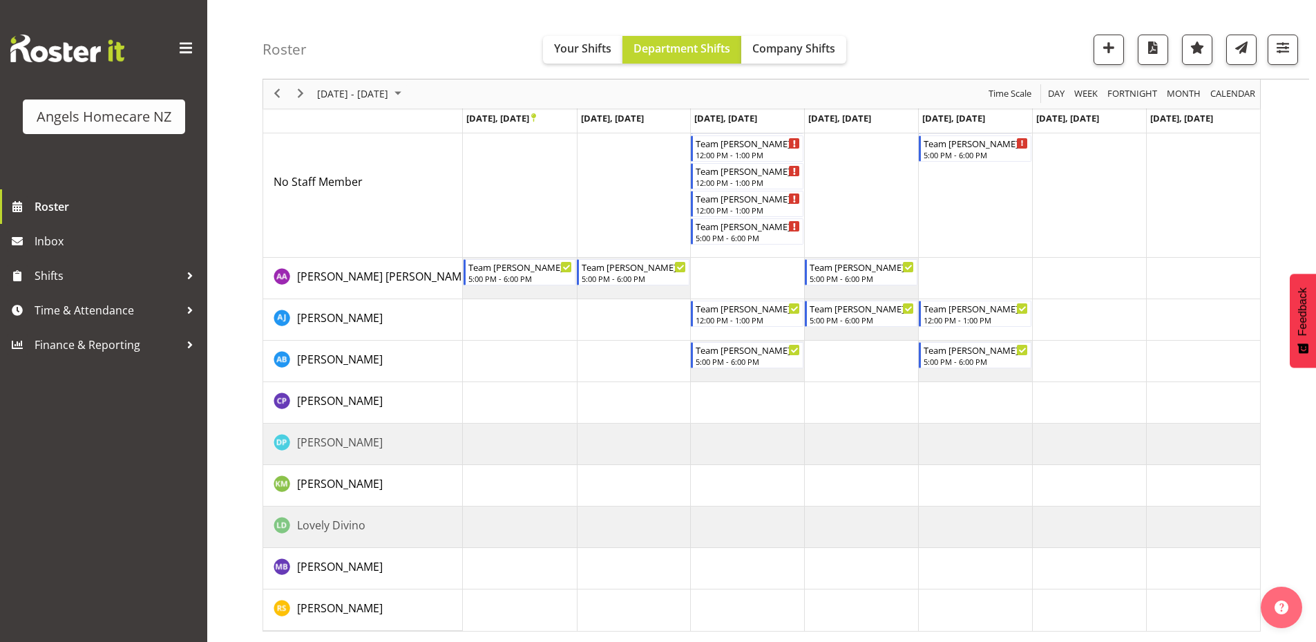
click at [1102, 441] on td "Timeline Week of September 22, 2025" at bounding box center [1089, 443] width 114 height 41
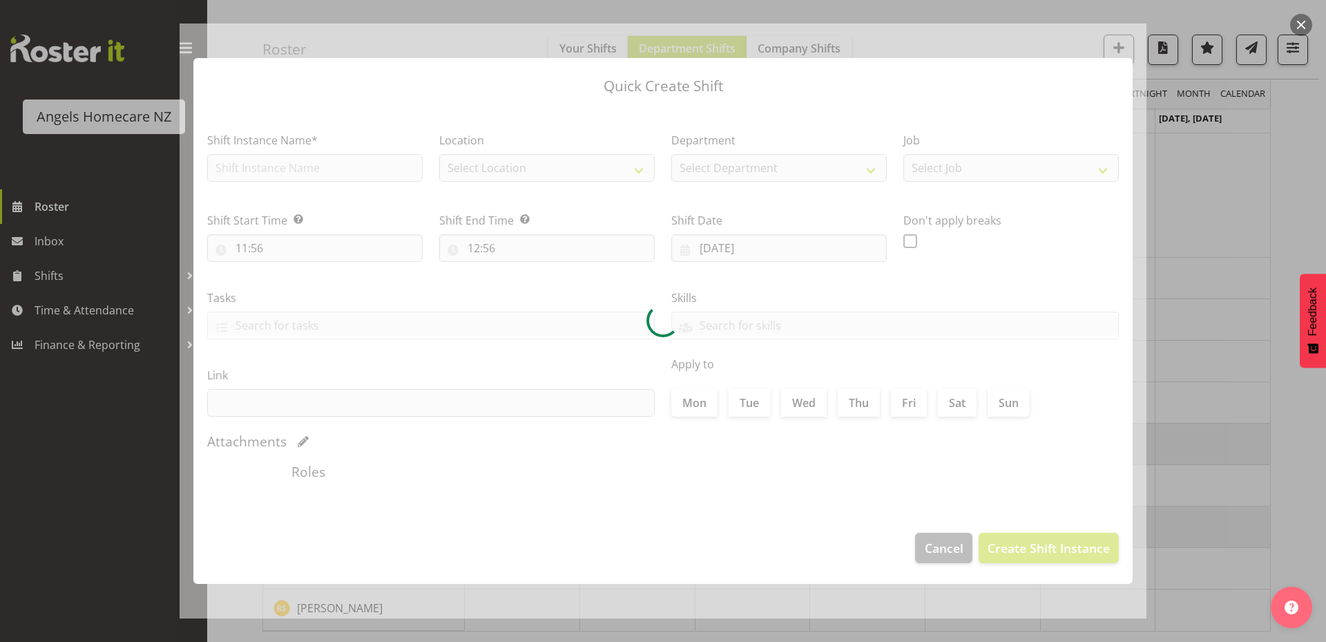
type input "27/09/2025"
checkbox input "true"
click at [1296, 523] on div at bounding box center [663, 321] width 1326 height 642
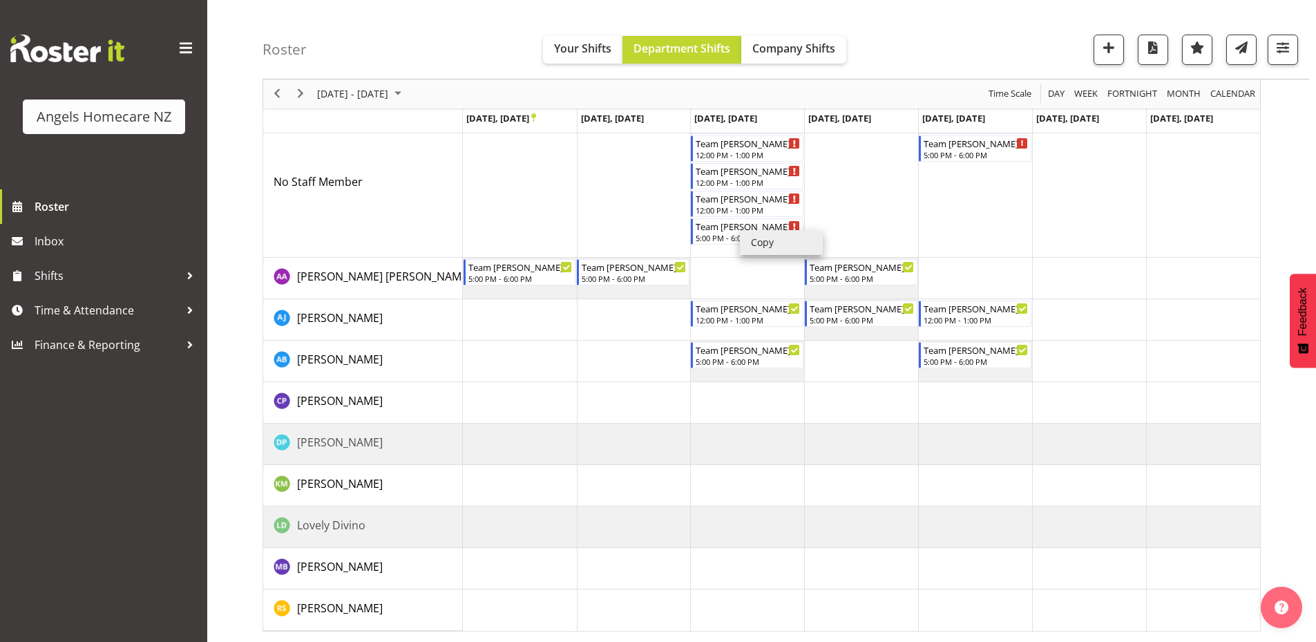
click at [755, 241] on li "Copy" at bounding box center [781, 242] width 83 height 25
click at [1068, 353] on td "Timeline Week of September 22, 2025" at bounding box center [1089, 360] width 114 height 41
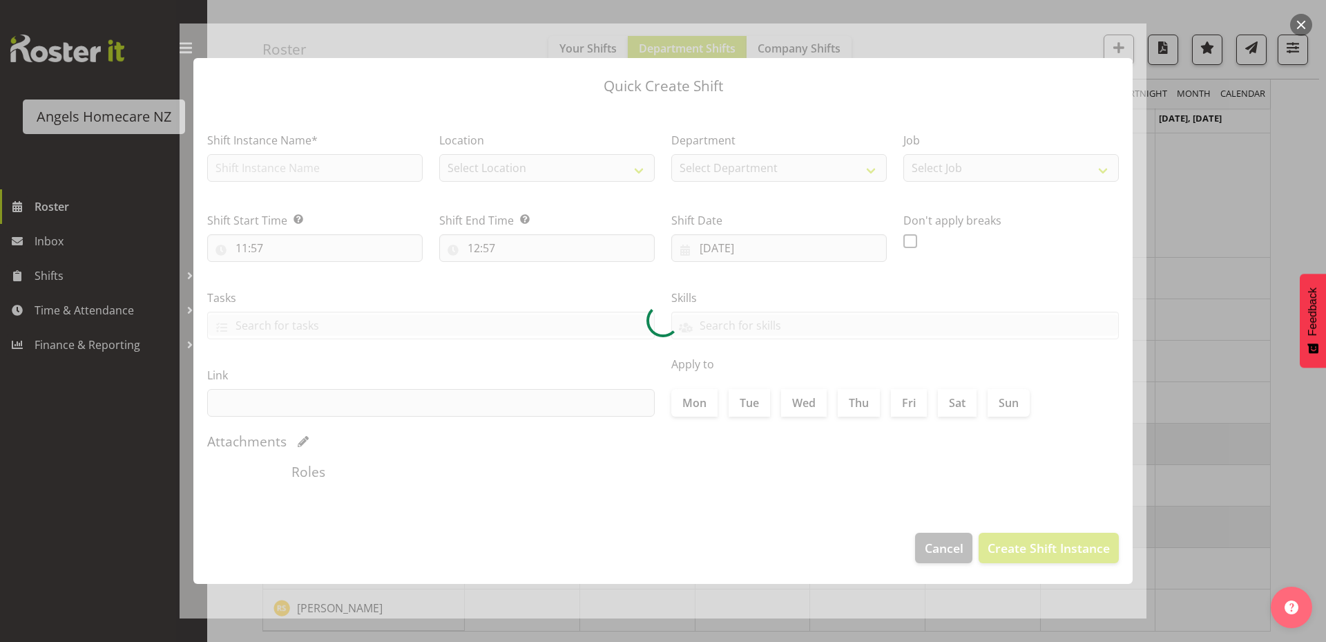
type input "27/09/2025"
checkbox input "true"
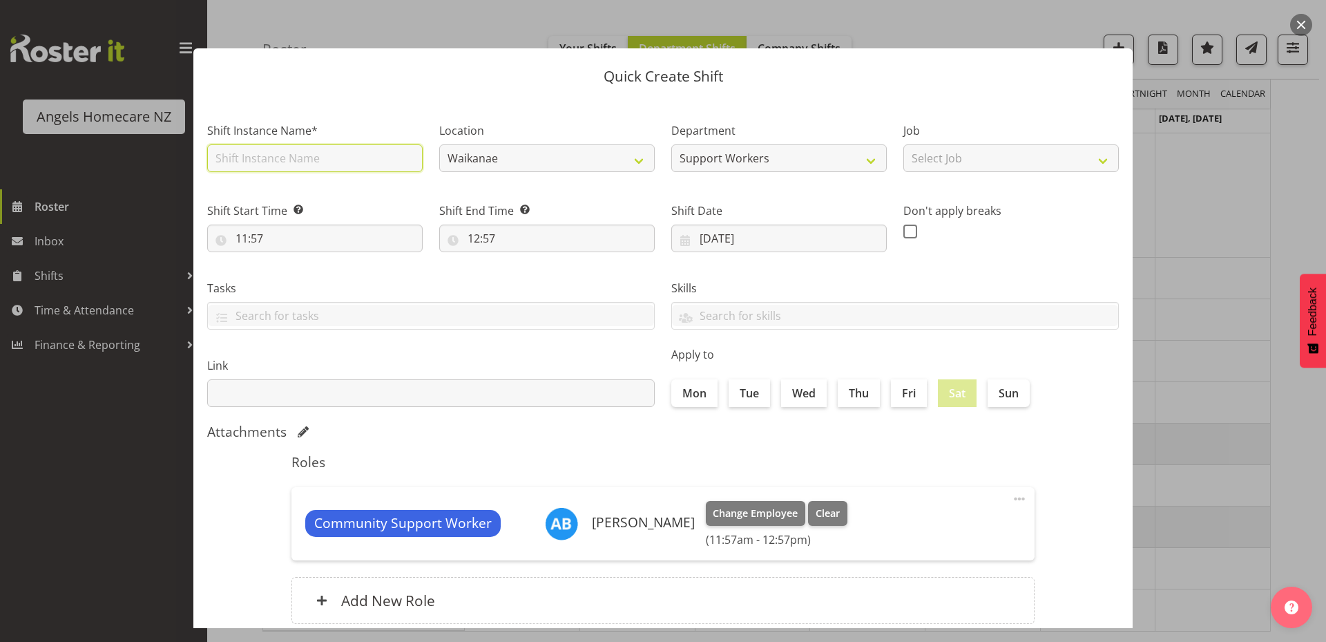
click at [334, 156] on input "text" at bounding box center [314, 158] width 215 height 28
type input "Team [PERSON_NAME]"
click at [960, 161] on select "Select Job Home Management Personal Cares" at bounding box center [1010, 158] width 215 height 28
select select "10686"
click at [903, 144] on select "Select Job Home Management Personal Cares" at bounding box center [1010, 158] width 215 height 28
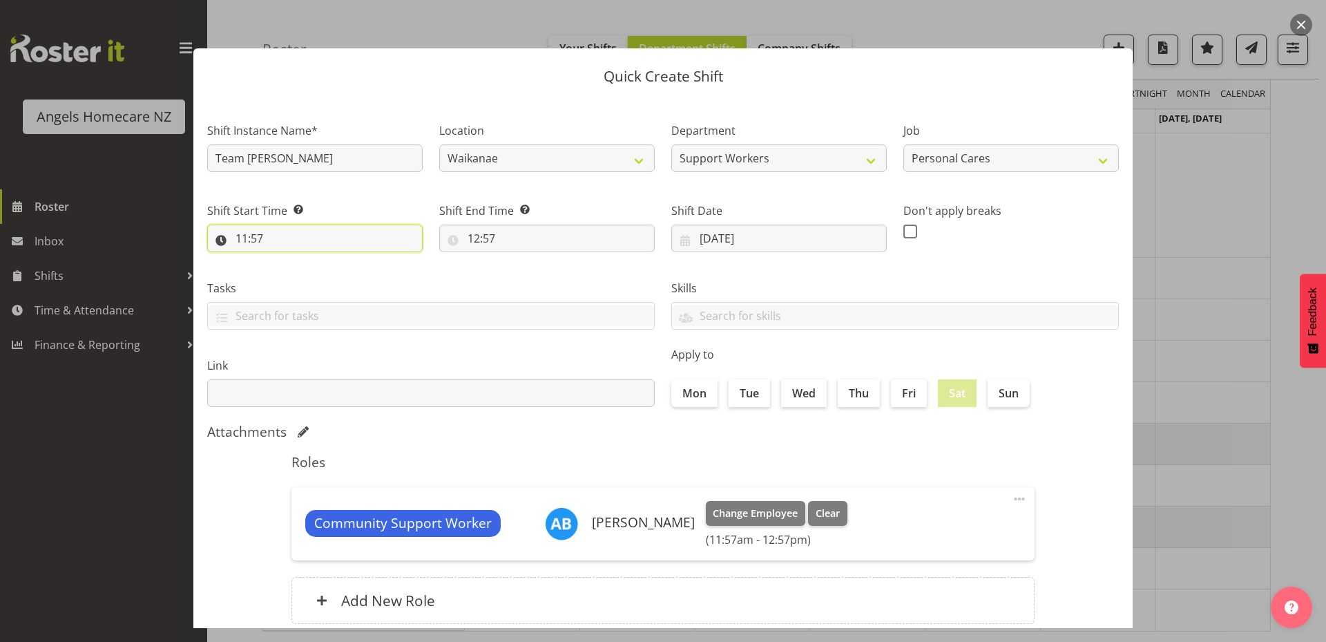
click at [272, 244] on input "11:57" at bounding box center [314, 238] width 215 height 28
click at [295, 273] on select "00 01 02 03 04 05 06 07 08 09 10 11 12 13 14 15 16 17 18 19 20 21 22 23" at bounding box center [301, 274] width 31 height 28
select select "17"
click at [286, 260] on select "00 01 02 03 04 05 06 07 08 09 10 11 12 13 14 15 16 17 18 19 20 21 22 23" at bounding box center [301, 274] width 31 height 28
type input "17:57"
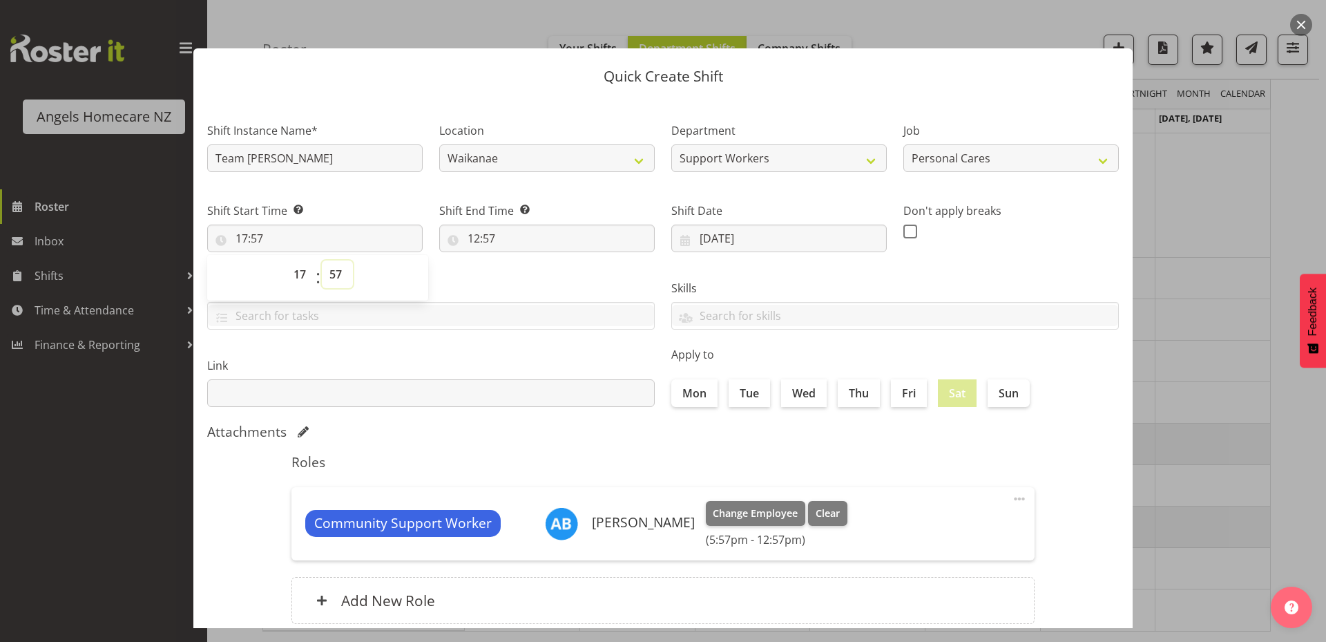
click at [335, 273] on select "00 01 02 03 04 05 06 07 08 09 10 11 12 13 14 15 16 17 18 19 20 21 22 23 24 25 2…" at bounding box center [337, 274] width 31 height 28
select select "0"
click at [322, 260] on select "00 01 02 03 04 05 06 07 08 09 10 11 12 13 14 15 16 17 18 19 20 21 22 23 24 25 2…" at bounding box center [337, 274] width 31 height 28
type input "17:00"
click at [473, 283] on label "Tasks" at bounding box center [431, 288] width 448 height 17
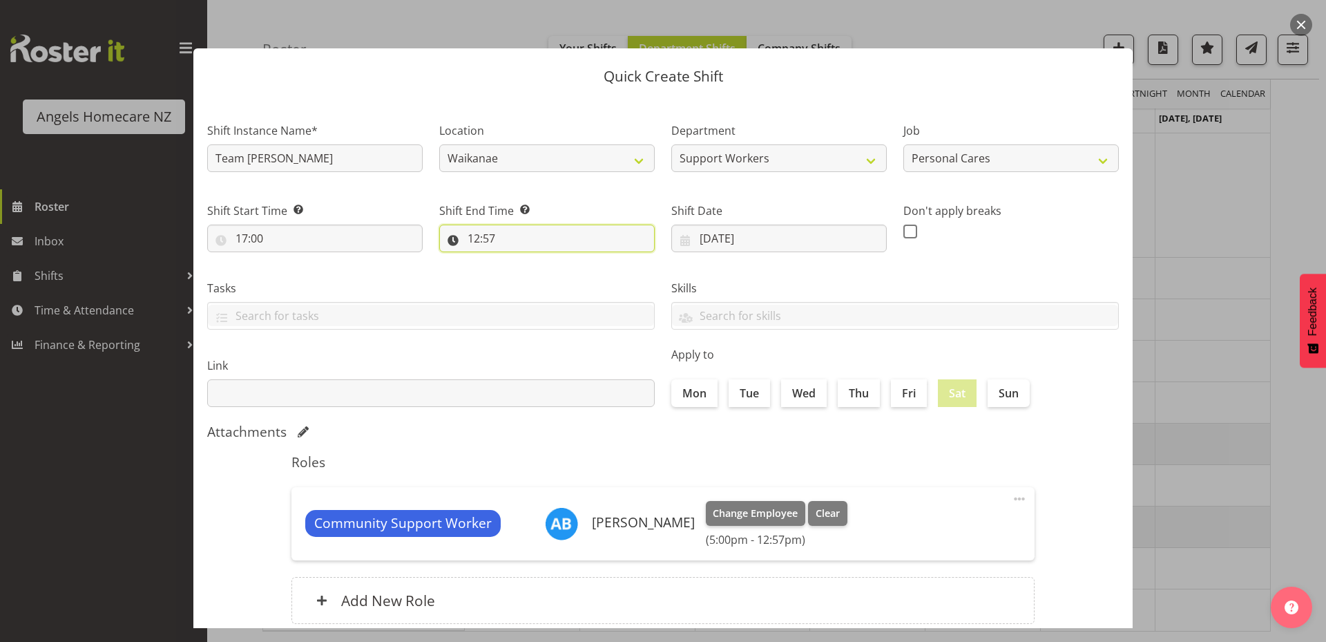
click at [490, 235] on input "12:57" at bounding box center [546, 238] width 215 height 28
click at [531, 278] on select "00 01 02 03 04 05 06 07 08 09 10 11 12 13 14 15 16 17 18 19 20 21 22 23" at bounding box center [533, 274] width 31 height 28
select select "18"
click at [518, 260] on select "00 01 02 03 04 05 06 07 08 09 10 11 12 13 14 15 16 17 18 19 20 21 22 23" at bounding box center [533, 274] width 31 height 28
type input "18:57"
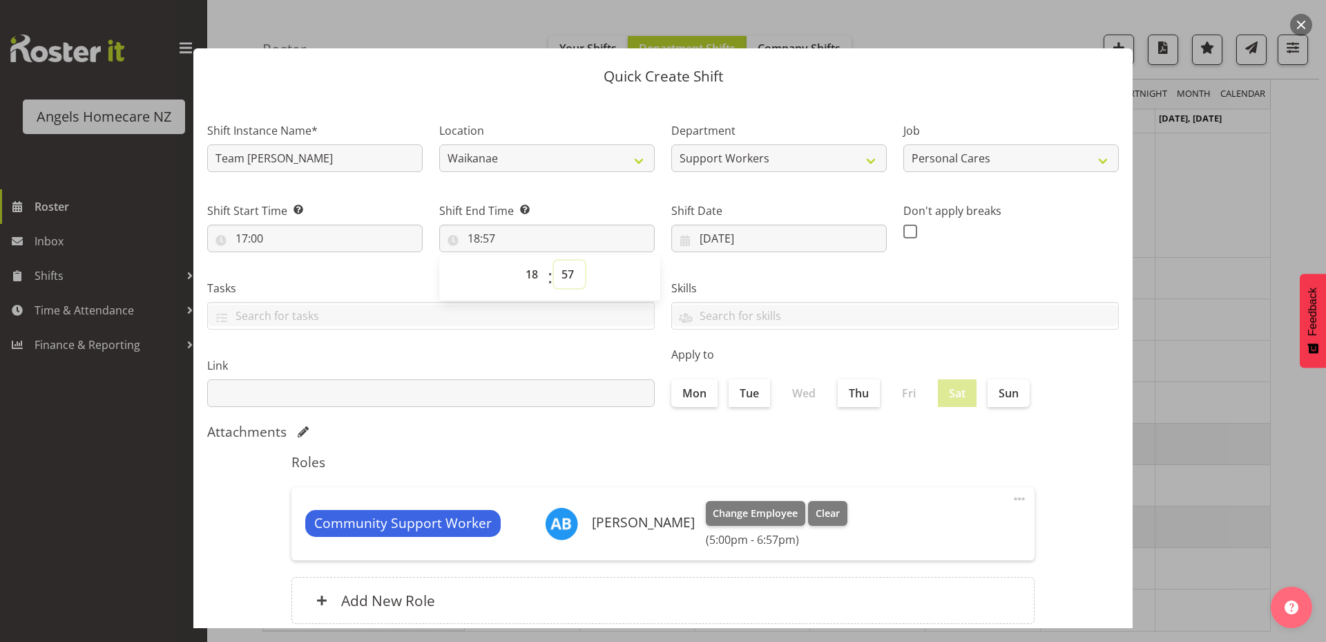
click at [561, 276] on select "00 01 02 03 04 05 06 07 08 09 10 11 12 13 14 15 16 17 18 19 20 21 22 23 24 25 2…" at bounding box center [569, 274] width 31 height 28
select select "0"
click at [554, 260] on select "00 01 02 03 04 05 06 07 08 09 10 11 12 13 14 15 16 17 18 19 20 21 22 23 24 25 2…" at bounding box center [569, 274] width 31 height 28
type input "18:00"
click at [680, 240] on input "27/09/2025" at bounding box center [778, 238] width 215 height 28
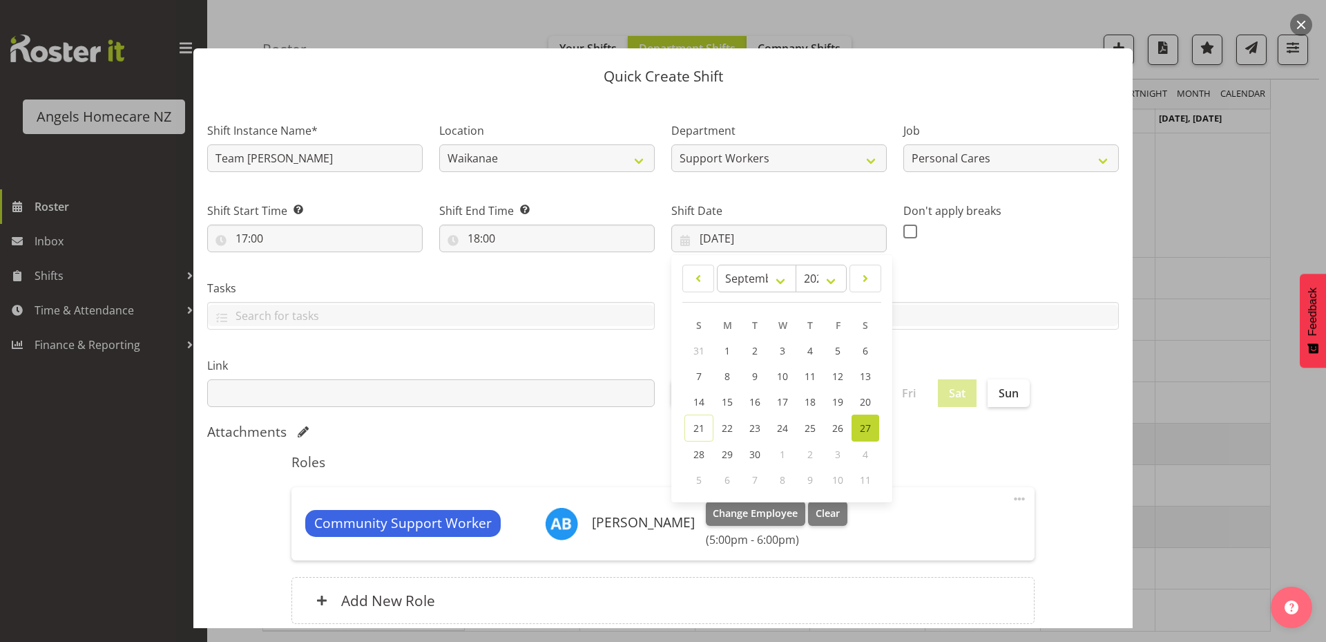
click at [861, 429] on span "27" at bounding box center [865, 427] width 11 height 13
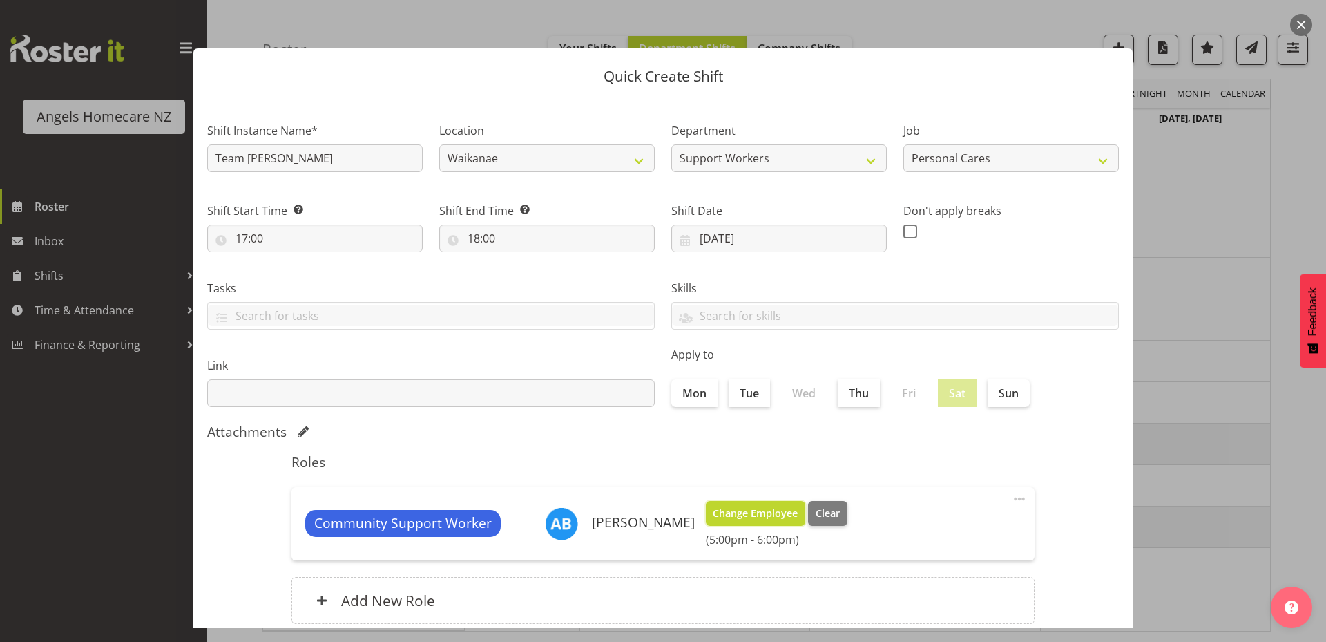
click at [745, 513] on span "Change Employee" at bounding box center [755, 513] width 85 height 15
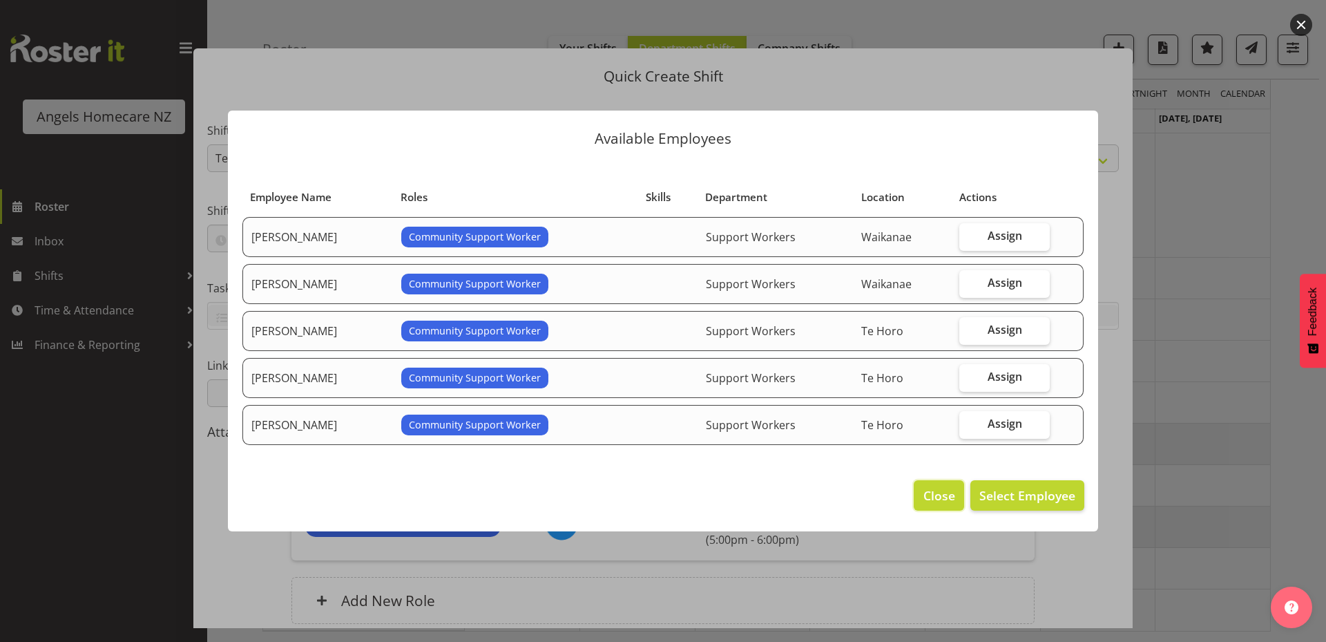
click at [934, 493] on span "Close" at bounding box center [939, 495] width 32 height 18
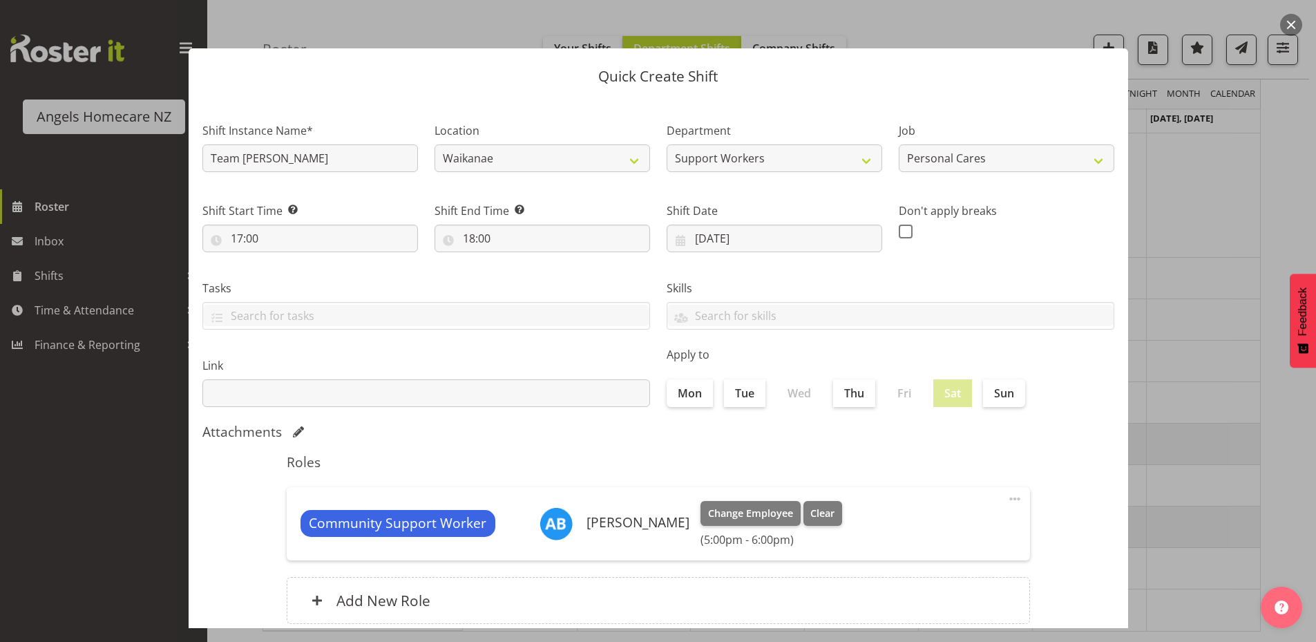
click at [1006, 503] on span at bounding box center [1014, 498] width 17 height 17
click at [941, 530] on link "Edit" at bounding box center [956, 529] width 133 height 25
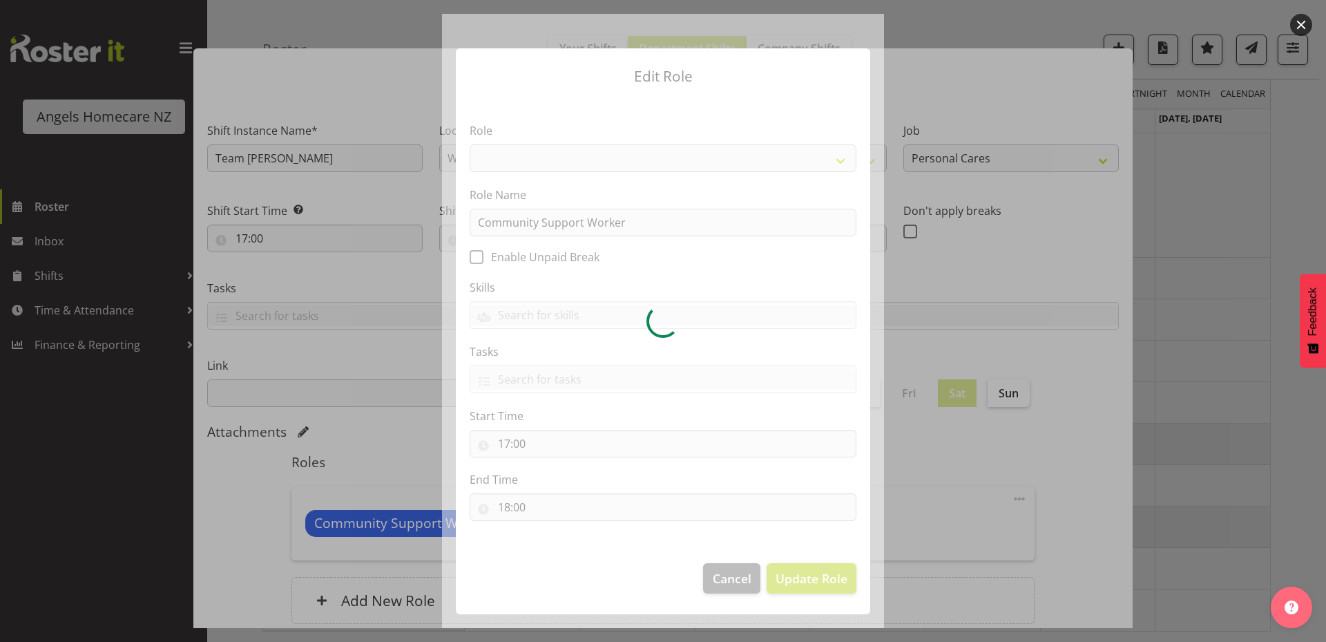
select select "1572"
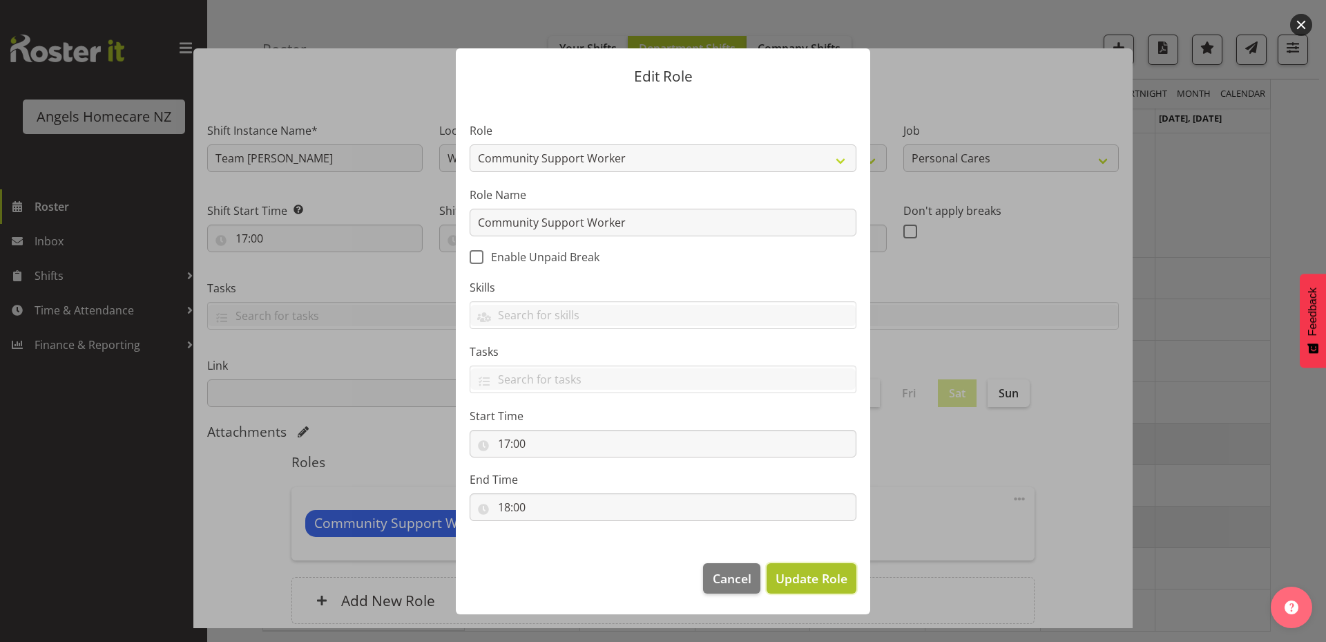
click at [834, 582] on span "Update Role" at bounding box center [812, 578] width 72 height 18
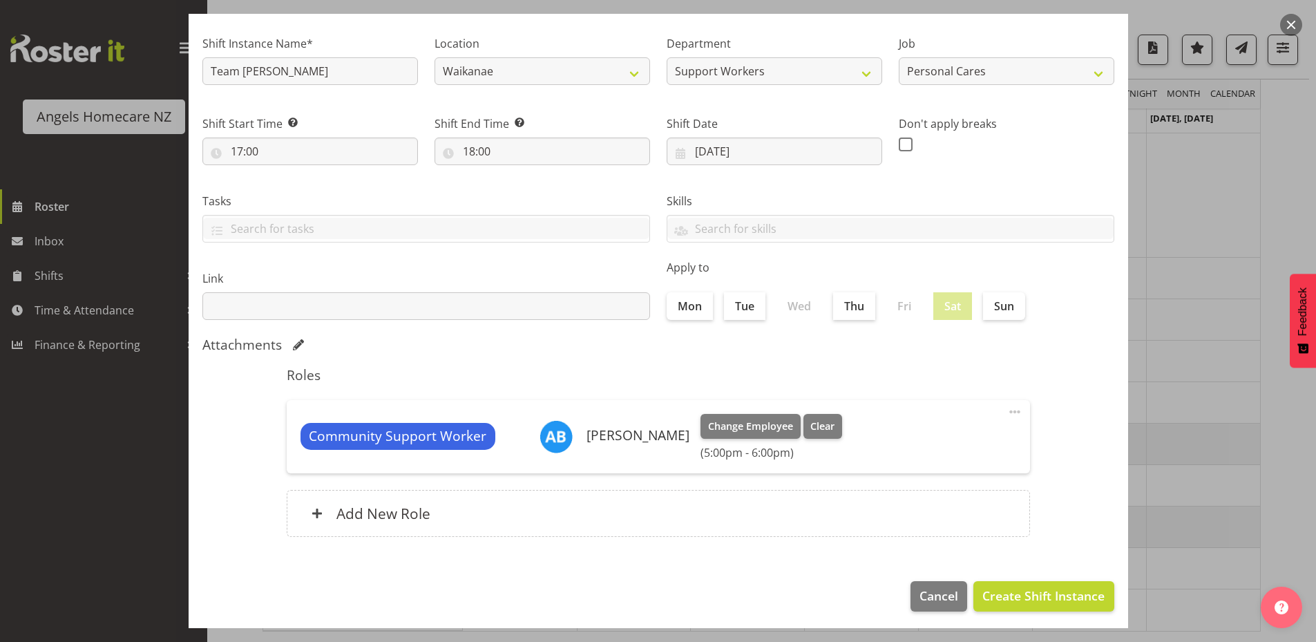
scroll to position [91, 0]
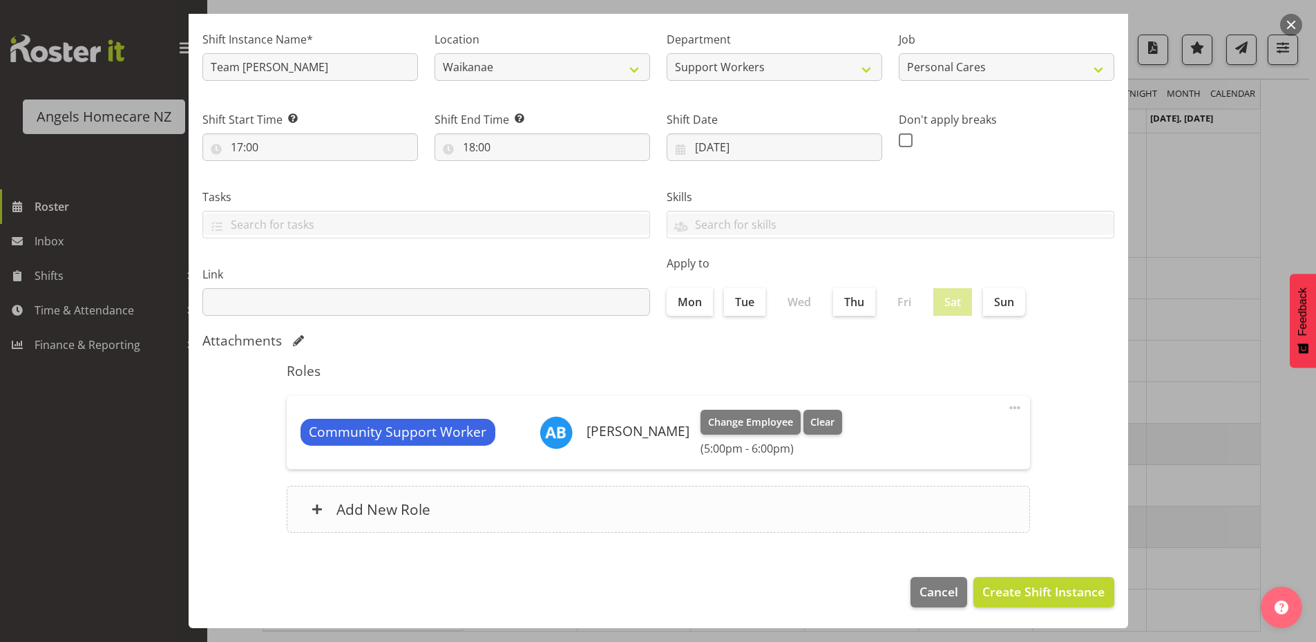
click at [371, 502] on h6 "Add New Role" at bounding box center [383, 509] width 94 height 18
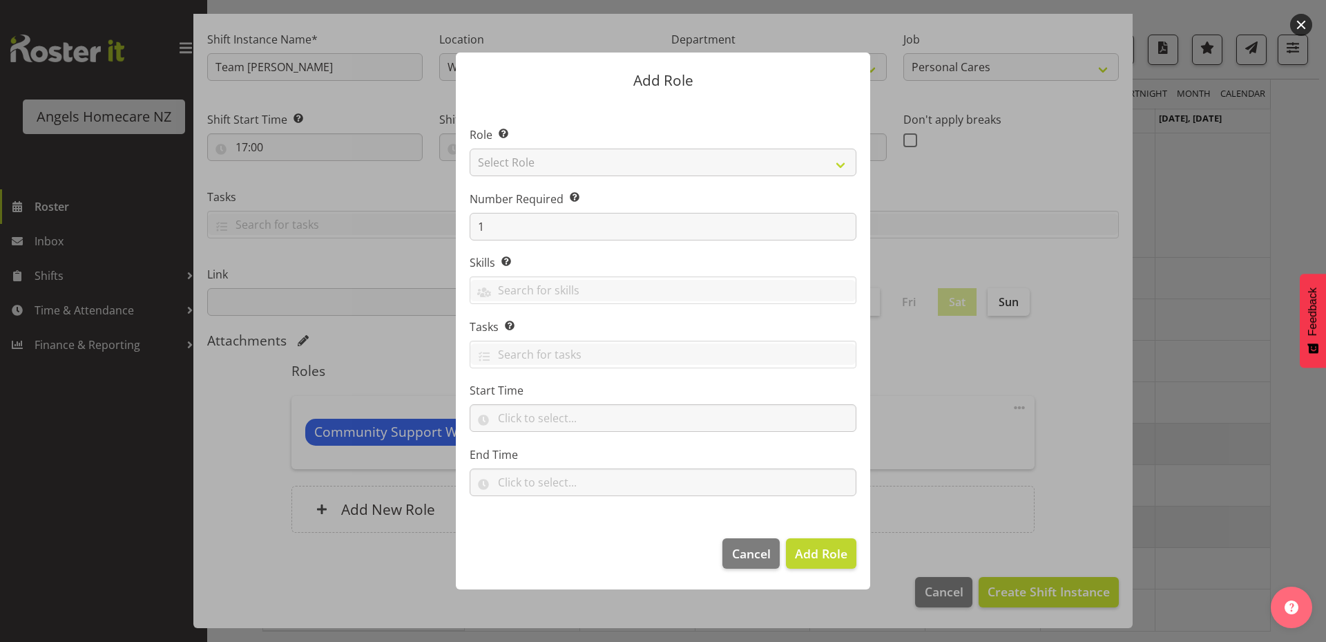
click at [1111, 477] on div at bounding box center [663, 321] width 1326 height 642
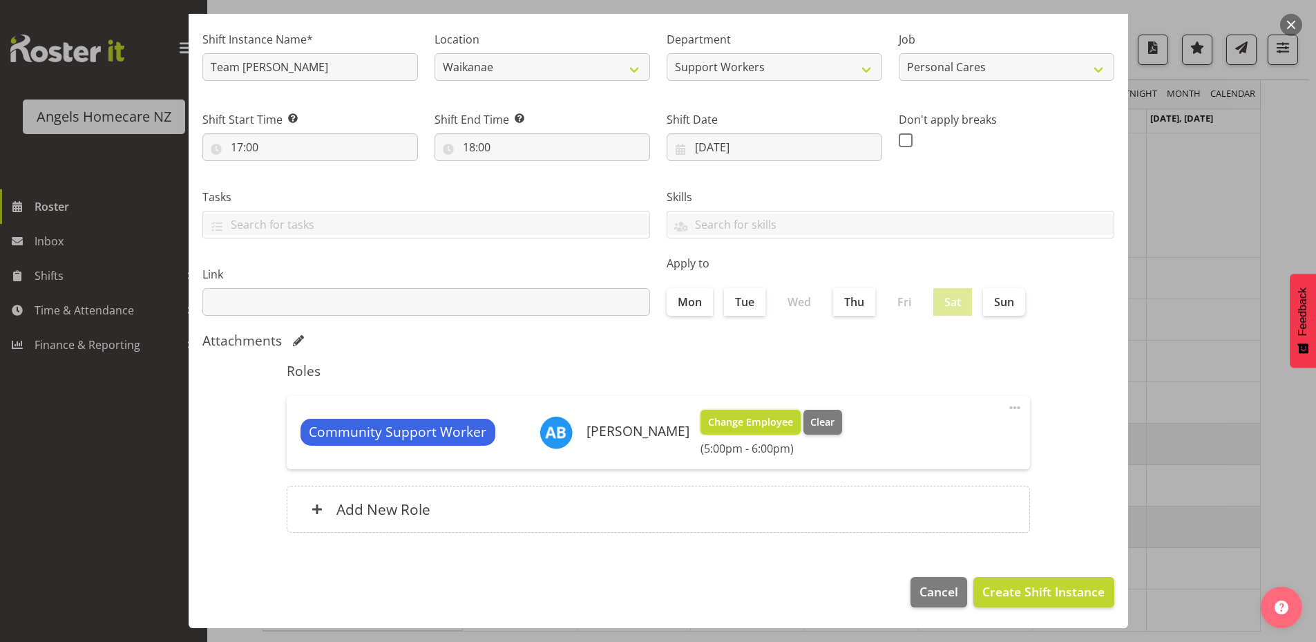
click at [708, 419] on span "Change Employee" at bounding box center [750, 421] width 85 height 15
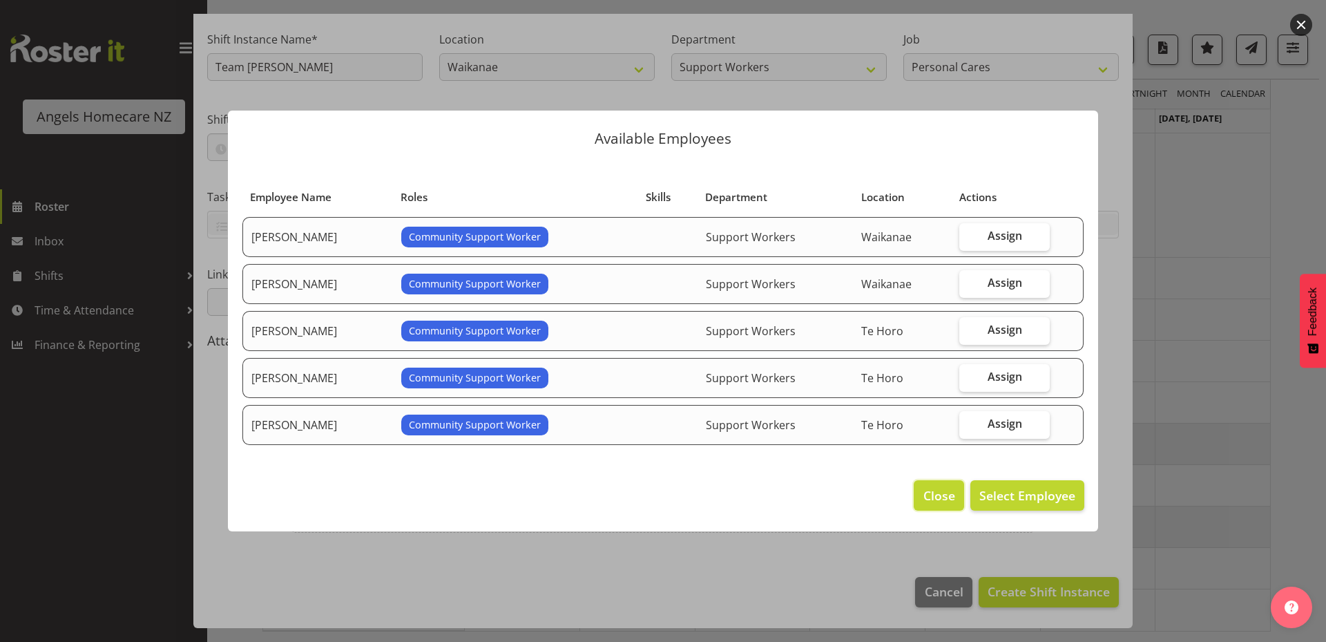
click at [932, 495] on span "Close" at bounding box center [939, 495] width 32 height 18
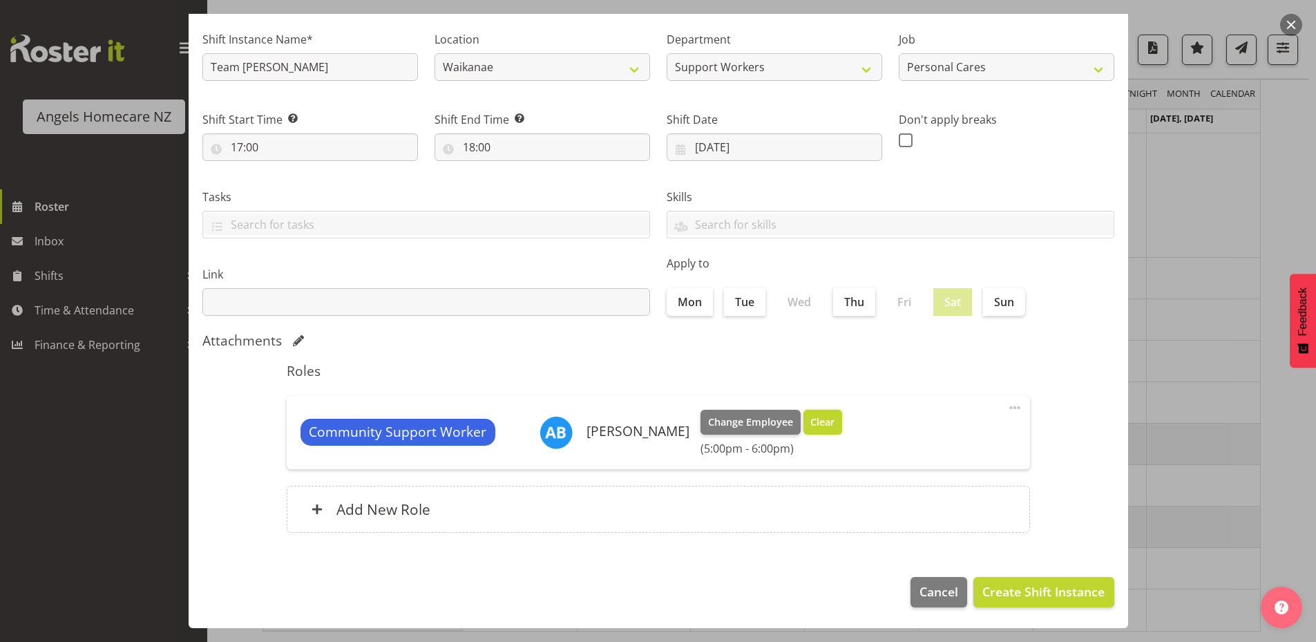
click at [810, 428] on span "Clear" at bounding box center [822, 421] width 24 height 15
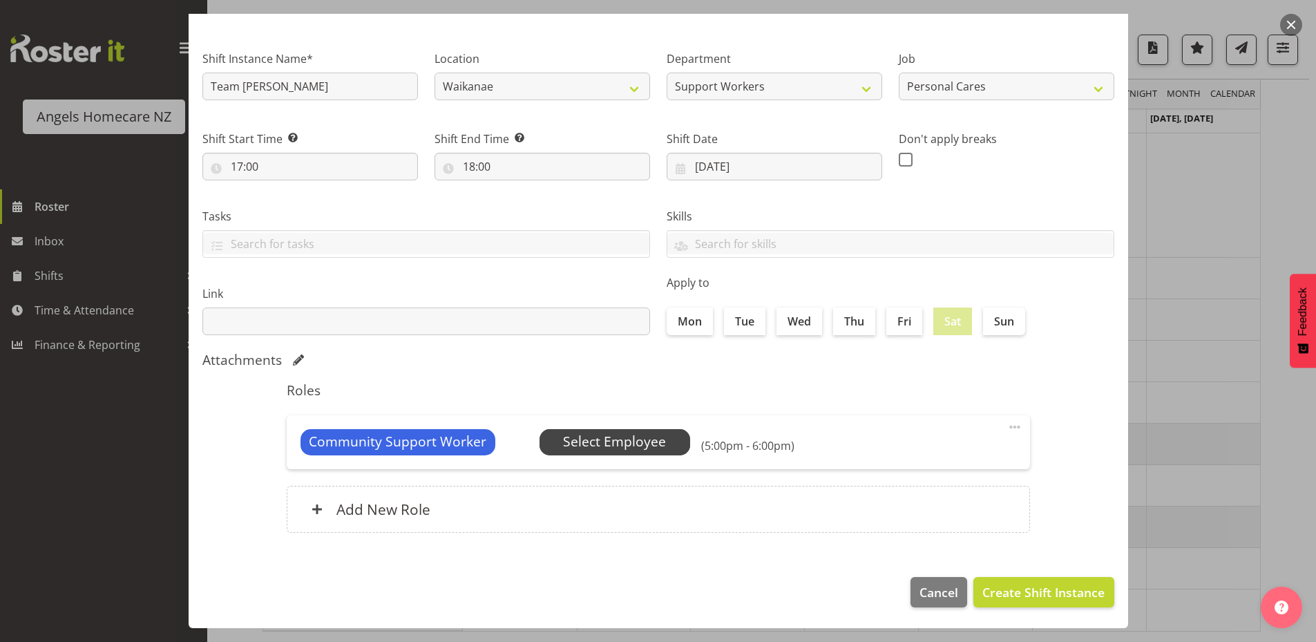
click at [587, 441] on span "Select Employee" at bounding box center [614, 442] width 103 height 20
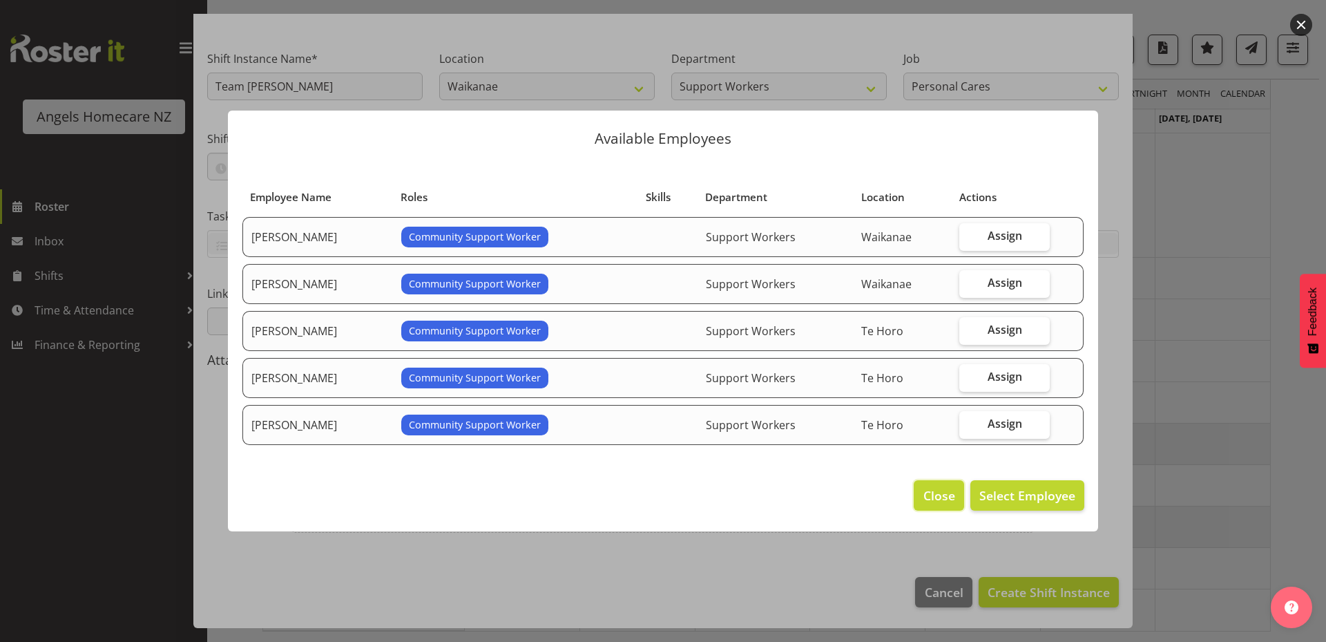
click at [948, 491] on span "Close" at bounding box center [939, 495] width 32 height 18
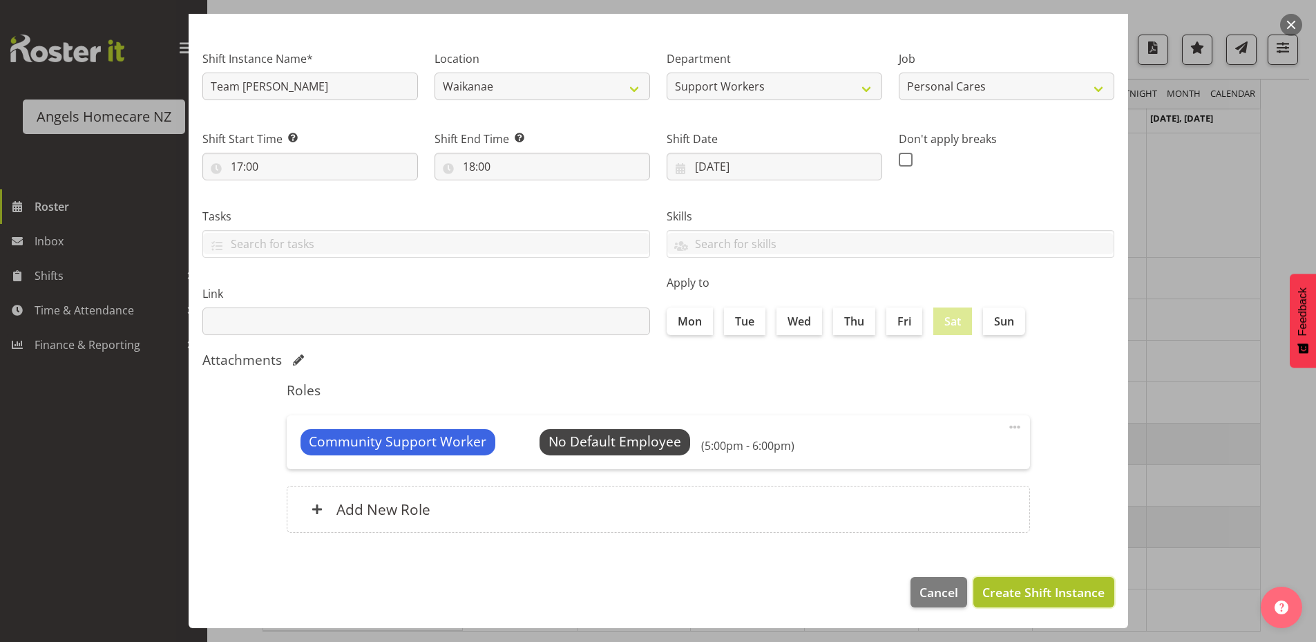
click at [1019, 595] on span "Create Shift Instance" at bounding box center [1043, 592] width 122 height 18
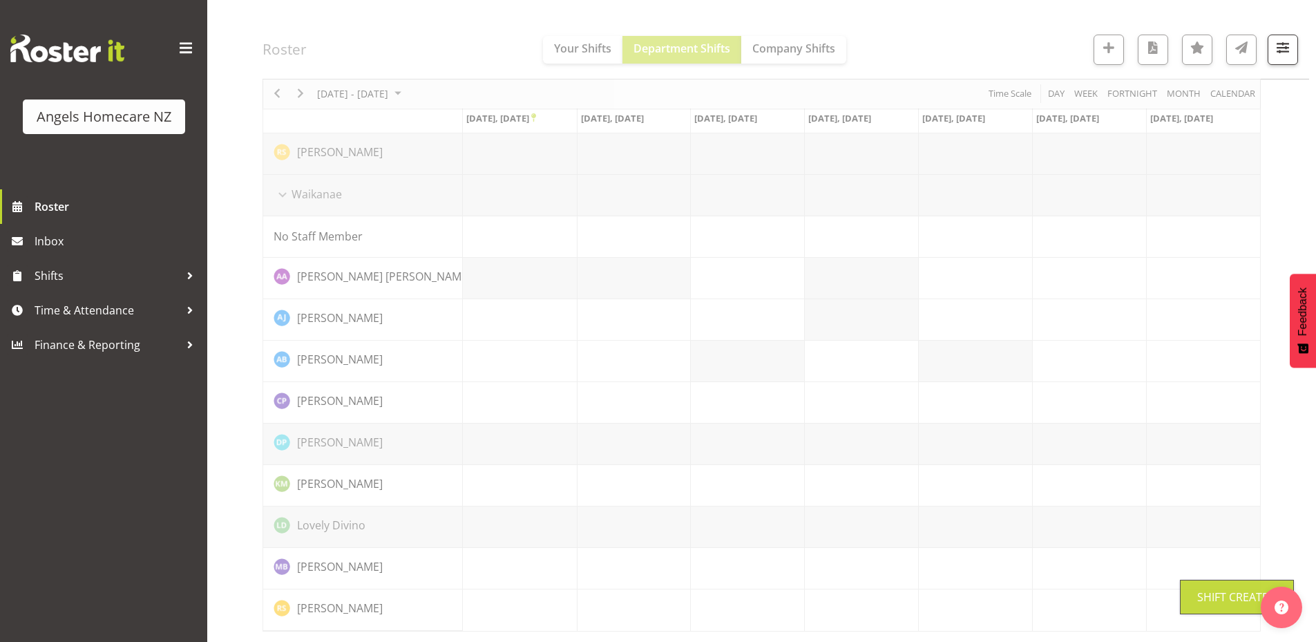
scroll to position [890, 0]
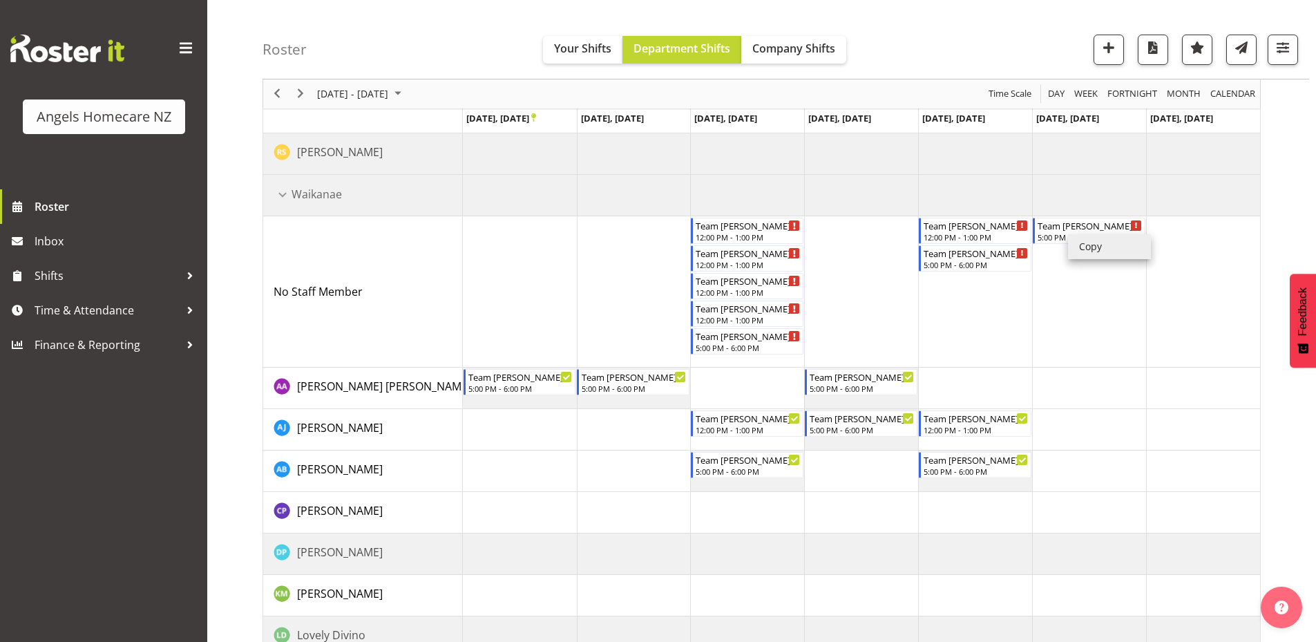
click at [1079, 253] on li "Copy" at bounding box center [1109, 246] width 83 height 25
click at [1077, 438] on td "Timeline Week of September 22, 2025" at bounding box center [1089, 429] width 114 height 41
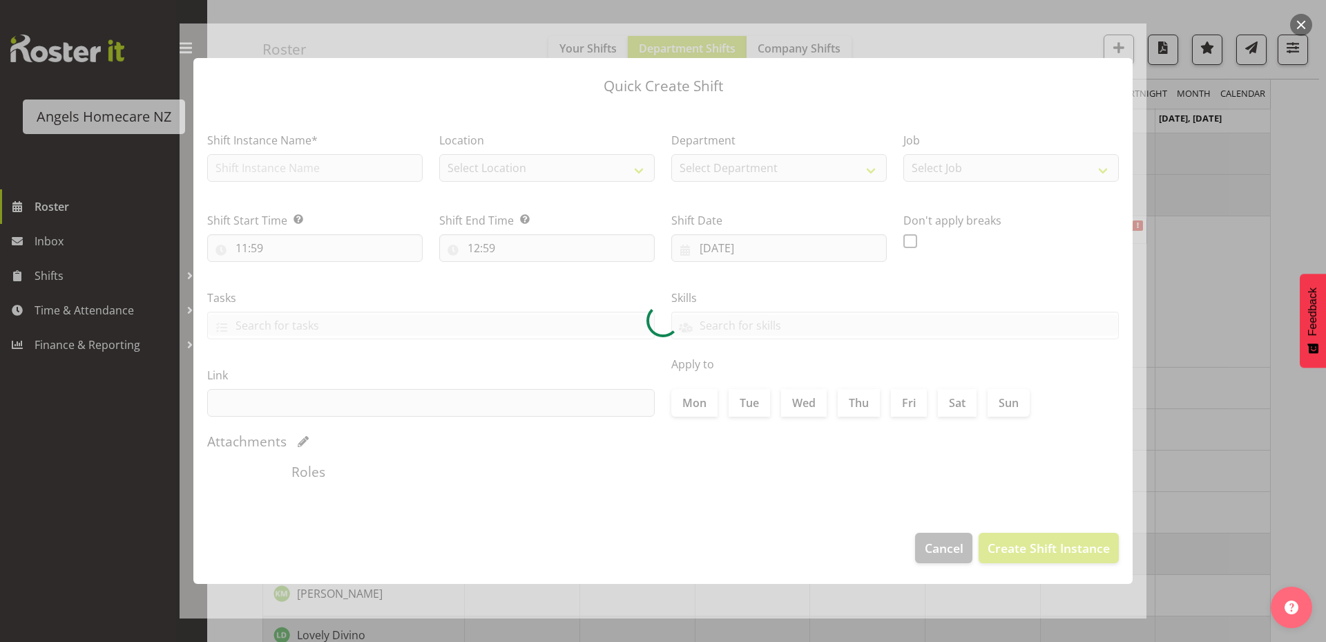
type input "27/09/2025"
checkbox input "true"
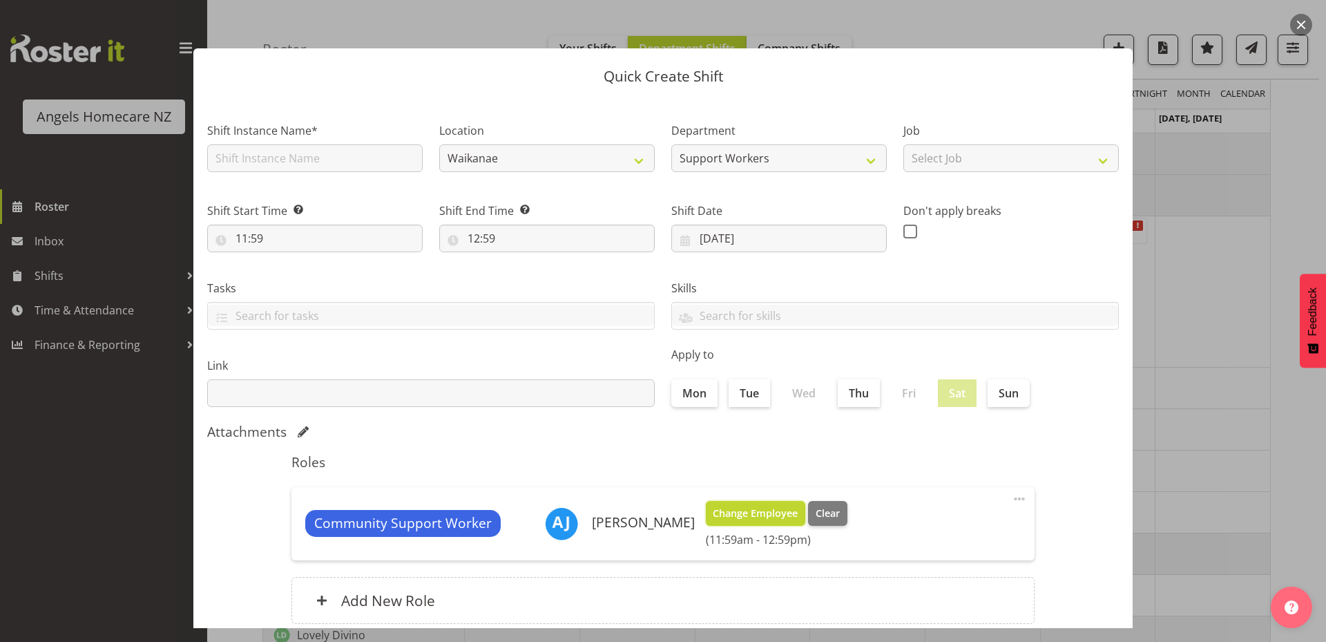
click at [780, 508] on span "Change Employee" at bounding box center [755, 513] width 85 height 15
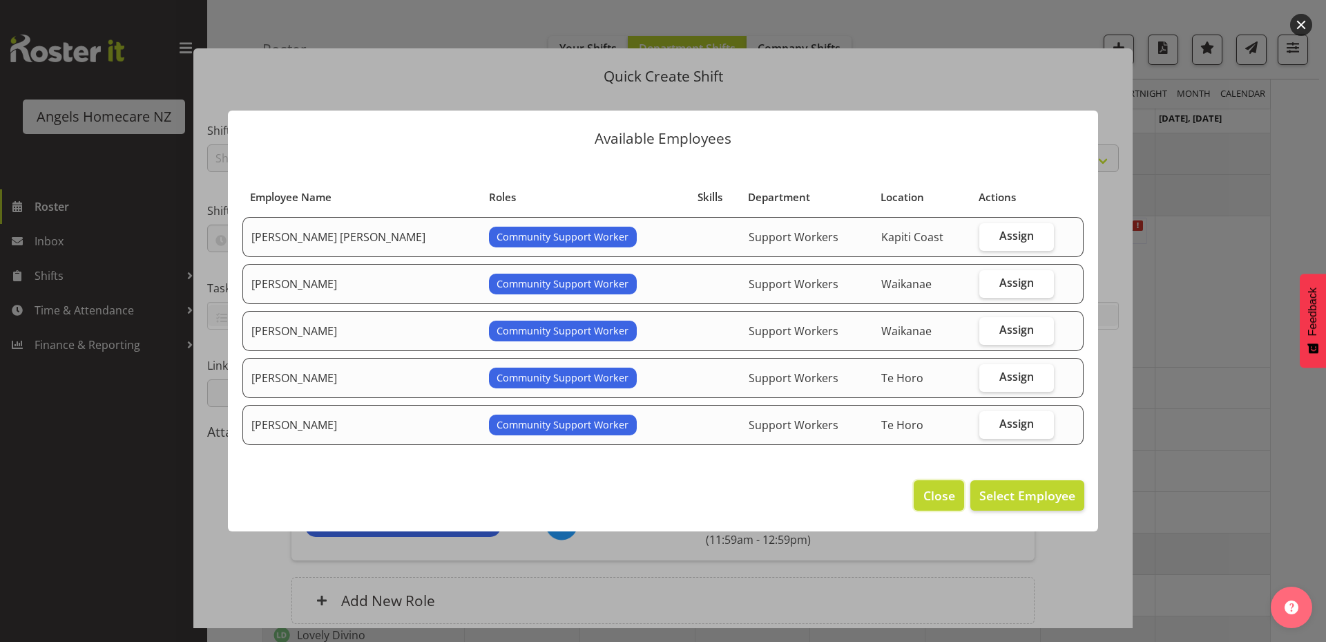
click at [936, 494] on span "Close" at bounding box center [939, 495] width 32 height 18
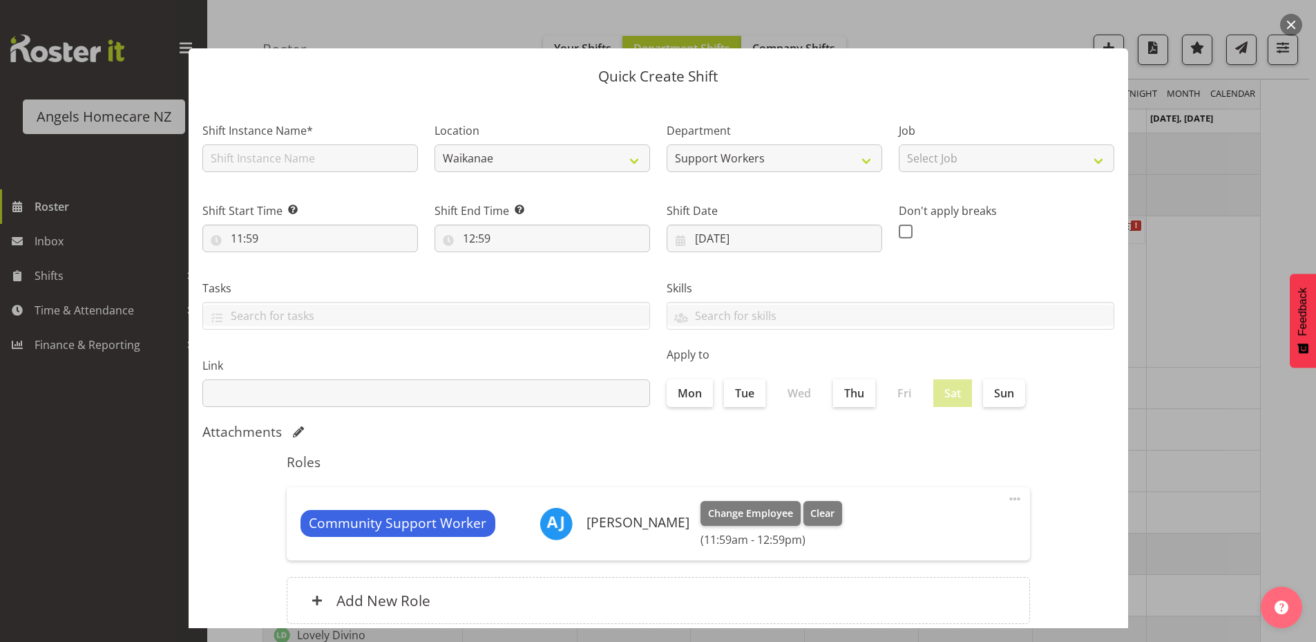
scroll to position [91, 0]
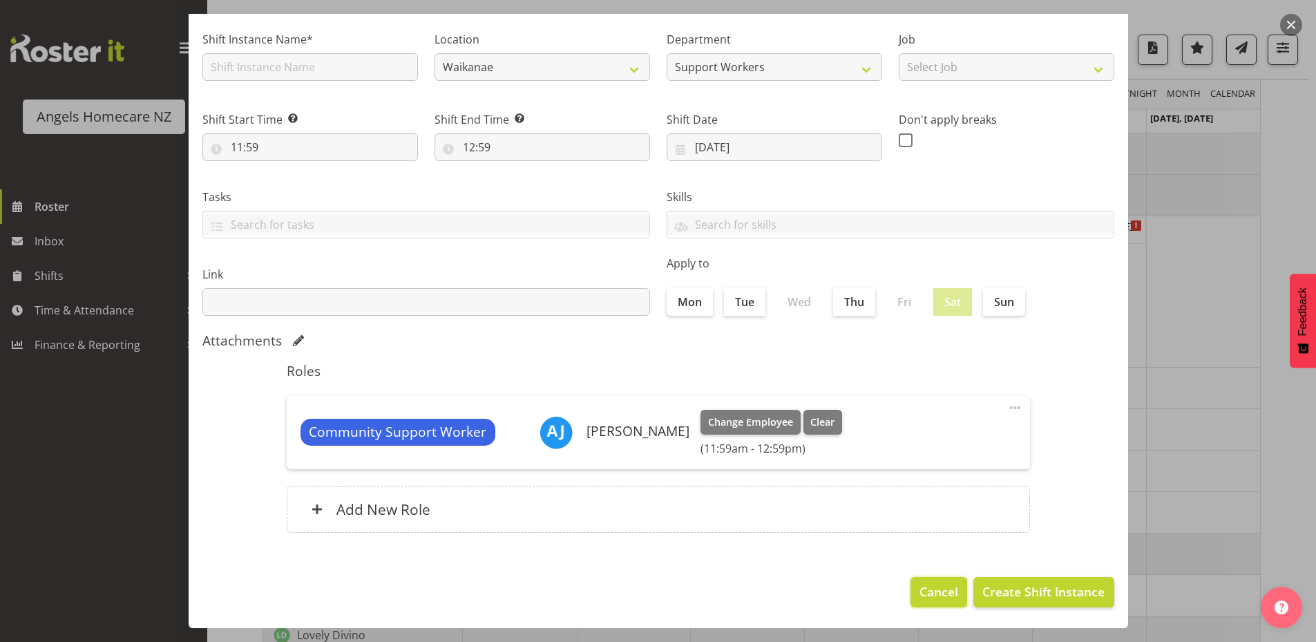
click at [931, 586] on span "Cancel" at bounding box center [938, 591] width 39 height 18
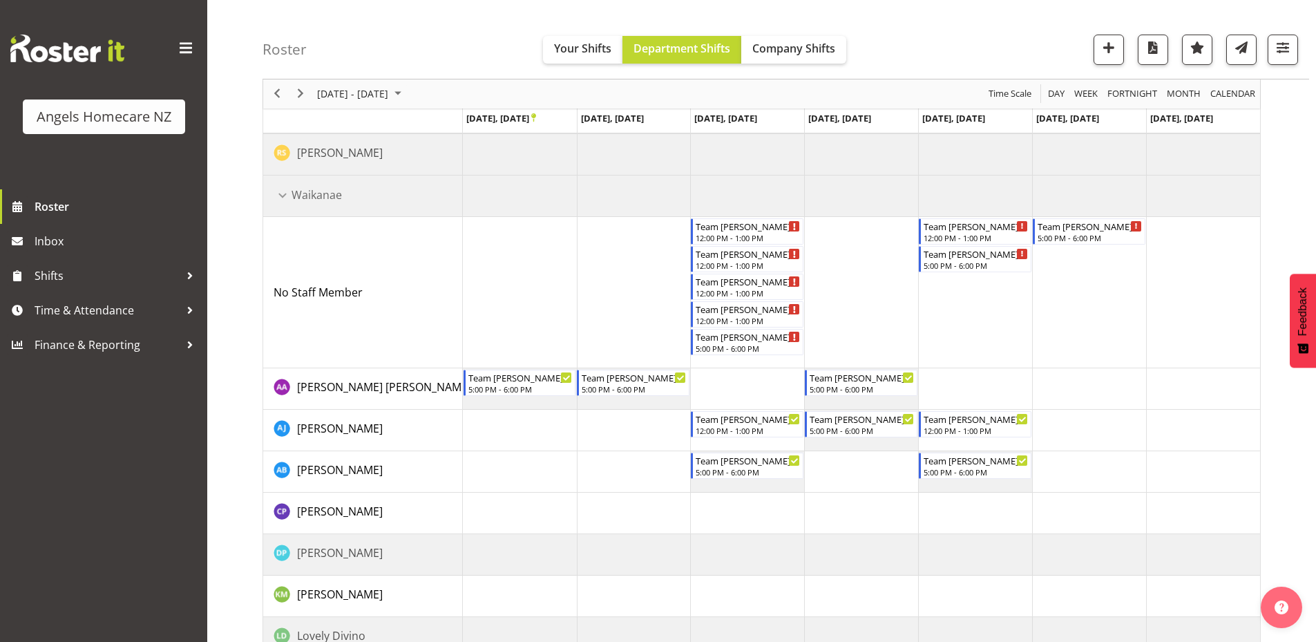
scroll to position [861, 0]
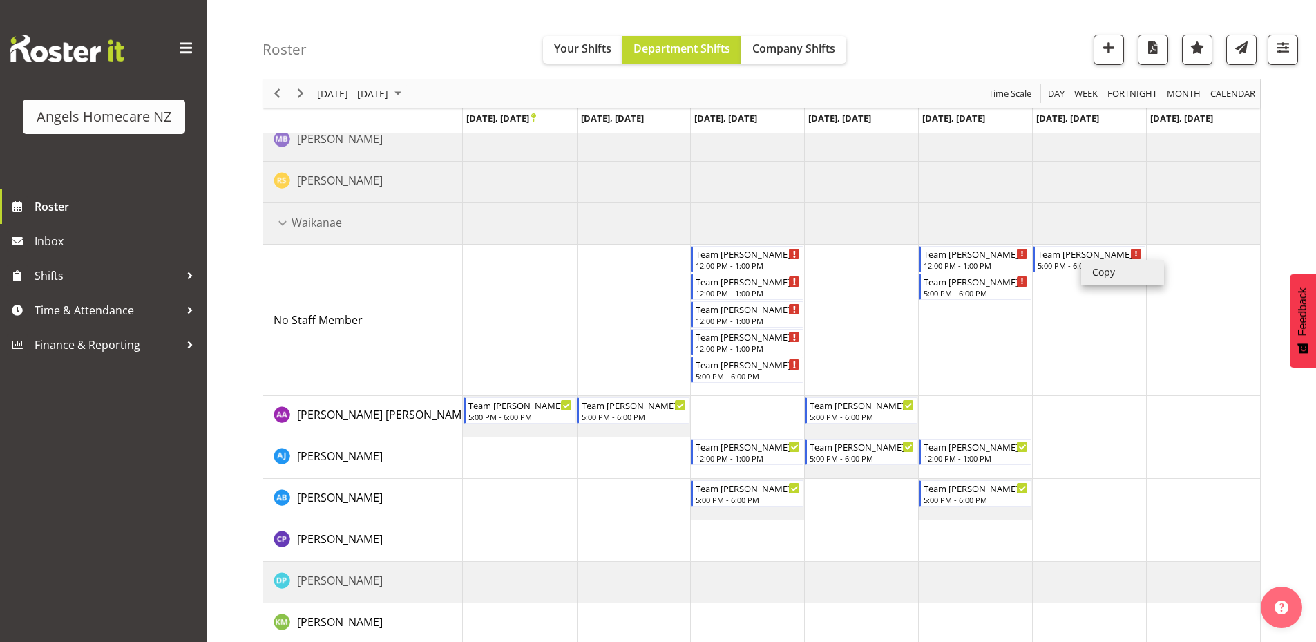
click at [1092, 273] on li "Copy" at bounding box center [1122, 272] width 83 height 25
click at [1093, 433] on li "Paste" at bounding box center [1120, 432] width 83 height 25
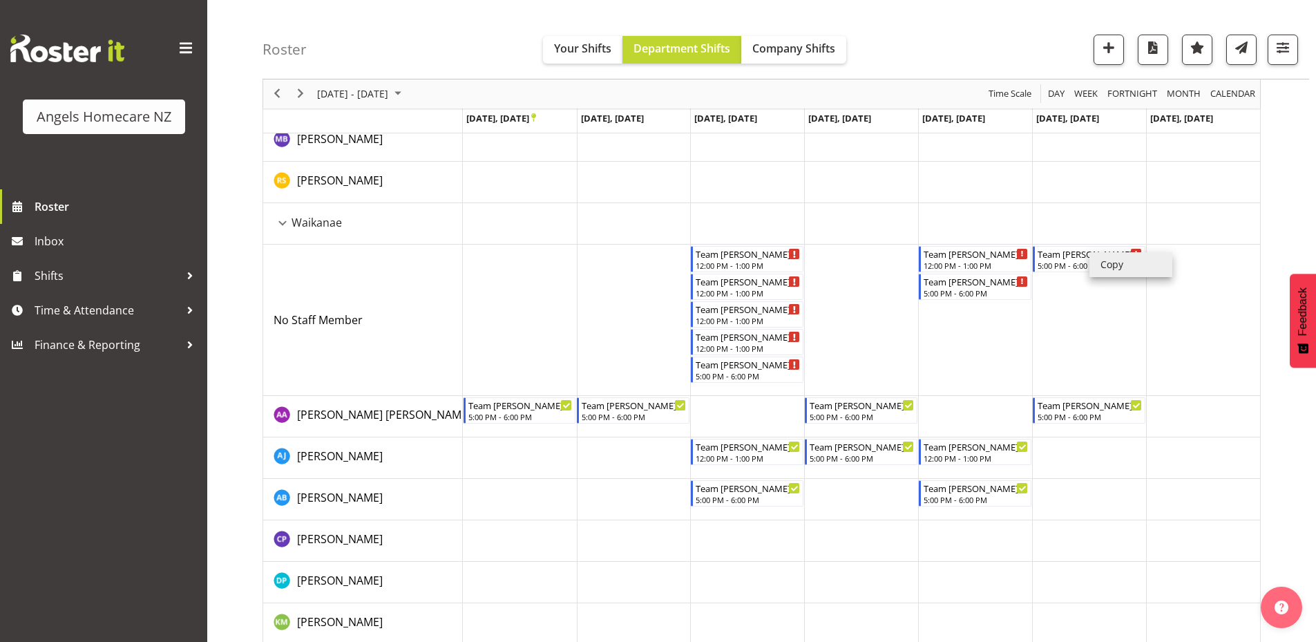
click at [1109, 265] on li "Copy" at bounding box center [1130, 264] width 83 height 25
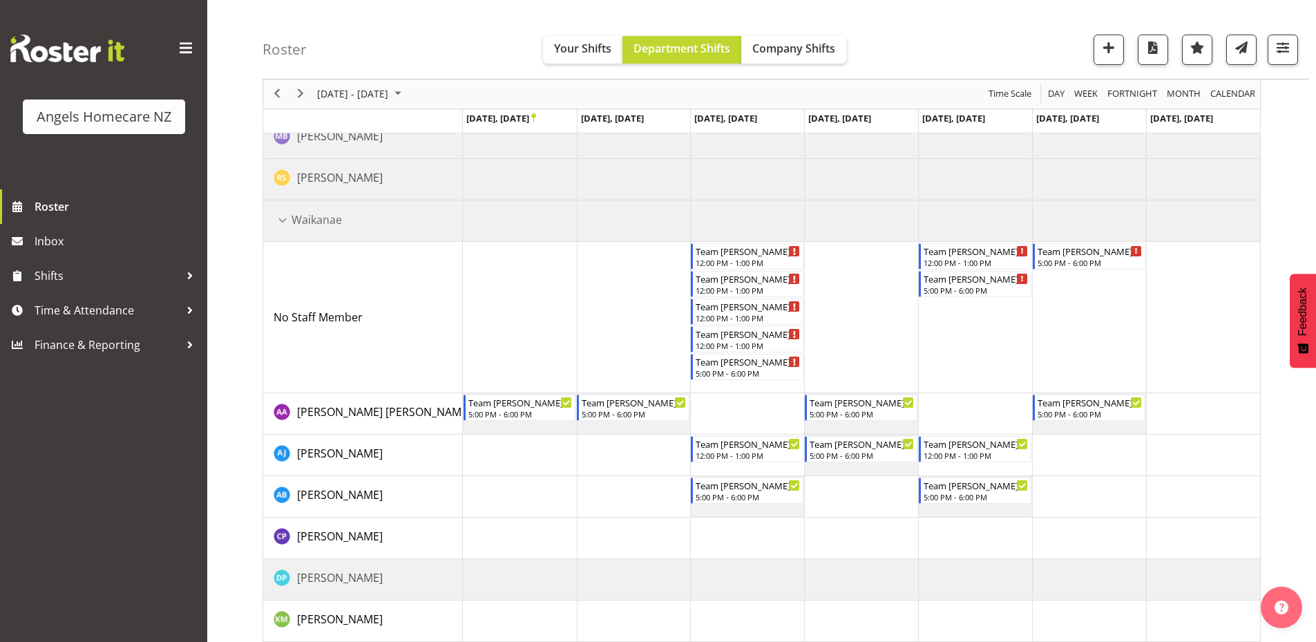
scroll to position [999, 0]
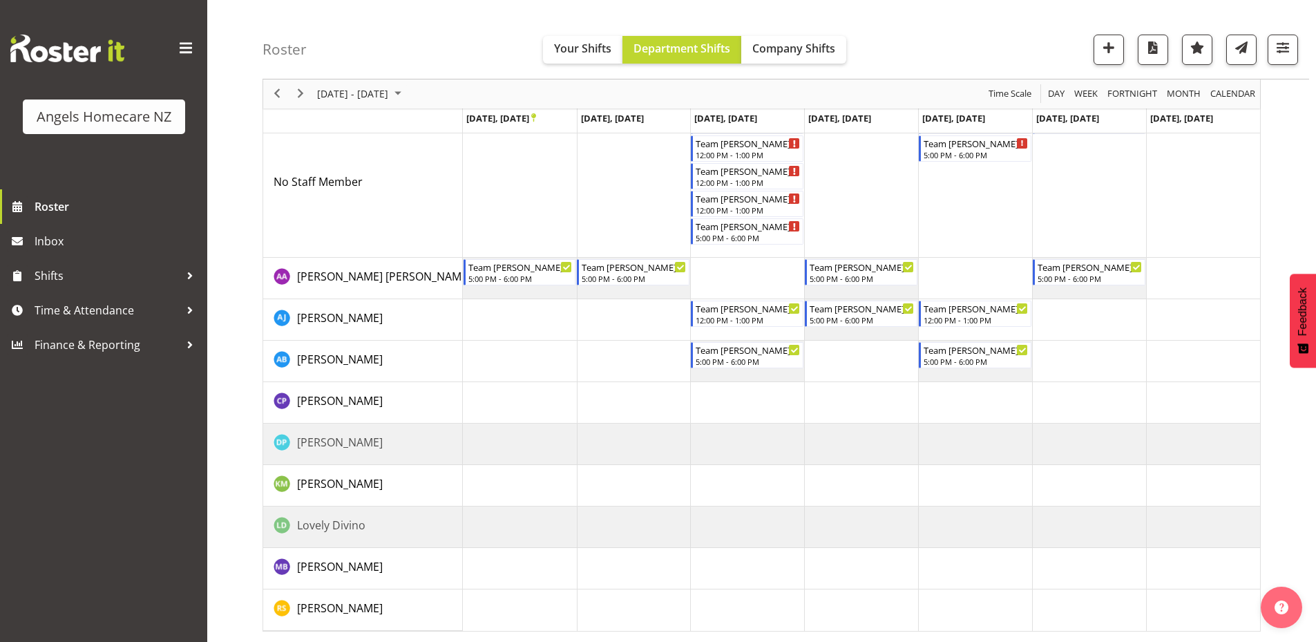
click at [1202, 354] on td "Timeline Week of September 22, 2025" at bounding box center [1203, 360] width 114 height 41
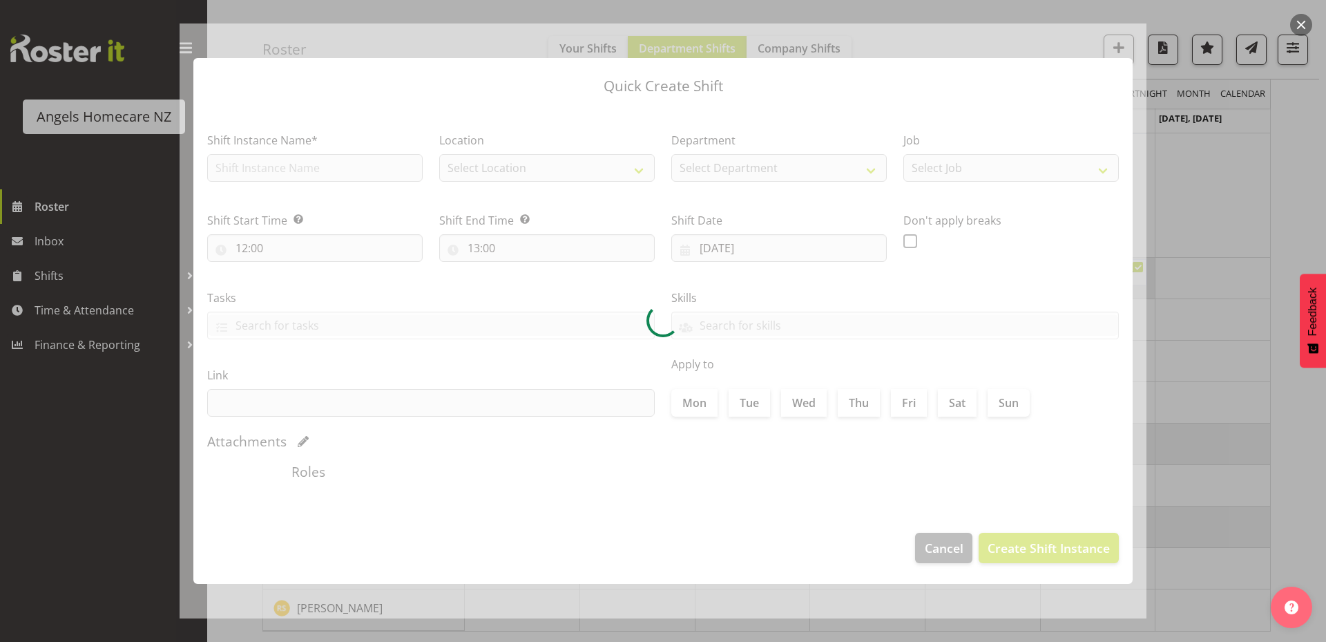
type input "[DATE]"
checkbox input "true"
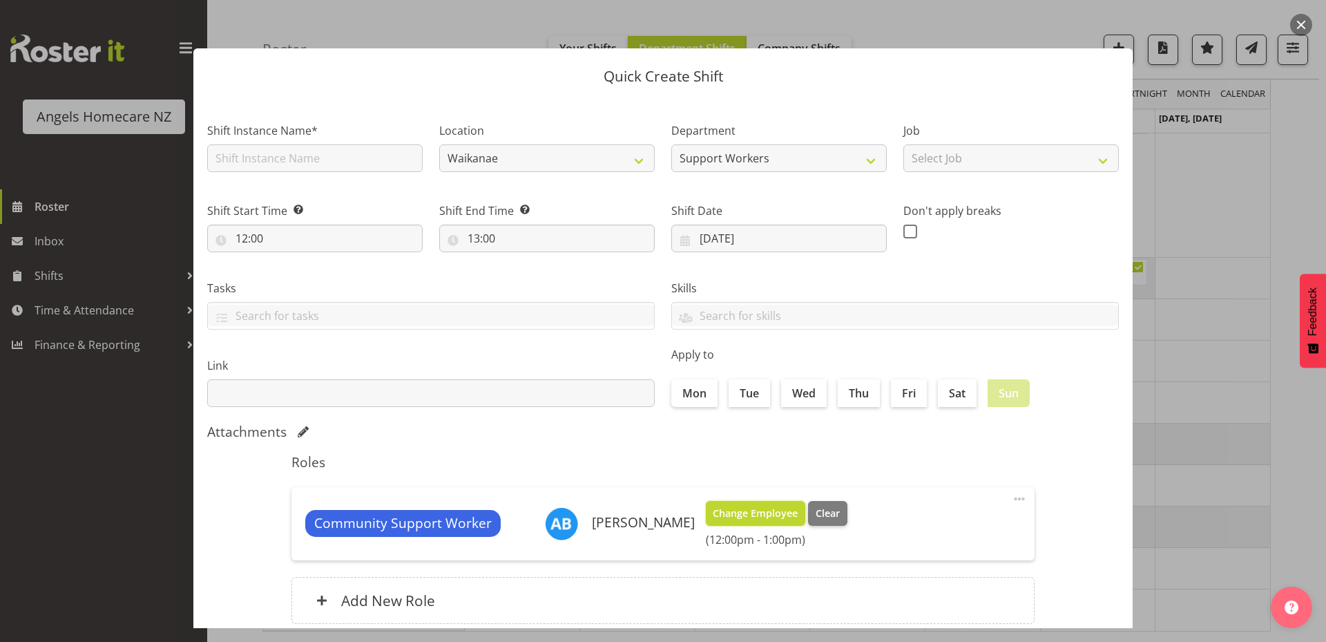
click at [757, 512] on span "Change Employee" at bounding box center [755, 513] width 85 height 15
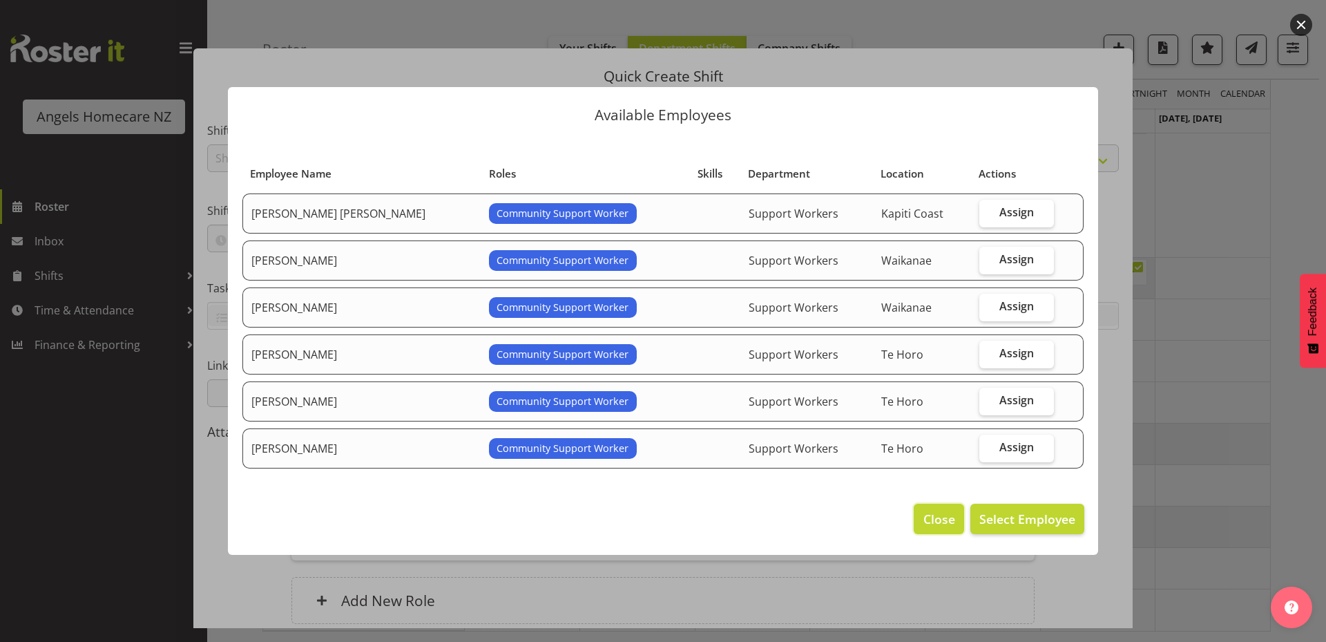
click at [939, 511] on span "Close" at bounding box center [939, 519] width 32 height 18
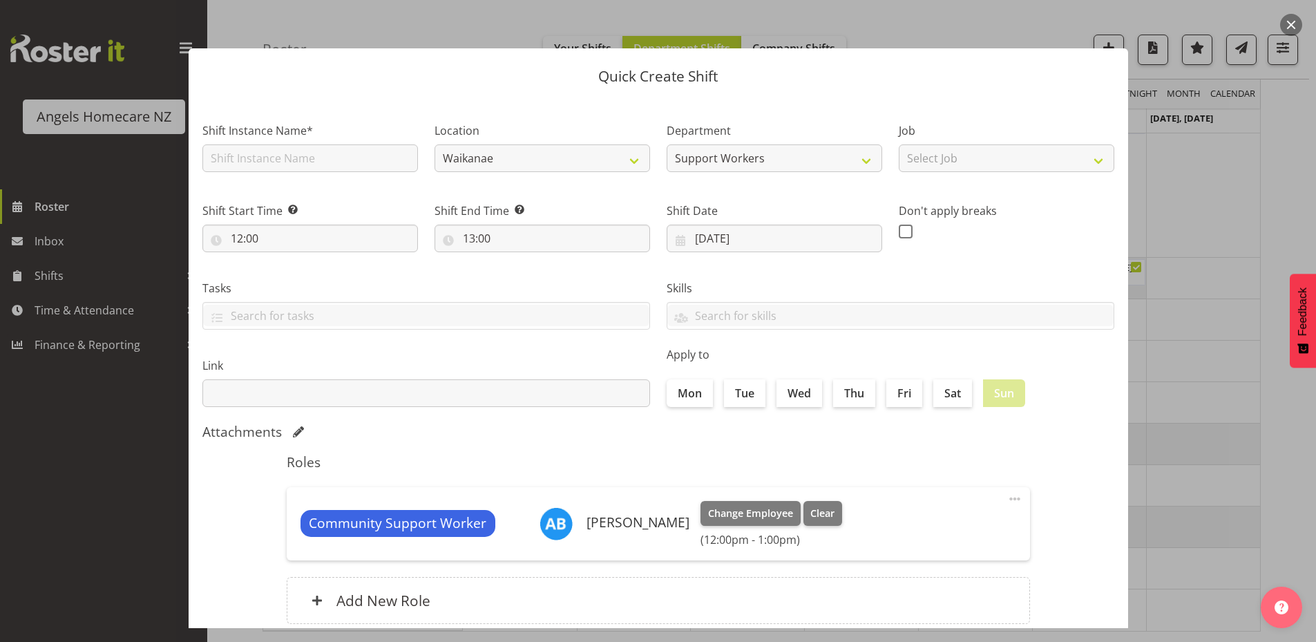
click at [1298, 445] on div at bounding box center [658, 321] width 1316 height 642
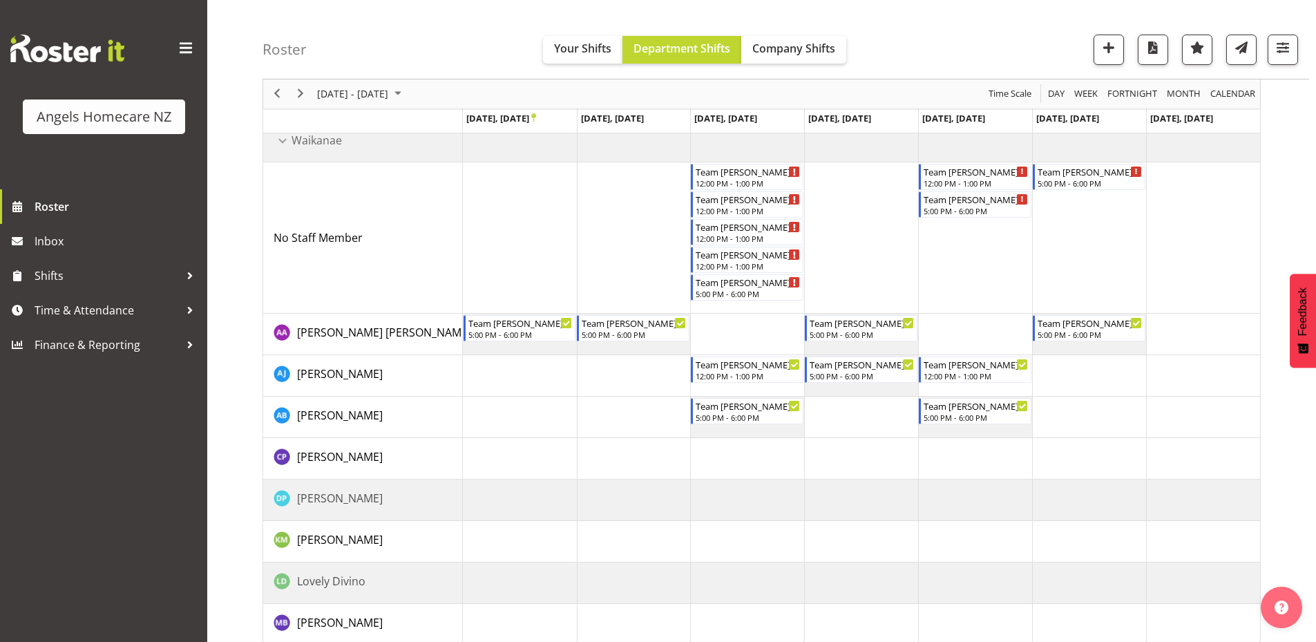
scroll to position [792, 0]
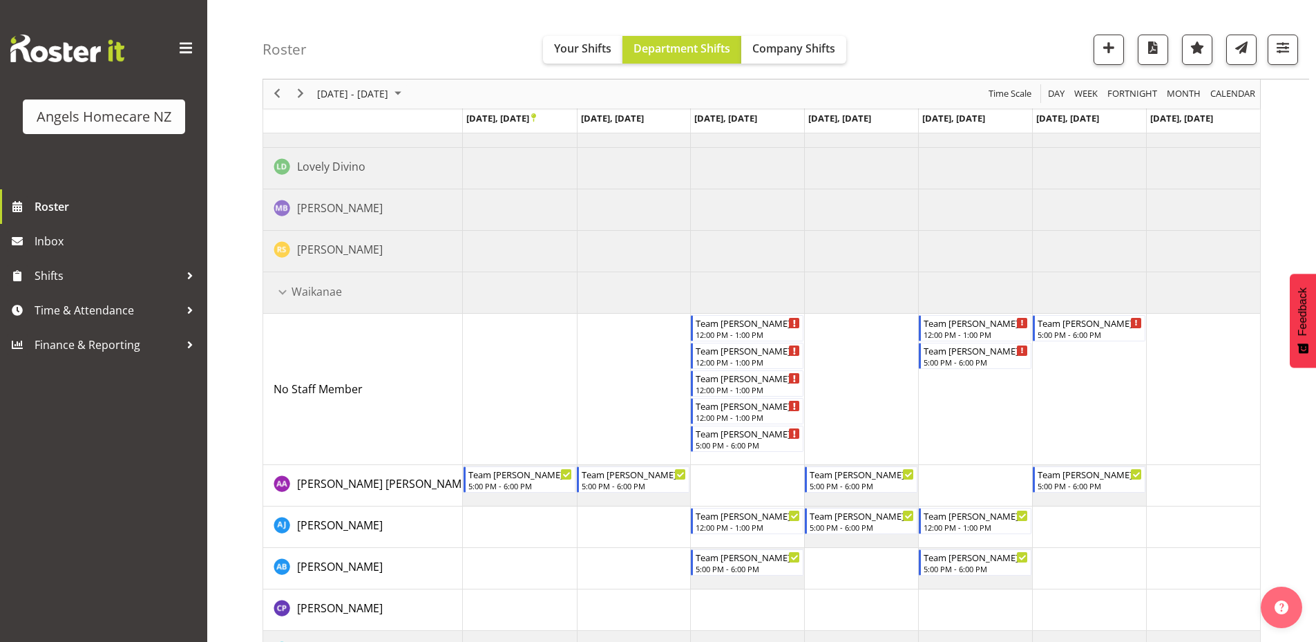
click at [1197, 347] on td "Timeline Week of September 22, 2025" at bounding box center [1203, 389] width 114 height 151
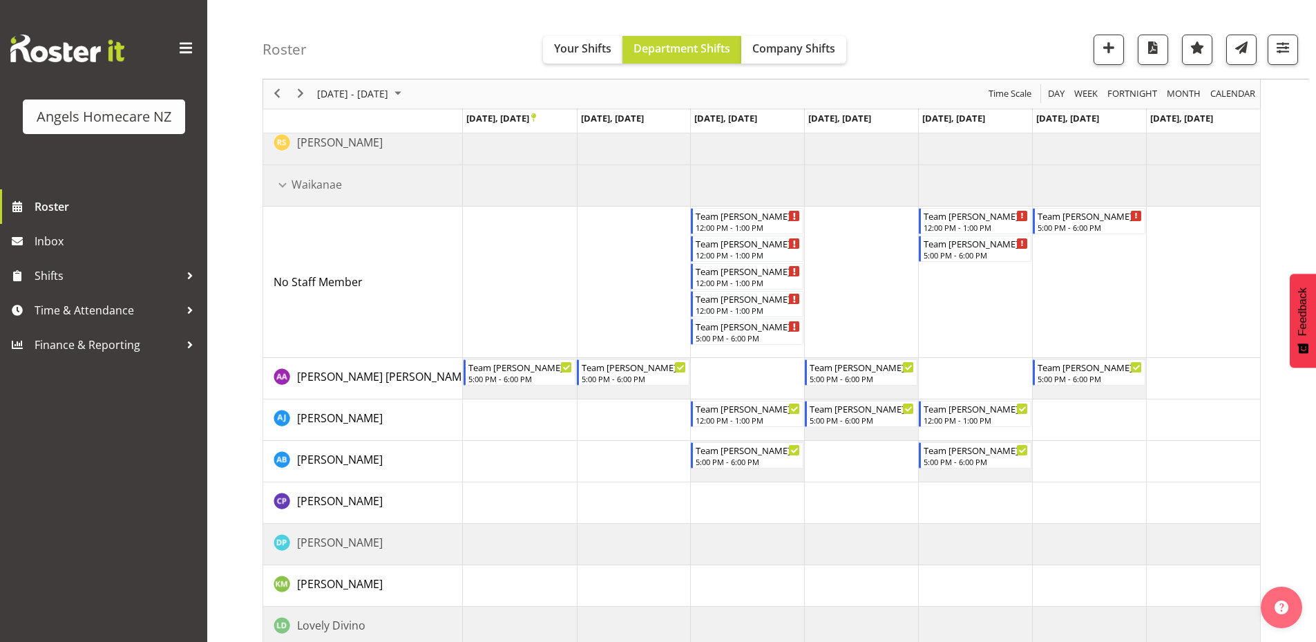
scroll to position [999, 0]
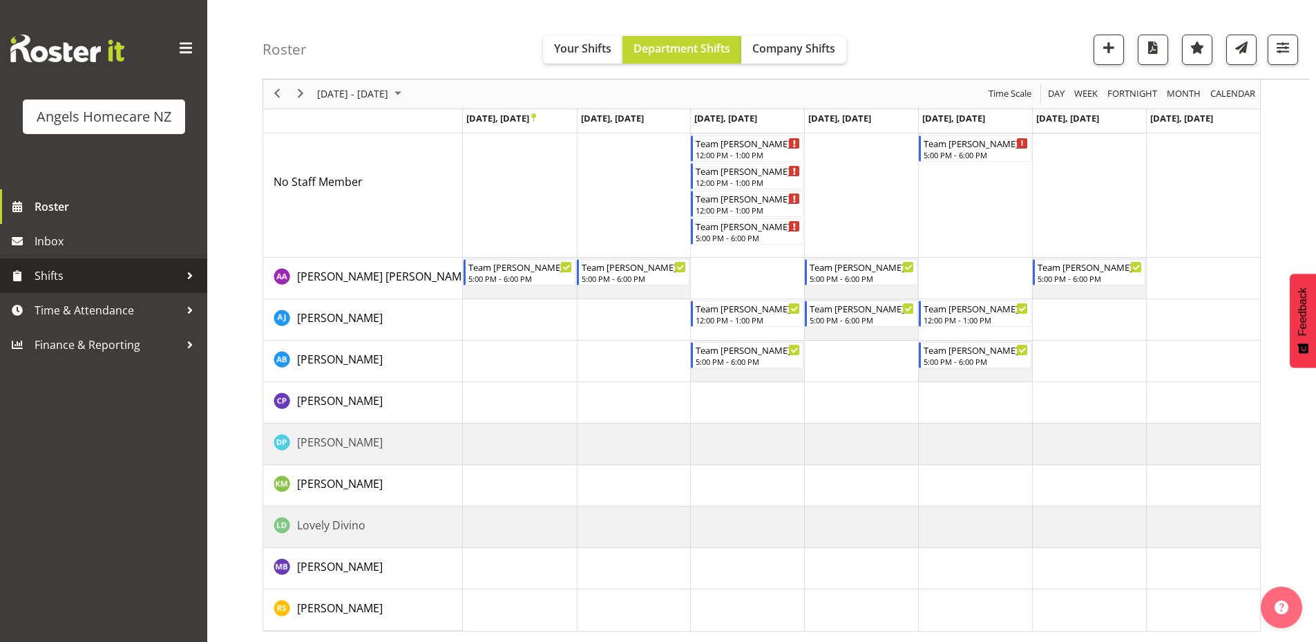
click at [61, 276] on span "Shifts" at bounding box center [107, 275] width 145 height 21
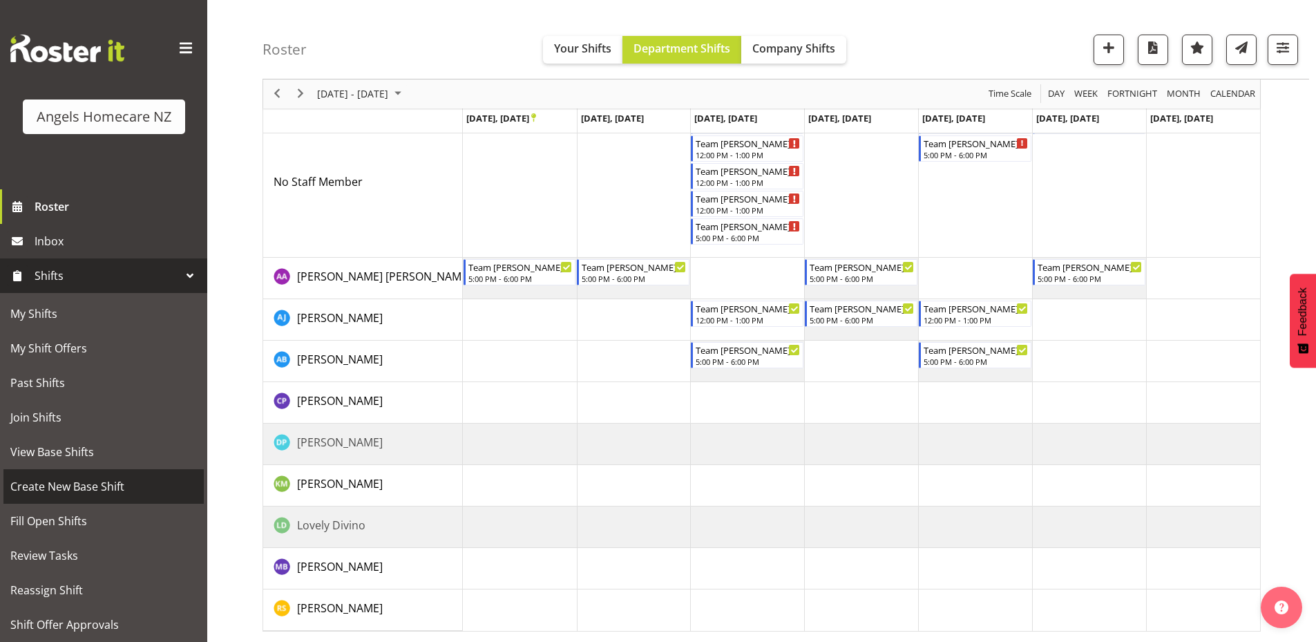
click at [119, 487] on span "Create New Base Shift" at bounding box center [103, 486] width 186 height 21
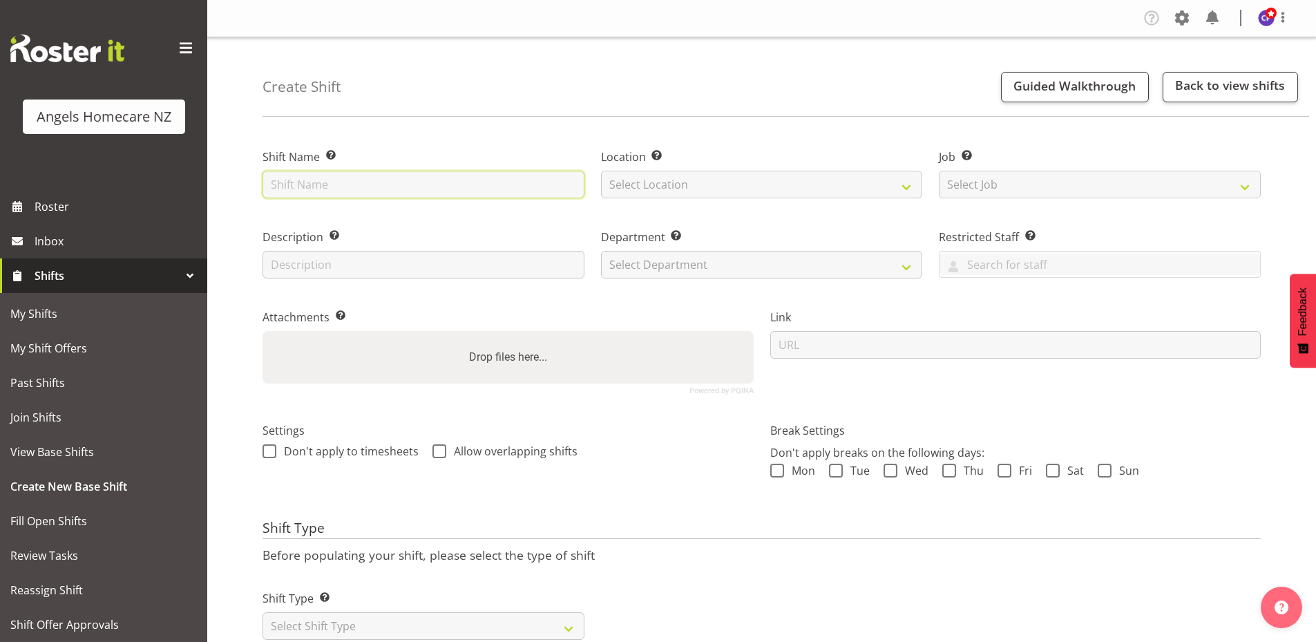
click at [392, 179] on input "text" at bounding box center [423, 185] width 322 height 28
type input "Team [PERSON_NAME]"
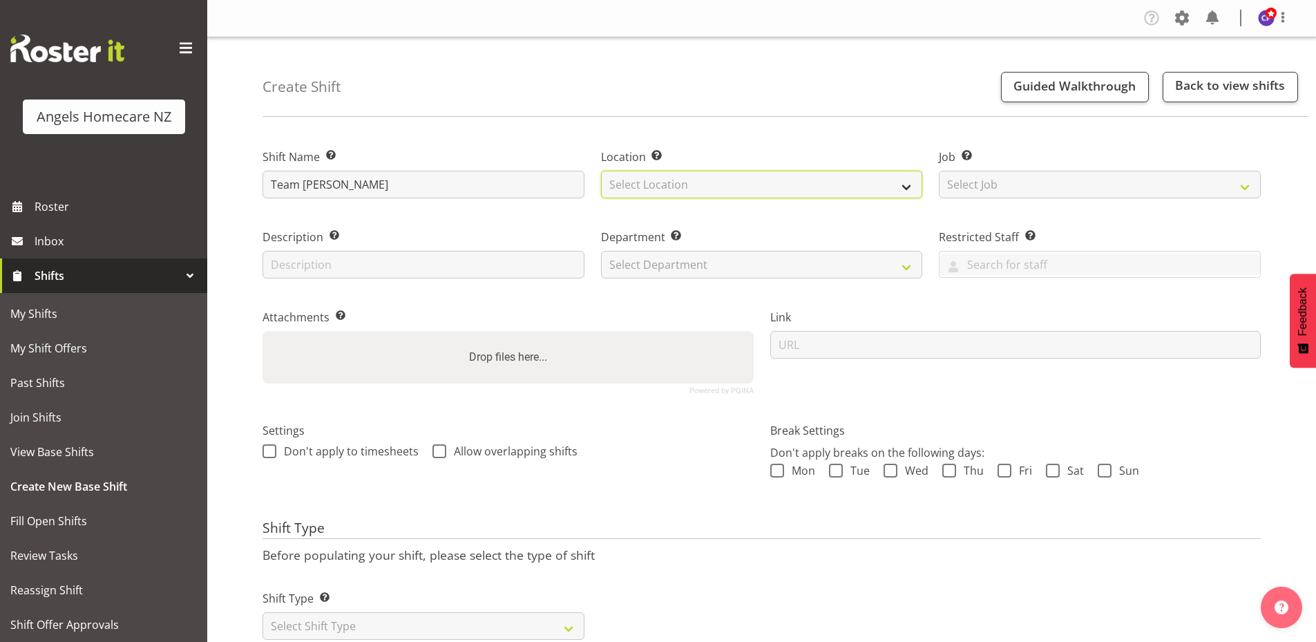
click at [667, 181] on select "Select Location Hutt [GEOGRAPHIC_DATA] [GEOGRAPHIC_DATA] Waikanae" at bounding box center [762, 185] width 322 height 28
select select "1284"
click at [601, 171] on select "Select Location Hutt [GEOGRAPHIC_DATA] [GEOGRAPHIC_DATA] Waikanae" at bounding box center [762, 185] width 322 height 28
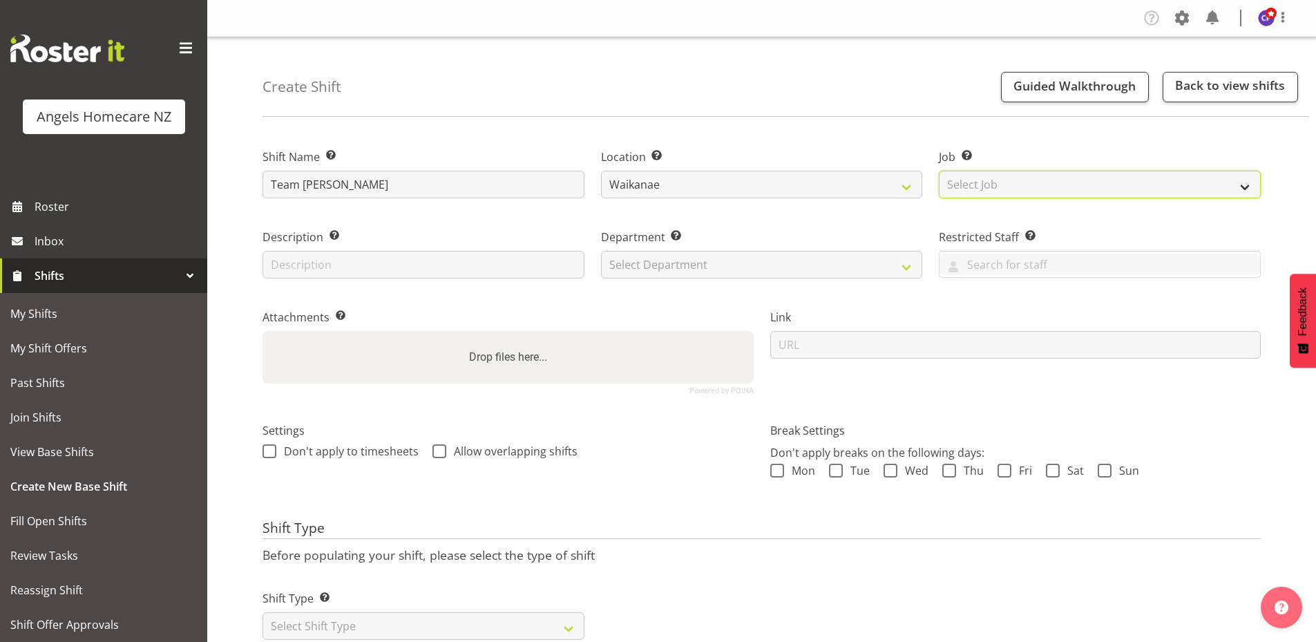
click at [974, 195] on select "Select Job Create new job Home Management Personal Cares" at bounding box center [1100, 185] width 322 height 28
select select "10686"
click at [939, 171] on select "Select Job Create new job Home Management Personal Cares" at bounding box center [1100, 185] width 322 height 28
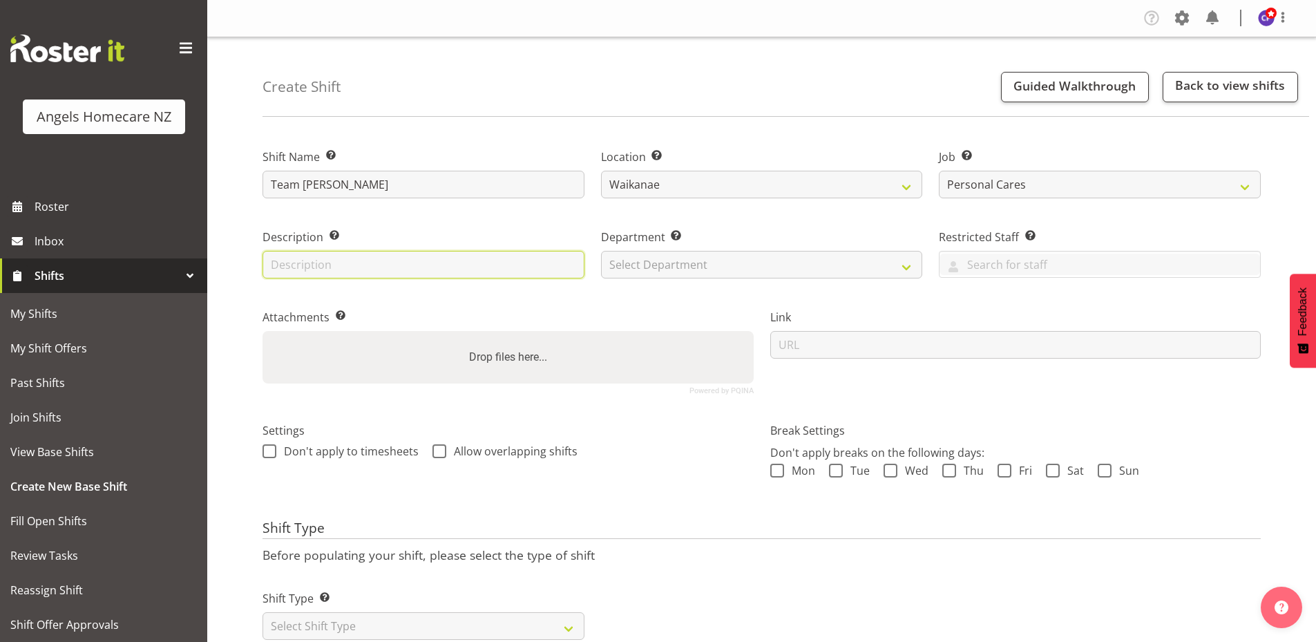
click at [421, 266] on input "text" at bounding box center [423, 265] width 322 height 28
type input "meal preparation"
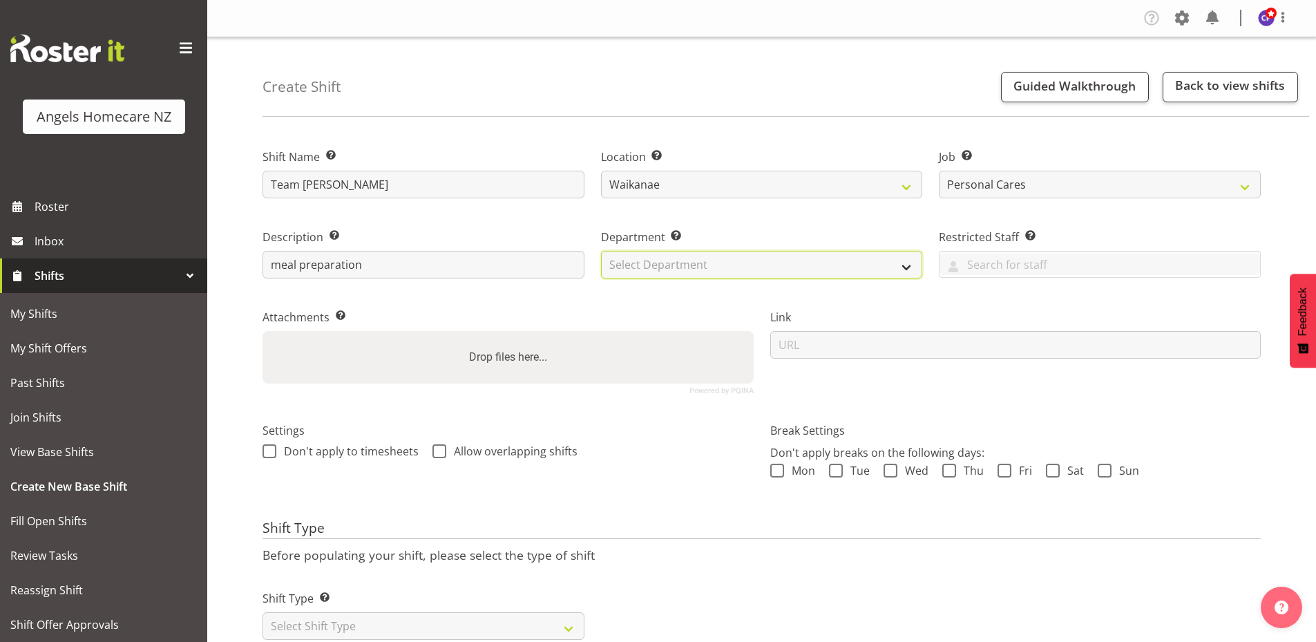
click at [627, 265] on select "Select Department Support Workers" at bounding box center [762, 265] width 322 height 28
select select "928"
click at [601, 251] on select "Select Department Support Workers" at bounding box center [762, 265] width 322 height 28
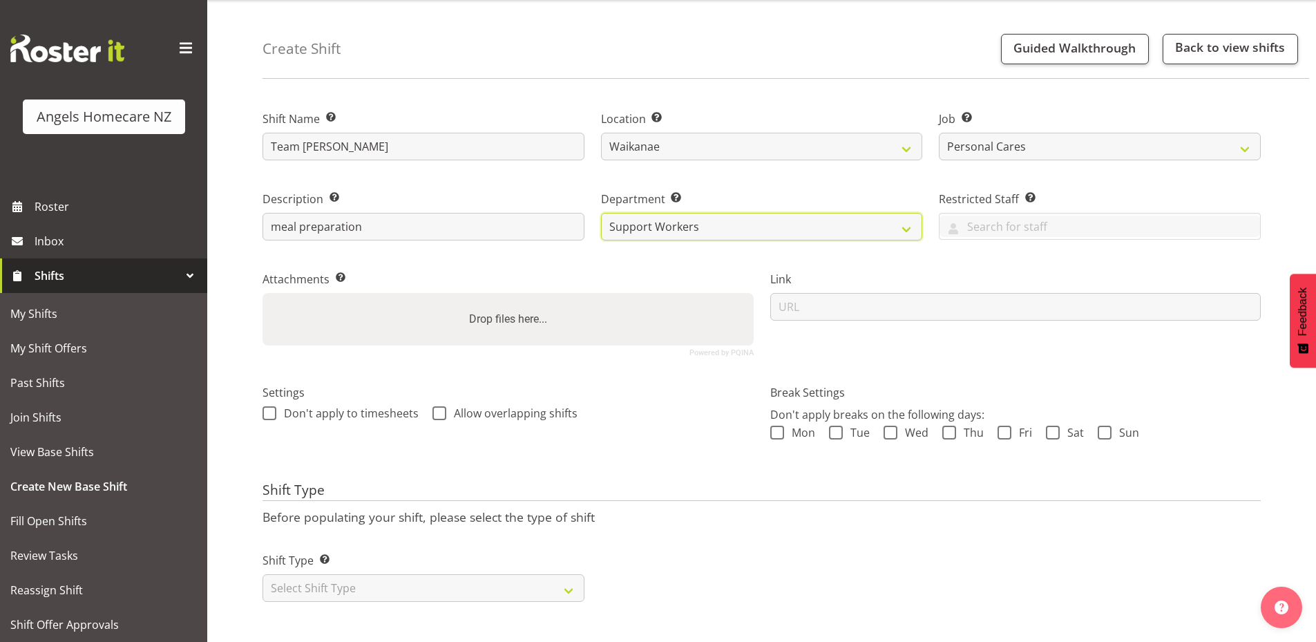
scroll to position [48, 0]
click at [436, 406] on span at bounding box center [439, 413] width 14 height 14
click at [436, 408] on input "Allow overlapping shifts" at bounding box center [436, 412] width 9 height 9
checkbox input "true"
click at [1046, 569] on div "Shift Type Shift Types: One Off – Select this if you would like a single shift …" at bounding box center [761, 570] width 1015 height 77
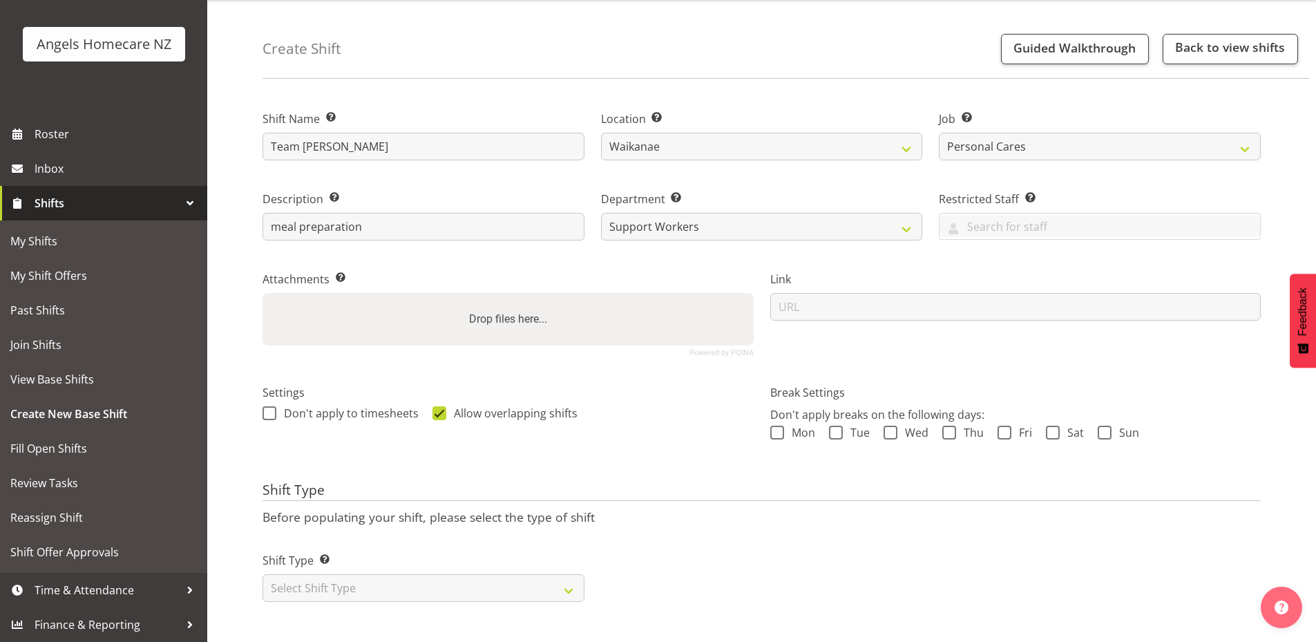
scroll to position [0, 0]
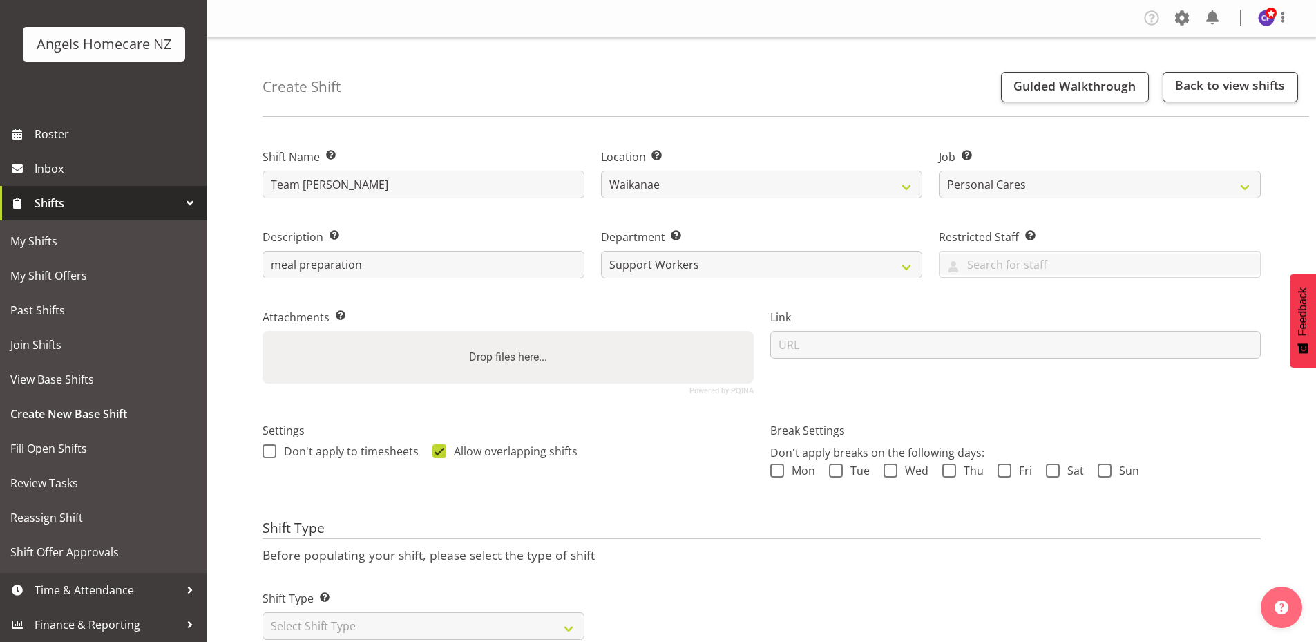
click at [710, 565] on div "Shift Type Before populating your shift, please select the type of shift Shift …" at bounding box center [761, 584] width 998 height 128
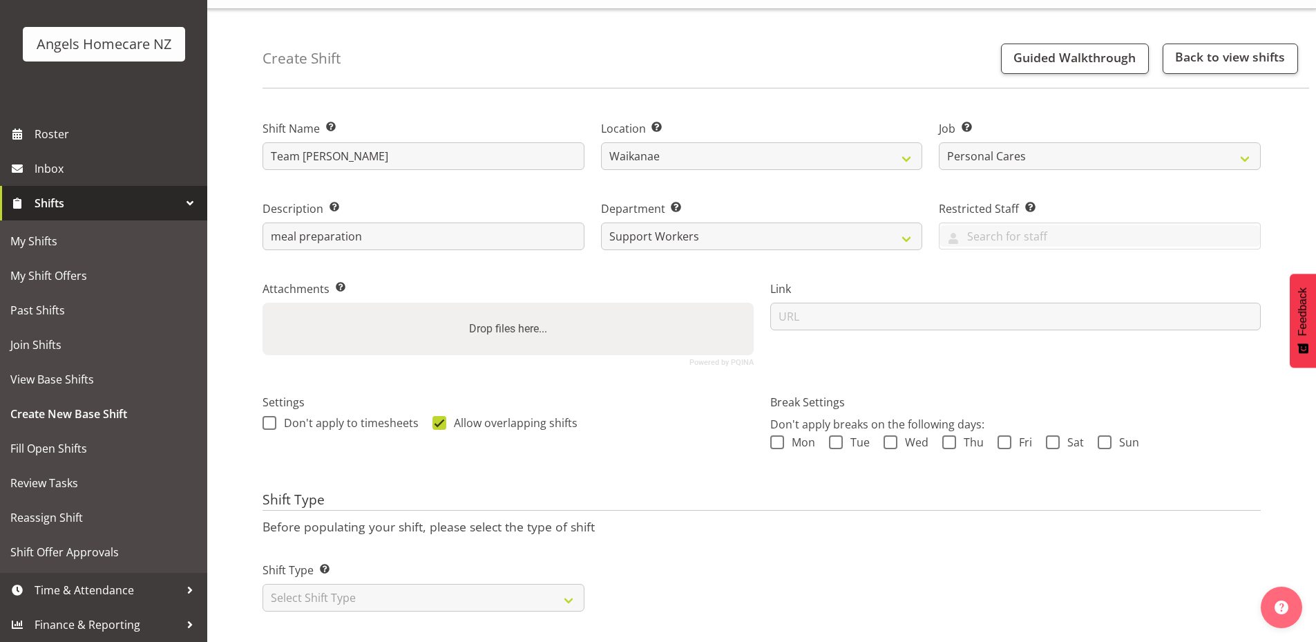
scroll to position [48, 0]
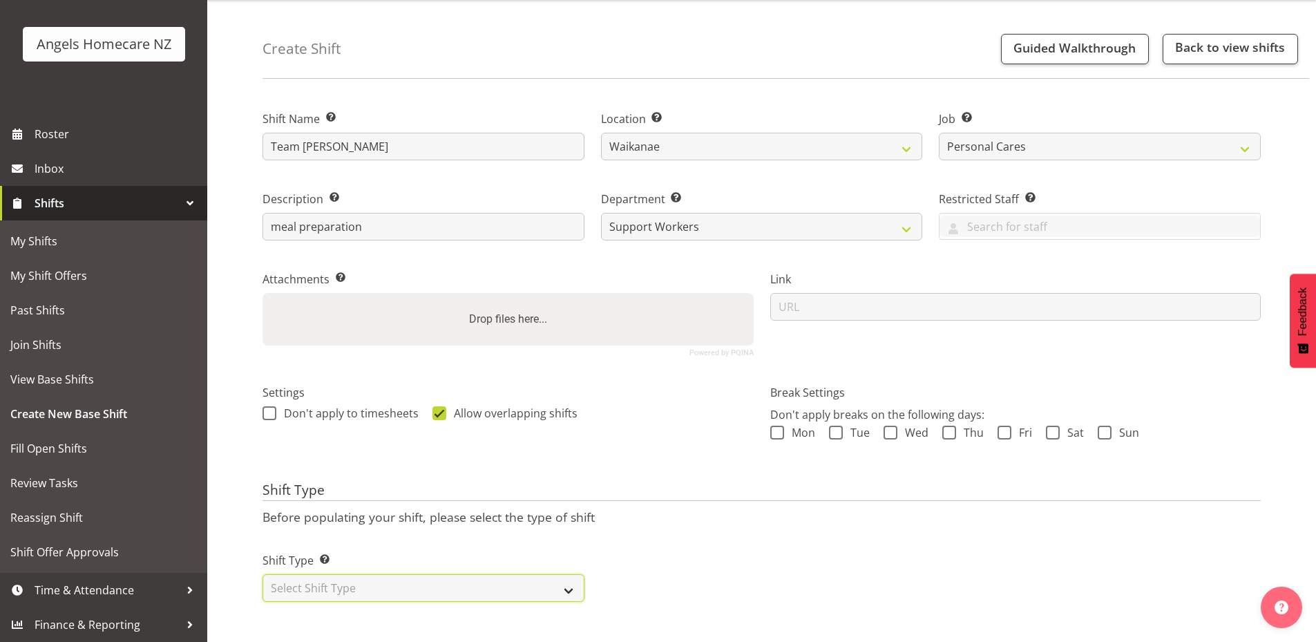
click at [551, 579] on select "Select Shift Type One Off Shift Recurring Shift Rotating Shift" at bounding box center [423, 588] width 322 height 28
select select "recurring"
click at [262, 574] on select "Select Shift Type One Off Shift Recurring Shift Rotating Shift" at bounding box center [423, 588] width 322 height 28
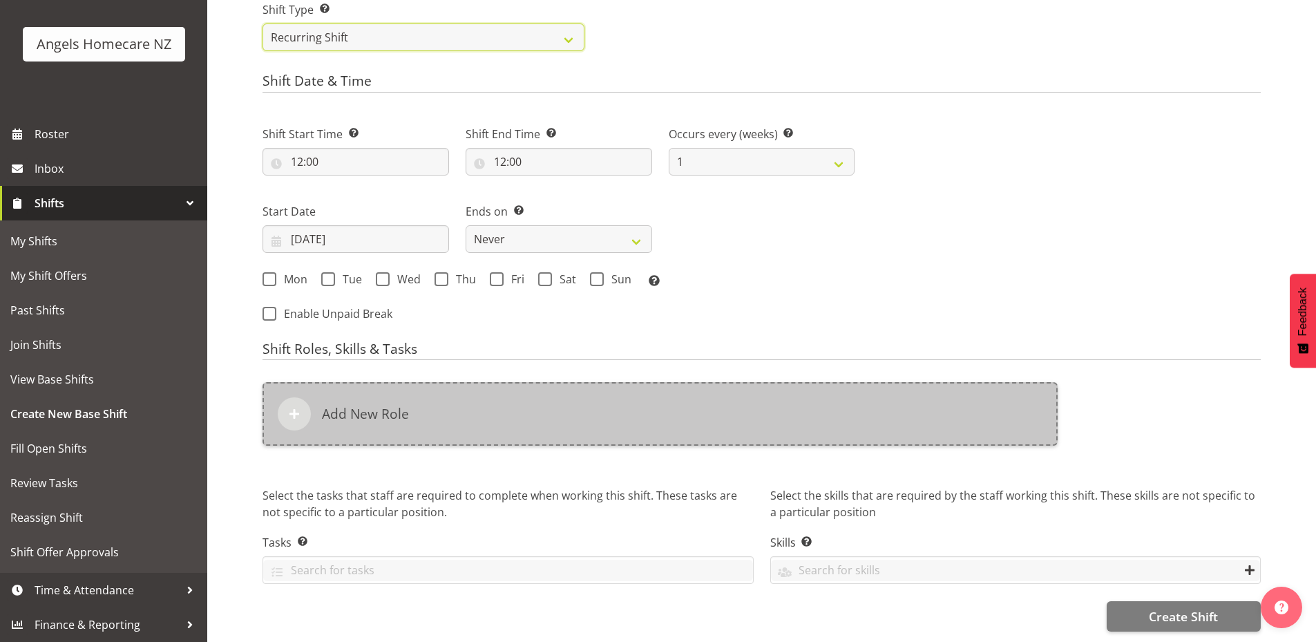
scroll to position [599, 0]
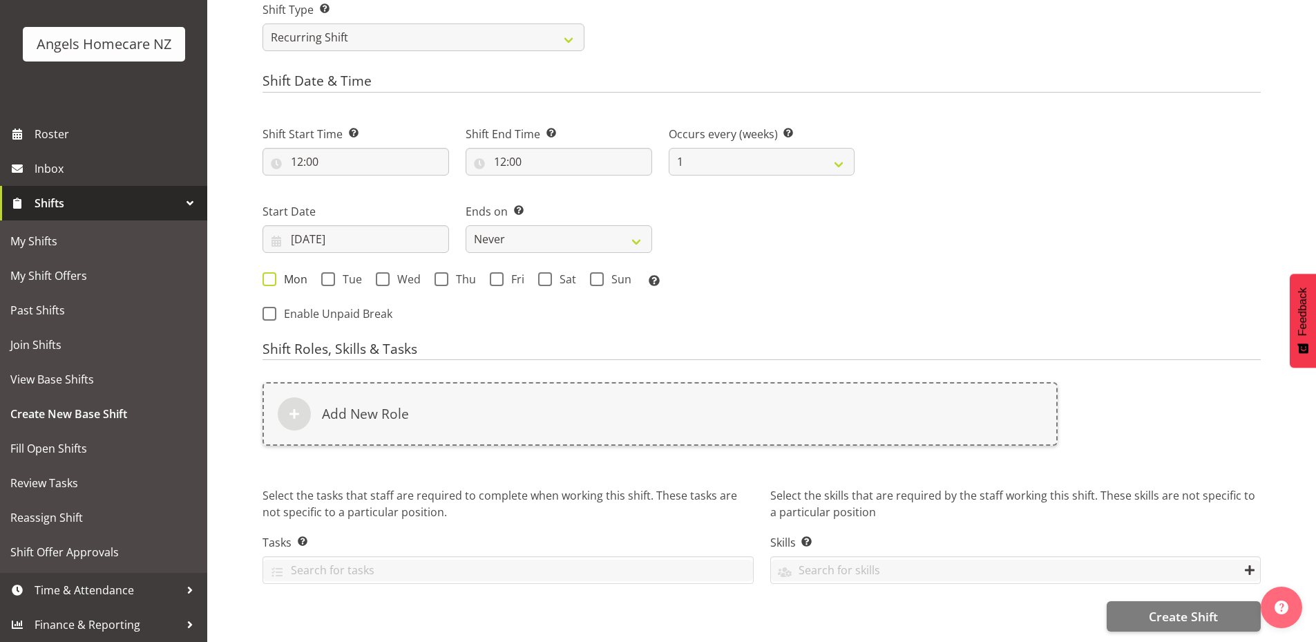
click at [265, 272] on span at bounding box center [269, 279] width 14 height 14
click at [265, 274] on input "Mon" at bounding box center [266, 278] width 9 height 9
checkbox input "true"
click at [333, 275] on span at bounding box center [328, 279] width 14 height 14
click at [330, 275] on input "Tue" at bounding box center [325, 278] width 9 height 9
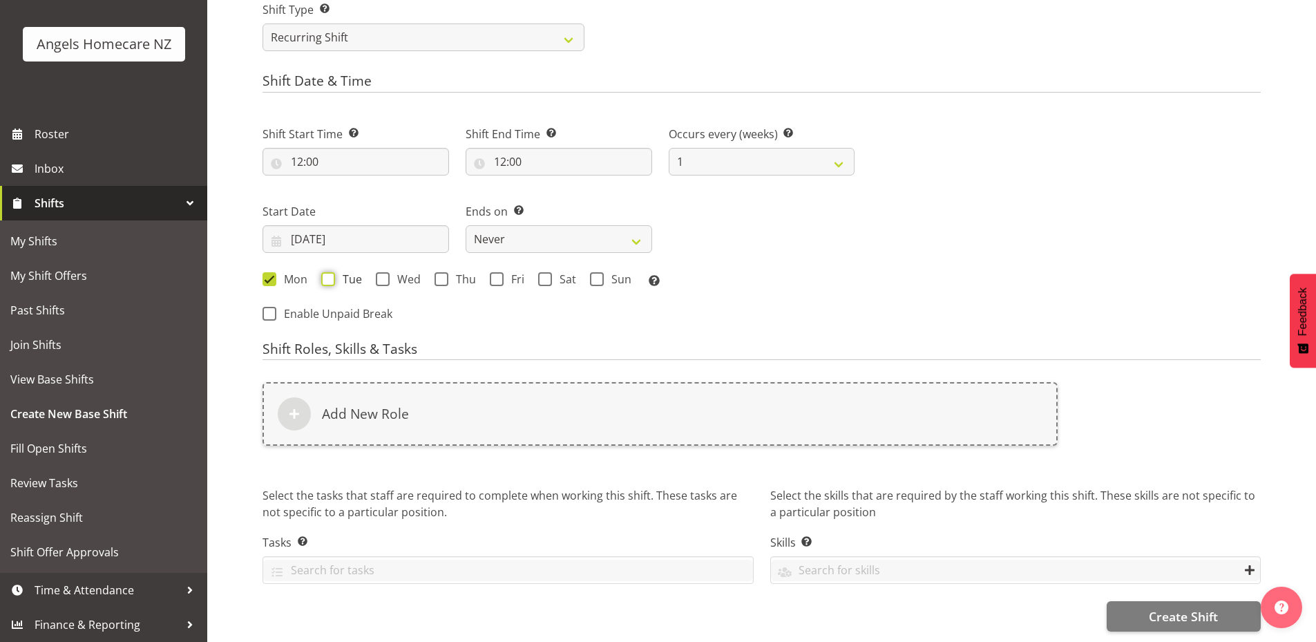
checkbox input "true"
click at [383, 272] on span at bounding box center [383, 279] width 14 height 14
click at [383, 274] on input "Wed" at bounding box center [380, 278] width 9 height 9
checkbox input "true"
click at [437, 272] on span at bounding box center [441, 279] width 14 height 14
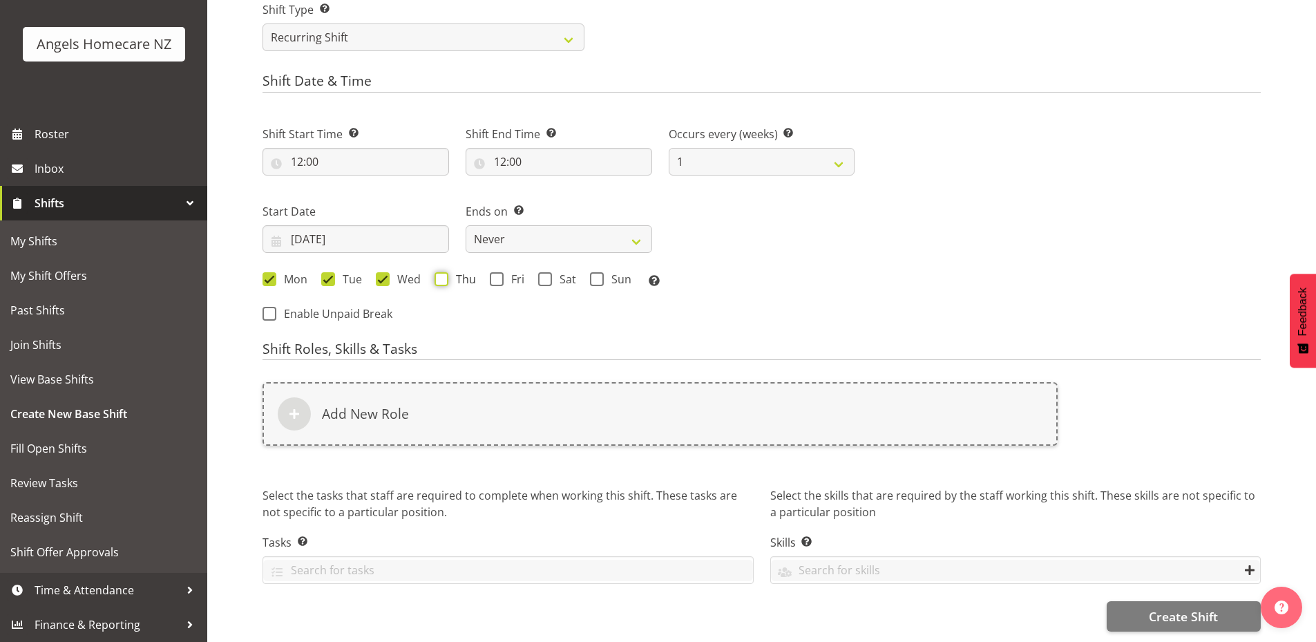
click at [437, 274] on input "Thu" at bounding box center [438, 278] width 9 height 9
checkbox input "true"
click at [500, 272] on span at bounding box center [497, 279] width 14 height 14
click at [499, 274] on input "Fri" at bounding box center [494, 278] width 9 height 9
checkbox input "true"
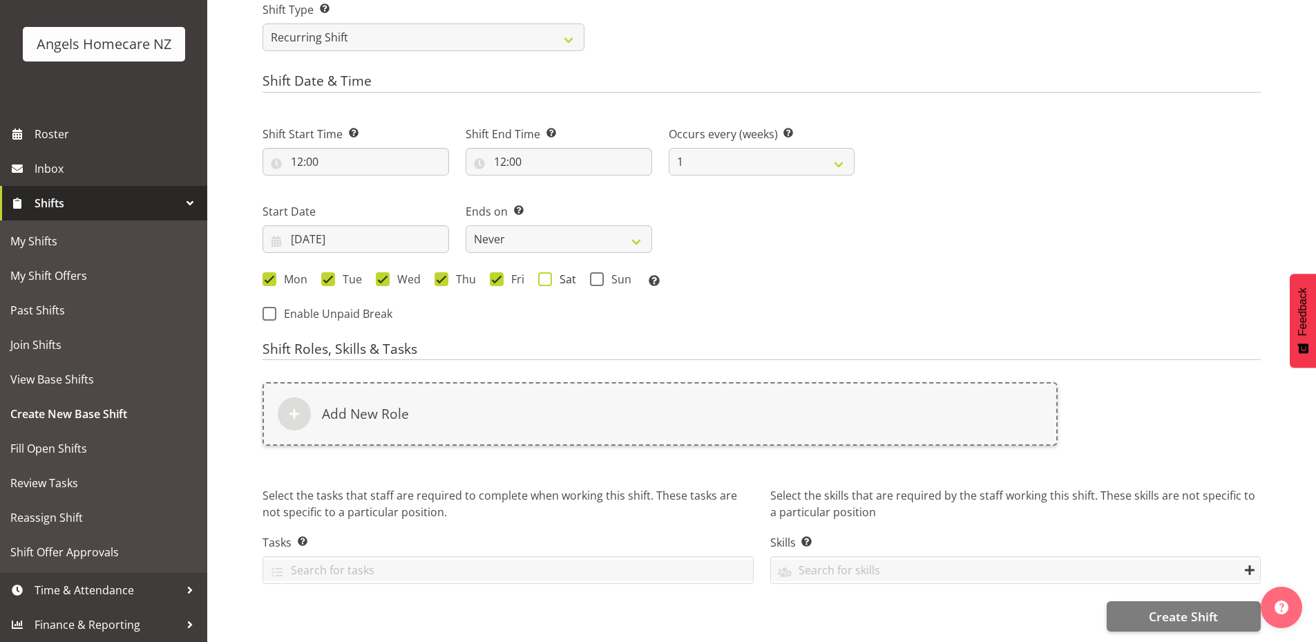
click at [540, 272] on span at bounding box center [545, 279] width 14 height 14
click at [540, 274] on input "Sat" at bounding box center [542, 278] width 9 height 9
checkbox input "true"
click at [599, 272] on span at bounding box center [597, 279] width 14 height 14
click at [599, 274] on input "Sun" at bounding box center [594, 278] width 9 height 9
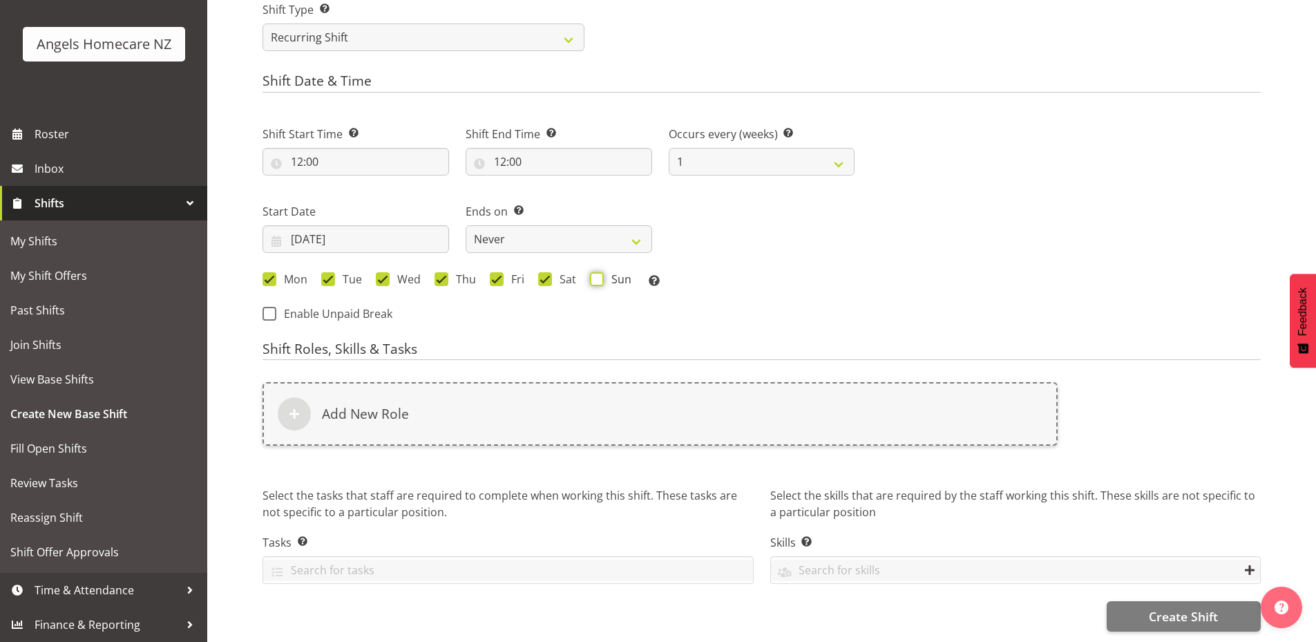
checkbox input "true"
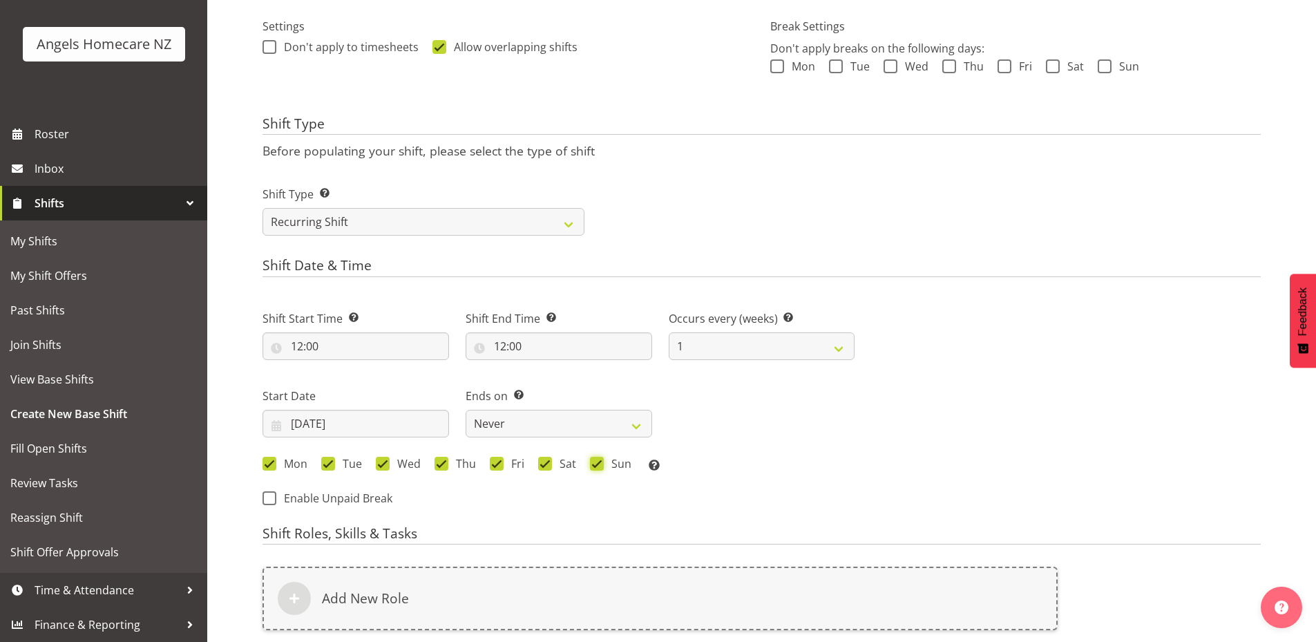
scroll to position [483, 0]
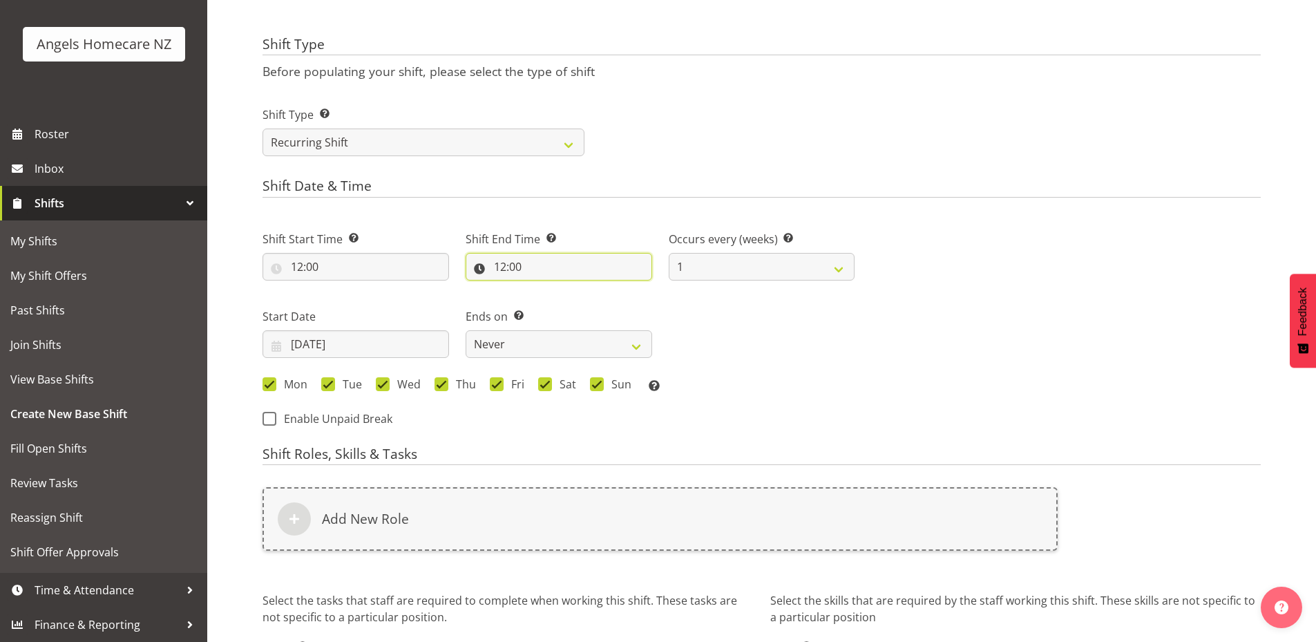
click at [496, 265] on input "12:00" at bounding box center [558, 267] width 186 height 28
click at [561, 302] on select "00 01 02 03 04 05 06 07 08 09 10 11 12 13 14 15 16 17 18 19 20 21 22 23" at bounding box center [559, 303] width 31 height 28
select select "13"
click at [544, 289] on select "00 01 02 03 04 05 06 07 08 09 10 11 12 13 14 15 16 17 18 19 20 21 22 23" at bounding box center [559, 303] width 31 height 28
type input "13:00"
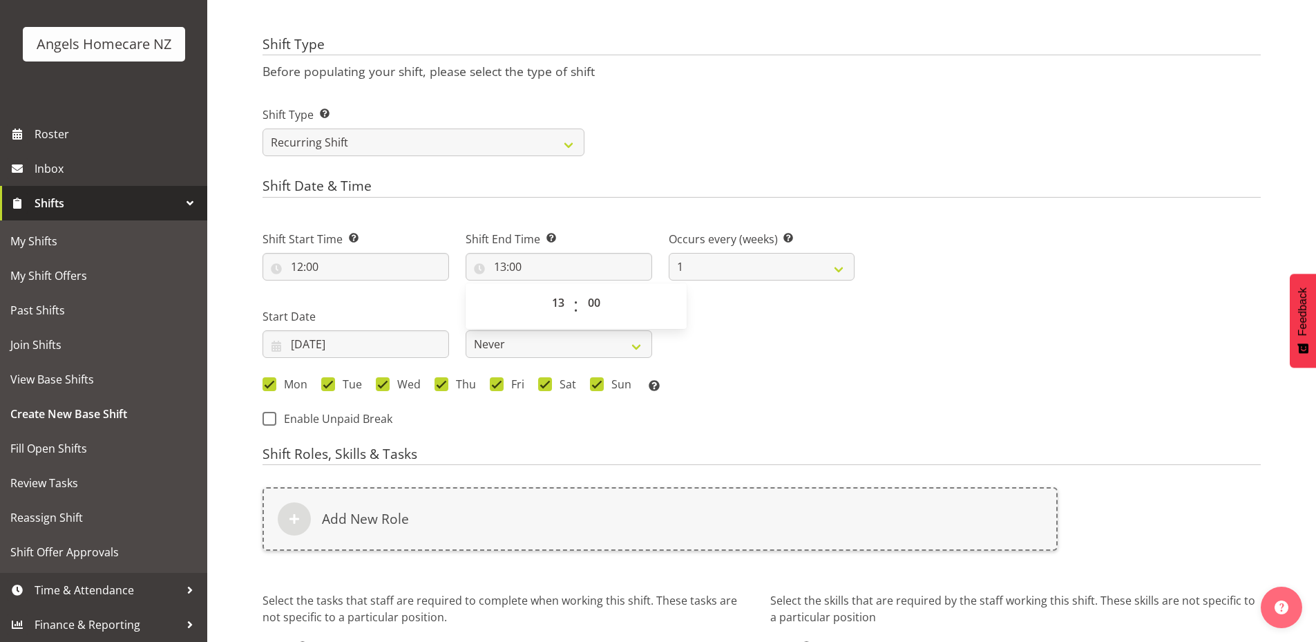
click at [760, 385] on div "Mon Tue Wed Thu Fri Sat Sun Select the days of the week you wish to create this…" at bounding box center [558, 386] width 592 height 18
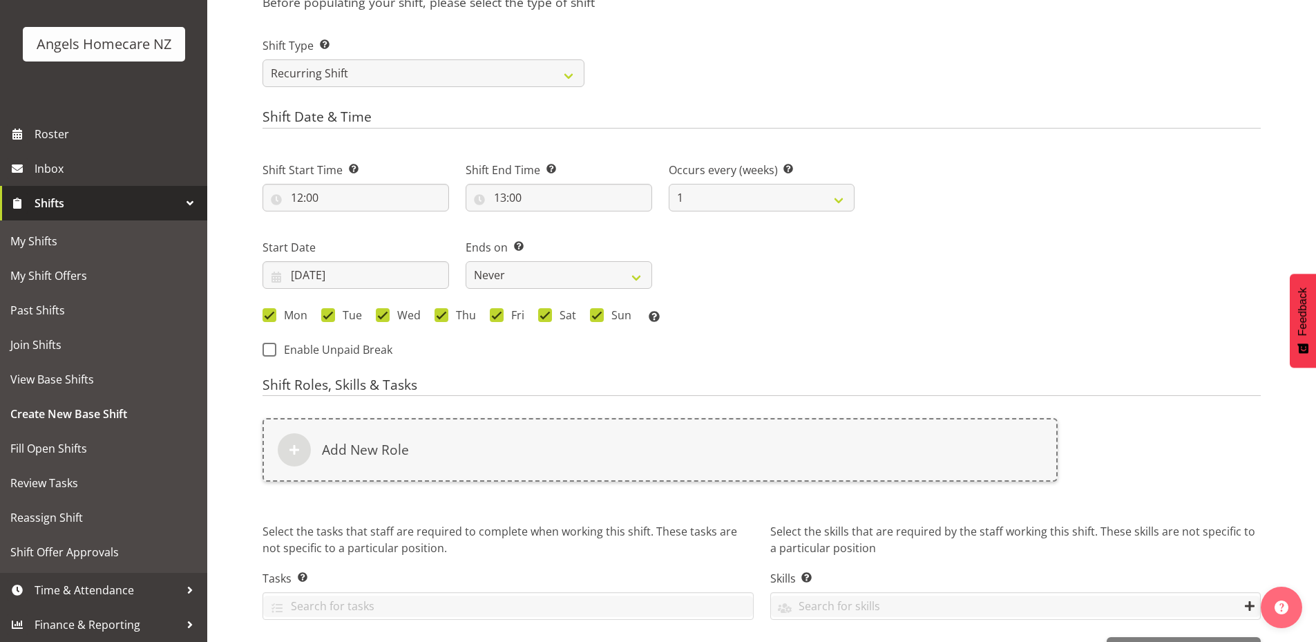
scroll to position [599, 0]
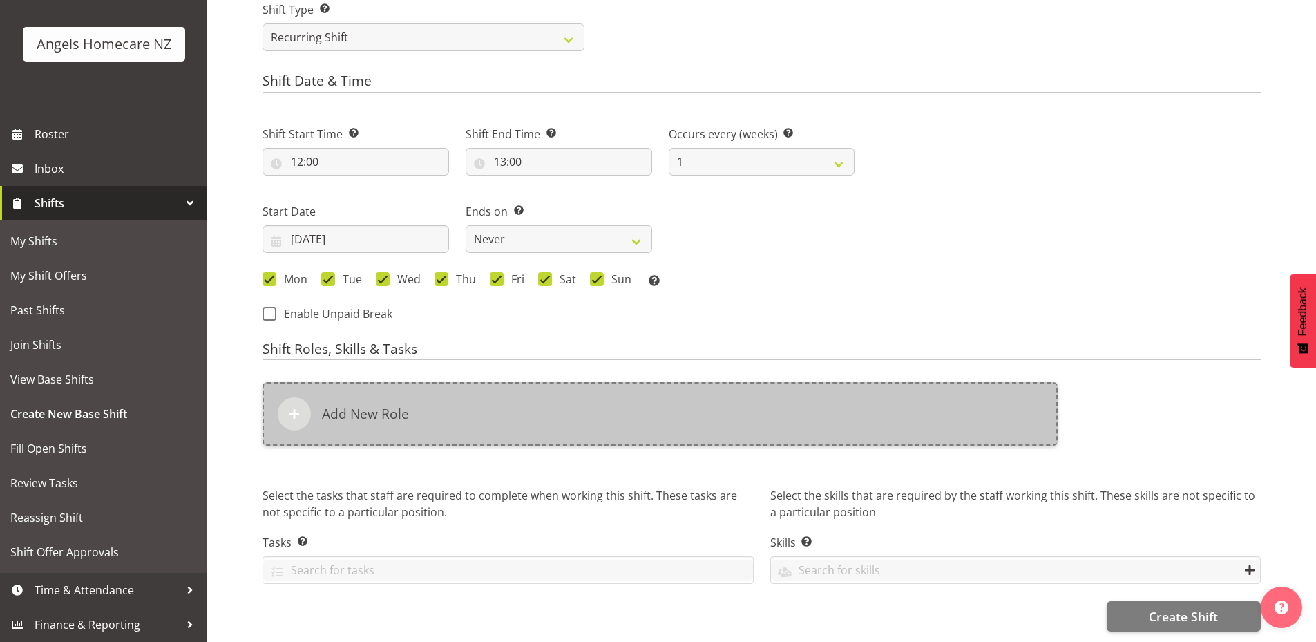
click at [368, 405] on h6 "Add New Role" at bounding box center [365, 413] width 87 height 17
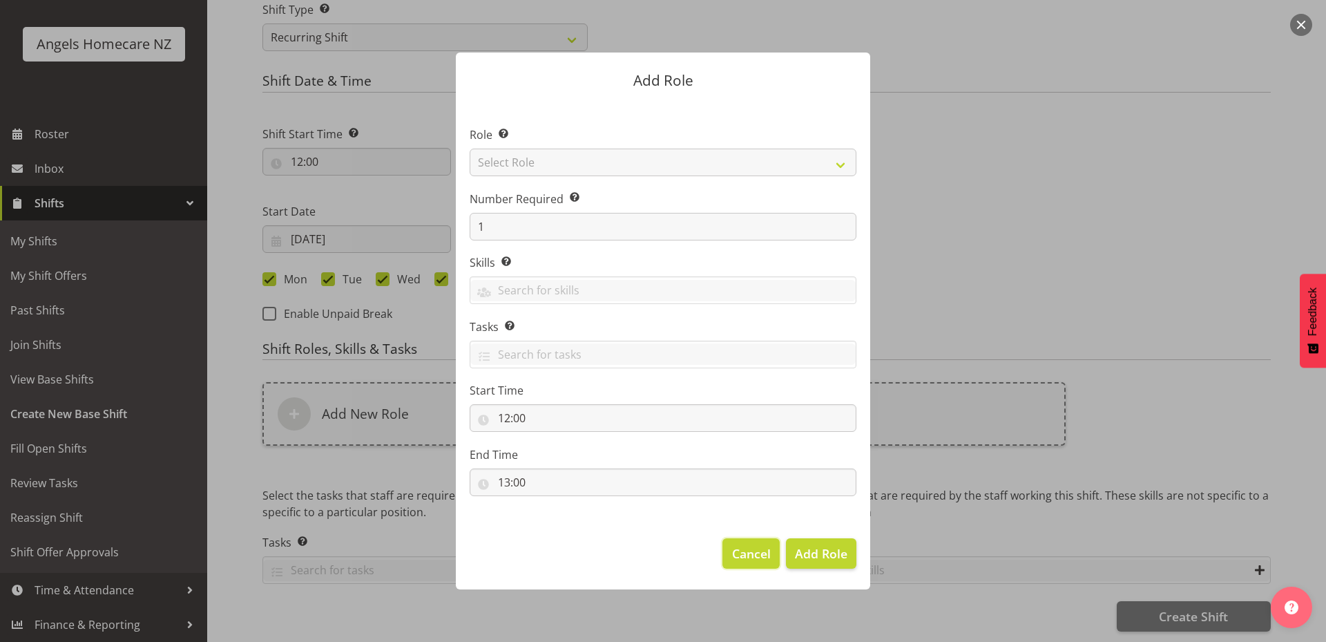
click at [760, 550] on span "Cancel" at bounding box center [751, 553] width 39 height 18
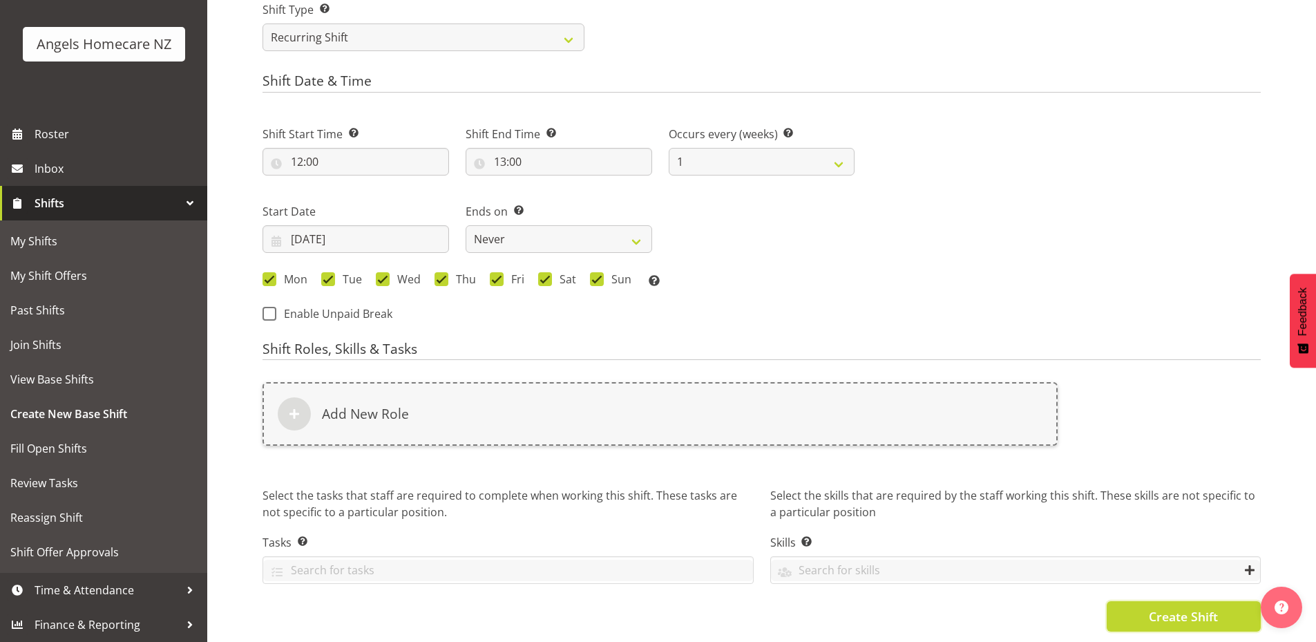
click at [1193, 607] on span "Create Shift" at bounding box center [1183, 616] width 69 height 18
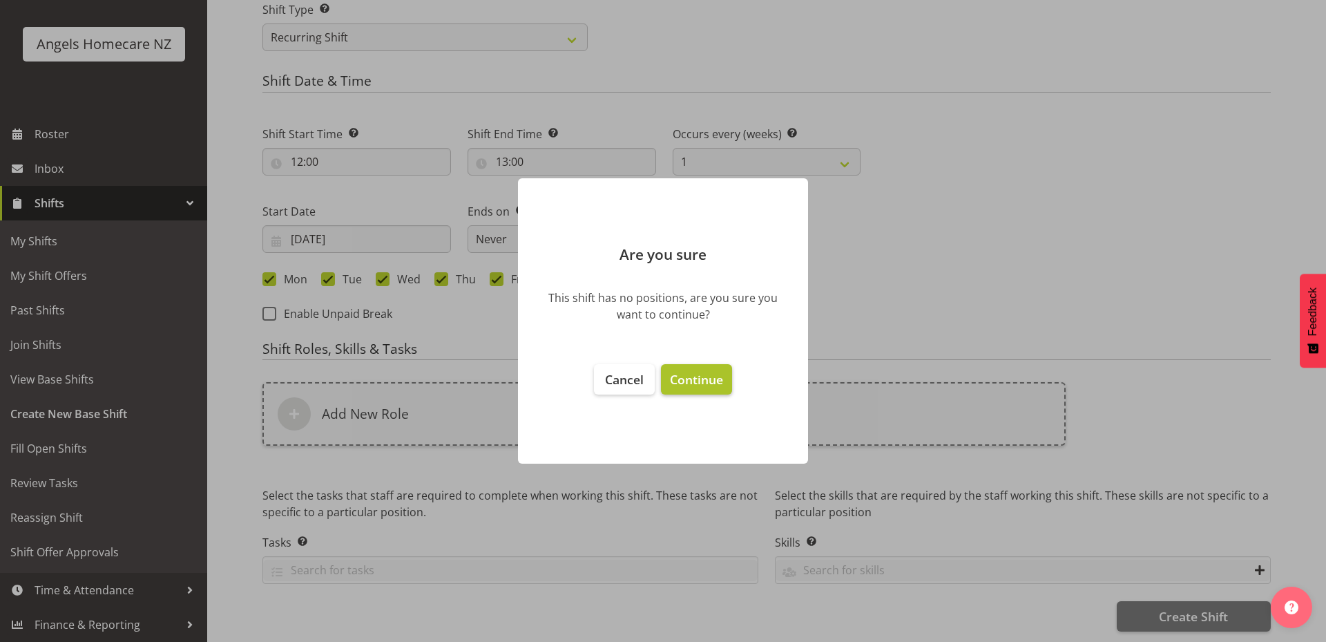
click at [705, 376] on span "Continue" at bounding box center [696, 379] width 53 height 17
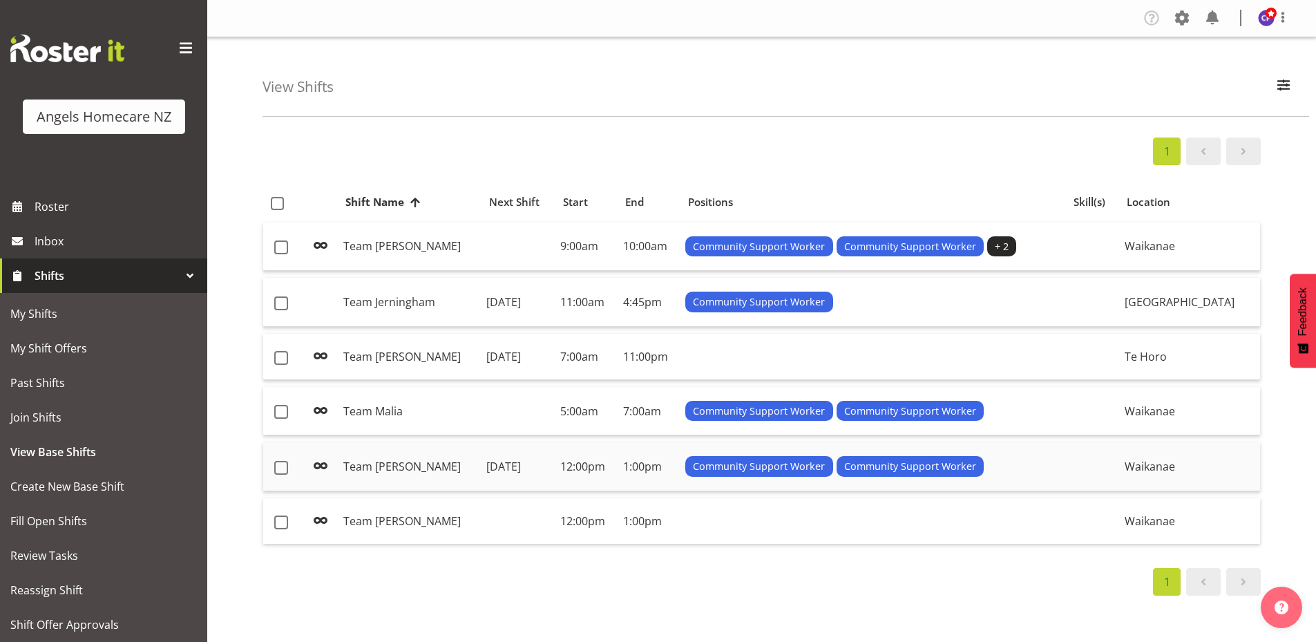
click at [1060, 468] on div "Community Support Worker Community Support Worker" at bounding box center [872, 466] width 375 height 21
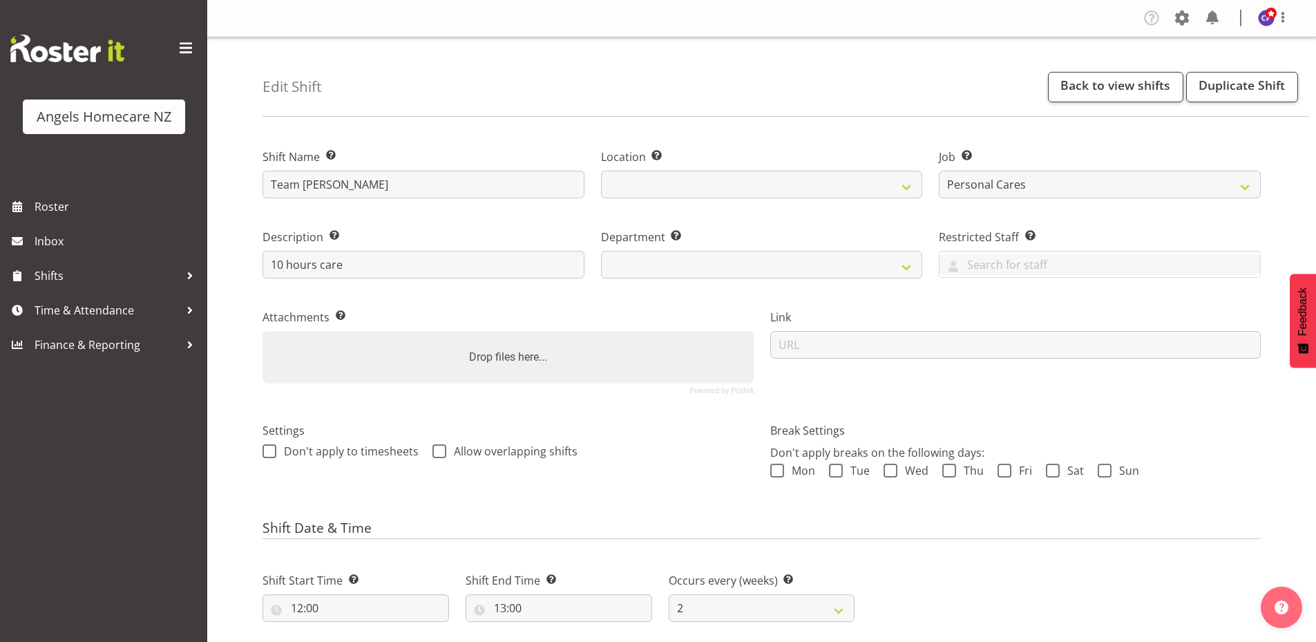
select select "10686"
select select "2"
select select "1284"
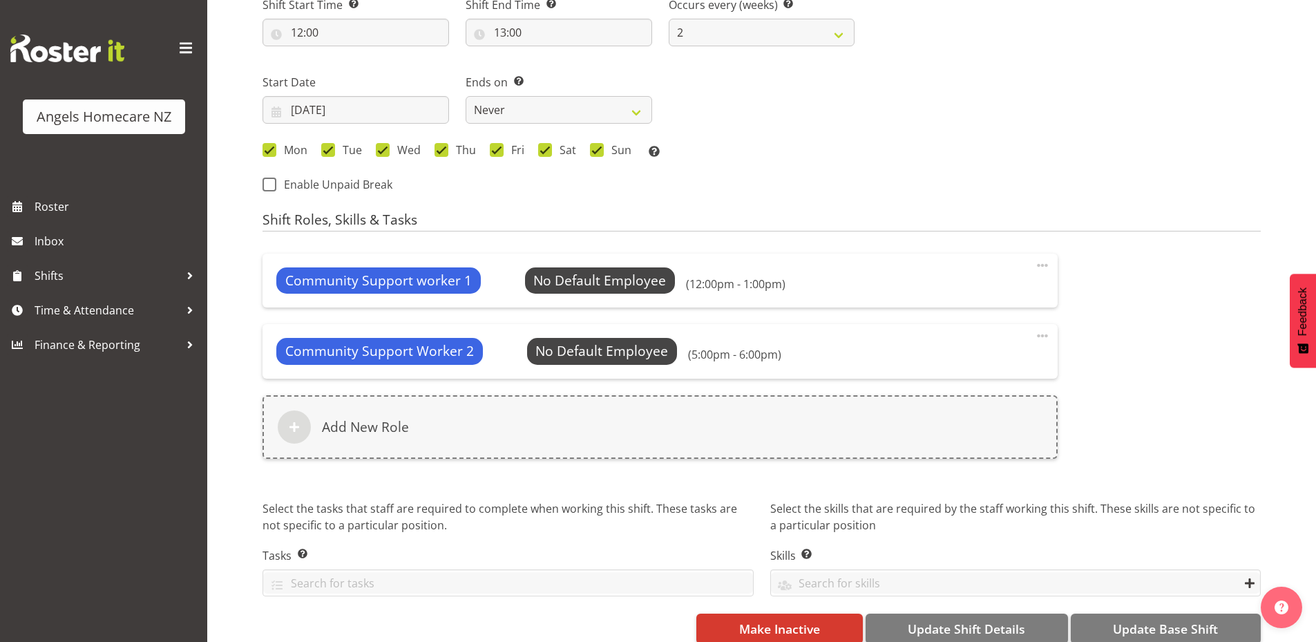
scroll to position [598, 0]
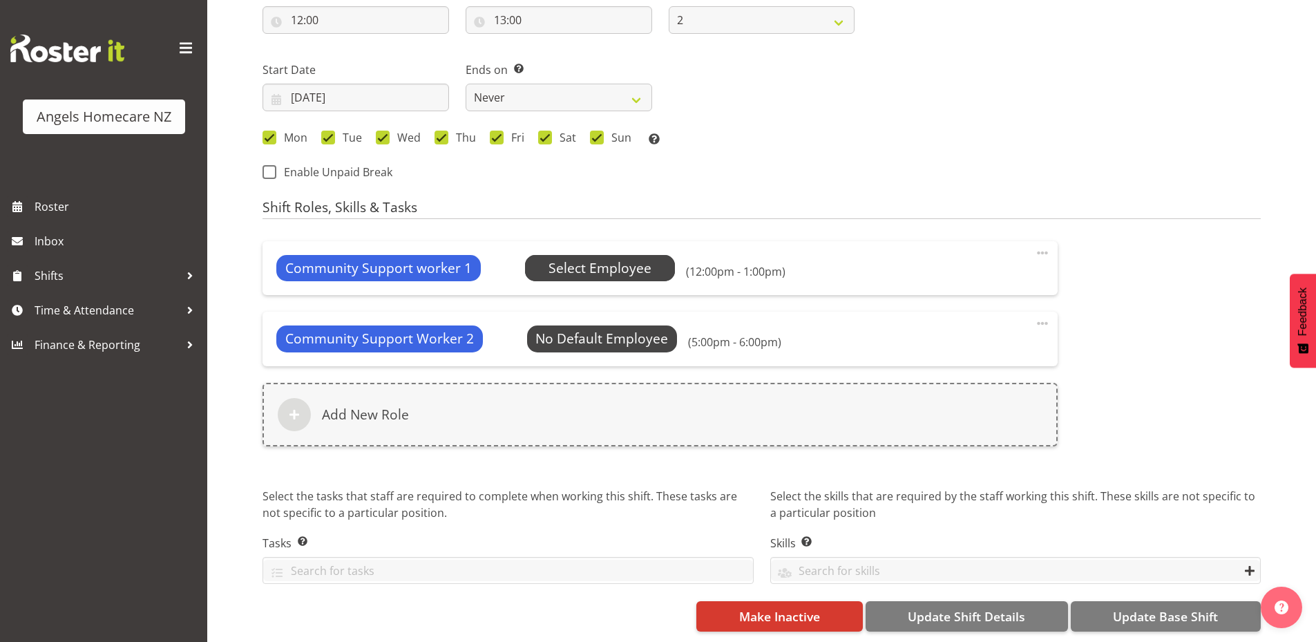
click at [640, 258] on span "Select Employee" at bounding box center [599, 268] width 103 height 20
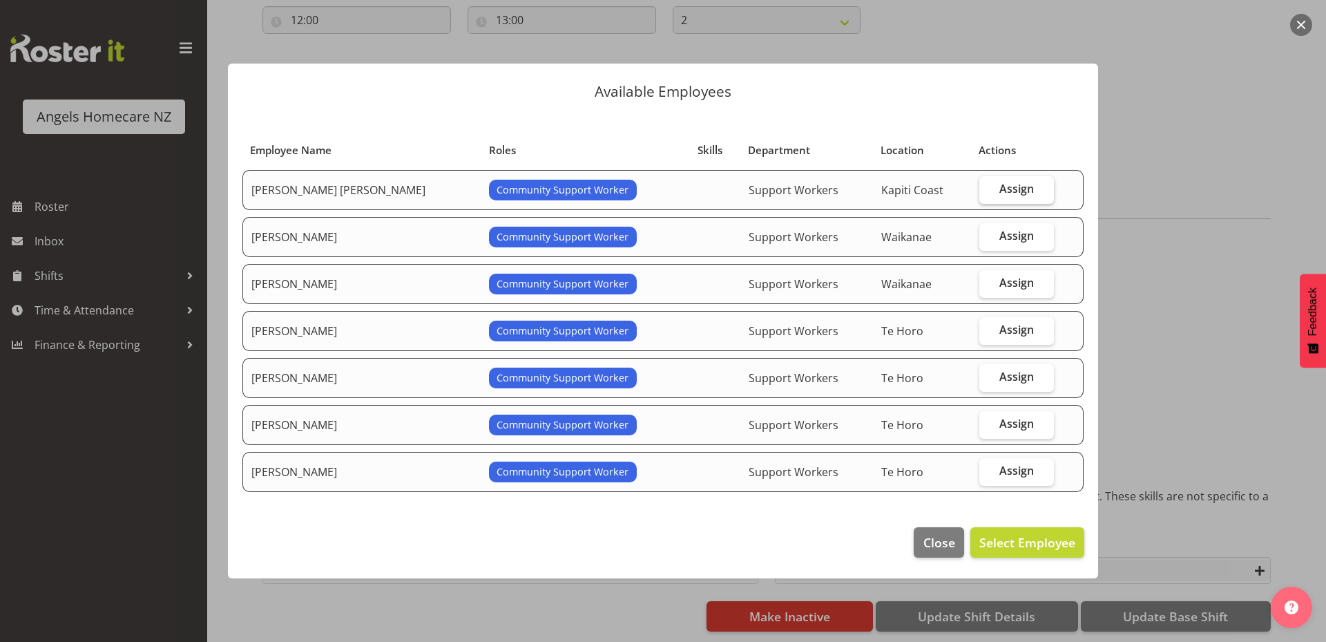
click at [1016, 189] on span "Assign" at bounding box center [1016, 189] width 35 height 14
click at [988, 189] on input "Assign" at bounding box center [983, 188] width 9 height 9
checkbox input "true"
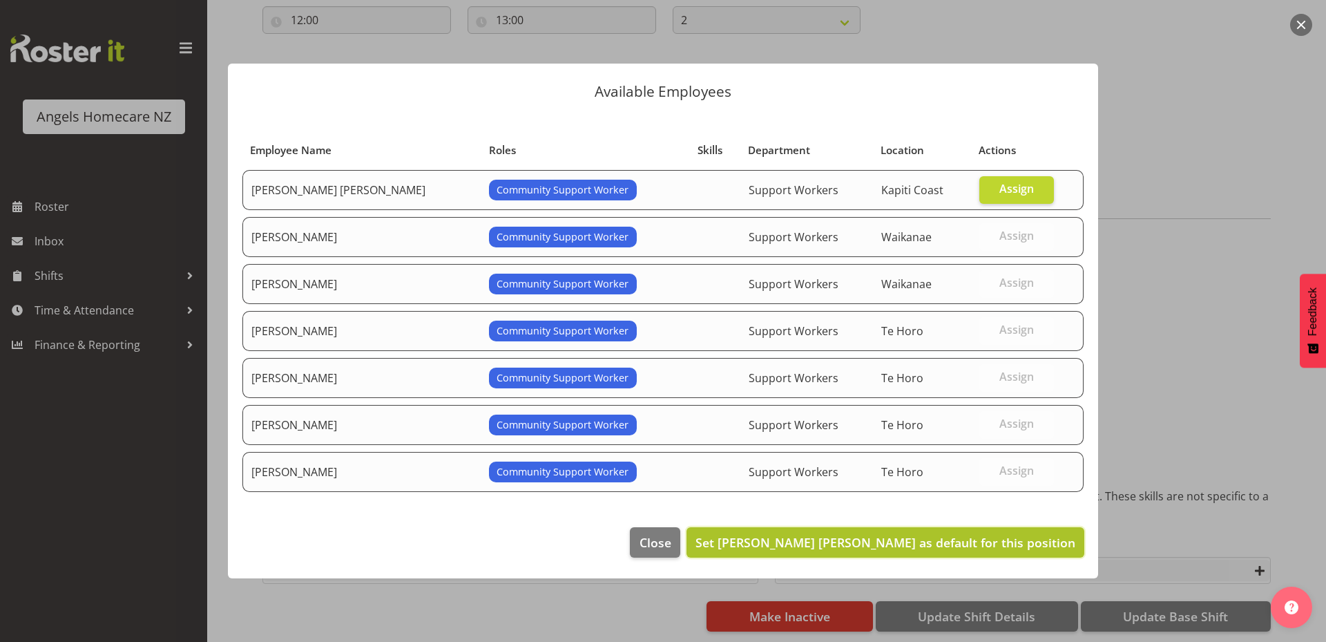
click at [1039, 539] on span "Set Alyssa Ashley Basco as default for this position" at bounding box center [885, 542] width 380 height 17
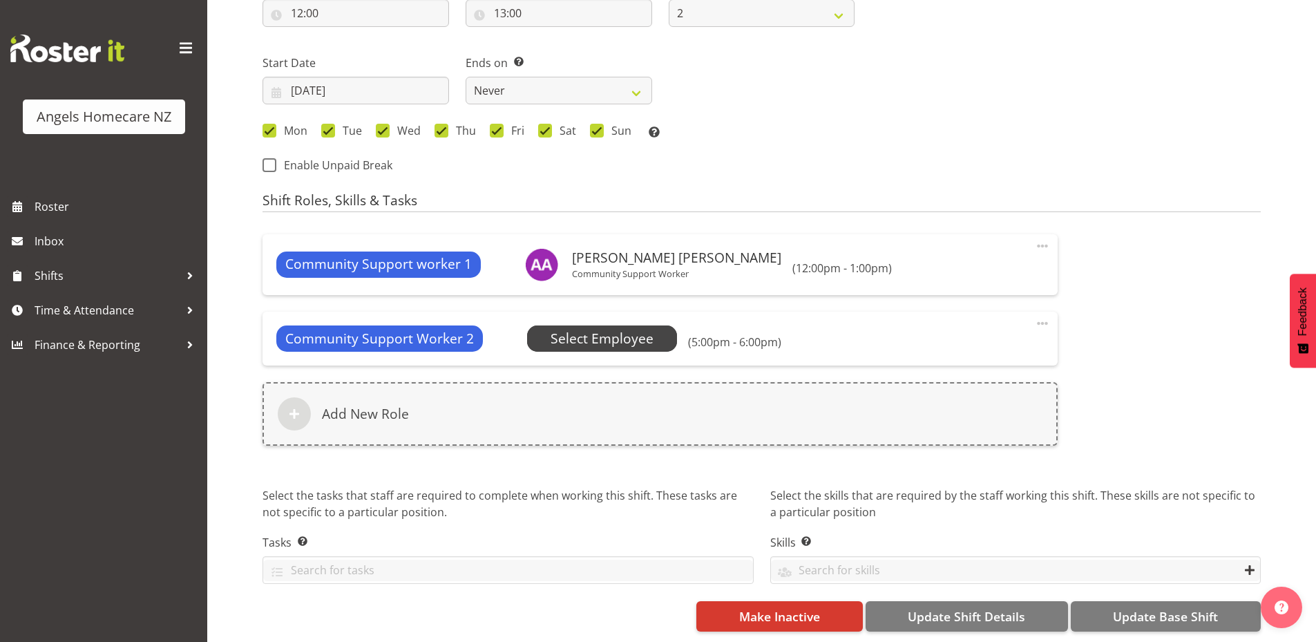
click at [604, 336] on span "Select Employee" at bounding box center [601, 339] width 103 height 20
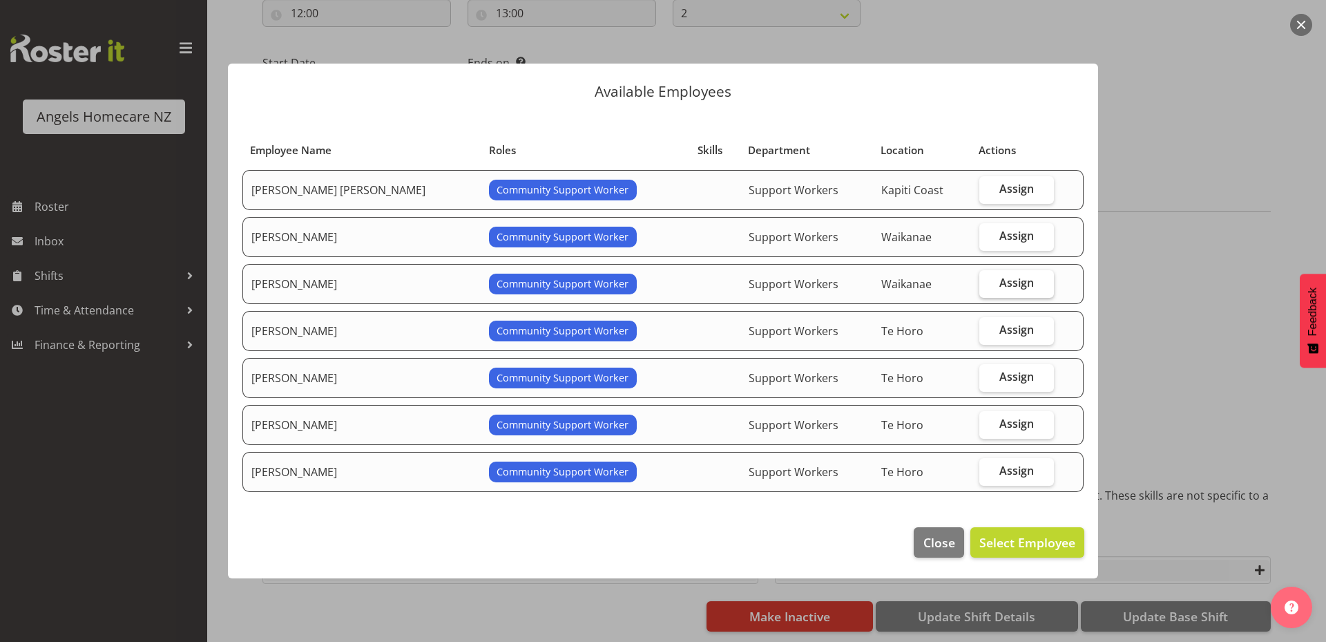
click at [1032, 277] on label "Assign" at bounding box center [1016, 284] width 75 height 28
click at [988, 278] on input "Assign" at bounding box center [983, 282] width 9 height 9
checkbox input "true"
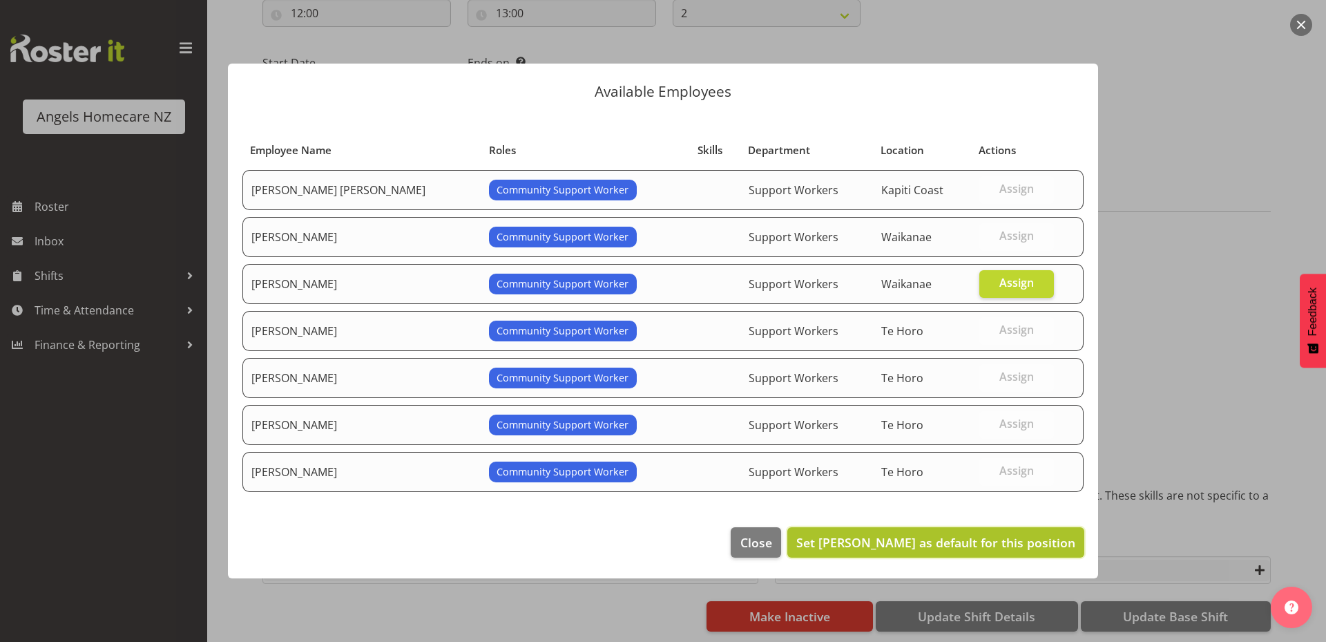
click at [1044, 546] on span "Set Analin Basco as default for this position" at bounding box center [935, 542] width 279 height 17
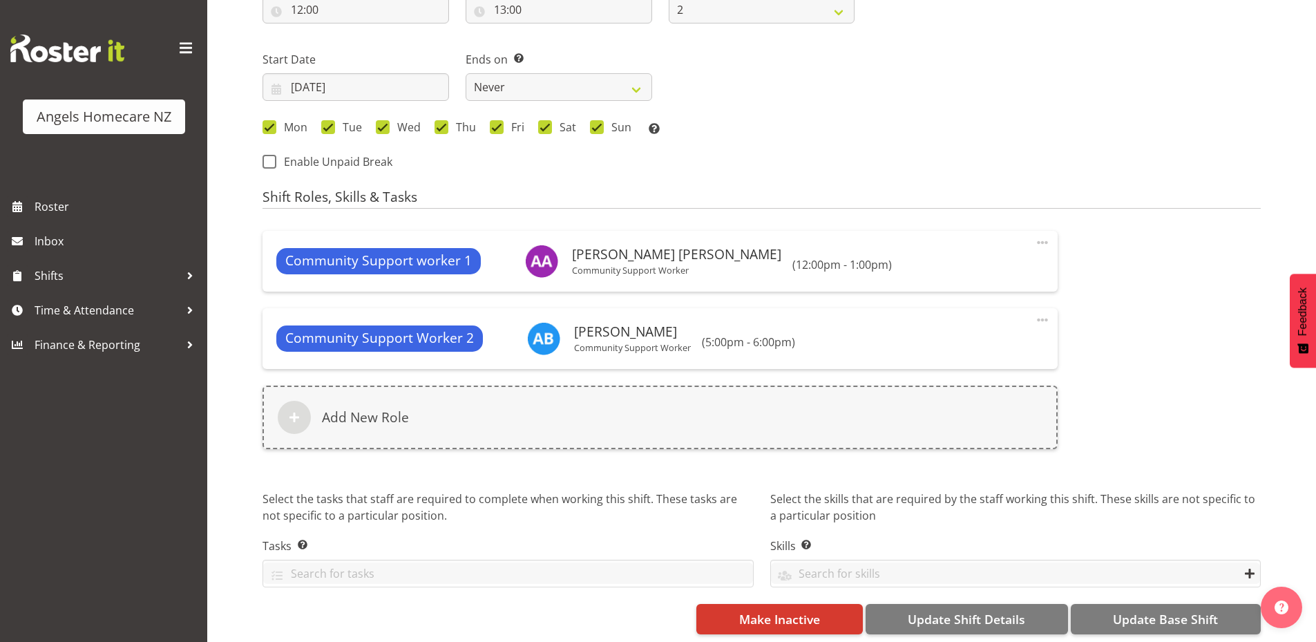
scroll to position [611, 0]
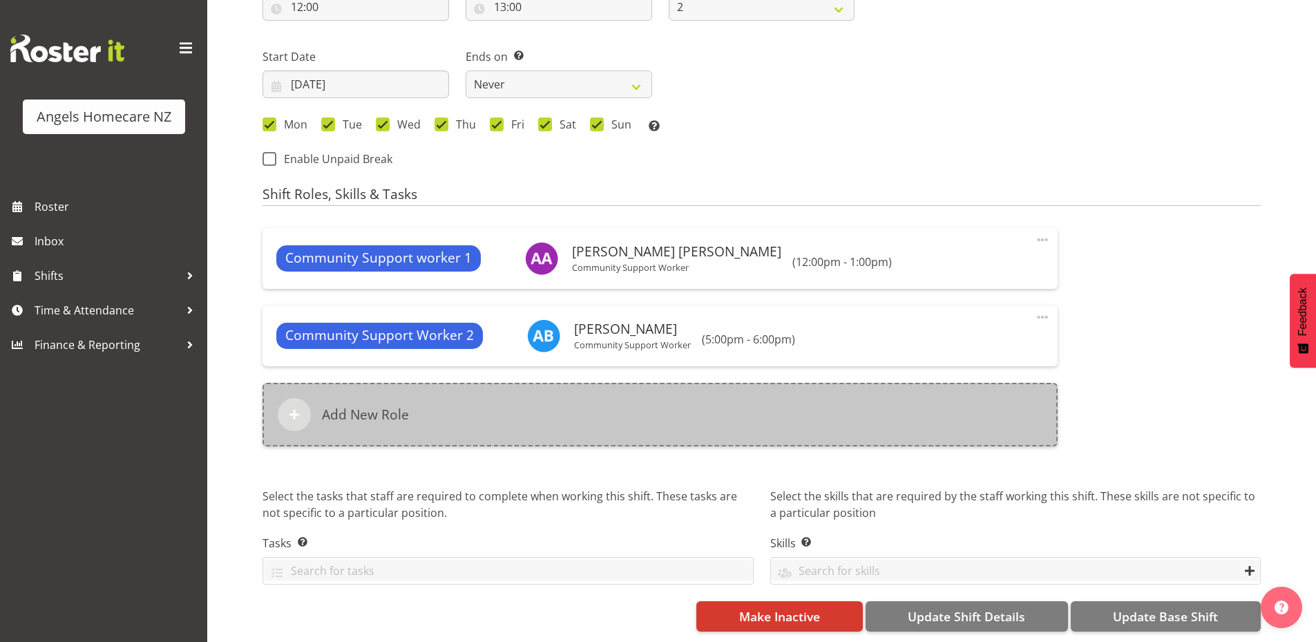
click at [824, 413] on div "Add New Role" at bounding box center [659, 415] width 795 height 64
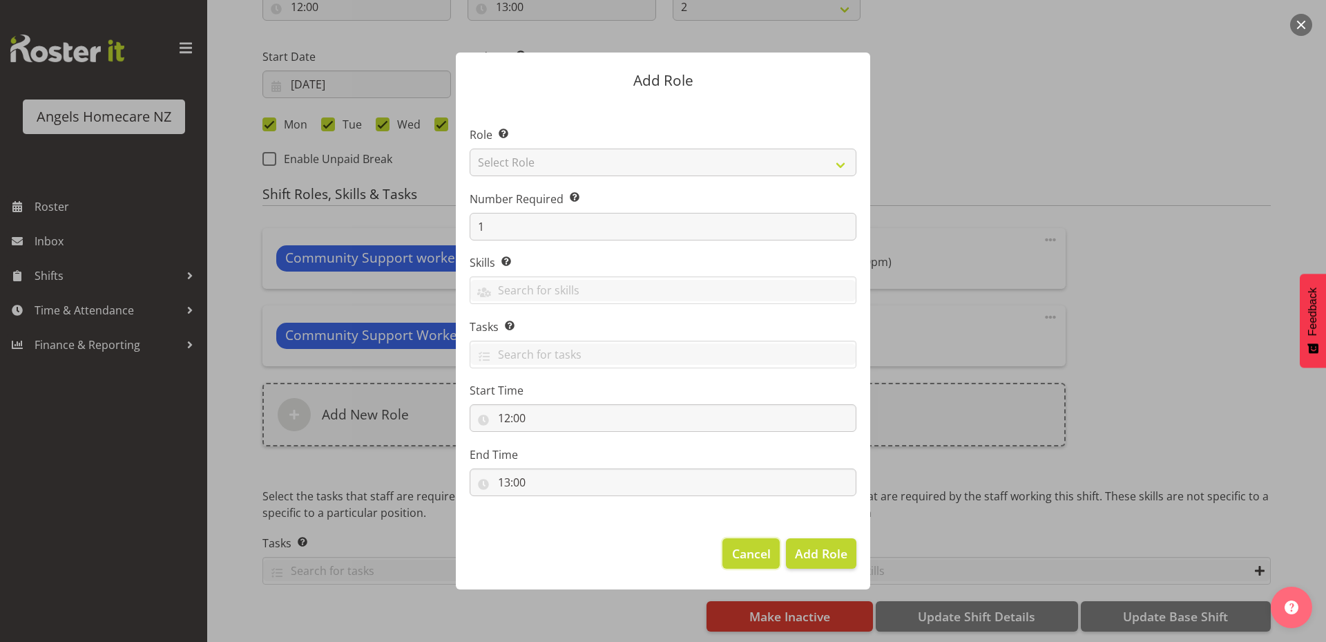
click at [751, 557] on span "Cancel" at bounding box center [751, 553] width 39 height 18
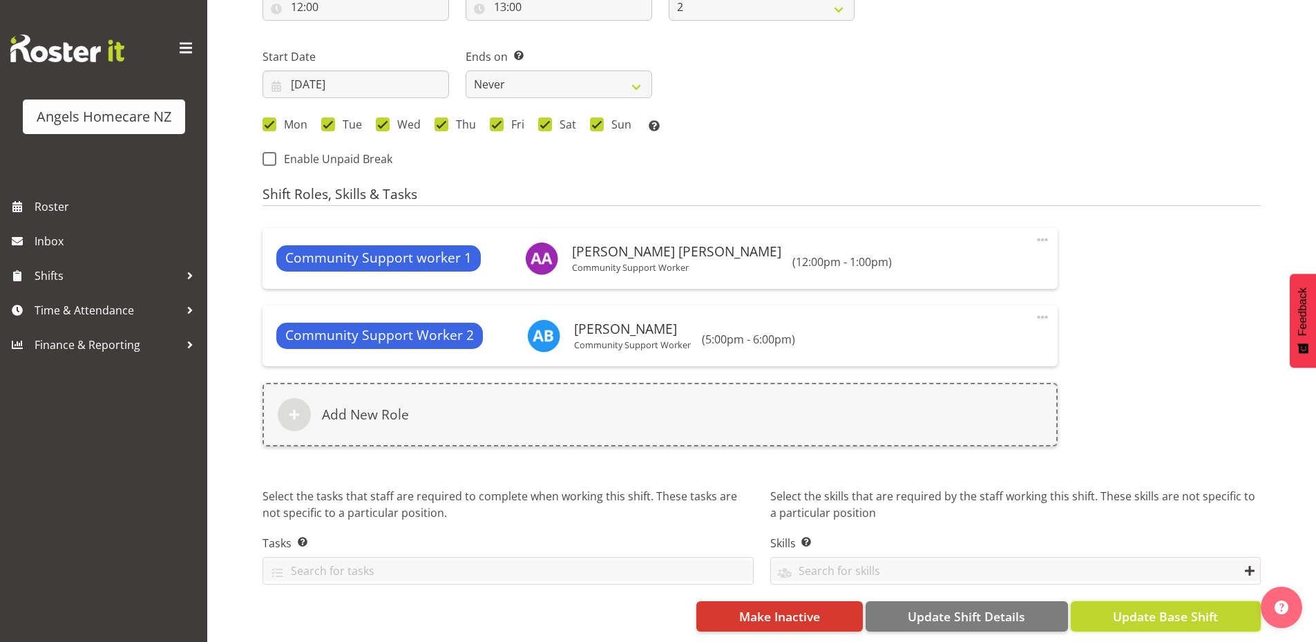
click at [1160, 608] on span "Update Base Shift" at bounding box center [1165, 616] width 105 height 18
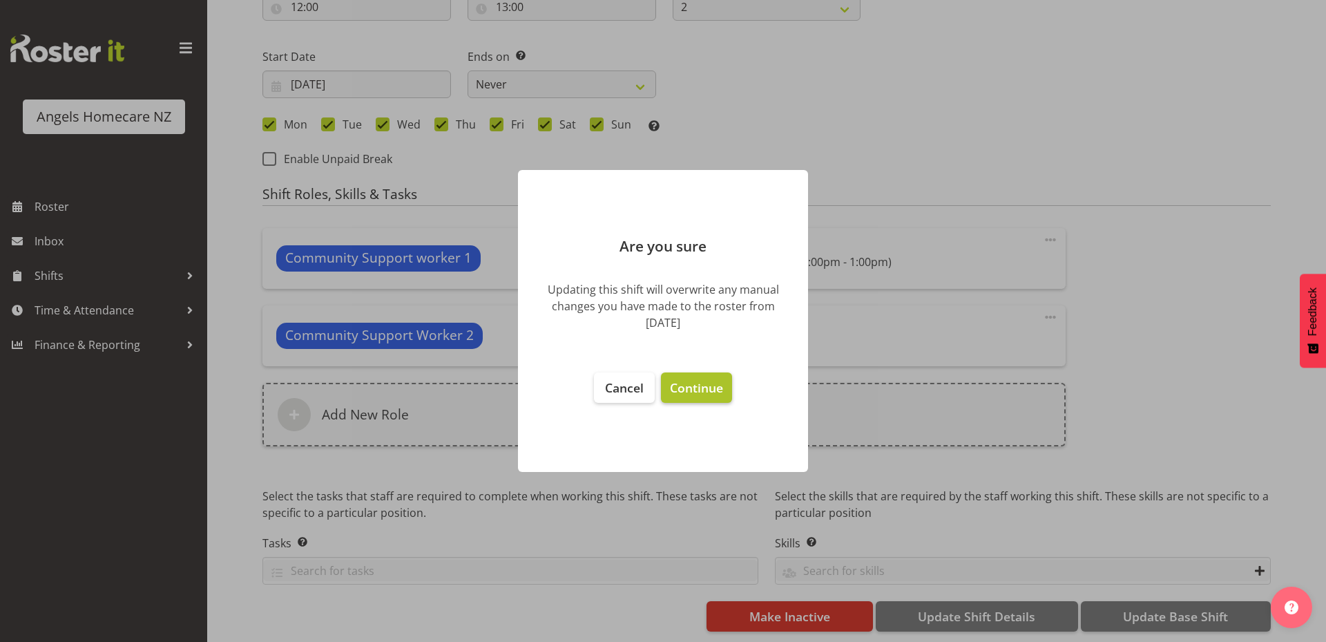
click at [686, 372] on button "Continue" at bounding box center [696, 387] width 71 height 30
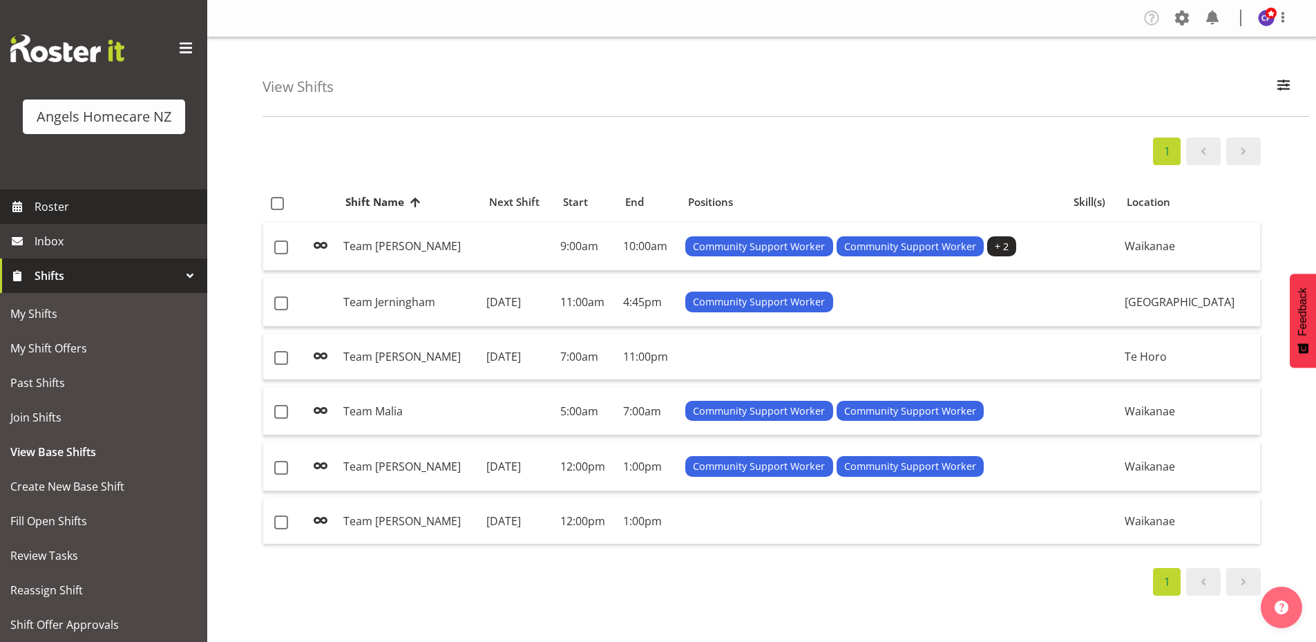
drag, startPoint x: 87, startPoint y: 206, endPoint x: 174, endPoint y: 219, distance: 88.0
click at [87, 206] on span "Roster" at bounding box center [118, 206] width 166 height 21
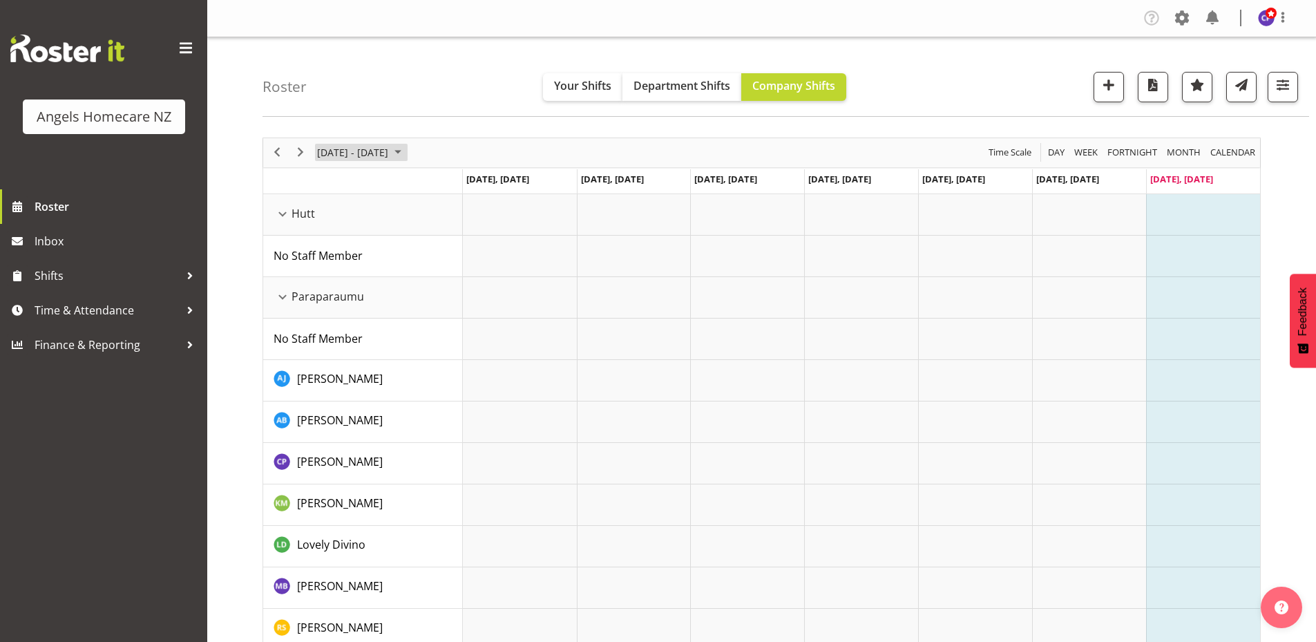
click at [406, 151] on span "September 2025" at bounding box center [398, 152] width 17 height 17
click at [334, 305] on span "22" at bounding box center [331, 305] width 21 height 21
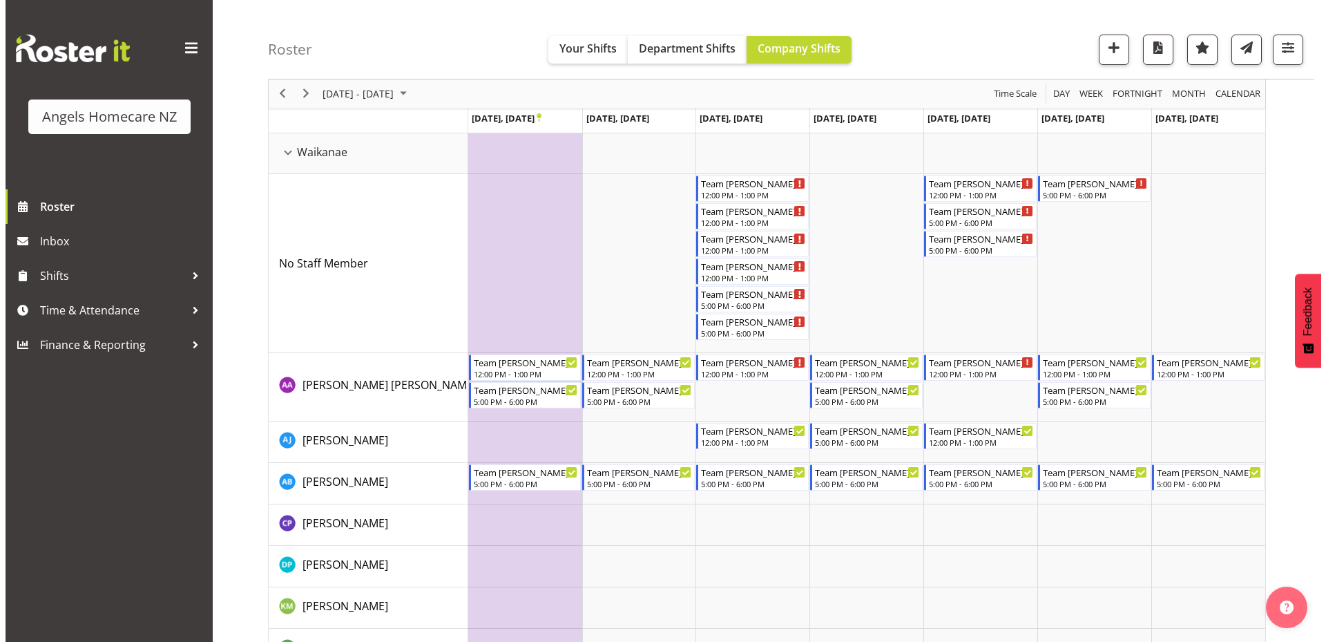
scroll to position [967, 0]
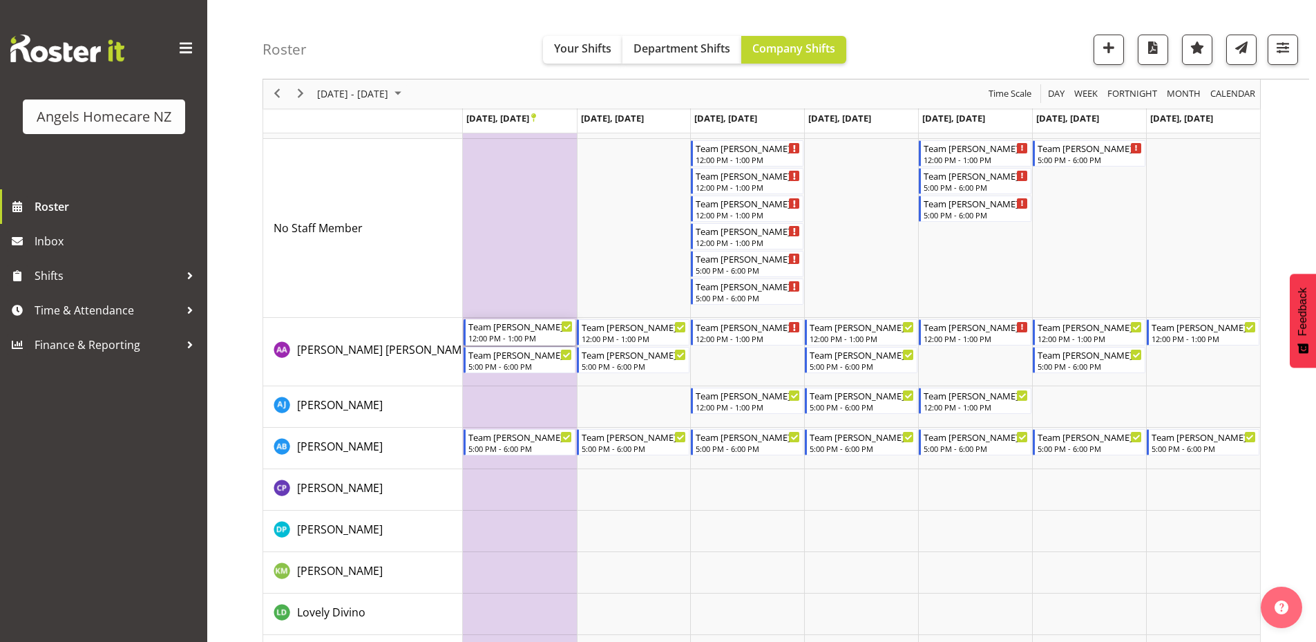
click at [570, 326] on div "Timeline Week of September 22, 2025" at bounding box center [566, 326] width 10 height 10
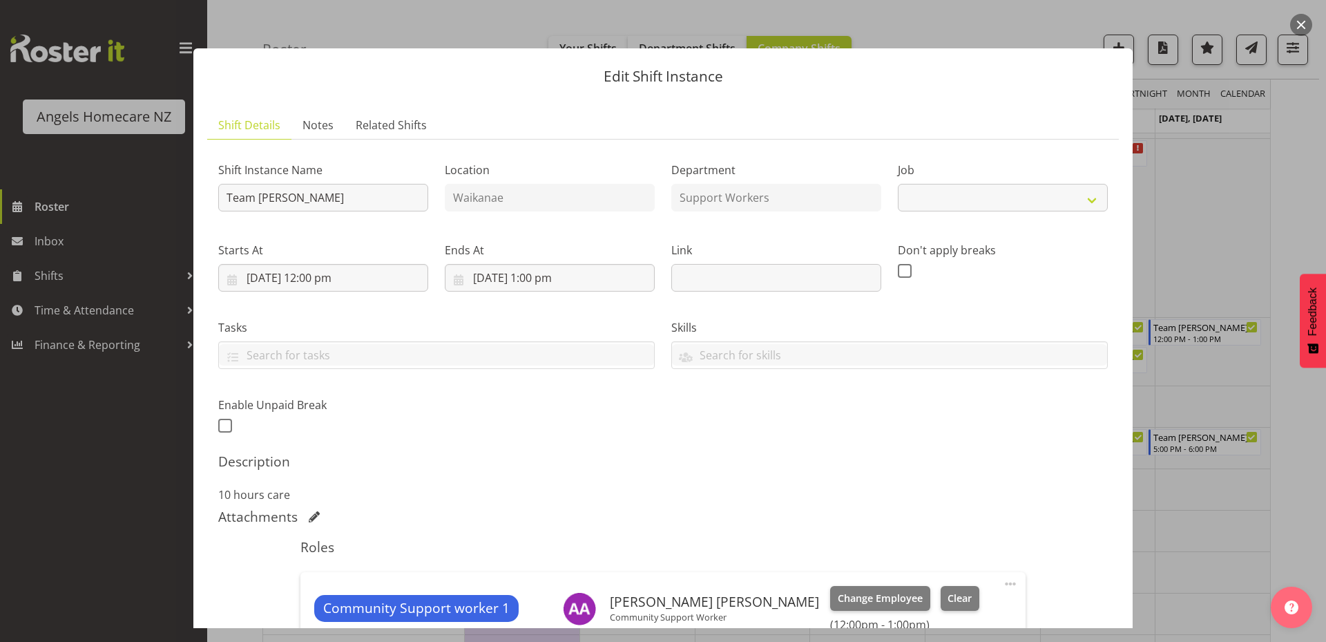
select select "10686"
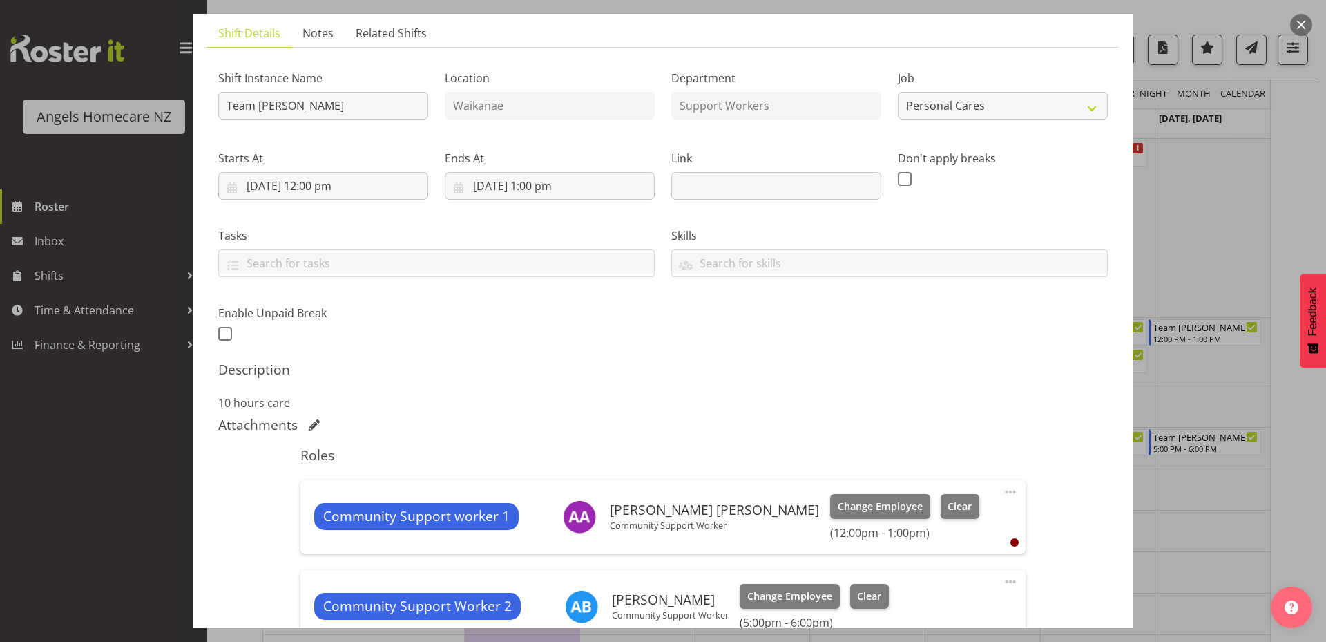
scroll to position [207, 0]
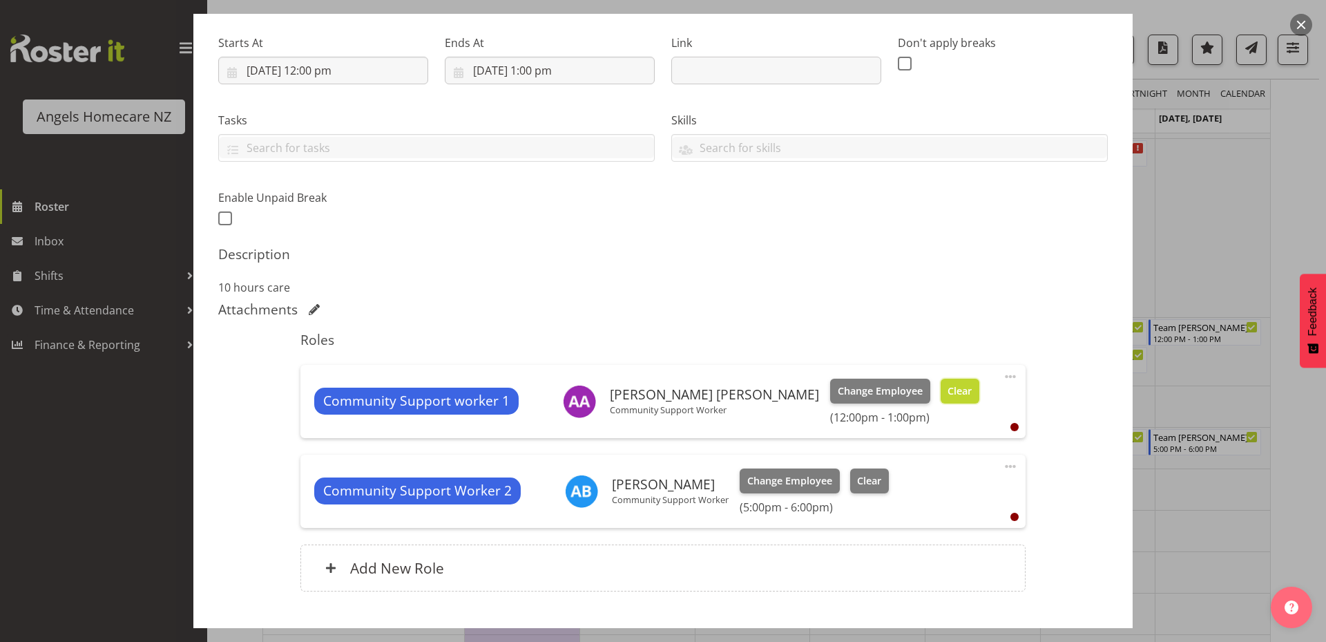
click at [948, 388] on span "Clear" at bounding box center [960, 390] width 24 height 15
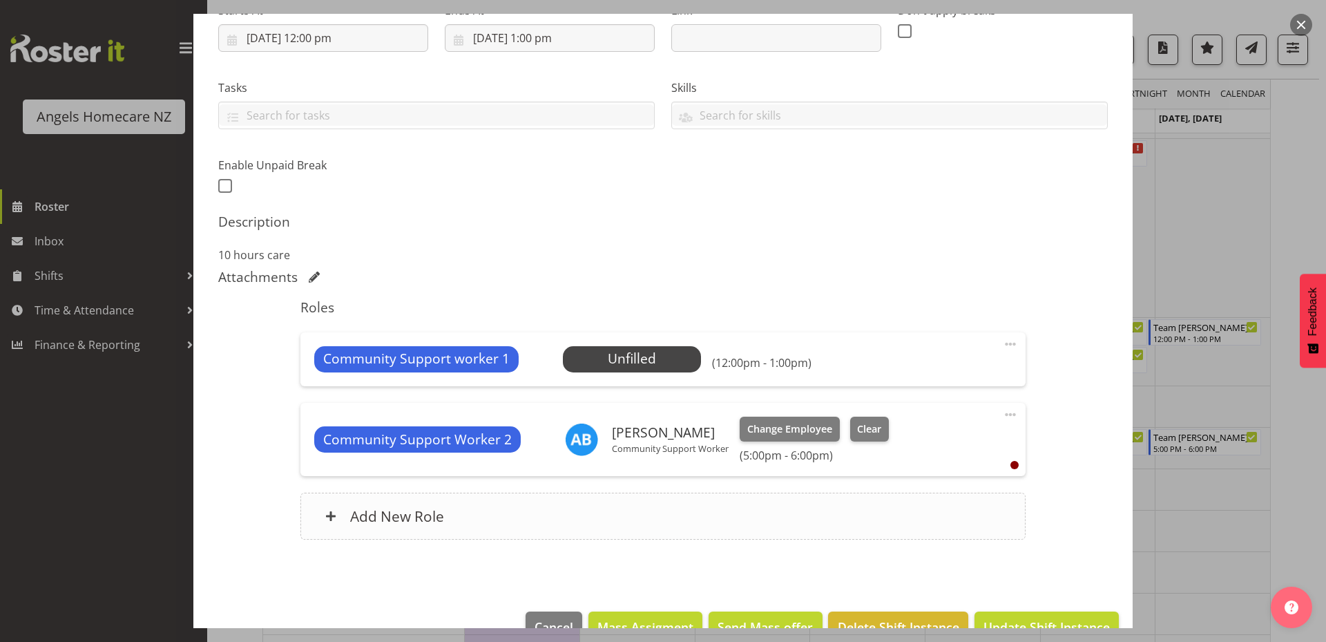
scroll to position [274, 0]
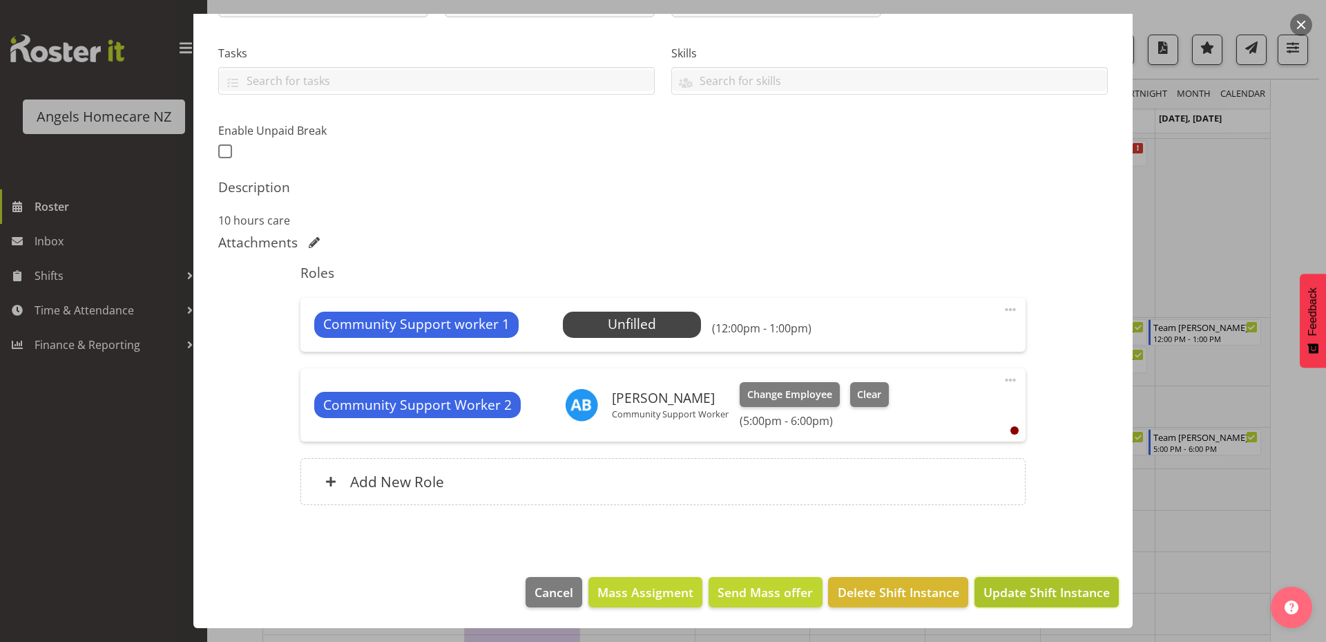
click at [1011, 595] on span "Update Shift Instance" at bounding box center [1046, 592] width 126 height 18
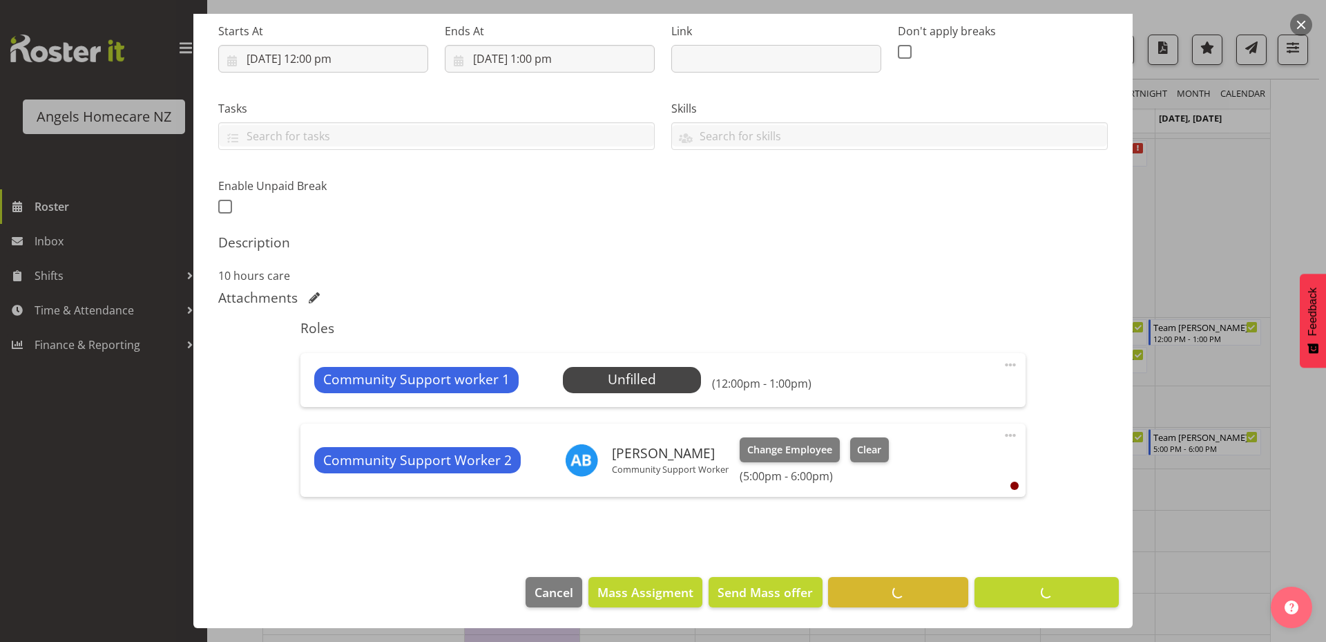
scroll to position [890, 0]
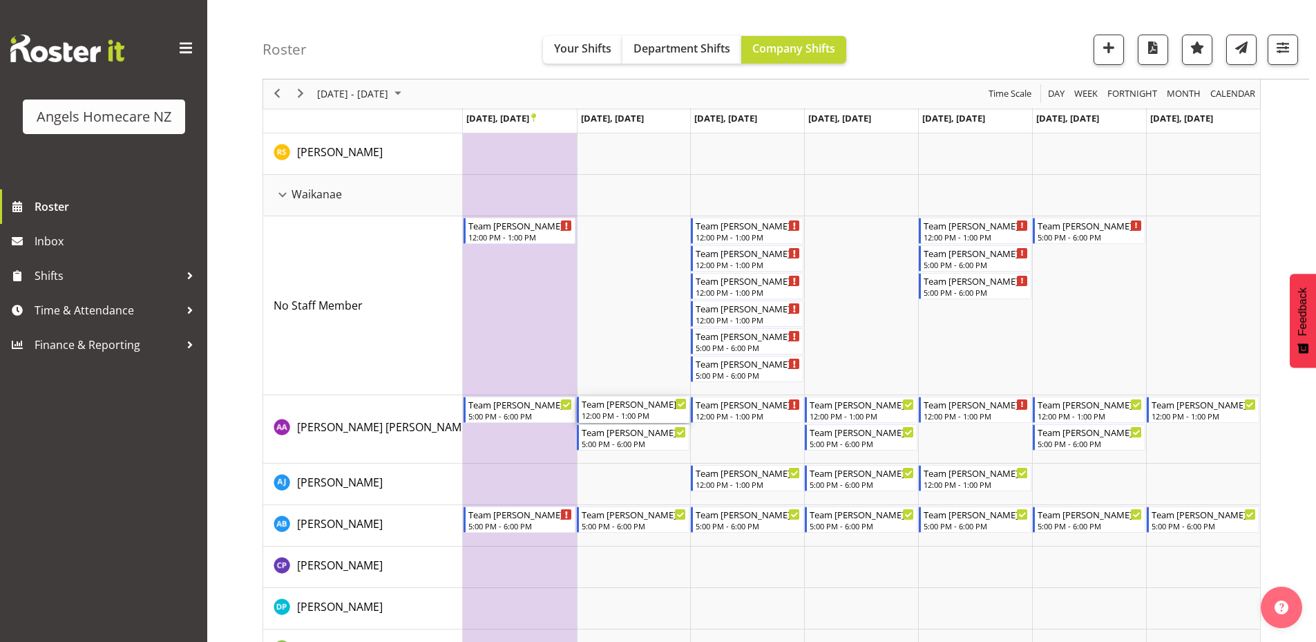
click at [678, 403] on icon "Timeline Week of September 22, 2025" at bounding box center [681, 404] width 7 height 7
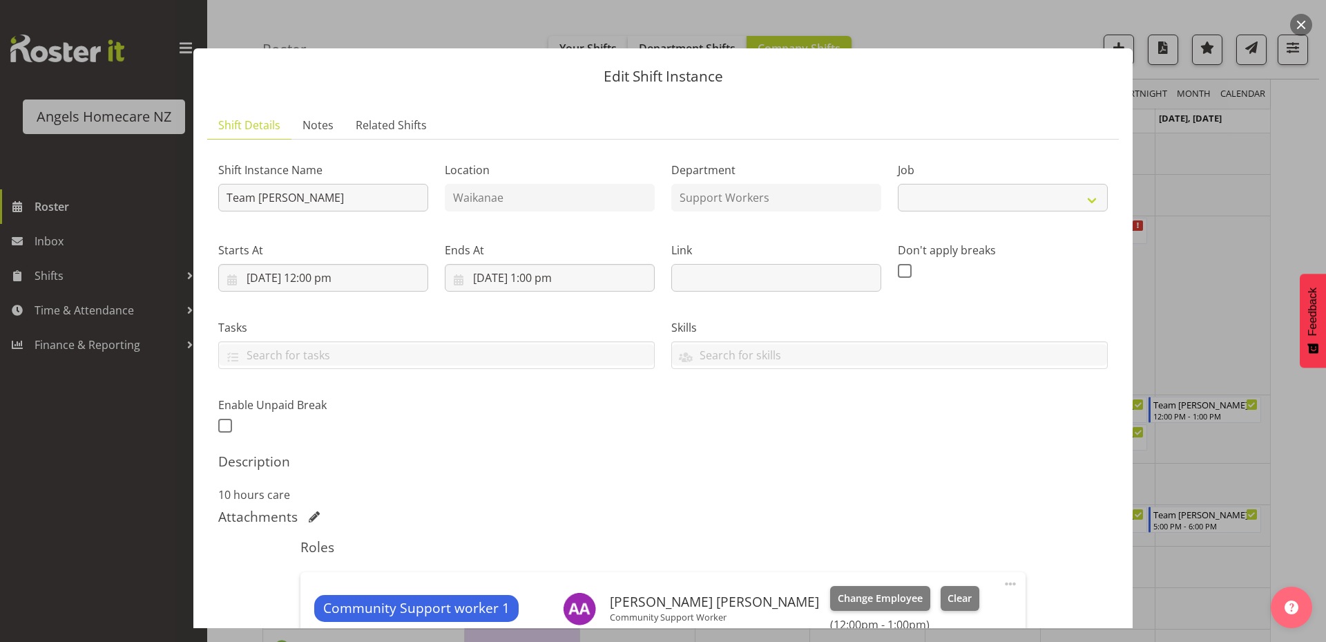
select select "10686"
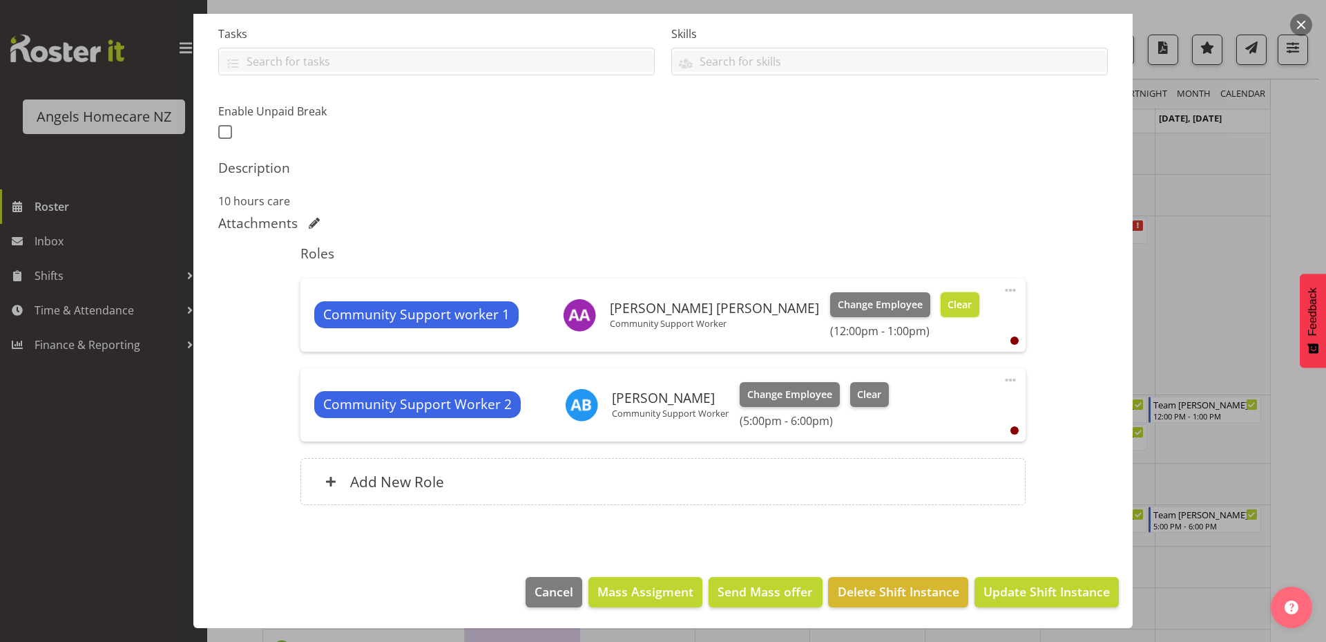
click at [948, 304] on span "Clear" at bounding box center [960, 304] width 24 height 15
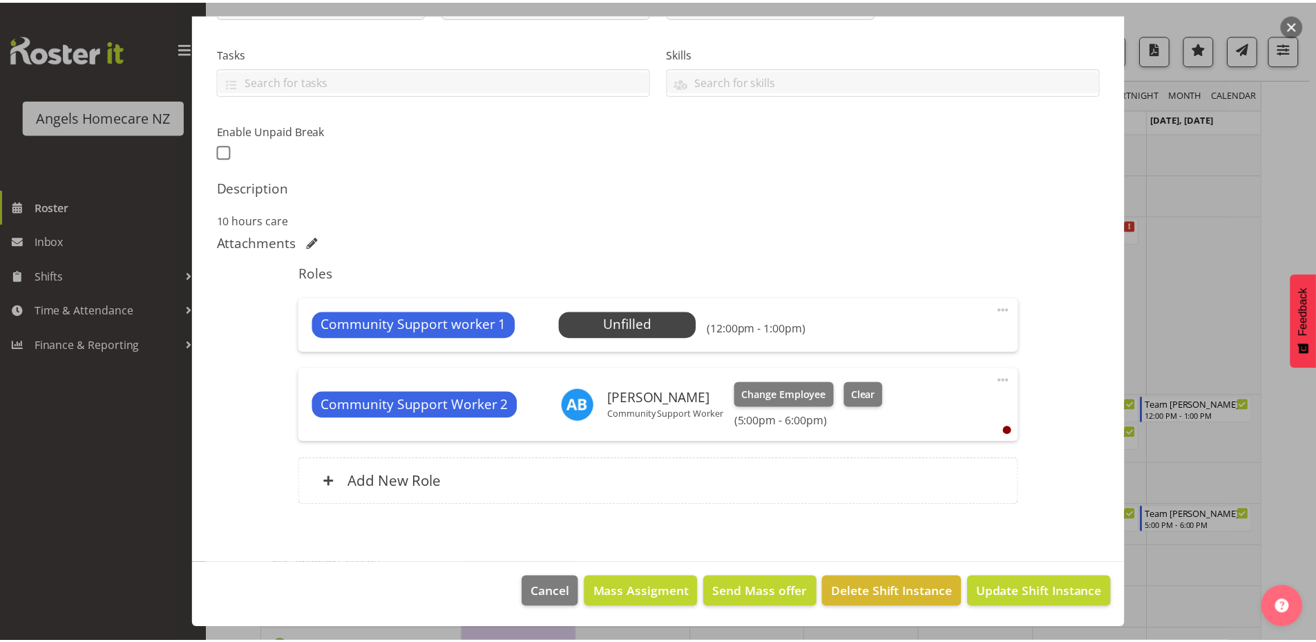
scroll to position [274, 0]
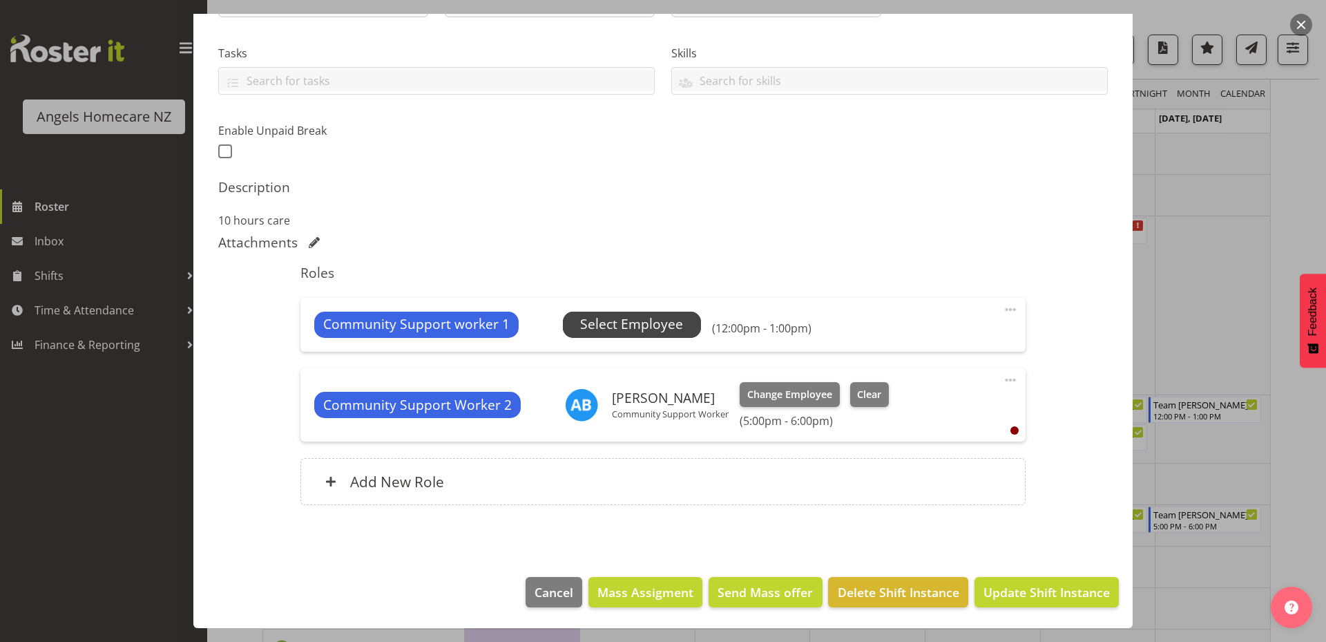
click at [631, 325] on span "Select Employee" at bounding box center [631, 324] width 103 height 20
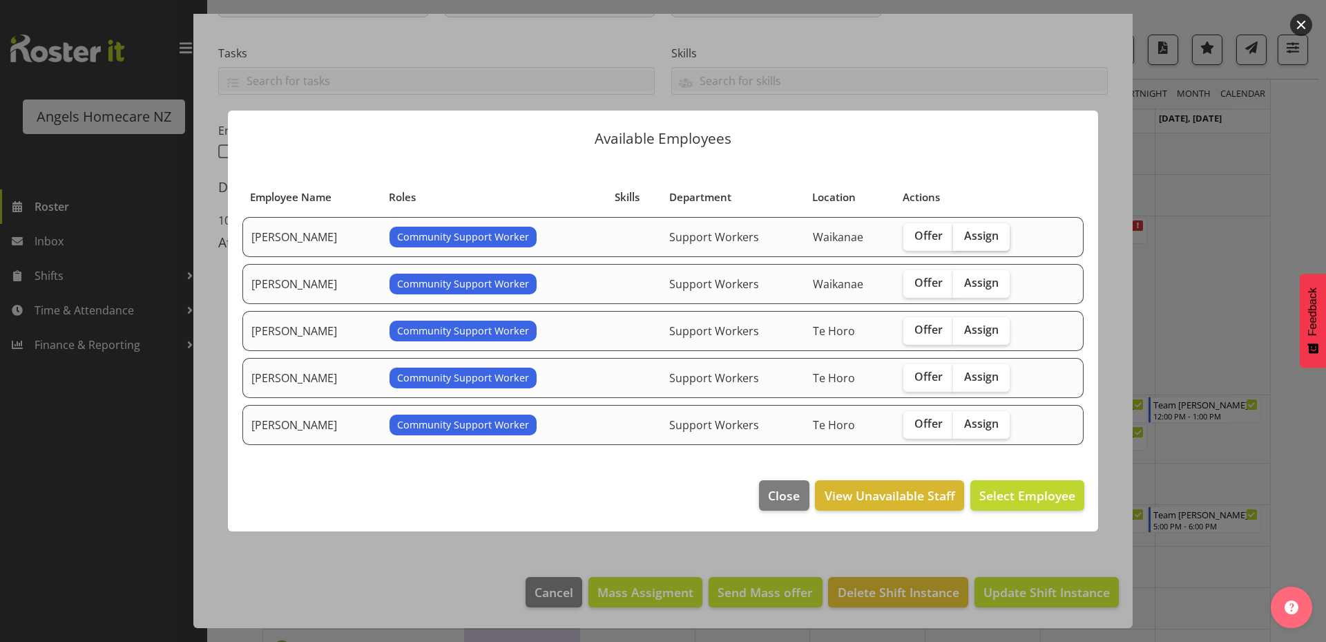
click at [991, 236] on span "Assign" at bounding box center [981, 236] width 35 height 14
click at [962, 236] on input "Assign" at bounding box center [957, 235] width 9 height 9
checkbox input "true"
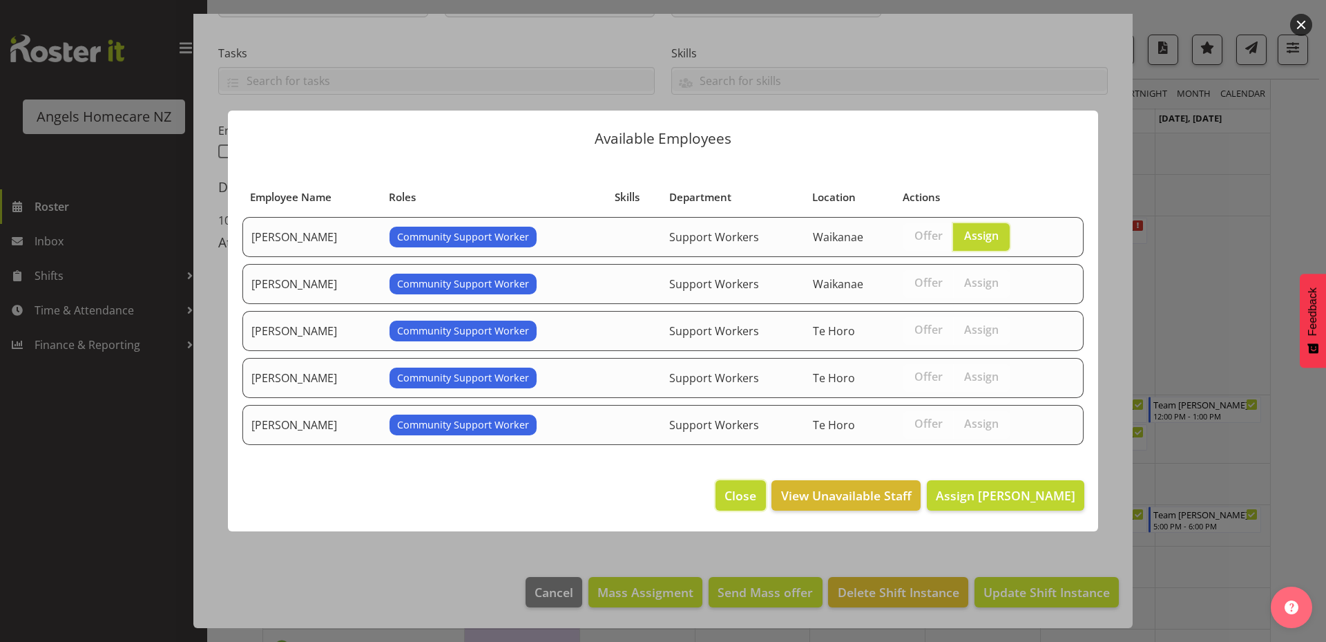
click at [724, 500] on span "Close" at bounding box center [740, 495] width 32 height 18
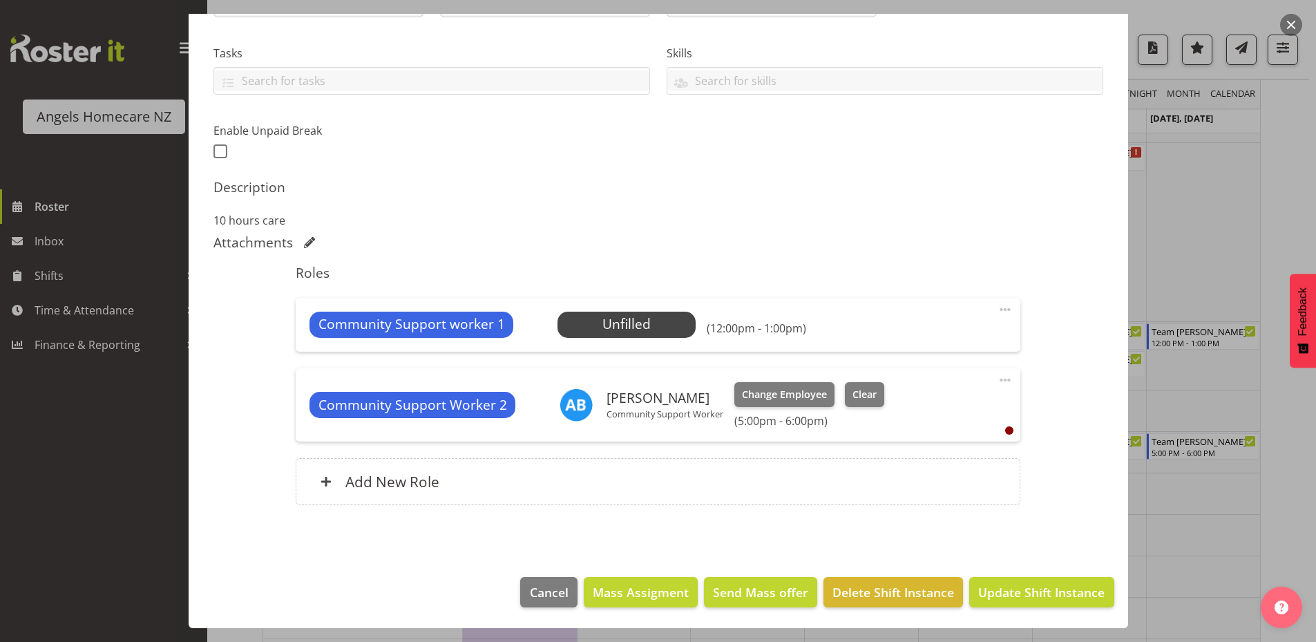
scroll to position [1054, 0]
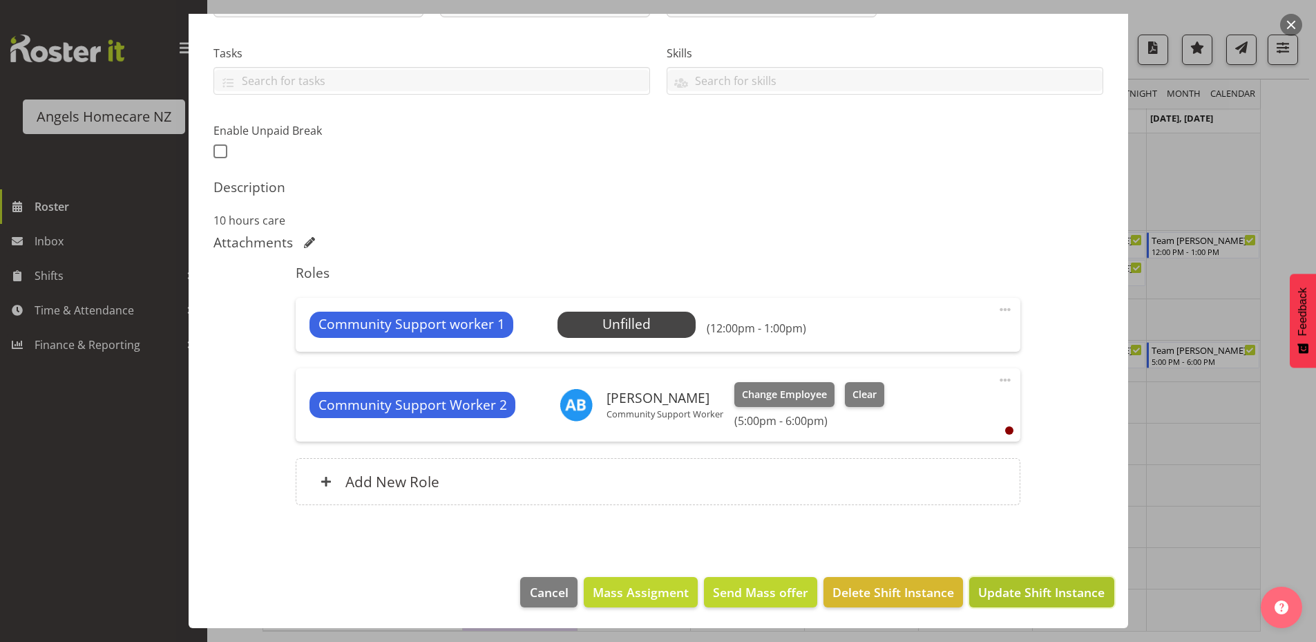
click at [1001, 598] on span "Update Shift Instance" at bounding box center [1041, 592] width 126 height 18
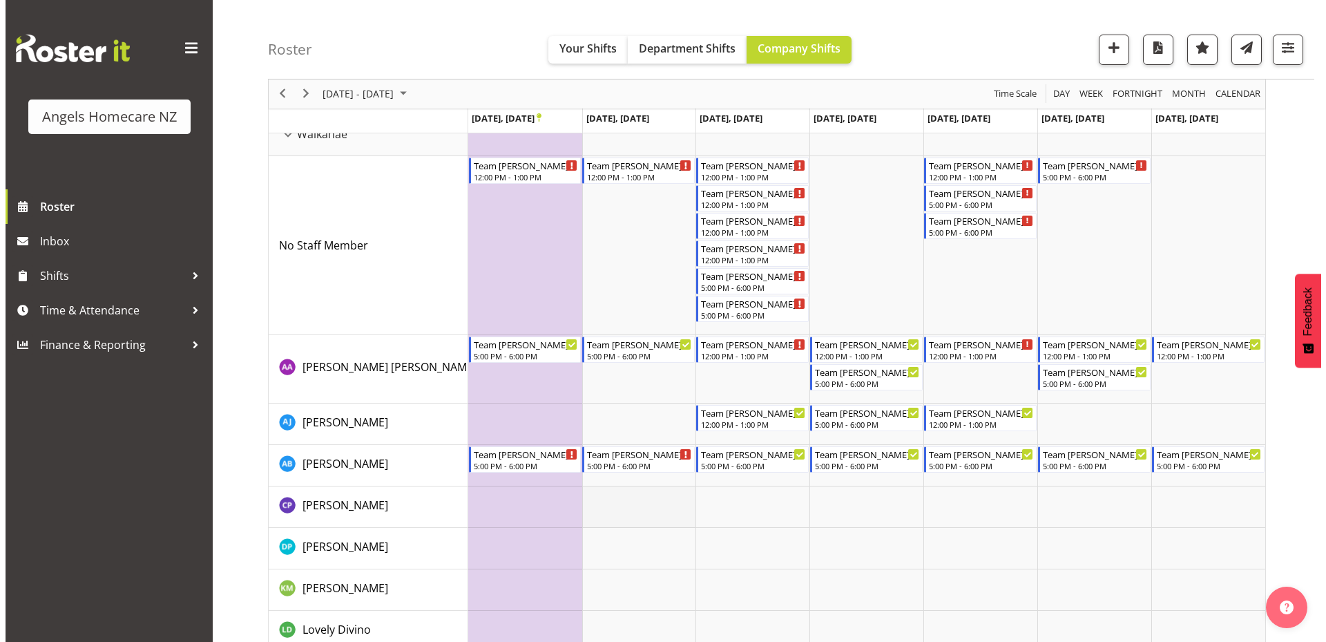
scroll to position [1028, 0]
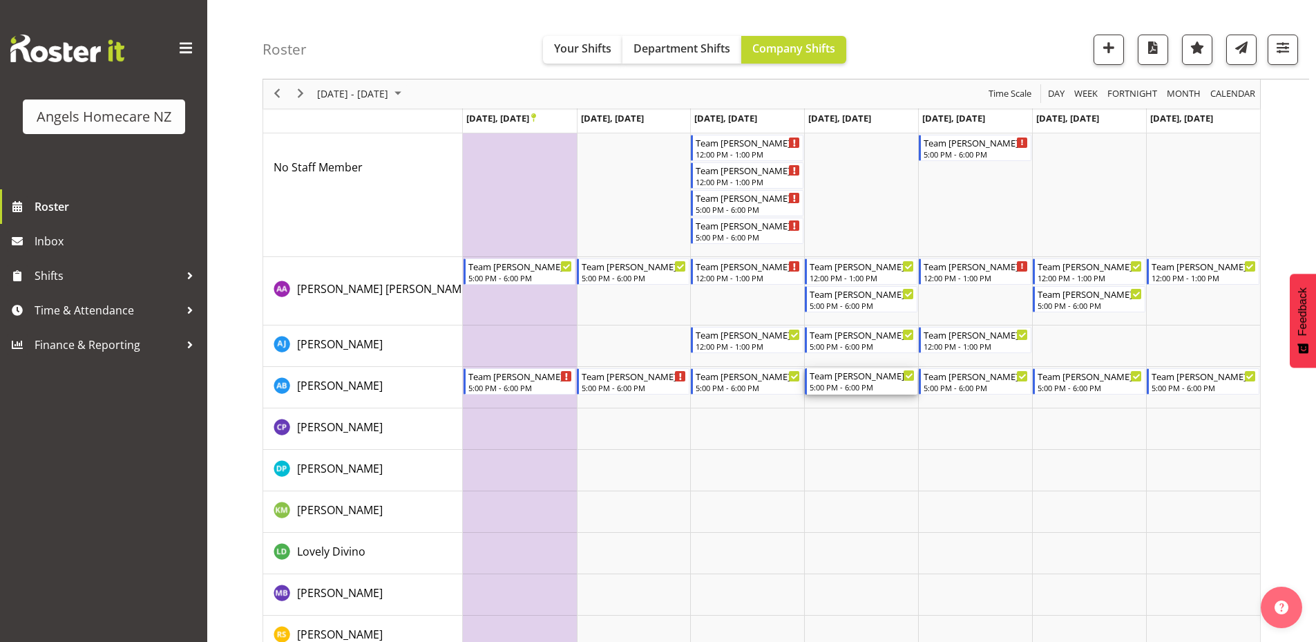
click at [904, 376] on div "Timeline Week of September 22, 2025" at bounding box center [908, 375] width 10 height 10
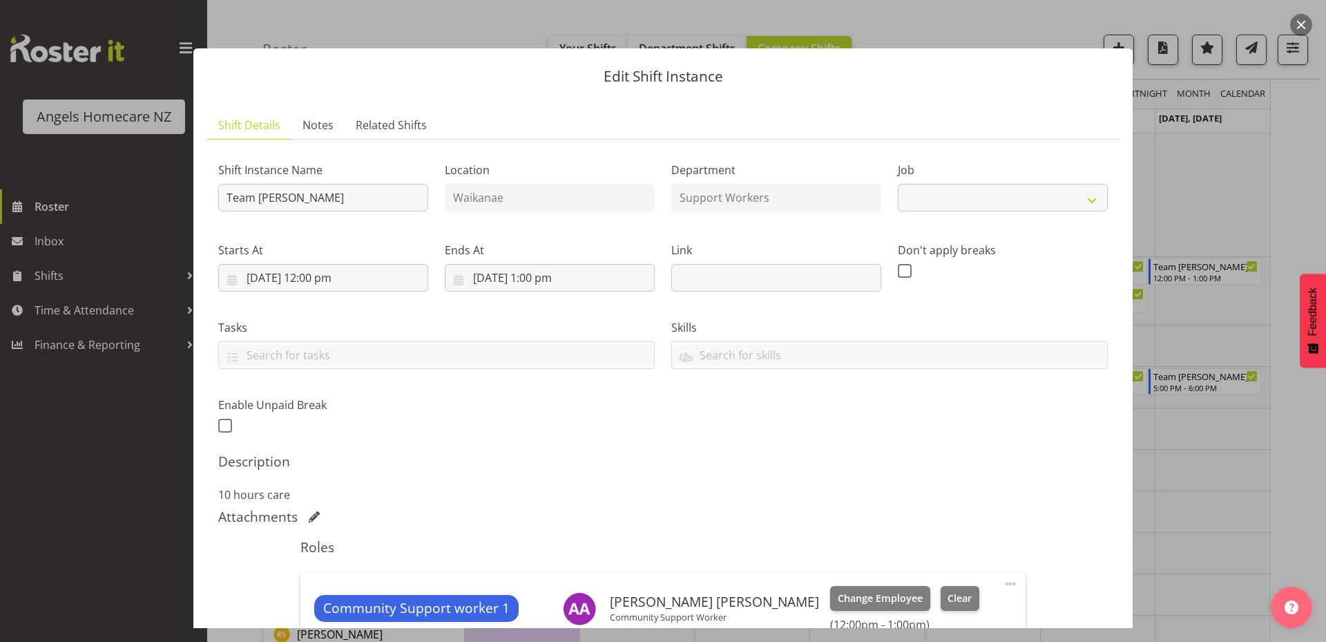
select select "10686"
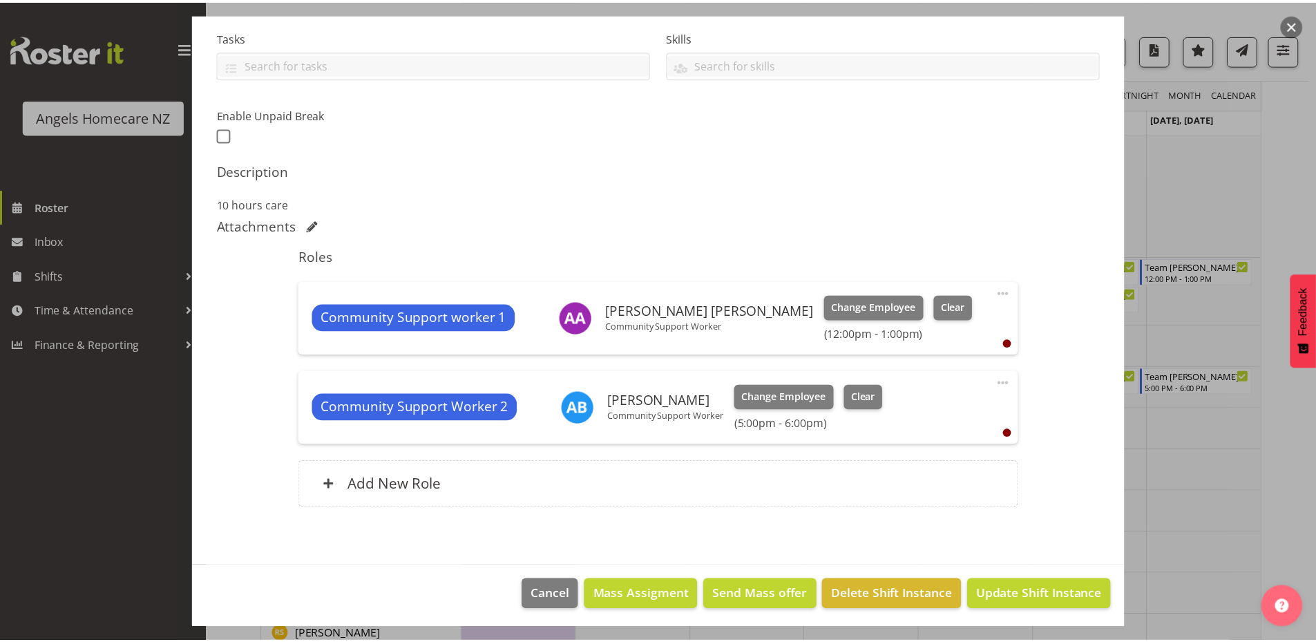
scroll to position [294, 0]
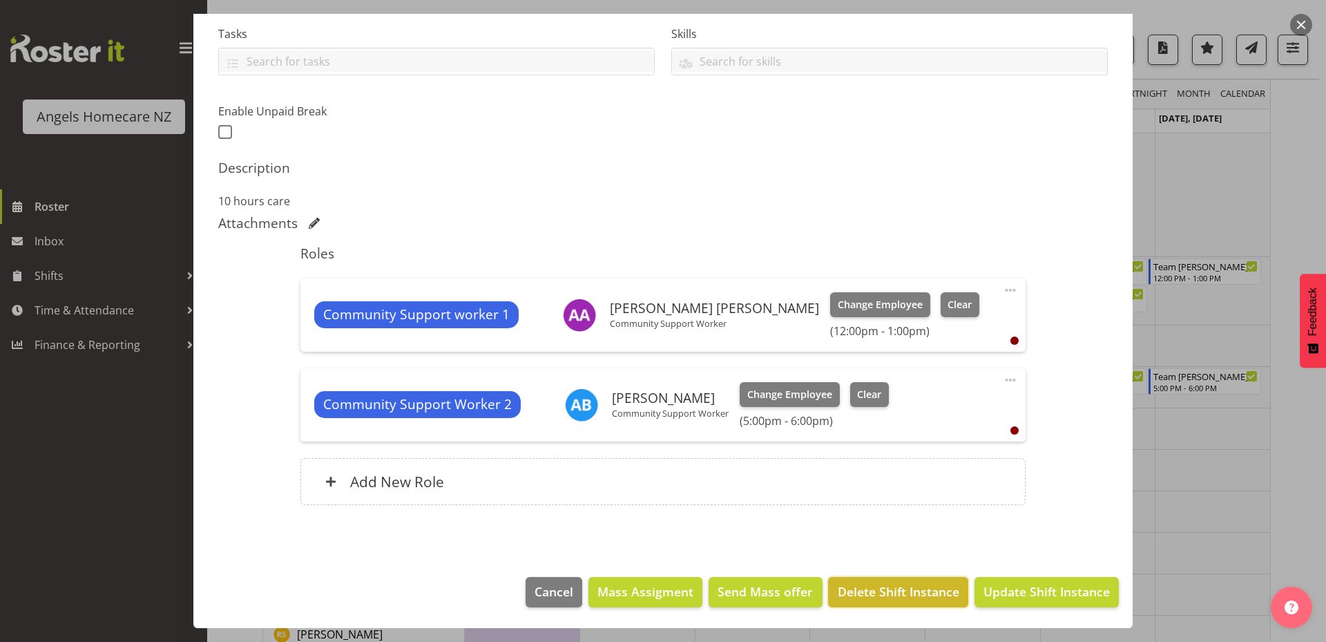
click at [859, 595] on span "Delete Shift Instance" at bounding box center [899, 591] width 122 height 18
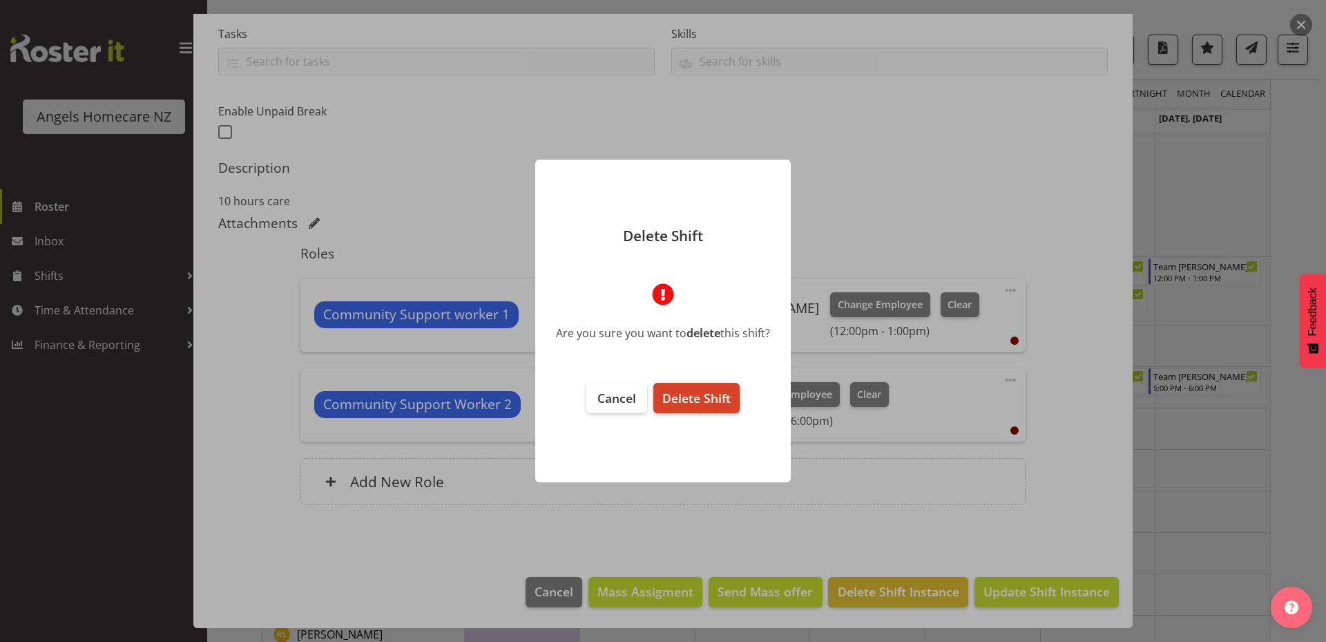
click at [707, 388] on button "Delete Shift" at bounding box center [696, 398] width 86 height 30
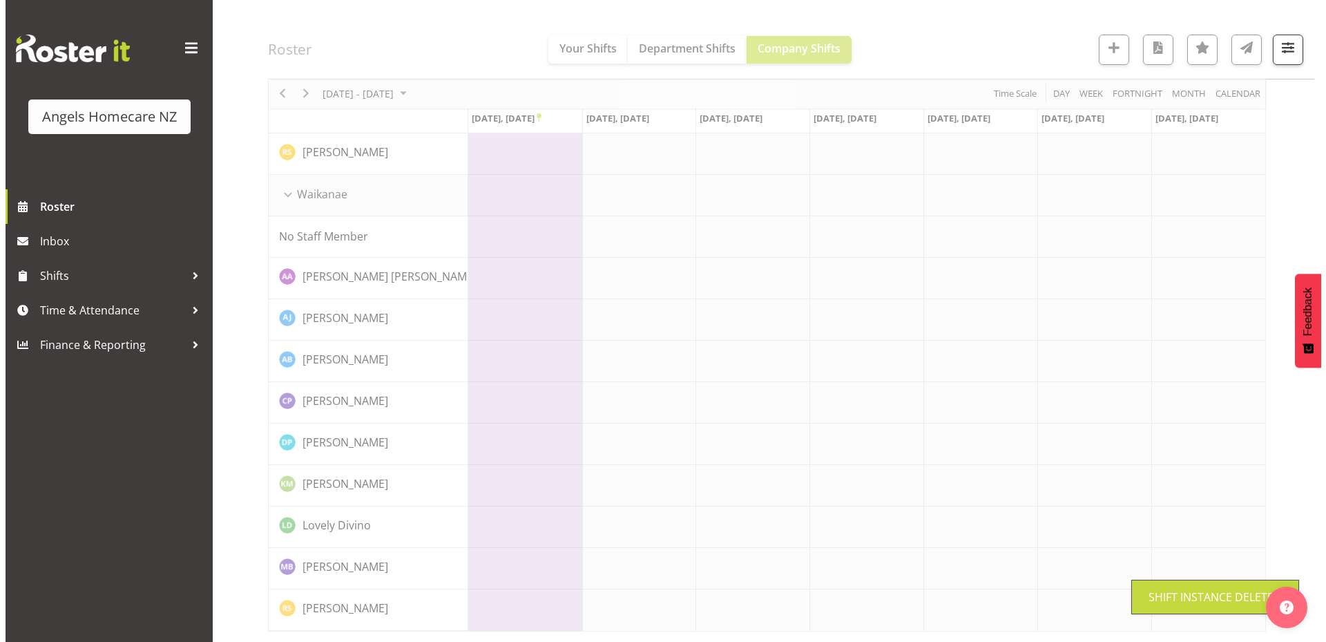
scroll to position [1028, 0]
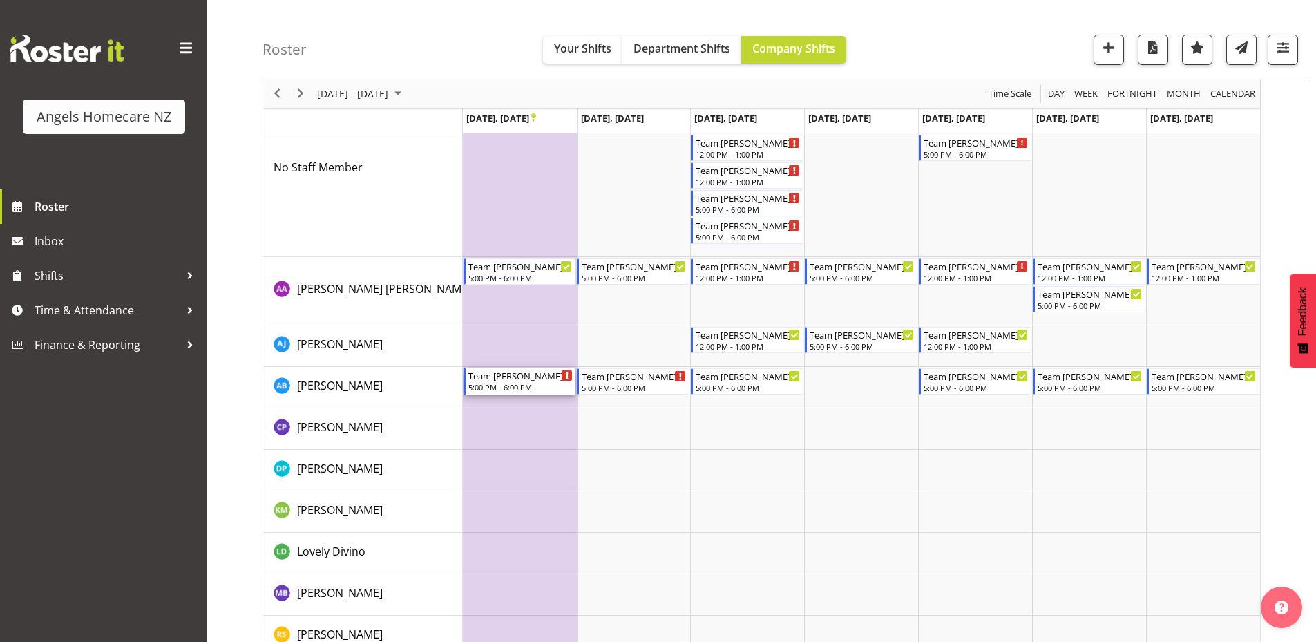
click at [510, 377] on div "Team Mary" at bounding box center [520, 375] width 105 height 14
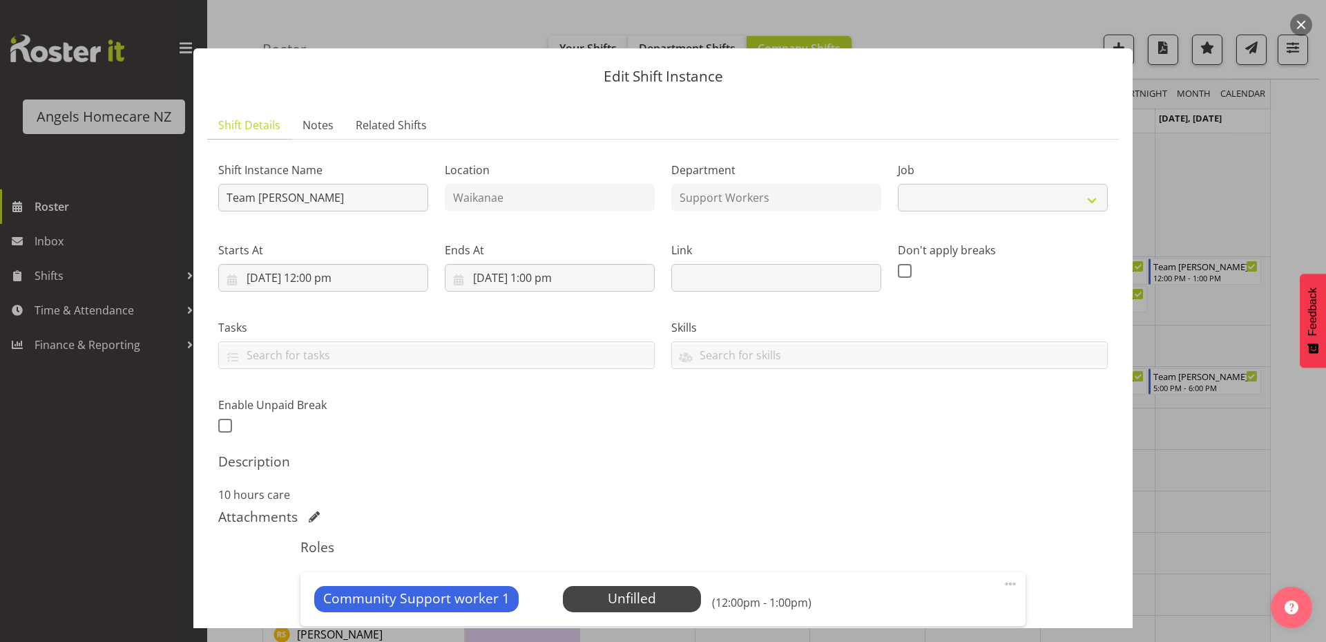
select select "10686"
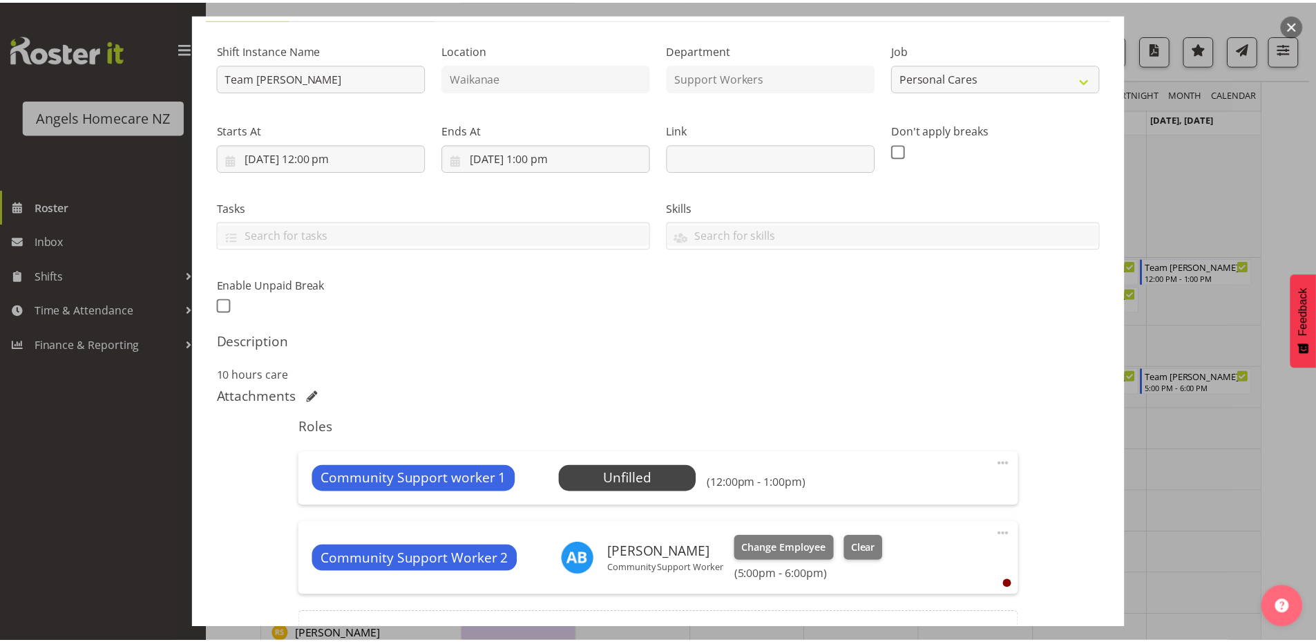
scroll to position [274, 0]
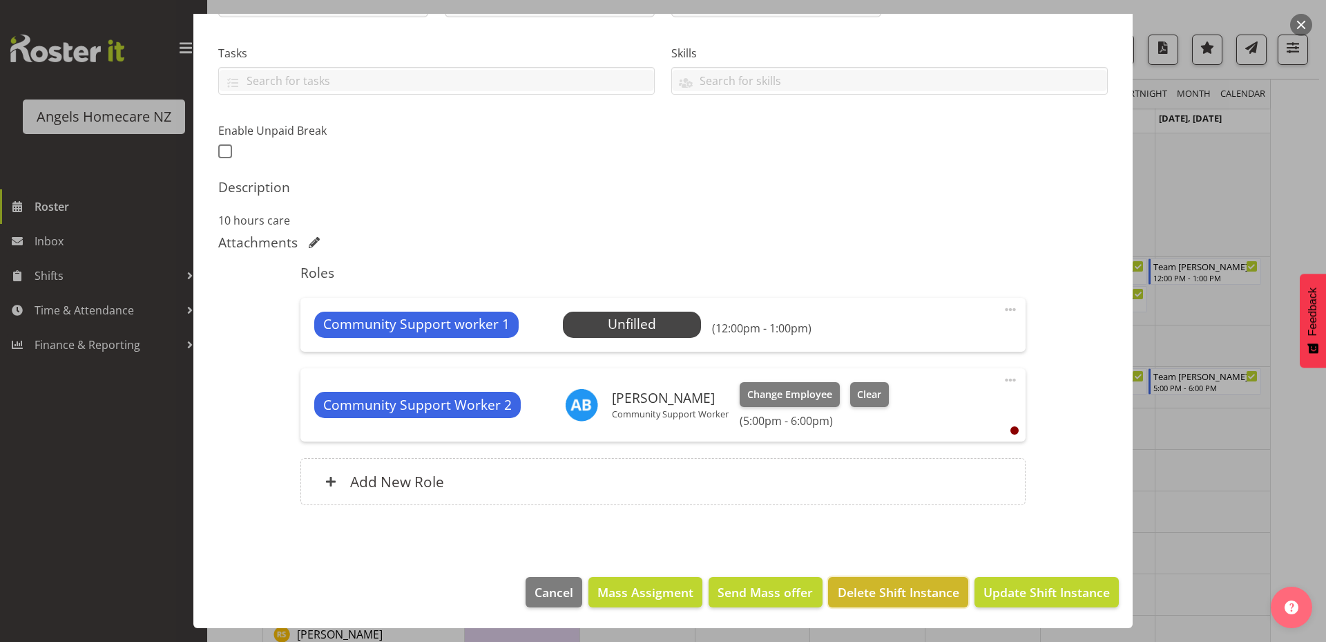
click at [898, 586] on span "Delete Shift Instance" at bounding box center [899, 592] width 122 height 18
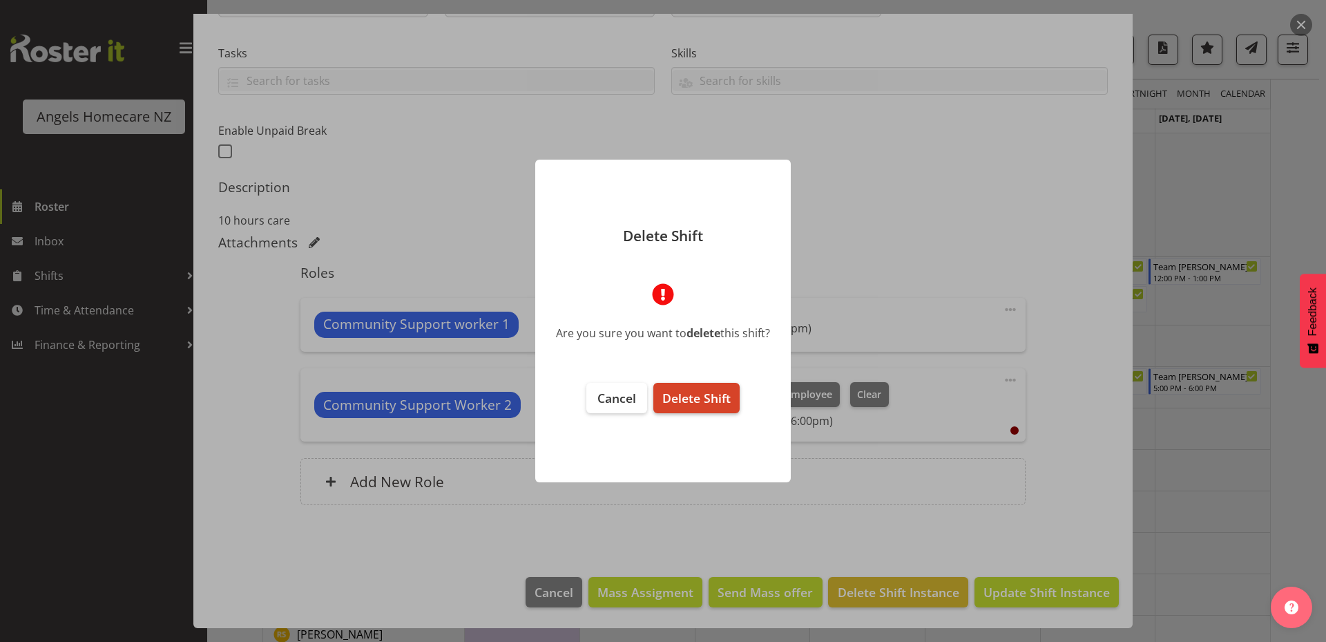
click at [709, 394] on span "Delete Shift" at bounding box center [696, 398] width 68 height 17
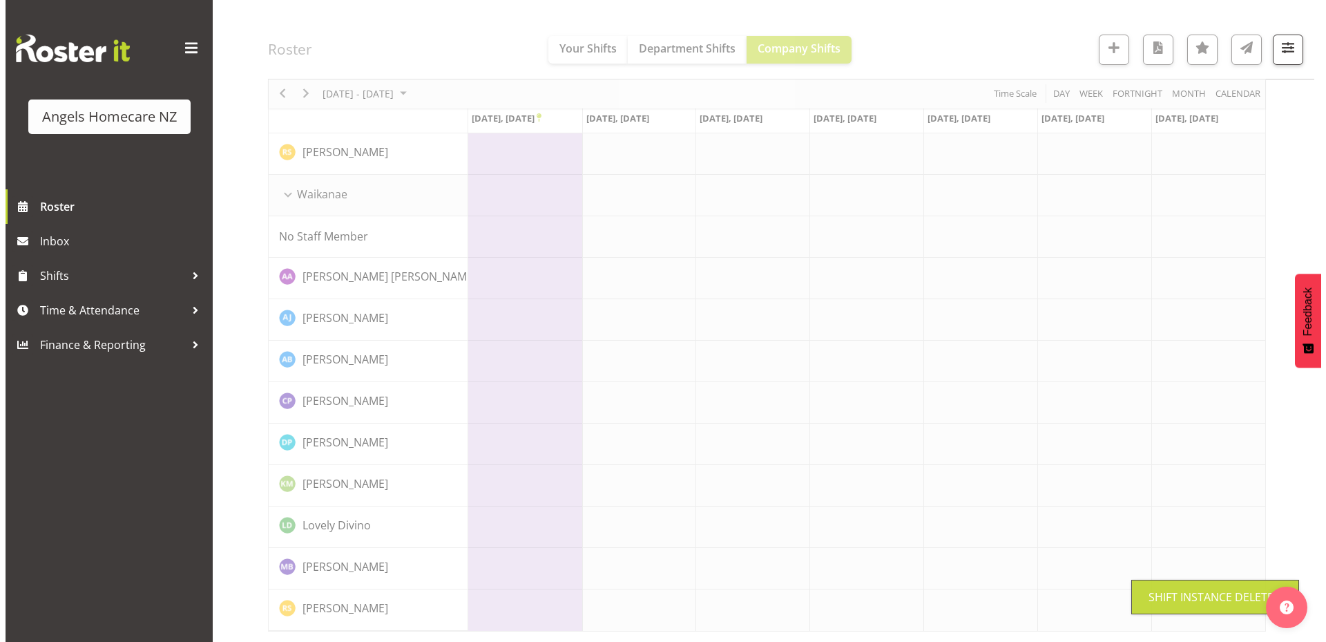
scroll to position [1028, 0]
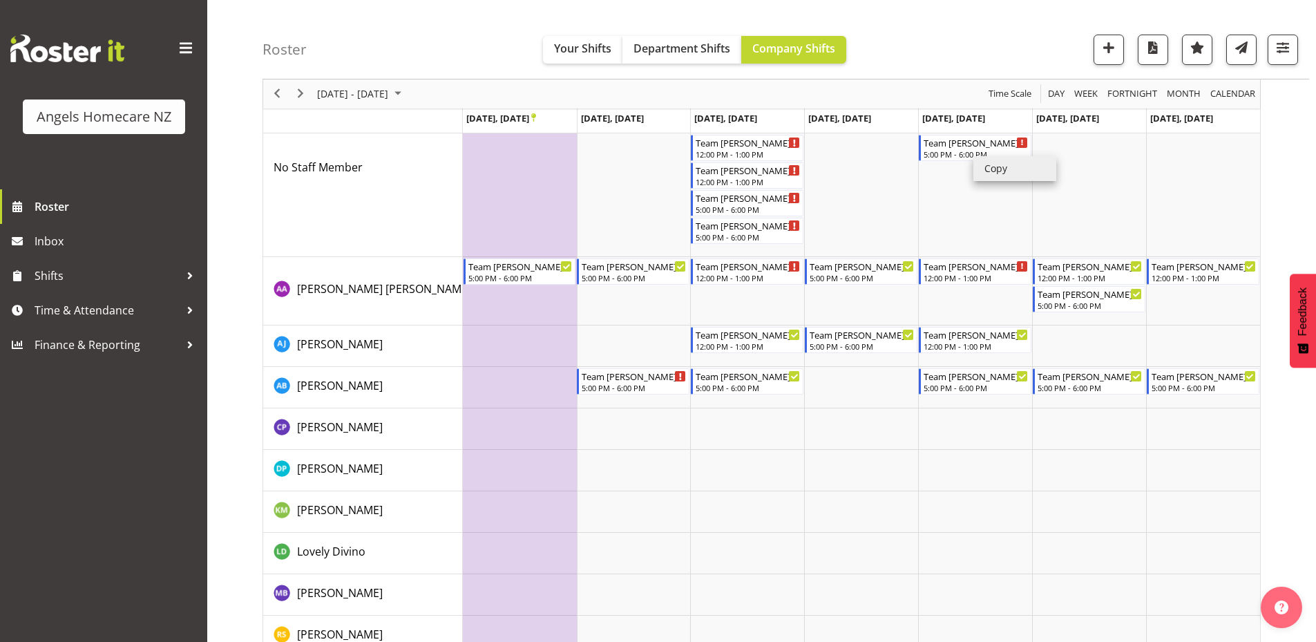
click at [983, 163] on li "Copy" at bounding box center [1014, 168] width 83 height 25
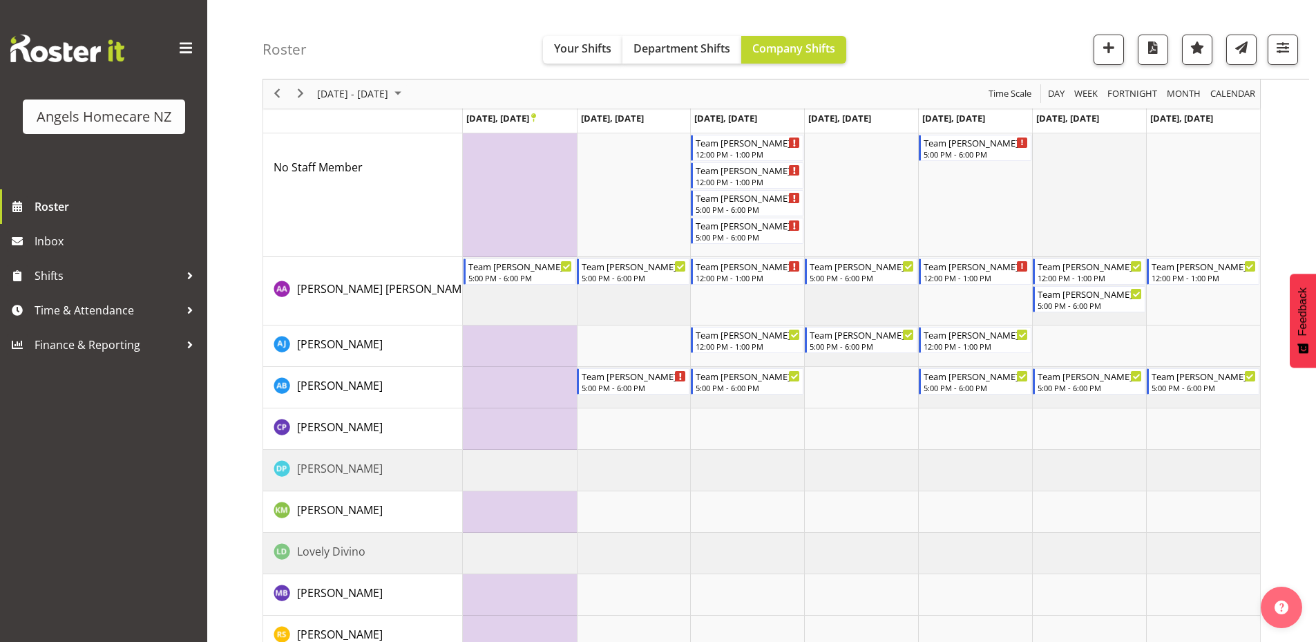
click at [1065, 182] on td "Timeline Week of September 22, 2025" at bounding box center [1089, 167] width 114 height 179
click at [993, 173] on td "Timeline Week of September 22, 2025" at bounding box center [975, 167] width 114 height 179
click at [879, 170] on td "Timeline Week of September 22, 2025" at bounding box center [861, 167] width 114 height 179
click at [975, 175] on td "Timeline Week of September 22, 2025" at bounding box center [975, 167] width 114 height 179
click at [1209, 186] on td "Timeline Week of September 22, 2025" at bounding box center [1203, 167] width 114 height 179
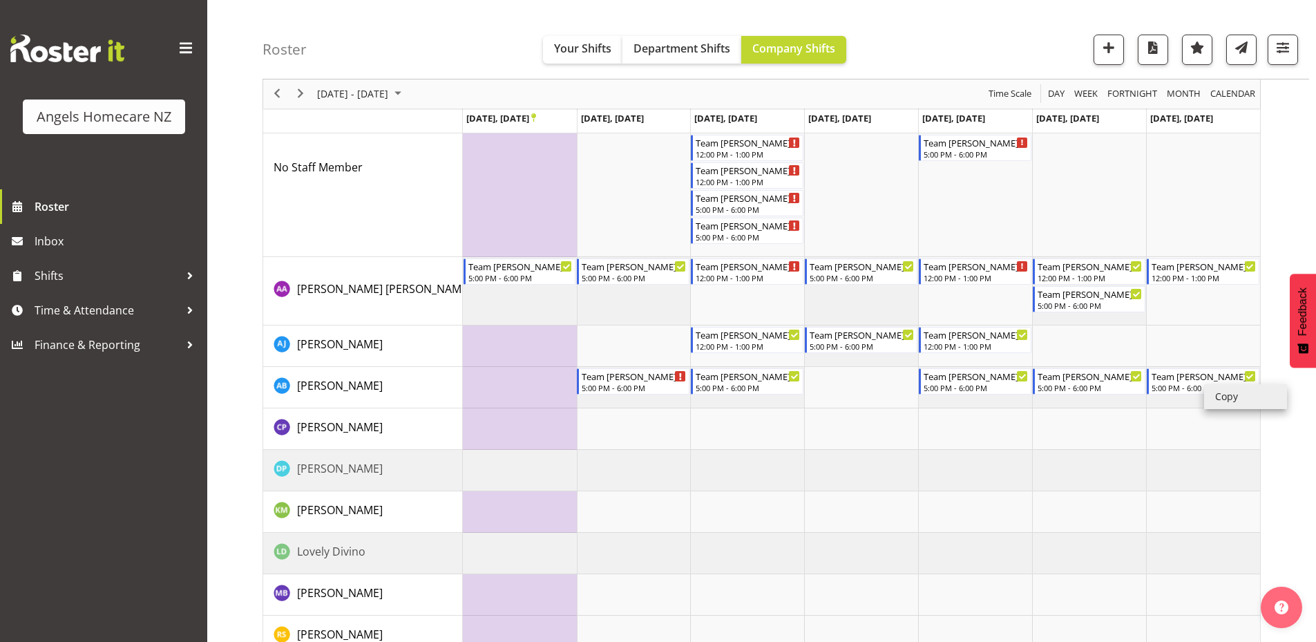
click at [1223, 401] on li "Copy" at bounding box center [1245, 396] width 83 height 25
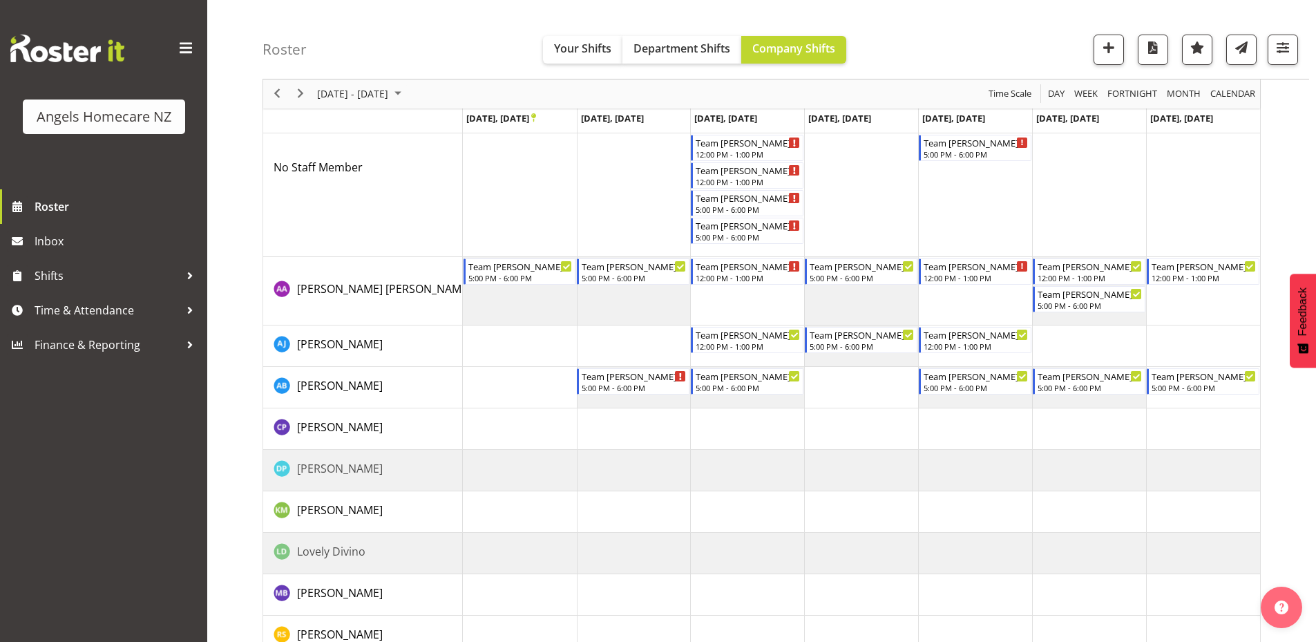
click at [1205, 416] on td "Timeline Week of September 22, 2025" at bounding box center [1203, 428] width 114 height 41
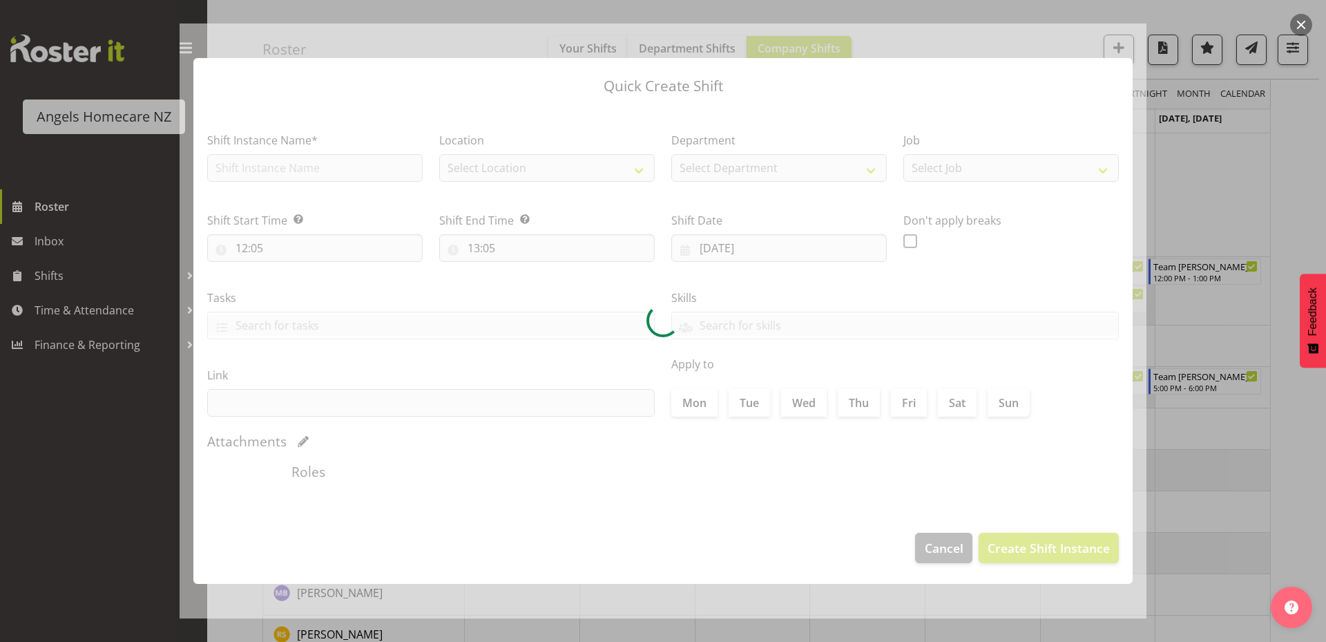
type input "28/09/2025"
checkbox input "true"
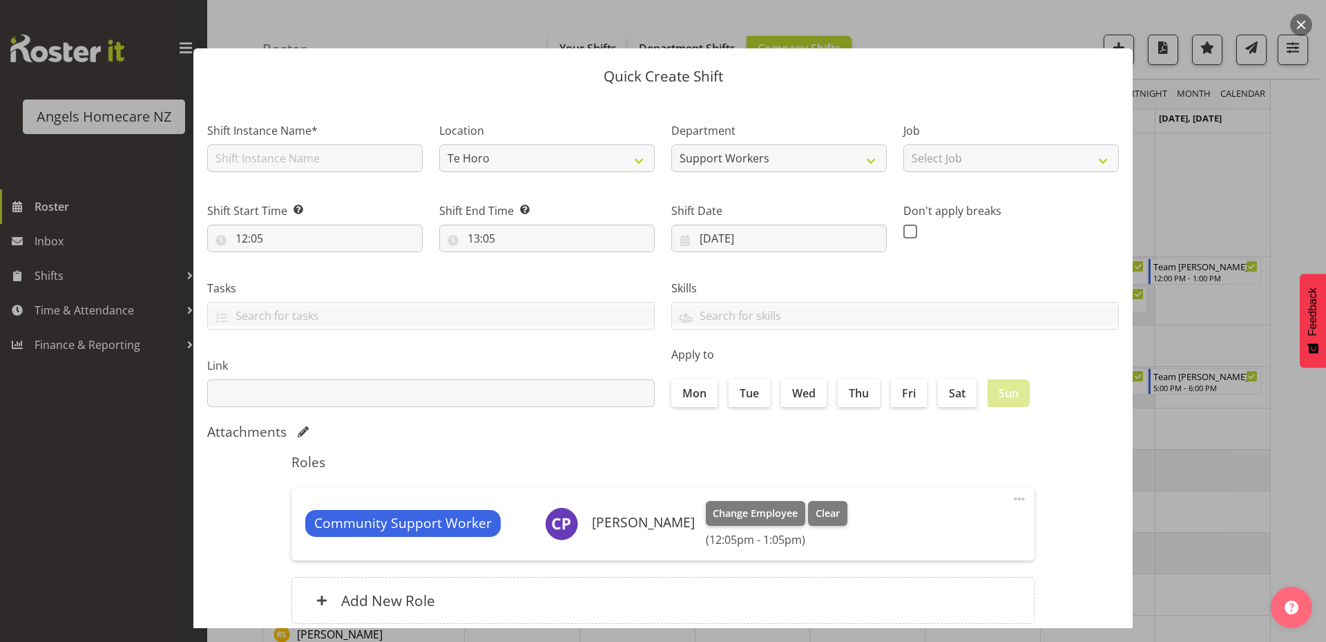
click at [1304, 457] on div at bounding box center [663, 321] width 1326 height 642
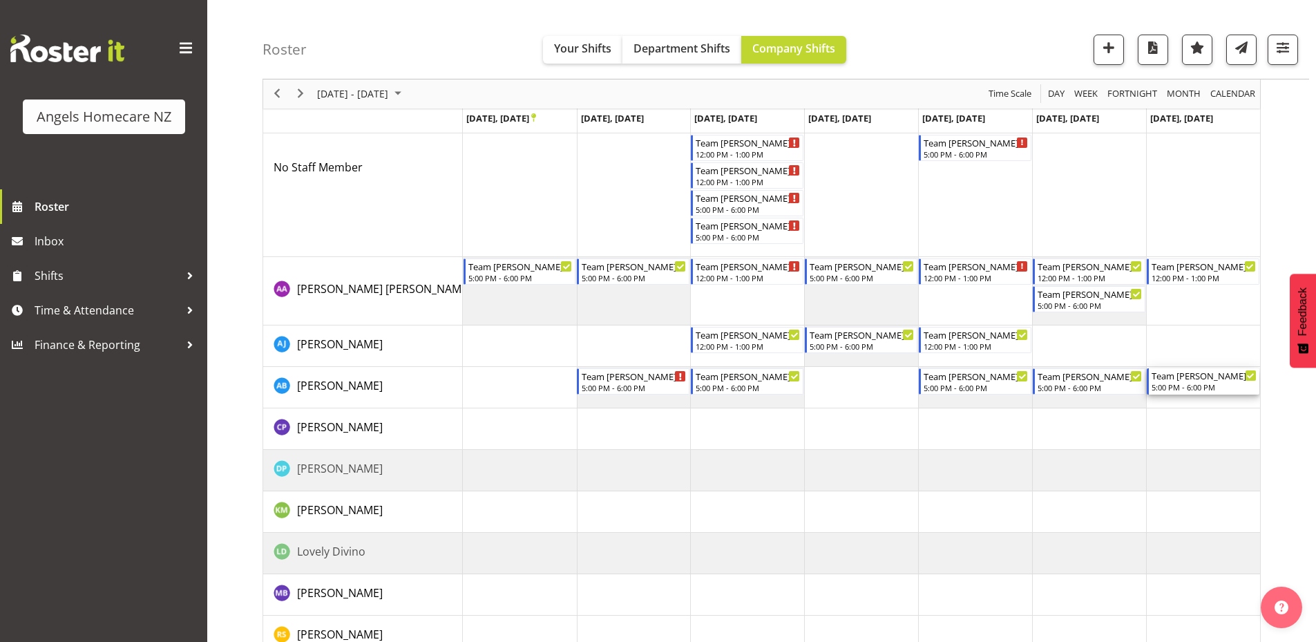
click at [1252, 373] on icon "Timeline Week of September 22, 2025" at bounding box center [1250, 375] width 7 height 7
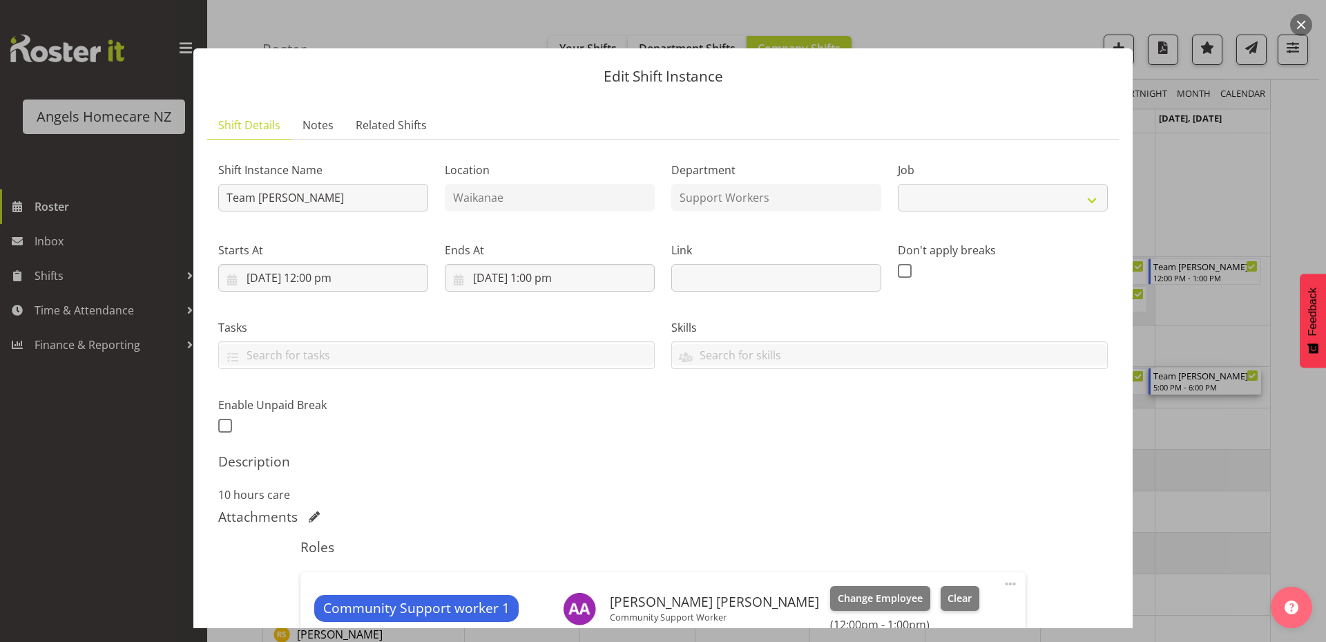
select select "10686"
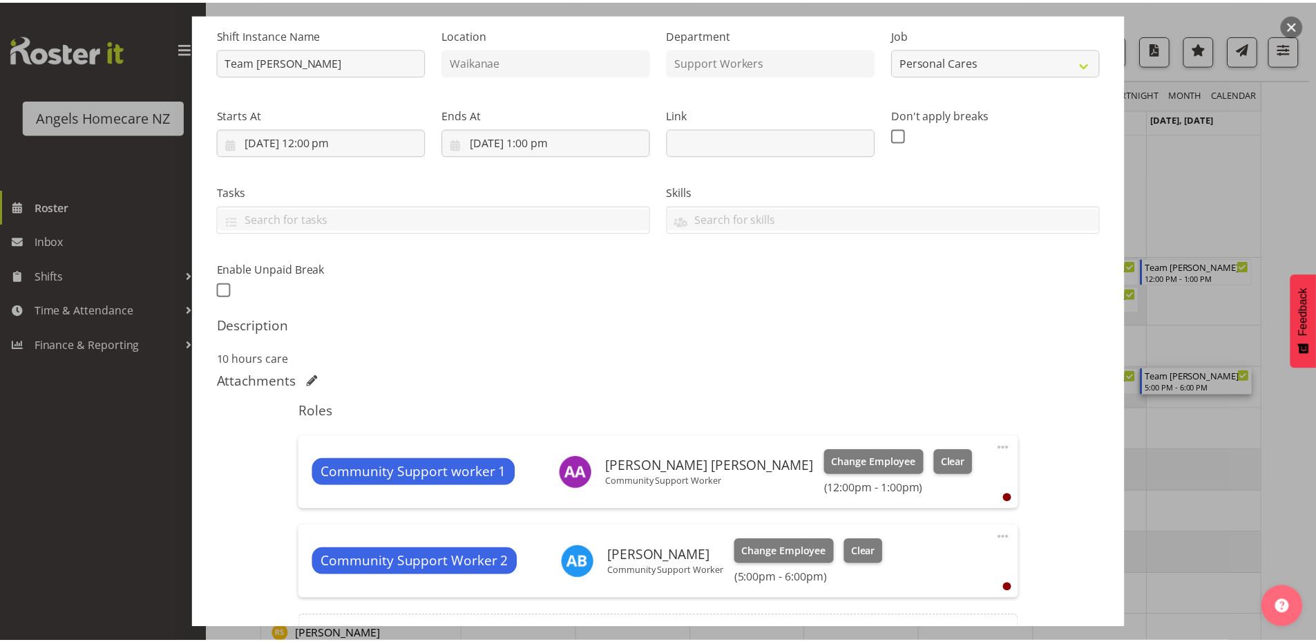
scroll to position [276, 0]
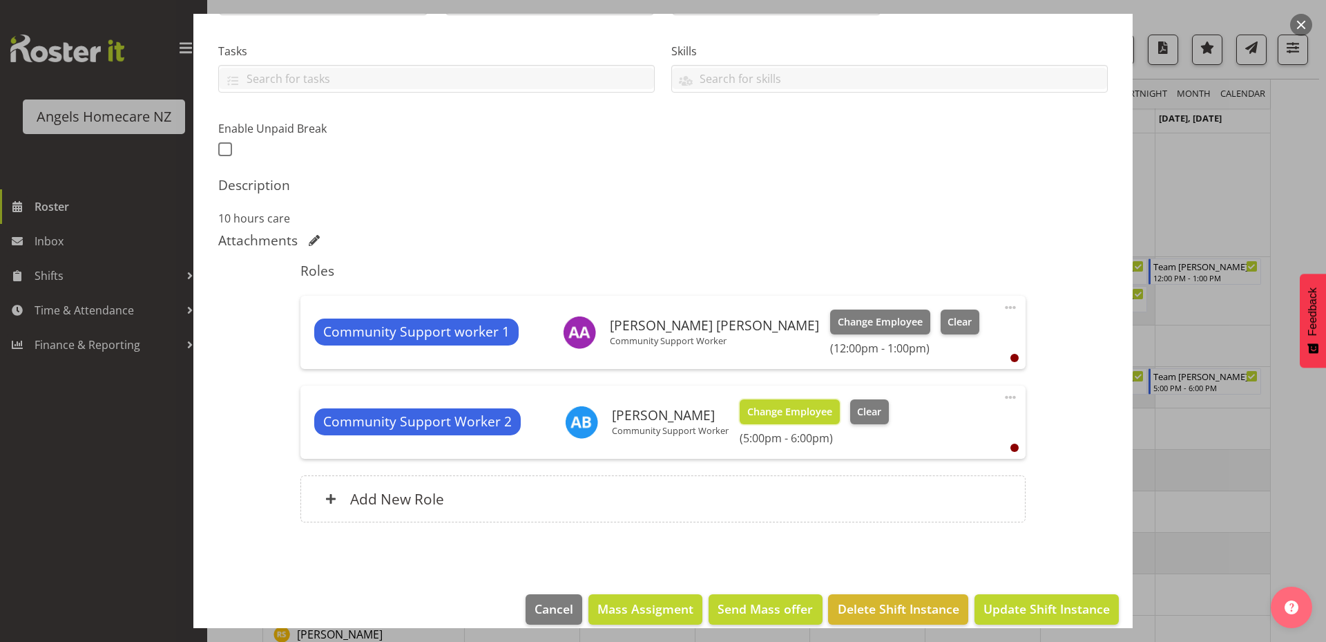
click at [769, 413] on span "Change Employee" at bounding box center [789, 411] width 85 height 15
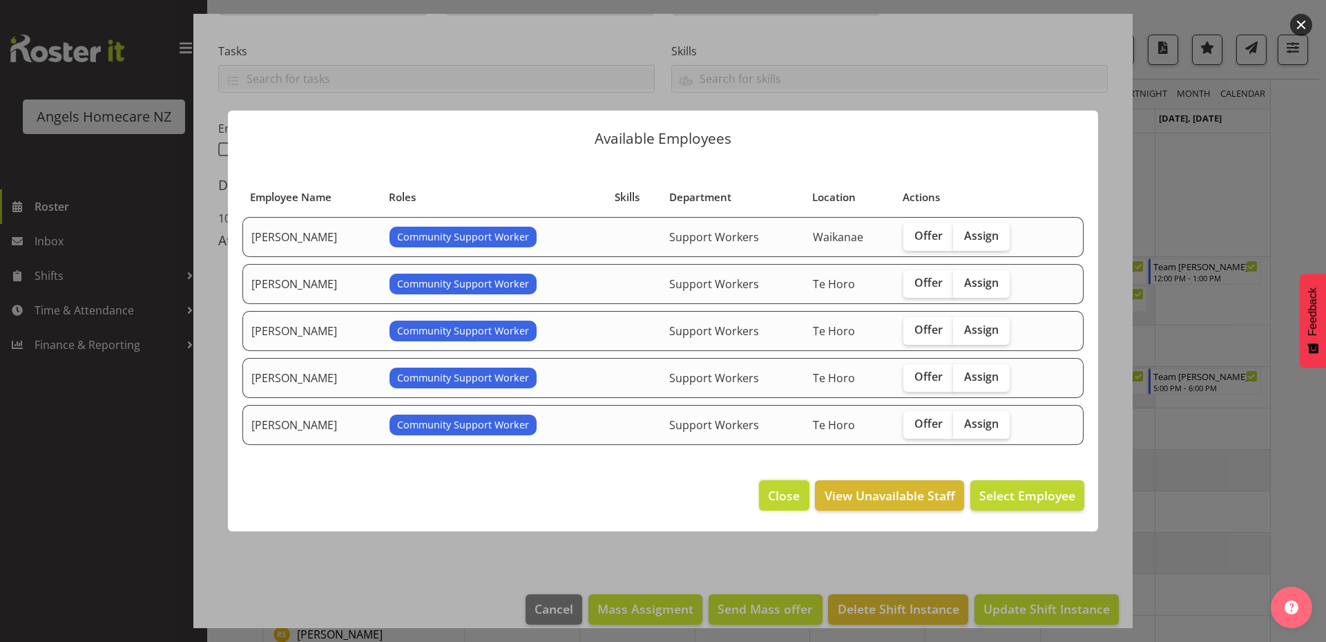
click at [794, 490] on span "Close" at bounding box center [784, 495] width 32 height 18
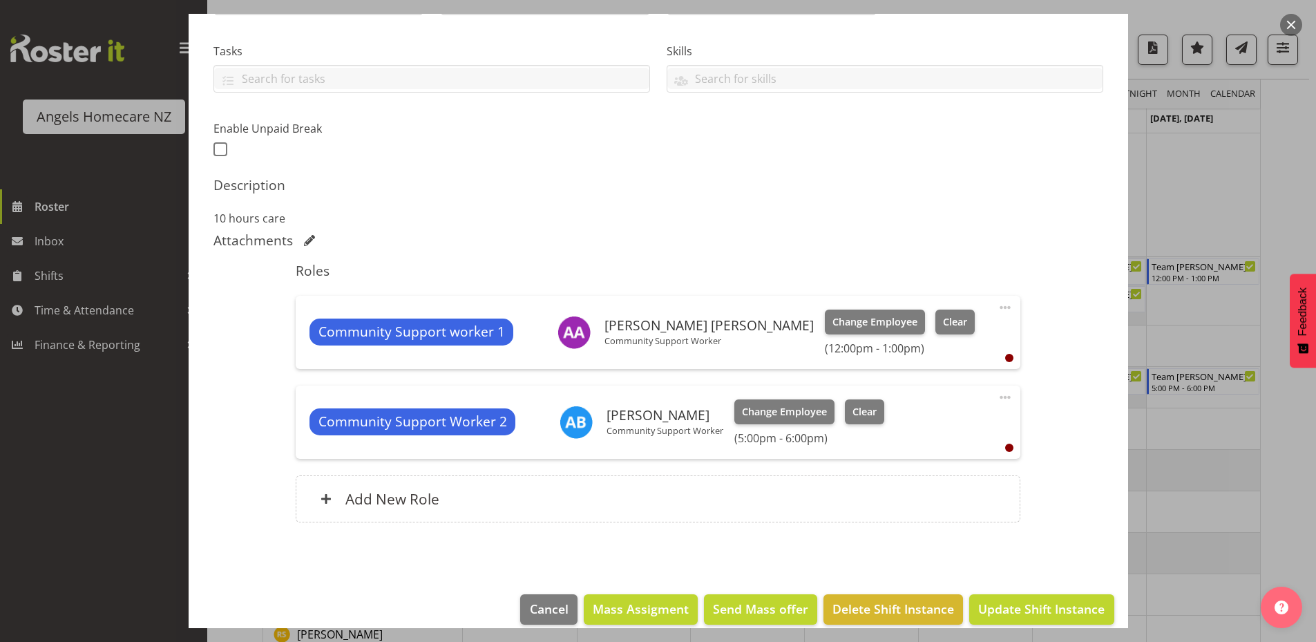
click at [1300, 434] on div at bounding box center [658, 321] width 1316 height 642
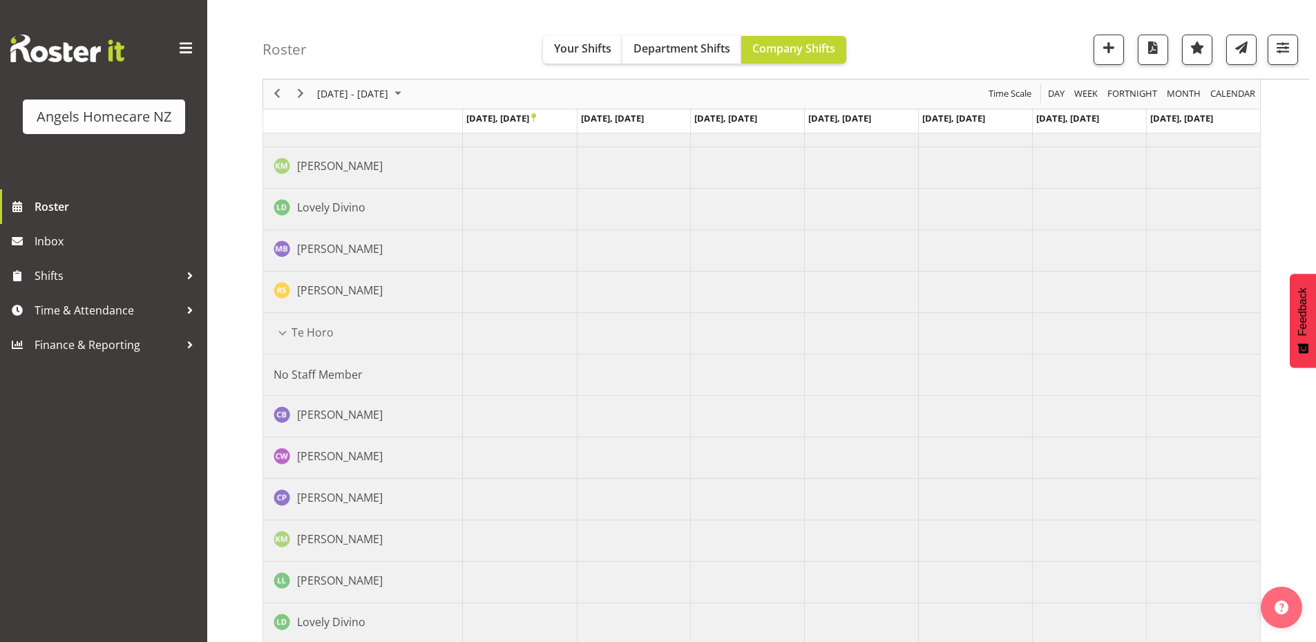
scroll to position [0, 0]
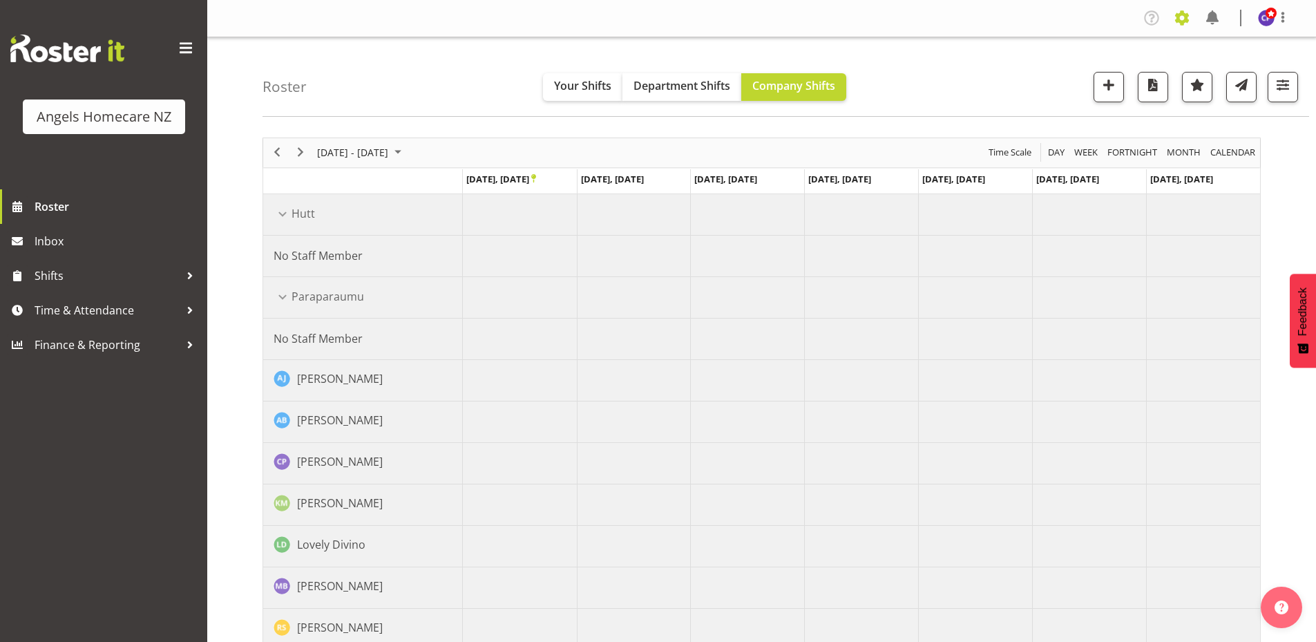
click at [1182, 15] on span at bounding box center [1182, 18] width 22 height 22
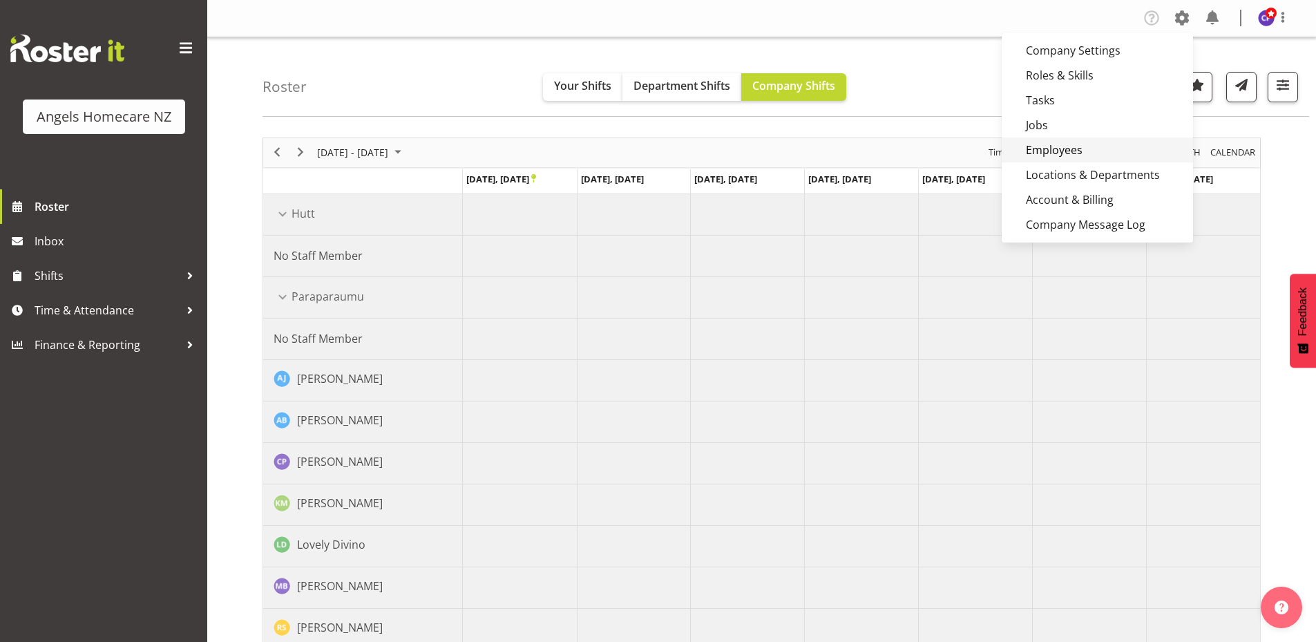
click at [1073, 151] on link "Employees" at bounding box center [1096, 149] width 191 height 25
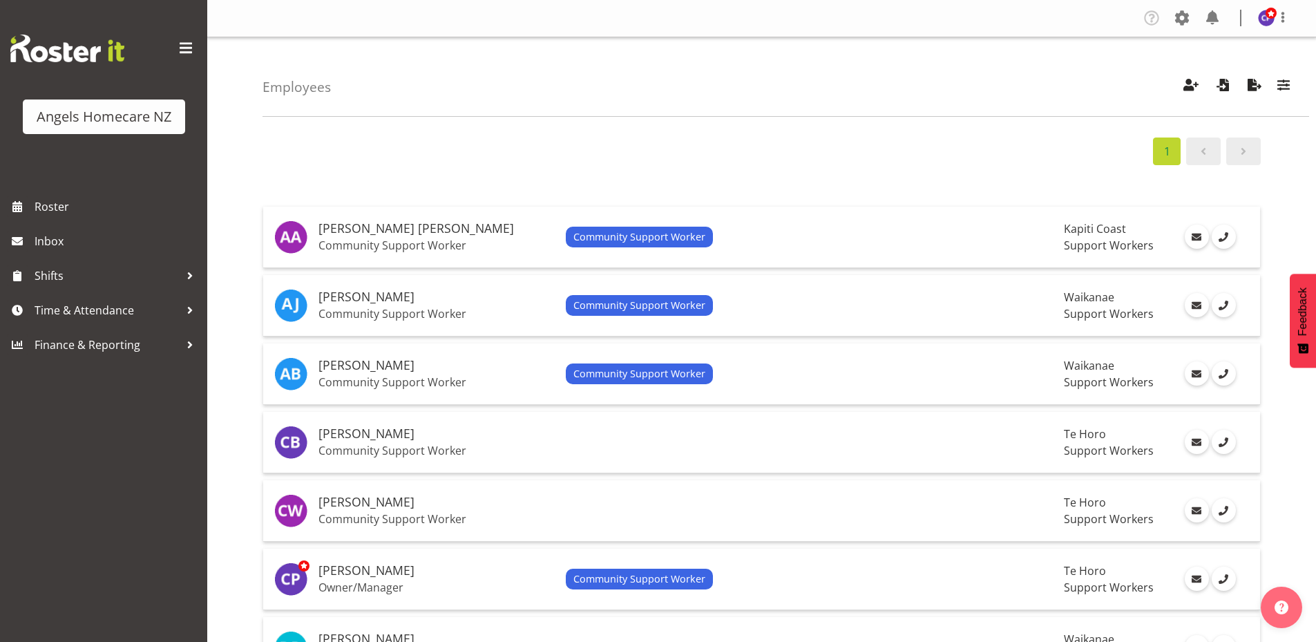
scroll to position [138, 0]
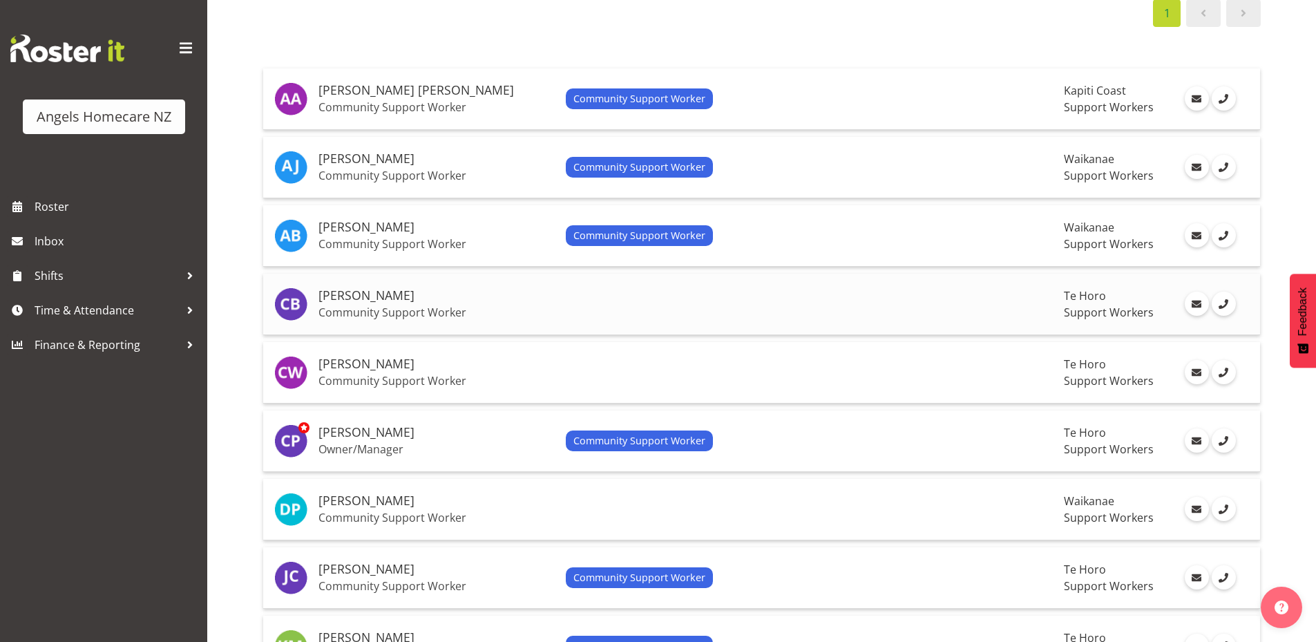
click at [933, 300] on td at bounding box center [809, 303] width 499 height 61
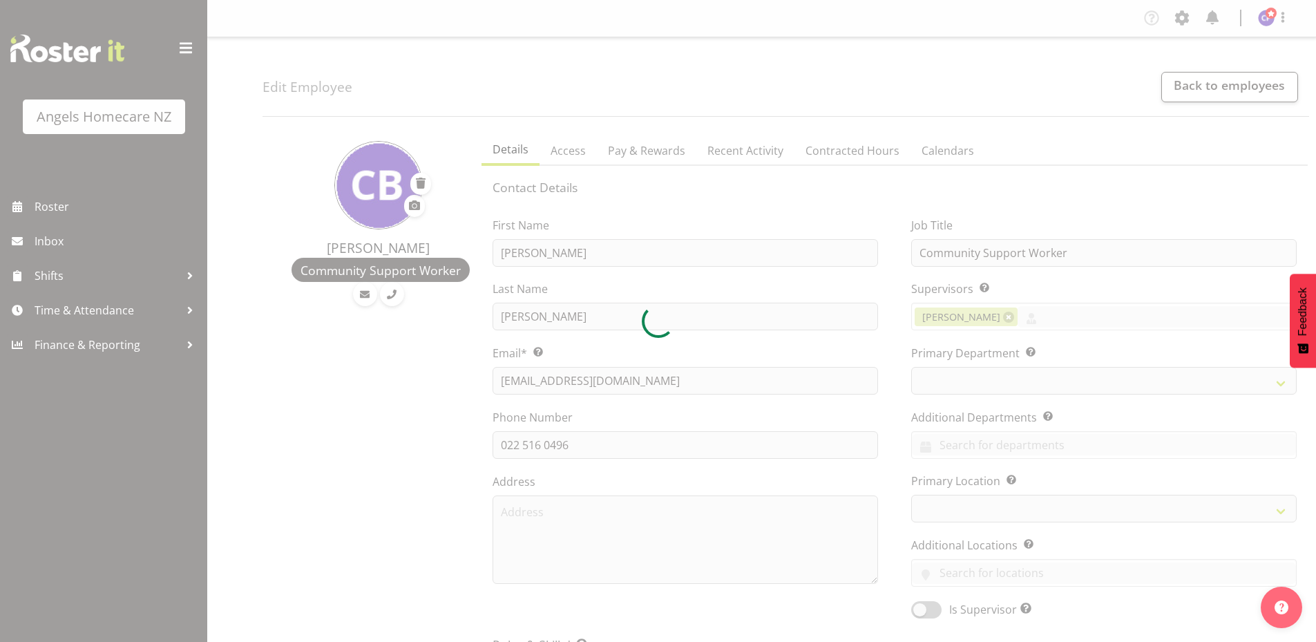
select select "TimelineWeek"
select select "1290"
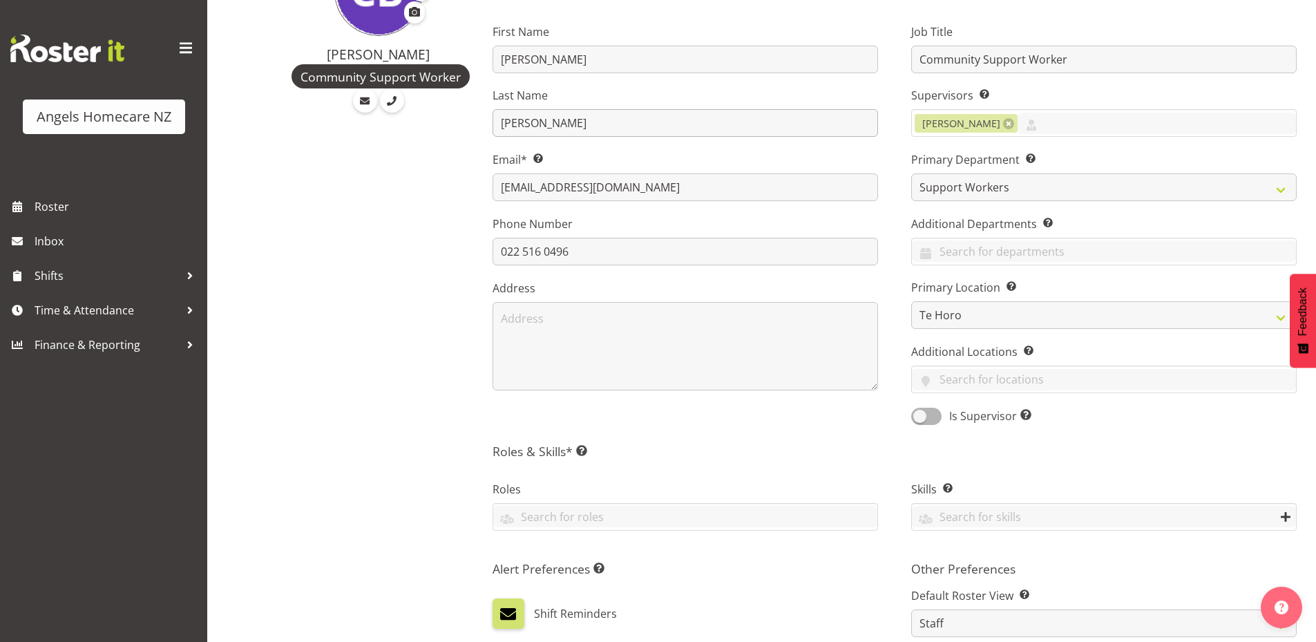
scroll to position [207, 0]
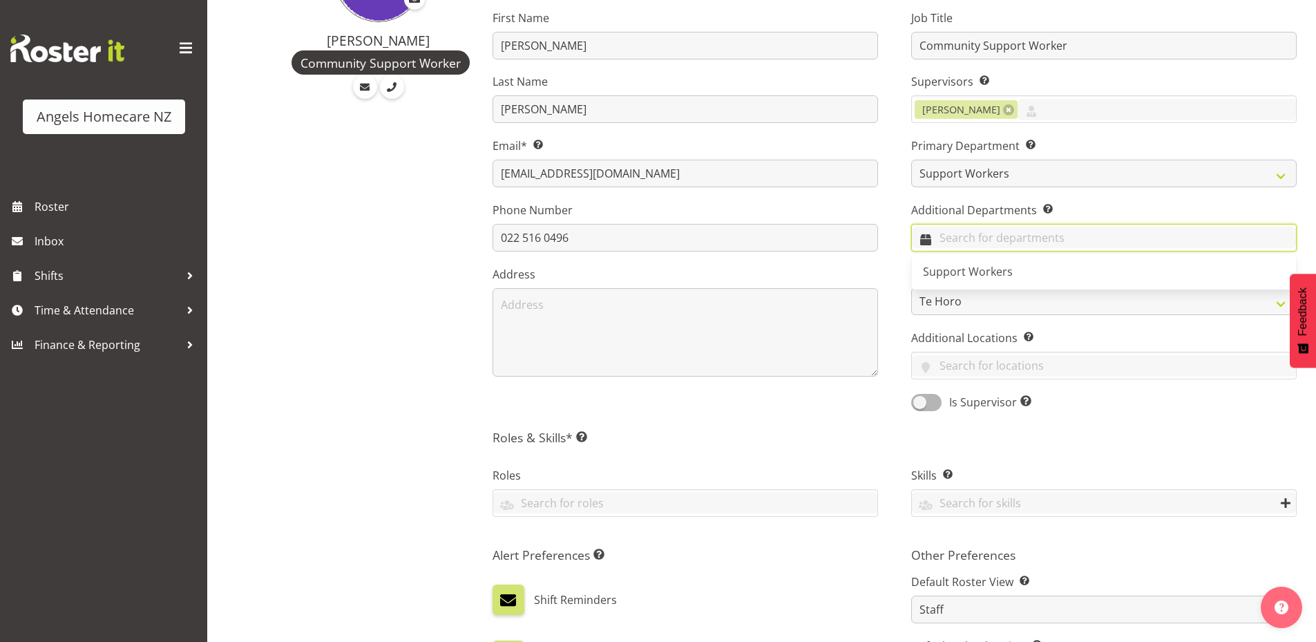
click at [977, 232] on input "text" at bounding box center [1104, 237] width 384 height 21
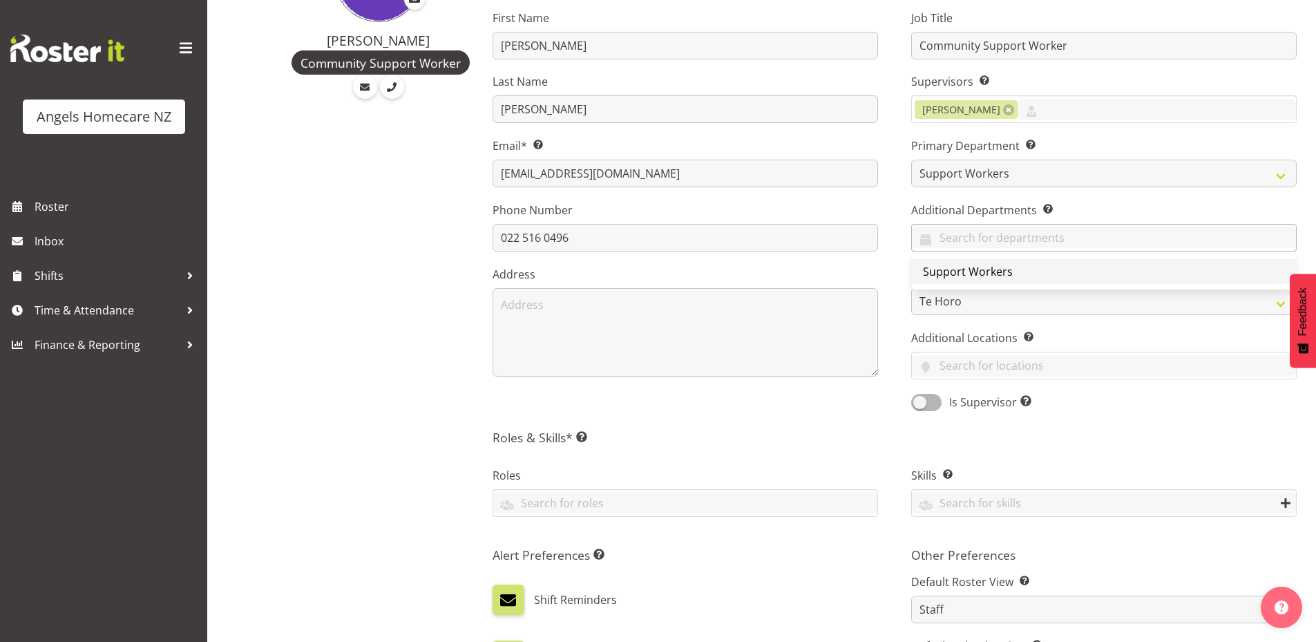
click at [959, 273] on span "Support Workers" at bounding box center [968, 271] width 90 height 15
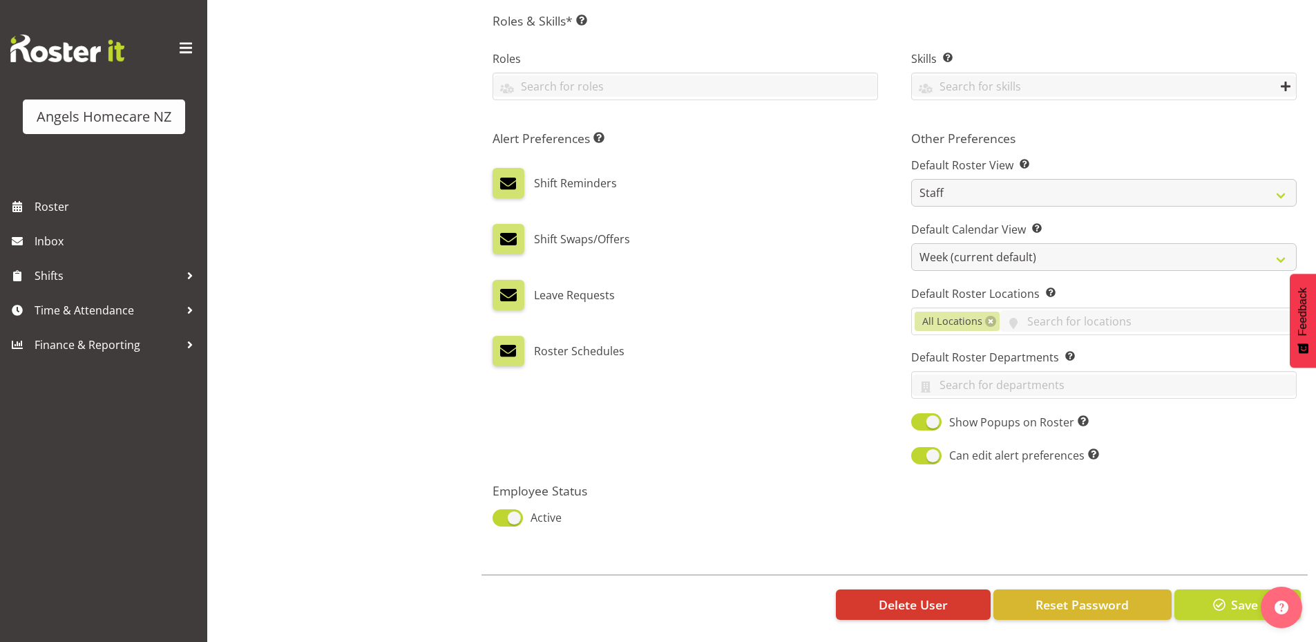
scroll to position [634, 0]
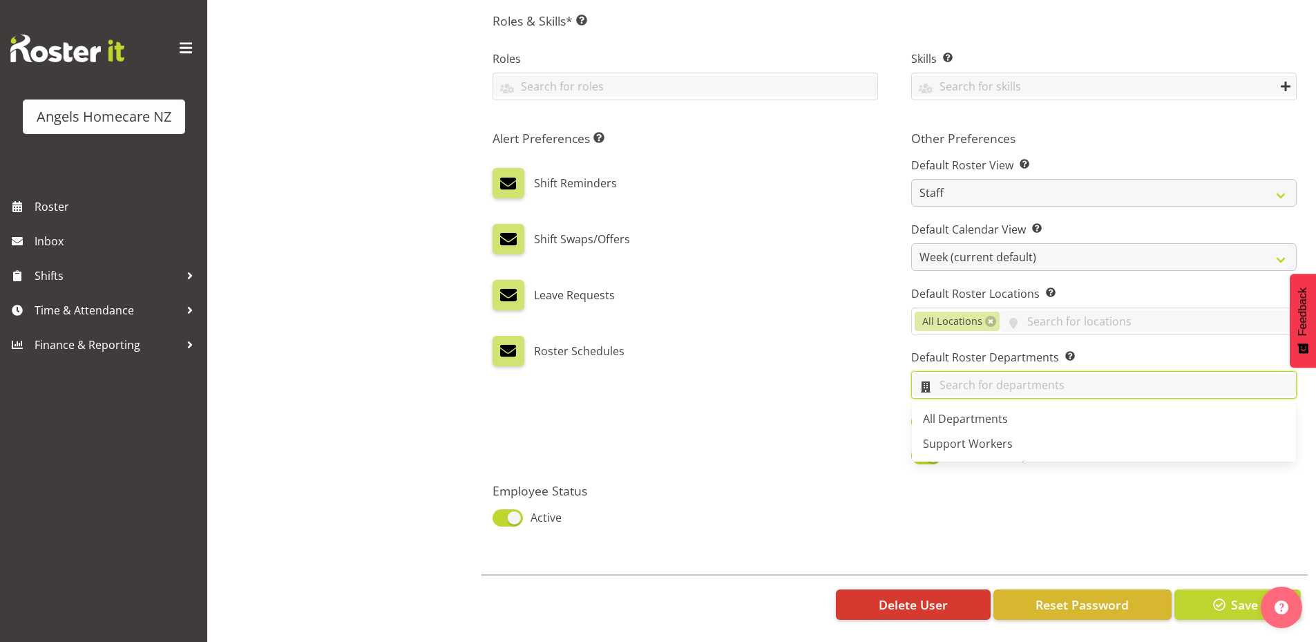
click at [953, 376] on input "text" at bounding box center [1104, 384] width 384 height 21
click at [962, 441] on span "Support Workers" at bounding box center [968, 443] width 90 height 15
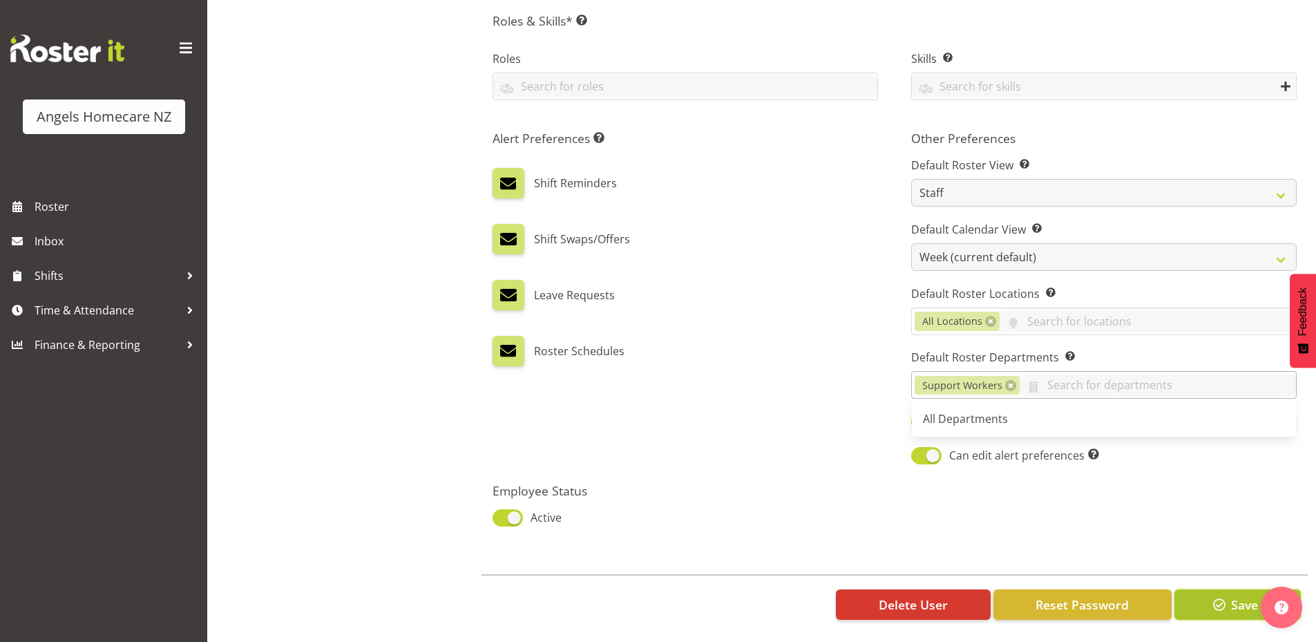
click at [1239, 599] on span "Save" at bounding box center [1244, 604] width 27 height 18
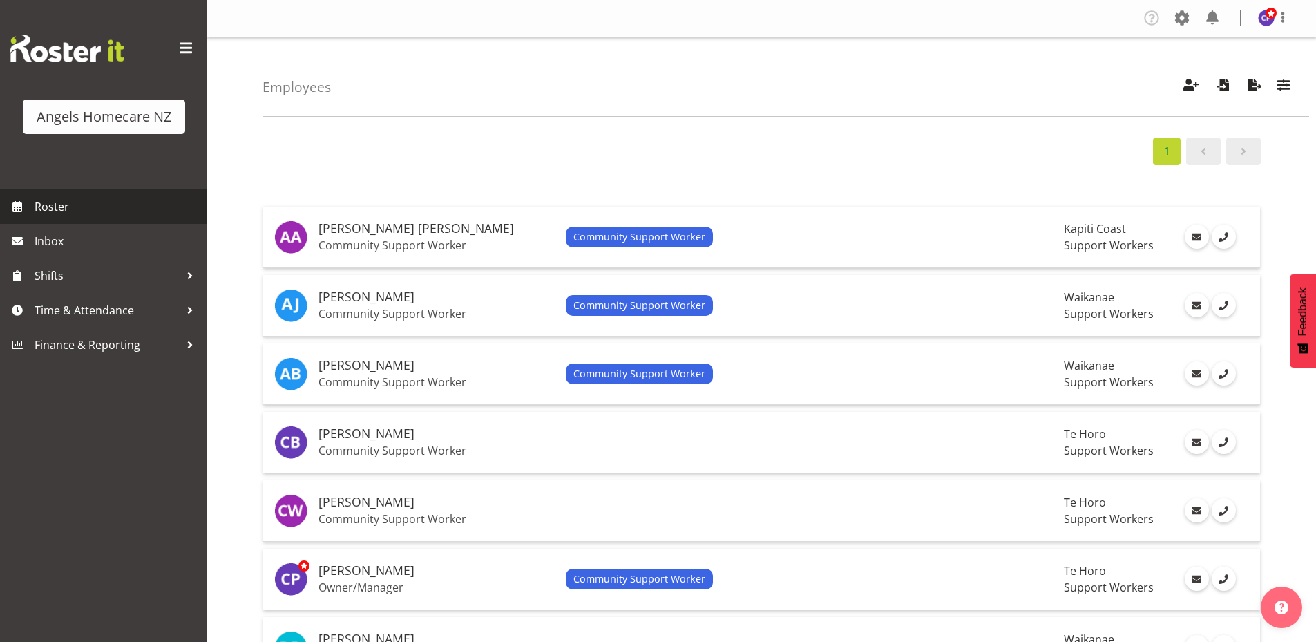
click at [60, 201] on span "Roster" at bounding box center [118, 206] width 166 height 21
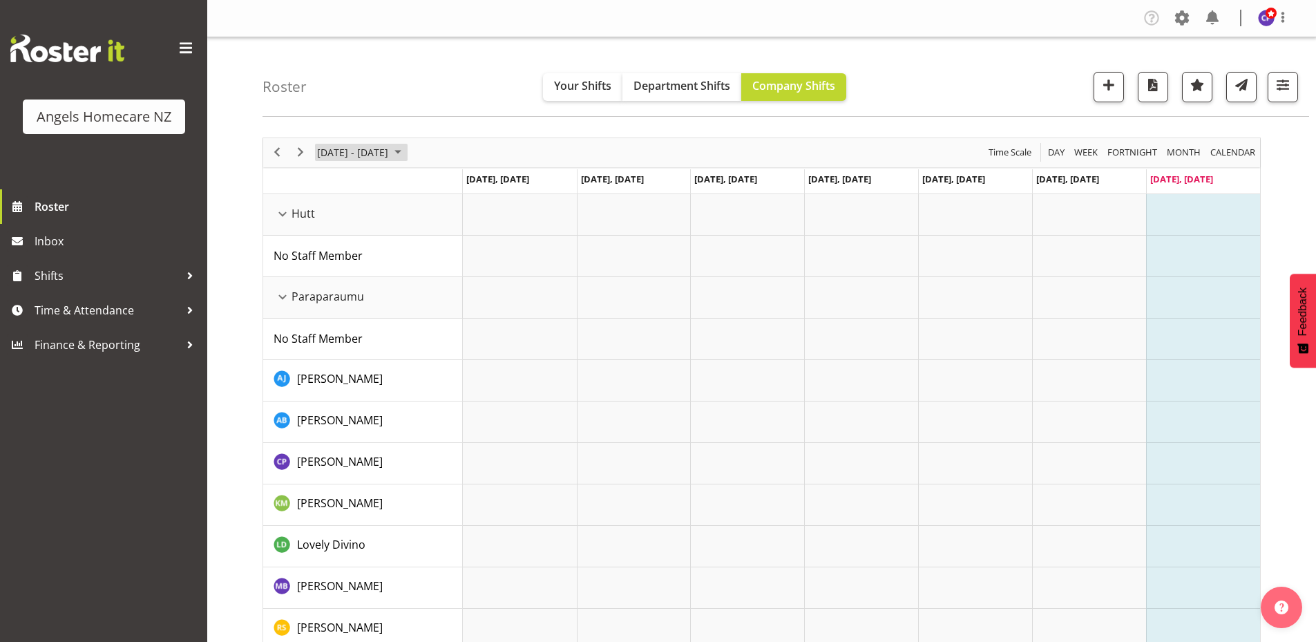
click at [406, 155] on span "September 2025" at bounding box center [398, 152] width 17 height 17
click at [330, 307] on span "22" at bounding box center [331, 305] width 21 height 21
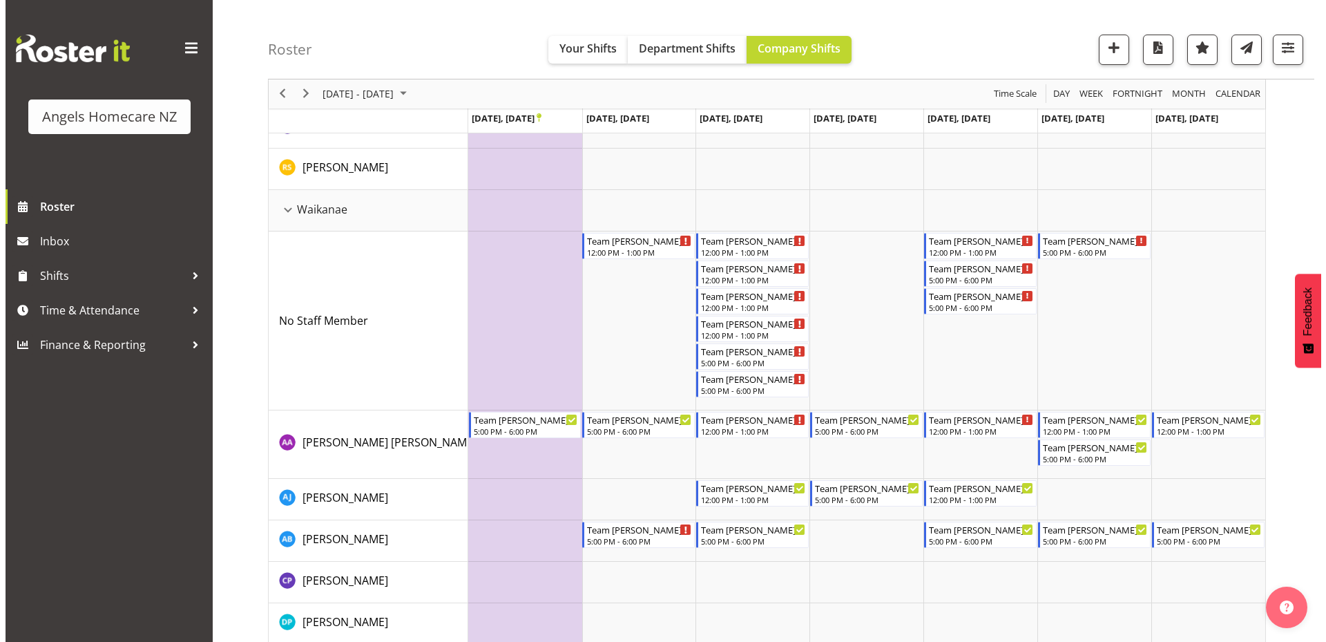
scroll to position [985, 0]
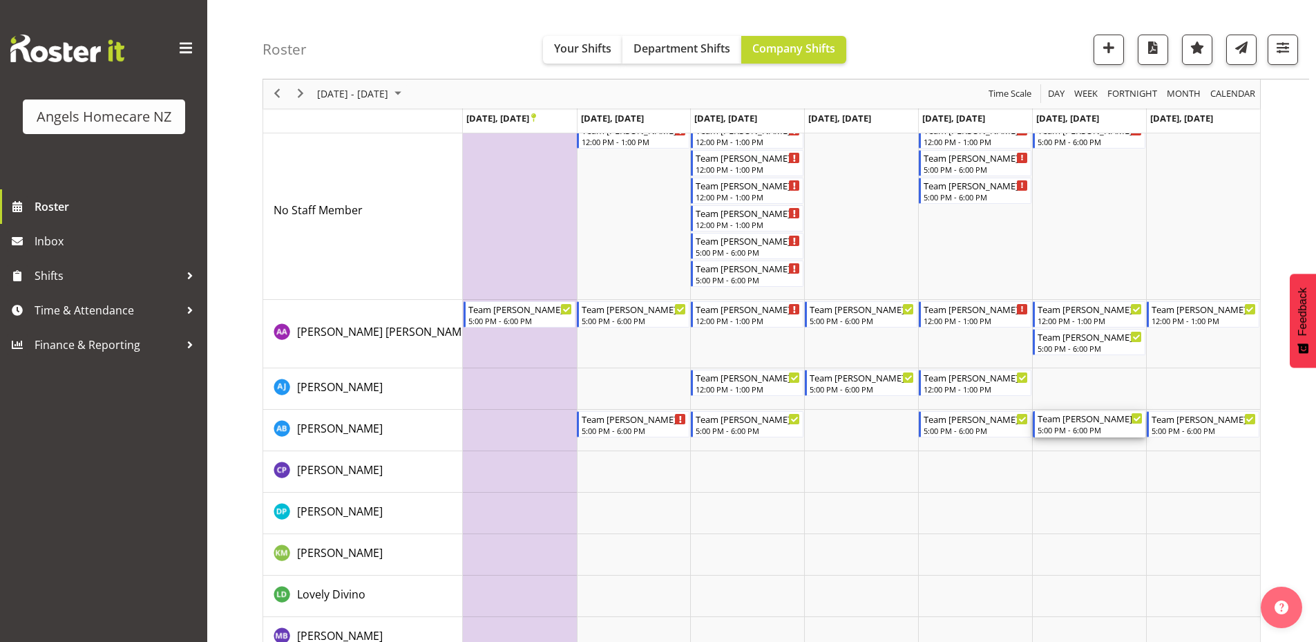
click at [1137, 417] on icon "Timeline Week of September 22, 2025" at bounding box center [1136, 418] width 7 height 7
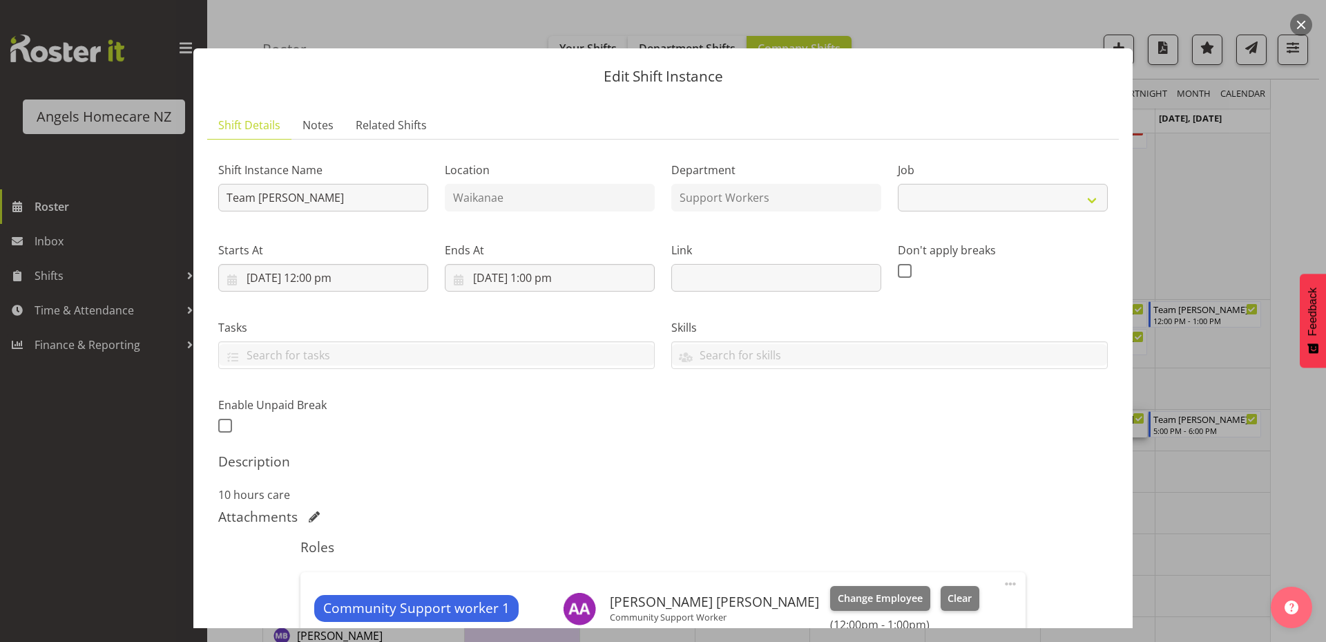
select select "10686"
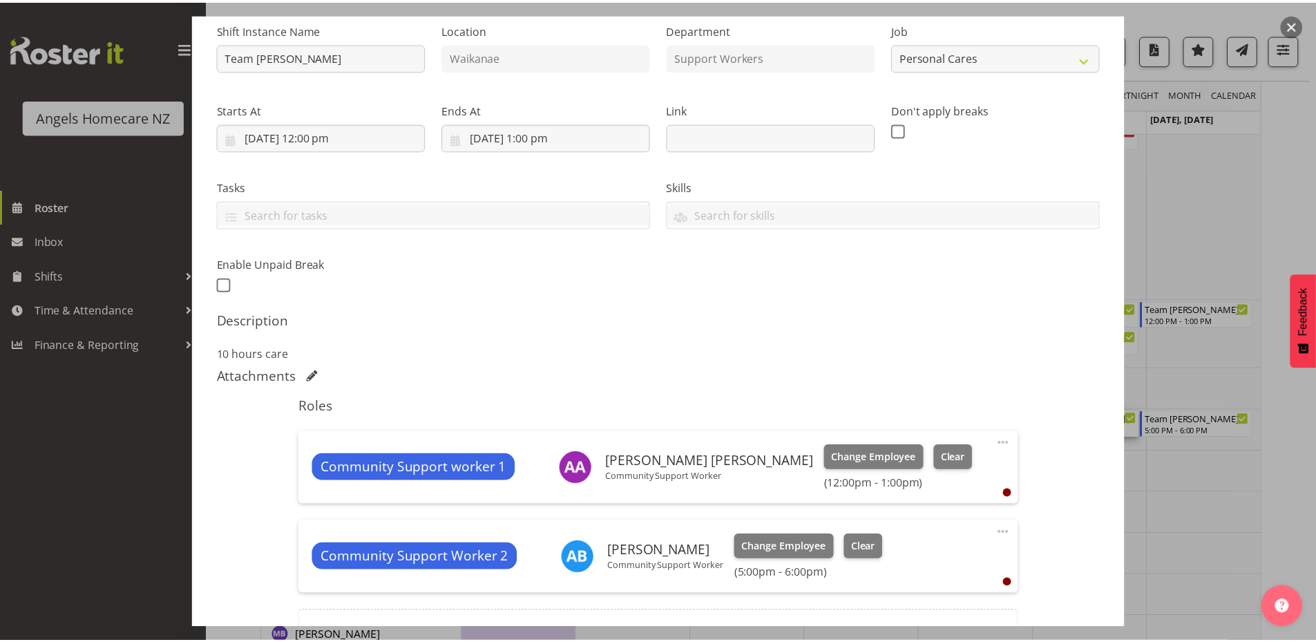
scroll to position [276, 0]
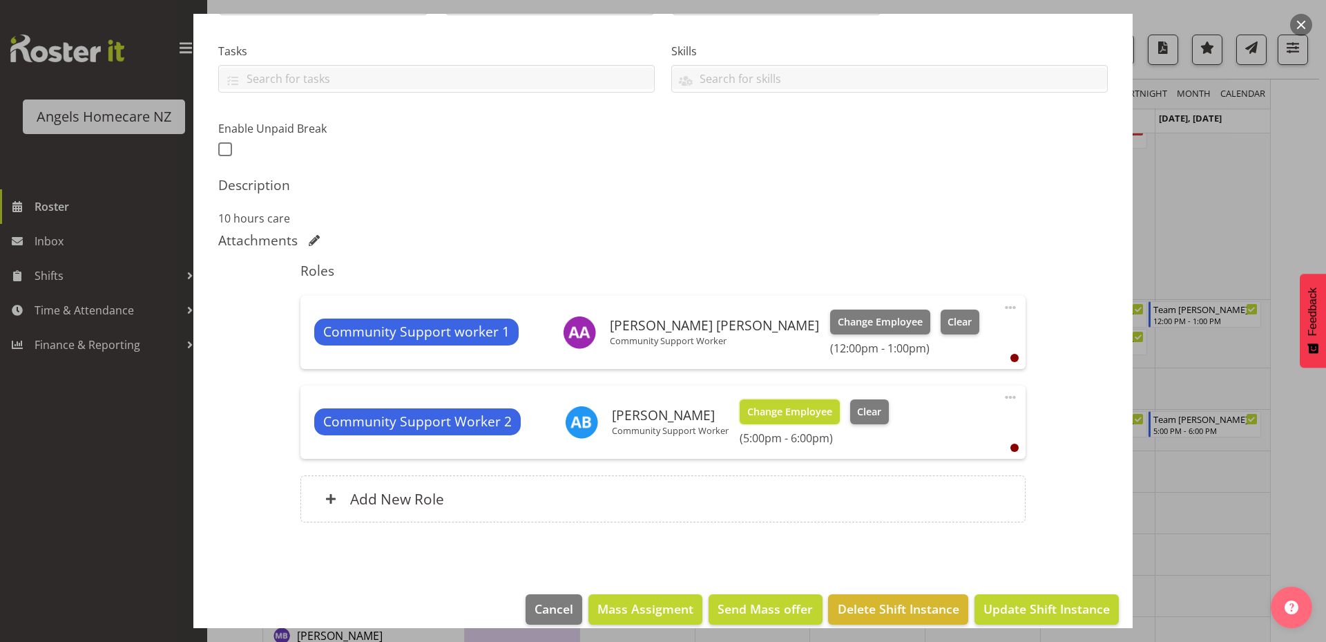
click at [814, 414] on span "Change Employee" at bounding box center [789, 411] width 85 height 15
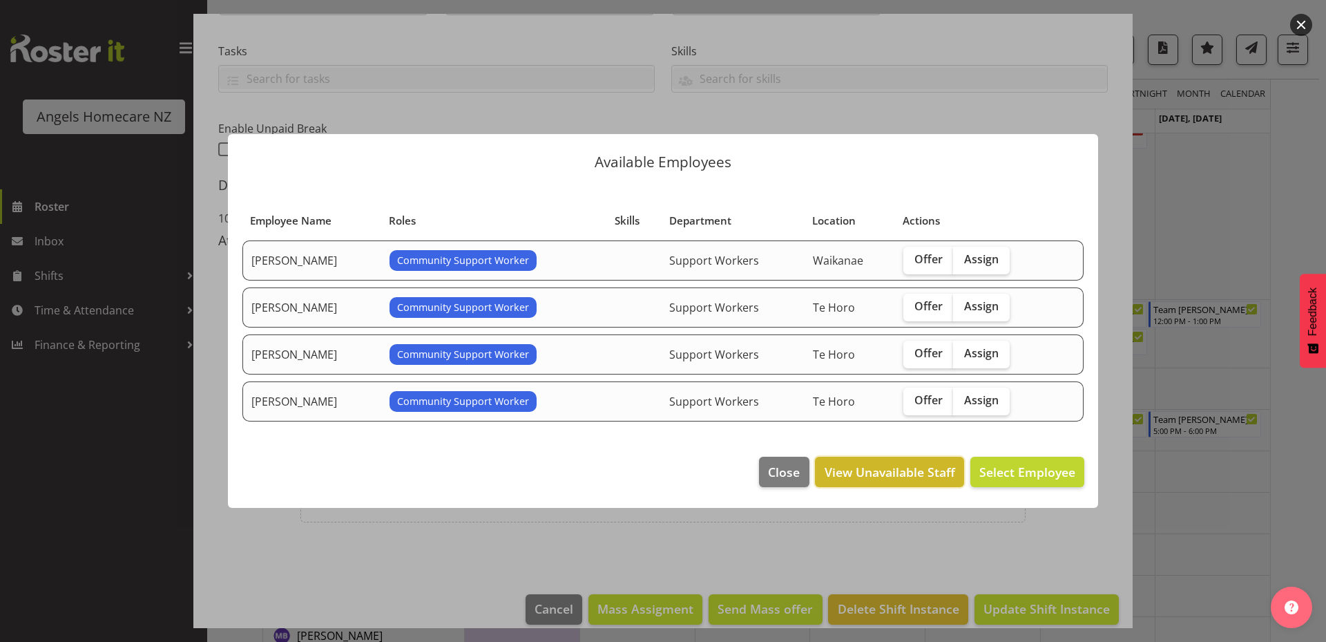
click at [861, 476] on span "View Unavailable Staff" at bounding box center [890, 472] width 131 height 18
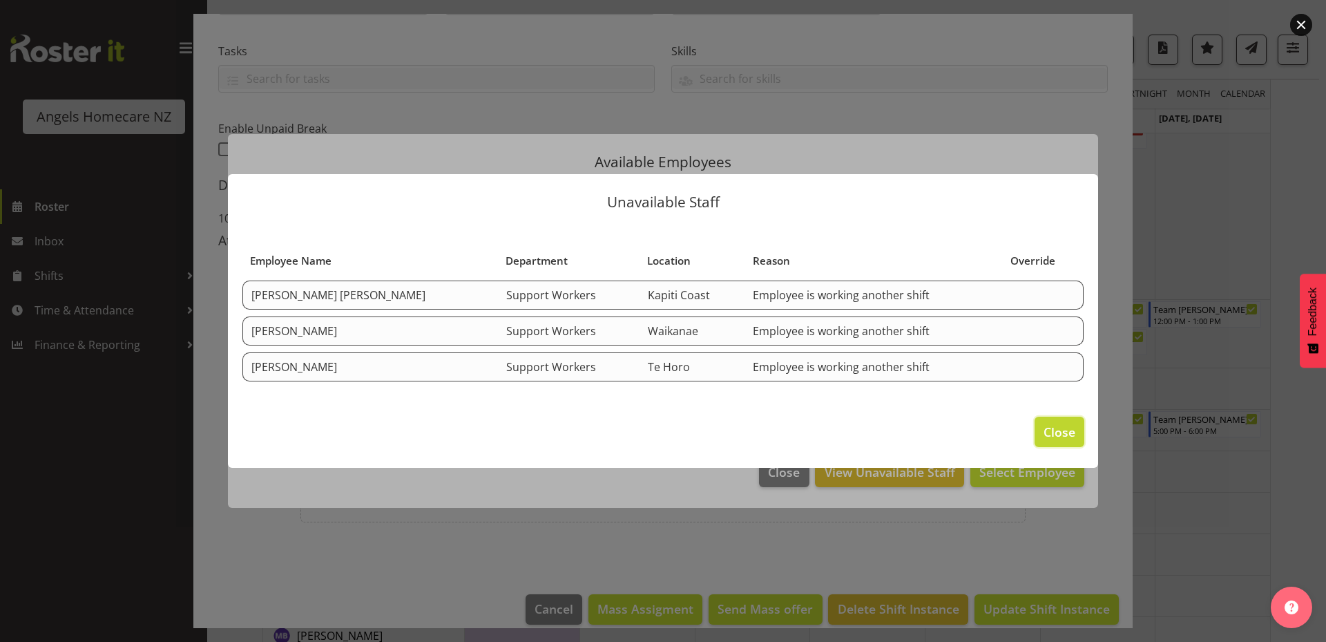
click at [1046, 425] on span "Close" at bounding box center [1060, 432] width 32 height 18
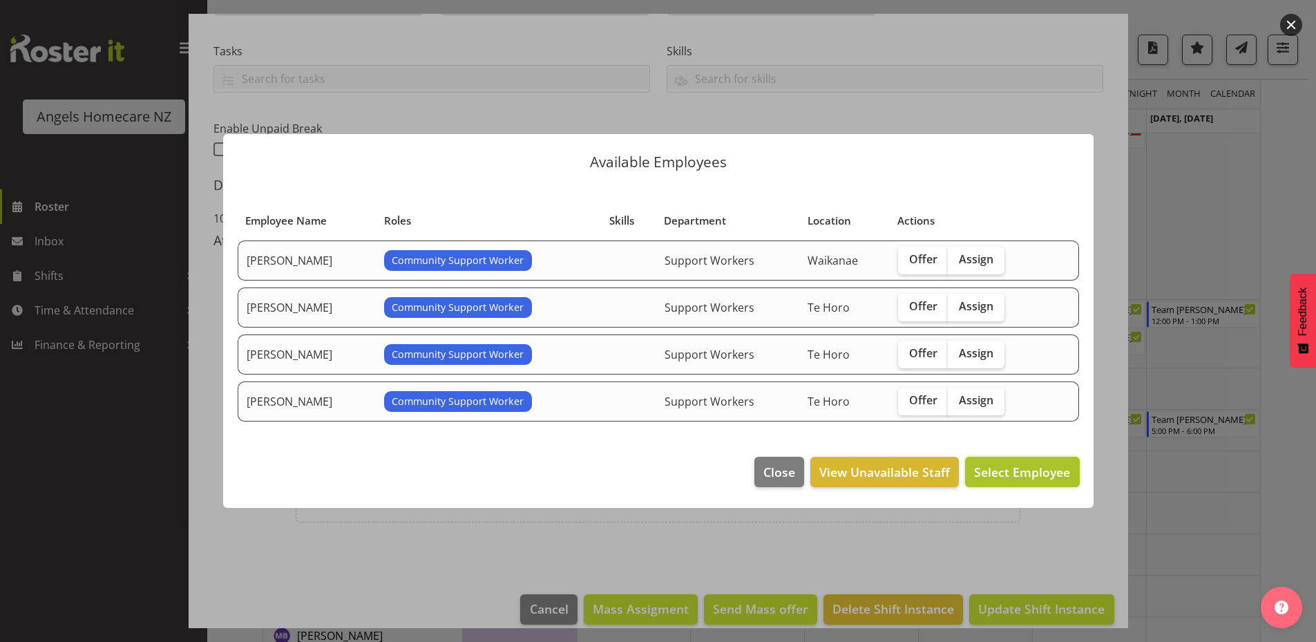
click at [1001, 478] on span "Select Employee" at bounding box center [1022, 471] width 96 height 17
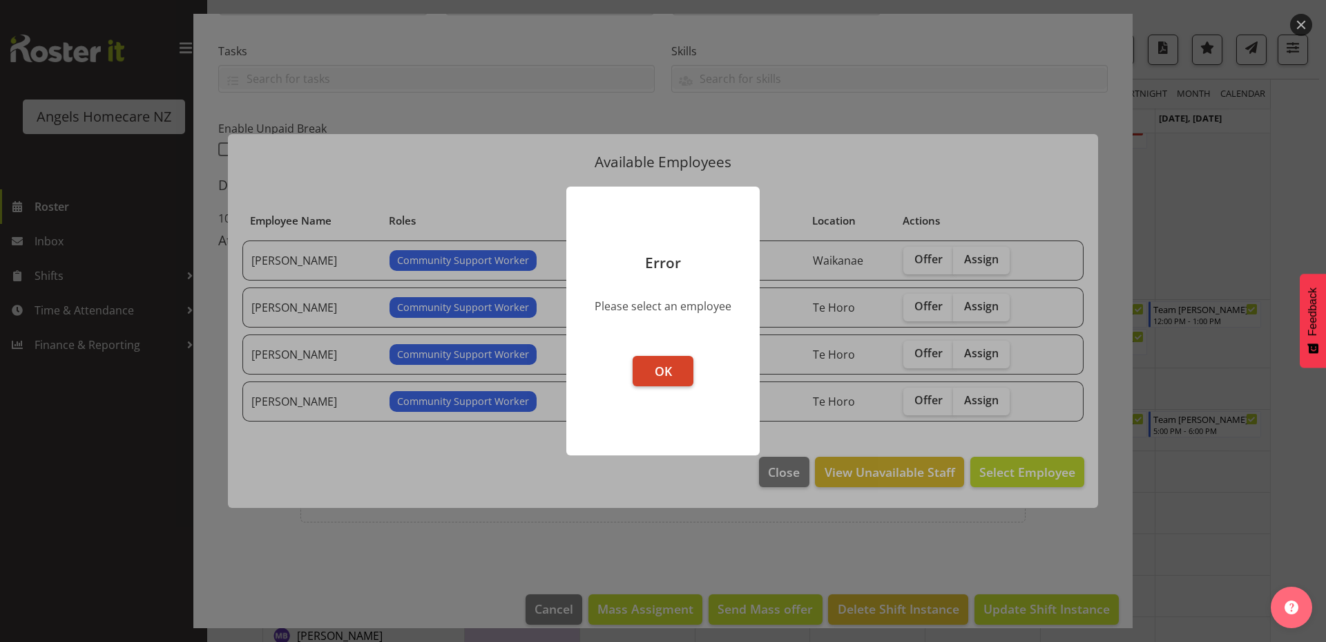
click at [660, 374] on span "OK" at bounding box center [663, 371] width 17 height 17
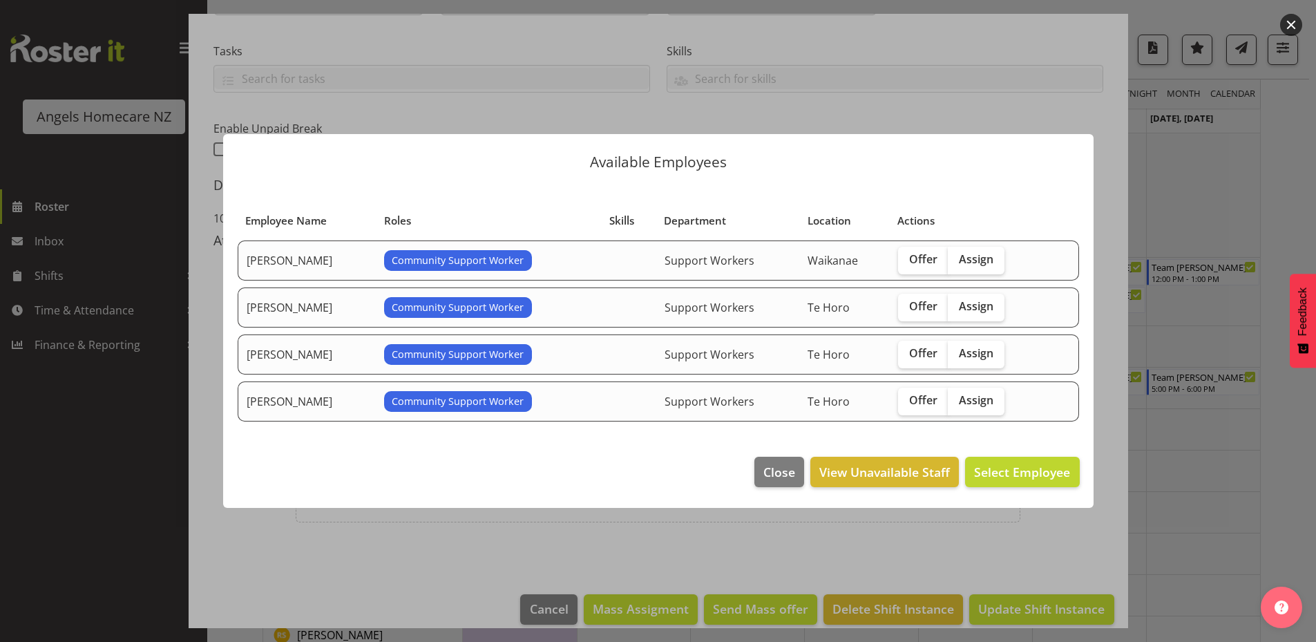
scroll to position [1054, 0]
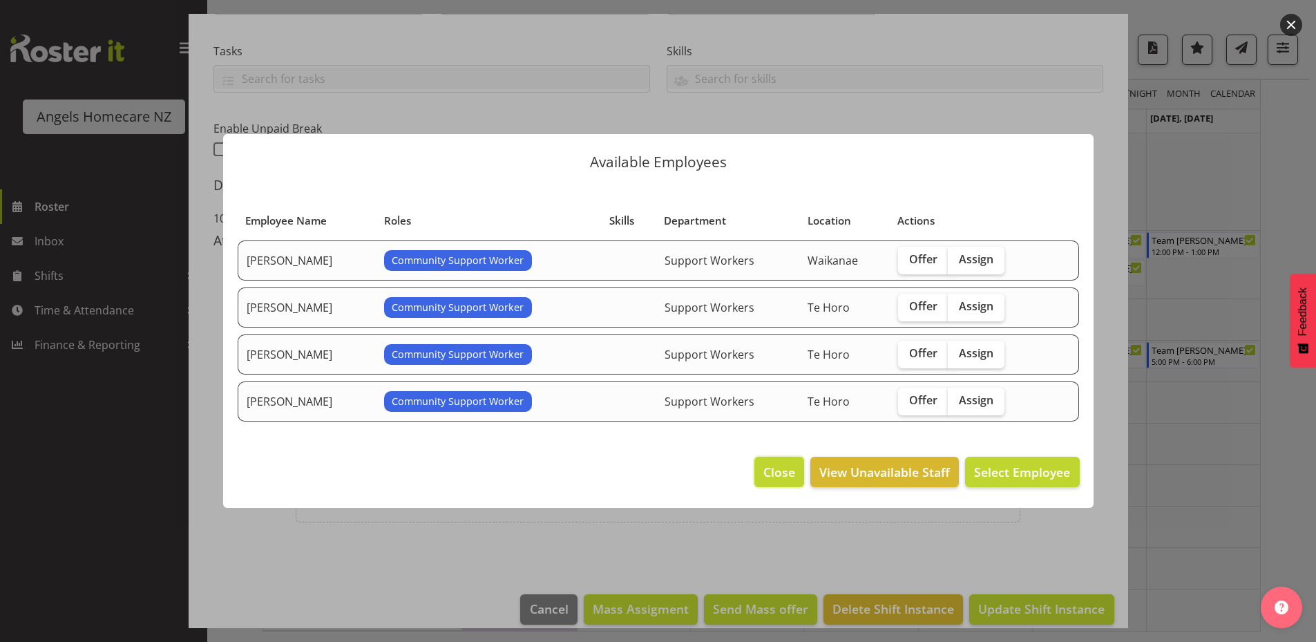
click at [781, 469] on span "Close" at bounding box center [779, 472] width 32 height 18
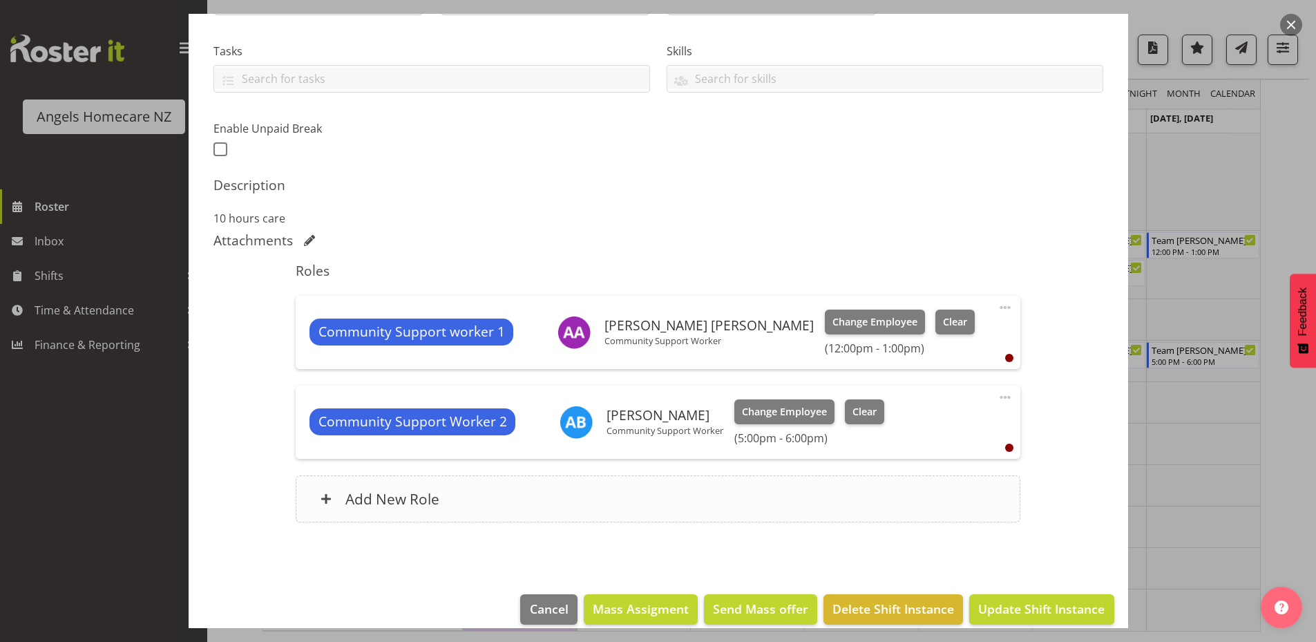
click at [733, 502] on div "Add New Role" at bounding box center [658, 498] width 724 height 47
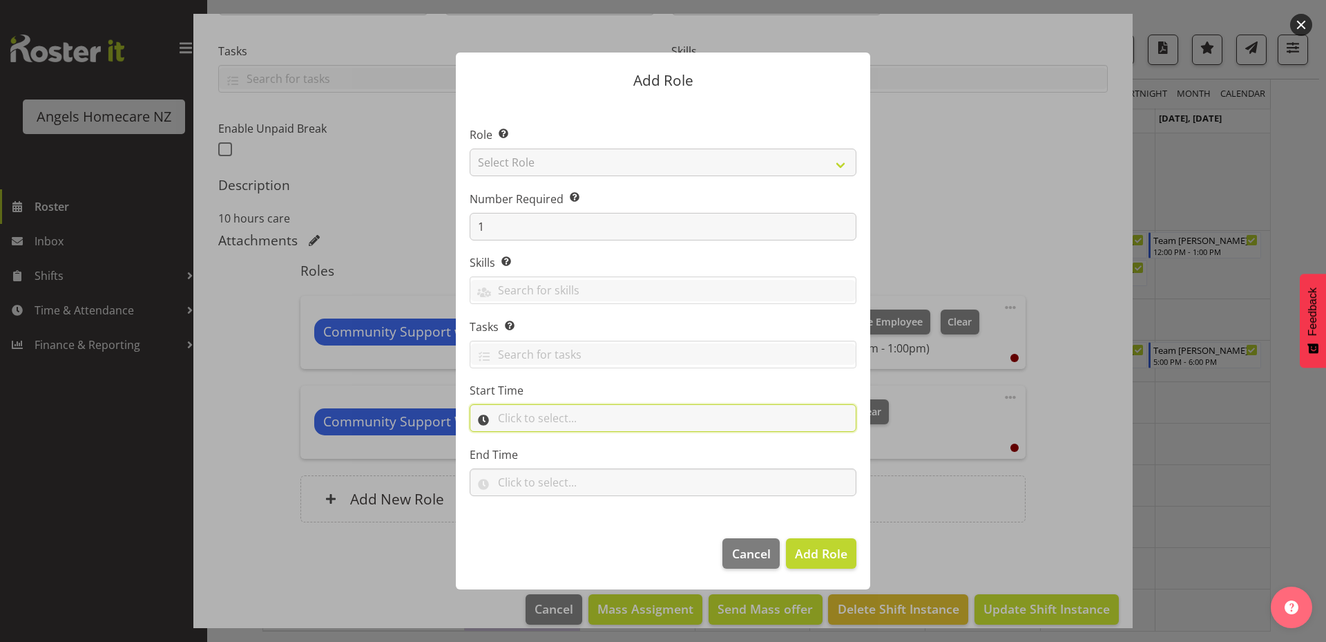
click at [487, 419] on input "text" at bounding box center [663, 418] width 387 height 28
click at [559, 451] on select "00 00 01 02 03 04 05 06 07 08 09 10 11 12 13 14 15 16 17 18 19 20 21 22 23" at bounding box center [563, 454] width 31 height 28
select select "17"
click at [548, 440] on select "00 00 01 02 03 04 05 06 07 08 09 10 11 12 13 14 15 16 17 18 19 20 21 22 23" at bounding box center [563, 454] width 31 height 28
click at [598, 453] on select "00 00 01 02 03 04 05 06 07 08 09 10 11 12 13 14 15 16 17 18 19 20 21 22 23 24 2…" at bounding box center [599, 454] width 31 height 28
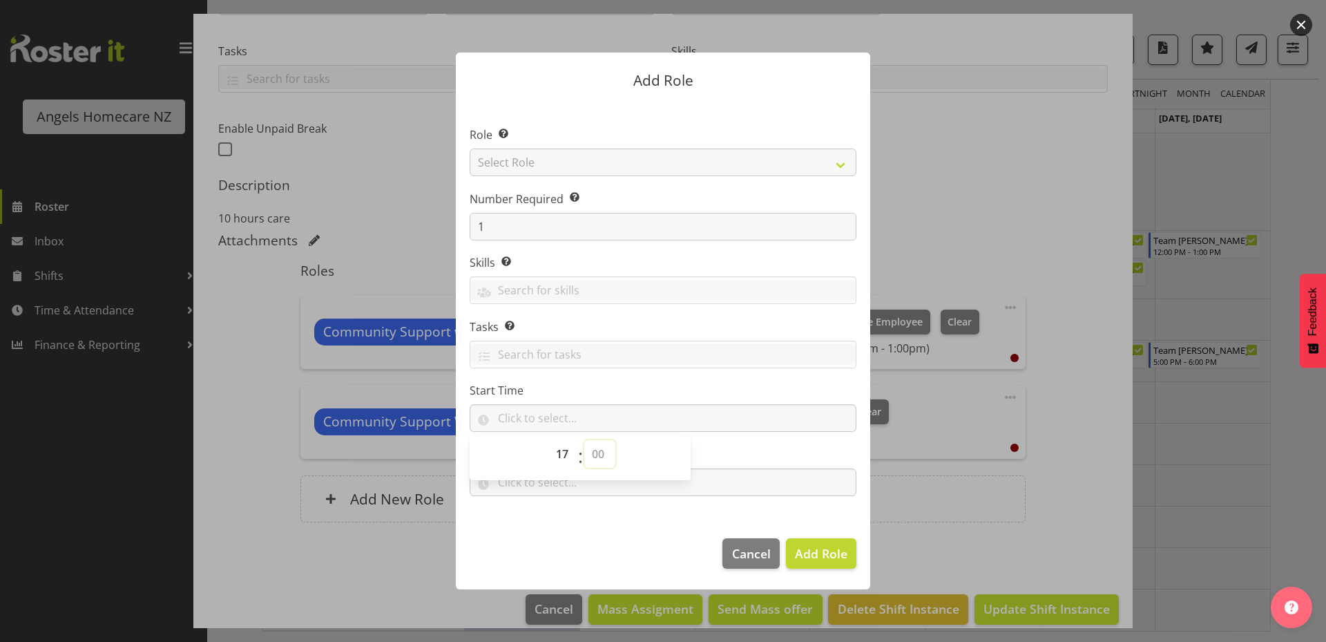
select select "0"
click at [584, 440] on select "00 00 01 02 03 04 05 06 07 08 09 10 11 12 13 14 15 16 17 18 19 20 21 22 23 24 2…" at bounding box center [599, 454] width 31 height 28
type input "17:00"
click at [582, 514] on section "Role Select the role you wish to add to the shift. Select Role Admin Coordinato…" at bounding box center [663, 313] width 414 height 423
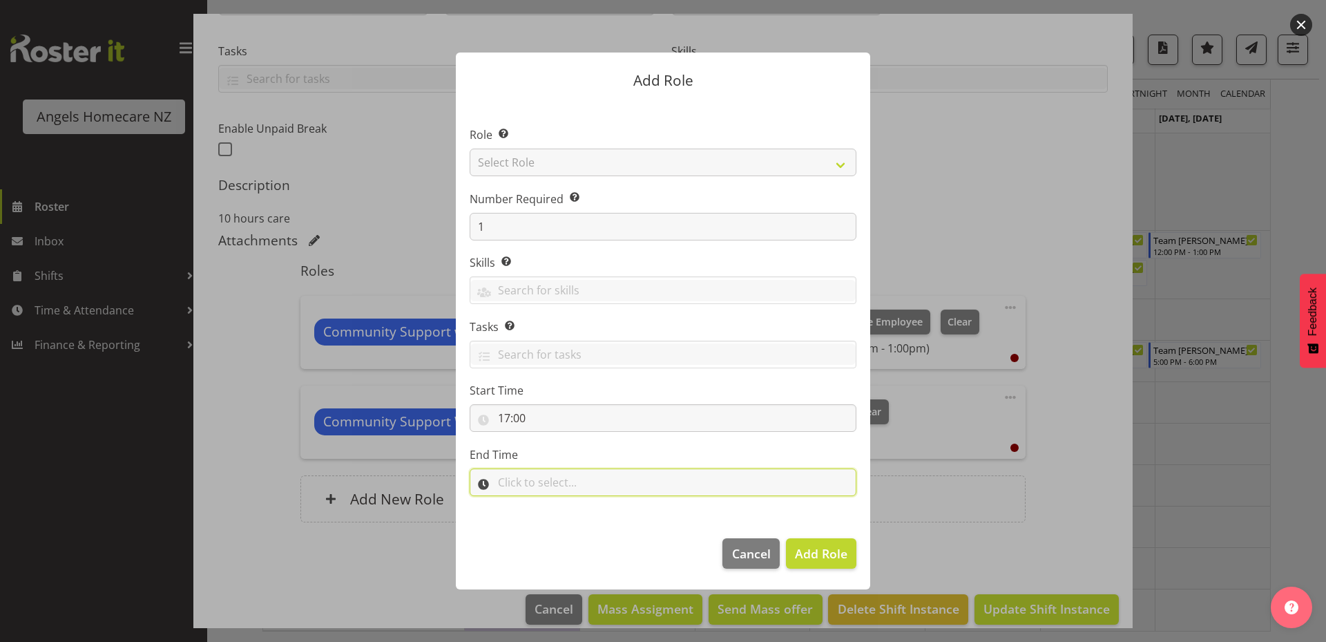
click at [570, 481] on input "text" at bounding box center [663, 482] width 387 height 28
click at [559, 515] on select "00 00 01 02 03 04 05 06 07 08 09 10 11 12 13 14 15 16 17 18 19 20 21 22 23" at bounding box center [563, 518] width 31 height 28
select select "18"
click at [548, 504] on select "00 00 01 02 03 04 05 06 07 08 09 10 11 12 13 14 15 16 17 18 19 20 21 22 23" at bounding box center [563, 518] width 31 height 28
click at [597, 521] on select "00 00 01 02 03 04 05 06 07 08 09 10 11 12 13 14 15 16 17 18 19 20 21 22 23 24 2…" at bounding box center [599, 518] width 31 height 28
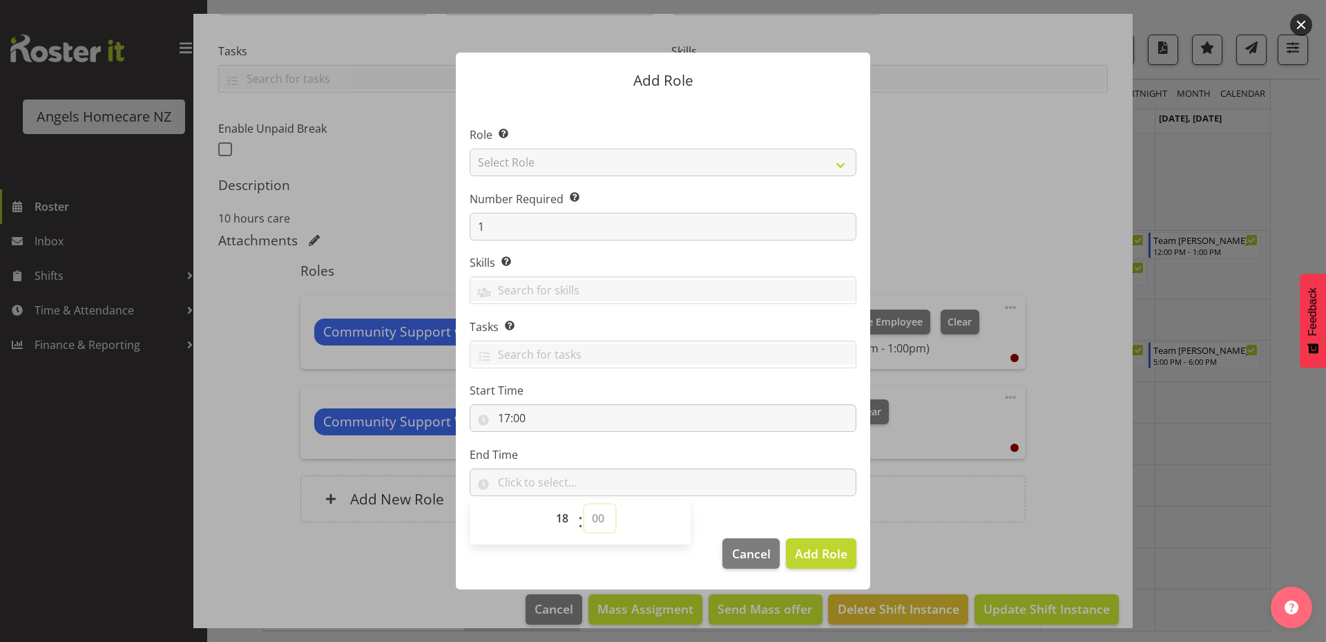
select select "0"
click at [584, 504] on select "00 00 01 02 03 04 05 06 07 08 09 10 11 12 13 14 15 16 17 18 19 20 21 22 23 24 2…" at bounding box center [599, 518] width 31 height 28
type input "18:00"
click at [633, 164] on select "Select Role Admin Coordinator Community Support Worker" at bounding box center [663, 162] width 387 height 28
select select "1572"
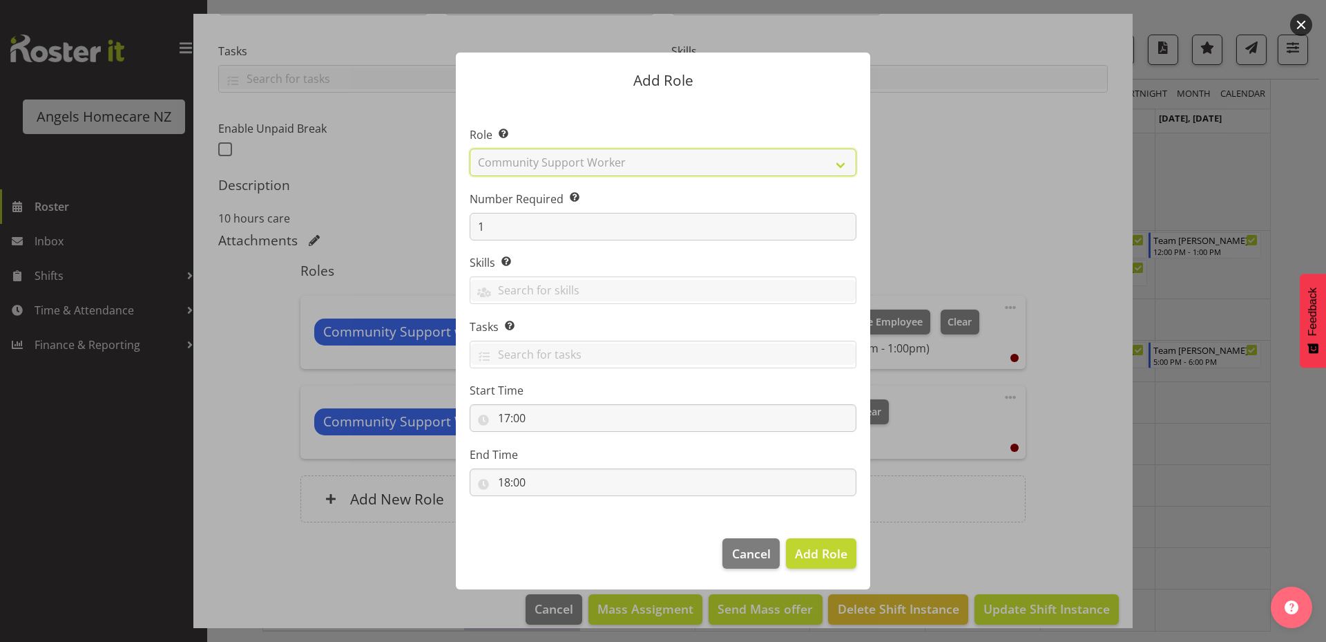
click at [470, 148] on select "Select Role Admin Coordinator Community Support Worker" at bounding box center [663, 162] width 387 height 28
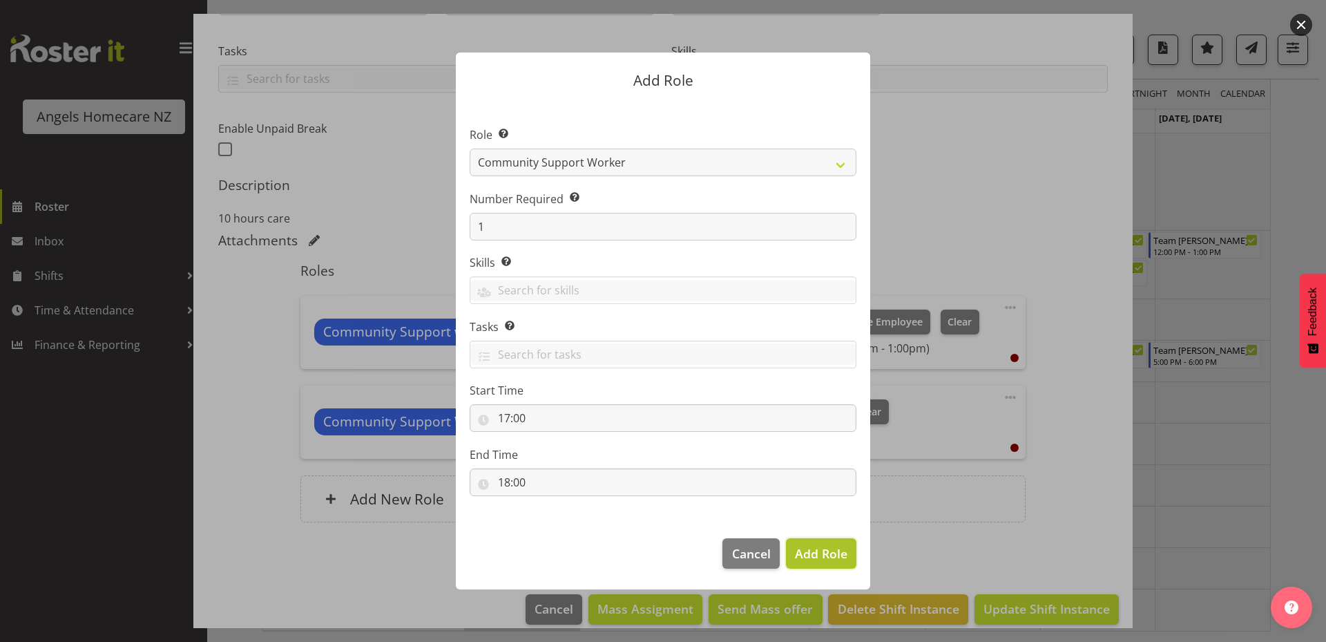
click at [826, 565] on button "Add Role" at bounding box center [821, 553] width 70 height 30
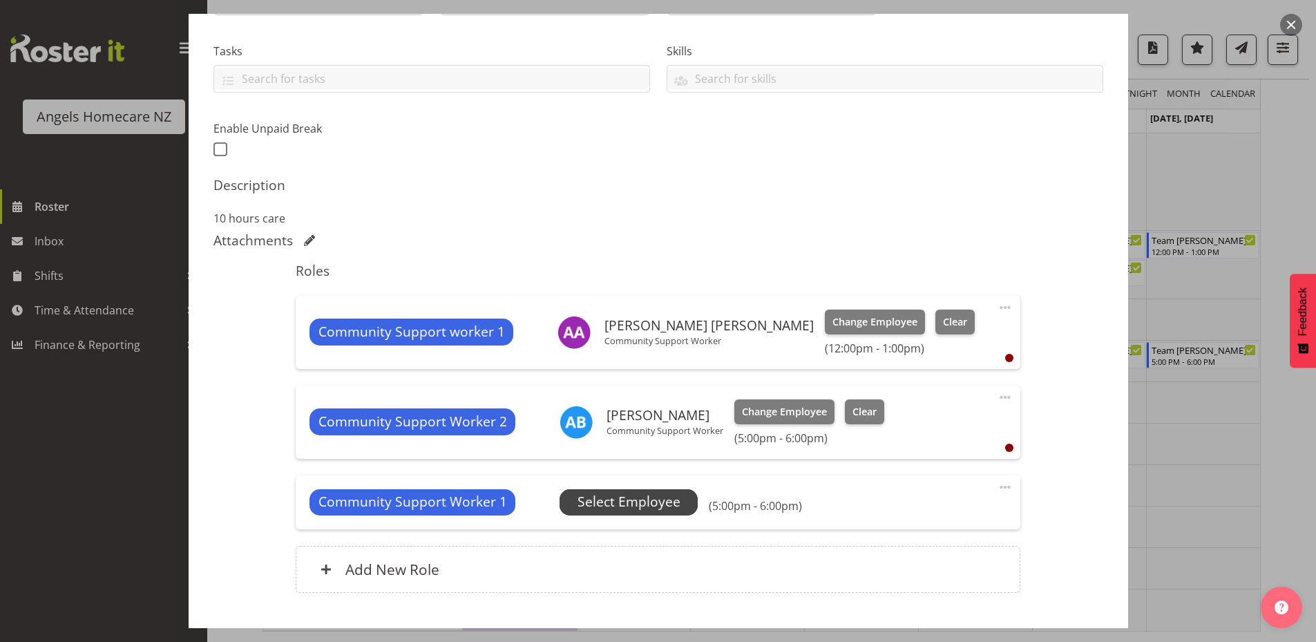
click at [642, 506] on span "Select Employee" at bounding box center [628, 502] width 103 height 20
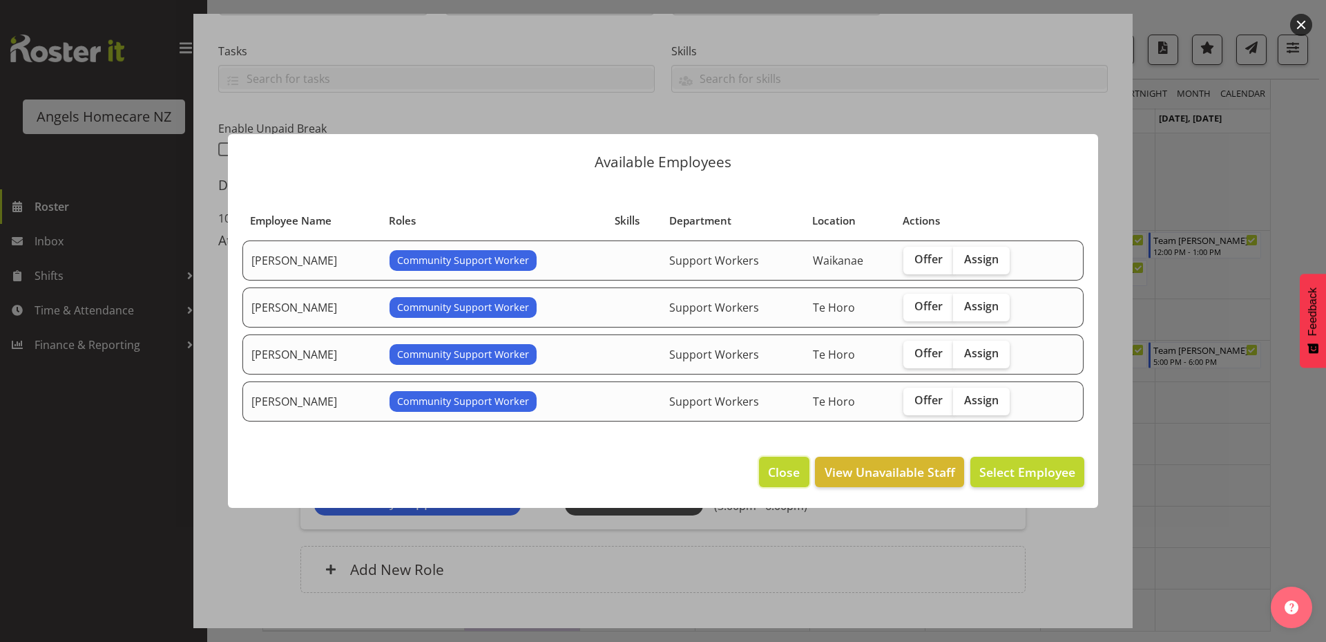
click at [783, 474] on span "Close" at bounding box center [784, 472] width 32 height 18
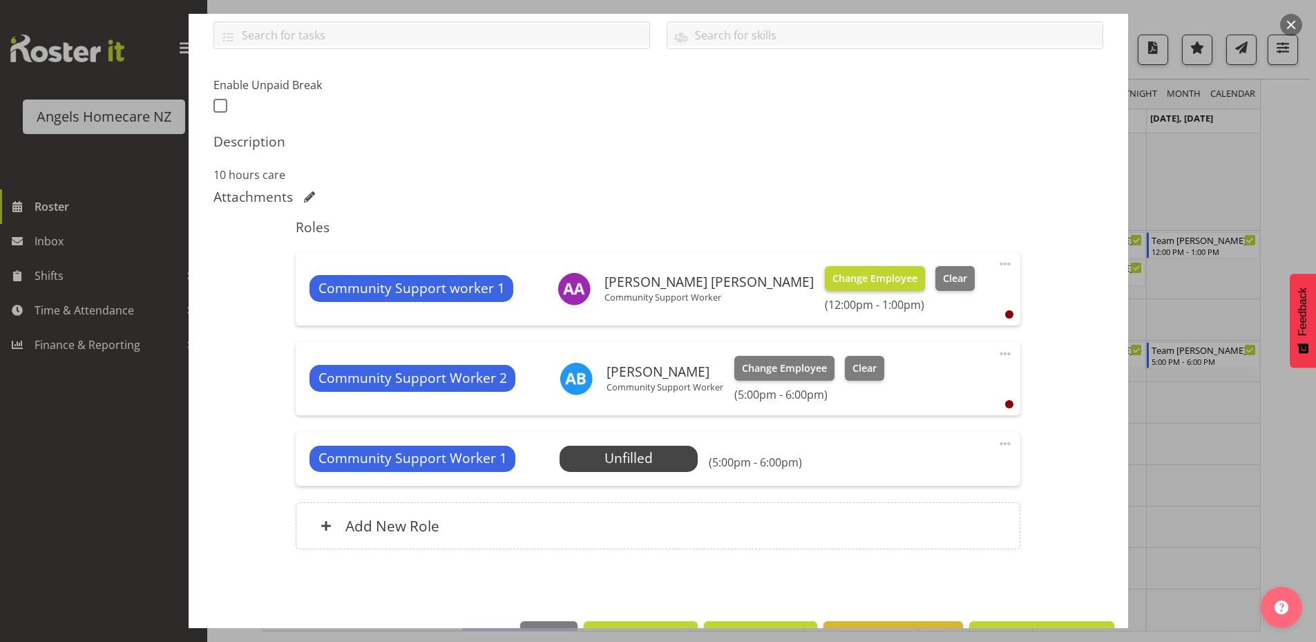
scroll to position [364, 0]
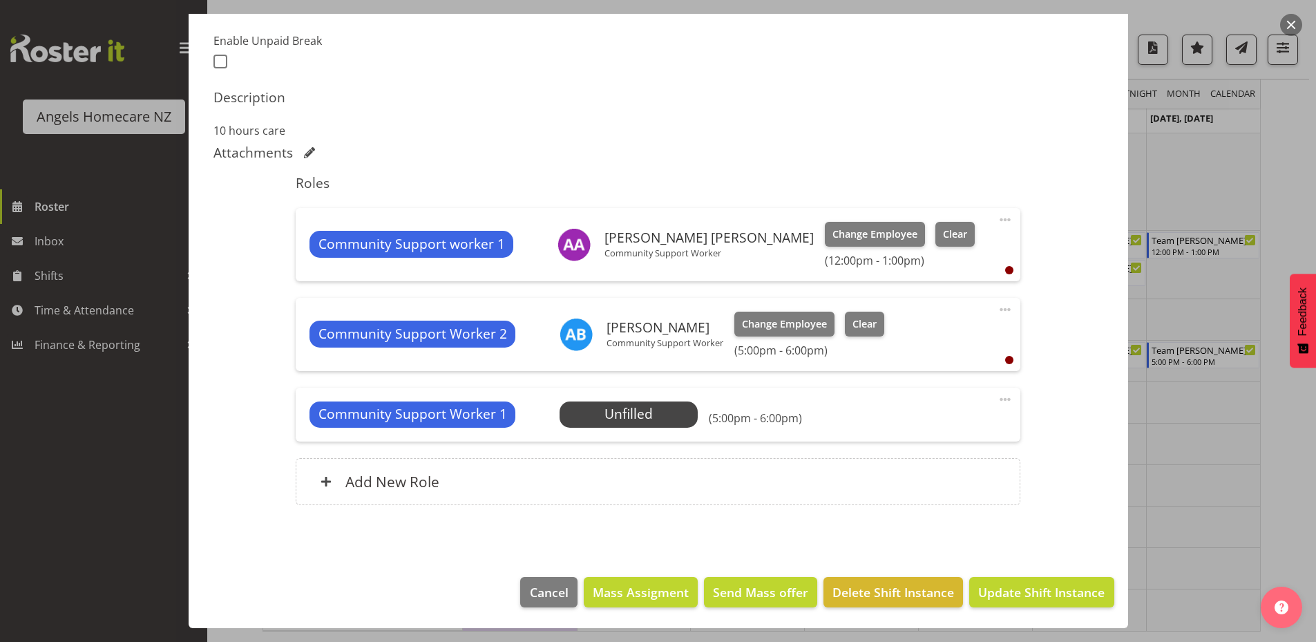
click at [1001, 398] on span at bounding box center [1005, 399] width 17 height 17
click at [936, 452] on link "Cover Role" at bounding box center [947, 454] width 133 height 25
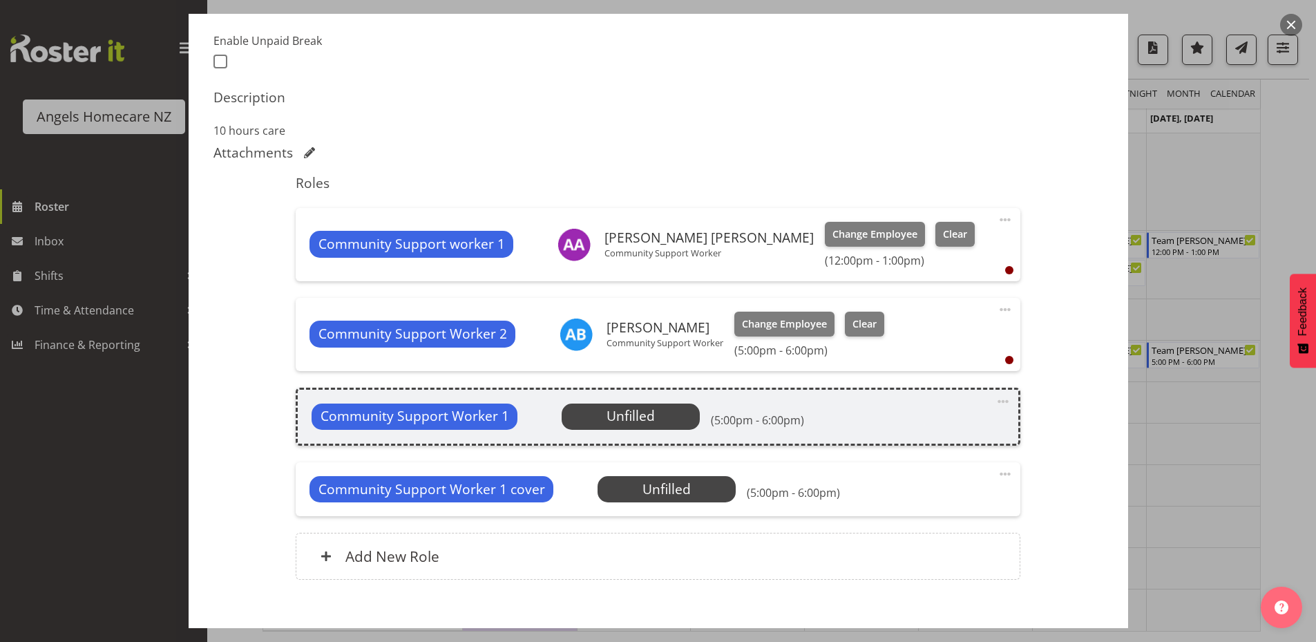
click at [664, 417] on span "Unfilled" at bounding box center [630, 416] width 138 height 26
click at [633, 420] on span "Unfilled" at bounding box center [630, 415] width 48 height 19
click at [664, 488] on span "Select Employee" at bounding box center [666, 489] width 103 height 20
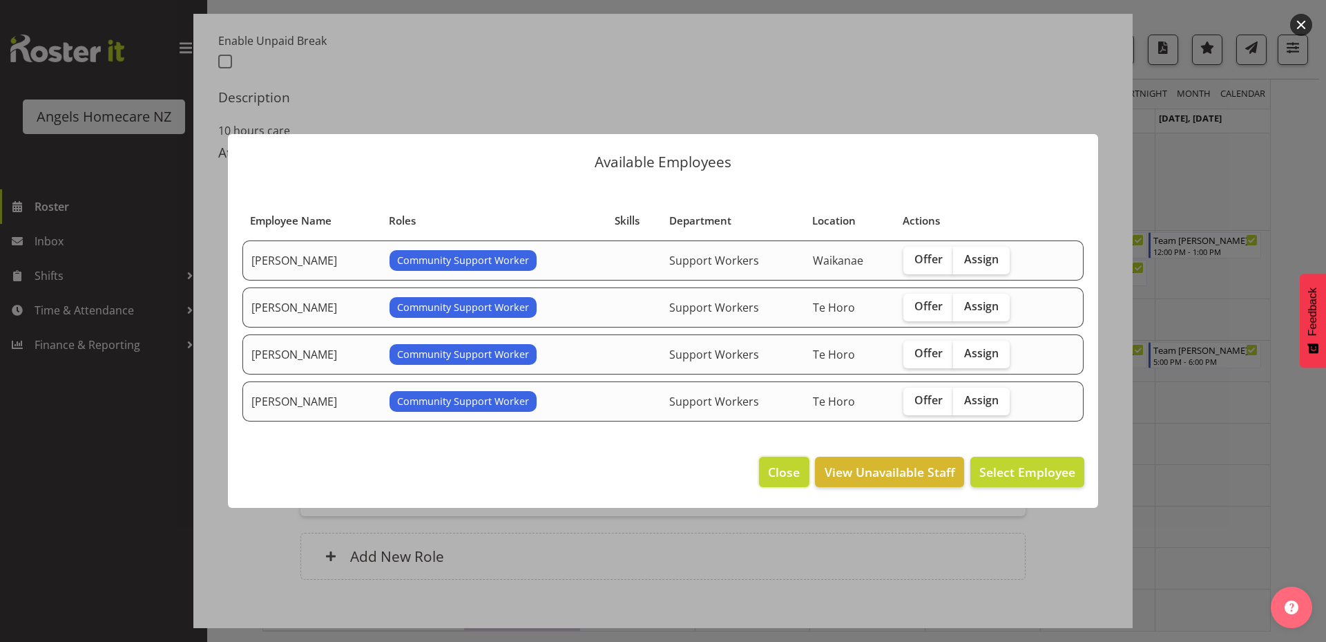
click at [785, 470] on span "Close" at bounding box center [784, 472] width 32 height 18
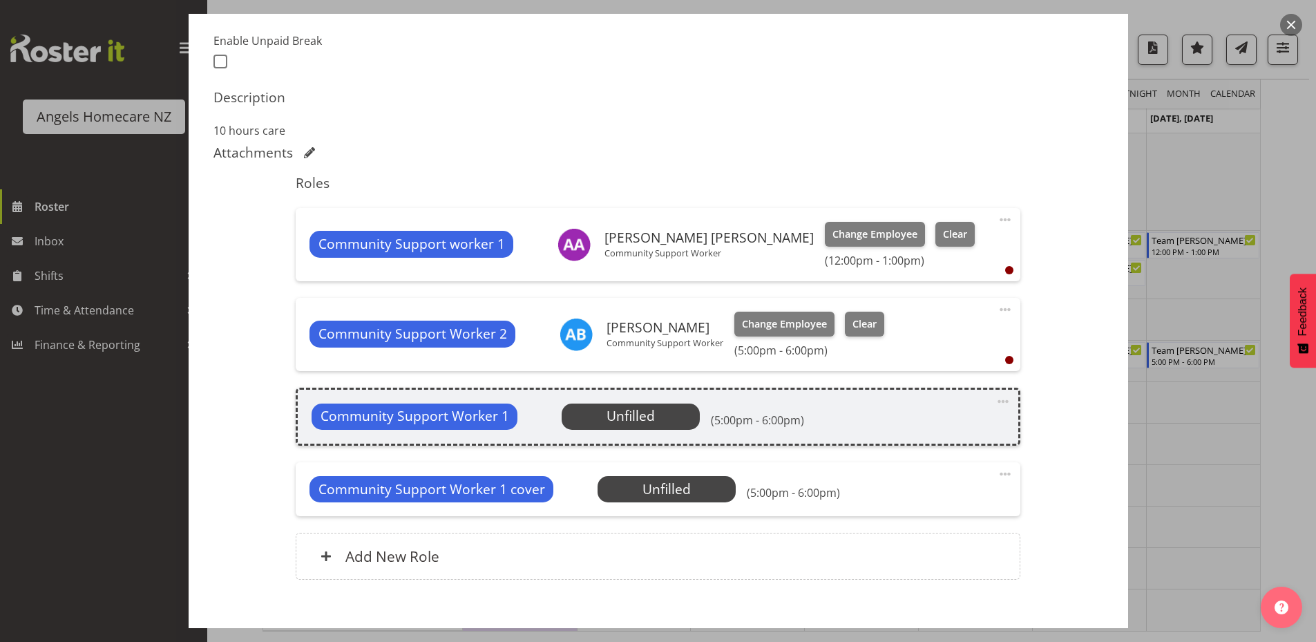
click at [999, 472] on span at bounding box center [1005, 473] width 17 height 17
click at [925, 553] on link "Delete" at bounding box center [947, 553] width 133 height 25
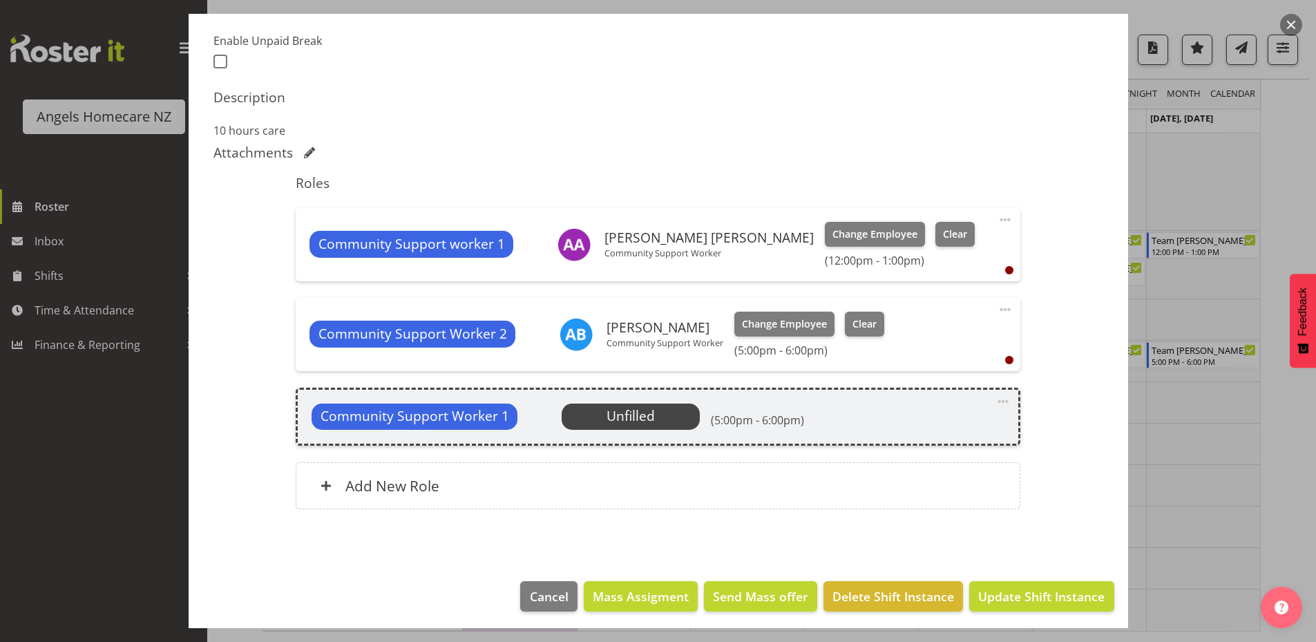
click at [995, 400] on span at bounding box center [1003, 401] width 17 height 17
click at [958, 483] on link "Delete" at bounding box center [944, 481] width 133 height 25
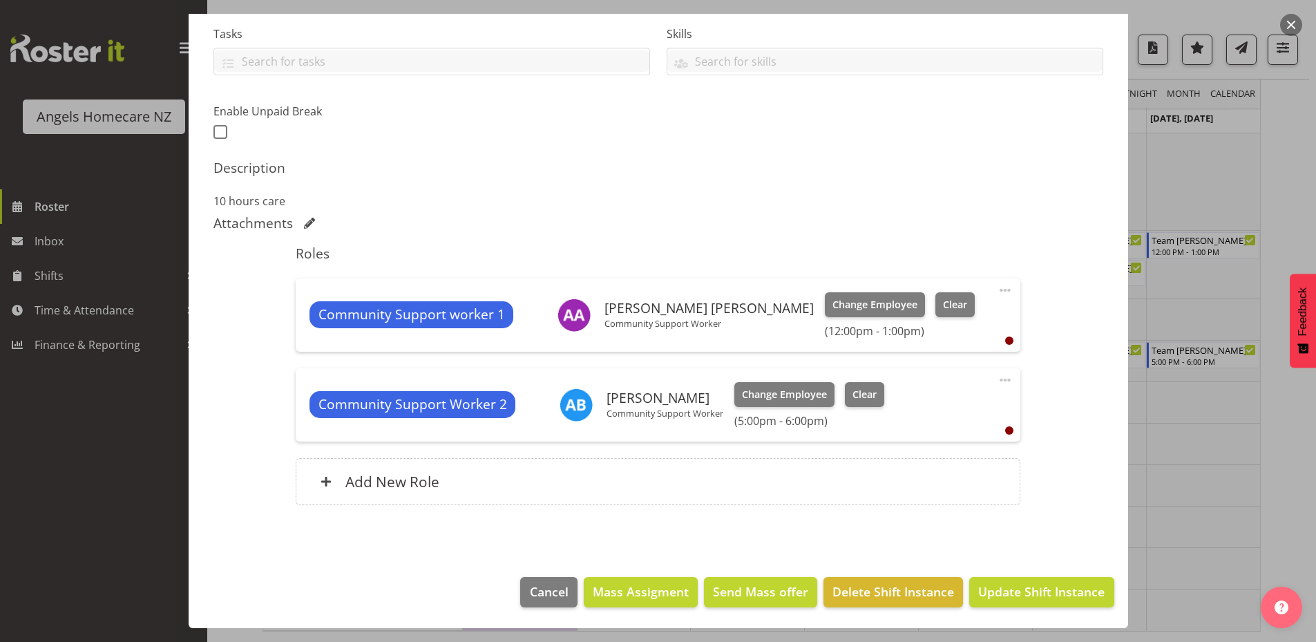
scroll to position [294, 0]
click at [1015, 586] on span "Update Shift Instance" at bounding box center [1041, 591] width 126 height 18
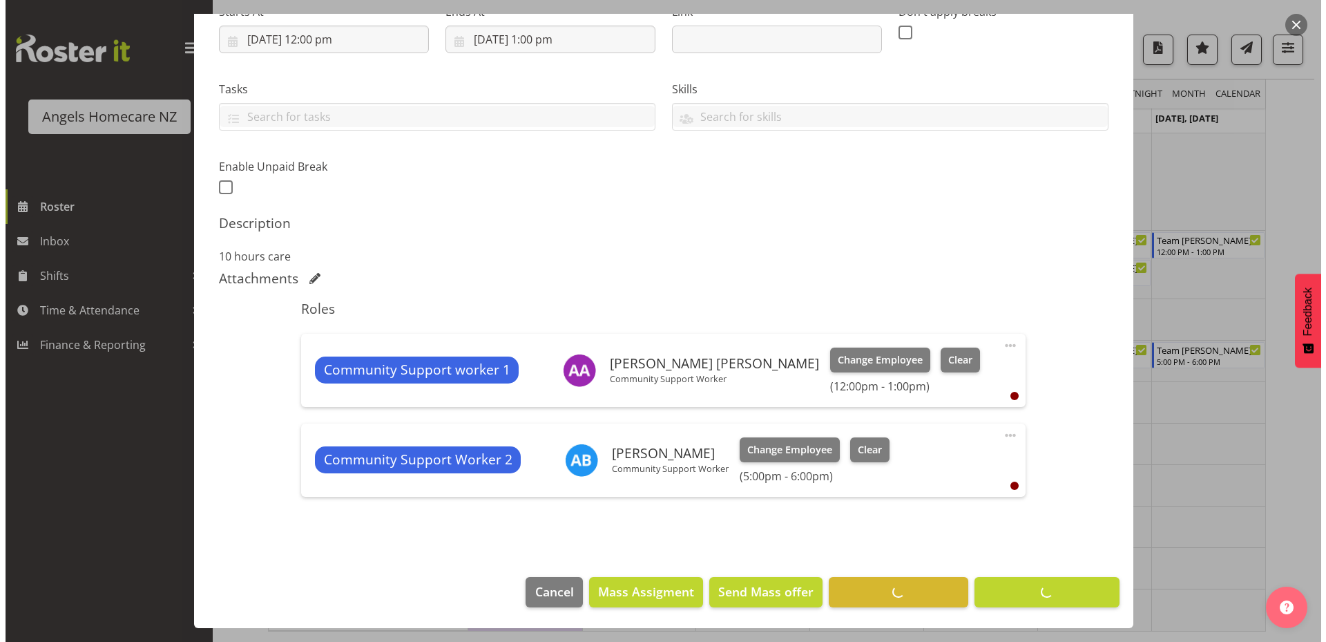
scroll to position [890, 0]
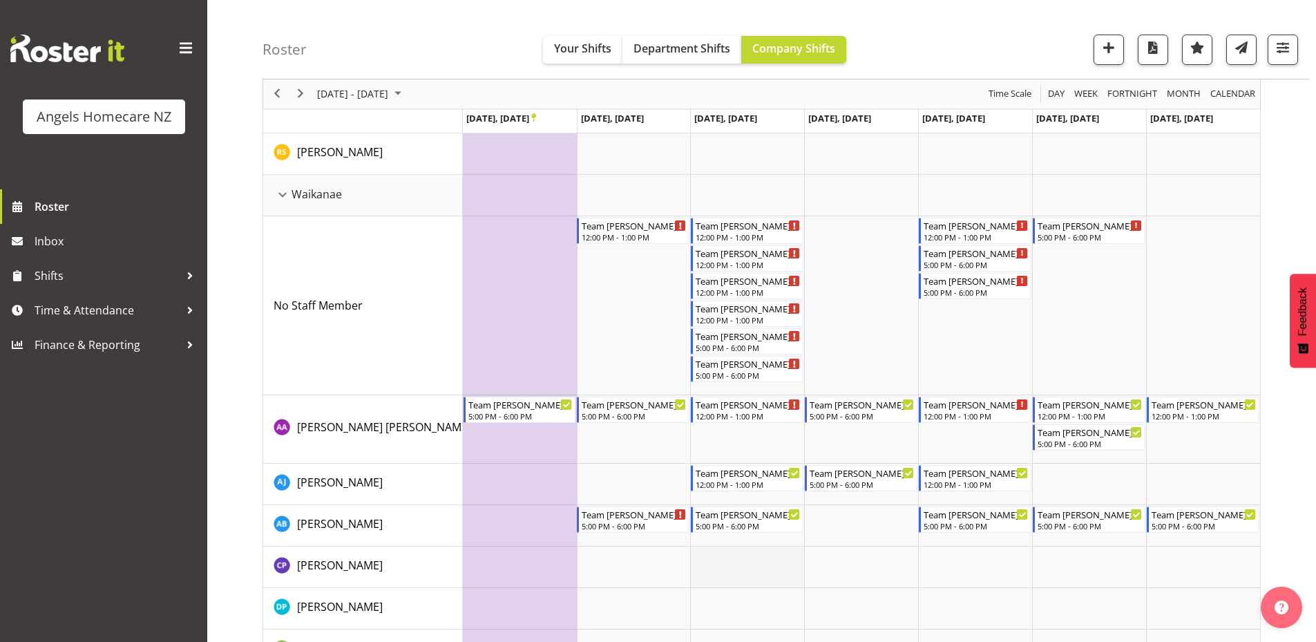
click at [750, 561] on td "Timeline Week of September 22, 2025" at bounding box center [747, 566] width 114 height 41
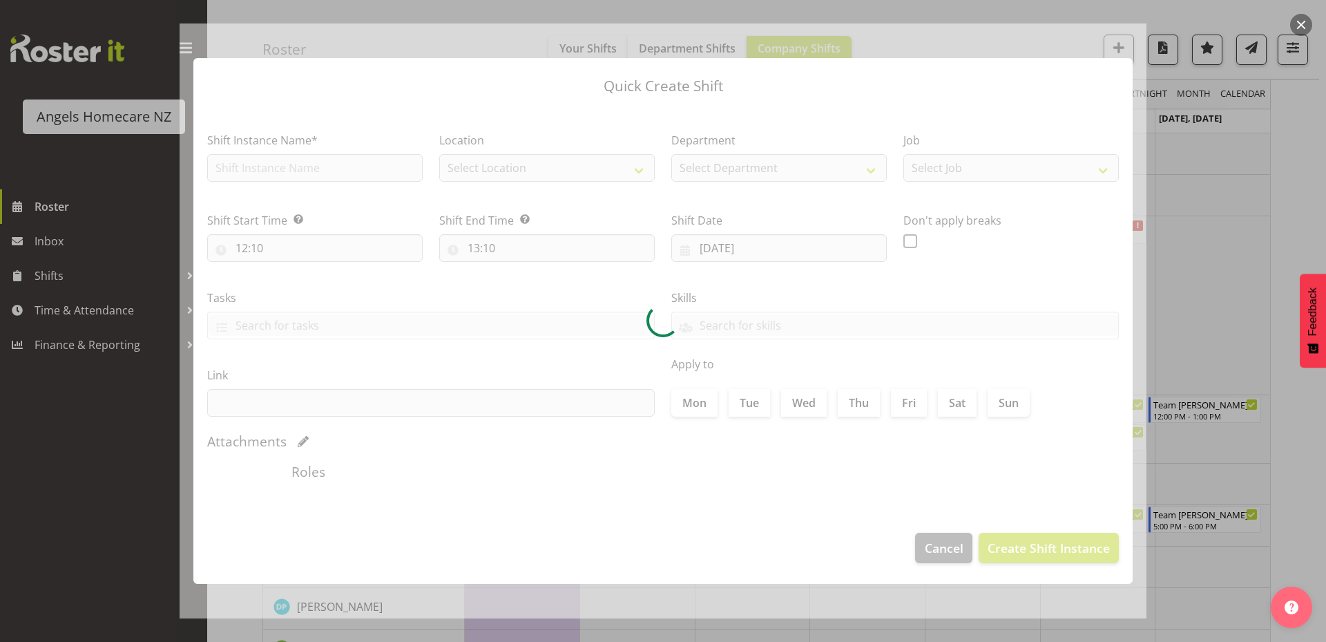
type input "24/09/2025"
checkbox input "true"
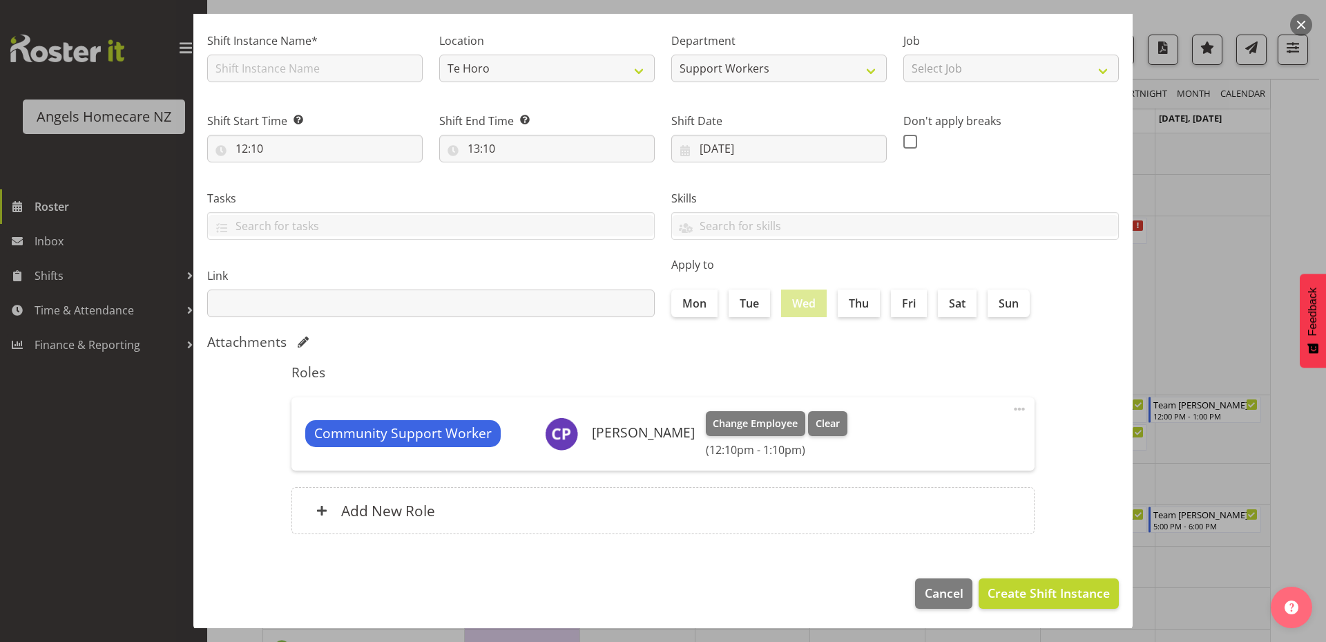
scroll to position [91, 0]
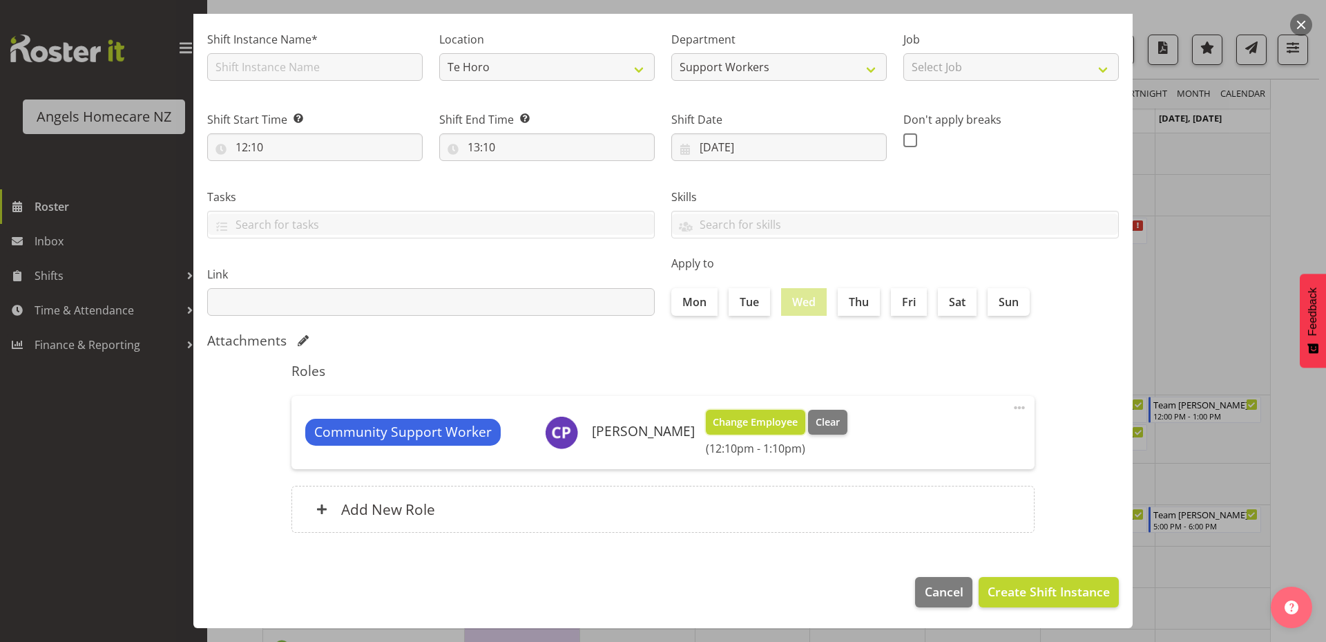
click at [742, 422] on span "Change Employee" at bounding box center [755, 421] width 85 height 15
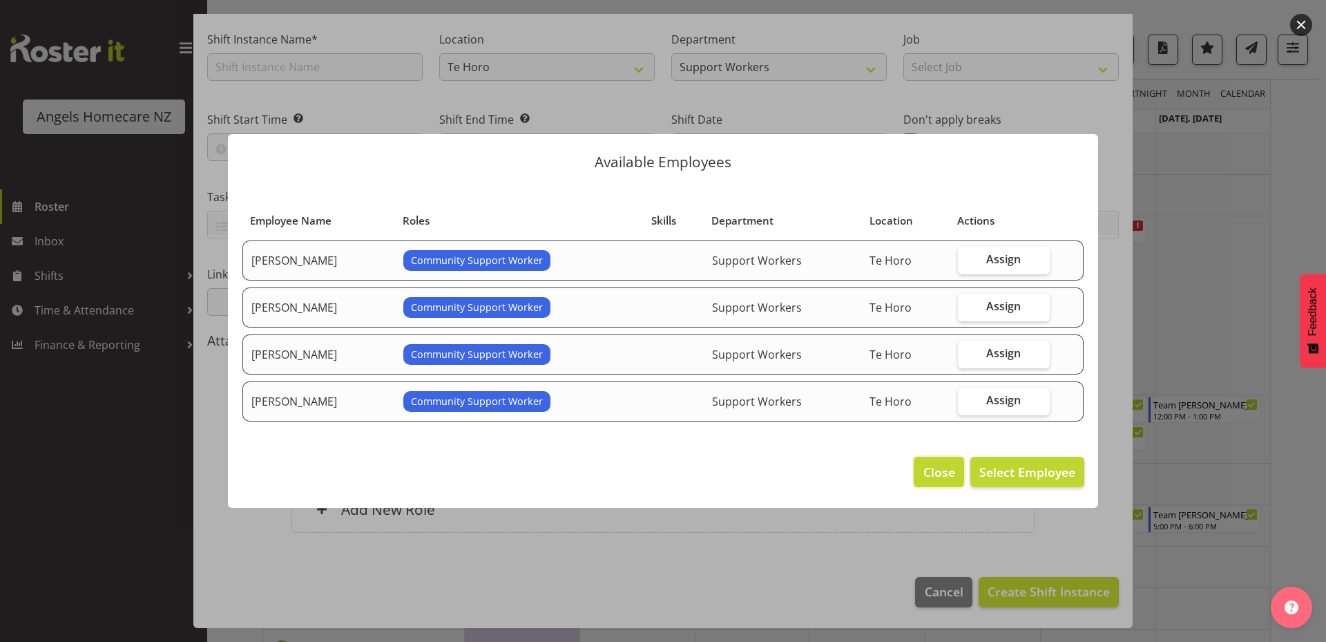
click at [955, 469] on span "Close" at bounding box center [939, 472] width 32 height 18
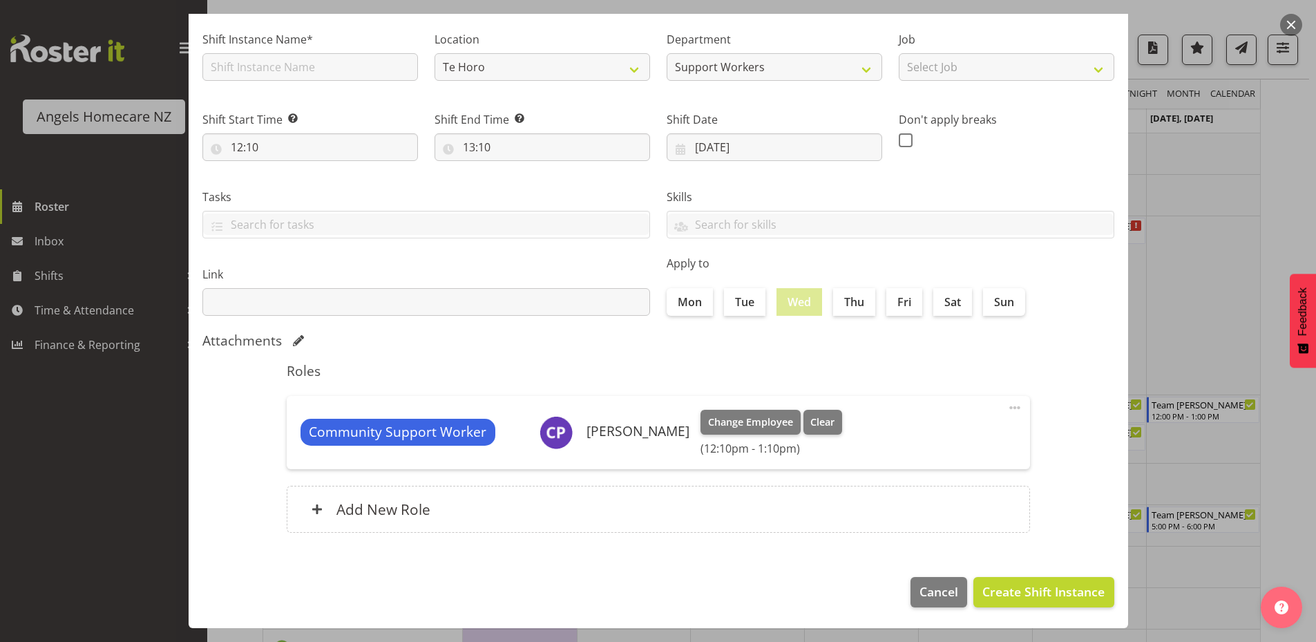
click at [1297, 546] on div at bounding box center [658, 321] width 1316 height 642
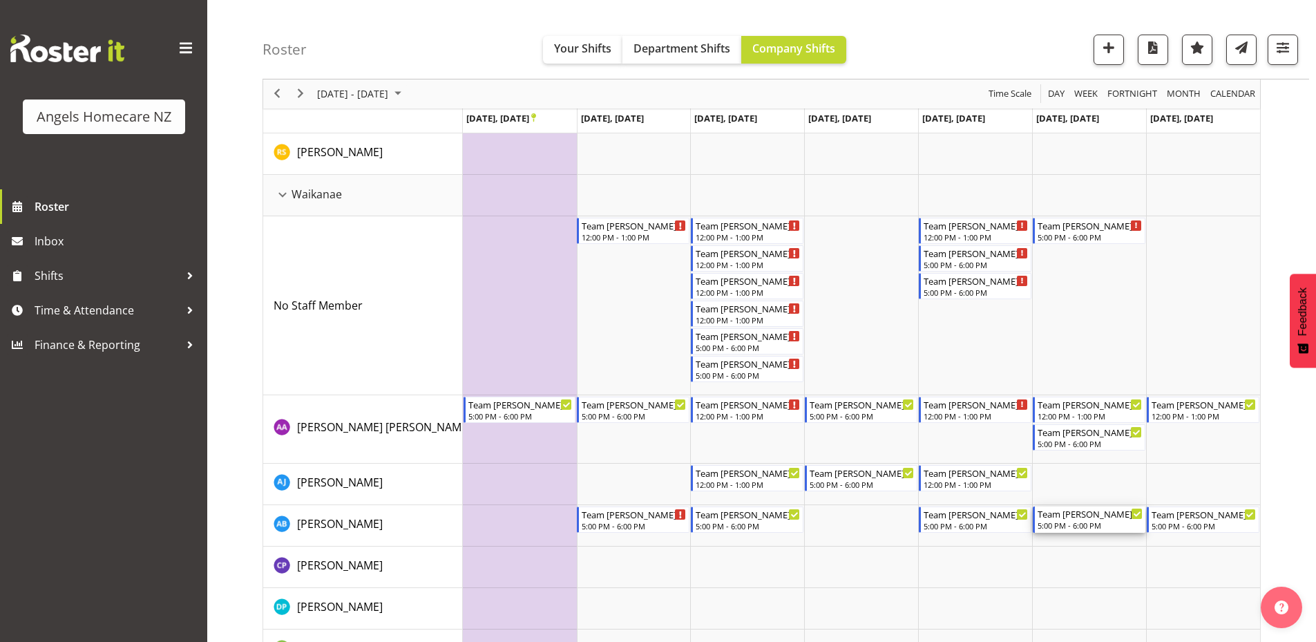
click at [1135, 511] on icon "Timeline Week of September 22, 2025" at bounding box center [1136, 513] width 7 height 7
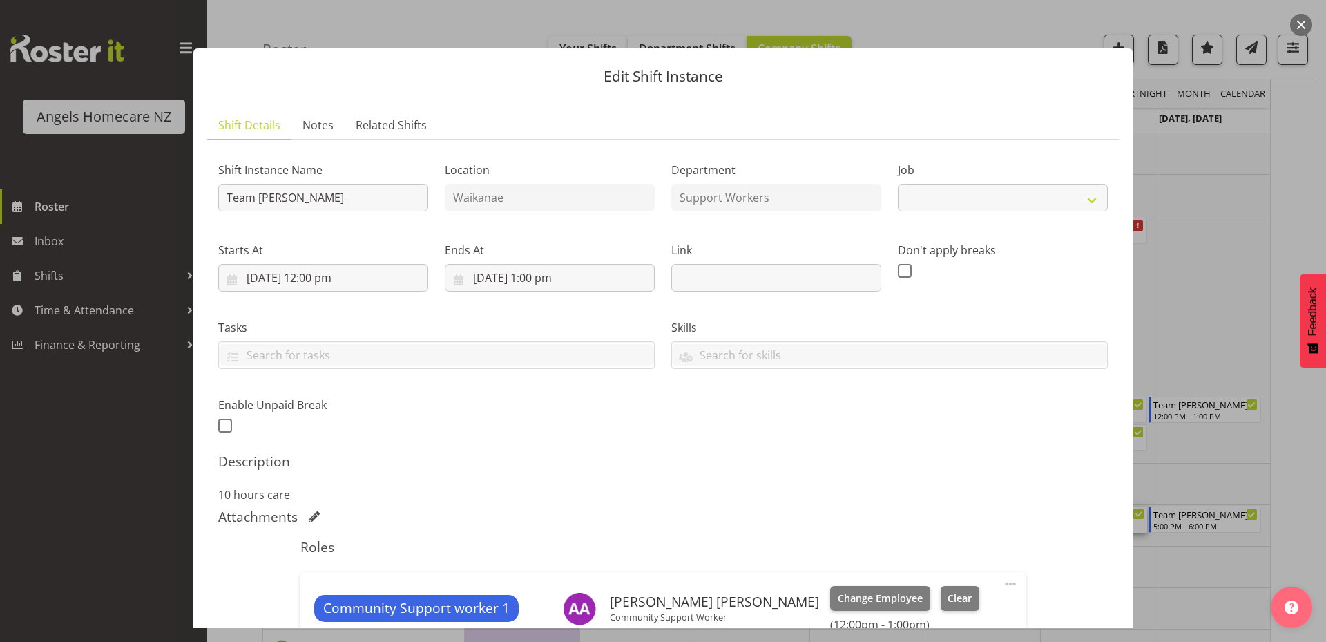
select select "10686"
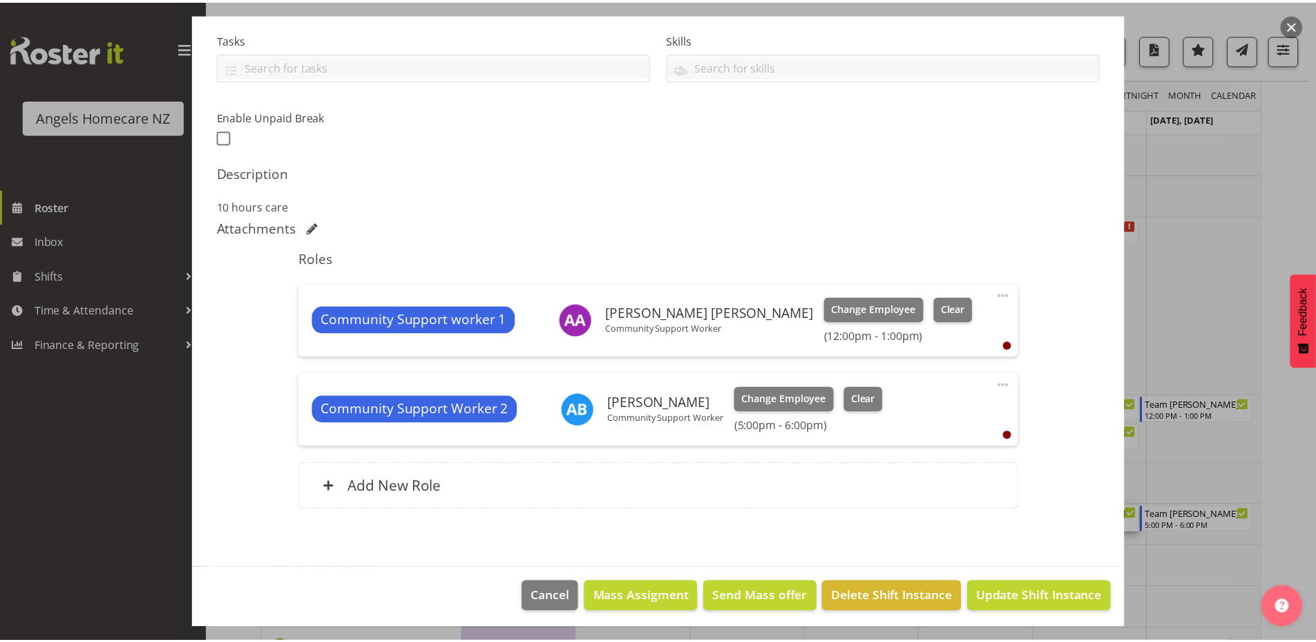
scroll to position [294, 0]
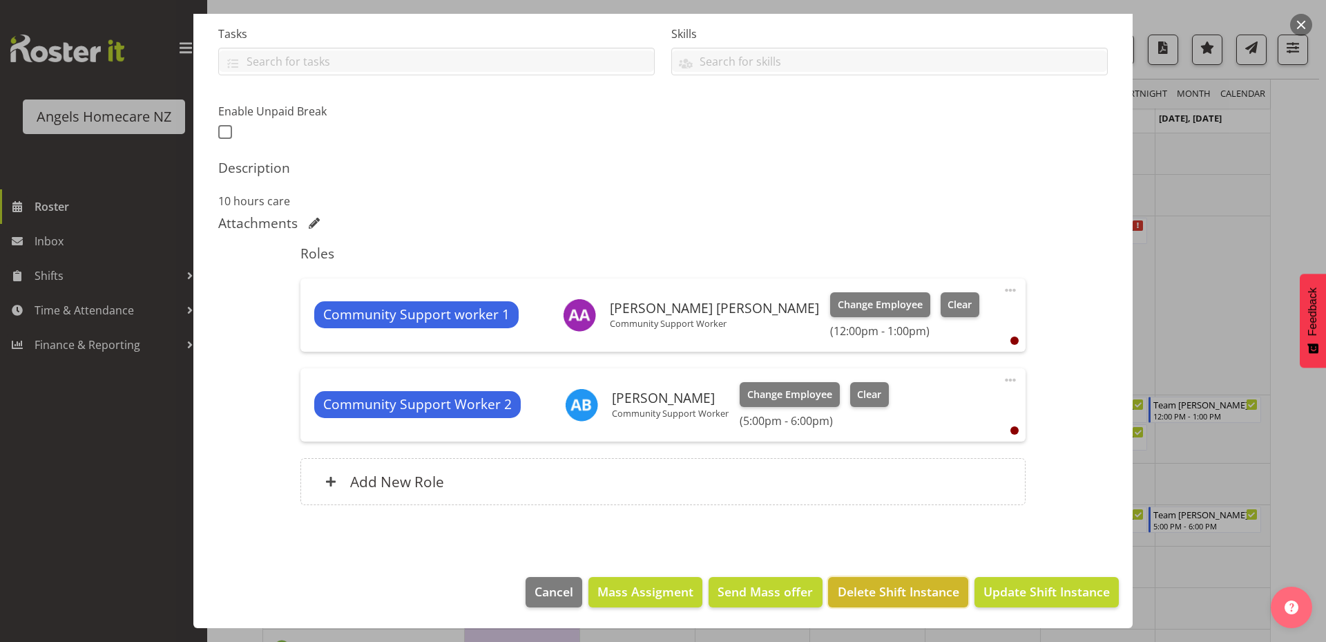
click at [893, 590] on span "Delete Shift Instance" at bounding box center [899, 591] width 122 height 18
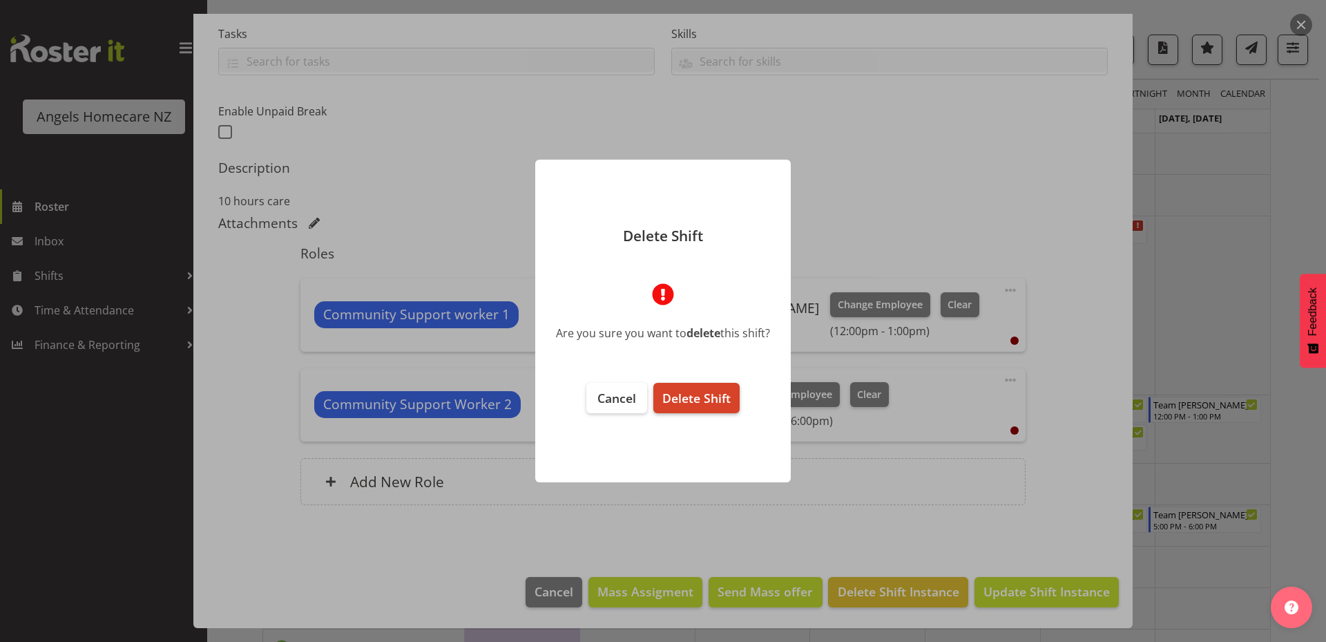
click at [725, 401] on span "Delete Shift" at bounding box center [696, 398] width 68 height 17
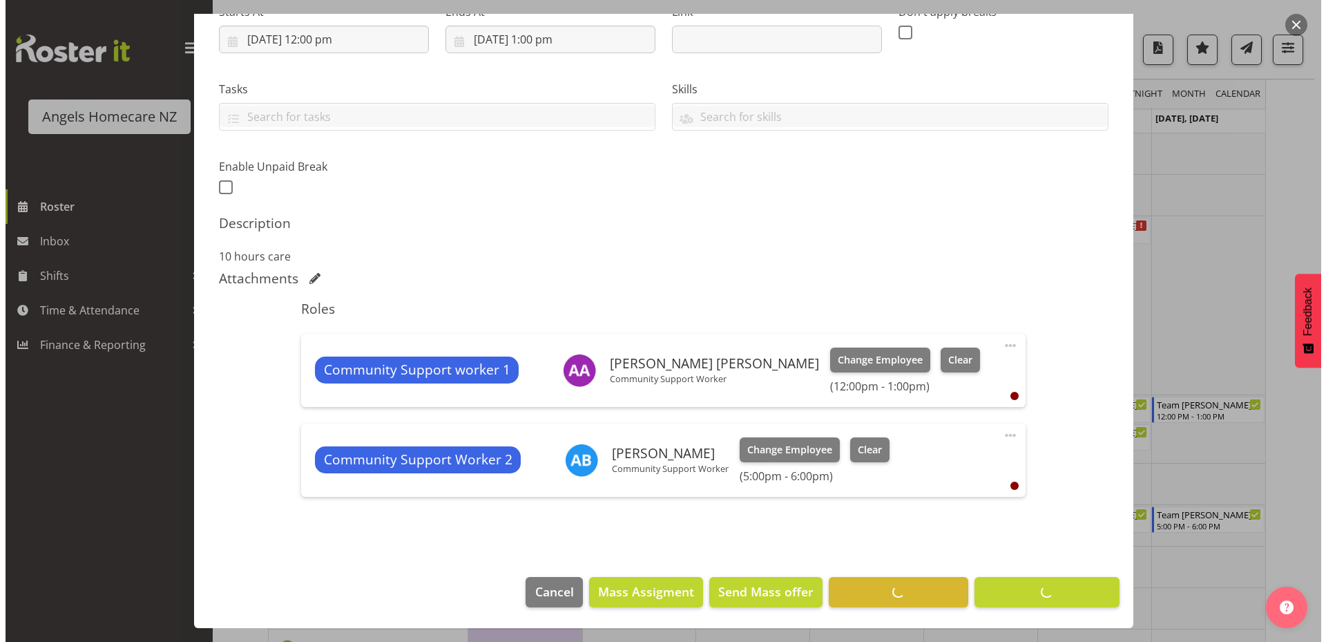
scroll to position [238, 0]
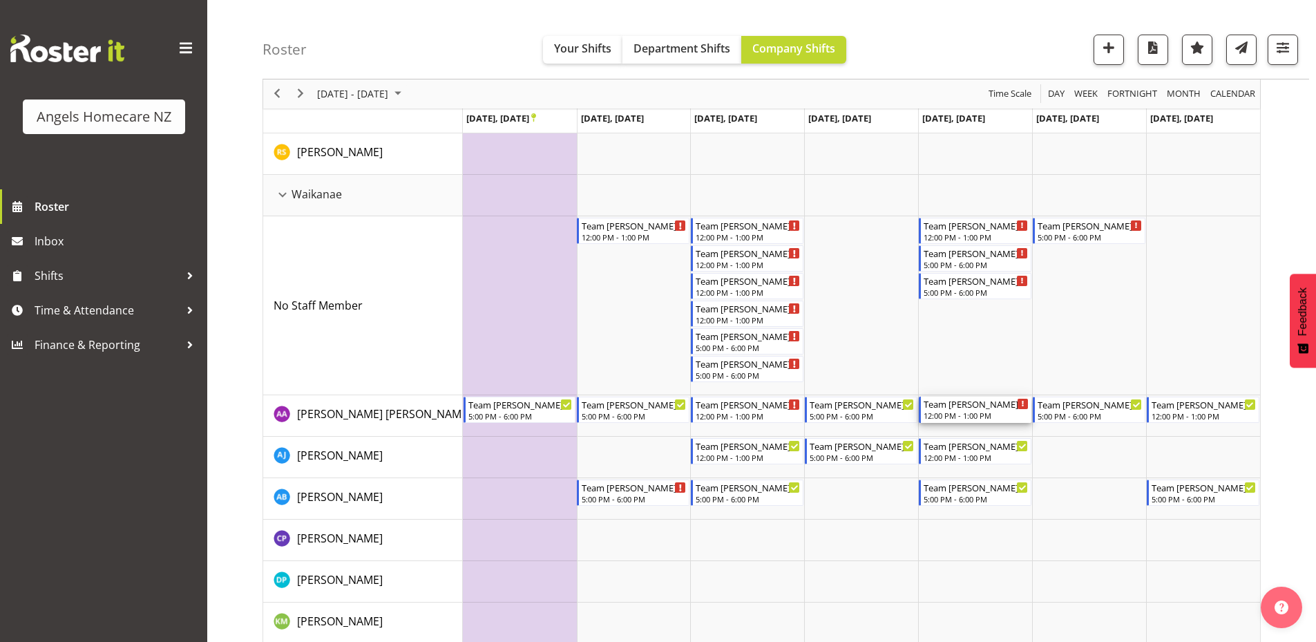
click at [975, 406] on div "Team [PERSON_NAME]" at bounding box center [975, 403] width 105 height 14
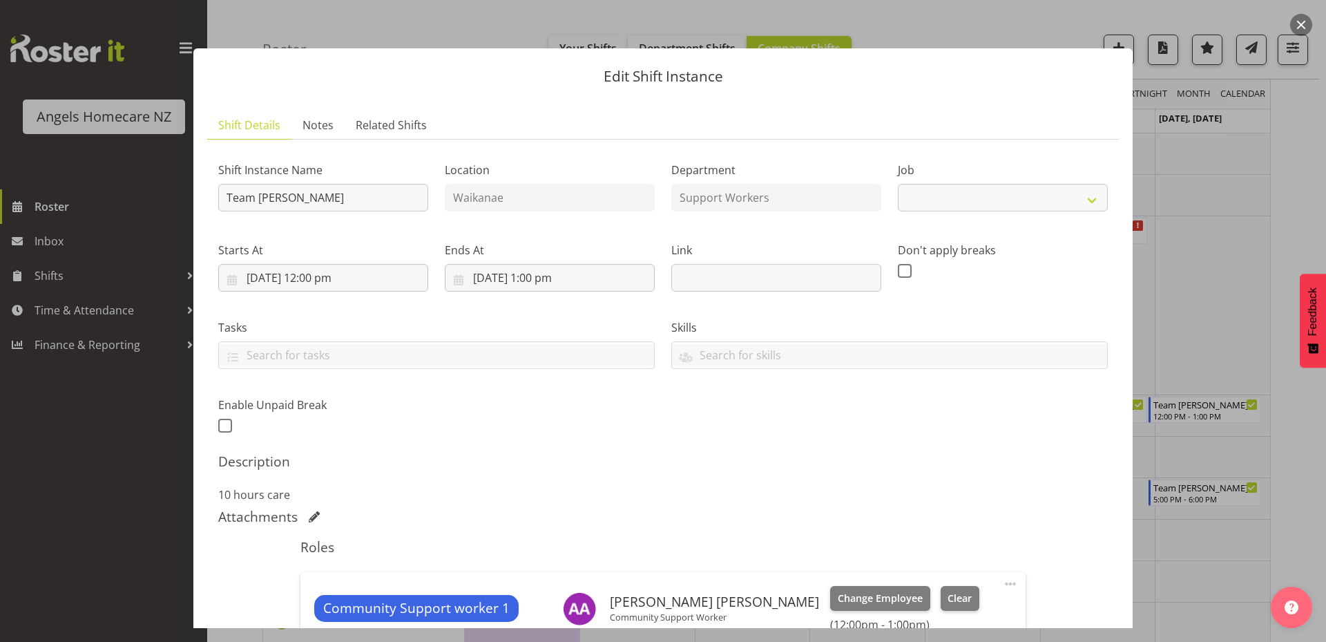
select select "10686"
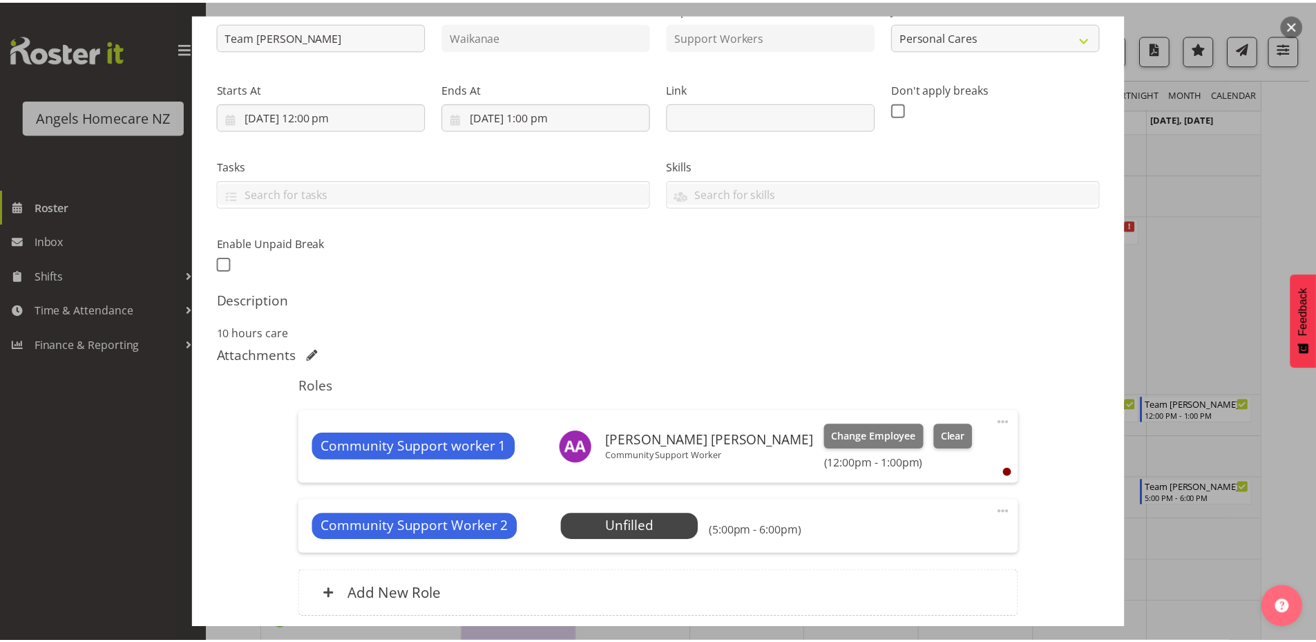
scroll to position [274, 0]
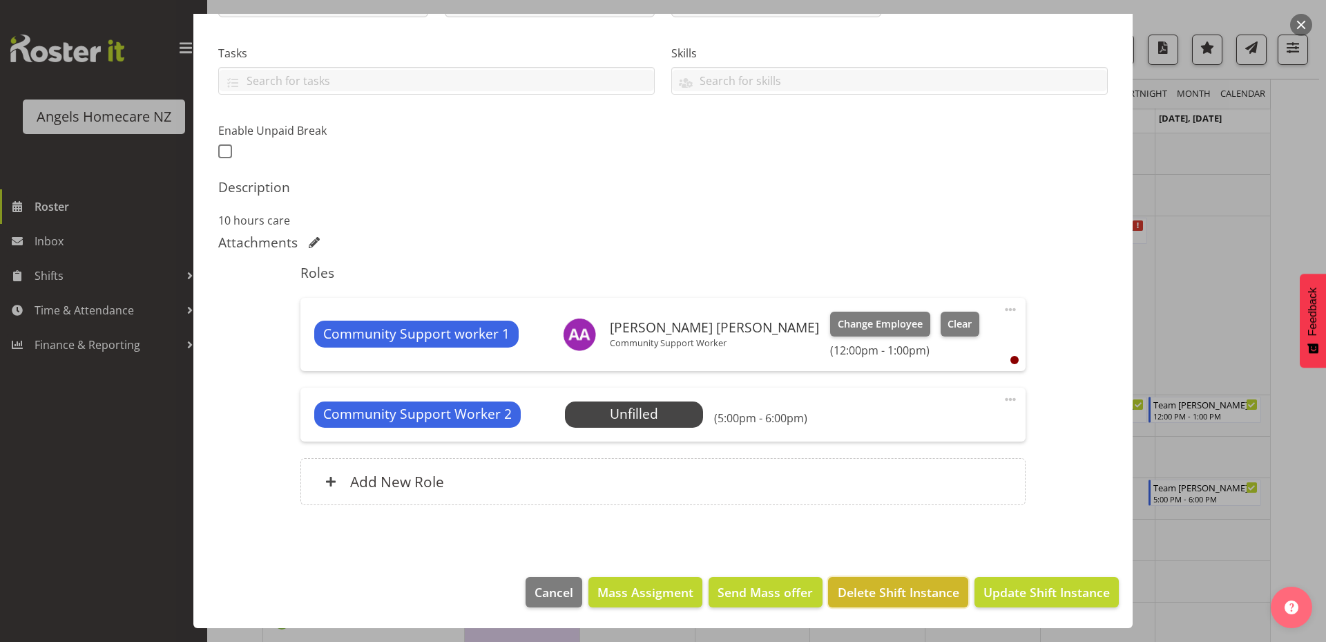
click at [928, 595] on span "Delete Shift Instance" at bounding box center [899, 592] width 122 height 18
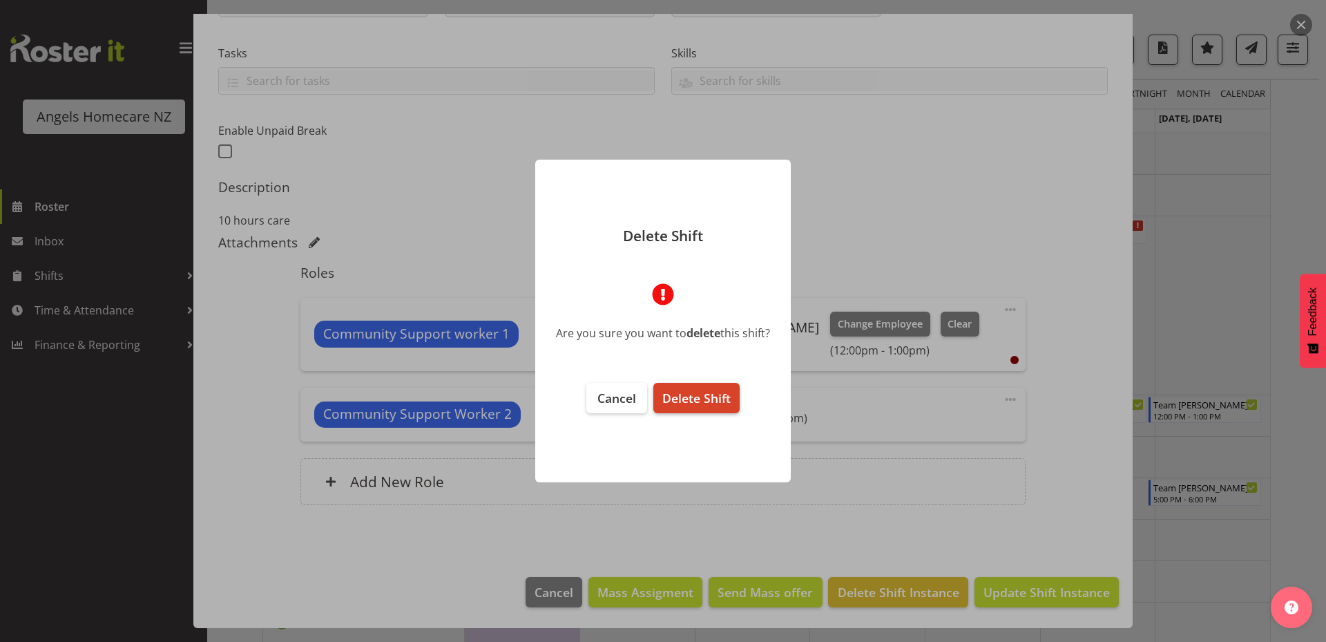
click at [701, 392] on span "Delete Shift" at bounding box center [696, 398] width 68 height 17
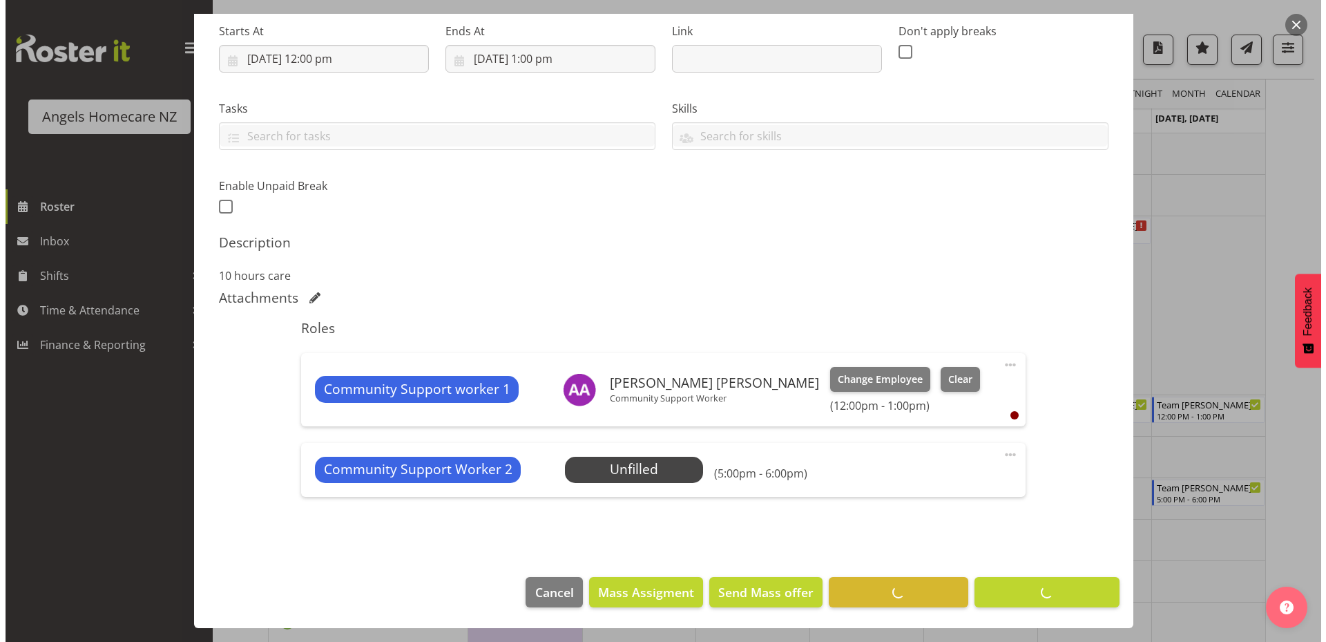
scroll to position [219, 0]
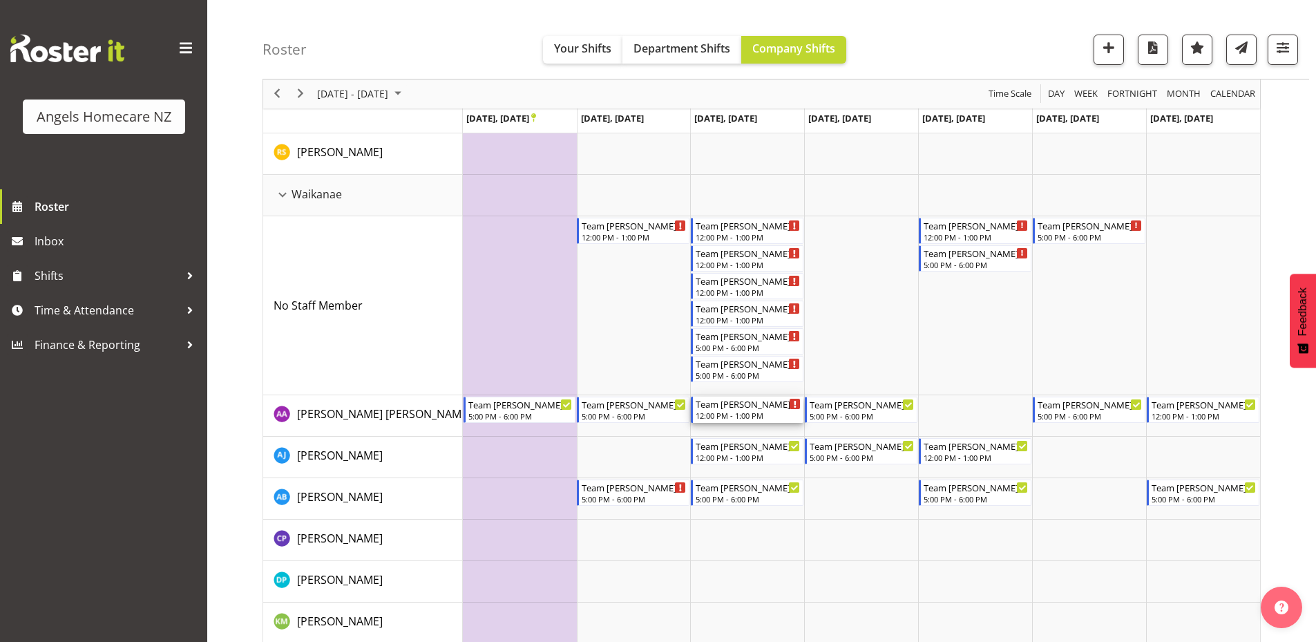
click at [760, 411] on div "12:00 PM - 1:00 PM" at bounding box center [747, 415] width 105 height 11
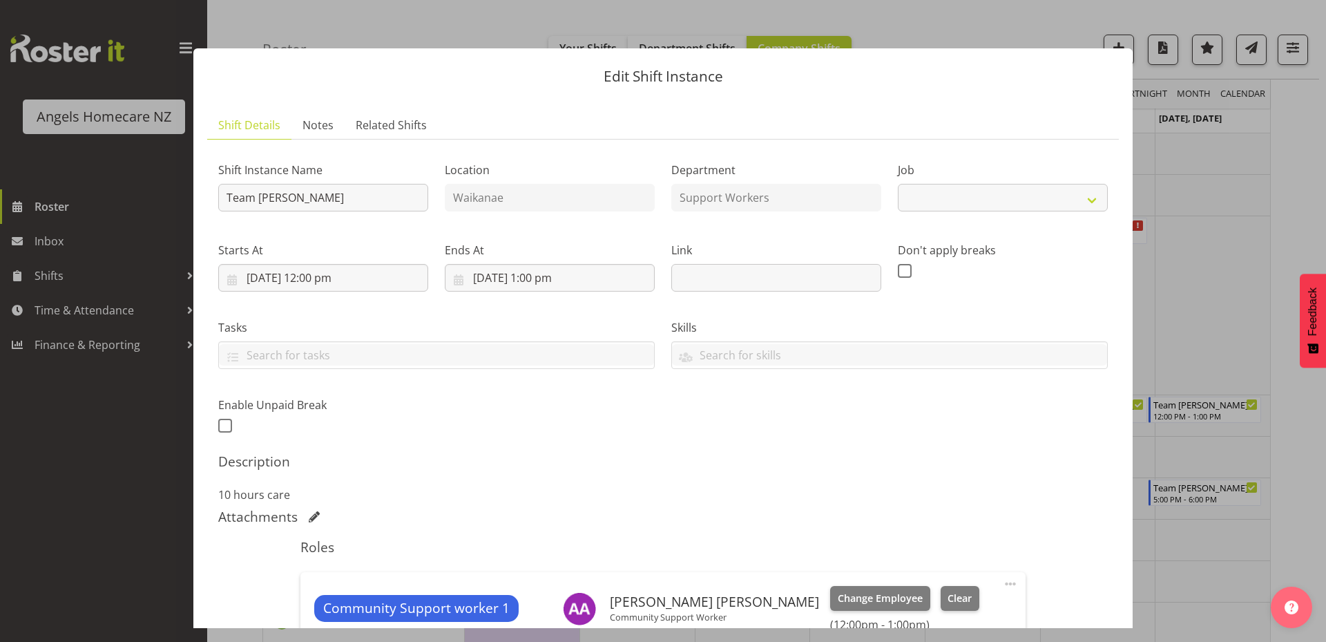
select select "10686"
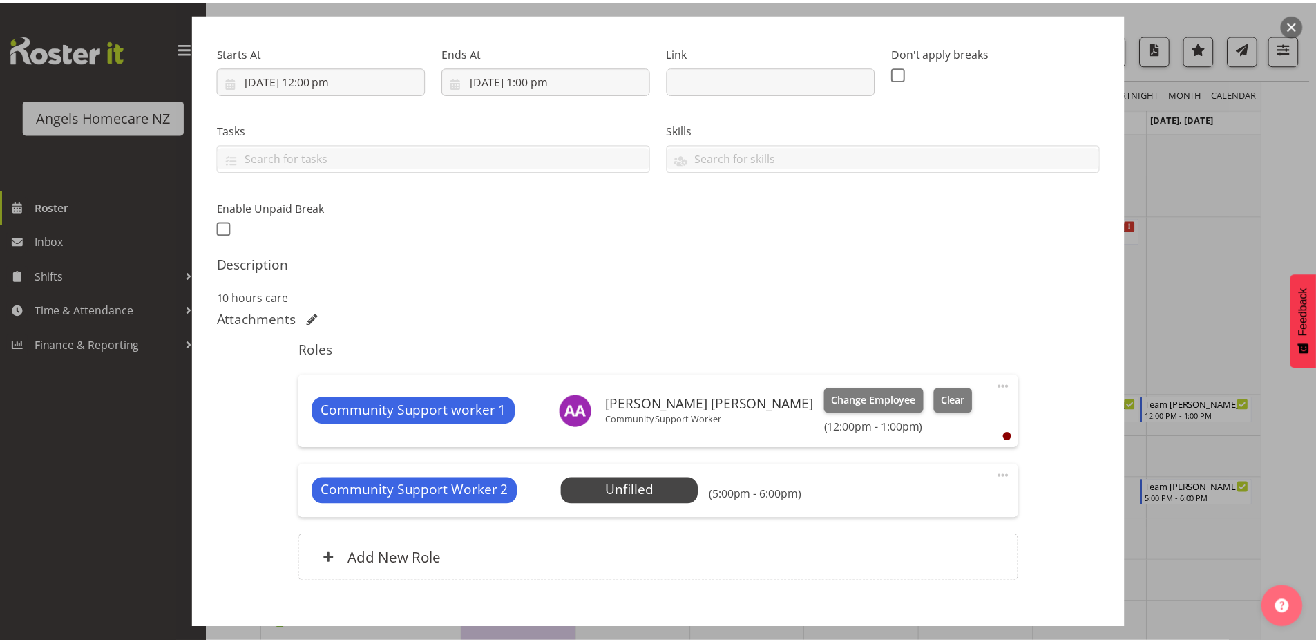
scroll to position [274, 0]
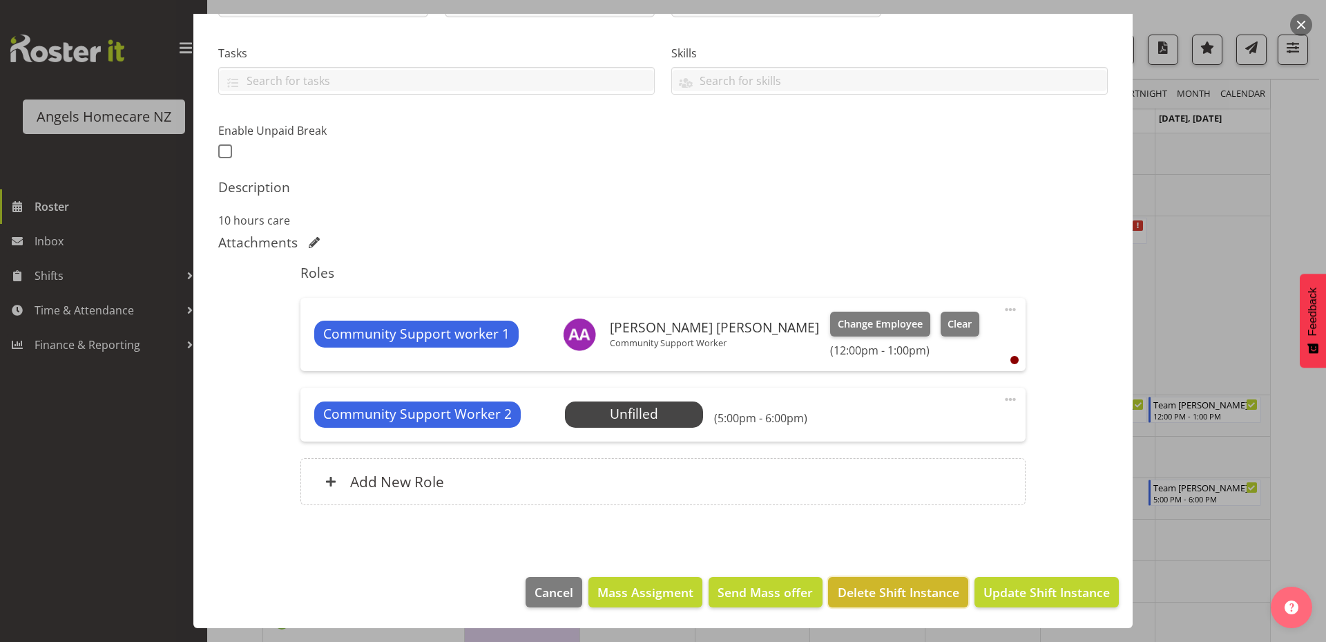
click at [898, 591] on span "Delete Shift Instance" at bounding box center [899, 592] width 122 height 18
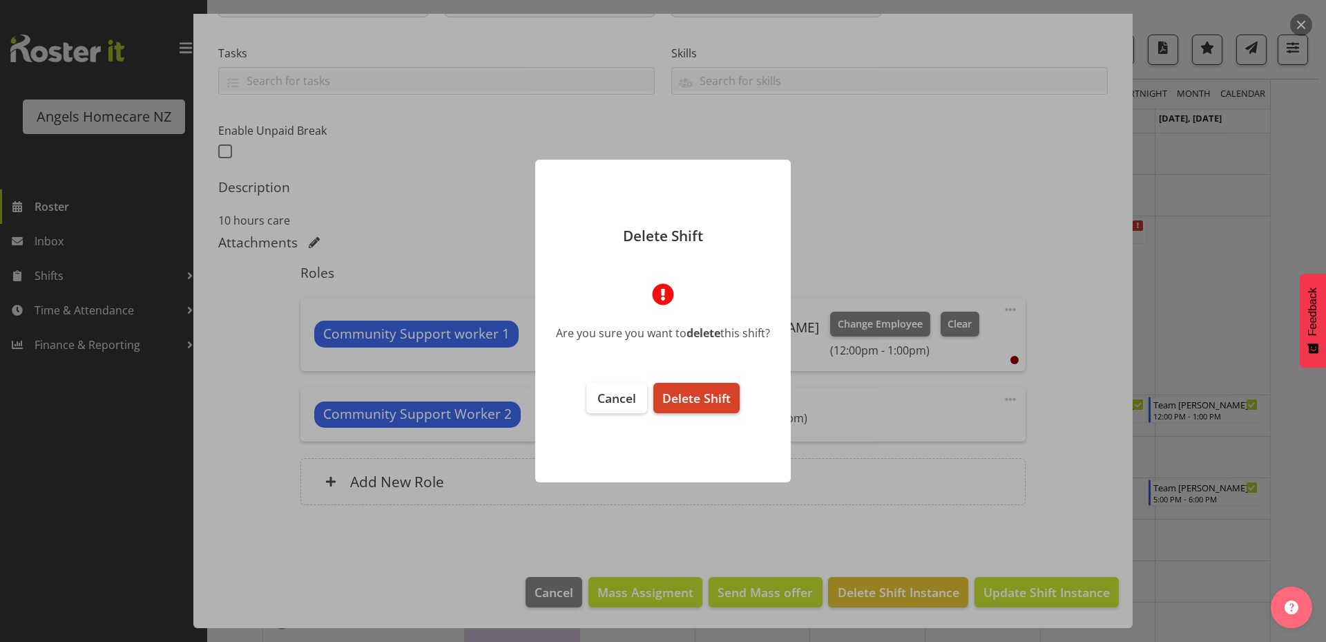
click at [711, 401] on span "Delete Shift" at bounding box center [696, 398] width 68 height 17
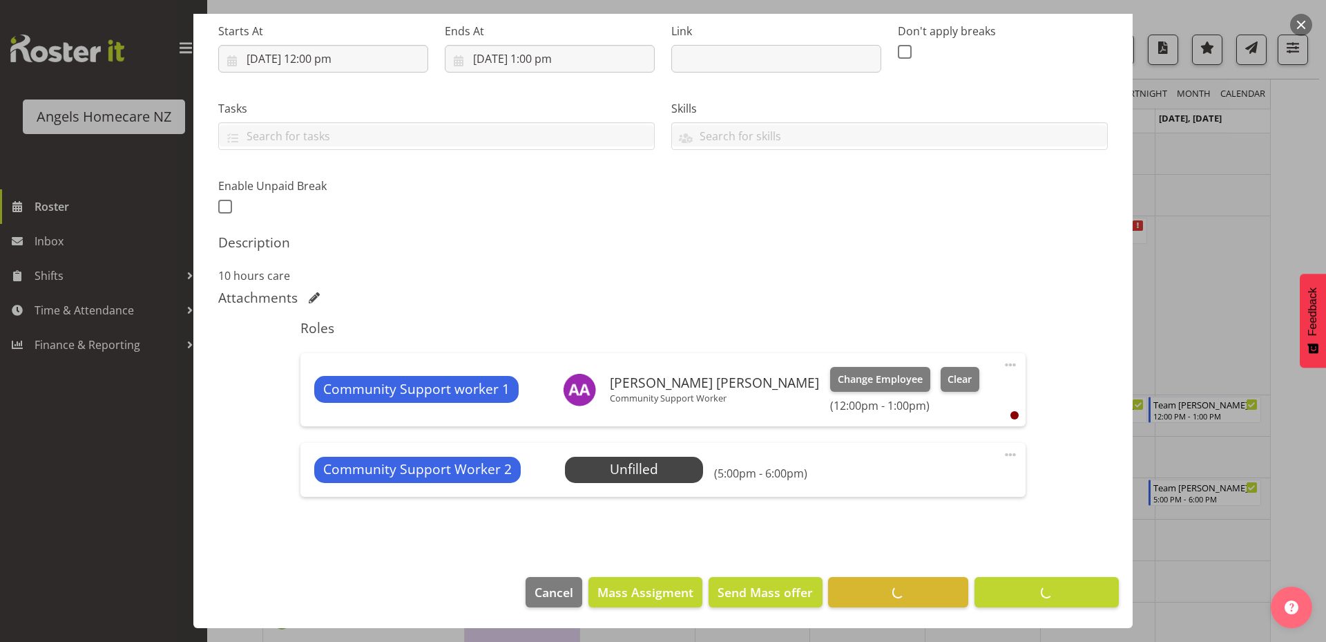
scroll to position [219, 0]
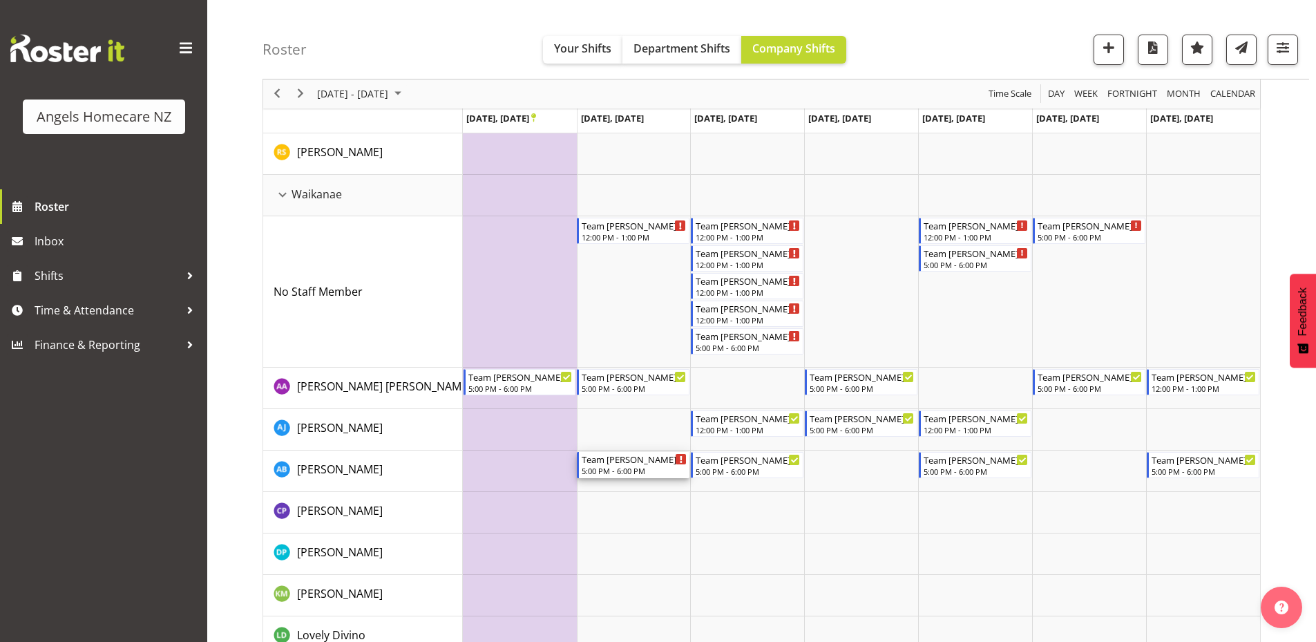
click at [660, 461] on div "Team [PERSON_NAME]" at bounding box center [634, 459] width 105 height 14
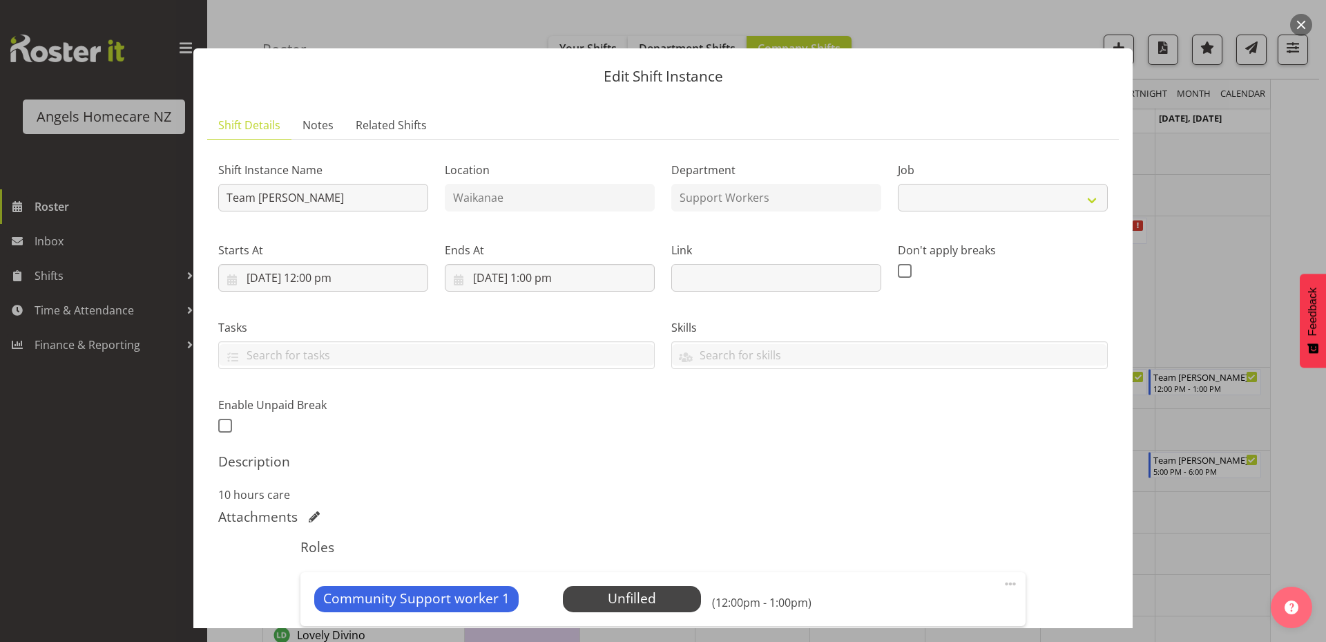
select select "10686"
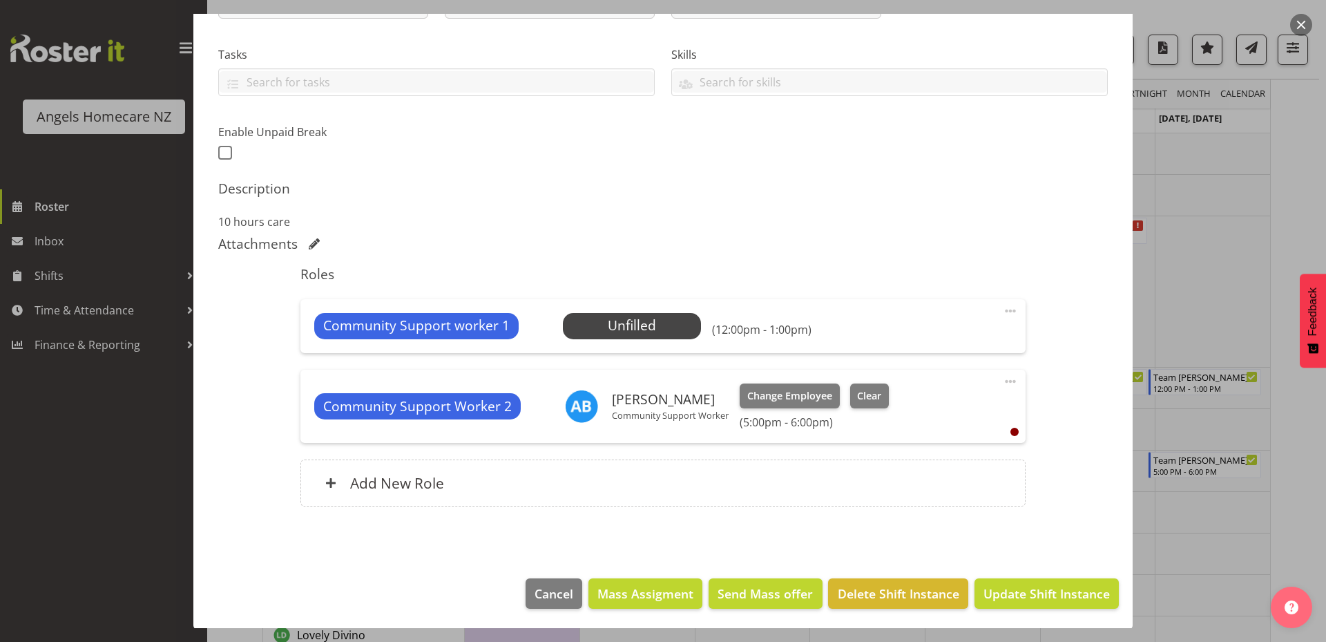
scroll to position [274, 0]
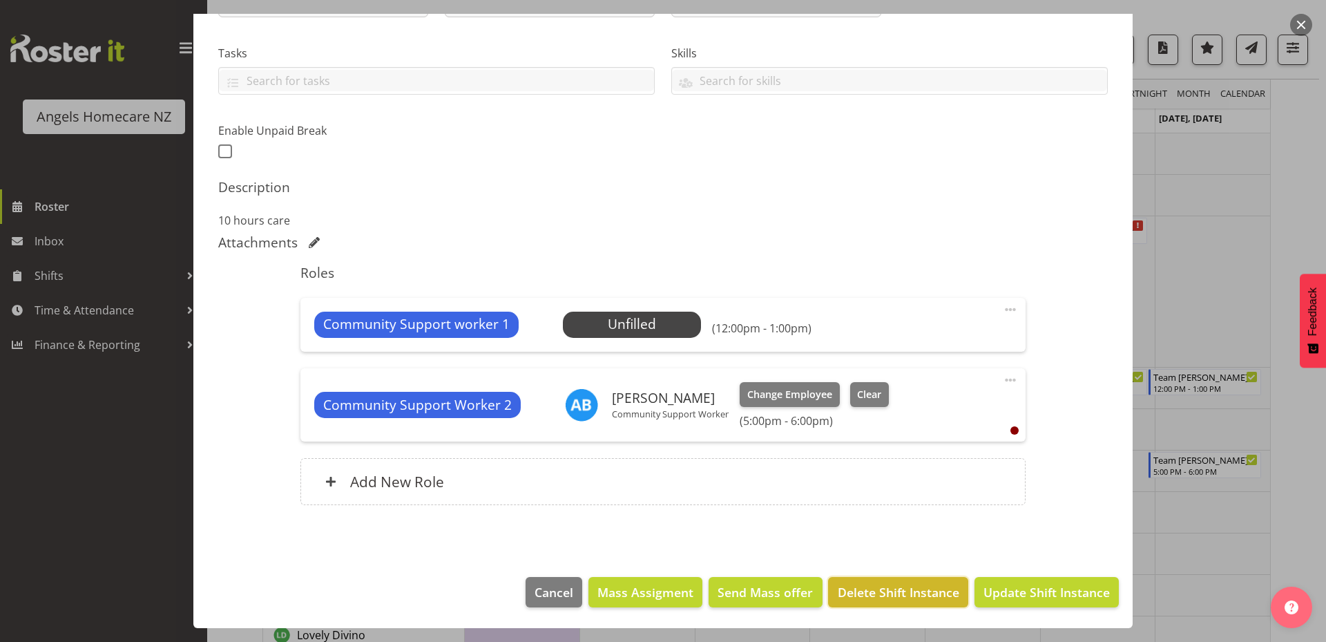
click at [863, 593] on span "Delete Shift Instance" at bounding box center [899, 592] width 122 height 18
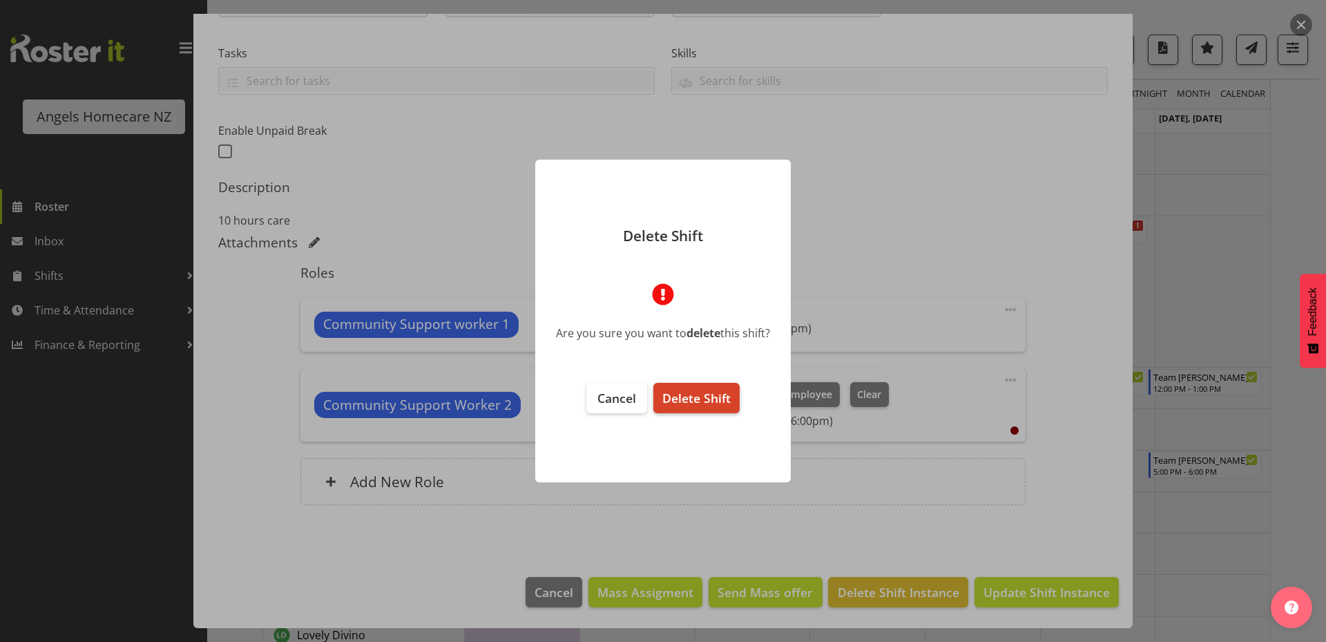
click at [668, 397] on span "Delete Shift" at bounding box center [696, 398] width 68 height 17
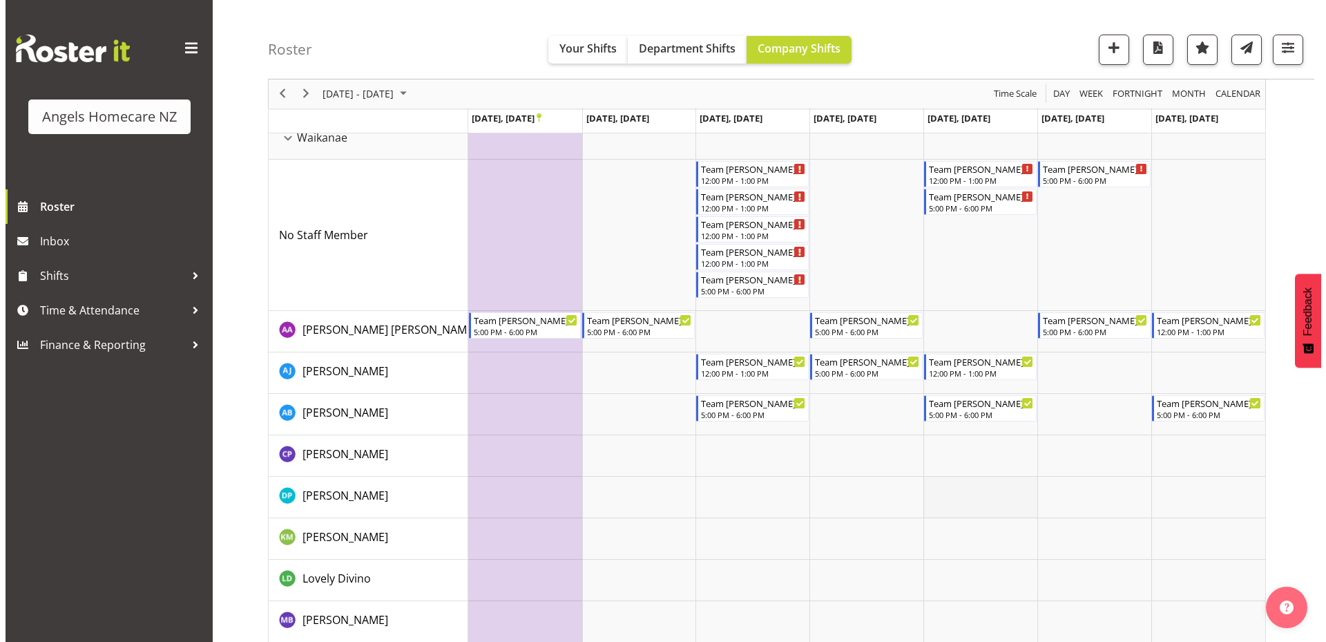
scroll to position [999, 0]
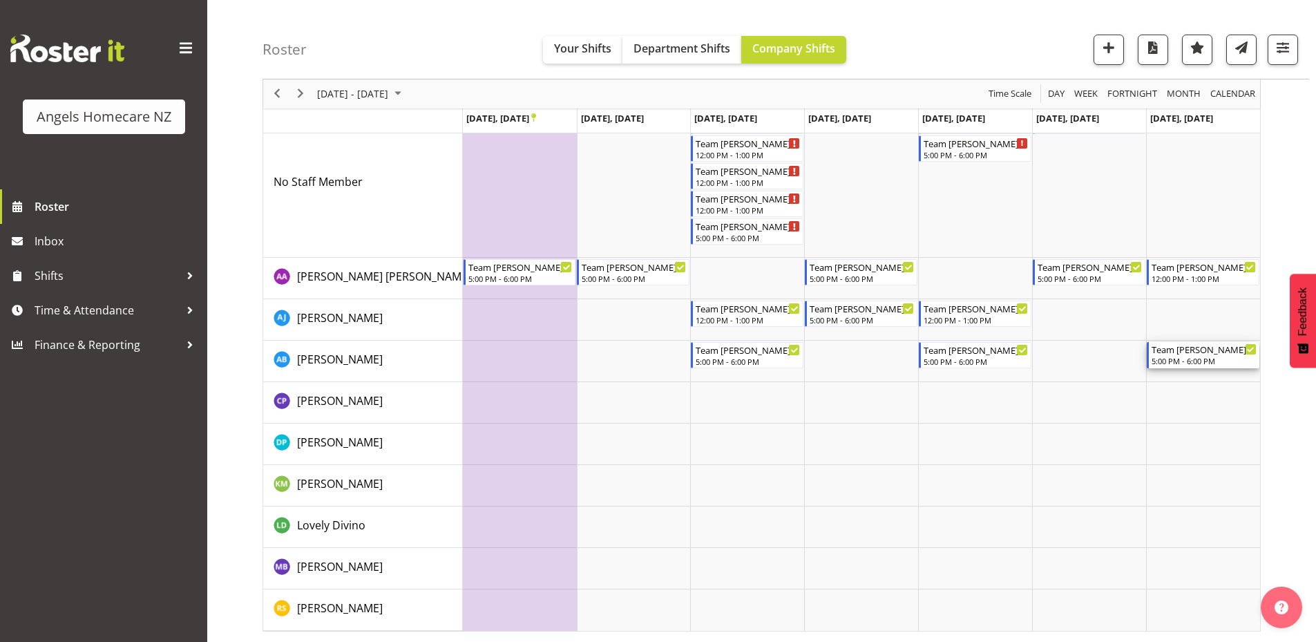
click at [1251, 348] on icon "Timeline Week of September 22, 2025" at bounding box center [1250, 349] width 7 height 7
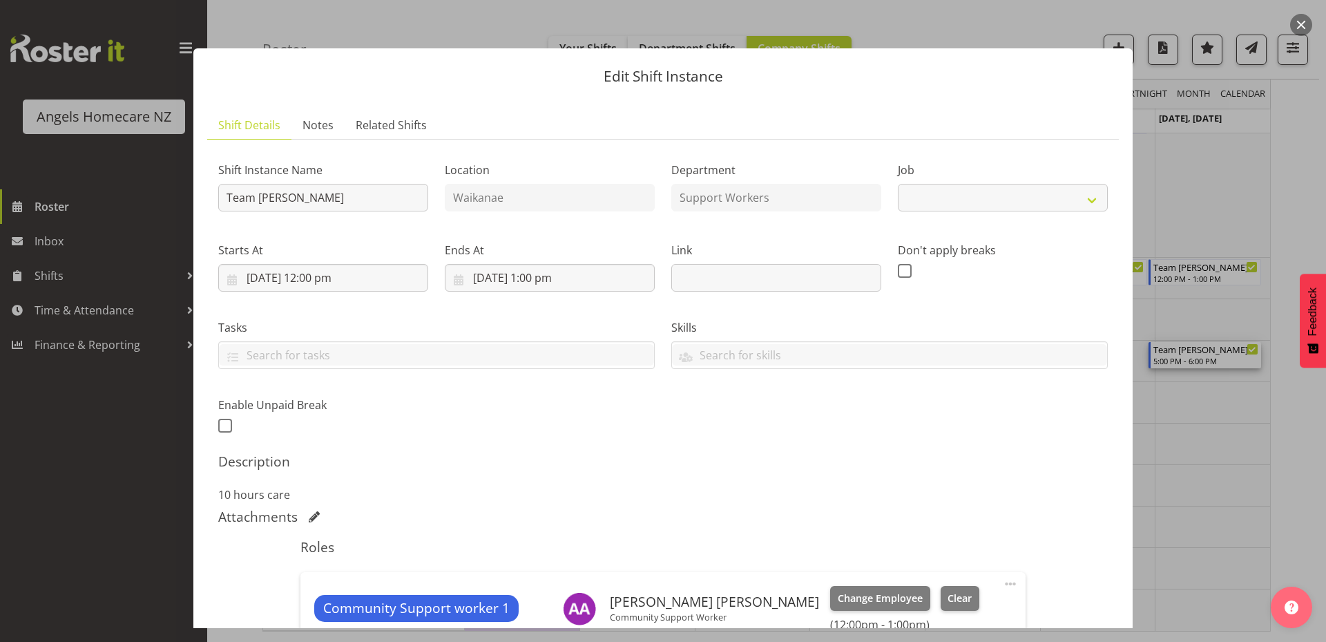
select select "10686"
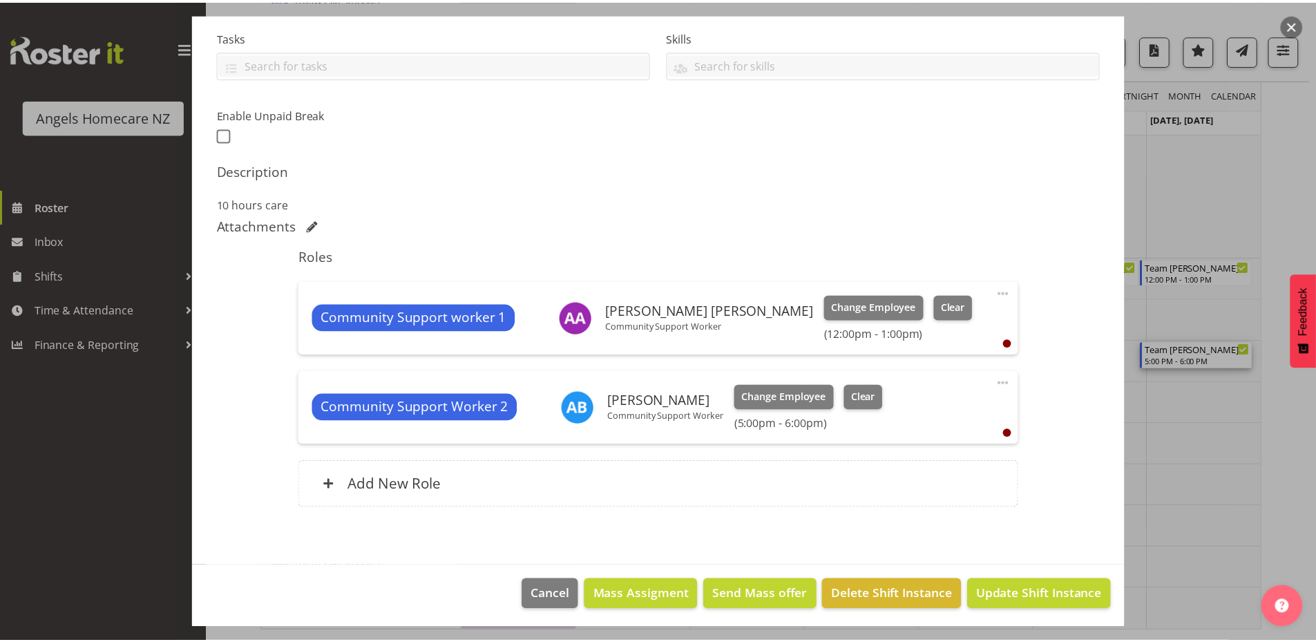
scroll to position [294, 0]
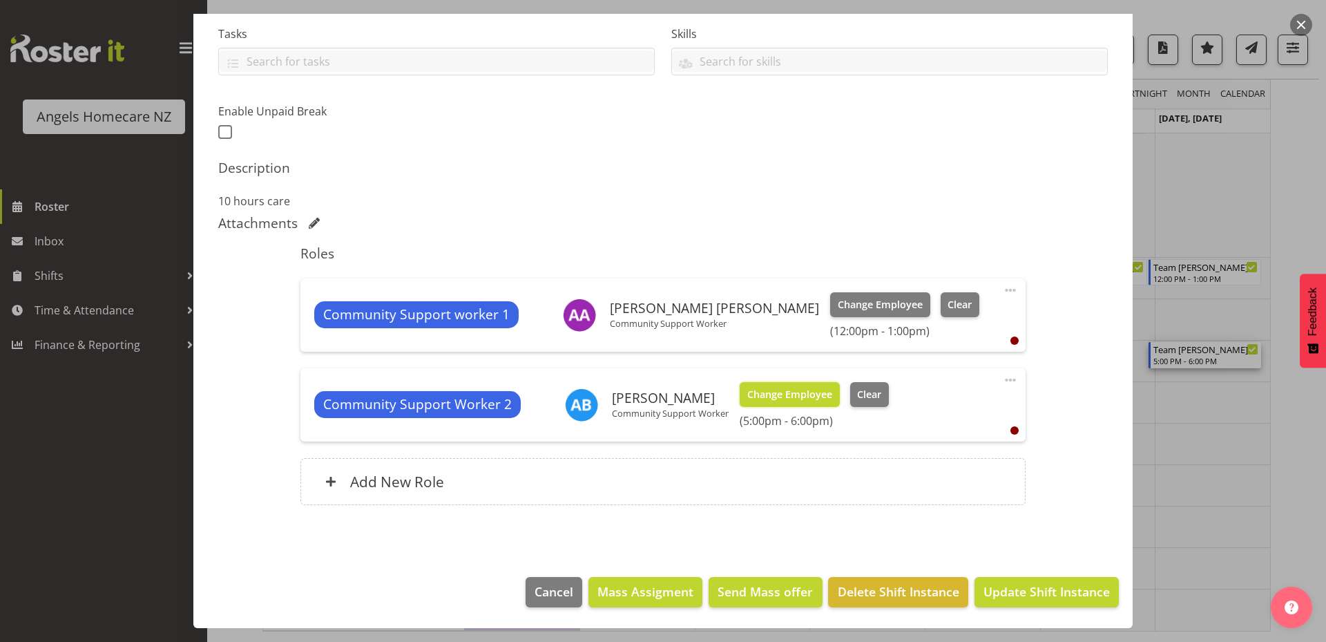
click at [792, 391] on span "Change Employee" at bounding box center [789, 394] width 85 height 15
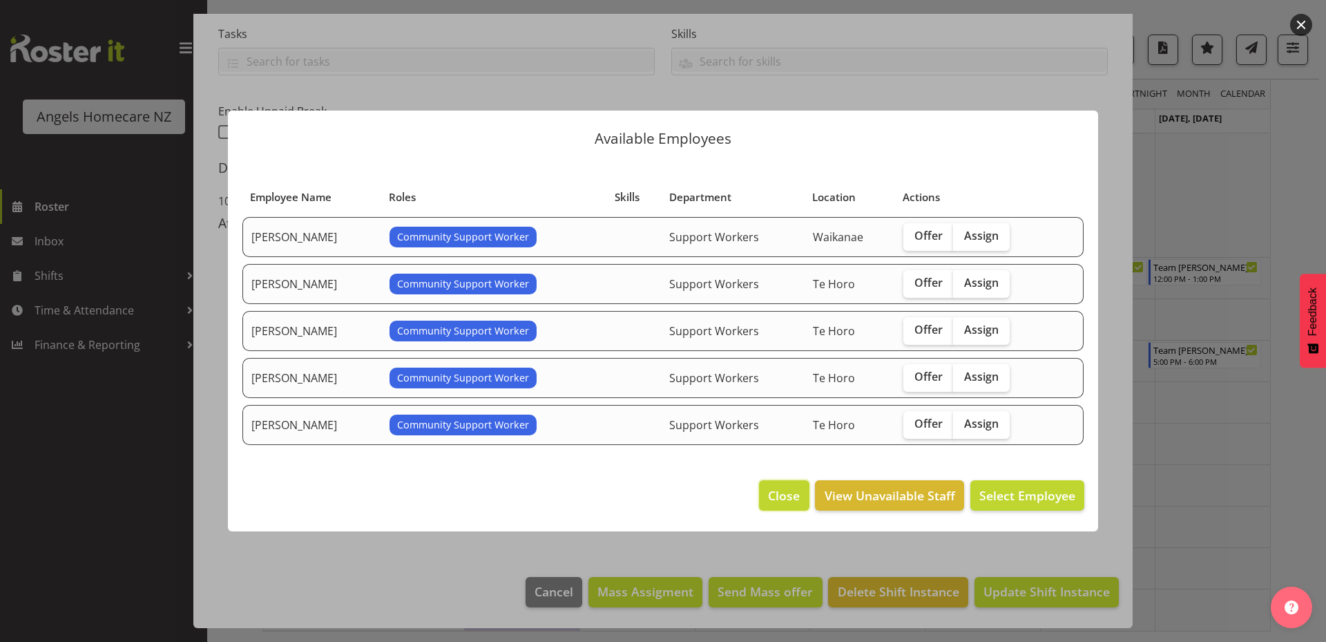
click at [798, 493] on span "Close" at bounding box center [784, 495] width 32 height 18
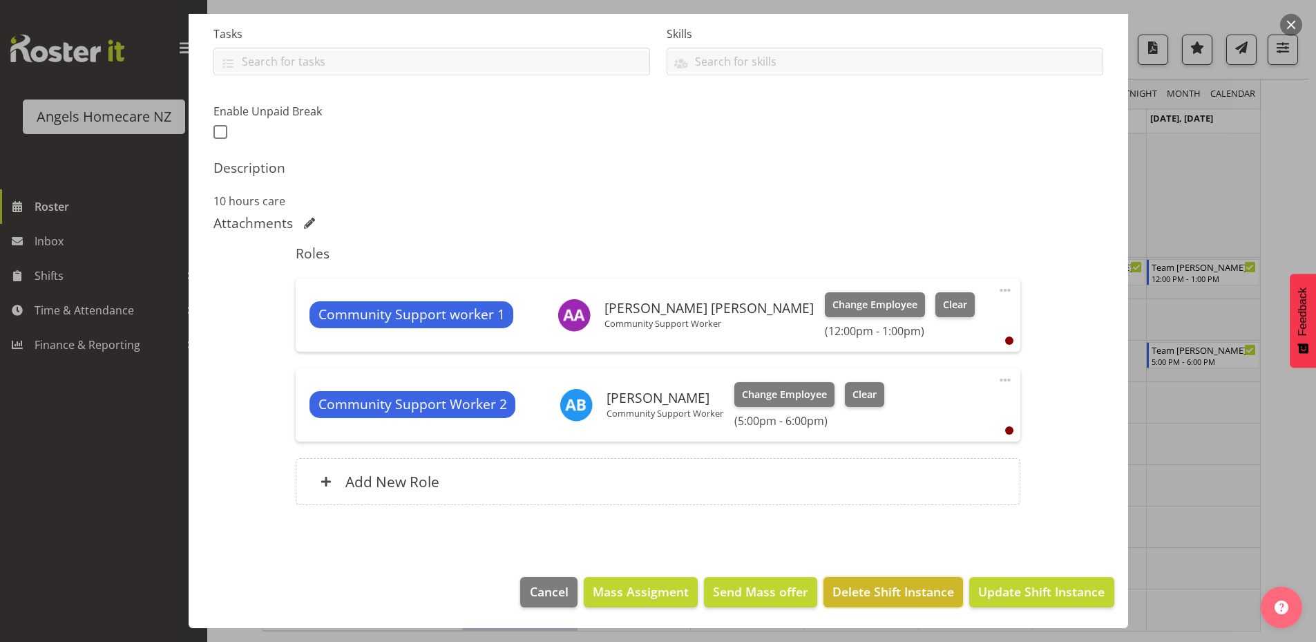
click at [884, 592] on span "Delete Shift Instance" at bounding box center [893, 591] width 122 height 18
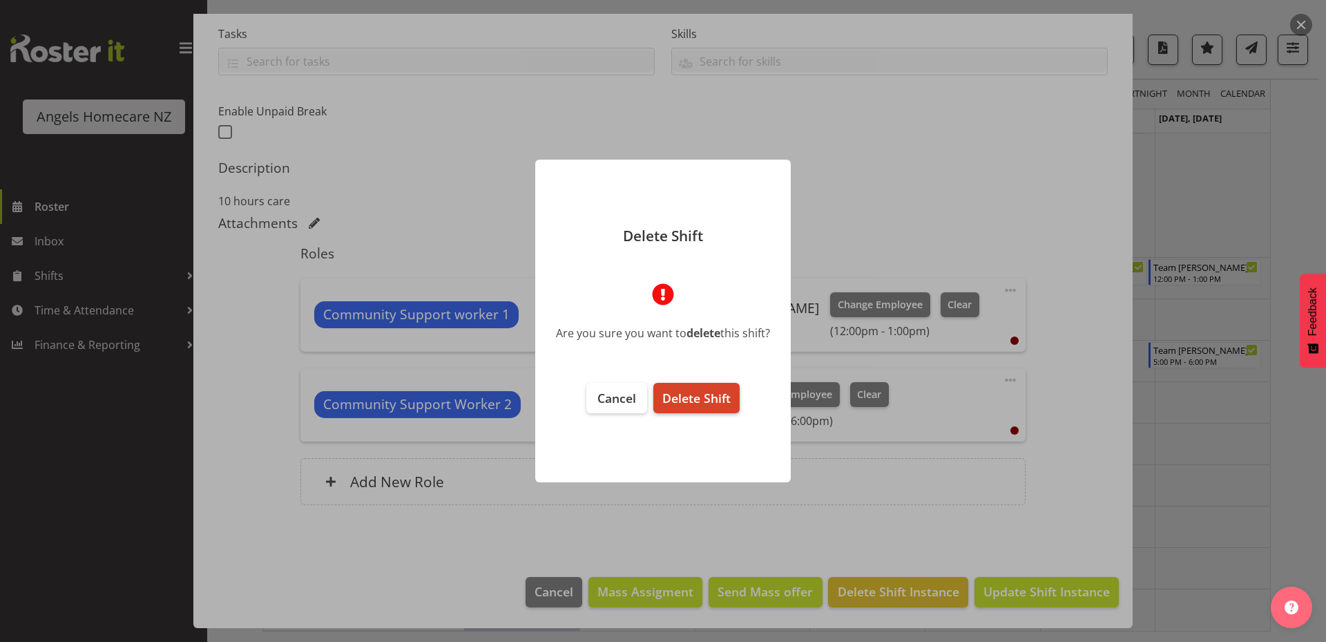
click at [726, 388] on button "Delete Shift" at bounding box center [696, 398] width 86 height 30
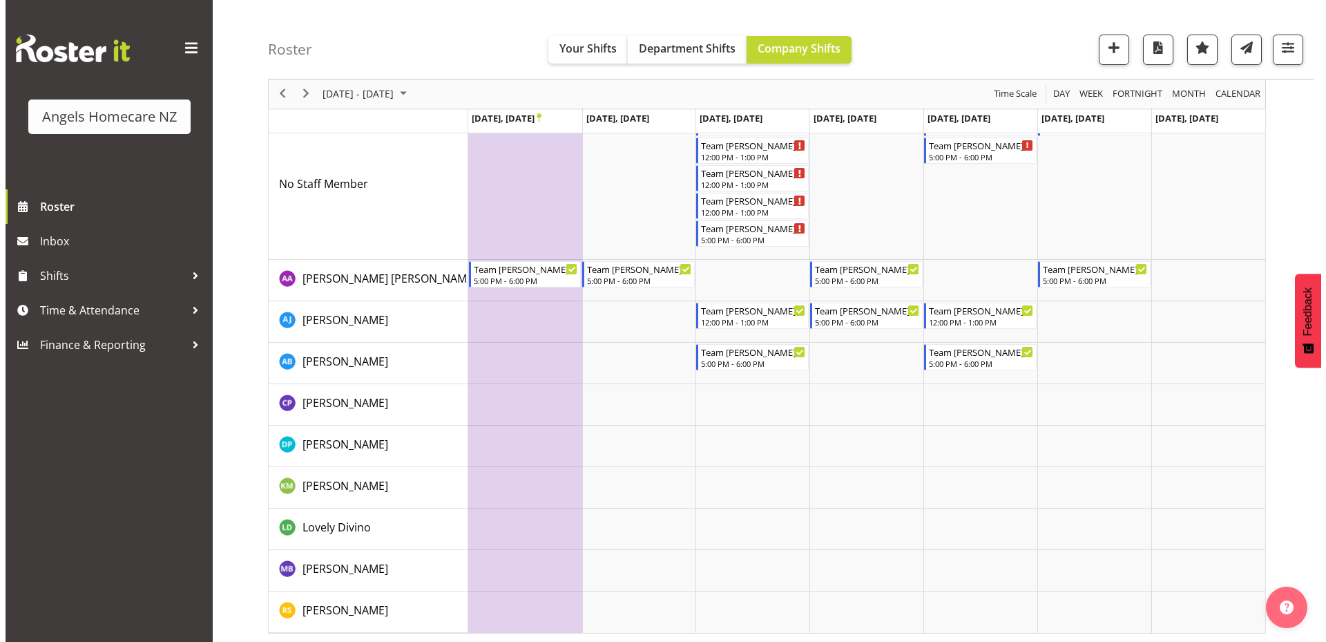
scroll to position [999, 0]
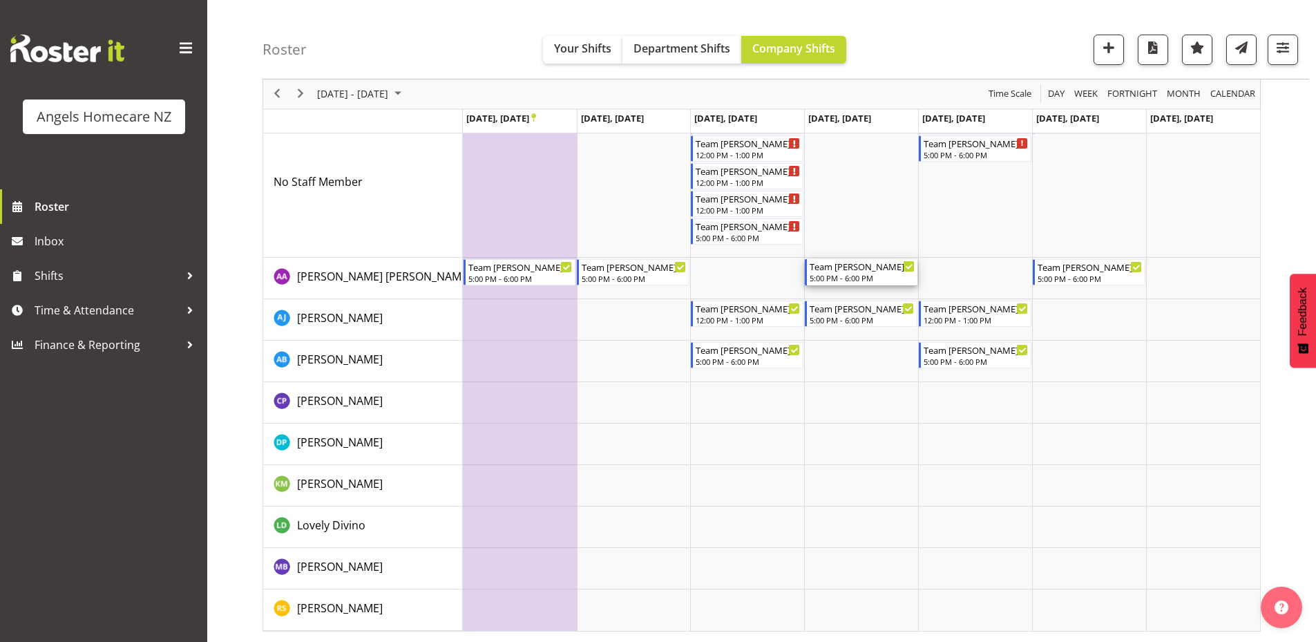
click at [905, 264] on icon "Timeline Week of September 22, 2025" at bounding box center [908, 266] width 7 height 7
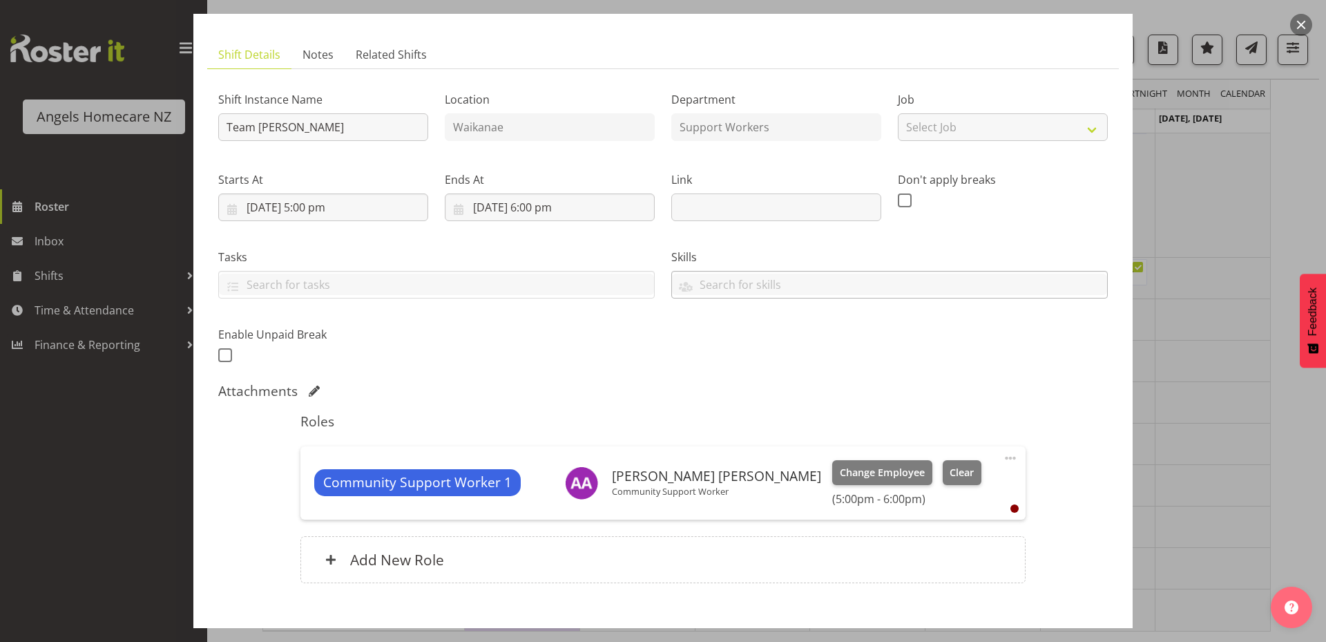
scroll to position [148, 0]
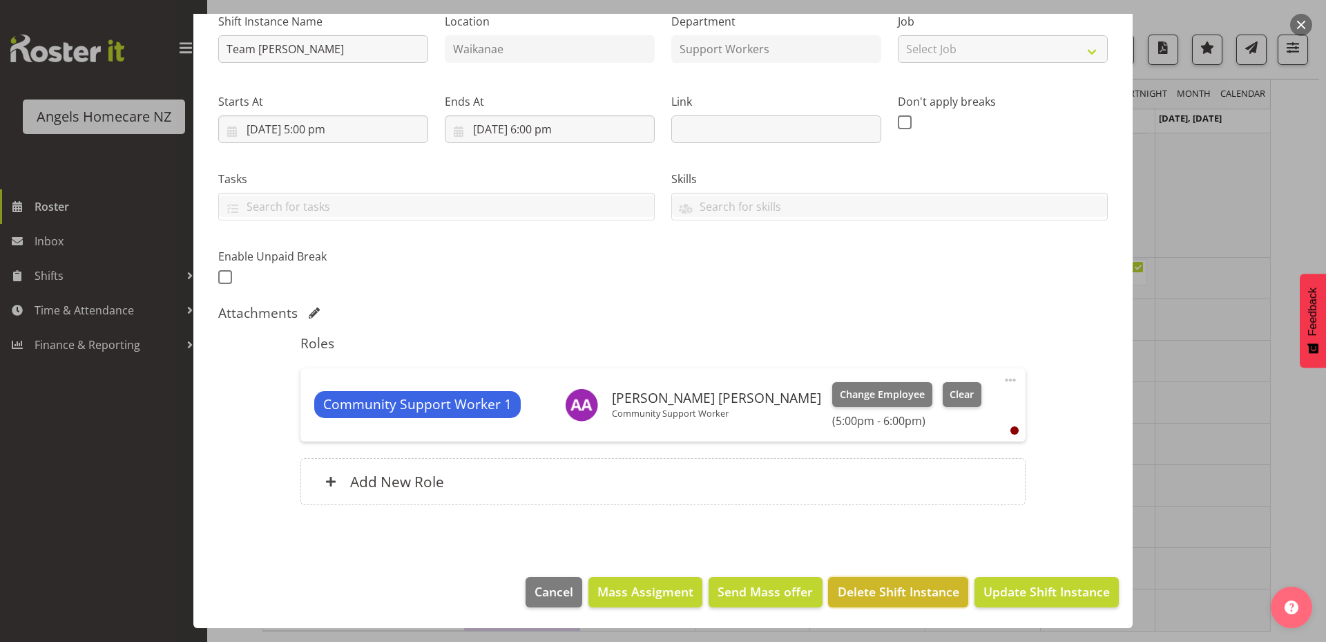
click at [892, 586] on span "Delete Shift Instance" at bounding box center [899, 591] width 122 height 18
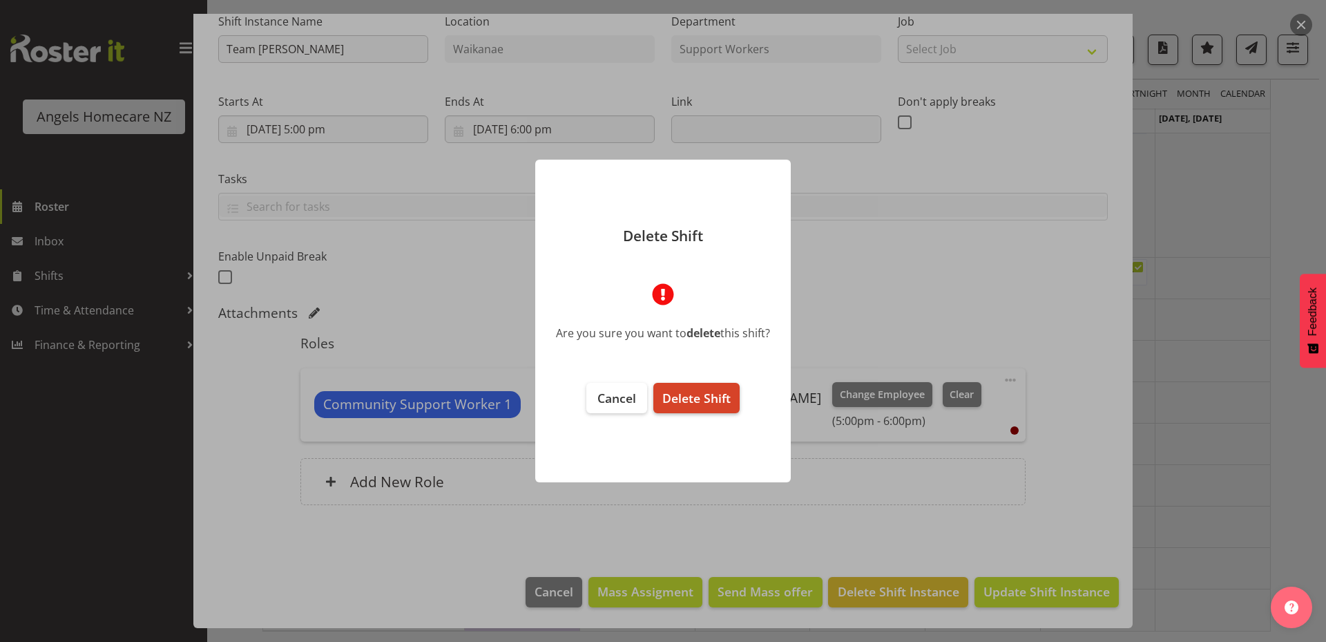
click at [705, 404] on span "Delete Shift" at bounding box center [696, 398] width 68 height 17
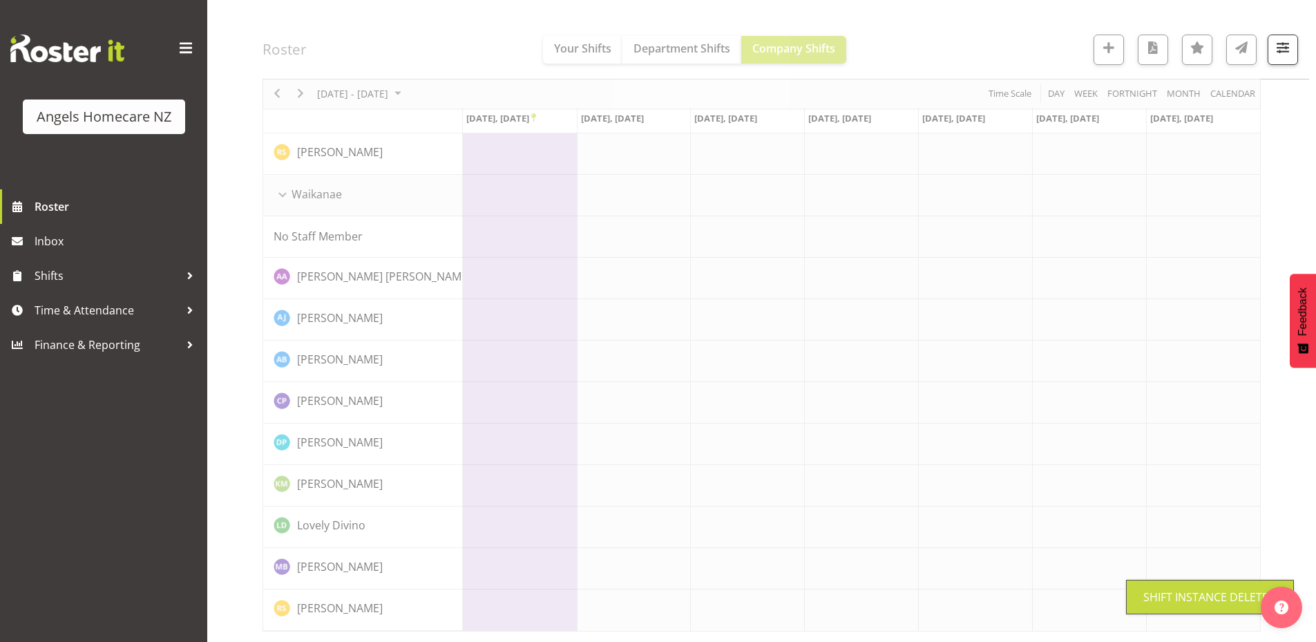
scroll to position [999, 0]
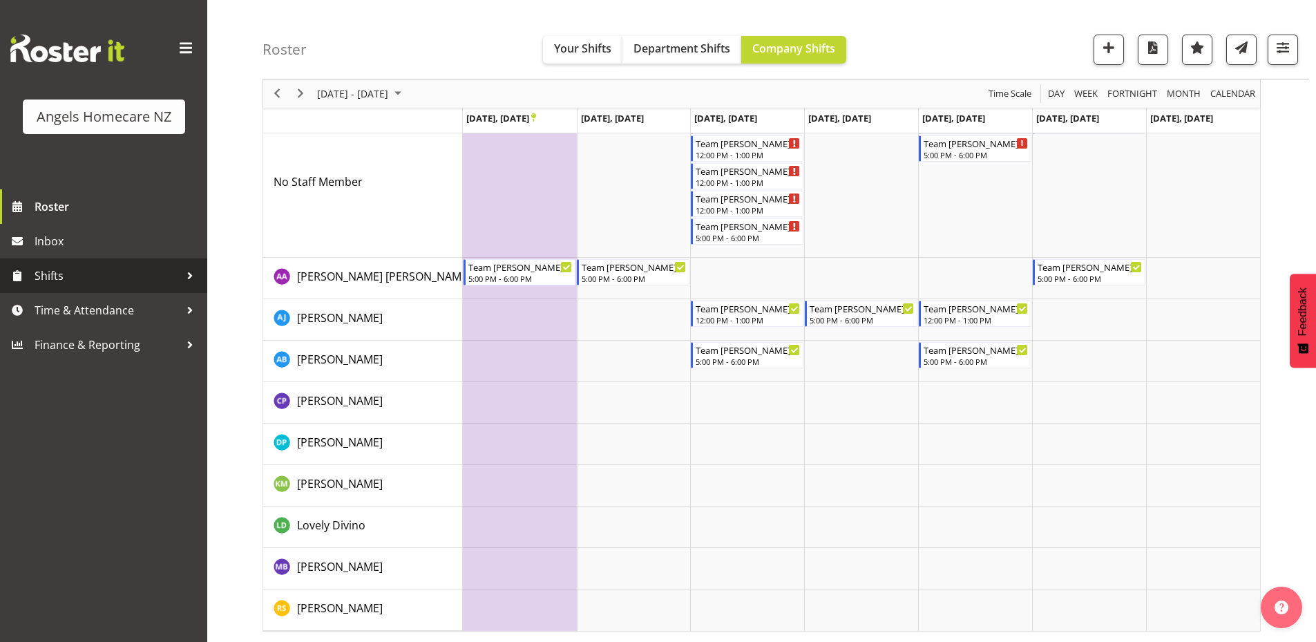
click at [66, 276] on span "Shifts" at bounding box center [107, 275] width 145 height 21
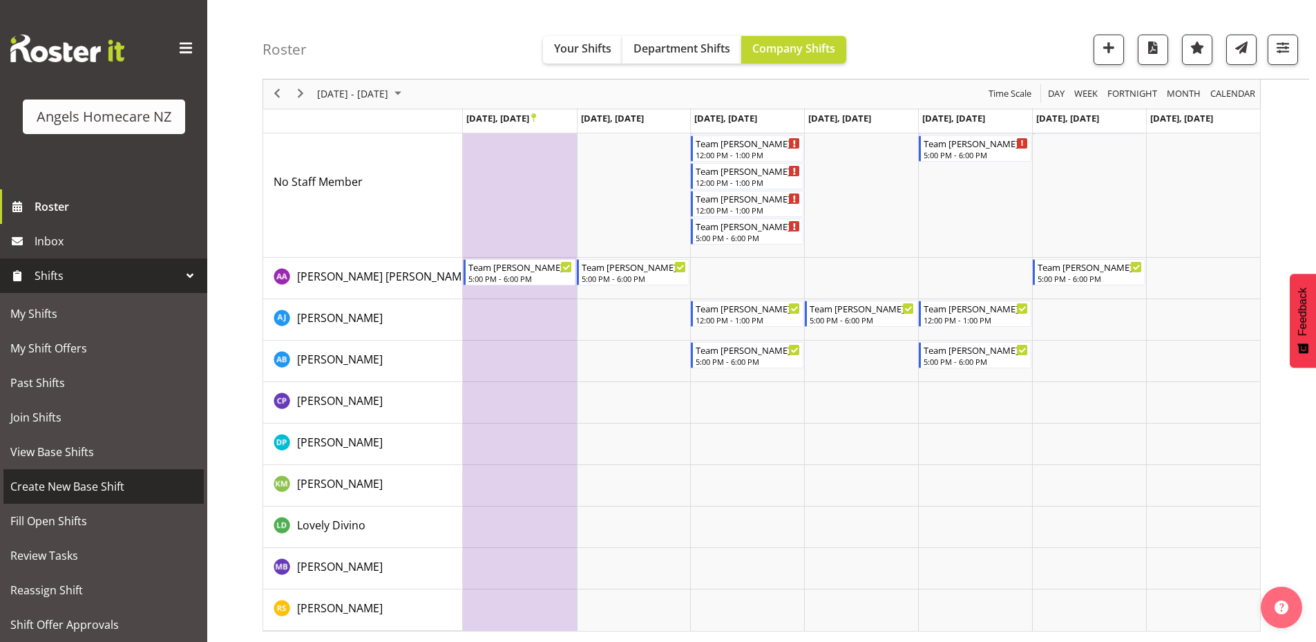
click at [122, 484] on span "Create New Base Shift" at bounding box center [103, 486] width 186 height 21
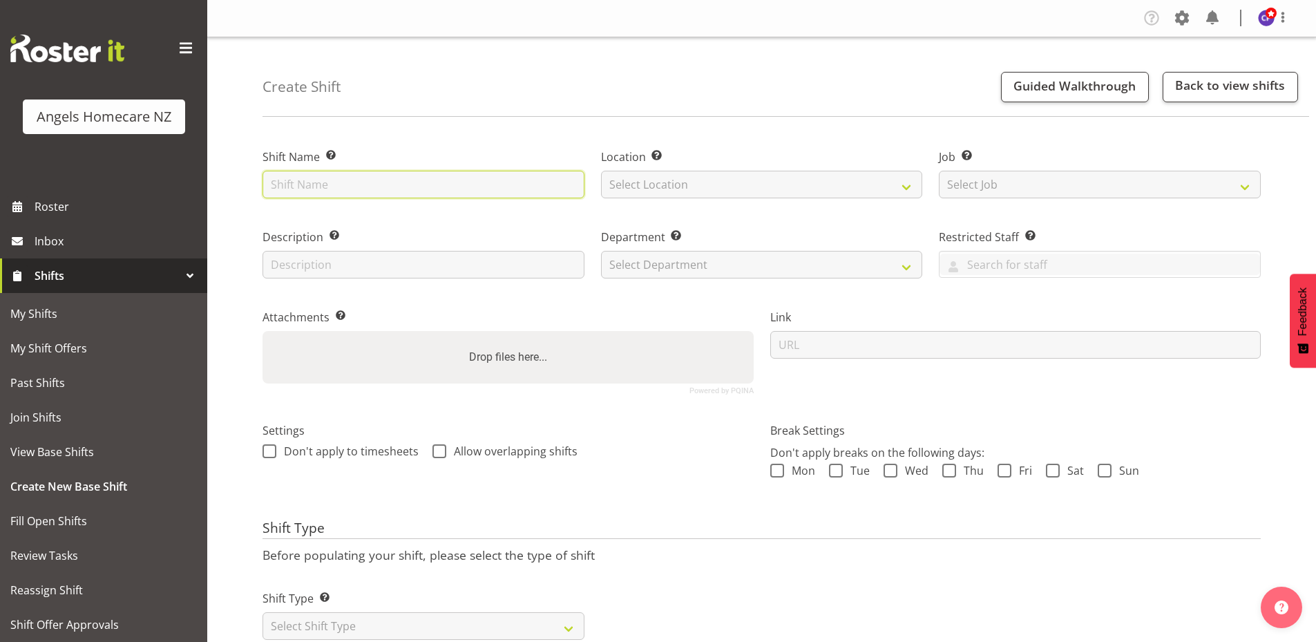
click at [405, 180] on input "text" at bounding box center [423, 185] width 322 height 28
type input "Team [PERSON_NAME]"
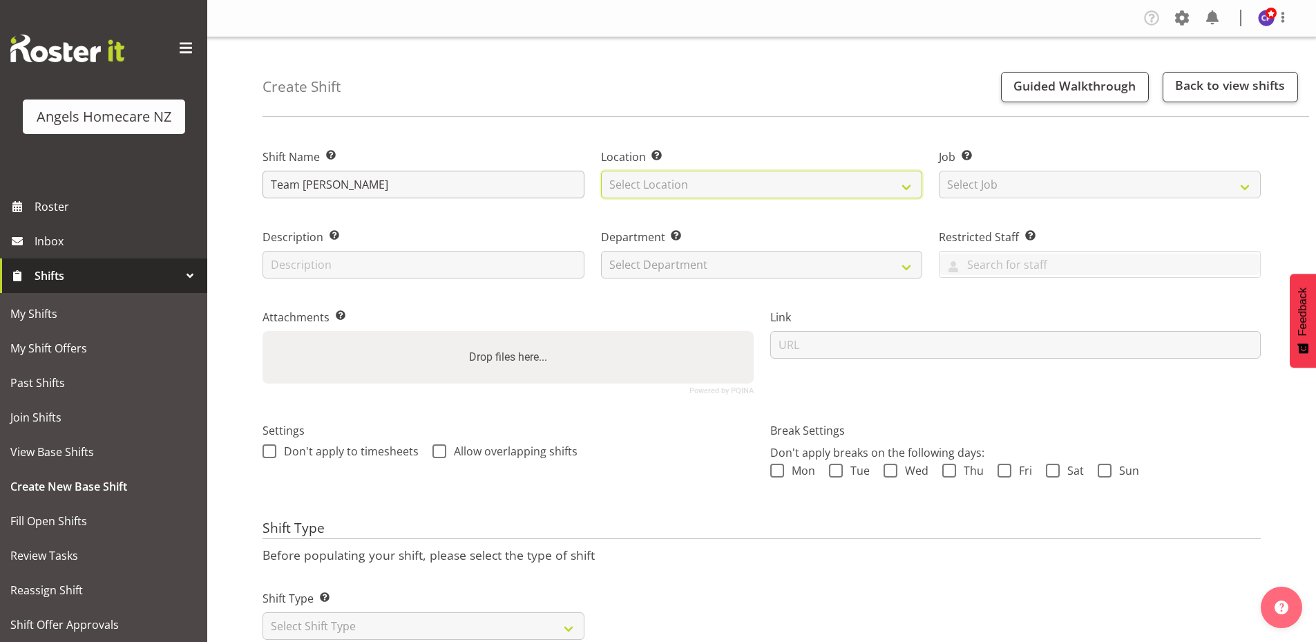
select select "1284"
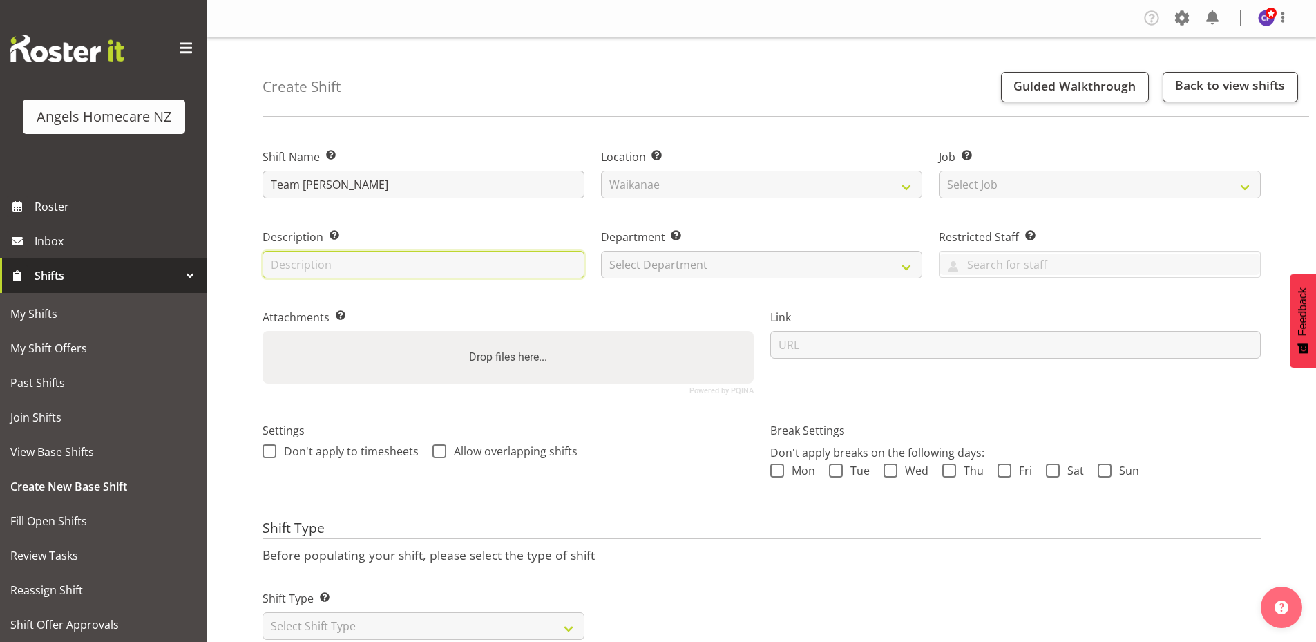
type input "meal preparation"
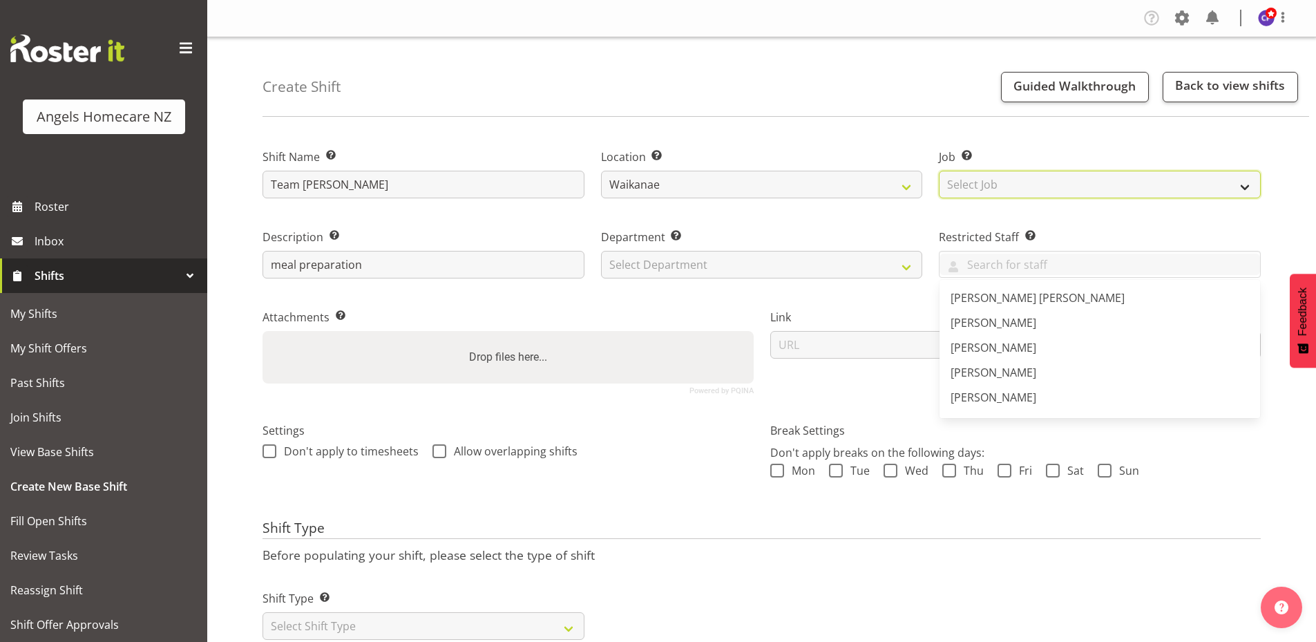
click at [982, 187] on select "Select Job Create new job Home Management Personal Cares" at bounding box center [1100, 185] width 322 height 28
select select "10686"
click at [939, 171] on select "Select Job Create new job Home Management Personal Cares" at bounding box center [1100, 185] width 322 height 28
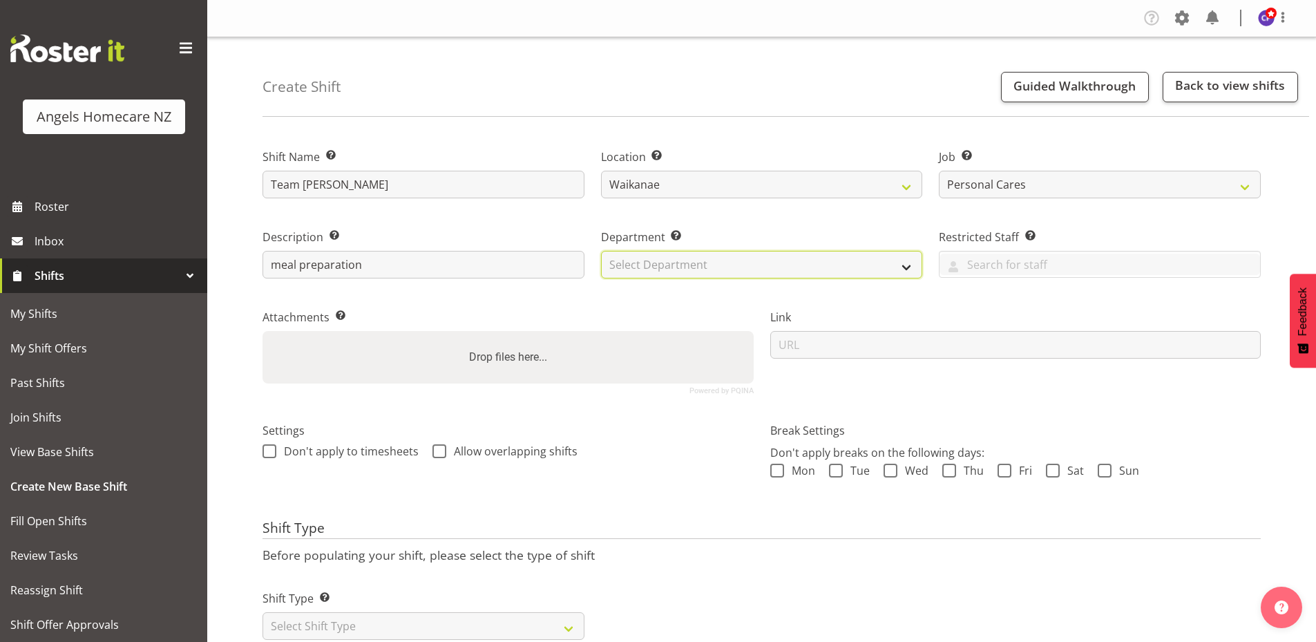
click at [666, 271] on select "Select Department Support Workers" at bounding box center [762, 265] width 322 height 28
select select "928"
click at [601, 251] on select "Select Department Support Workers" at bounding box center [762, 265] width 322 height 28
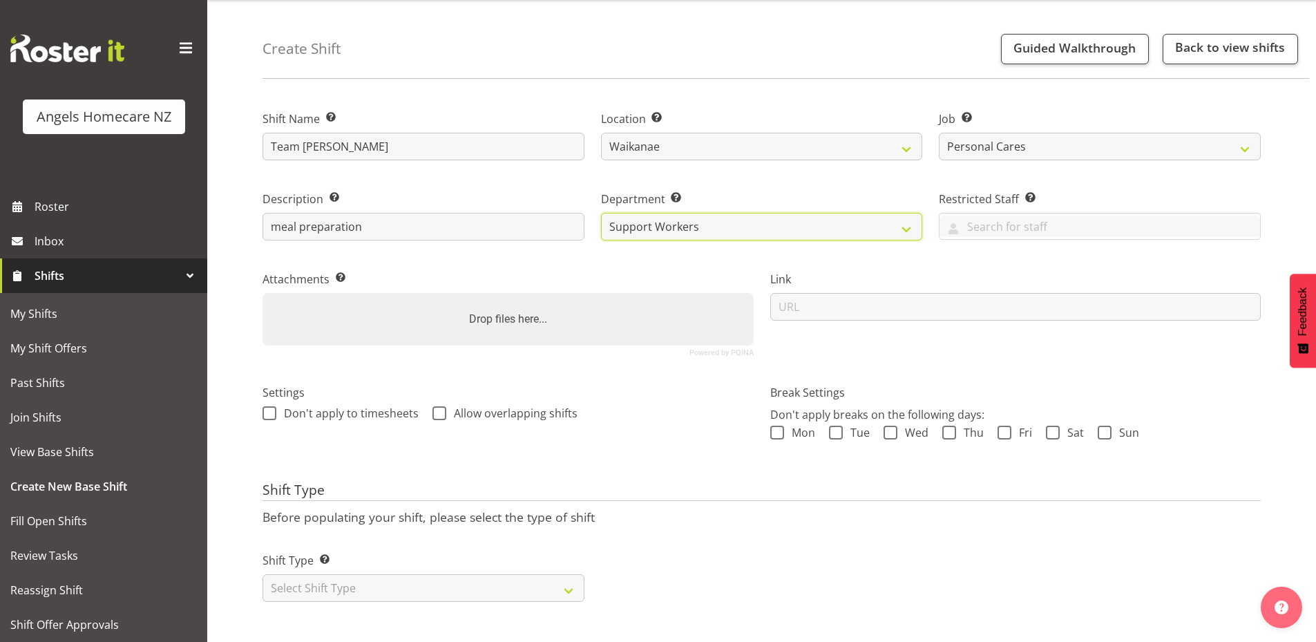
scroll to position [48, 0]
drag, startPoint x: 436, startPoint y: 403, endPoint x: 457, endPoint y: 403, distance: 21.4
click at [436, 406] on span at bounding box center [439, 413] width 14 height 14
click at [436, 408] on input "Allow overlapping shifts" at bounding box center [436, 412] width 9 height 9
checkbox input "true"
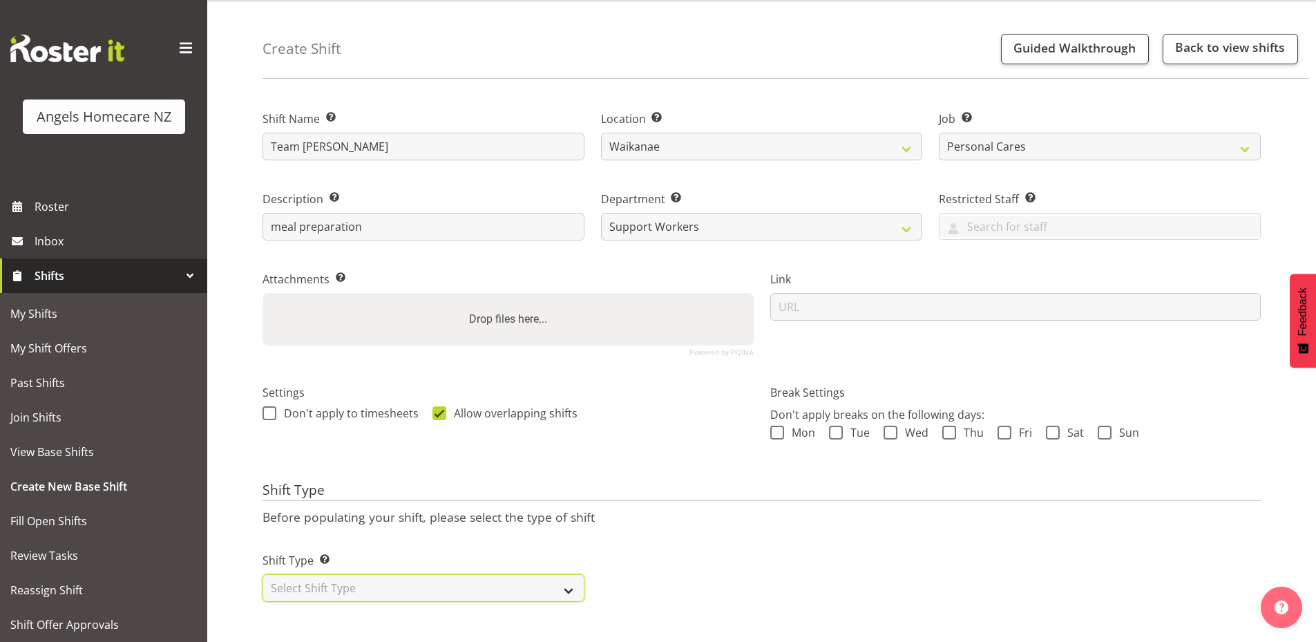
click at [573, 574] on select "Select Shift Type One Off Shift Recurring Shift Rotating Shift" at bounding box center [423, 588] width 322 height 28
select select "recurring"
click at [262, 574] on select "Select Shift Type One Off Shift Recurring Shift Rotating Shift" at bounding box center [423, 588] width 322 height 28
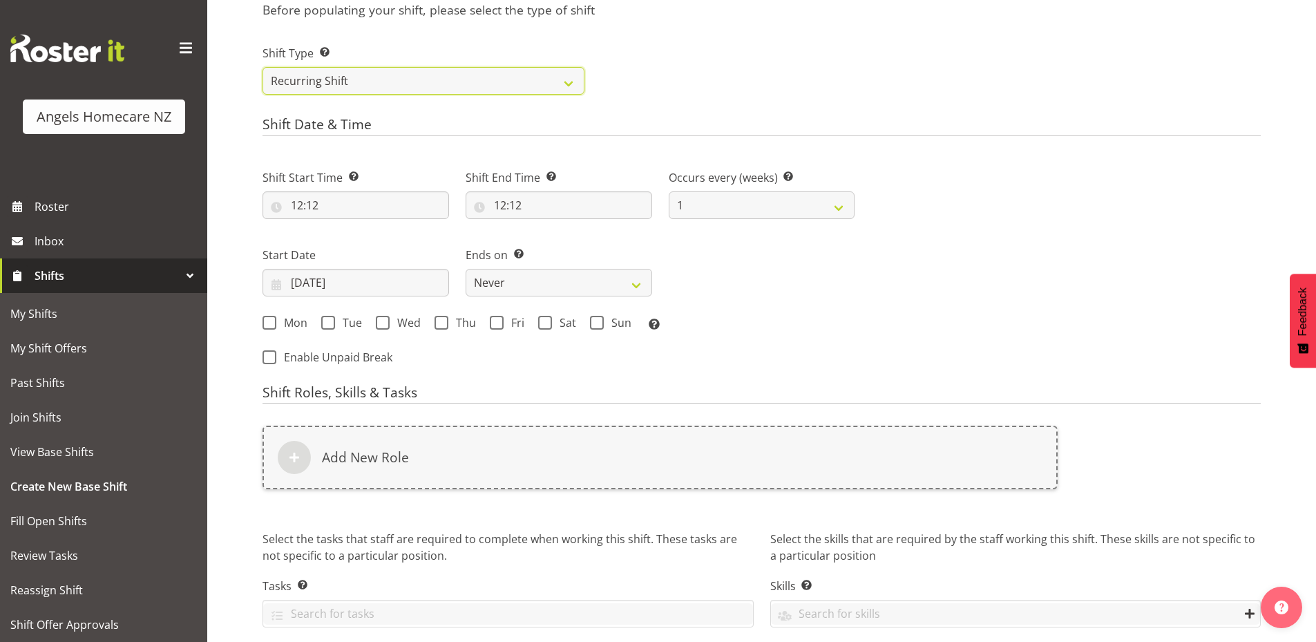
scroll to position [599, 0]
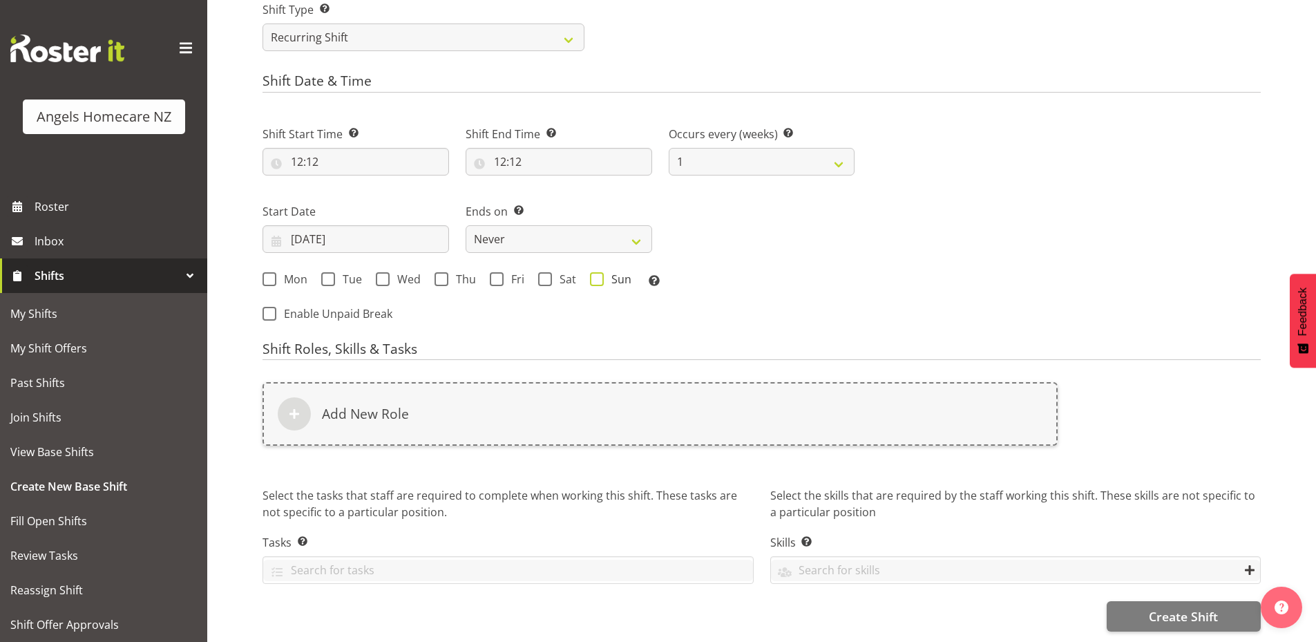
click at [596, 272] on span at bounding box center [597, 279] width 14 height 14
click at [596, 274] on input "Sun" at bounding box center [594, 278] width 9 height 9
checkbox input "true"
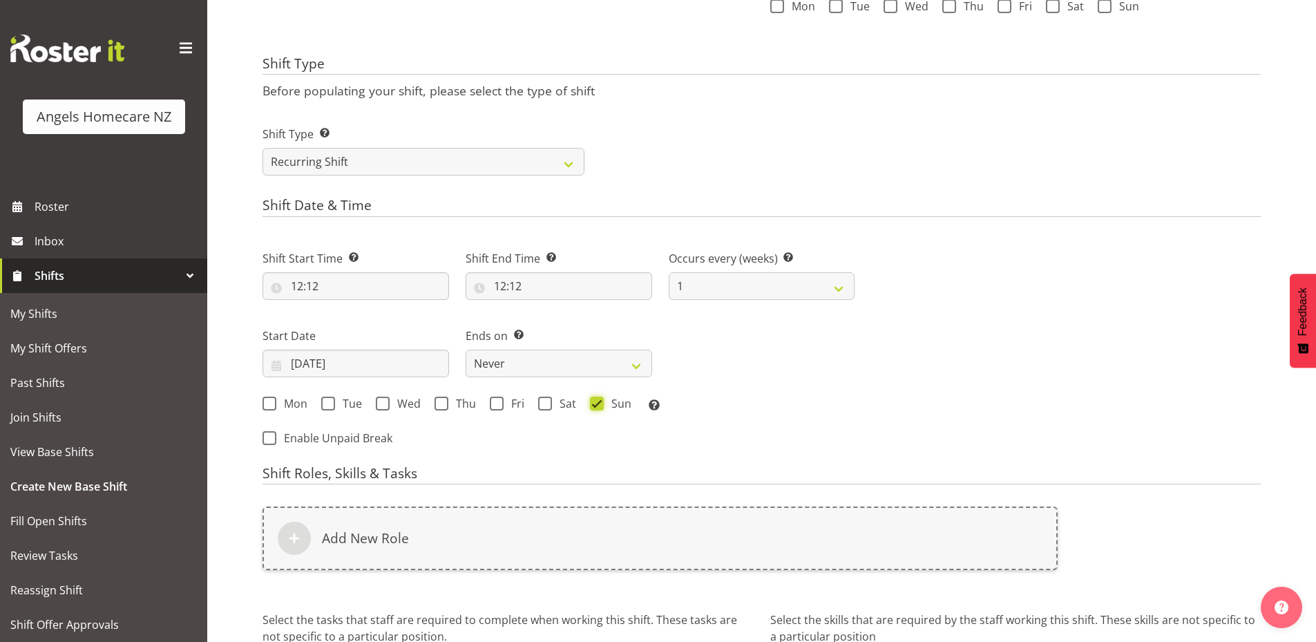
scroll to position [461, 0]
click at [500, 169] on select "One Off Shift Recurring Shift Rotating Shift" at bounding box center [423, 165] width 322 height 28
click at [262, 151] on select "One Off Shift Recurring Shift Rotating Shift" at bounding box center [423, 165] width 322 height 28
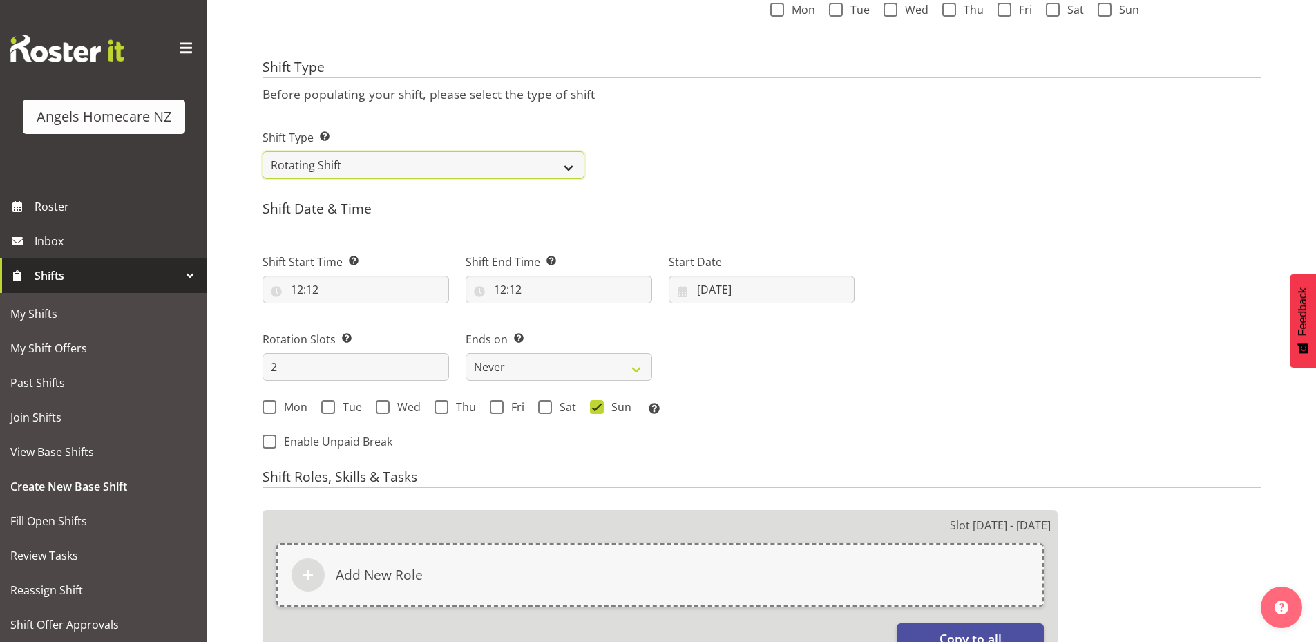
click at [454, 166] on select "One Off Shift Recurring Shift Rotating Shift" at bounding box center [423, 165] width 322 height 28
select select "recurring"
click at [262, 151] on select "One Off Shift Recurring Shift Rotating Shift" at bounding box center [423, 165] width 322 height 28
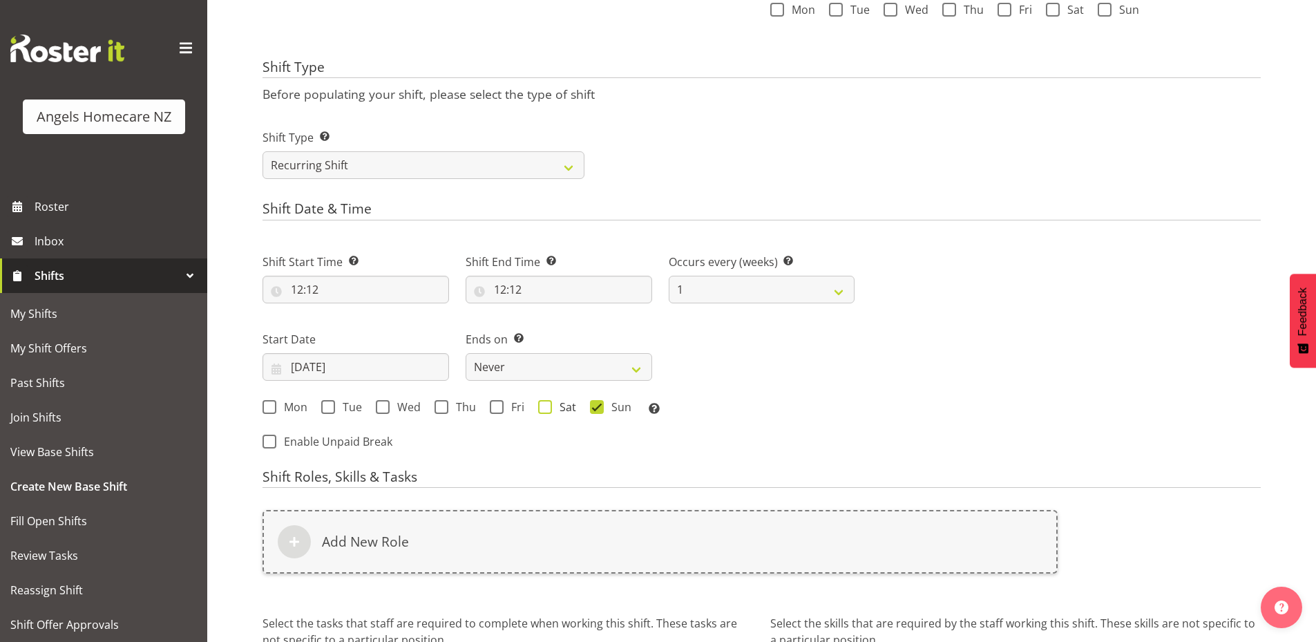
click at [546, 410] on span at bounding box center [545, 407] width 14 height 14
click at [546, 410] on input "Sat" at bounding box center [542, 406] width 9 height 9
checkbox input "true"
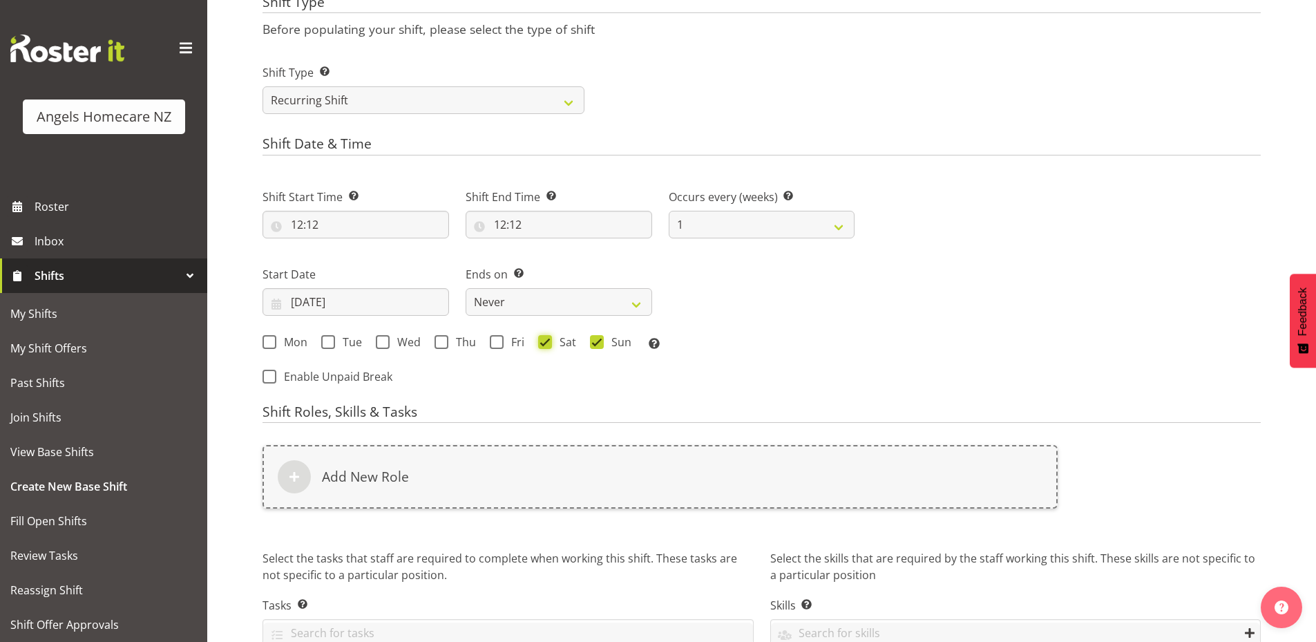
scroll to position [599, 0]
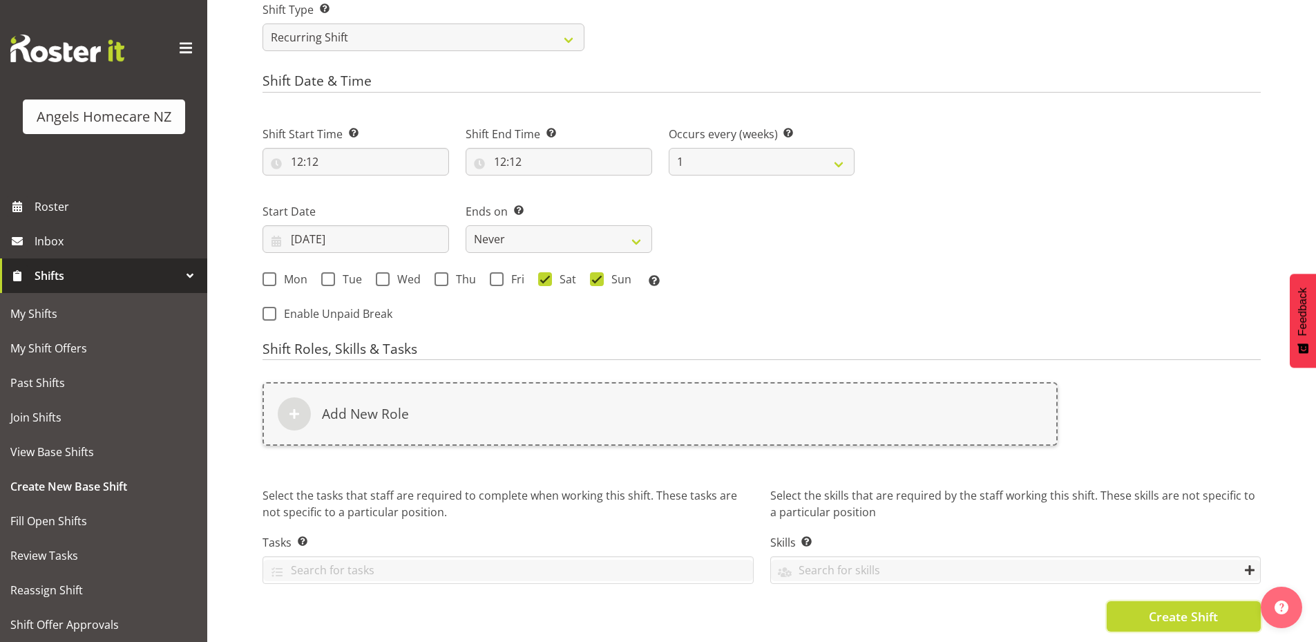
click at [1144, 601] on button "Create Shift" at bounding box center [1183, 616] width 154 height 30
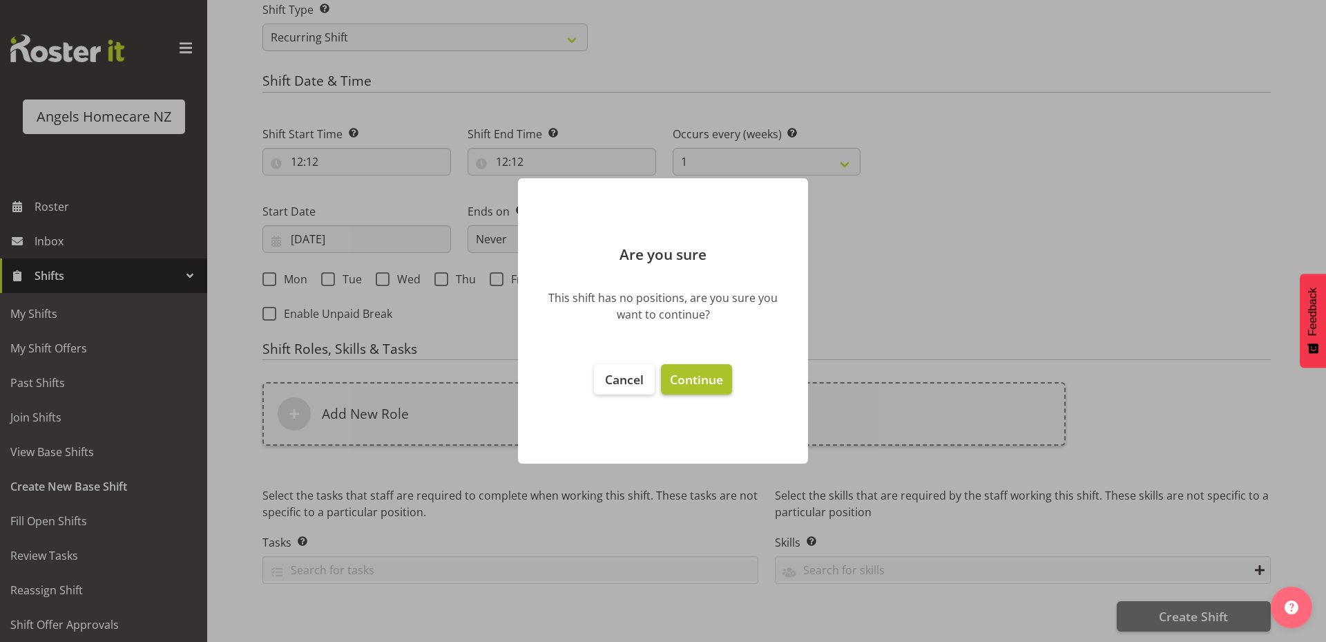
click at [682, 374] on span "Continue" at bounding box center [696, 379] width 53 height 17
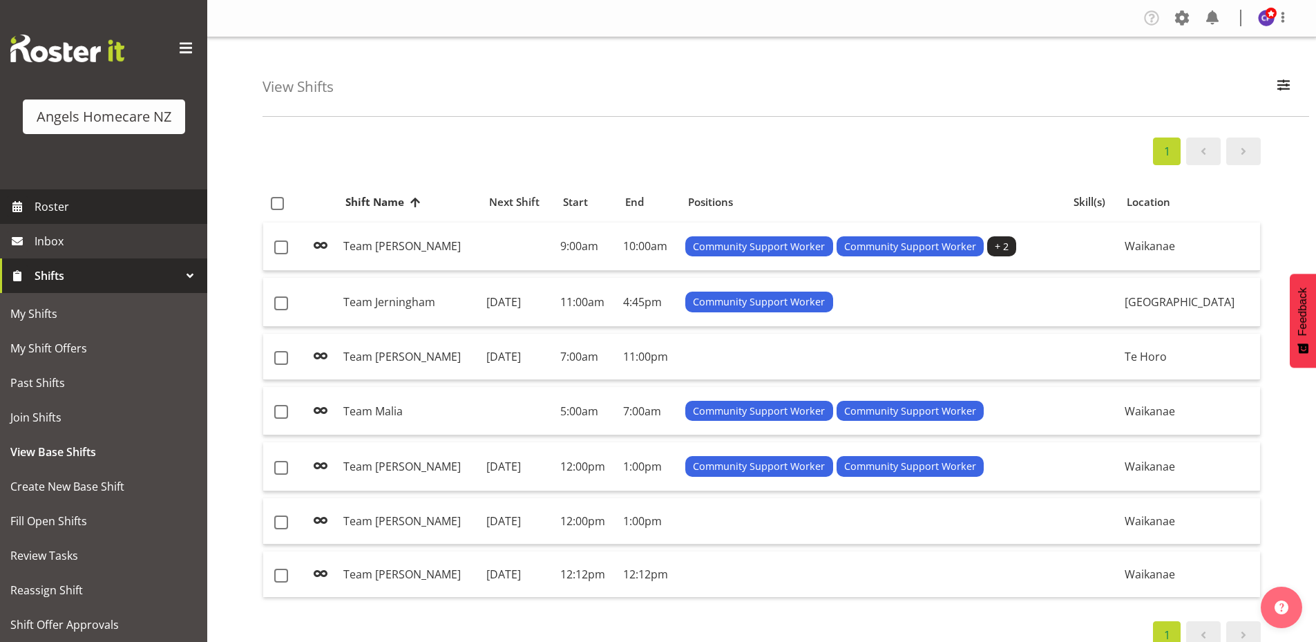
click at [75, 202] on span "Roster" at bounding box center [118, 206] width 166 height 21
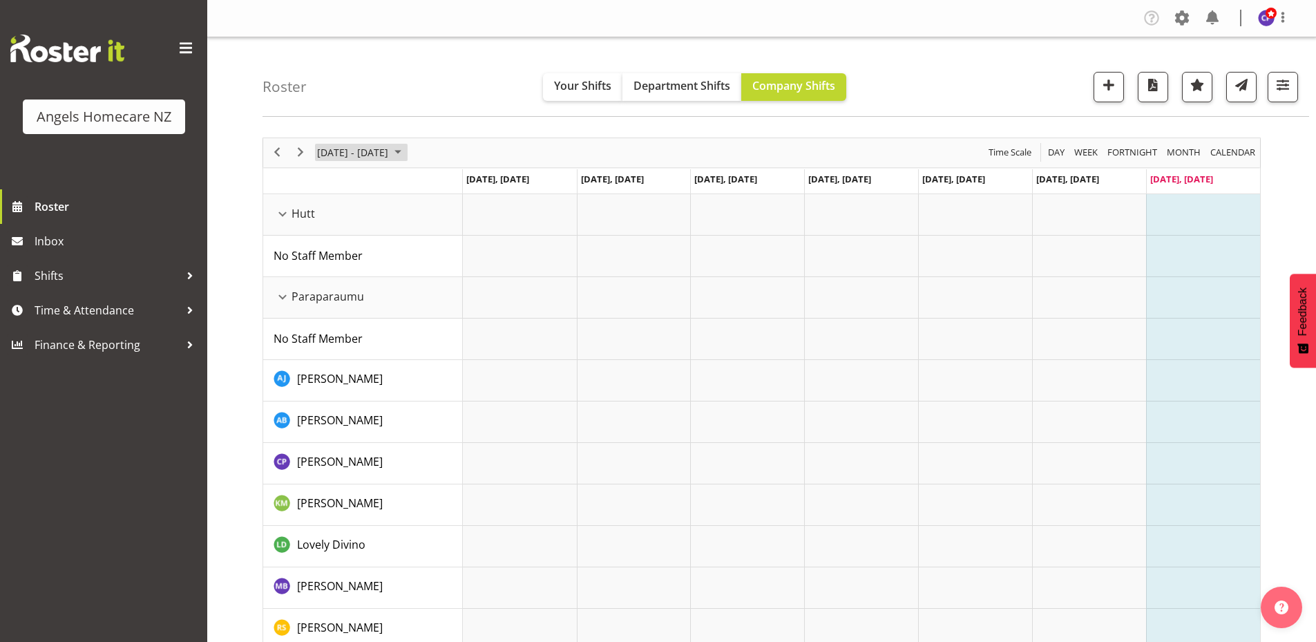
click at [406, 148] on span "September 2025" at bounding box center [398, 152] width 17 height 17
click at [334, 304] on span "22" at bounding box center [331, 305] width 21 height 21
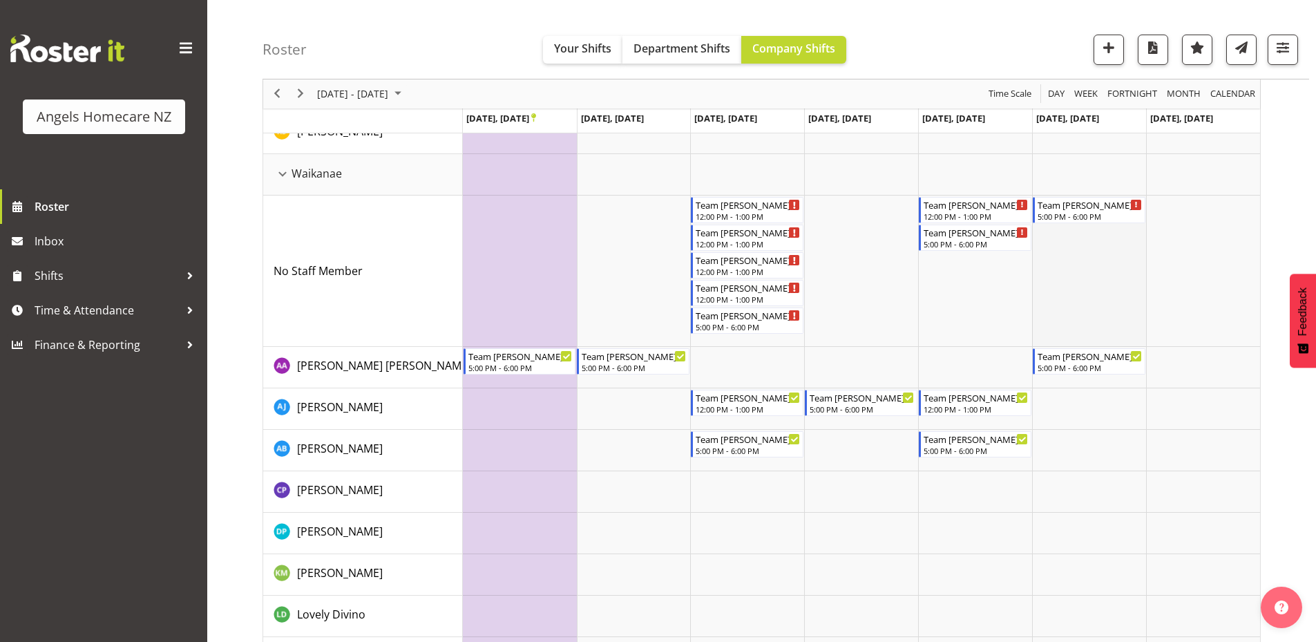
scroll to position [792, 0]
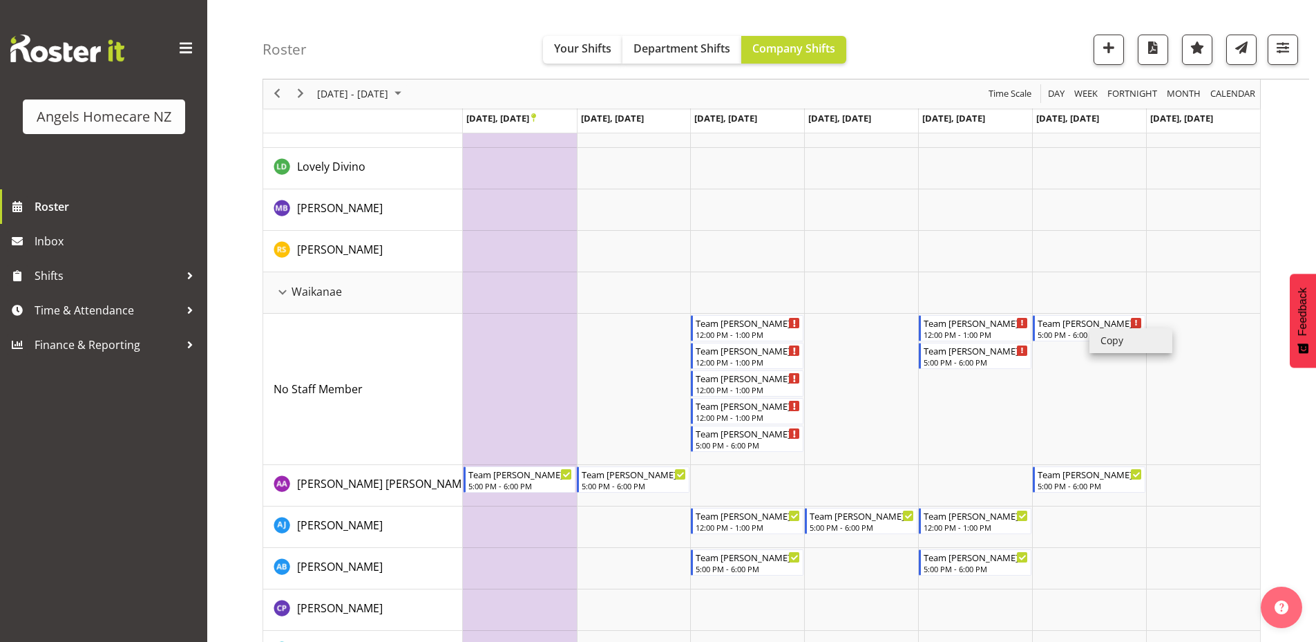
click at [1102, 338] on li "Copy" at bounding box center [1130, 340] width 83 height 25
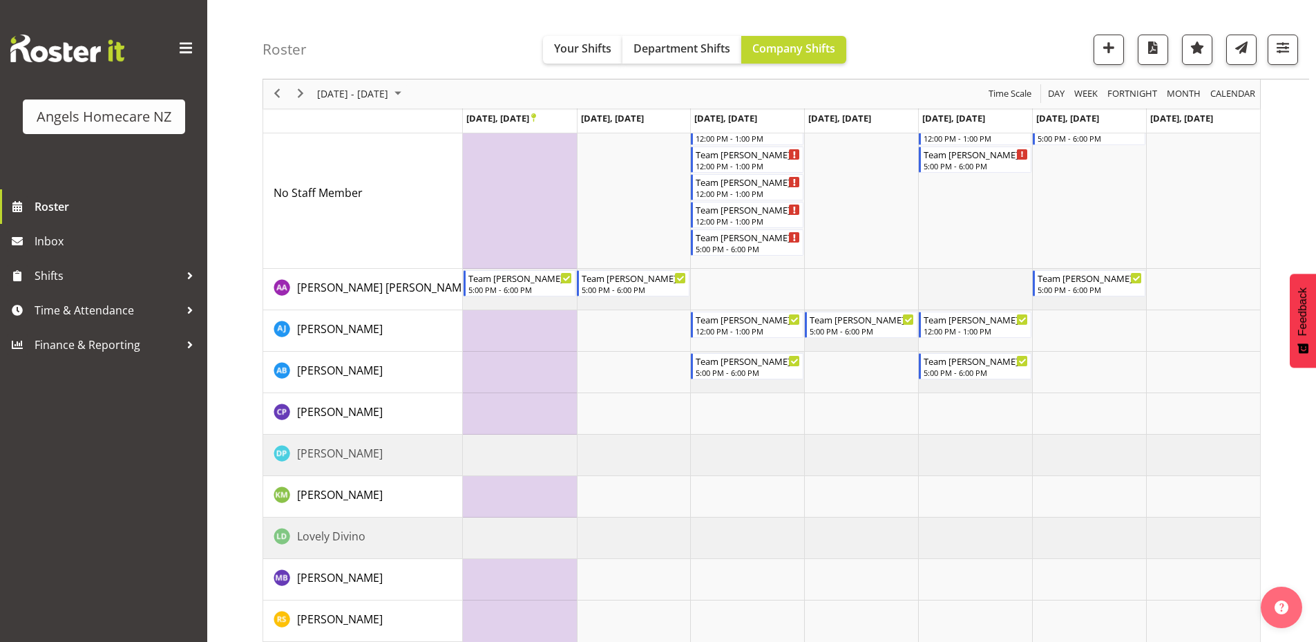
scroll to position [999, 0]
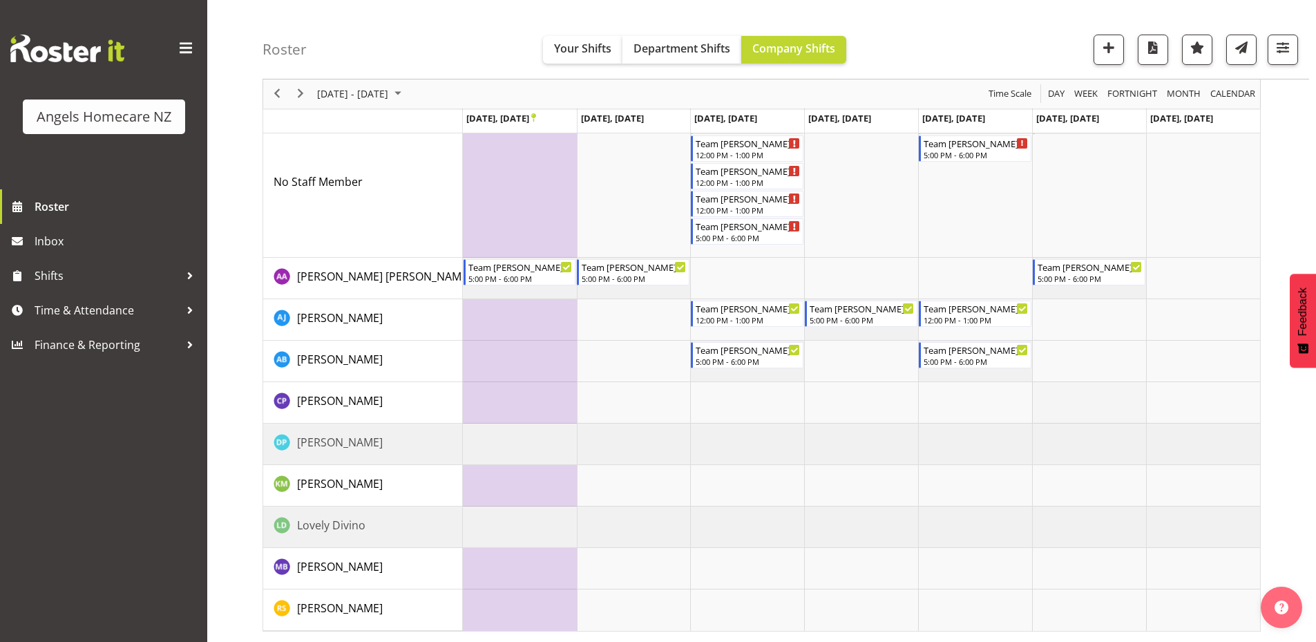
click at [1086, 395] on td "Timeline Week of September 22, 2025" at bounding box center [1089, 402] width 114 height 41
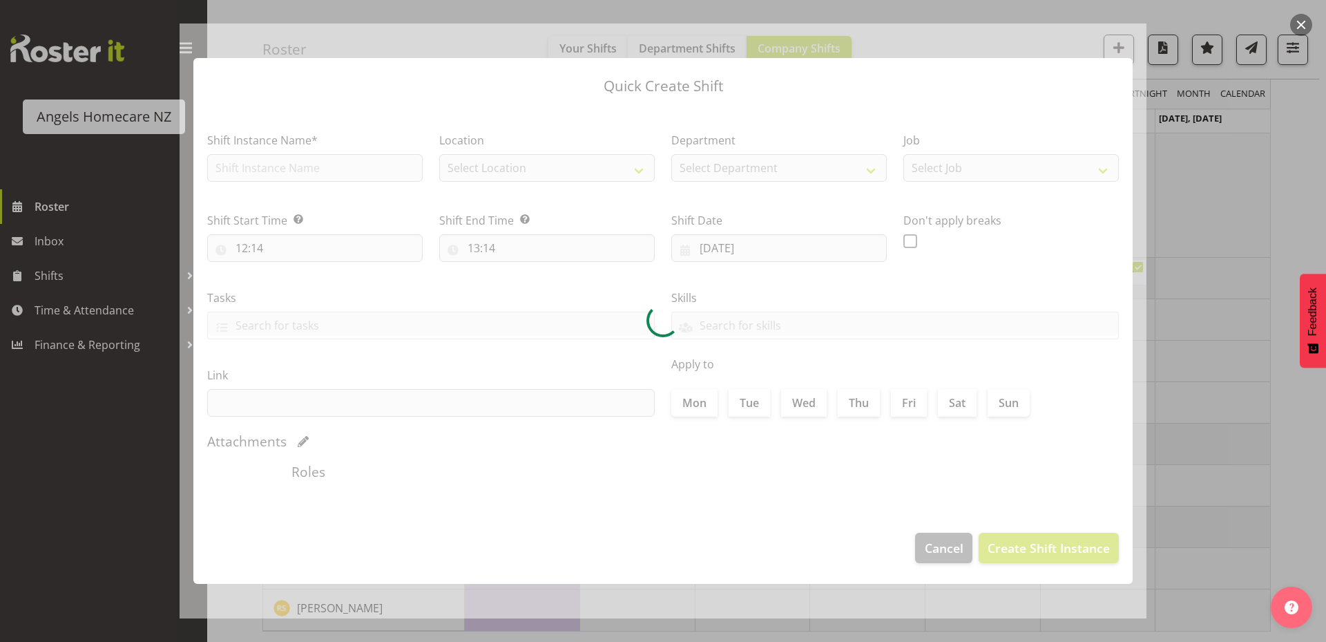
type input "[DATE]"
checkbox input "true"
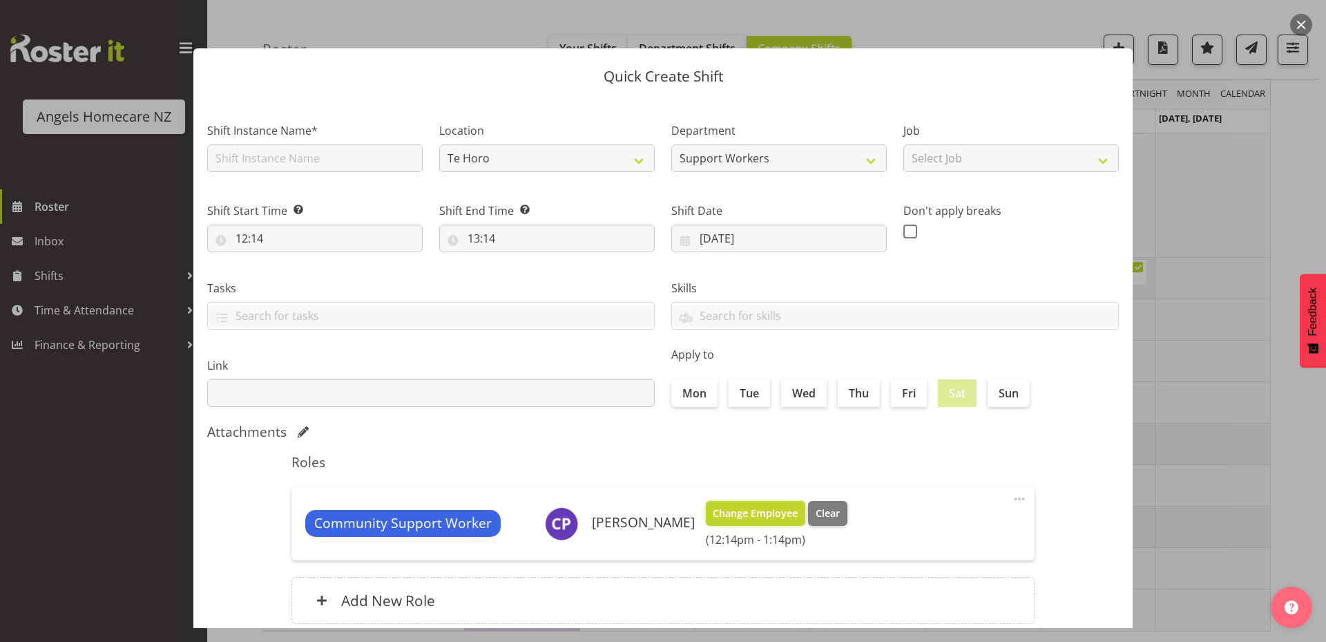
click at [729, 508] on span "Change Employee" at bounding box center [755, 513] width 85 height 15
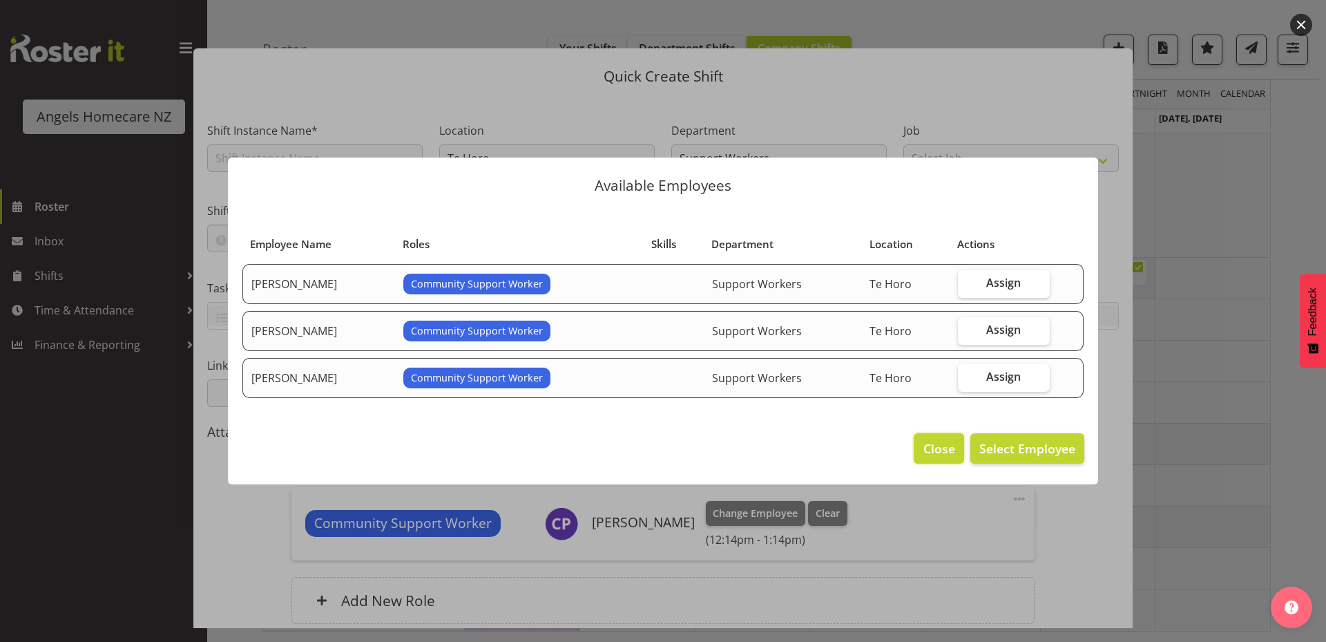
click at [945, 446] on span "Close" at bounding box center [939, 448] width 32 height 18
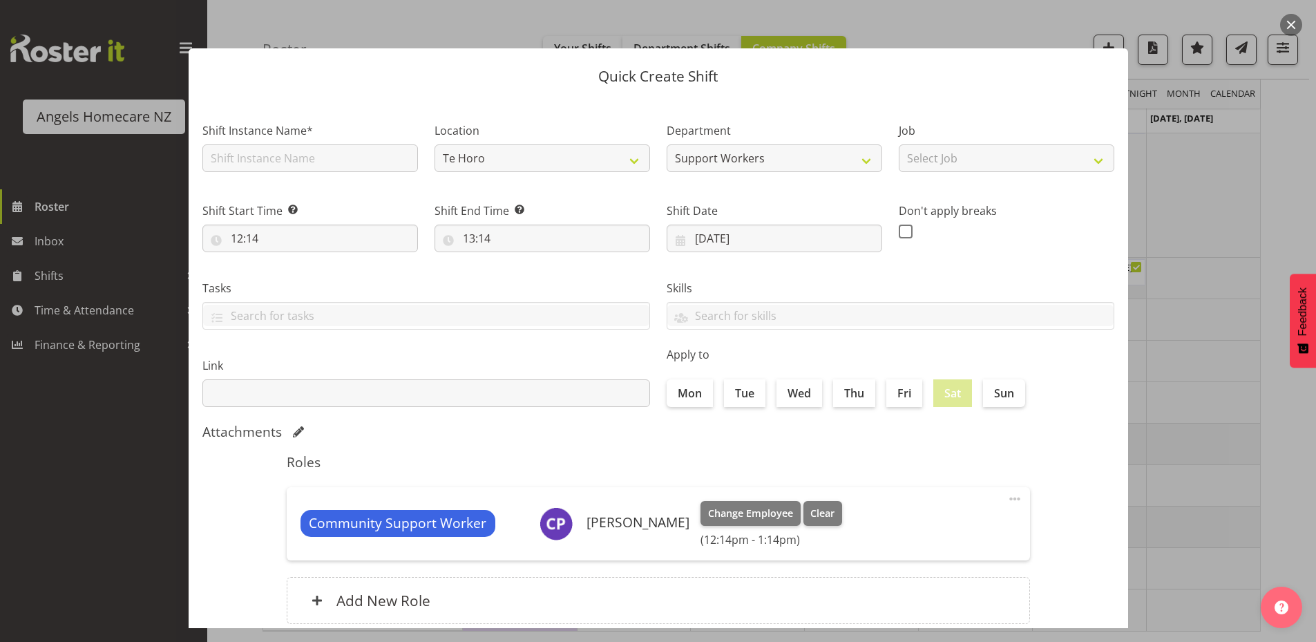
click at [1281, 445] on div at bounding box center [658, 321] width 1316 height 642
